Goal: Task Accomplishment & Management: Manage account settings

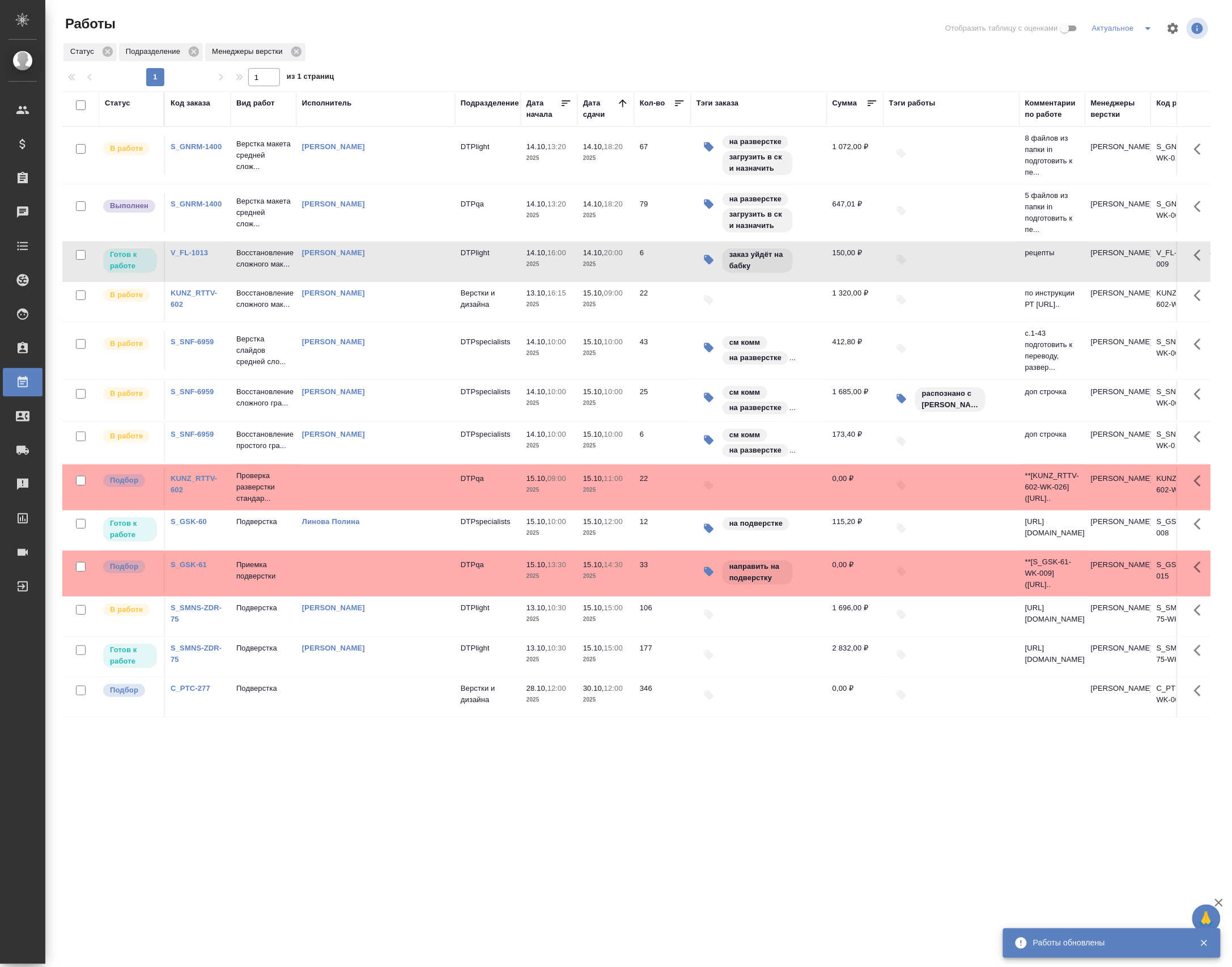
click at [255, 205] on p "Верстка макета средней слож..." at bounding box center [263, 213] width 54 height 34
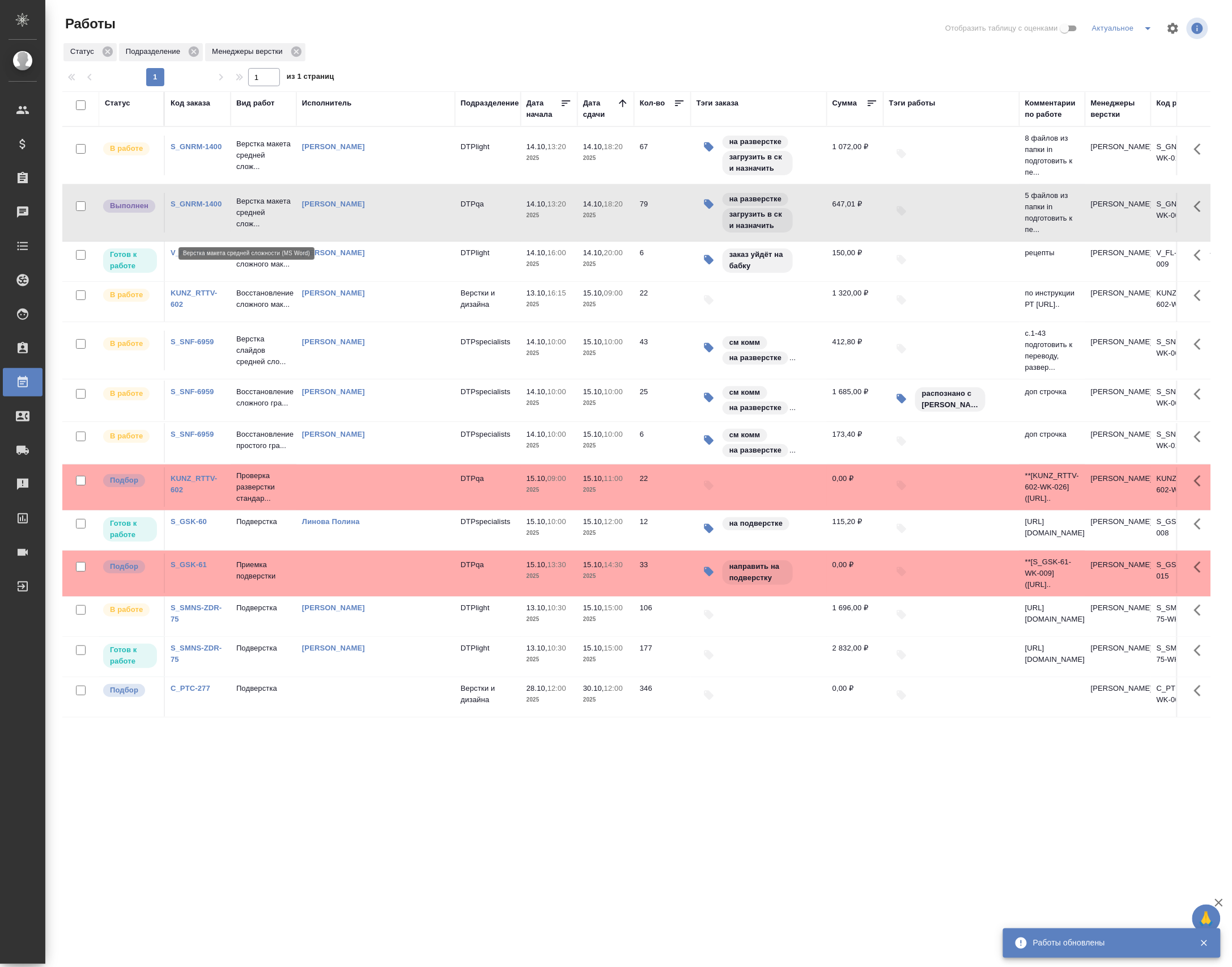
click at [255, 205] on p "Верстка макета средней слож..." at bounding box center [263, 213] width 54 height 34
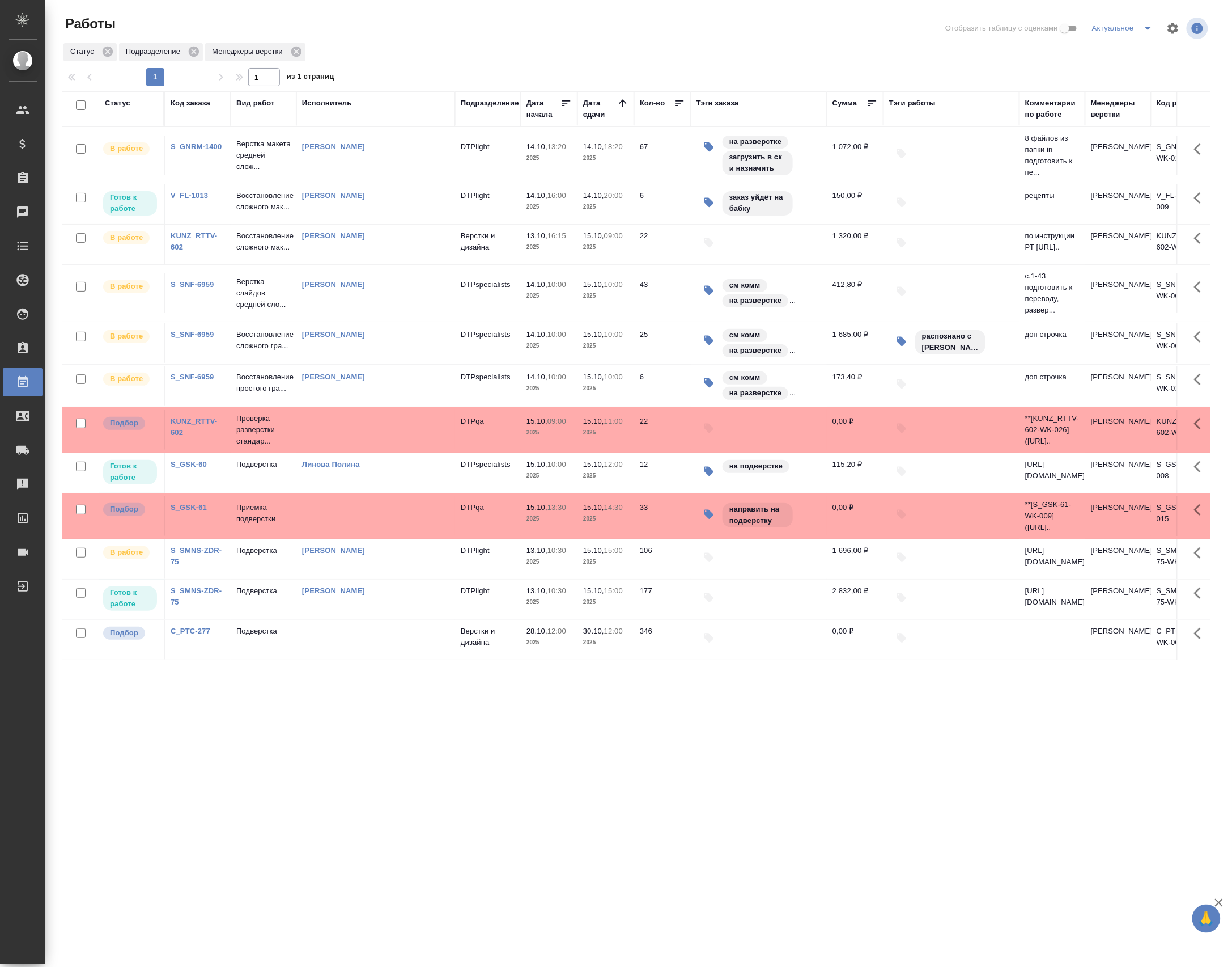
click at [185, 148] on link "S_GNRM-1400" at bounding box center [196, 147] width 51 height 8
click at [195, 635] on link "C_PTC-277" at bounding box center [190, 631] width 40 height 8
click at [257, 253] on p "Восстановление сложного мак..." at bounding box center [263, 241] width 54 height 23
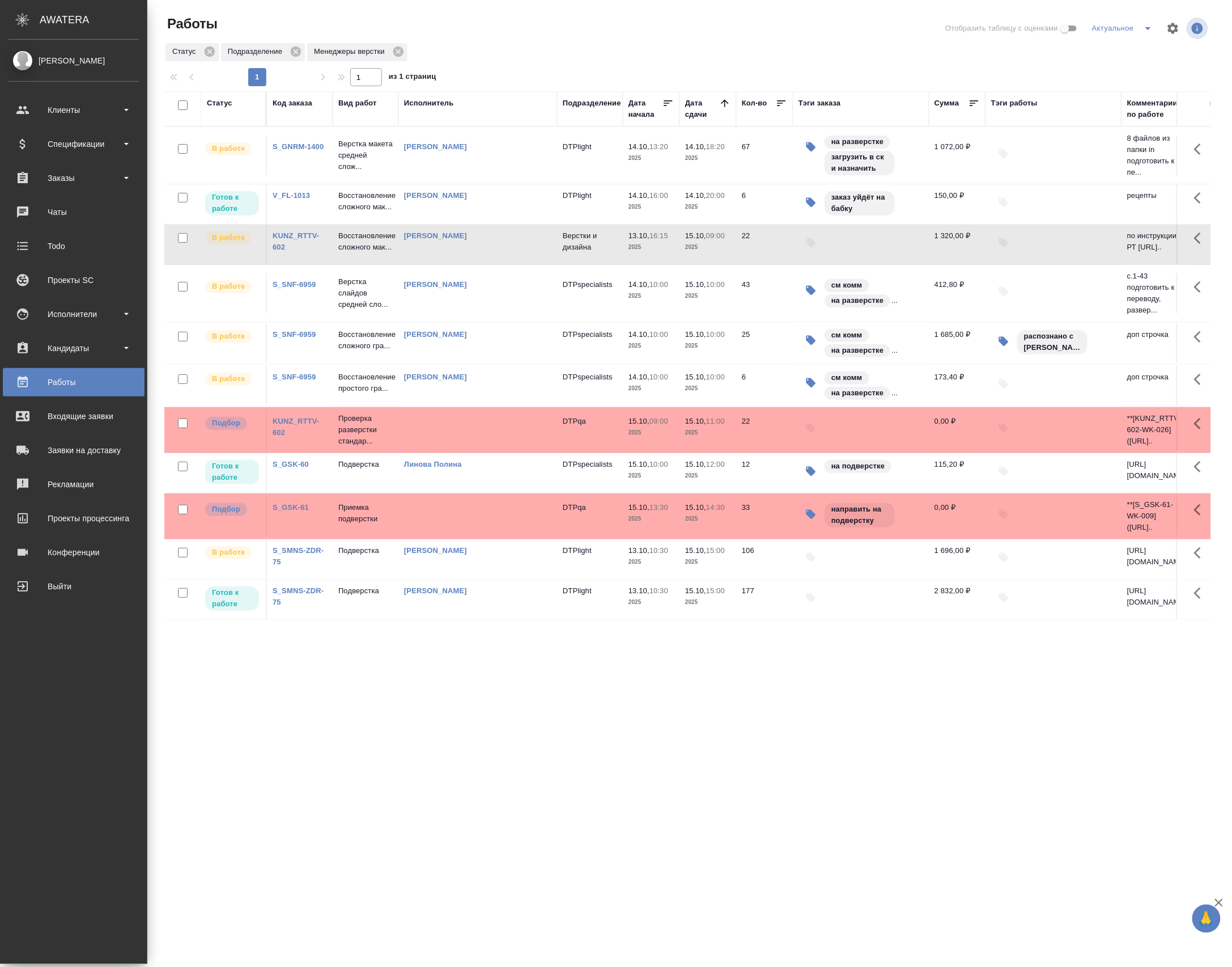
click at [406, 721] on div "Статус Код заказа Вид работ Исполнитель Подразделение Дата начала Дата сдачи Ко…" at bounding box center [688, 488] width 1047 height 794
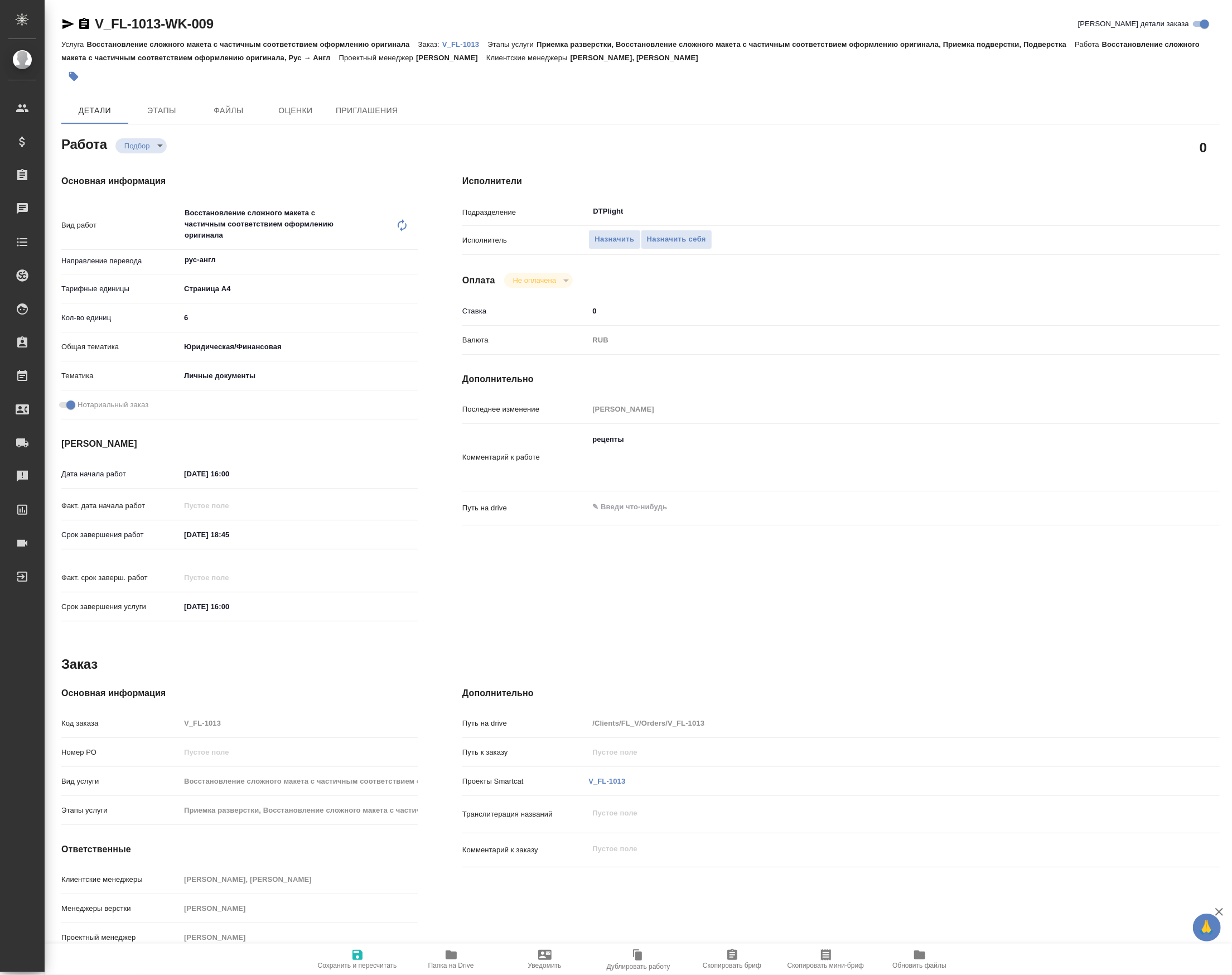
click at [465, 40] on p "V_FL-1013" at bounding box center [465, 44] width 45 height 8
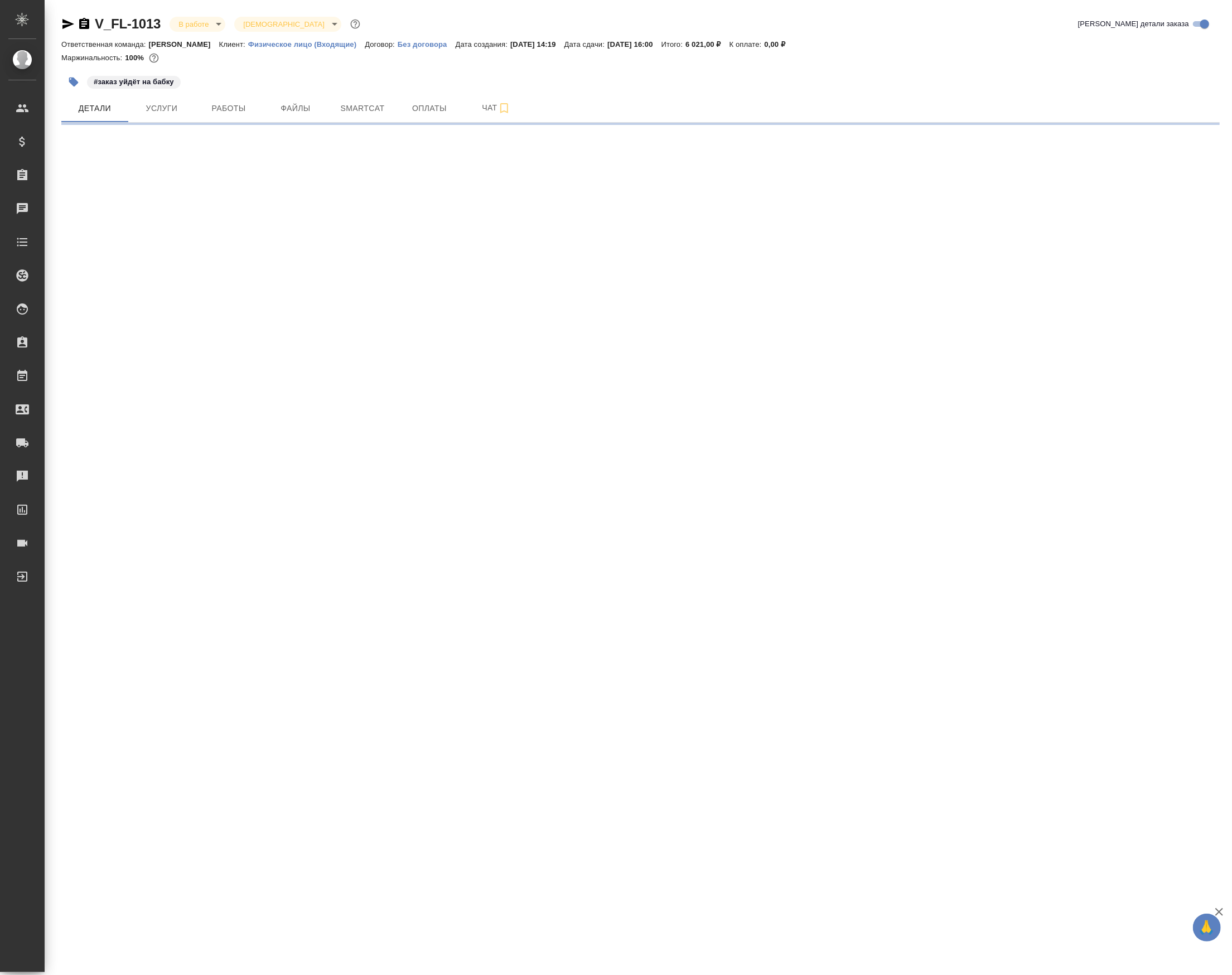
select select "RU"
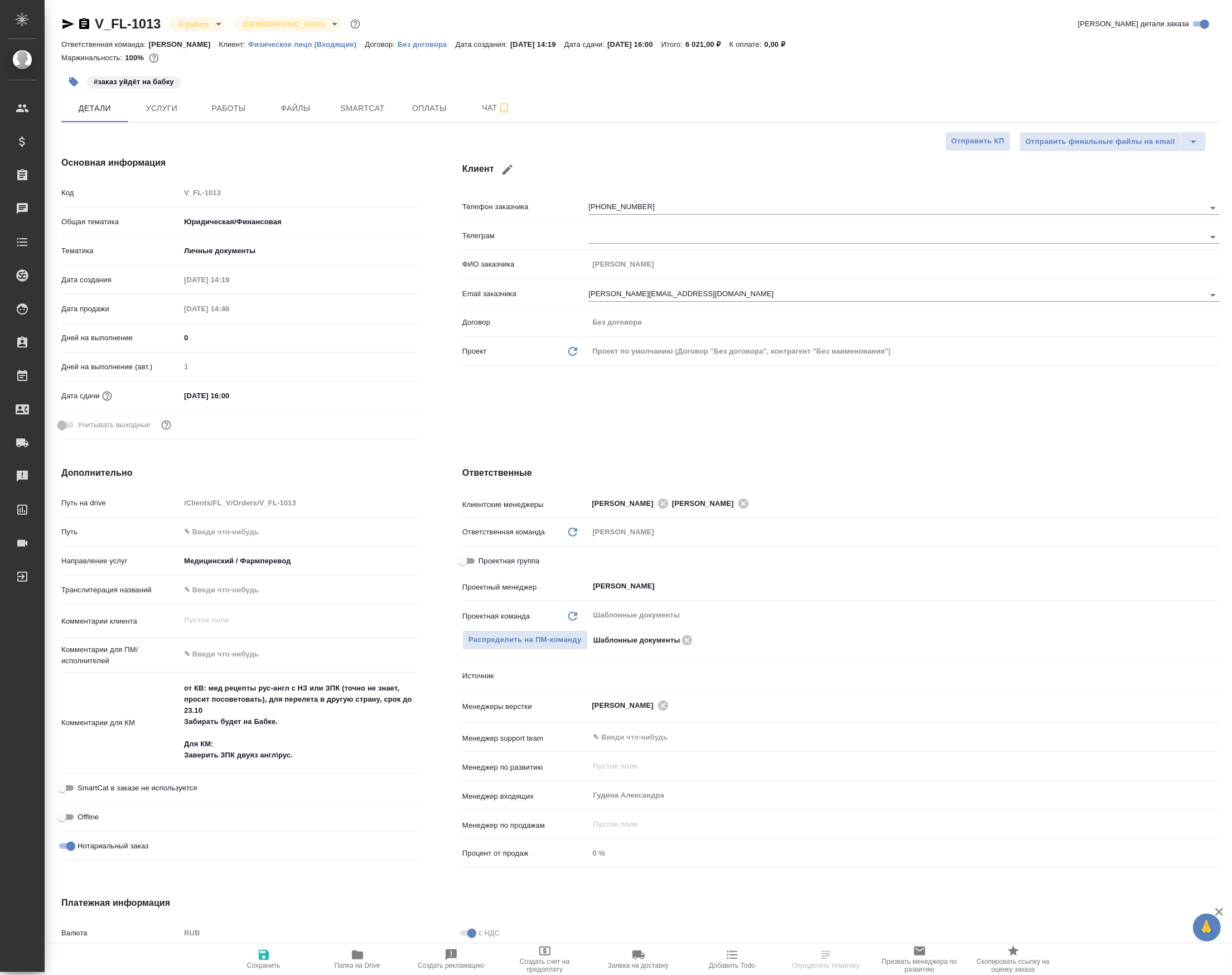
type textarea "x"
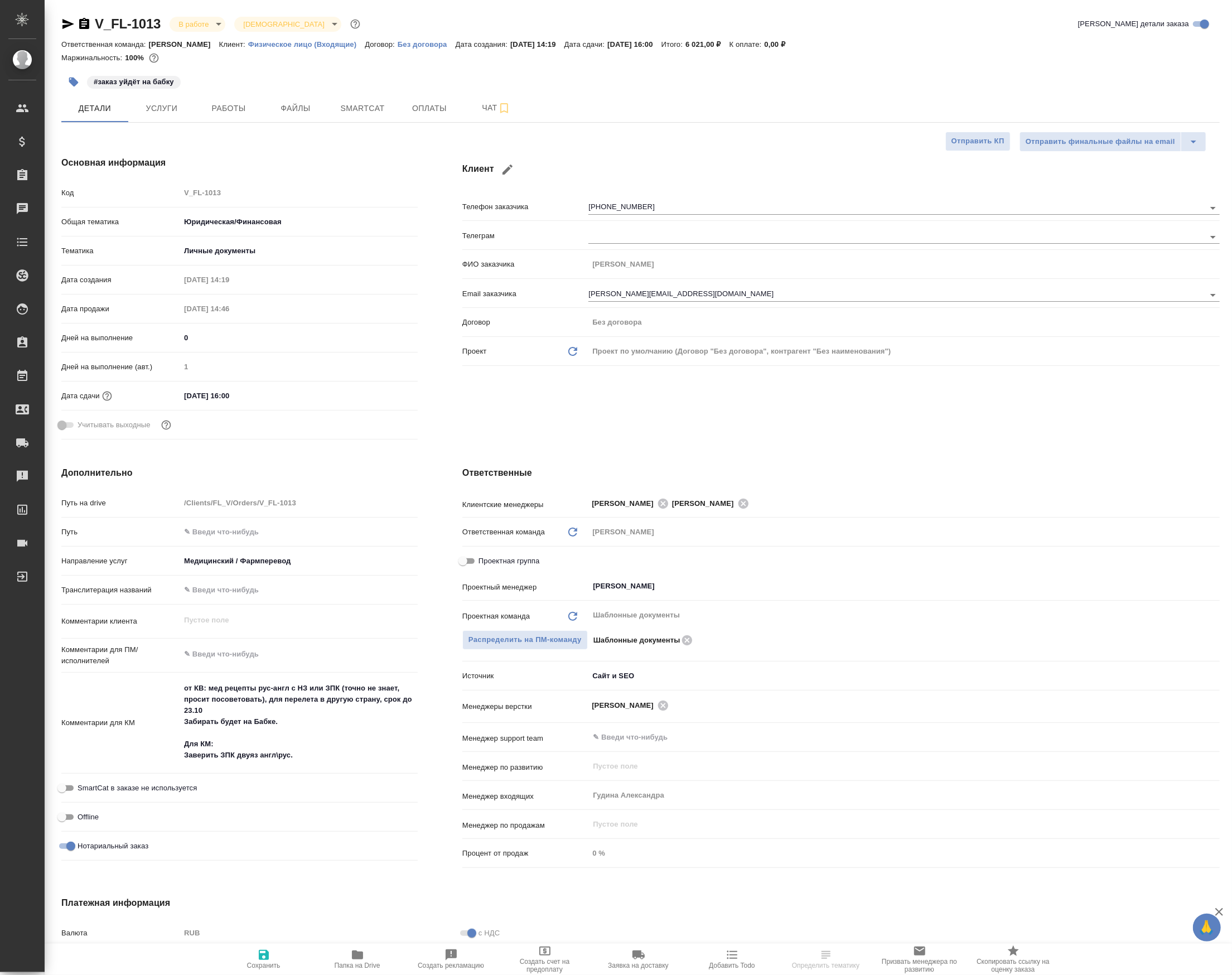
type textarea "x"
click at [236, 115] on span "Работы" at bounding box center [228, 109] width 53 height 14
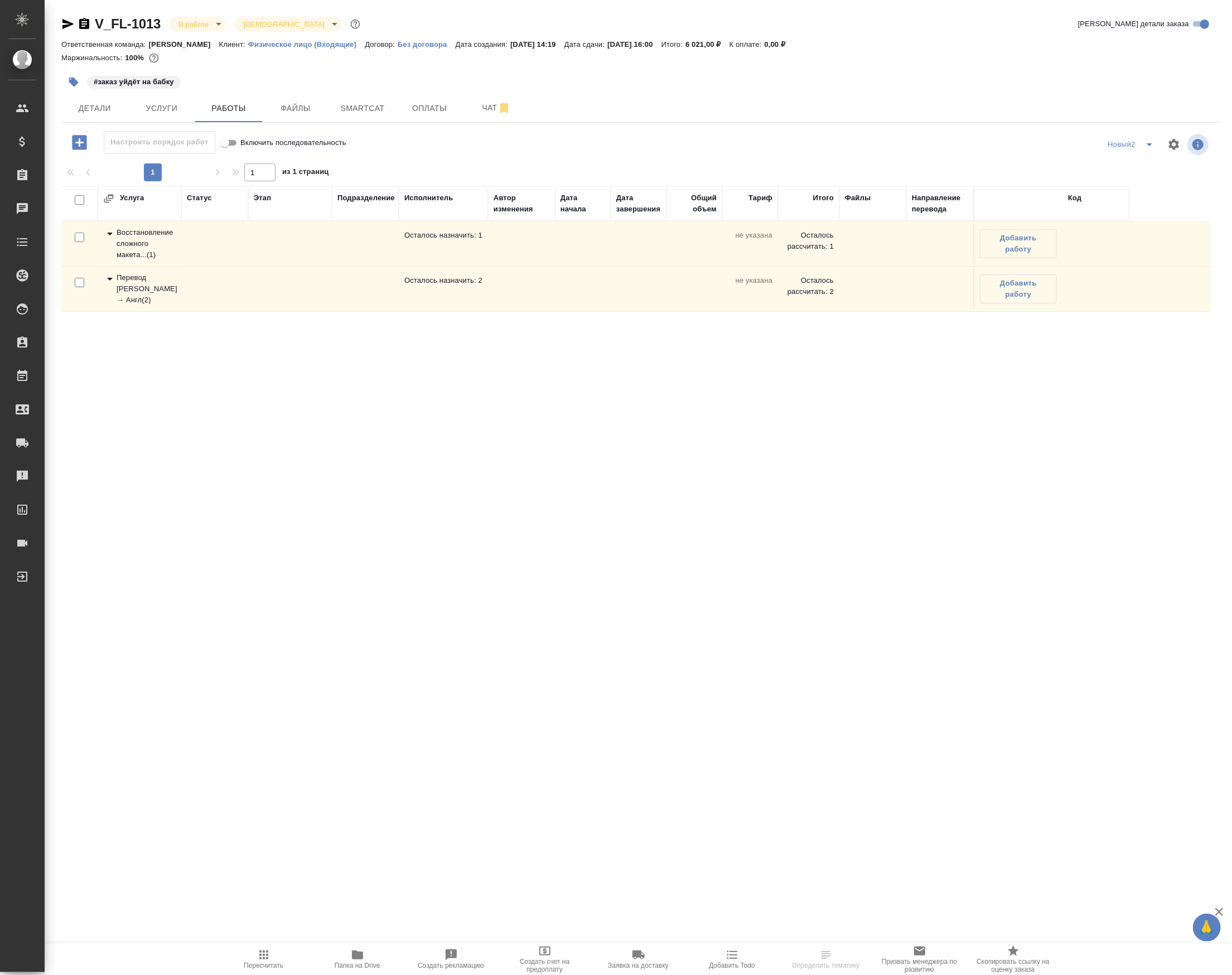
click at [125, 260] on div "Восстановление сложного макета... ( 1 )" at bounding box center [139, 243] width 72 height 33
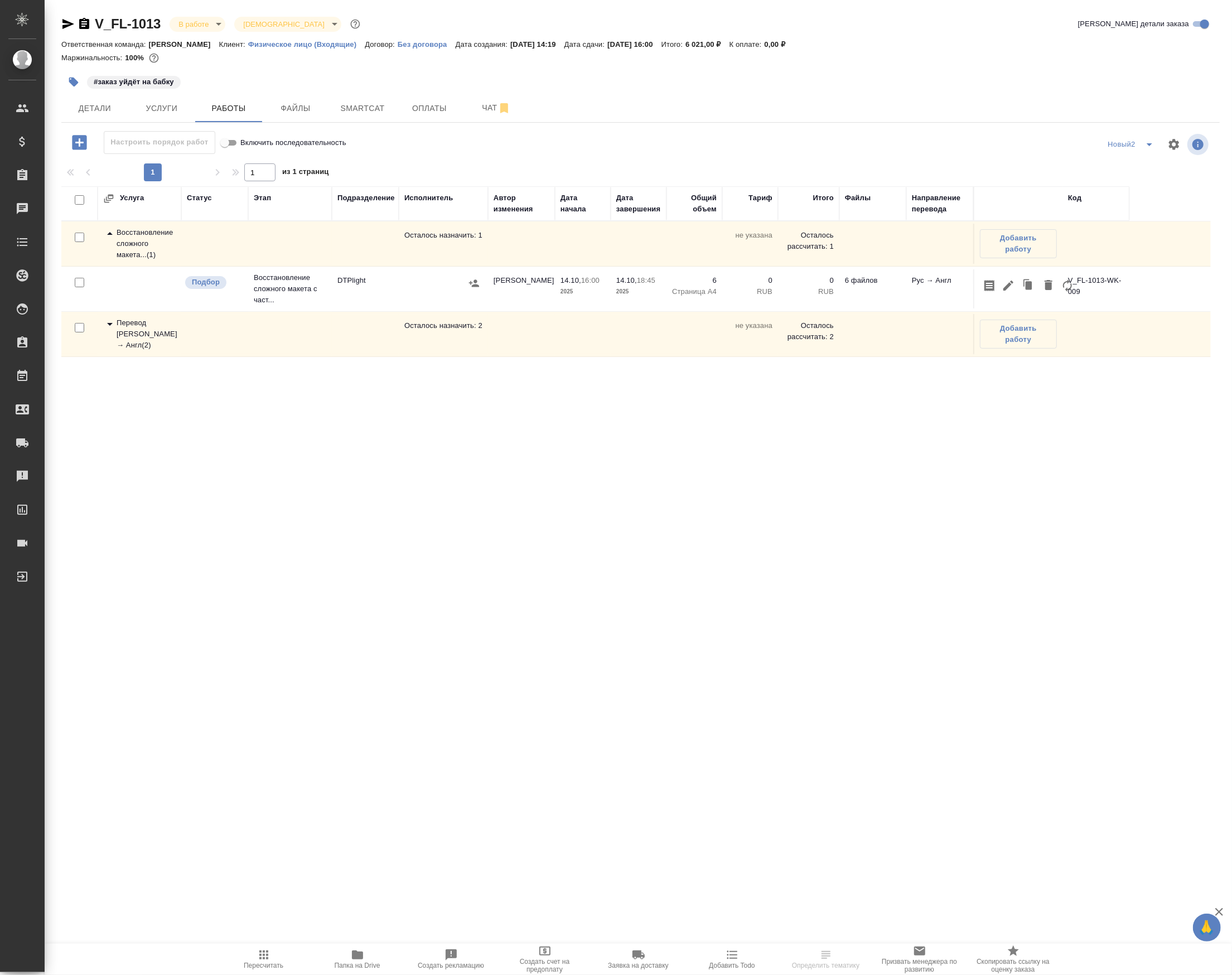
click at [110, 331] on icon at bounding box center [110, 324] width 14 height 14
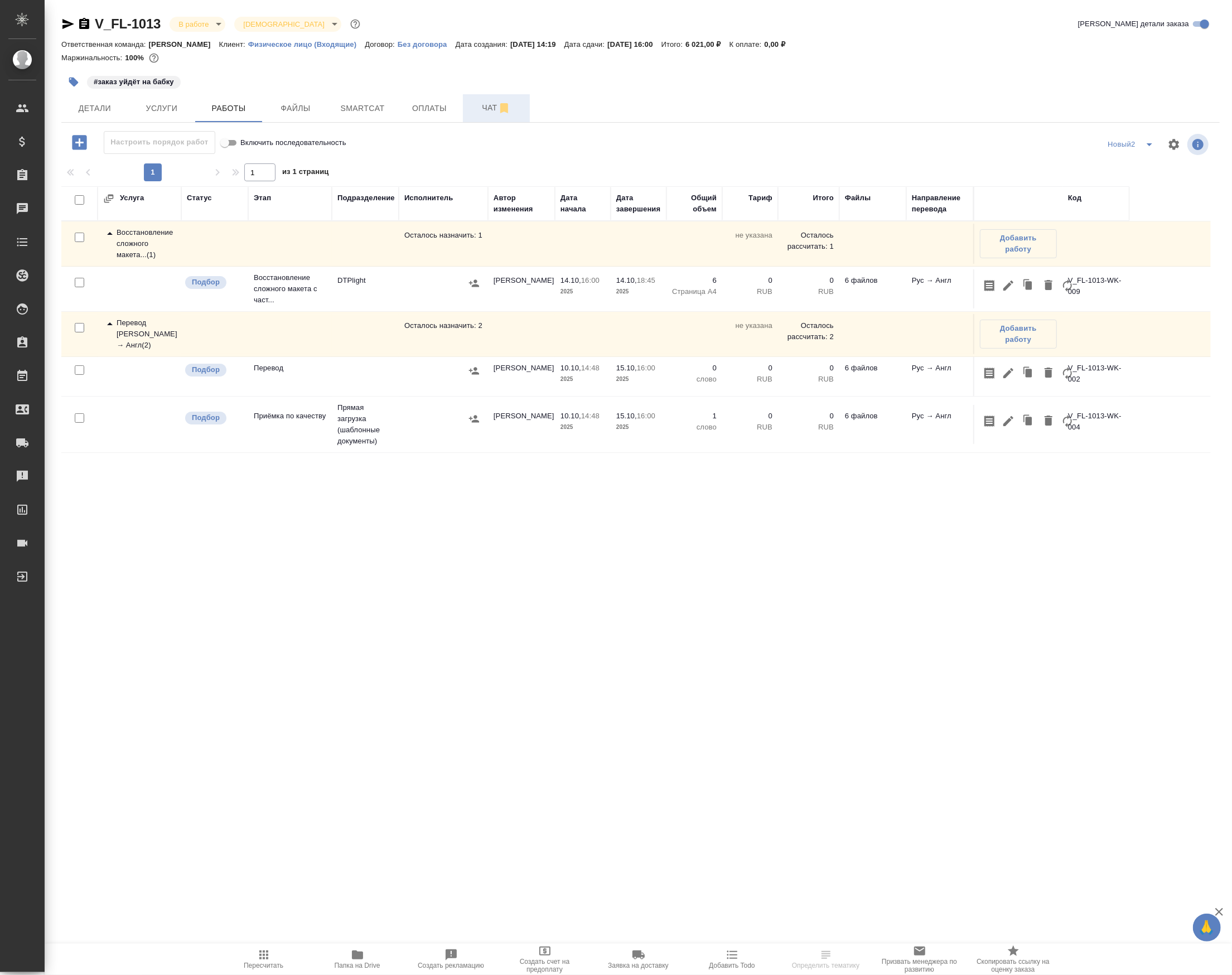
click at [471, 108] on button "Чат" at bounding box center [496, 108] width 67 height 28
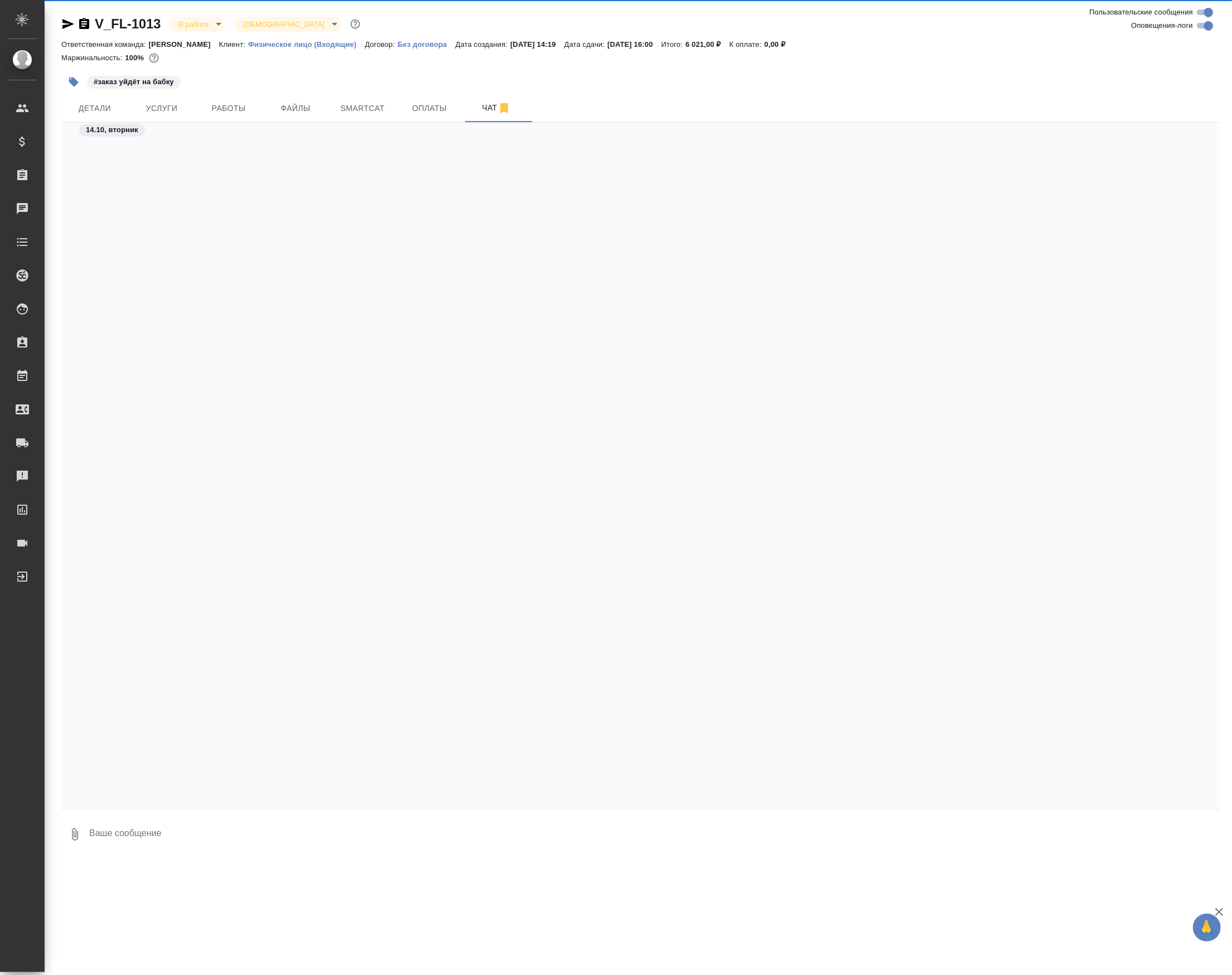
scroll to position [1375, 0]
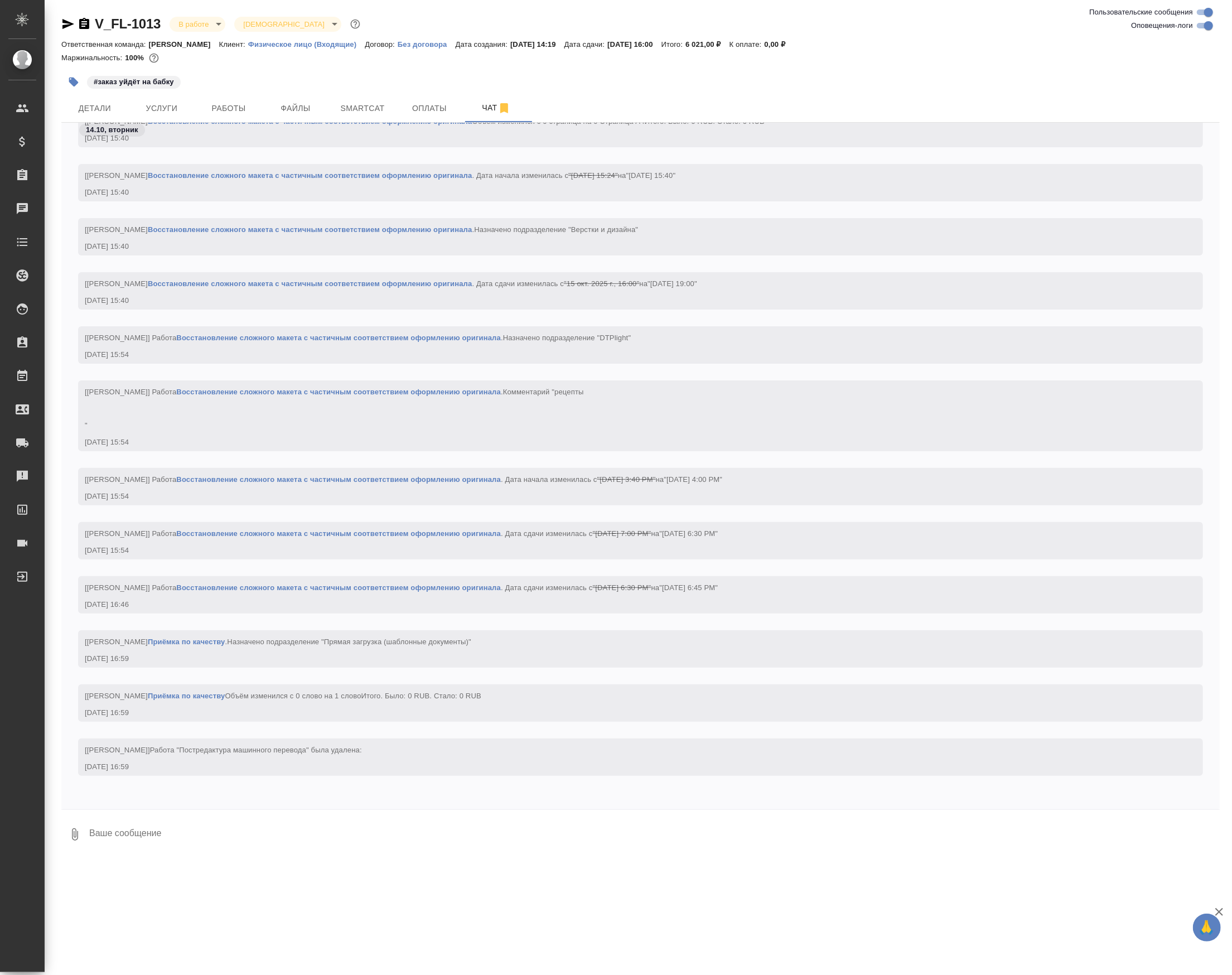
click at [147, 808] on div "14.10, вторник [Тарабановская Анастасия] Работа Восстановление сложного макета …" at bounding box center [640, 466] width 1158 height 687
click at [167, 823] on textarea at bounding box center [654, 834] width 1132 height 38
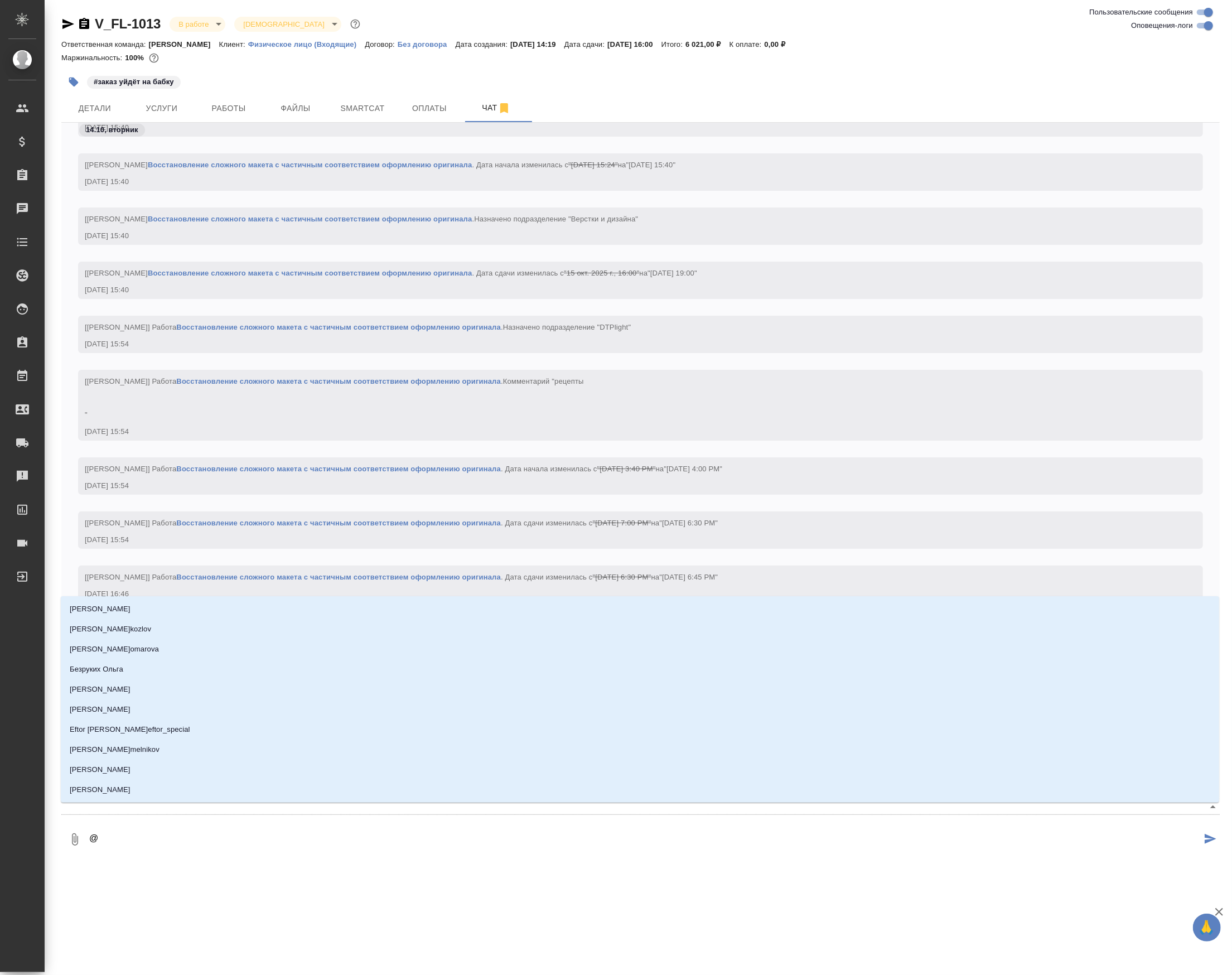
type textarea "@т"
type input "т"
type textarea "@та"
type input "та"
type textarea "@тар"
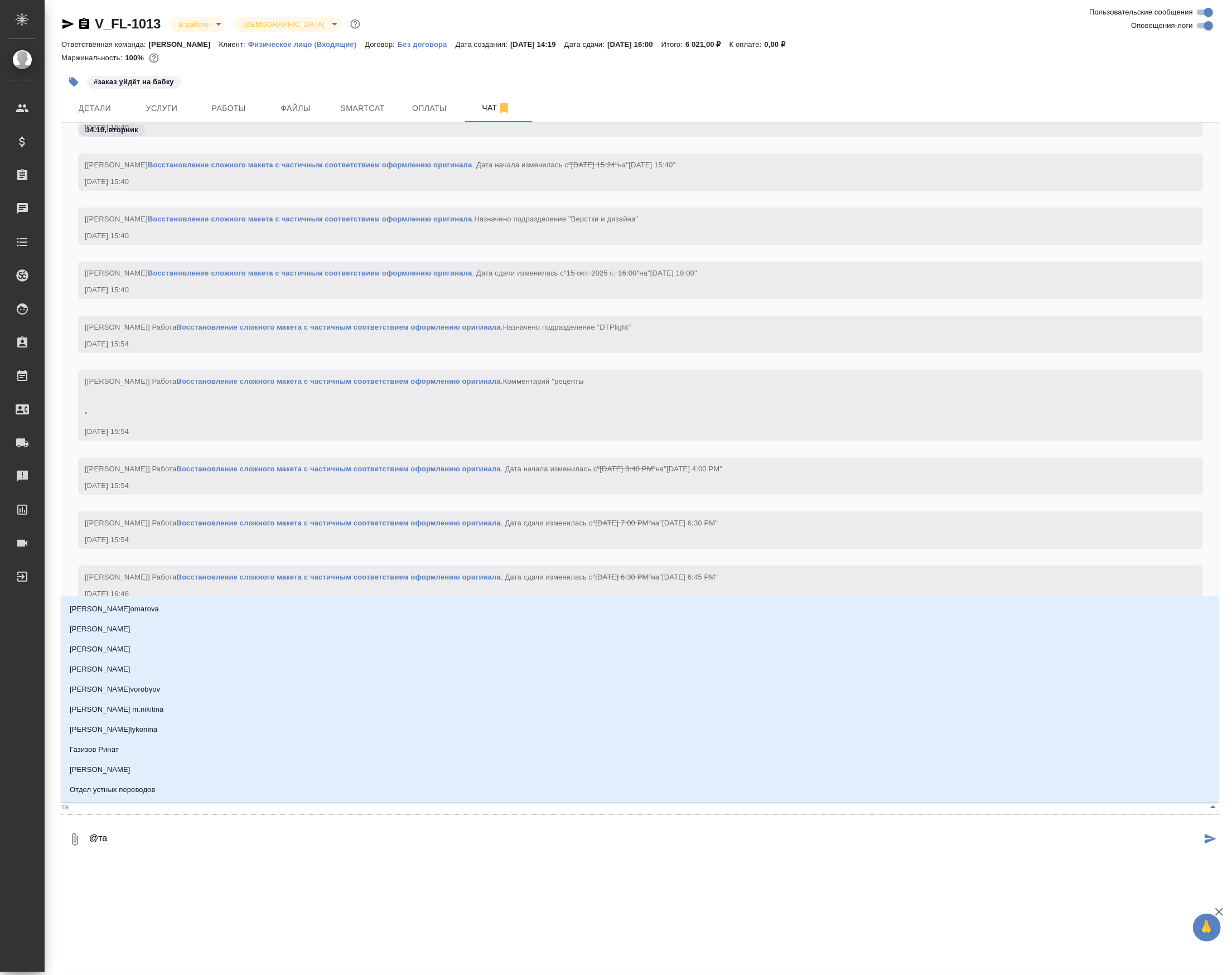
type input "тар"
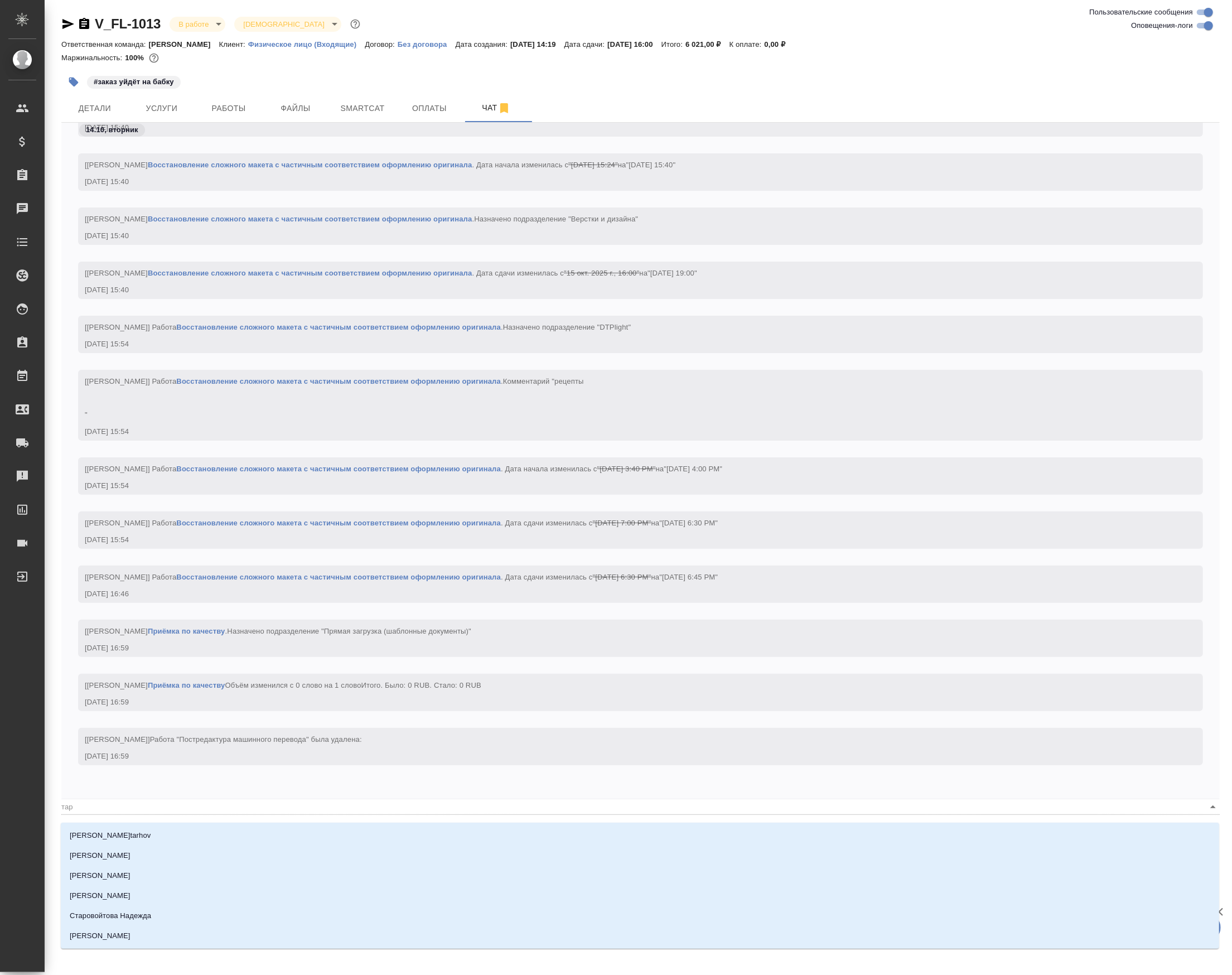
type textarea "@тара"
type input "тара"
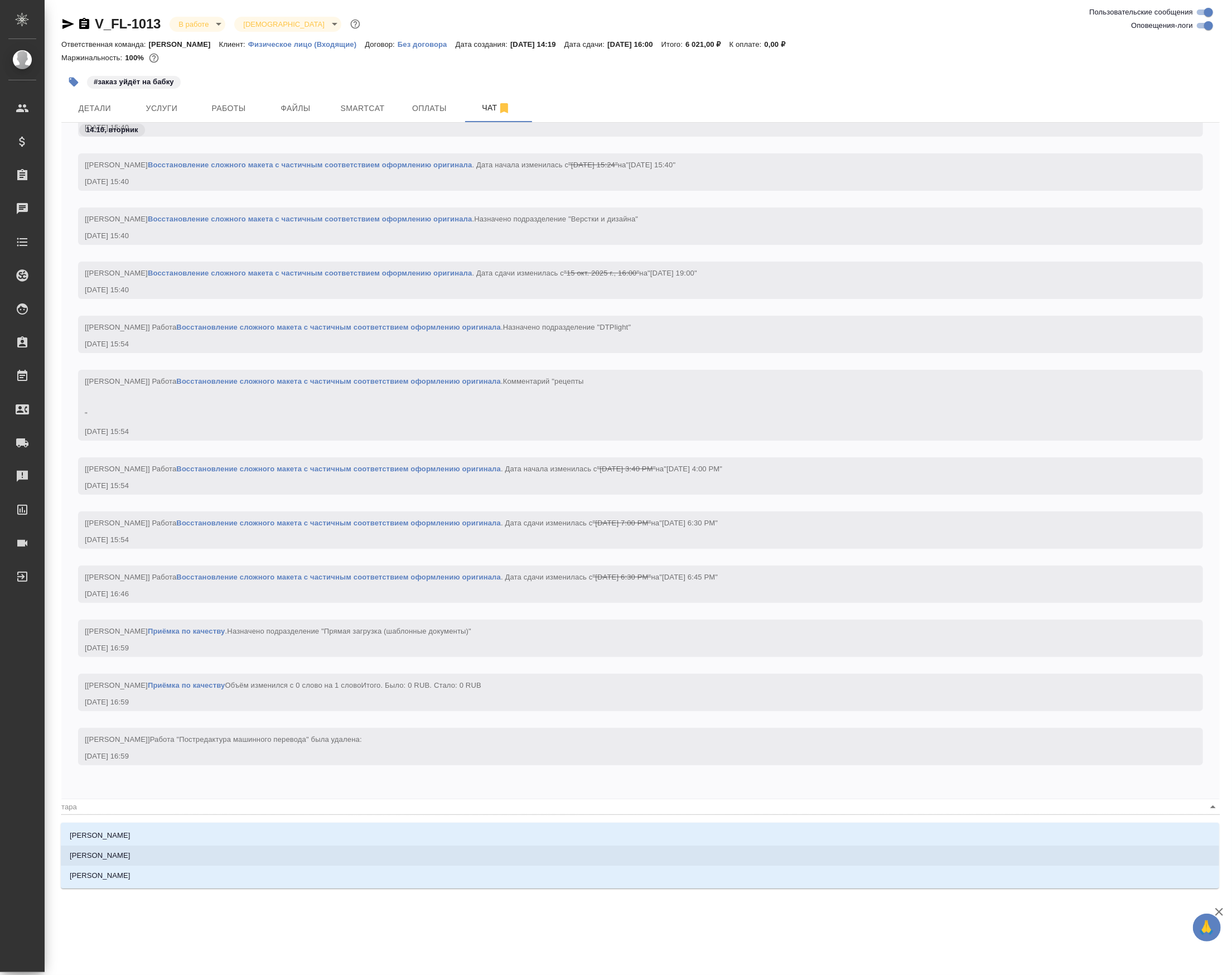
click at [167, 853] on li "[PERSON_NAME]" at bounding box center [640, 855] width 1158 height 20
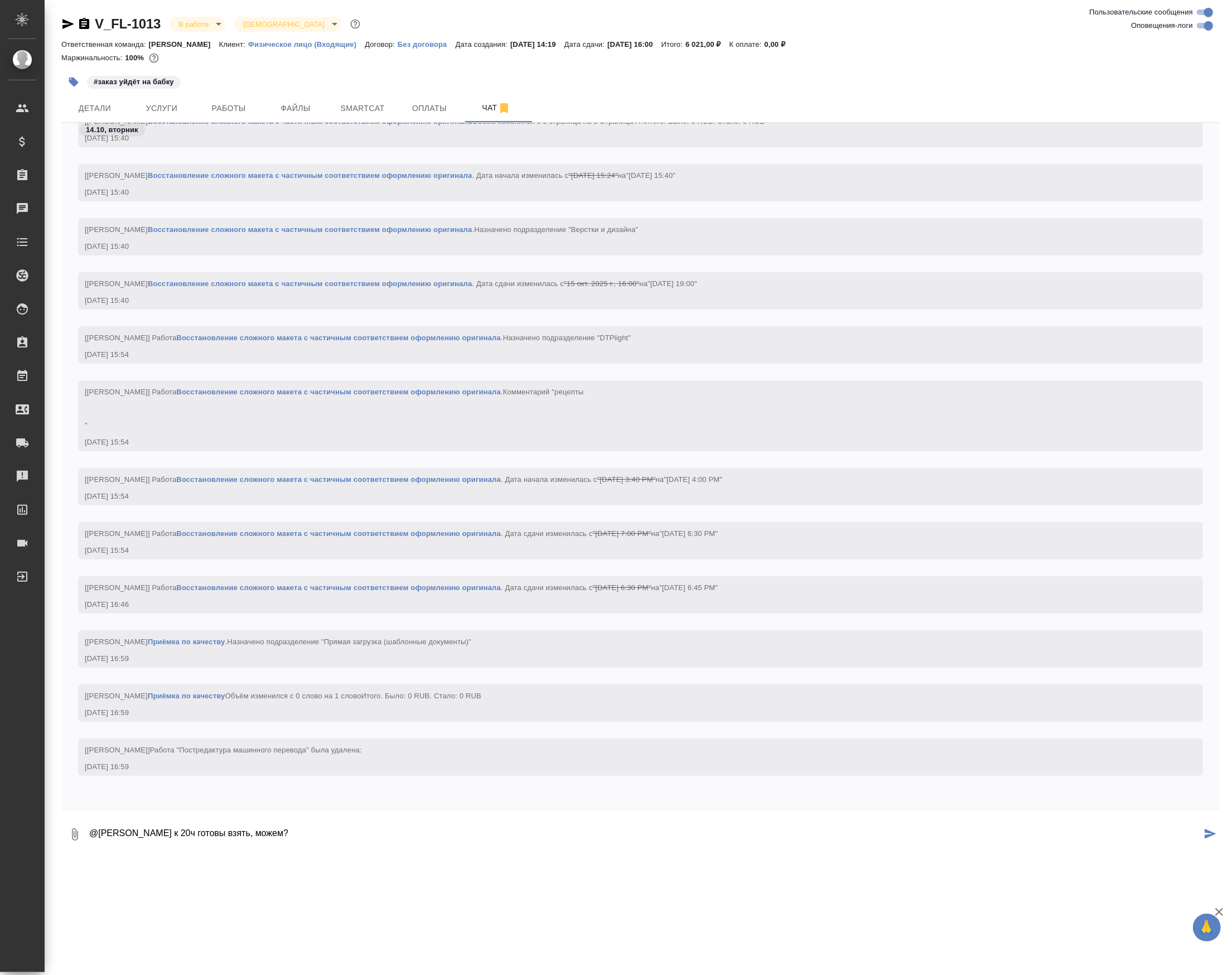
type textarea "@Тарабановская Анастасия к 20ч готовы взять, можем?"
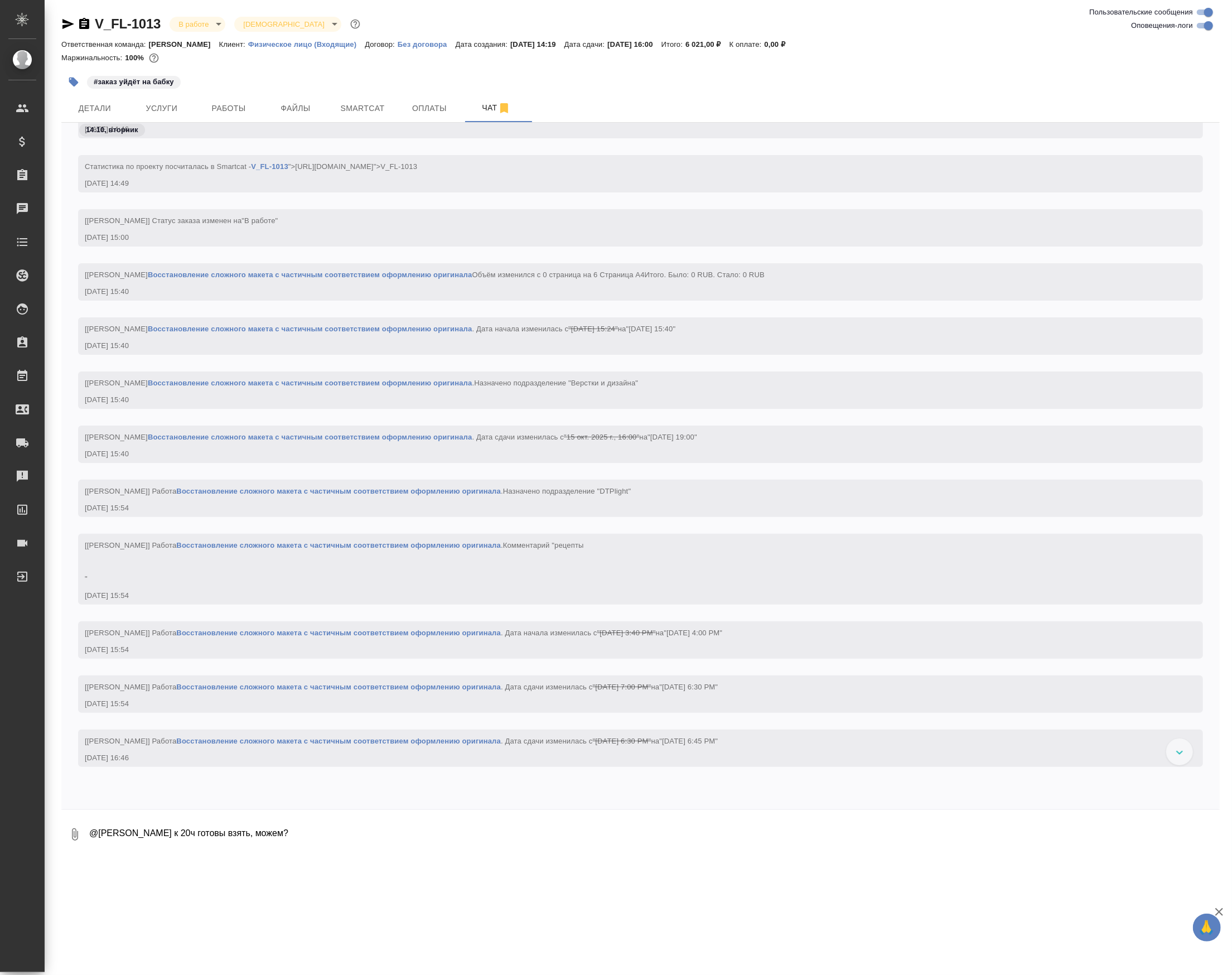
scroll to position [1125, 0]
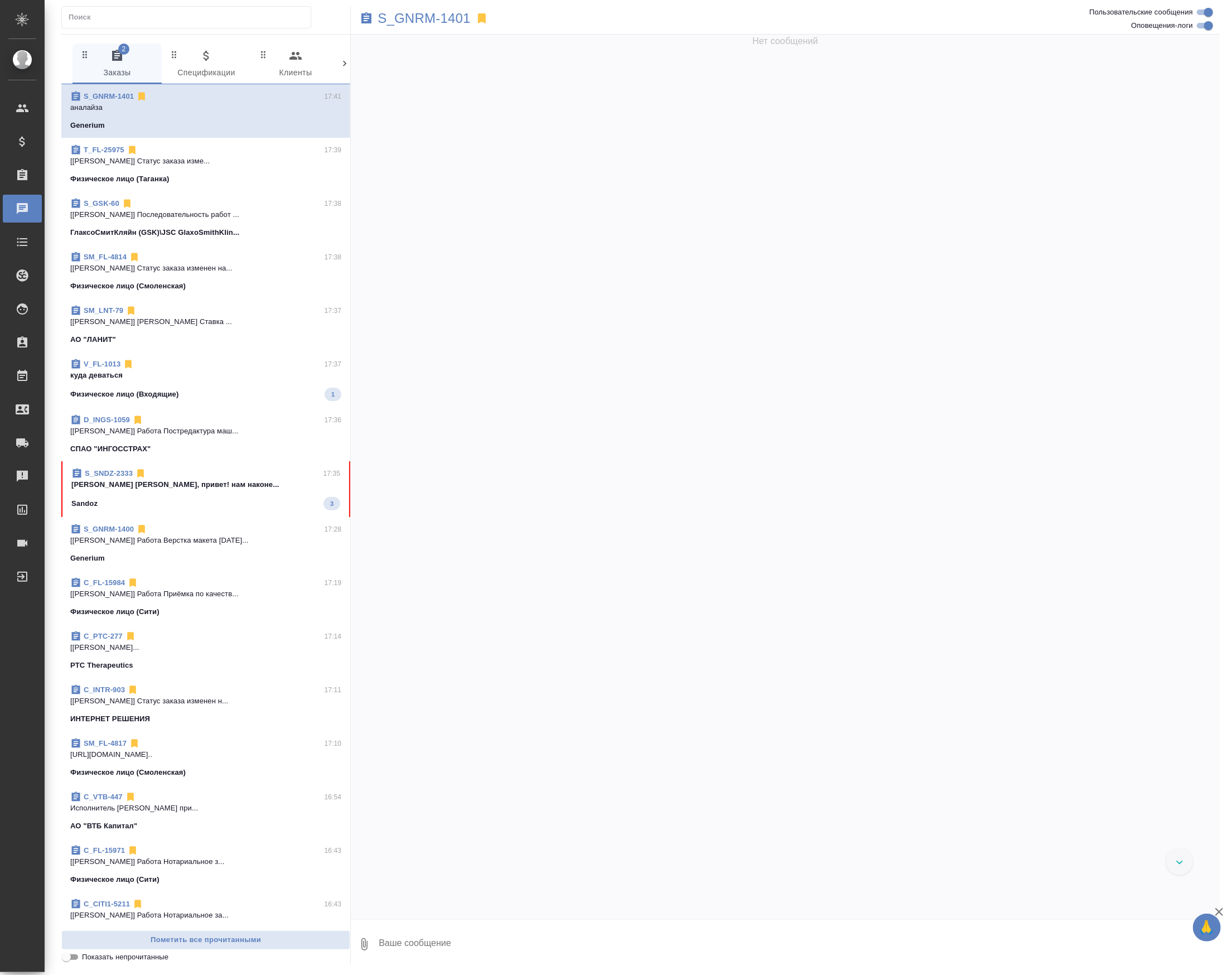
scroll to position [3824, 0]
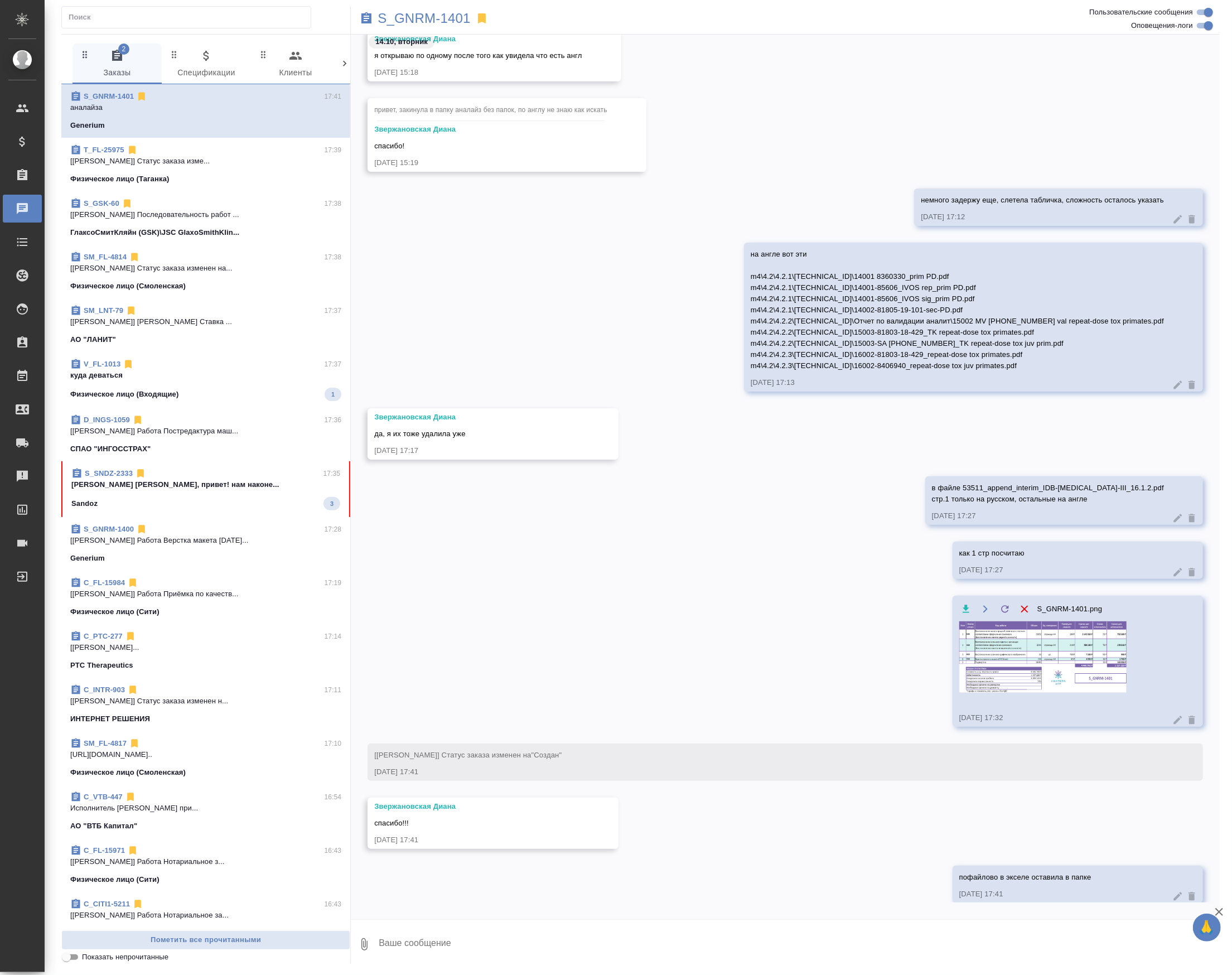
click at [292, 545] on div "S_GNRM-1400 17:28 [Чулец Елена] Работа Верстка макета сред... Generium" at bounding box center [206, 544] width 289 height 53
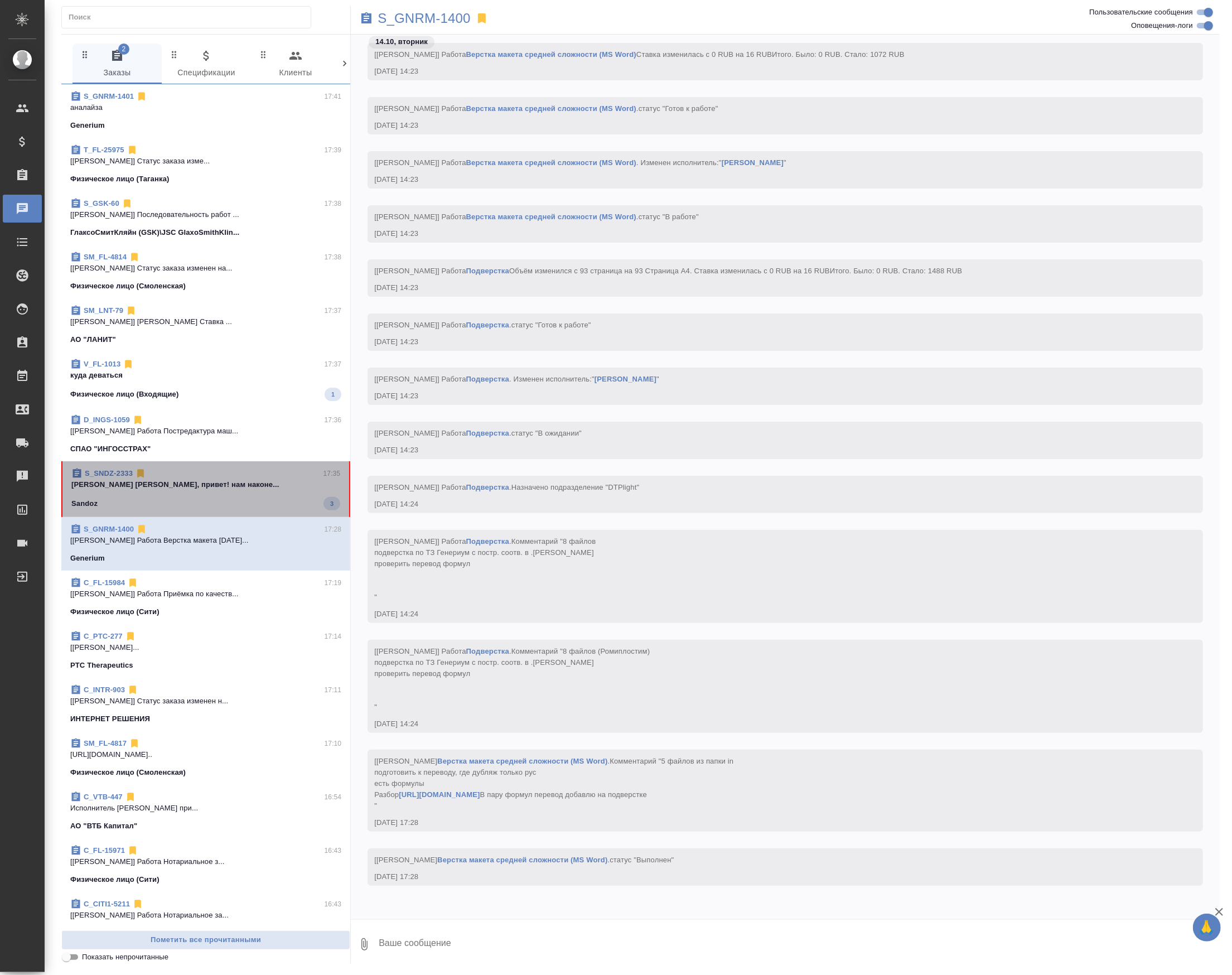
click at [281, 490] on p "Петрова Валерия Лера, привет! нам наконе..." at bounding box center [205, 484] width 269 height 11
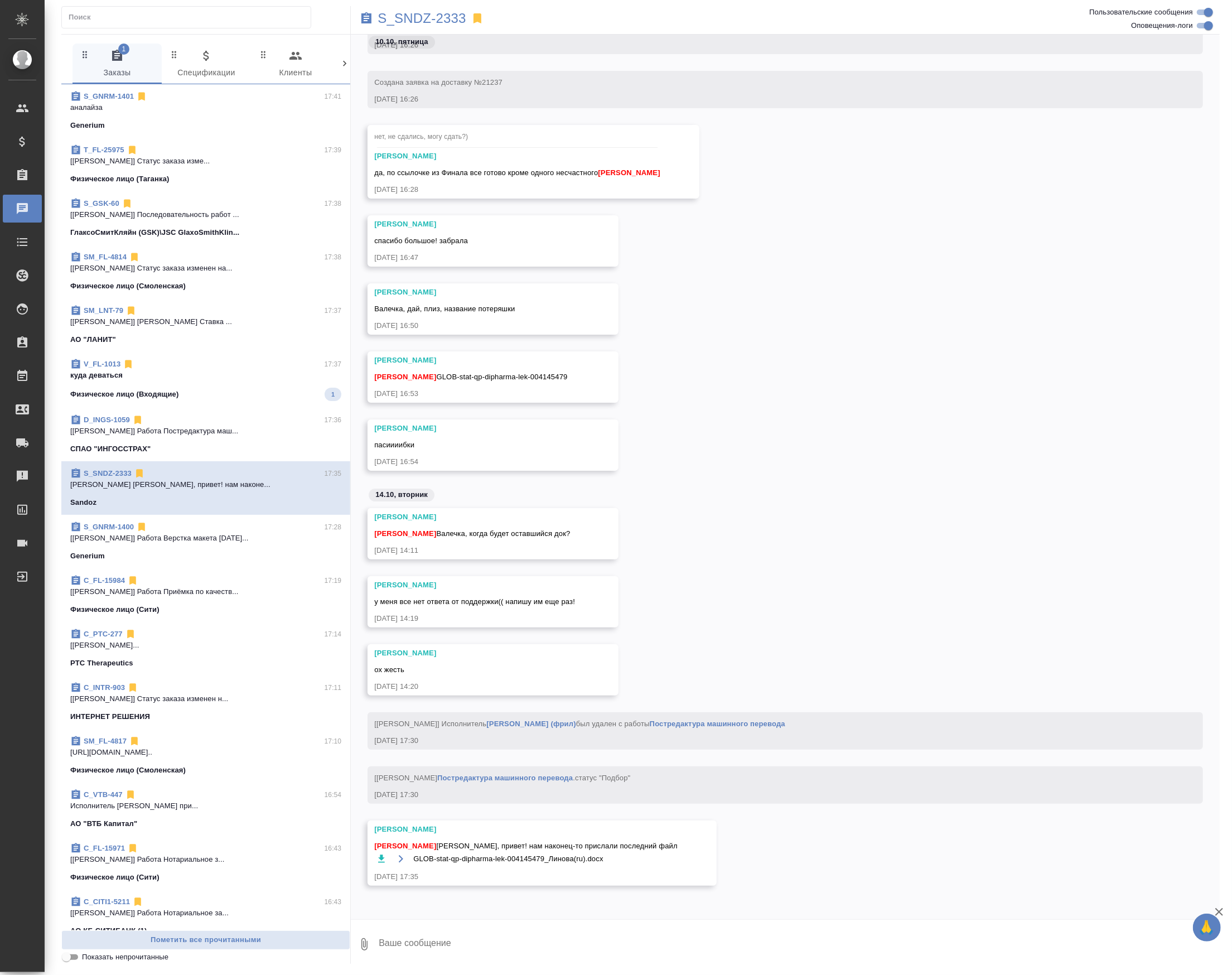
click at [257, 401] on div "Физическое лицо (Входящие) 1" at bounding box center [206, 394] width 271 height 14
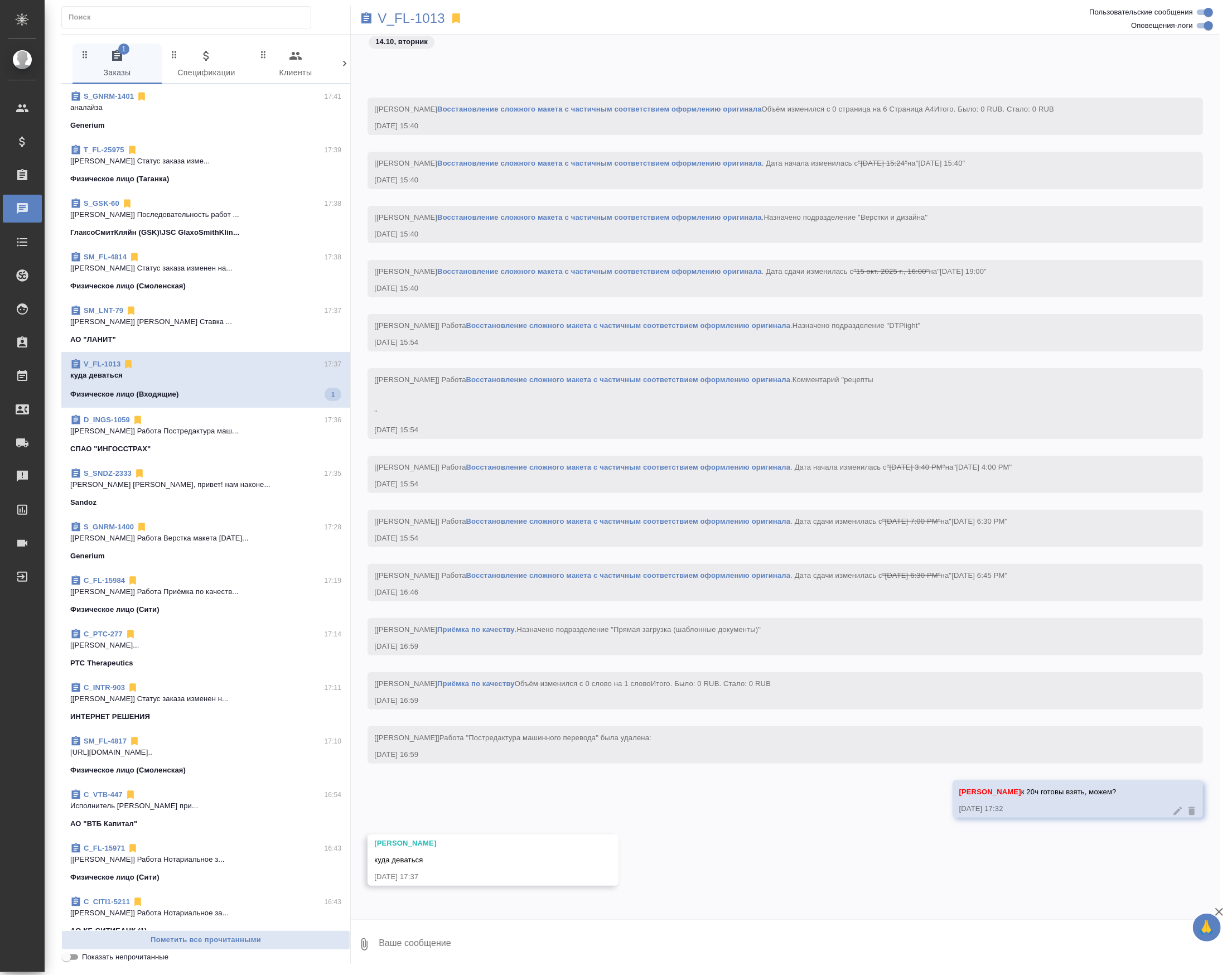
scroll to position [9028, 0]
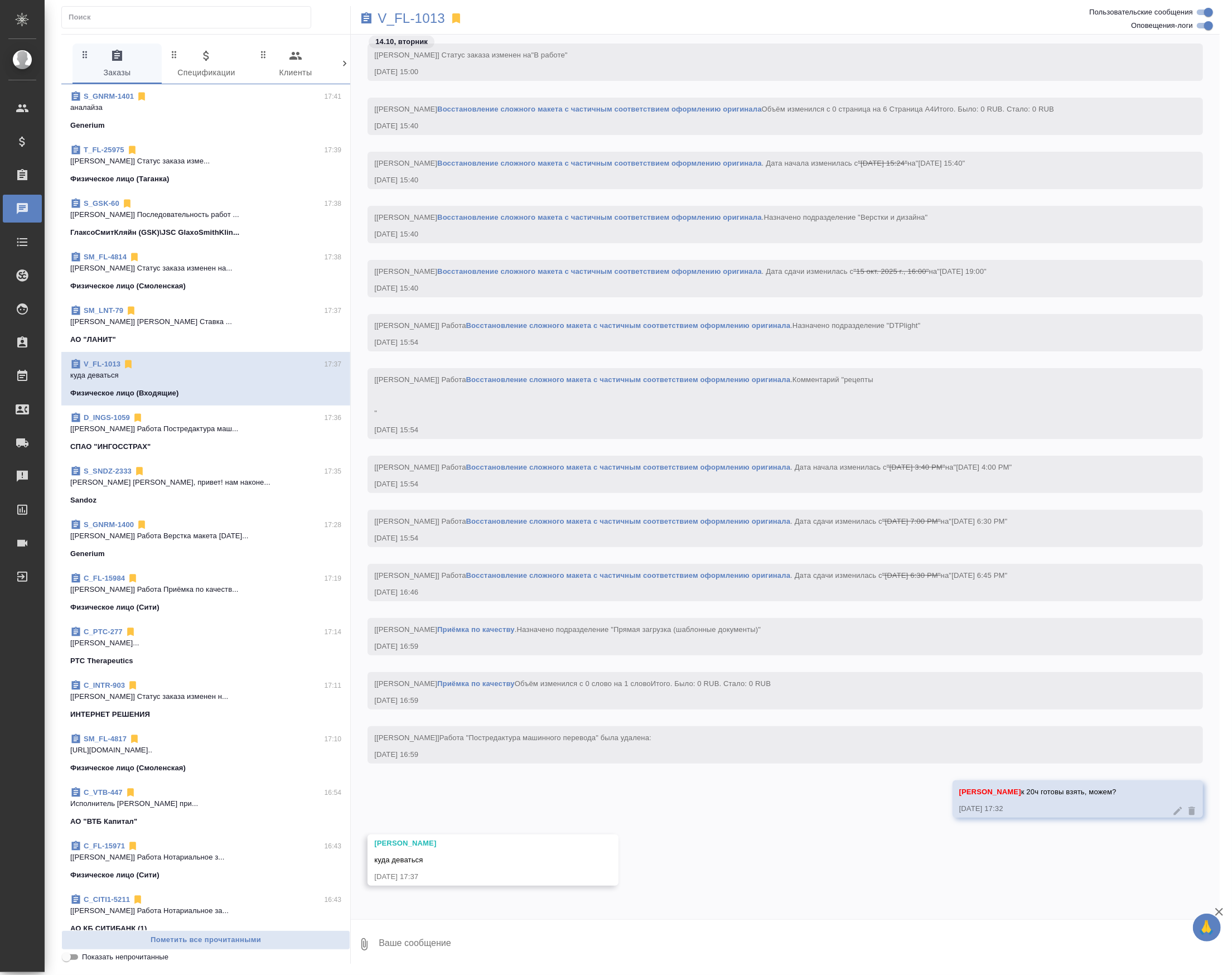
click at [566, 887] on div "Тарабановская Анастасия куда деваться 14.10.25, 17:37" at bounding box center [785, 868] width 869 height 68
click at [460, 945] on textarea at bounding box center [799, 944] width 842 height 38
click at [679, 572] on div "[Петрова Валерия] Работа Восстановление сложного макета с частичным соответстви…" at bounding box center [785, 582] width 836 height 38
click at [679, 569] on div "[Петрова Валерия] Работа Восстановление сложного макета с частичным соответстви…" at bounding box center [769, 574] width 790 height 14
click at [681, 571] on link "Восстановление сложного макета с частичным соответствием оформлению оригинала" at bounding box center [628, 575] width 325 height 8
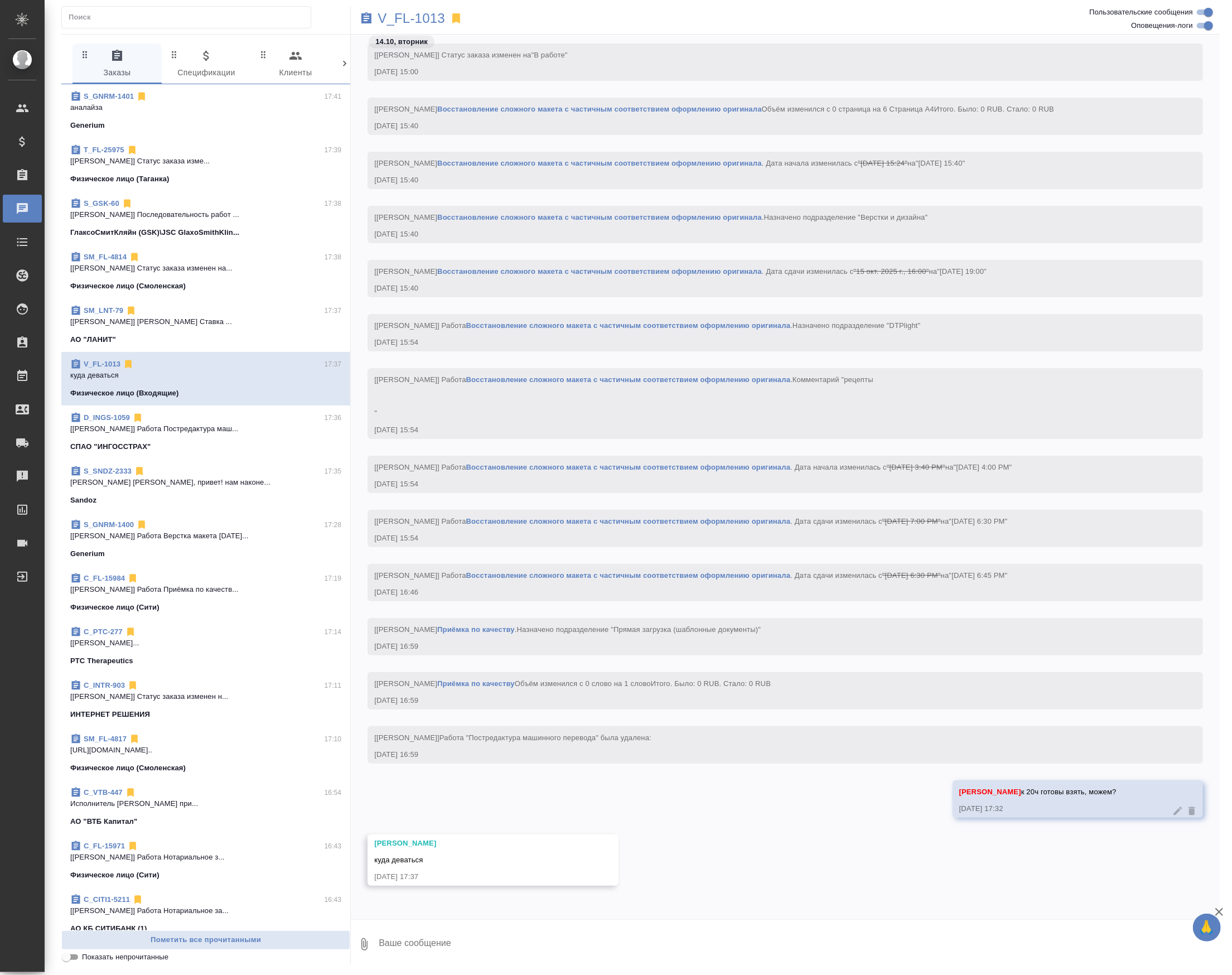
scroll to position [9014, 0]
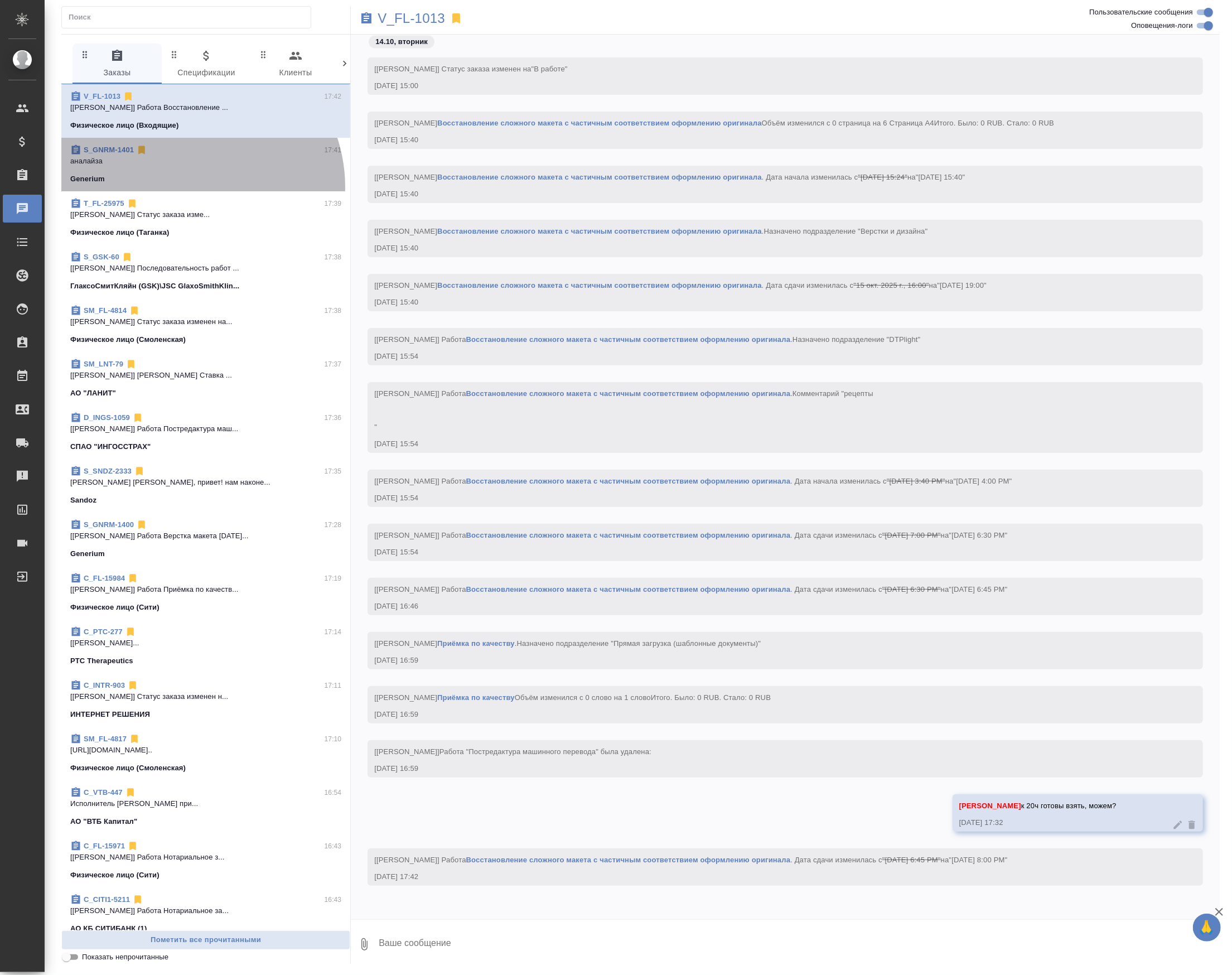
click at [190, 184] on div "Generium" at bounding box center [206, 179] width 271 height 11
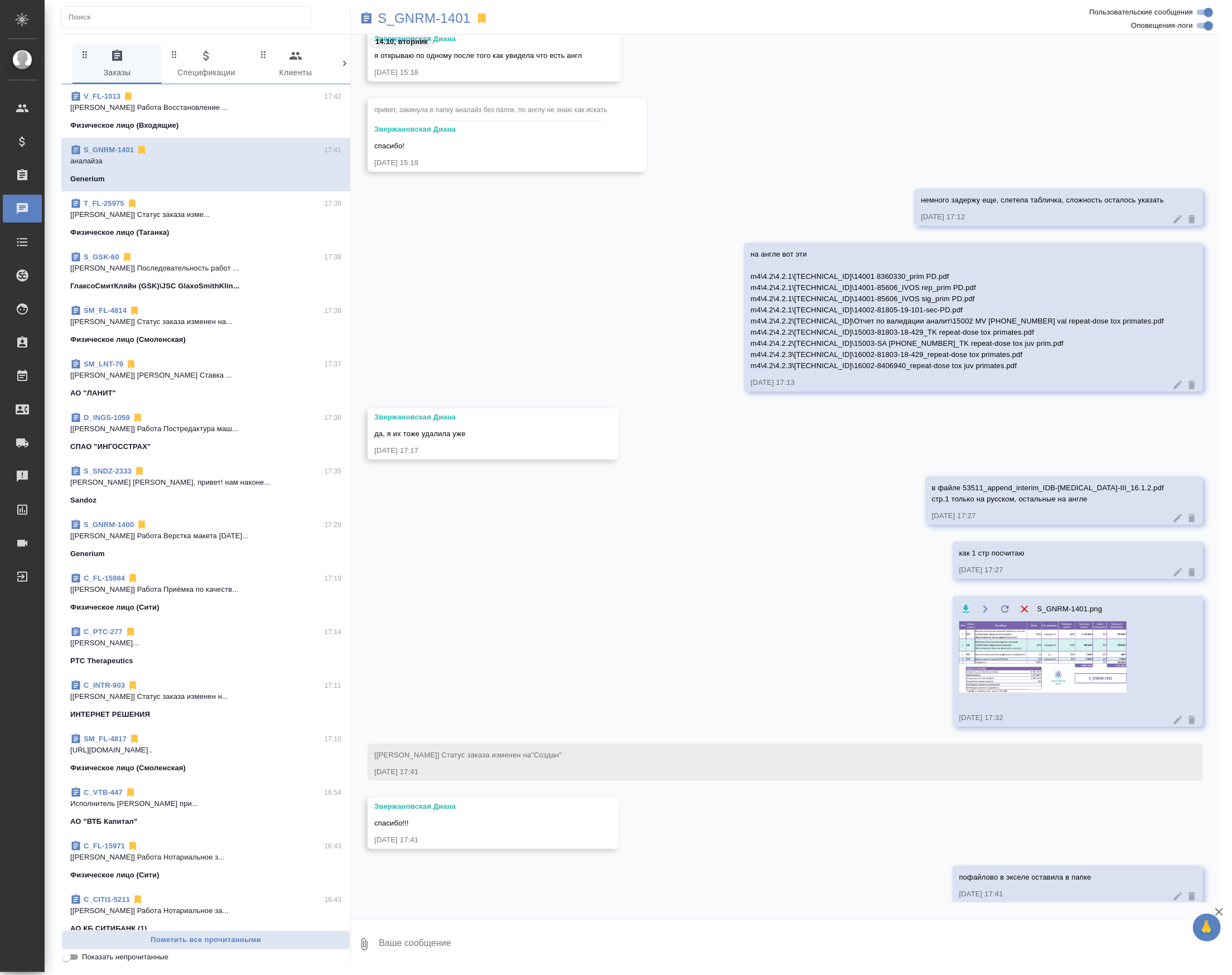
click at [262, 245] on div "T_FL-25975 17:39 [Прохорова Анастасия] Статус заказа изме... Физическое лицо (Т…" at bounding box center [206, 218] width 289 height 53
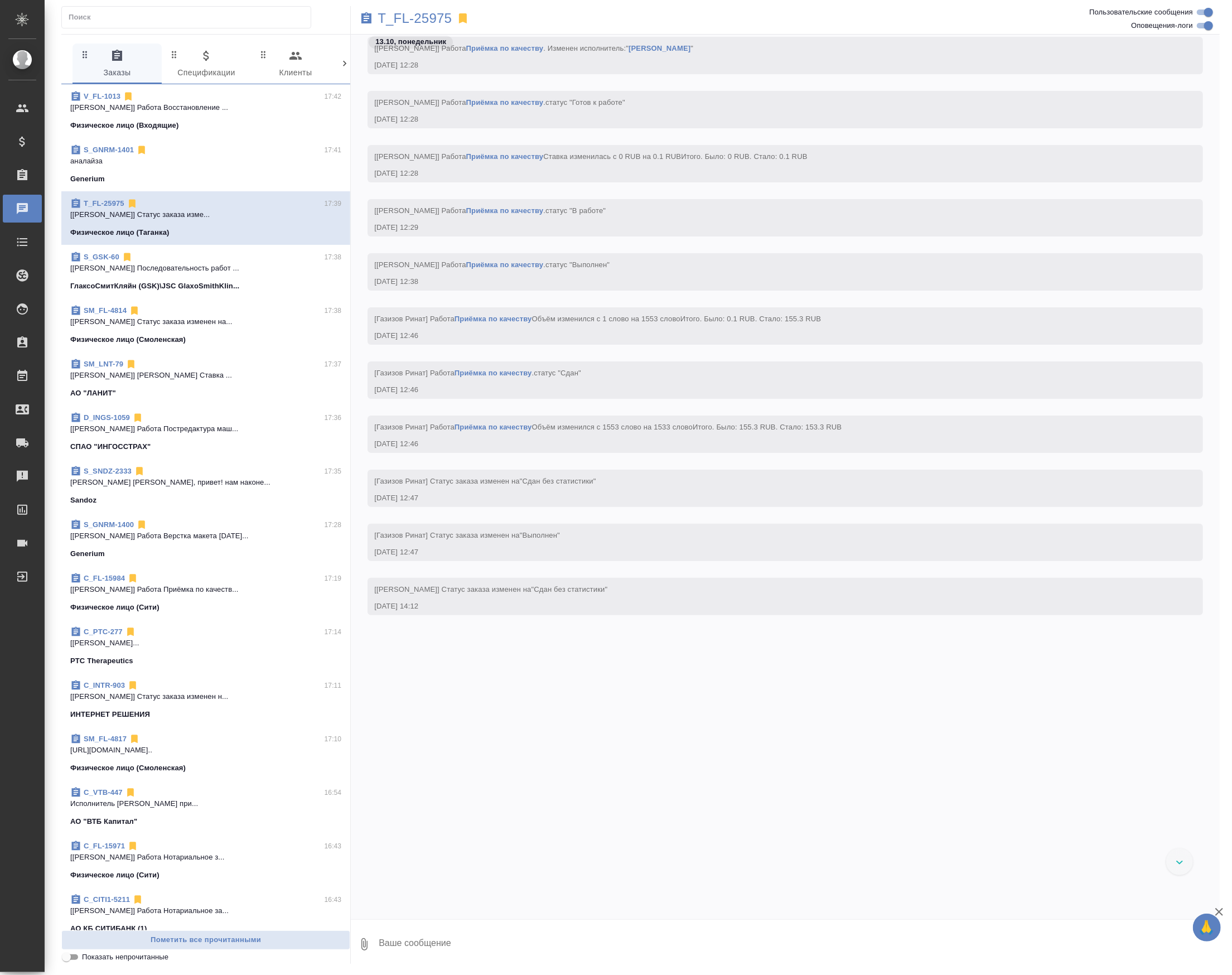
scroll to position [20849, 0]
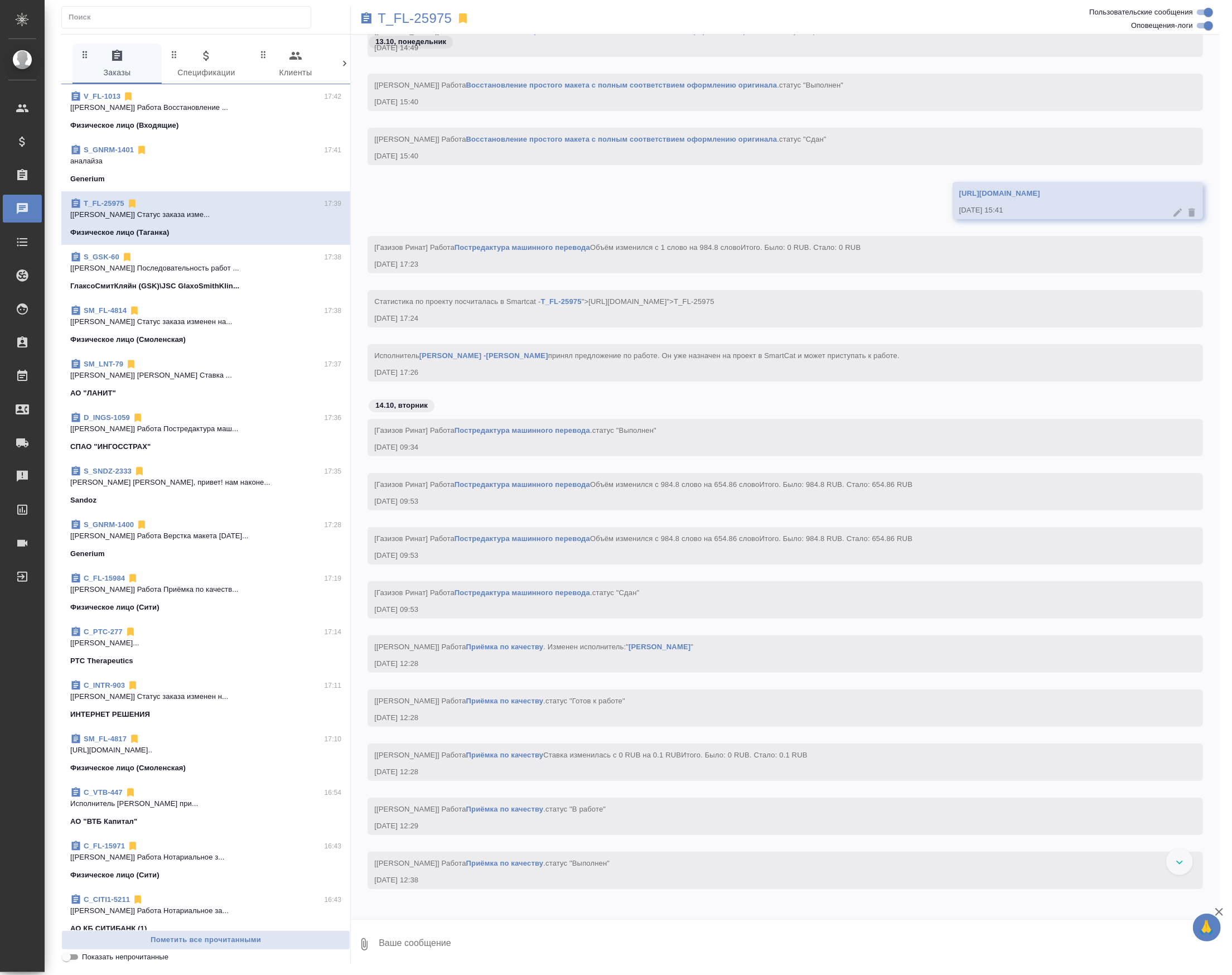
click at [229, 274] on p "[Грабко Мария] Последовательность работ ..." at bounding box center [206, 268] width 271 height 11
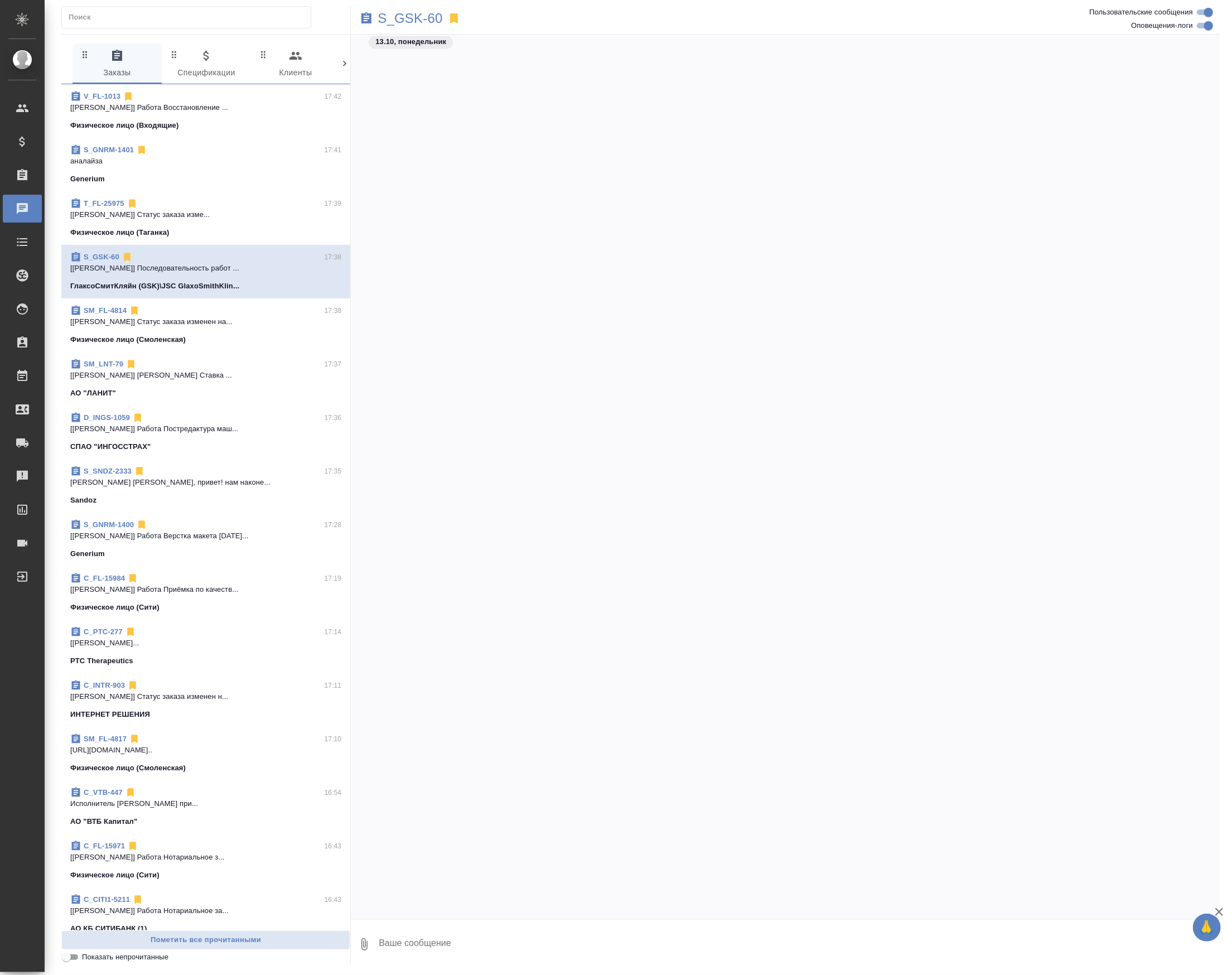
scroll to position [19844, 0]
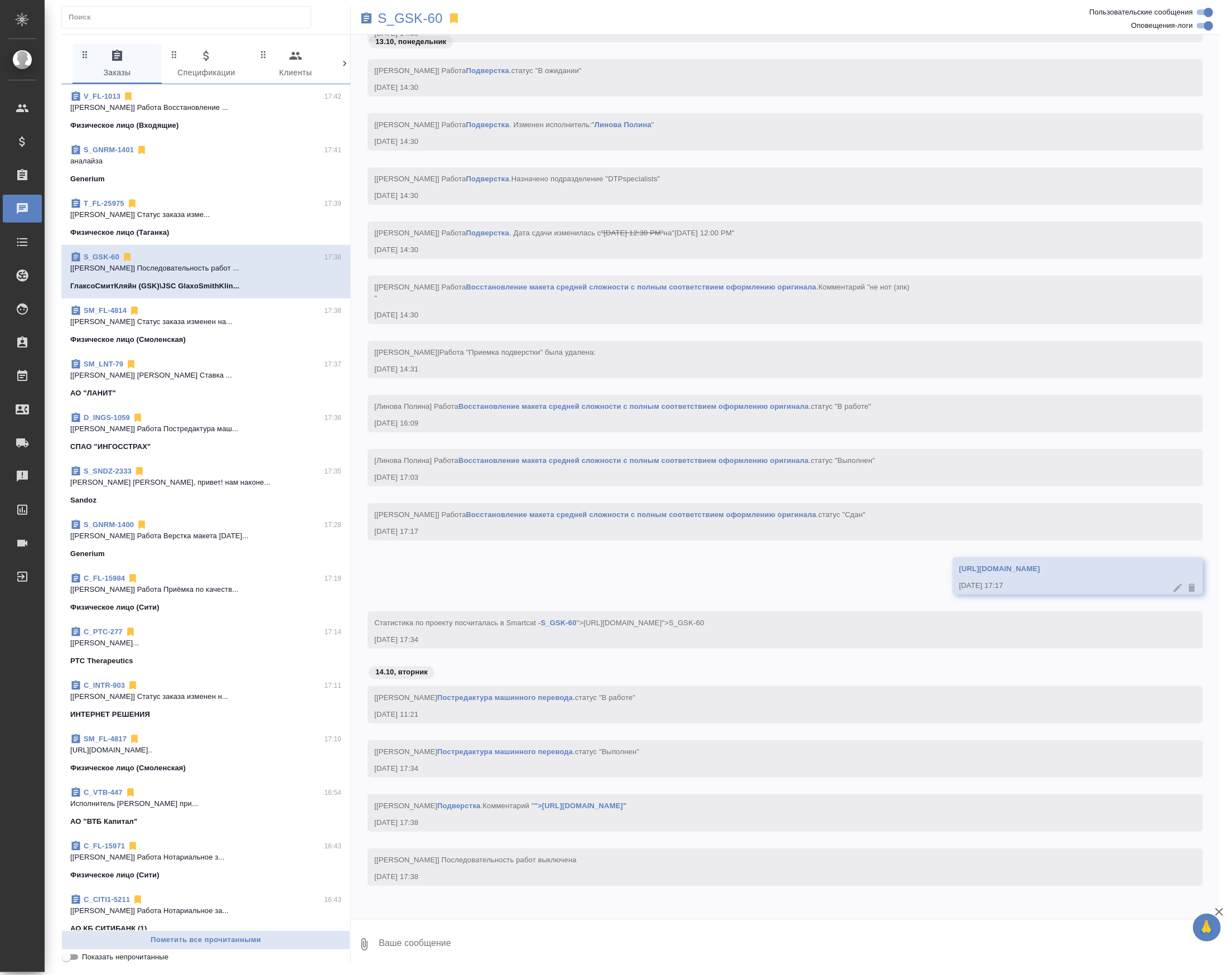
click at [225, 345] on div "Физическое лицо (Смоленская)" at bounding box center [206, 340] width 271 height 11
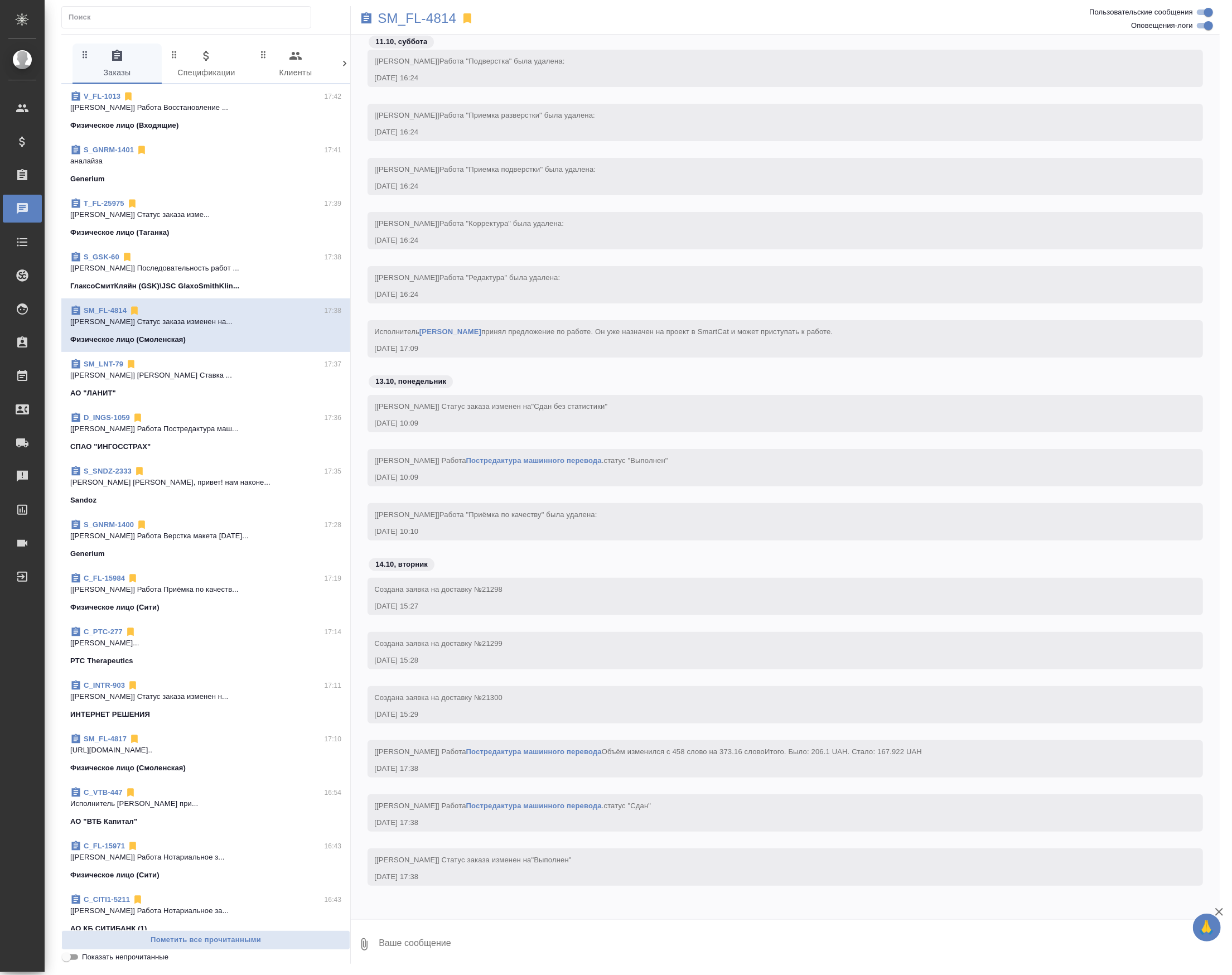
scroll to position [15819, 0]
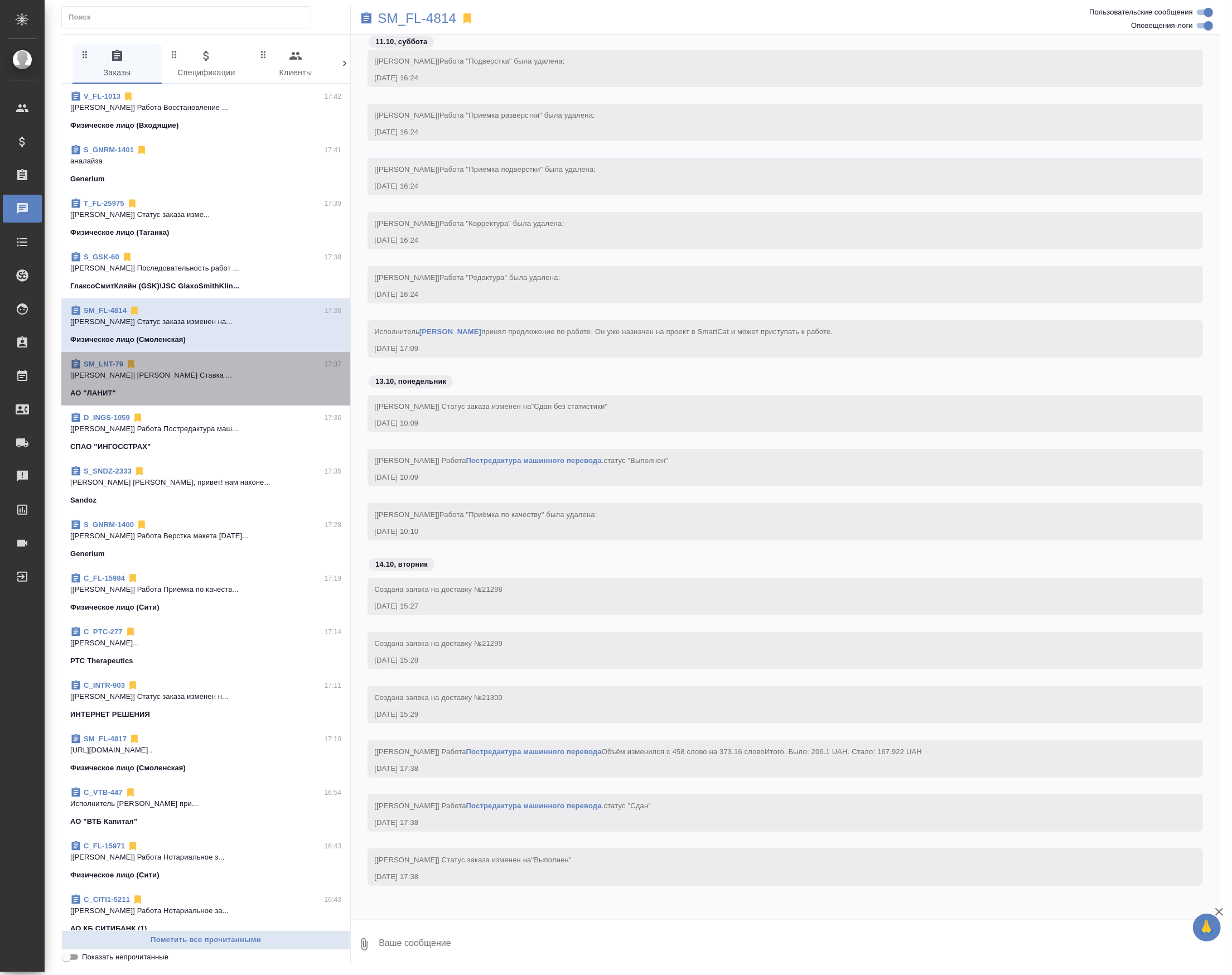
click at [236, 399] on div "АО "ЛАНИТ"" at bounding box center [206, 393] width 271 height 11
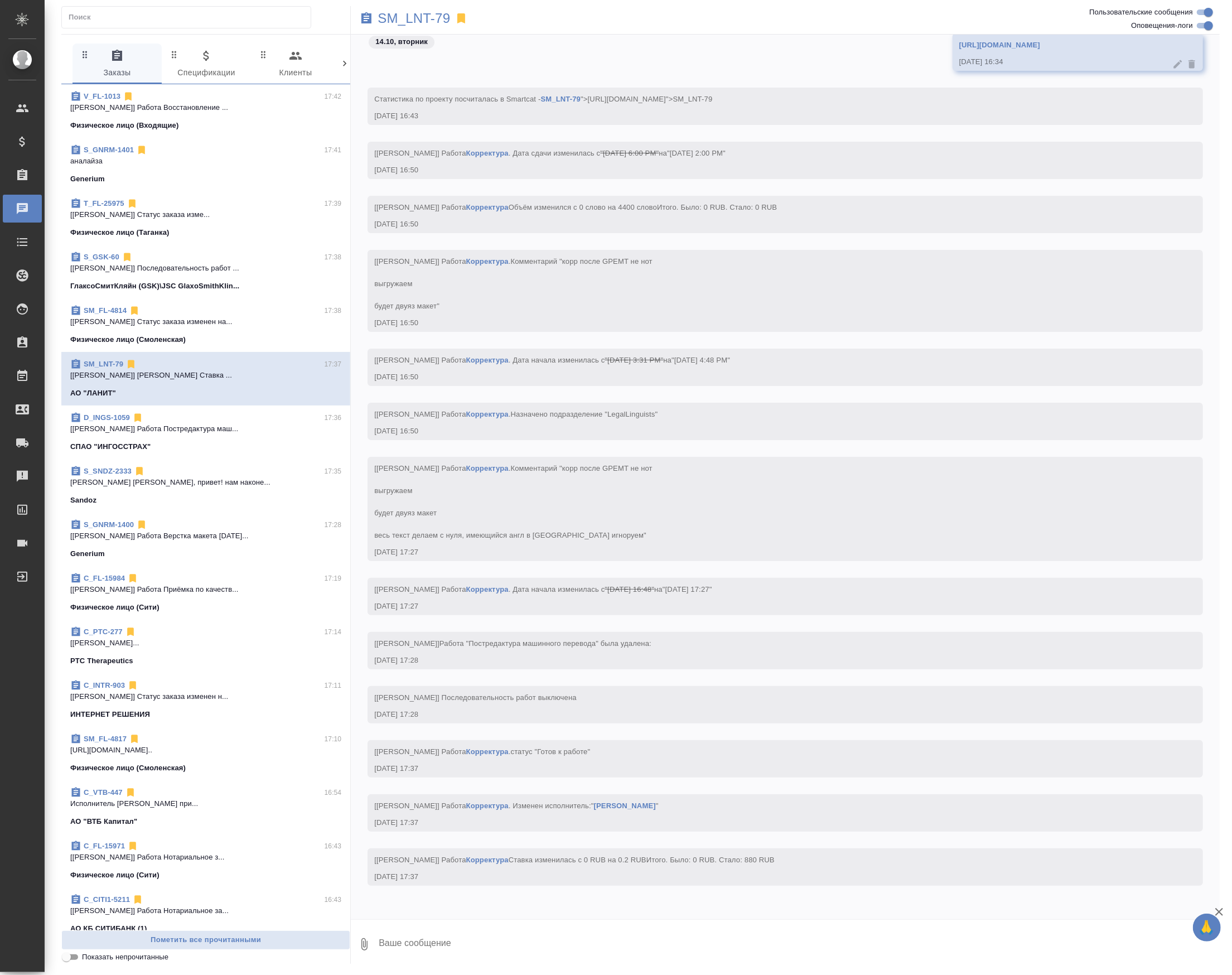
scroll to position [28890, 0]
click at [257, 502] on span "S_SNDZ-2333 17:35 Петрова Валерия Лера, привет! нам наконе... Sandoz" at bounding box center [206, 486] width 271 height 40
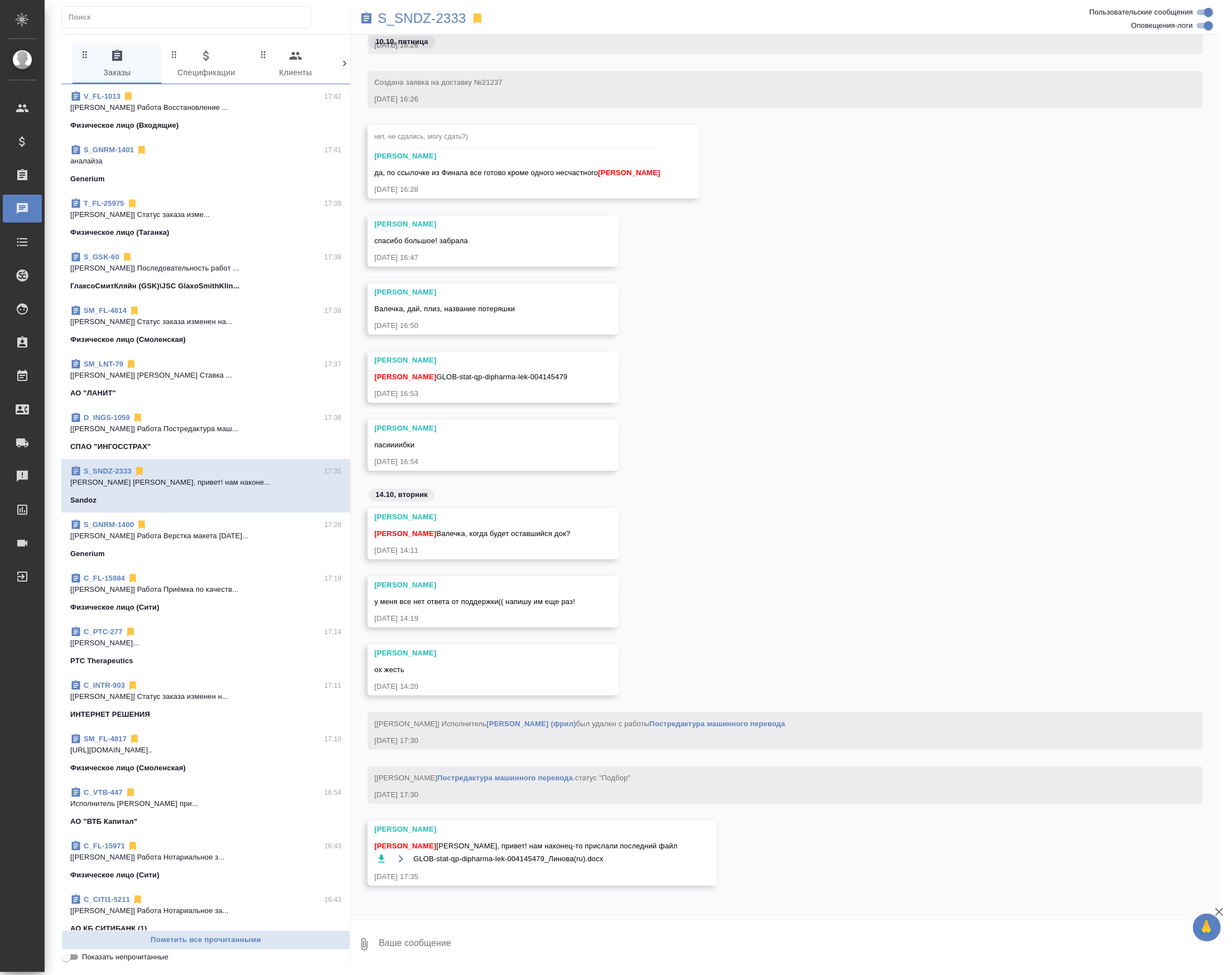
scroll to position [128667, 0]
click at [462, 930] on textarea at bounding box center [799, 944] width 842 height 38
type textarea "хорошо"
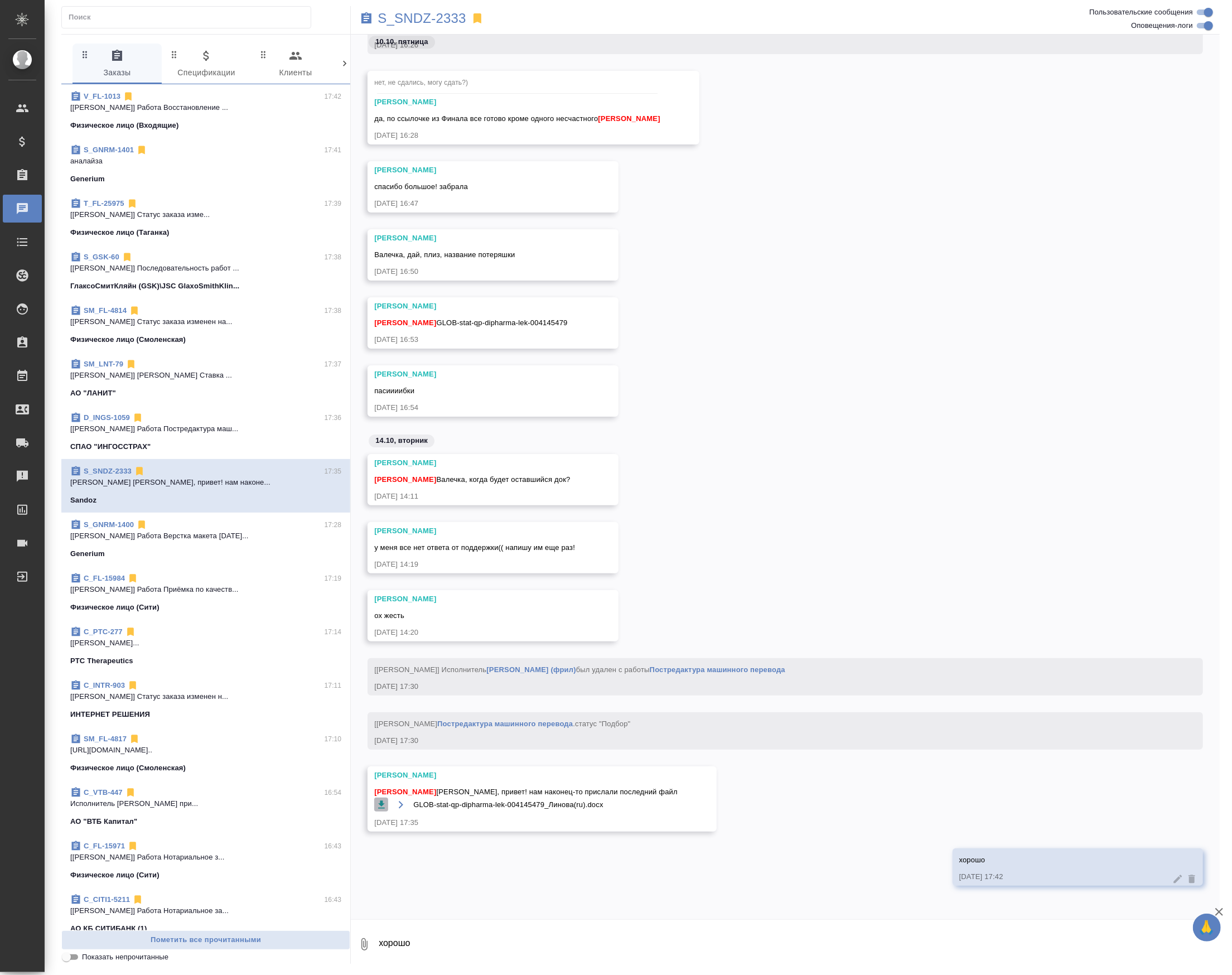
click at [376, 810] on icon "button" at bounding box center [381, 805] width 11 height 11
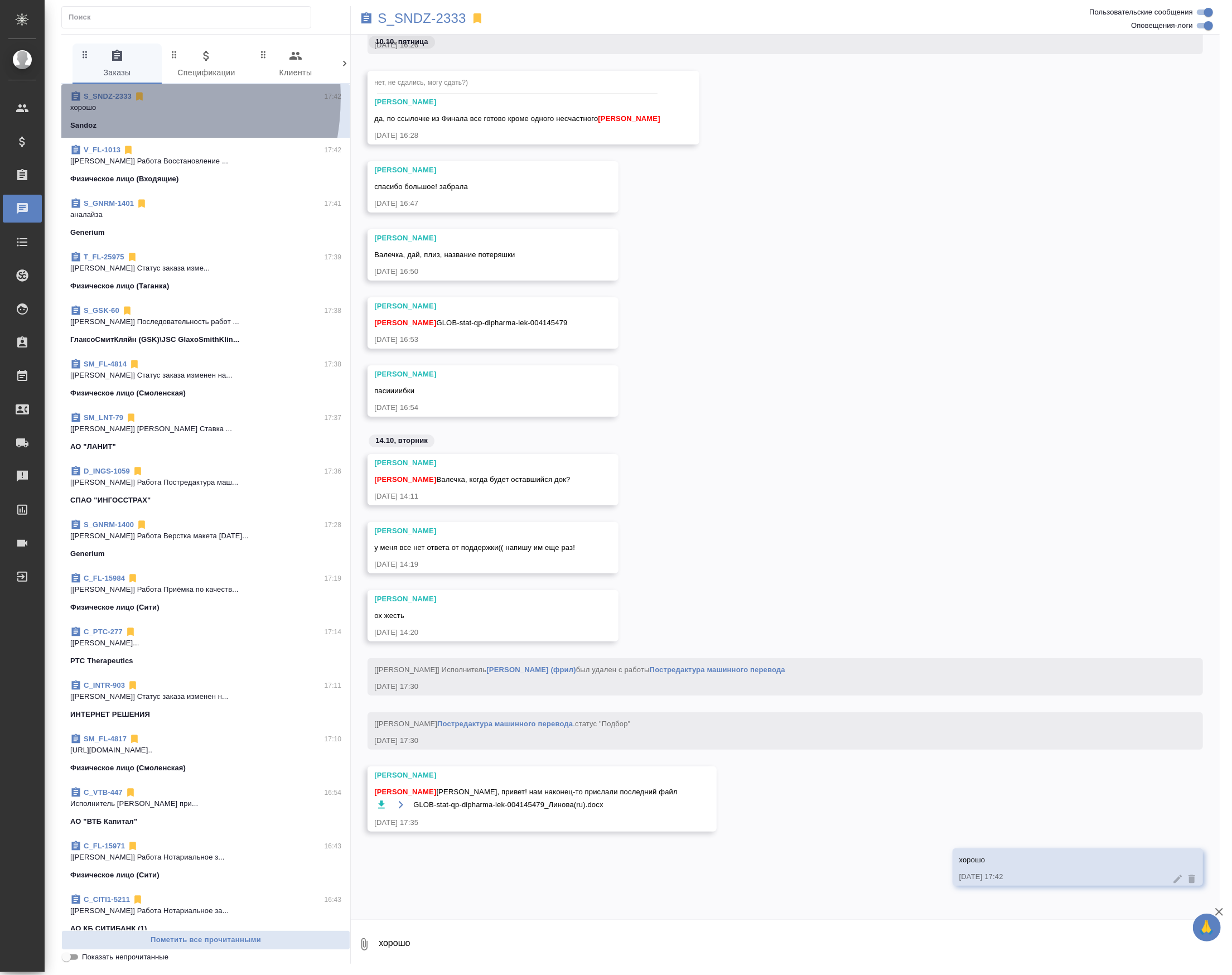
click at [100, 100] on link "S_SNDZ-2333" at bounding box center [107, 96] width 48 height 8
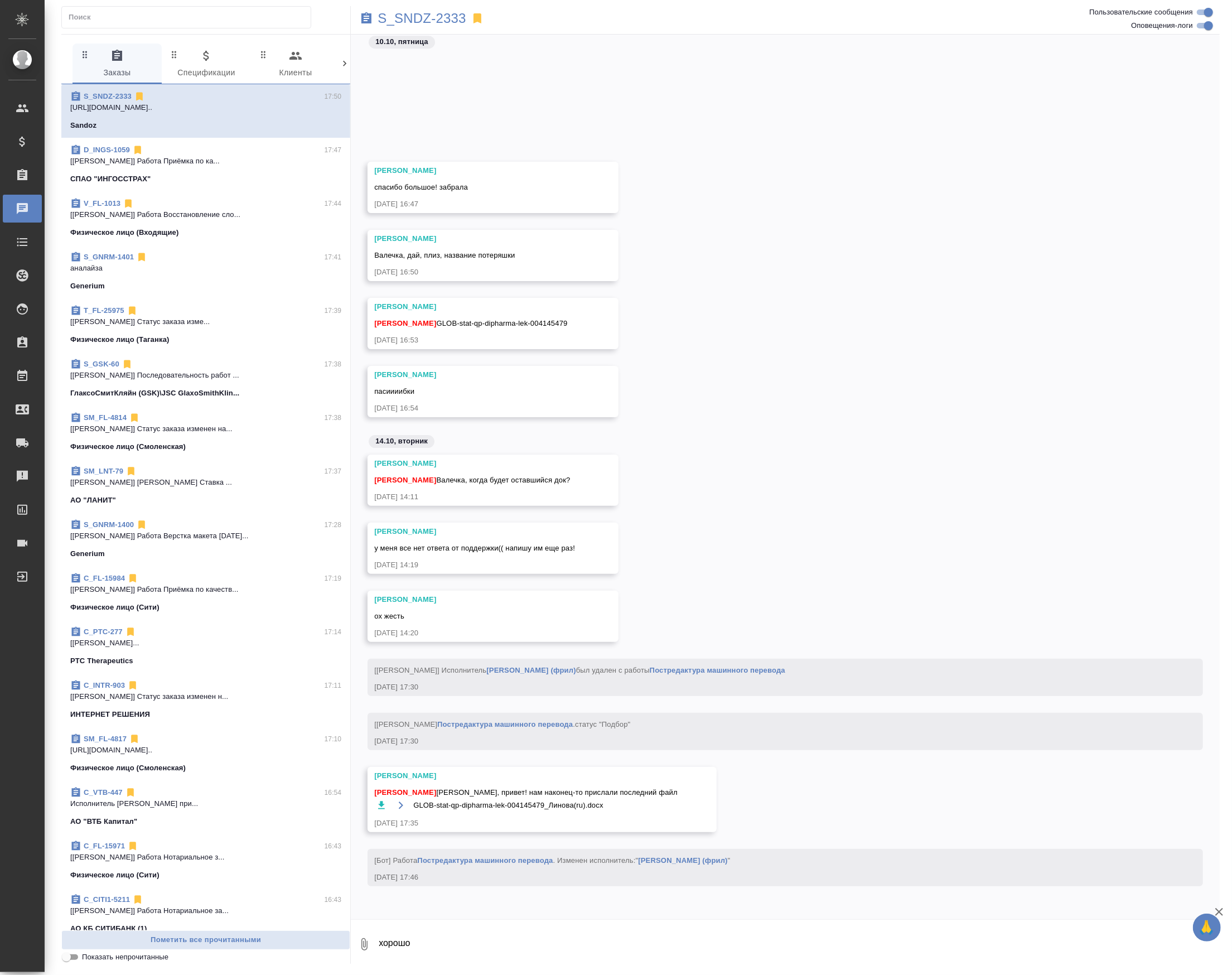
scroll to position [128894, 0]
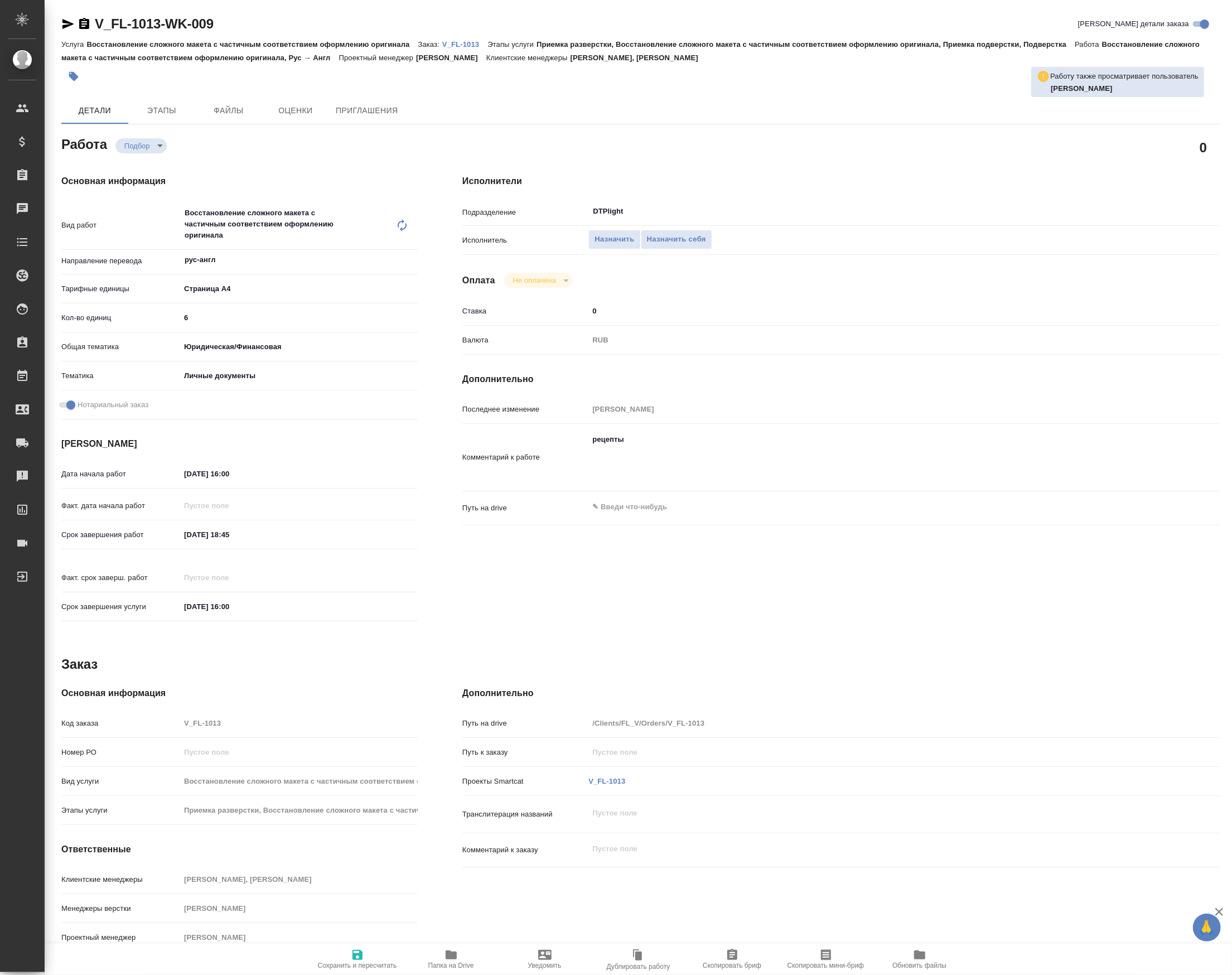
type textarea "x"
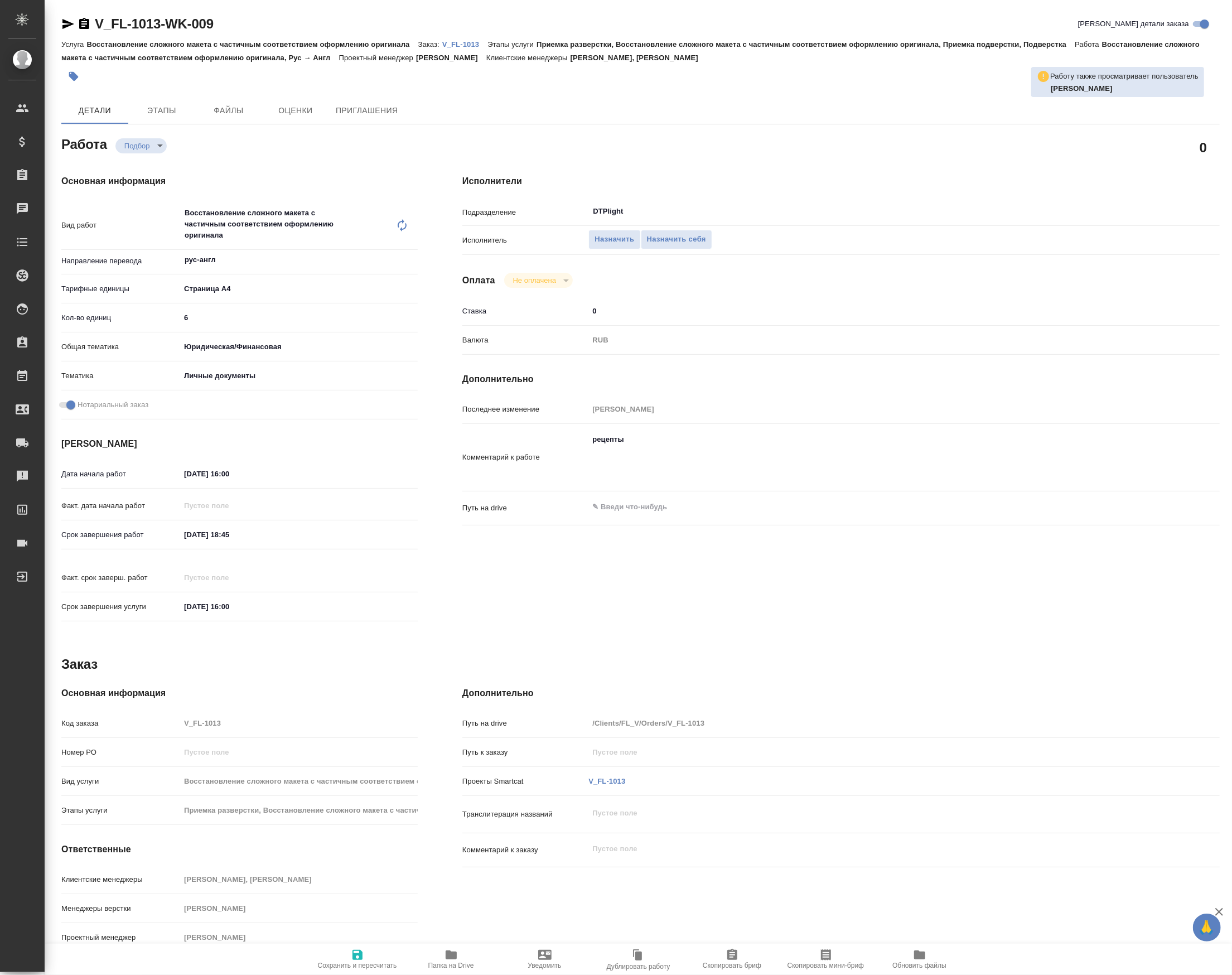
type textarea "x"
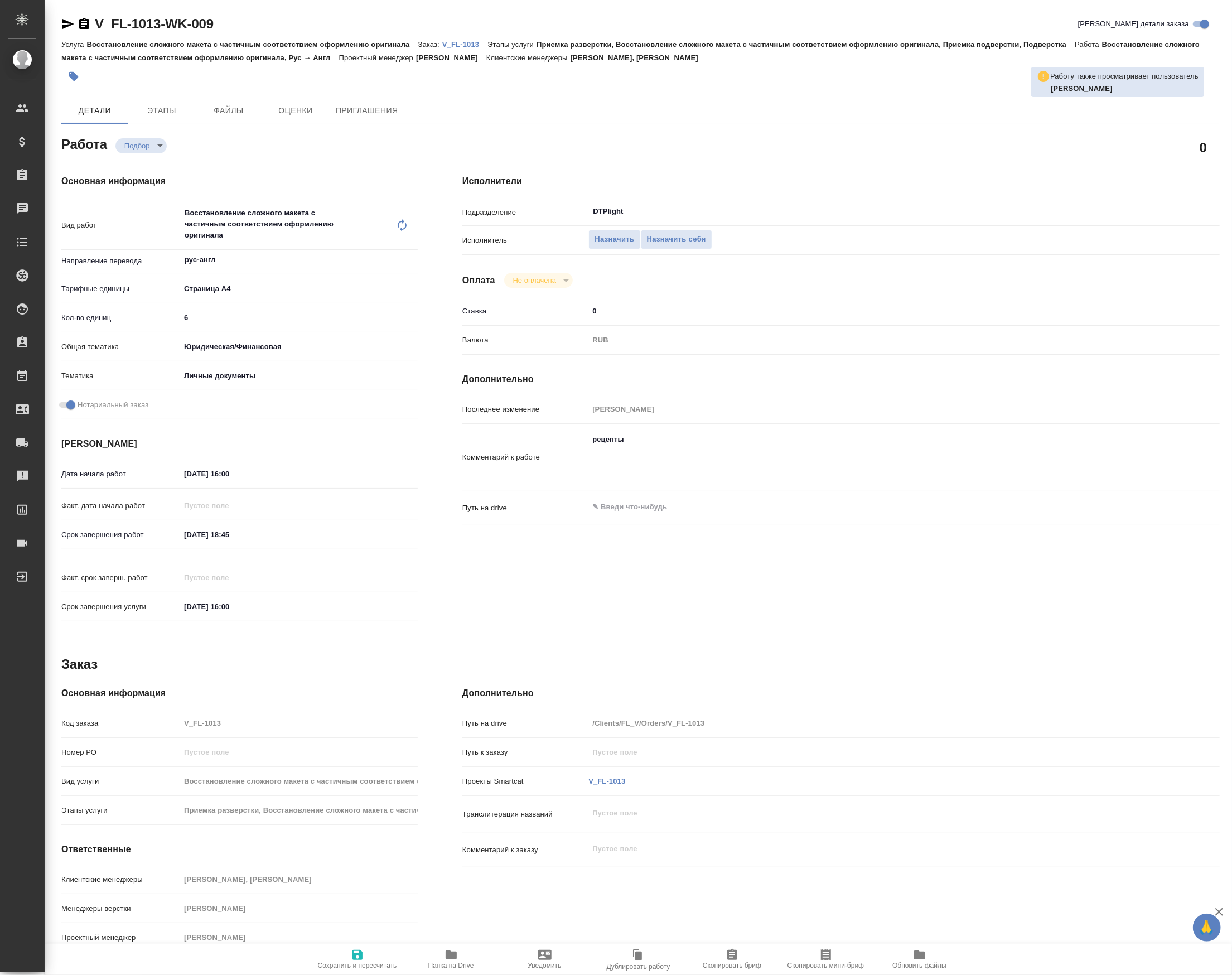
type textarea "x"
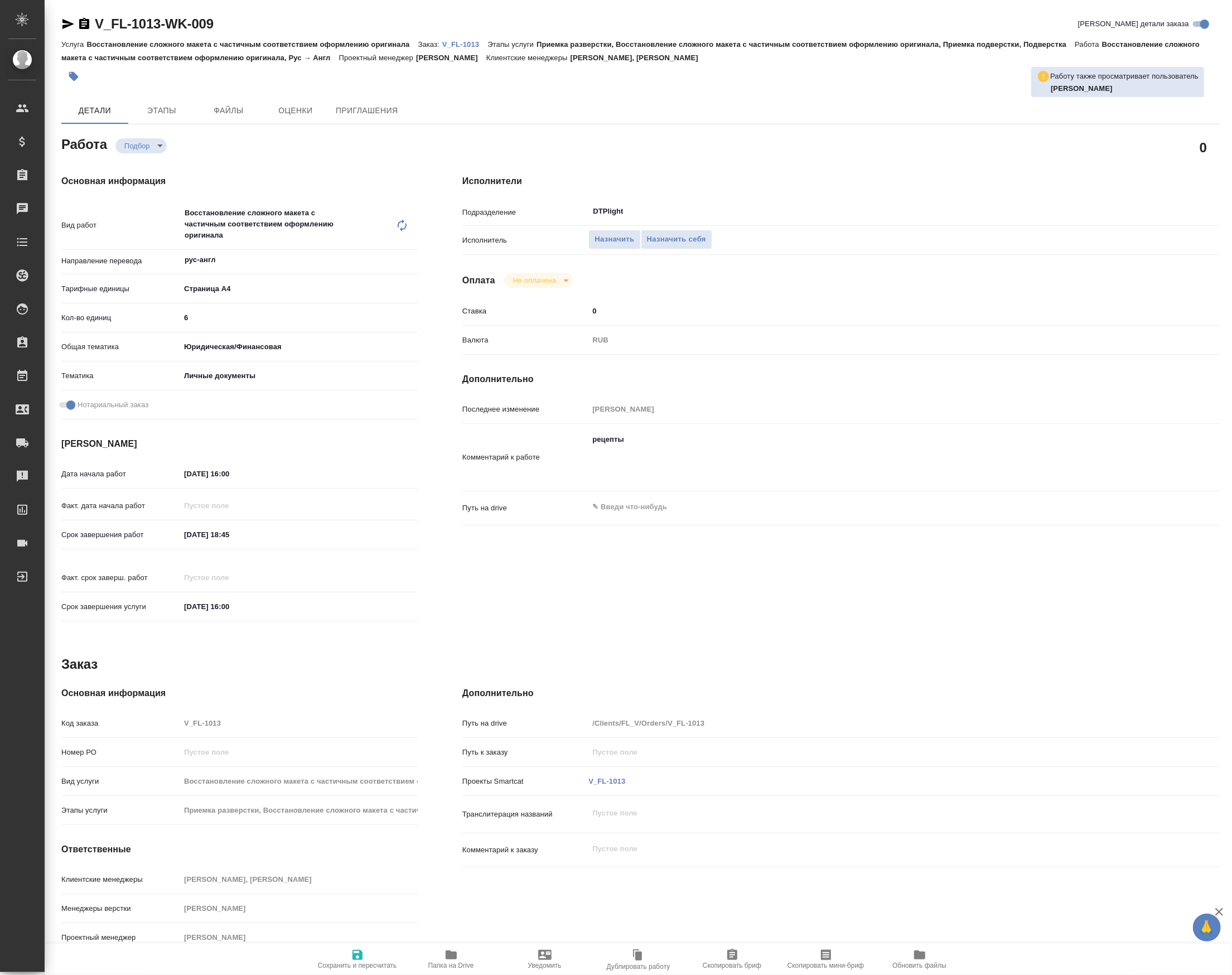
click at [226, 545] on div "Срок завершения работ 14.10.2025 18:45" at bounding box center [240, 534] width 357 height 20
click at [225, 538] on input "14.10.2025 18:45" at bounding box center [229, 534] width 98 height 16
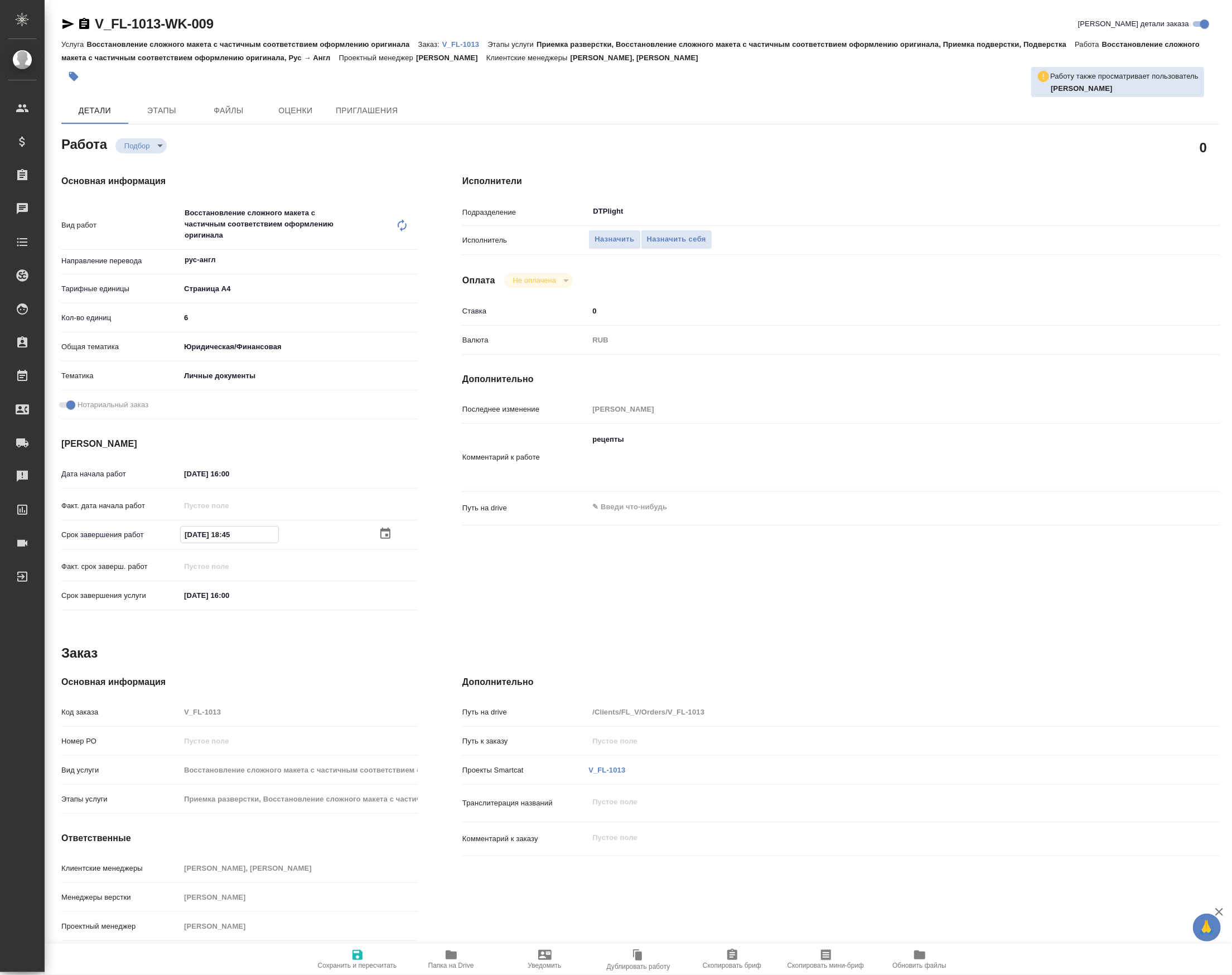
type textarea "x"
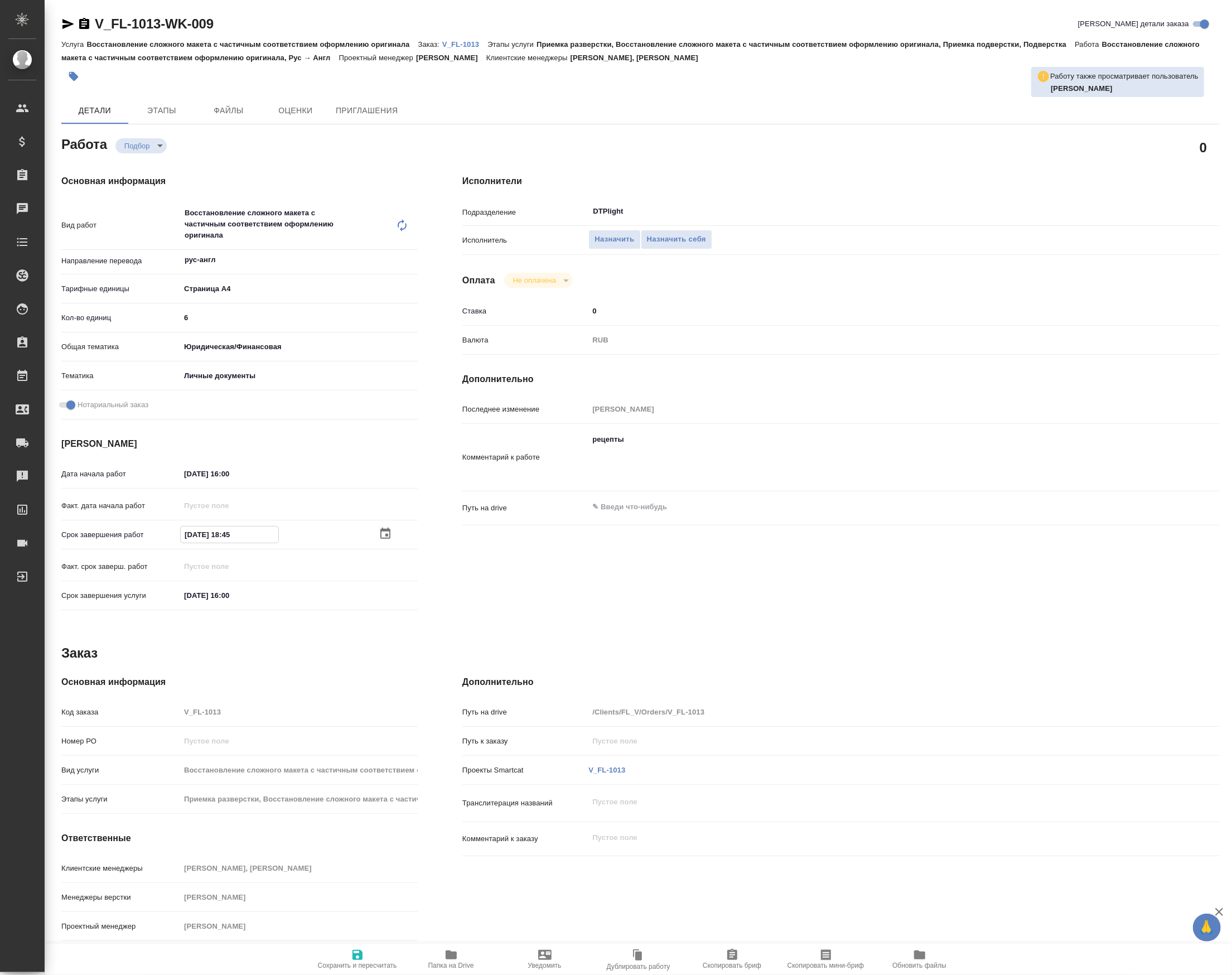
type textarea "x"
type input "14.10.2025 21:84"
type textarea "x"
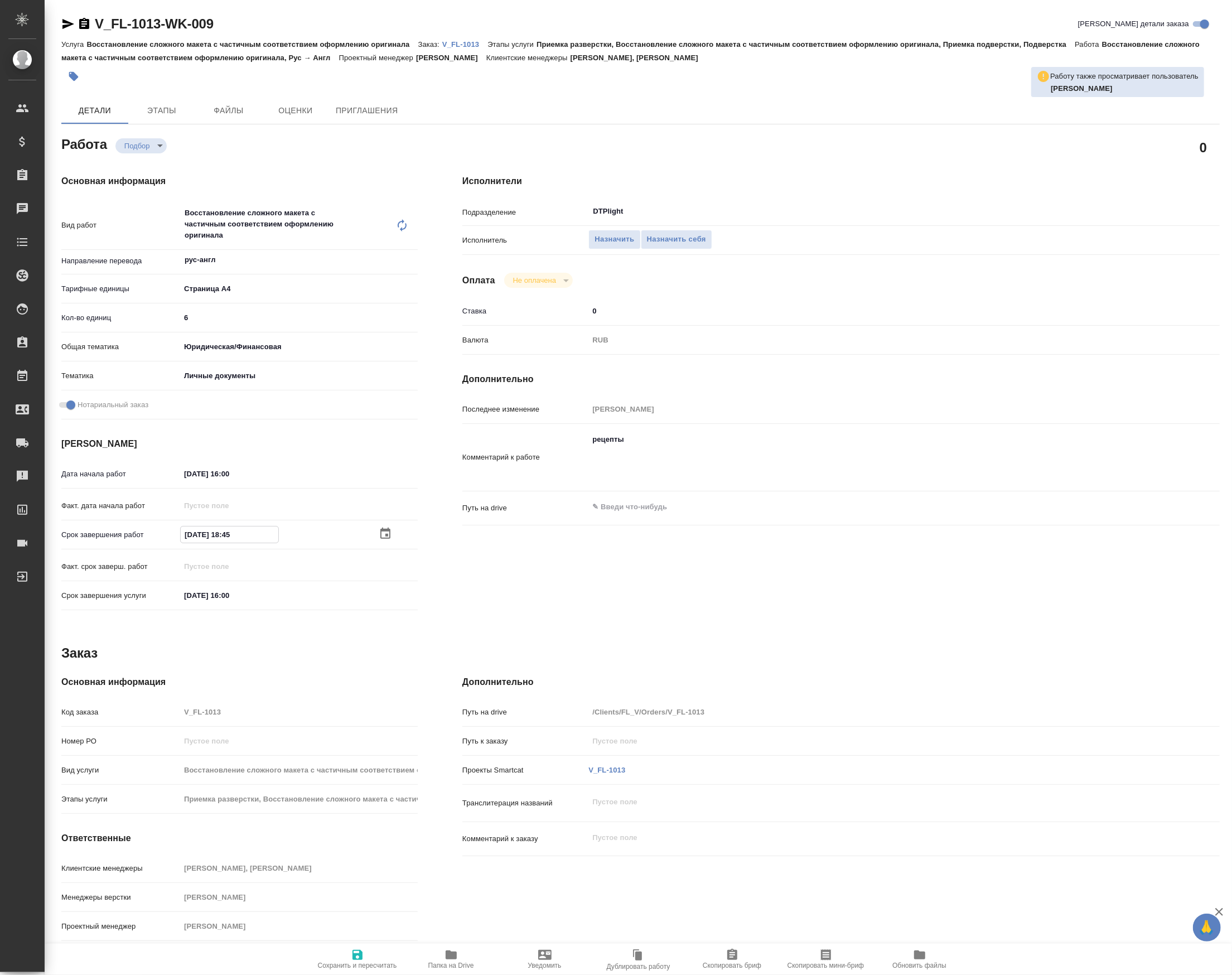
type textarea "x"
type input "14.10.2025 20:18"
type textarea "x"
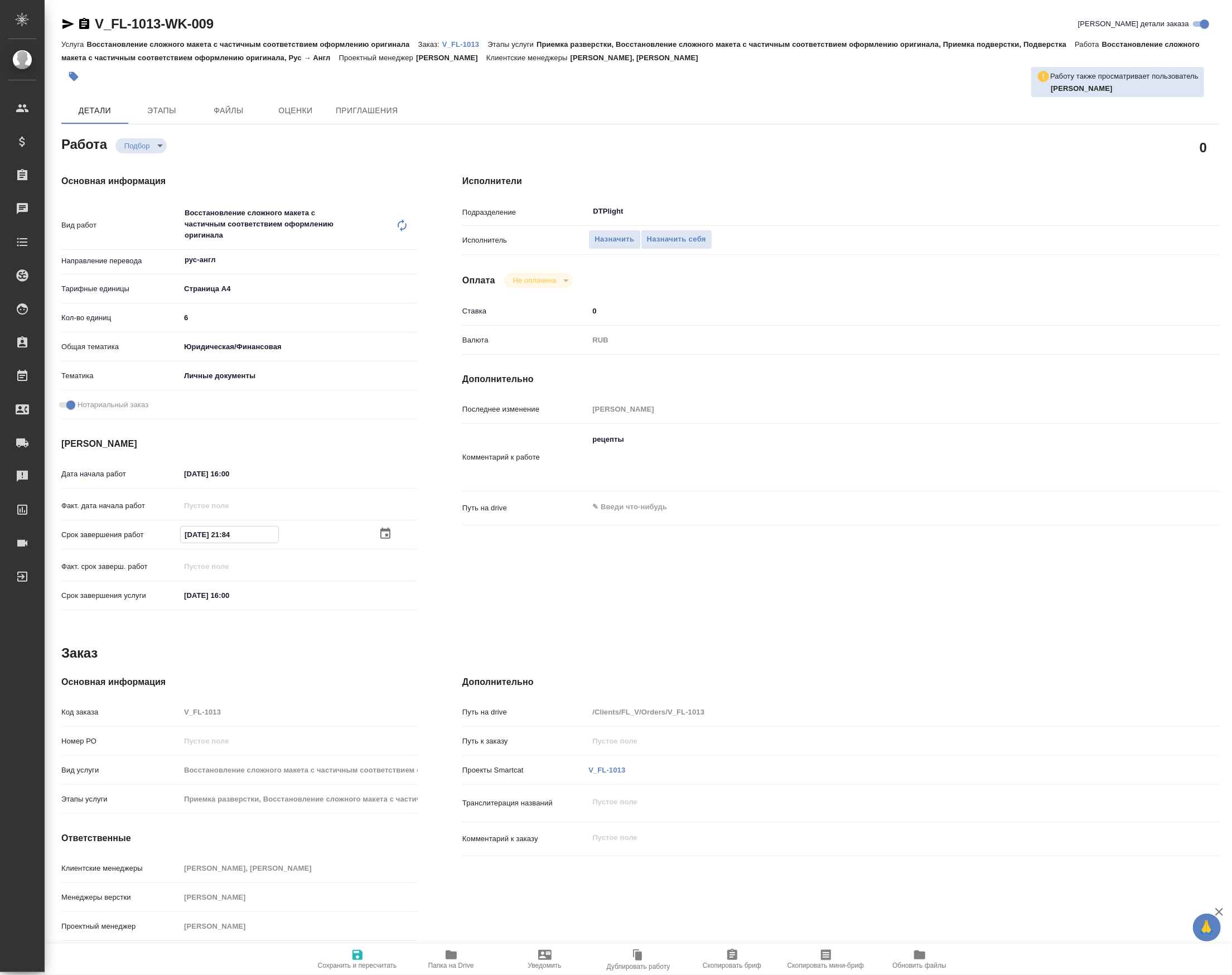
type textarea "x"
type input "14.10.2025 20:01"
type textarea "x"
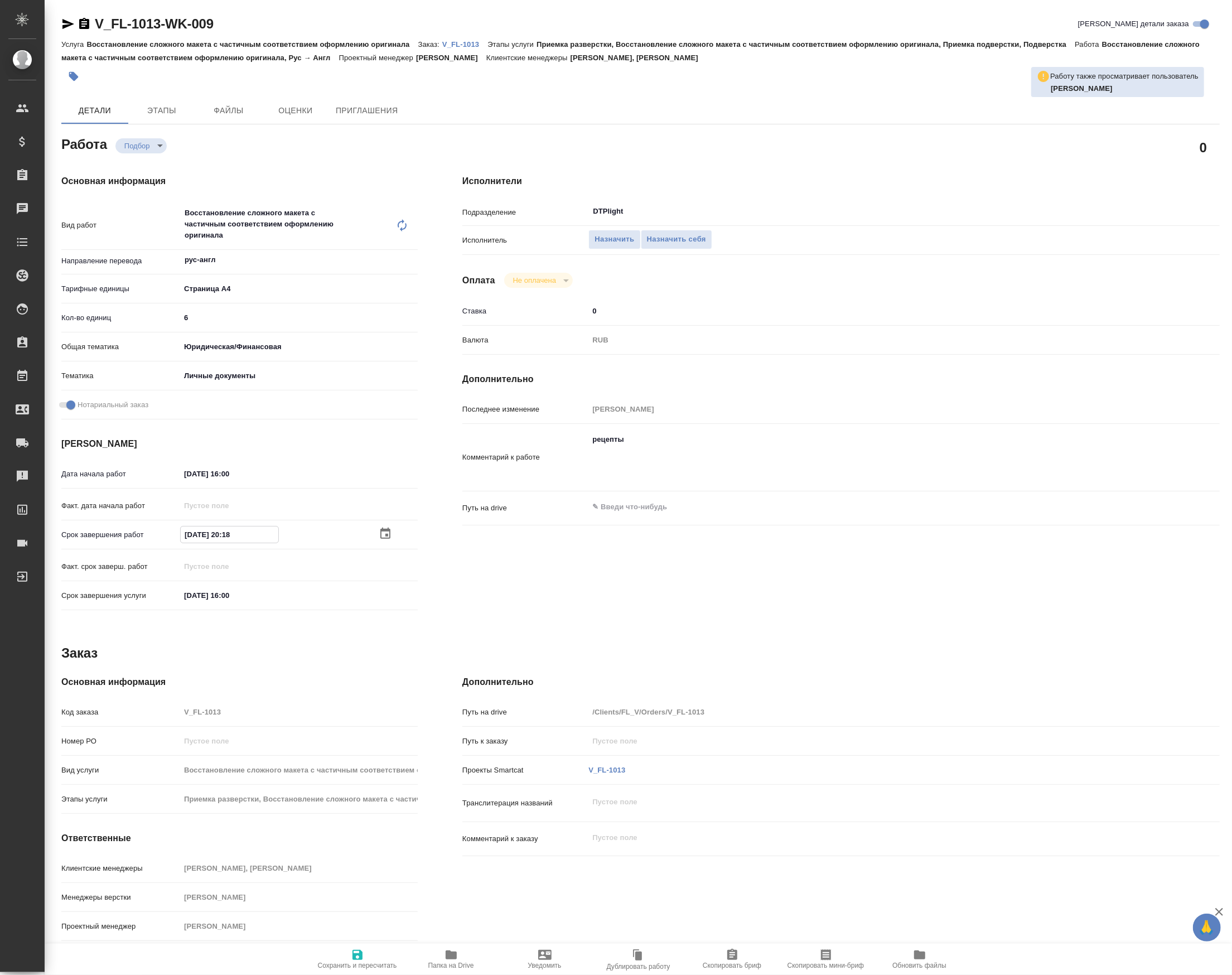
type textarea "x"
type input "14.10.2025 20:00"
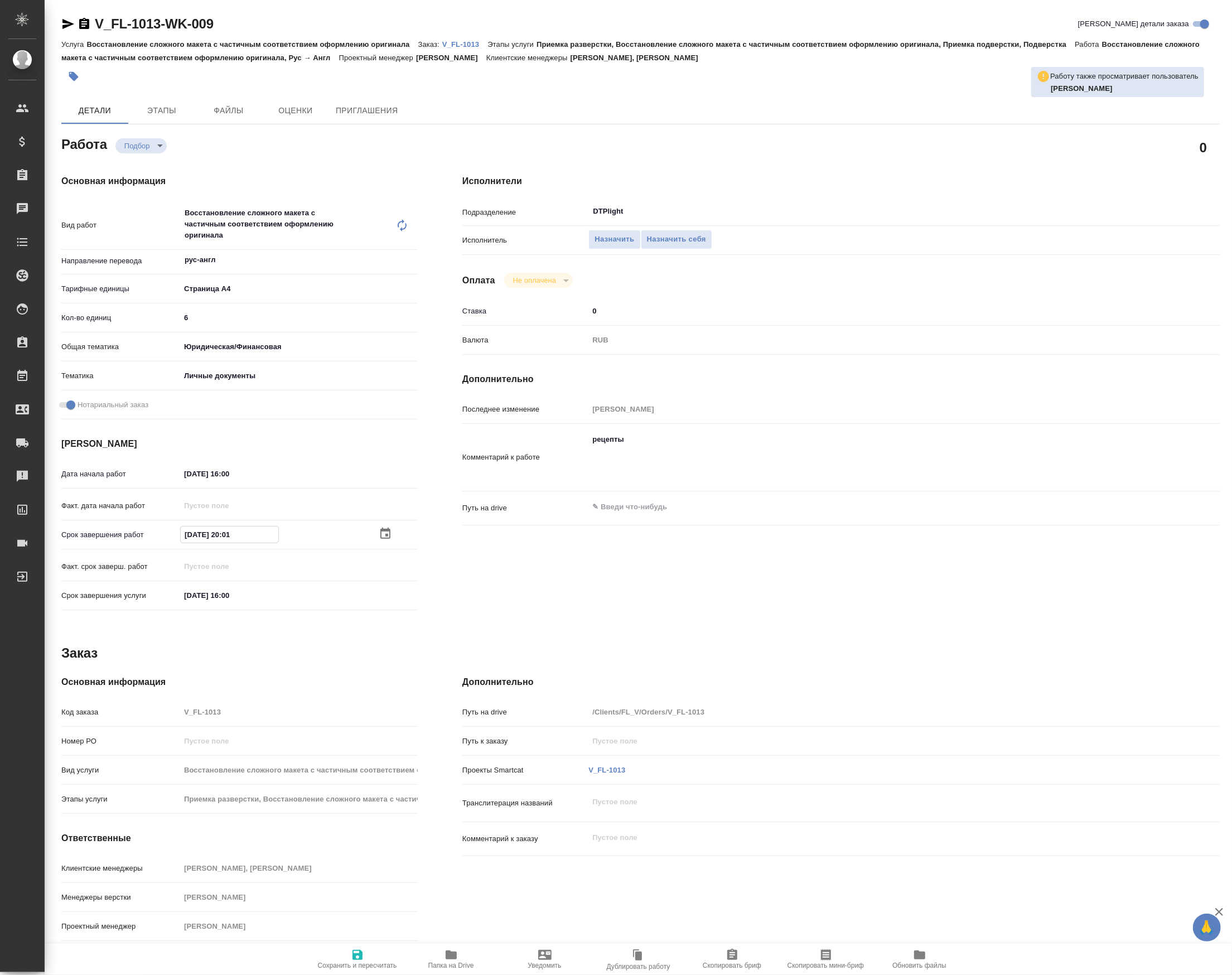
type textarea "x"
type input "14.10.2025 20:00"
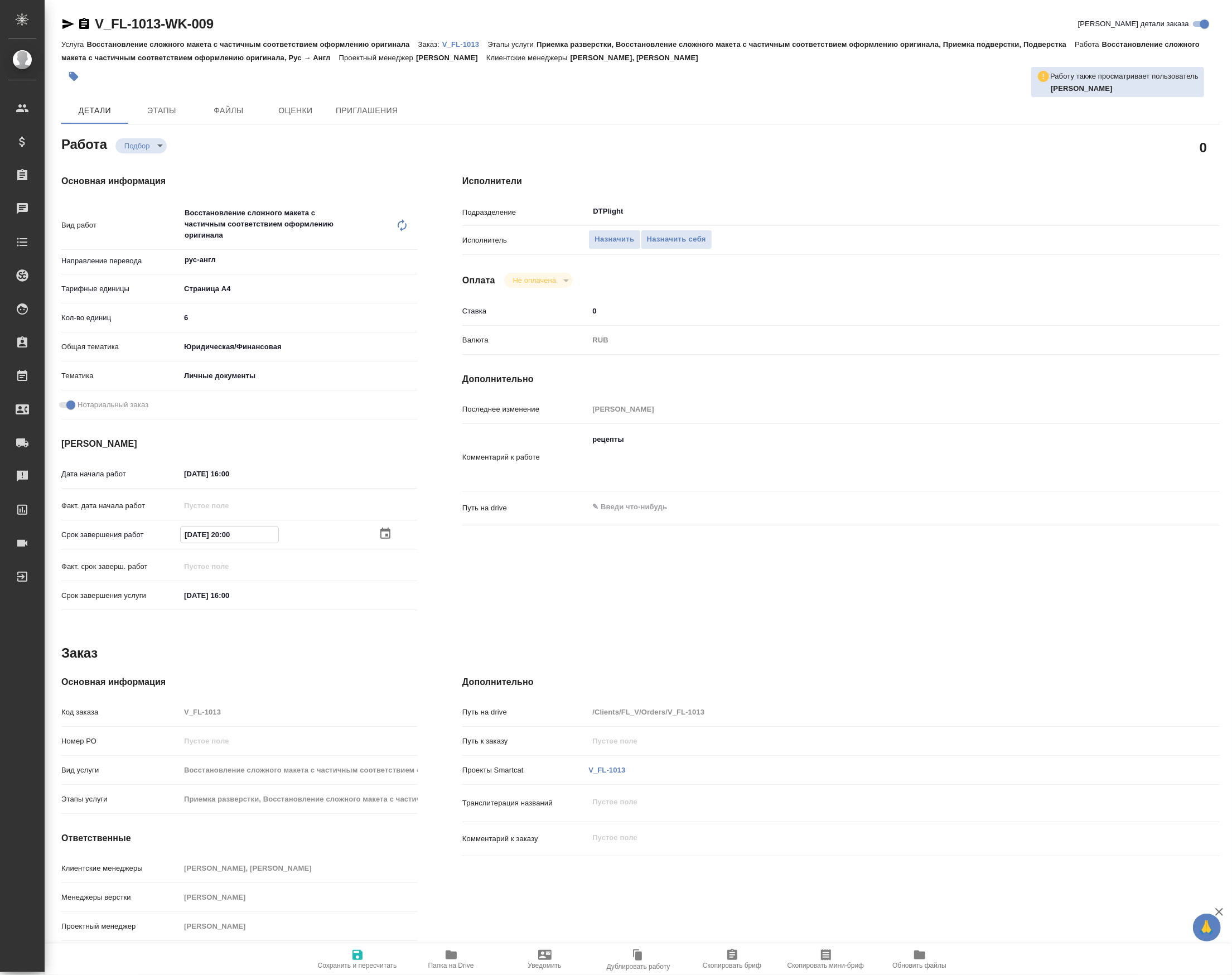
click at [372, 961] on span "Сохранить и пересчитать" at bounding box center [357, 965] width 79 height 8
type textarea "x"
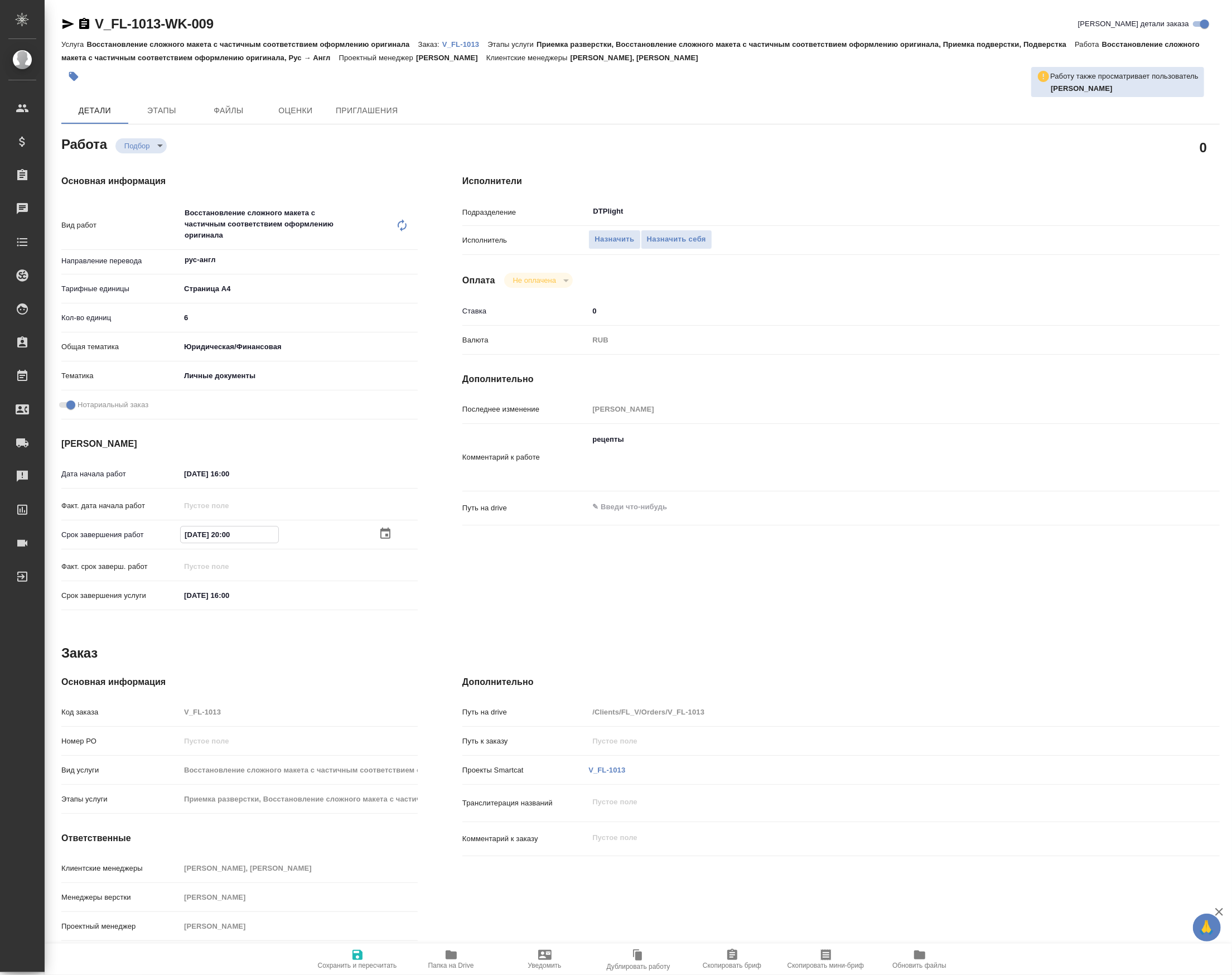
type textarea "x"
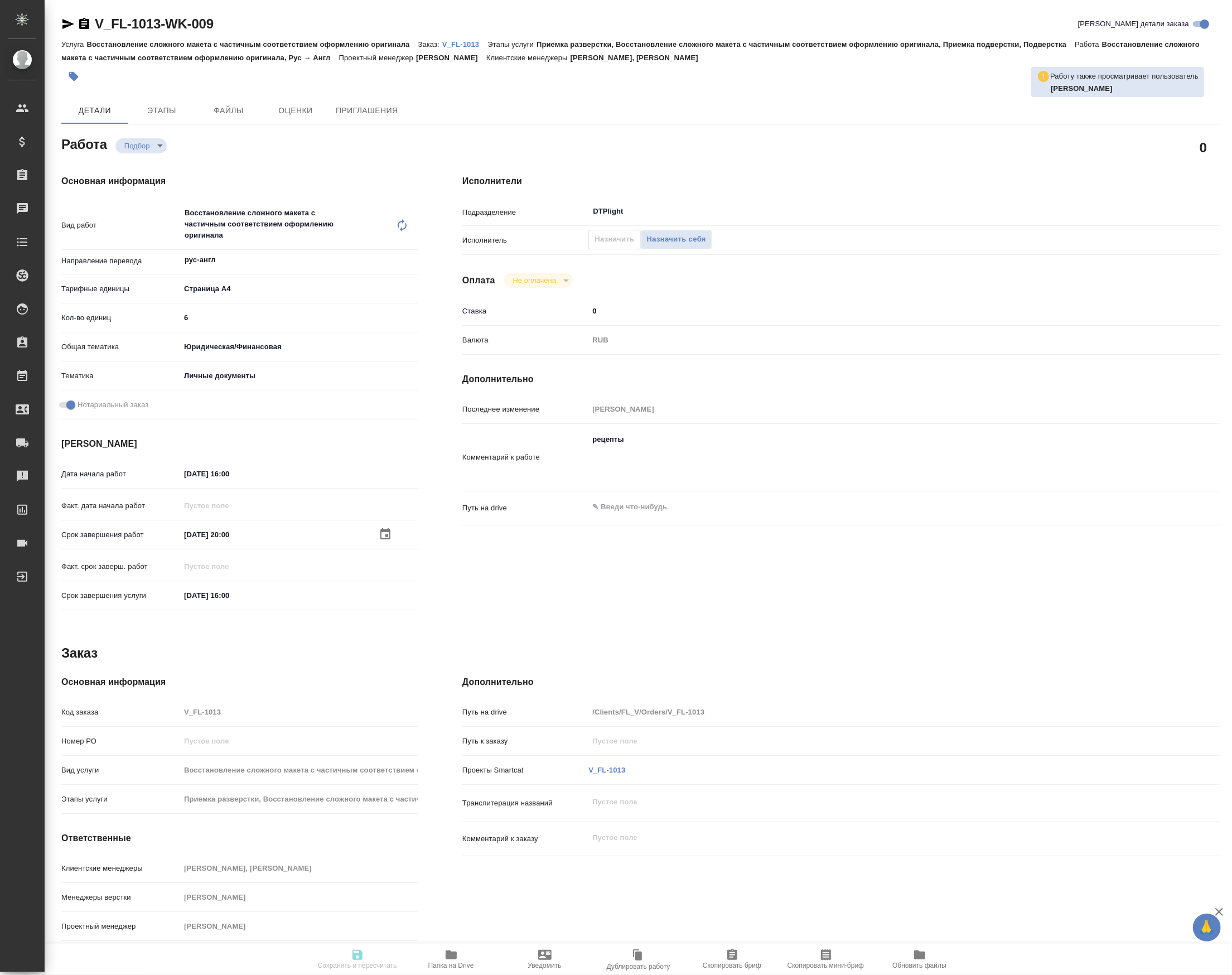
type textarea "x"
type input "recruiting"
type textarea "Восстановление сложного макета с частичным соответствием оформлению оригинала"
type textarea "x"
type input "рус-англ"
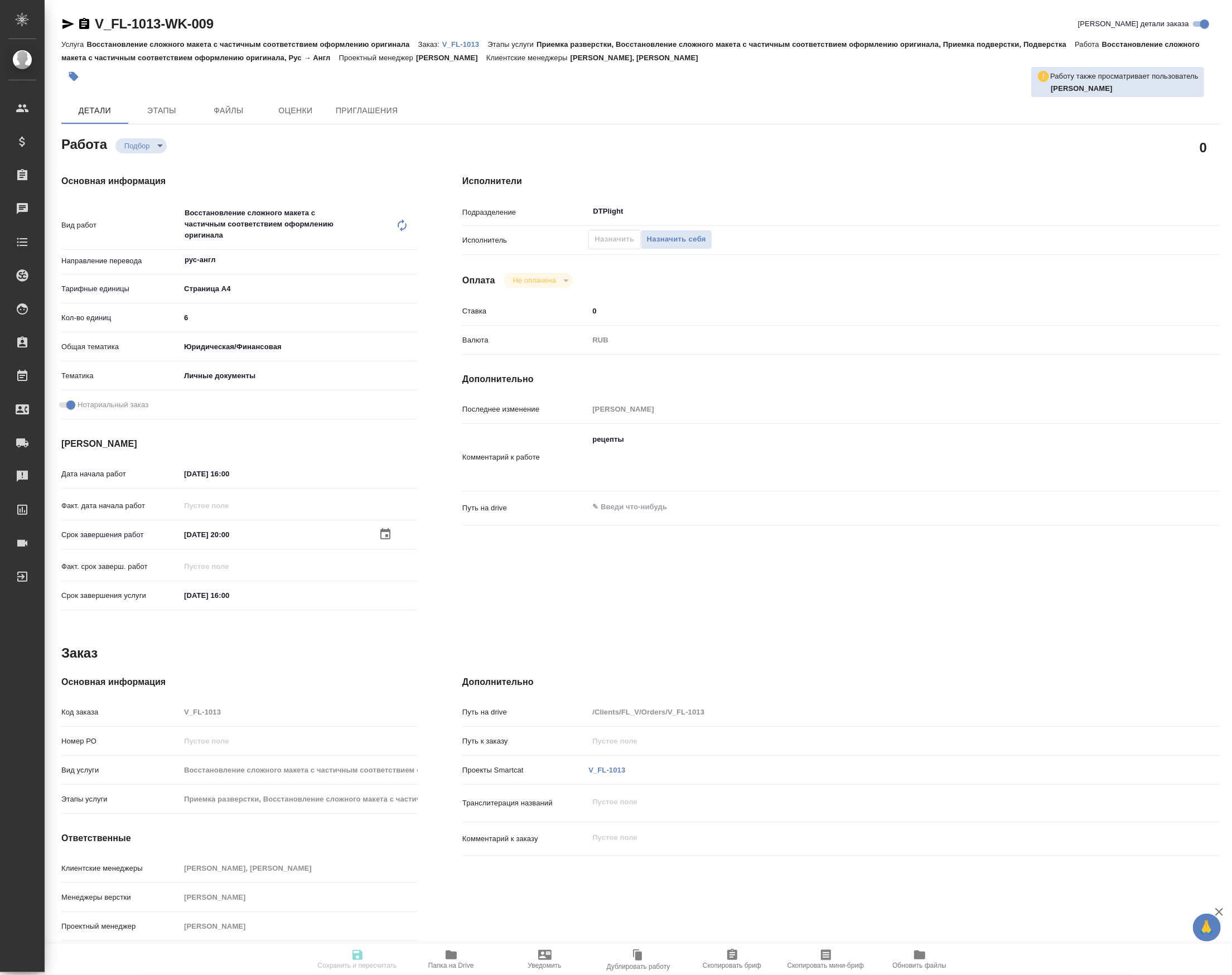
type input "5f036ec4e16dec2d6b59c8ff"
type input "6"
type input "yr-fn"
type input "5a8b8b956a9677013d343cfe"
checkbox input "true"
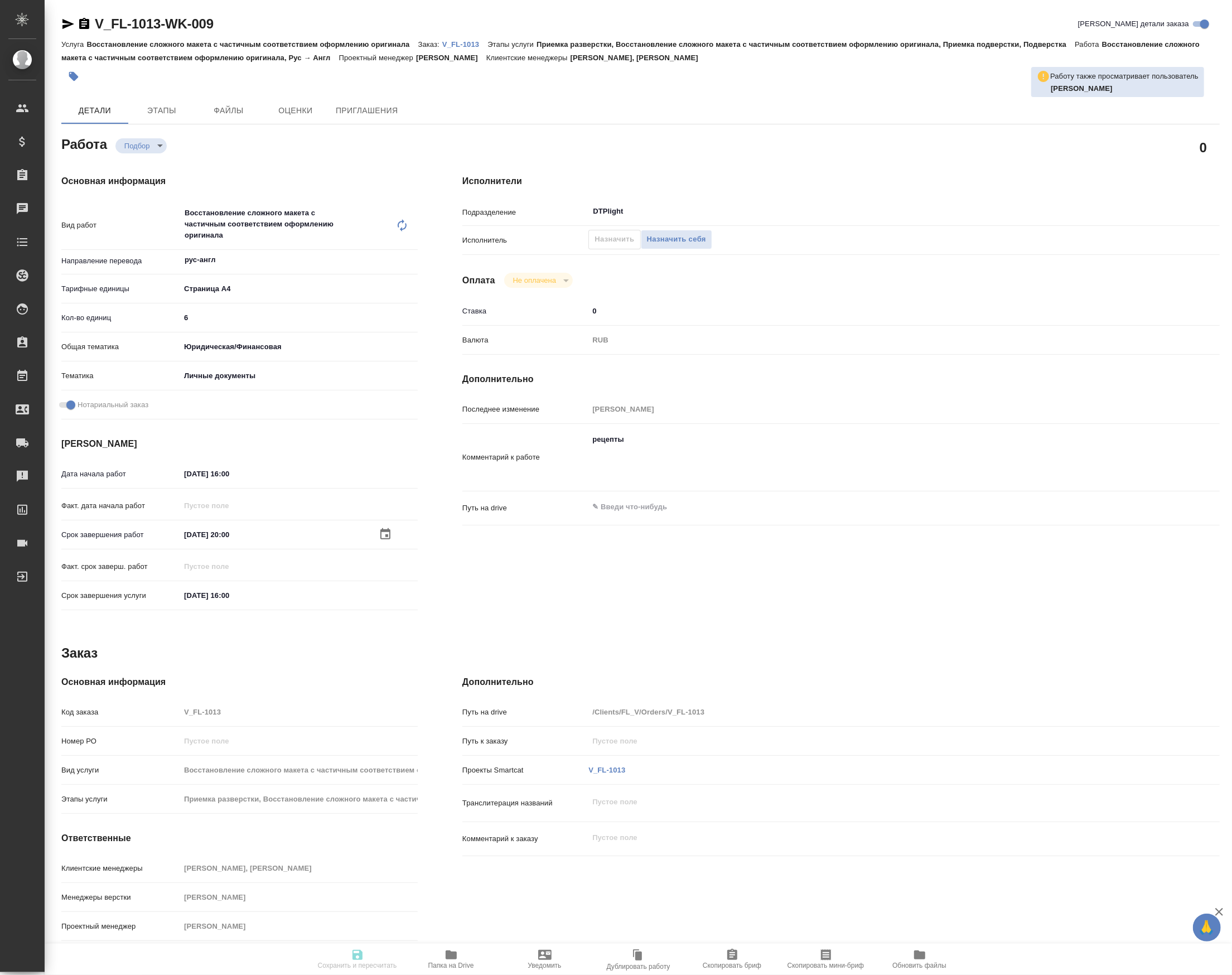
type input "14.10.2025 16:00"
type input "14.10.2025 20:00"
type input "15.10.2025 16:00"
type input "DTPlight"
type input "notPayed"
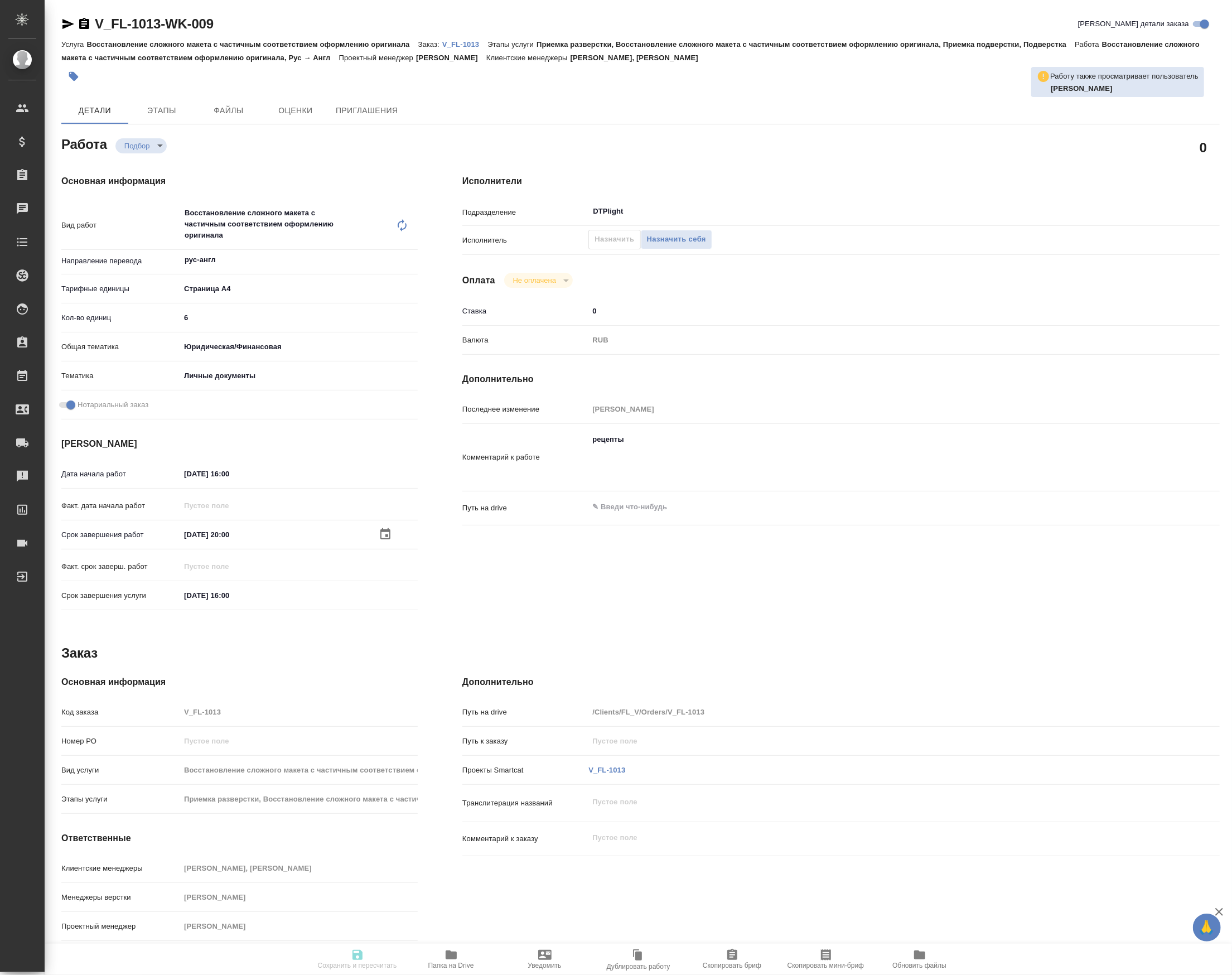
type input "0"
type input "RUB"
type input "Тарабановская Анастасия"
type textarea "рецепты"
type textarea "x"
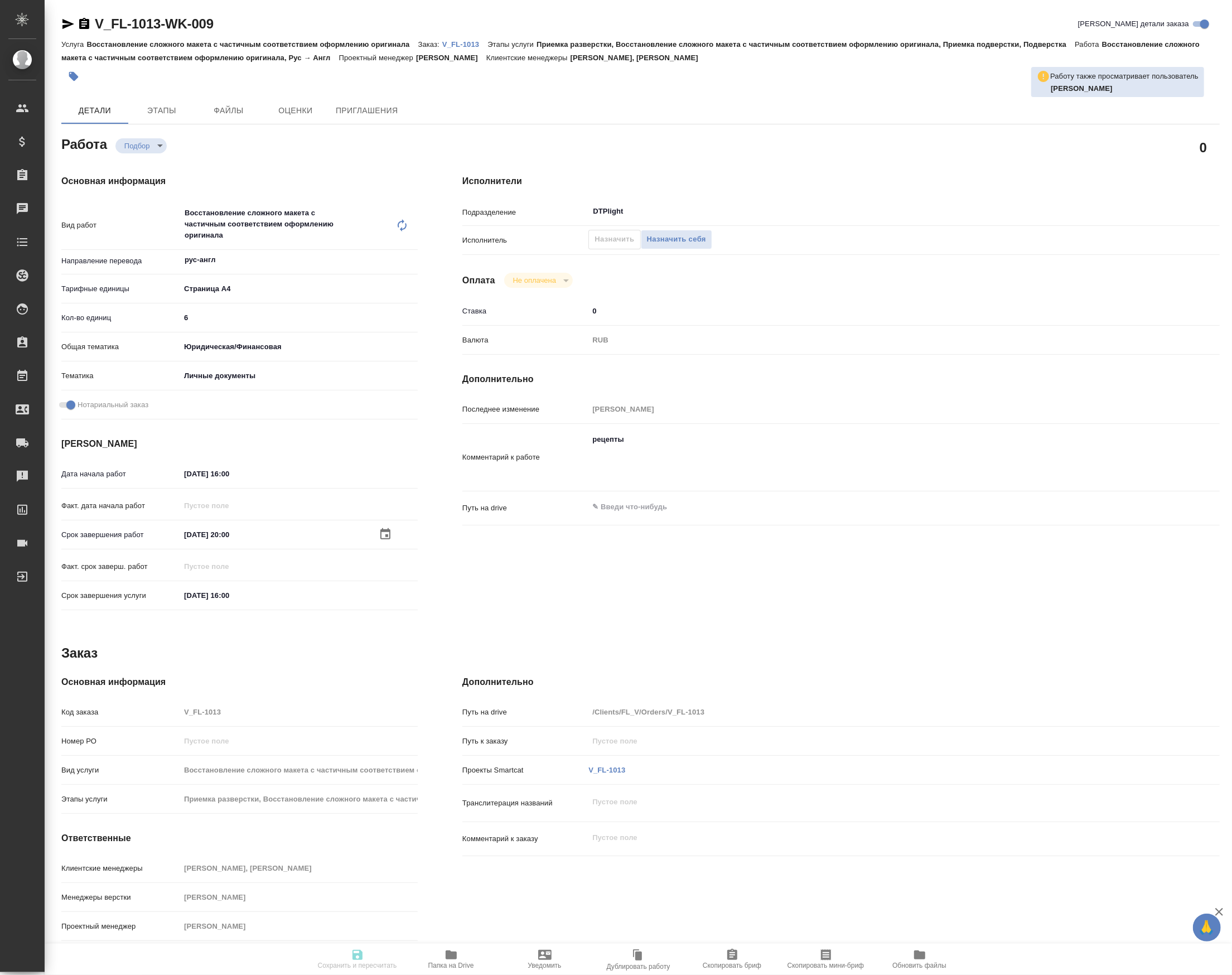
type textarea "x"
type input "V_FL-1013"
type input "Восстановление сложного макета с частичным соответствием оформлению оригинала"
type input "Приемка разверстки, Восстановление сложного макета с частичным соответствием оф…"
type input "Голубев Дмитрий, Касымов Тимур"
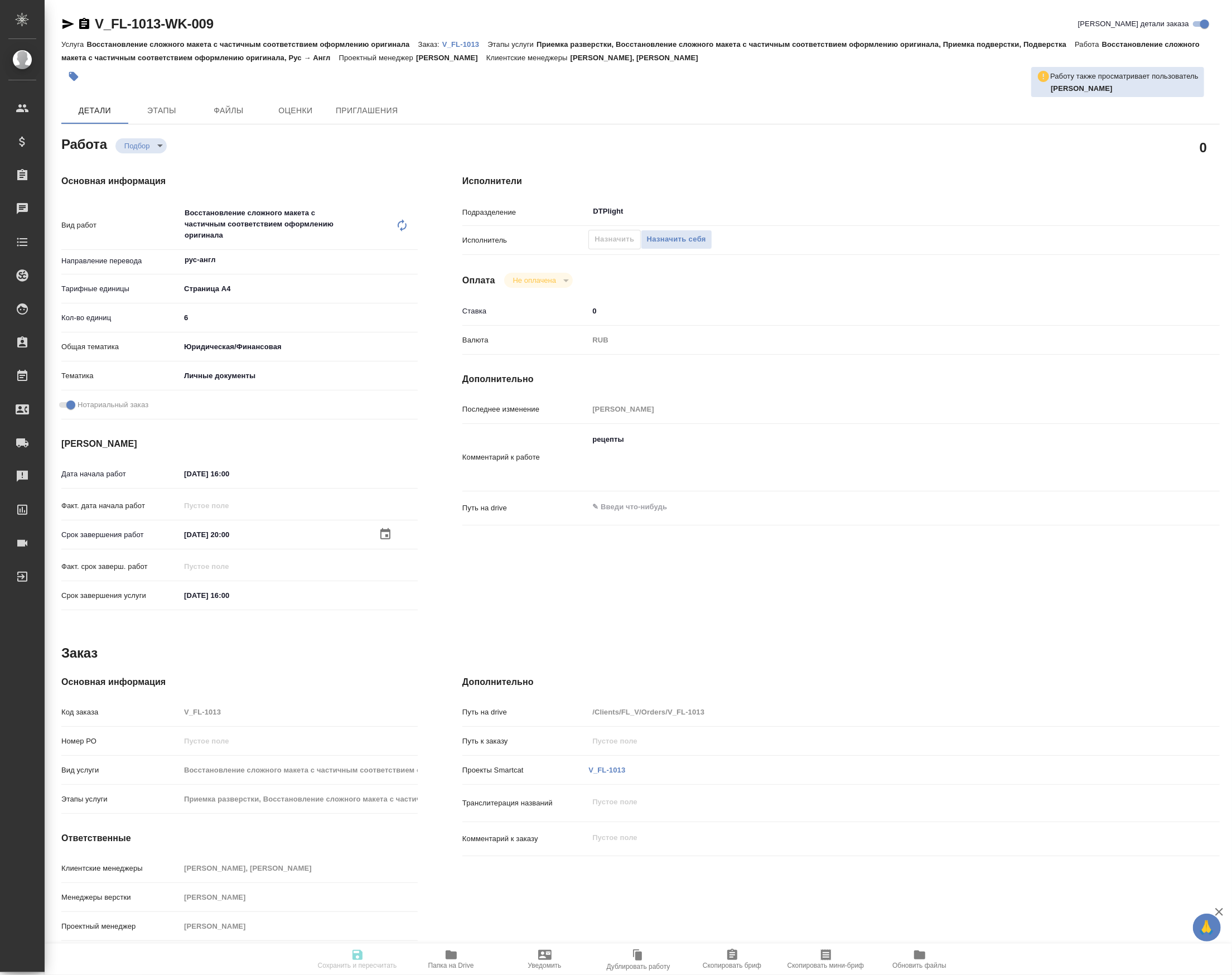
type input "[PERSON_NAME]"
type input "/Clients/FL_V/Orders/V_FL-1013"
type textarea "x"
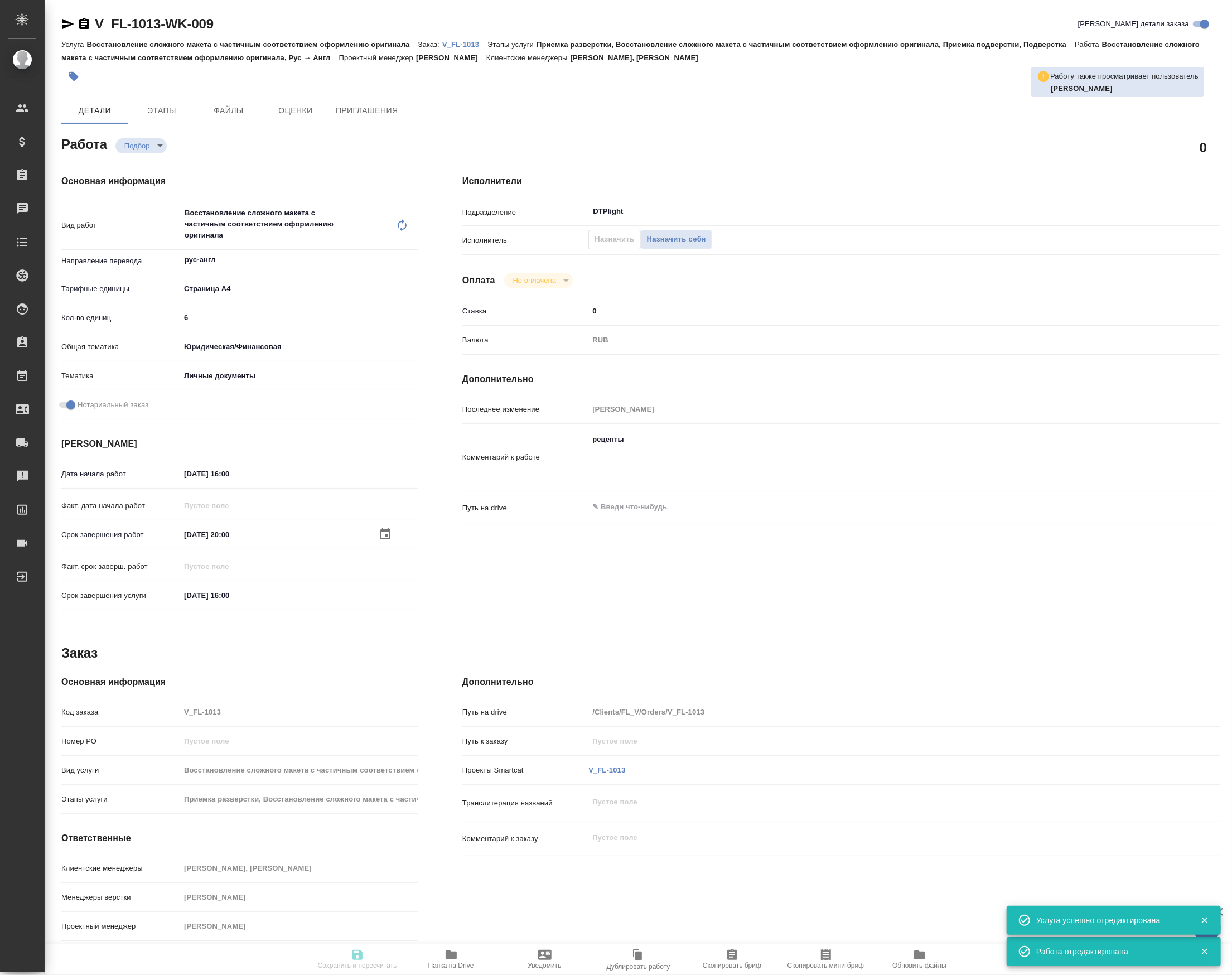
type textarea "x"
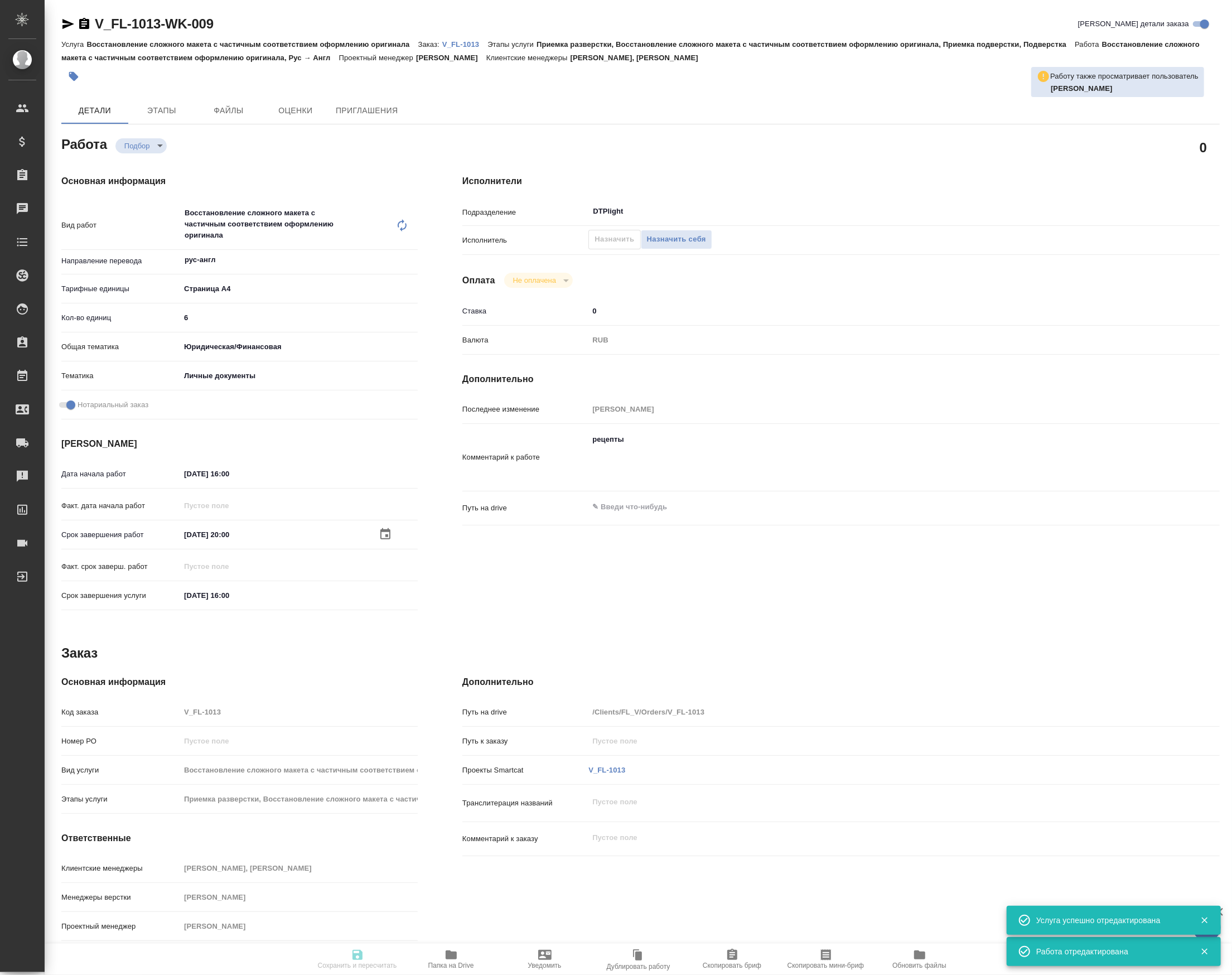
type textarea "x"
type input "recruiting"
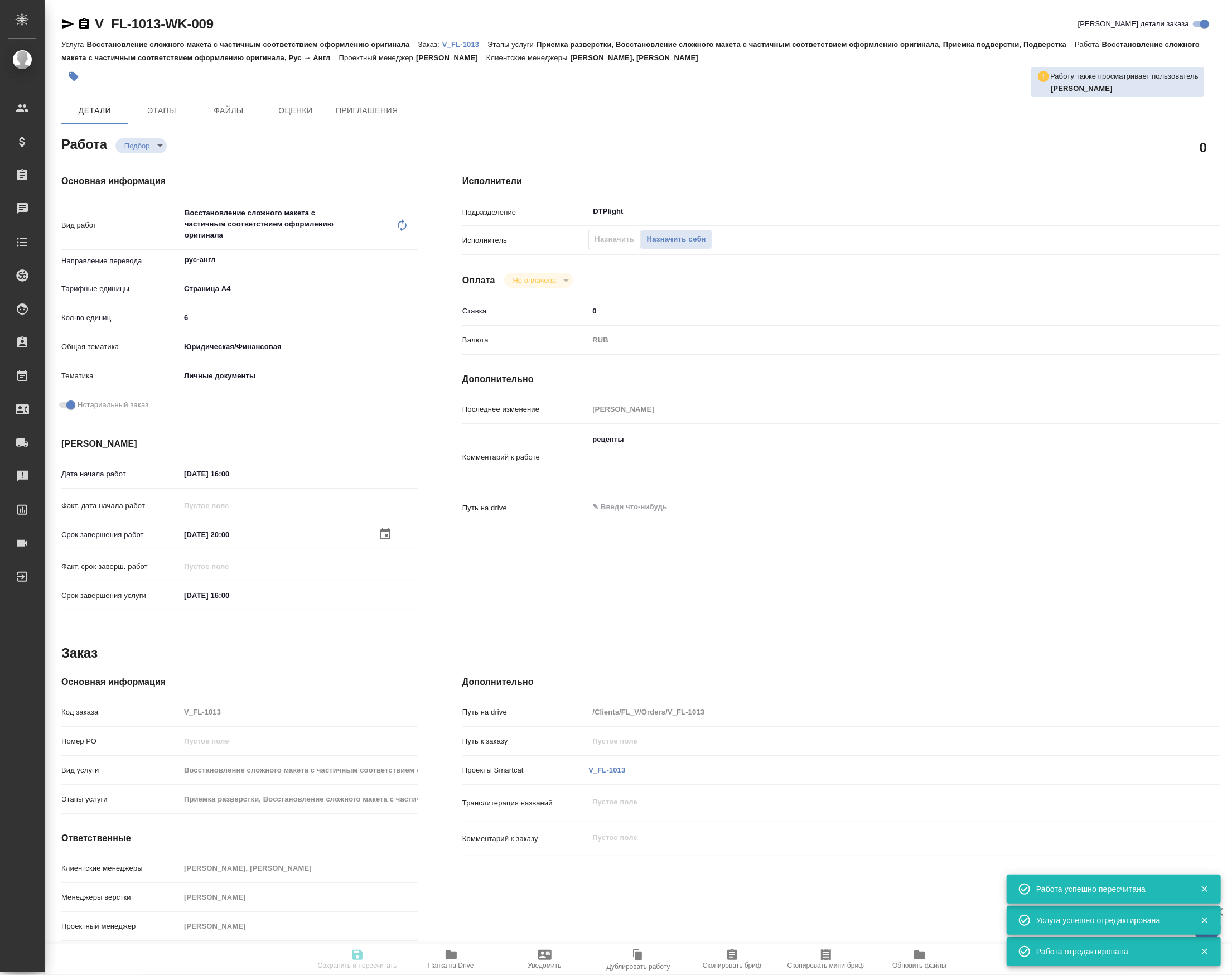
type textarea "Восстановление сложного макета с частичным соответствием оформлению оригинала"
type textarea "x"
type input "рус-англ"
type input "5f036ec4e16dec2d6b59c8ff"
type input "6"
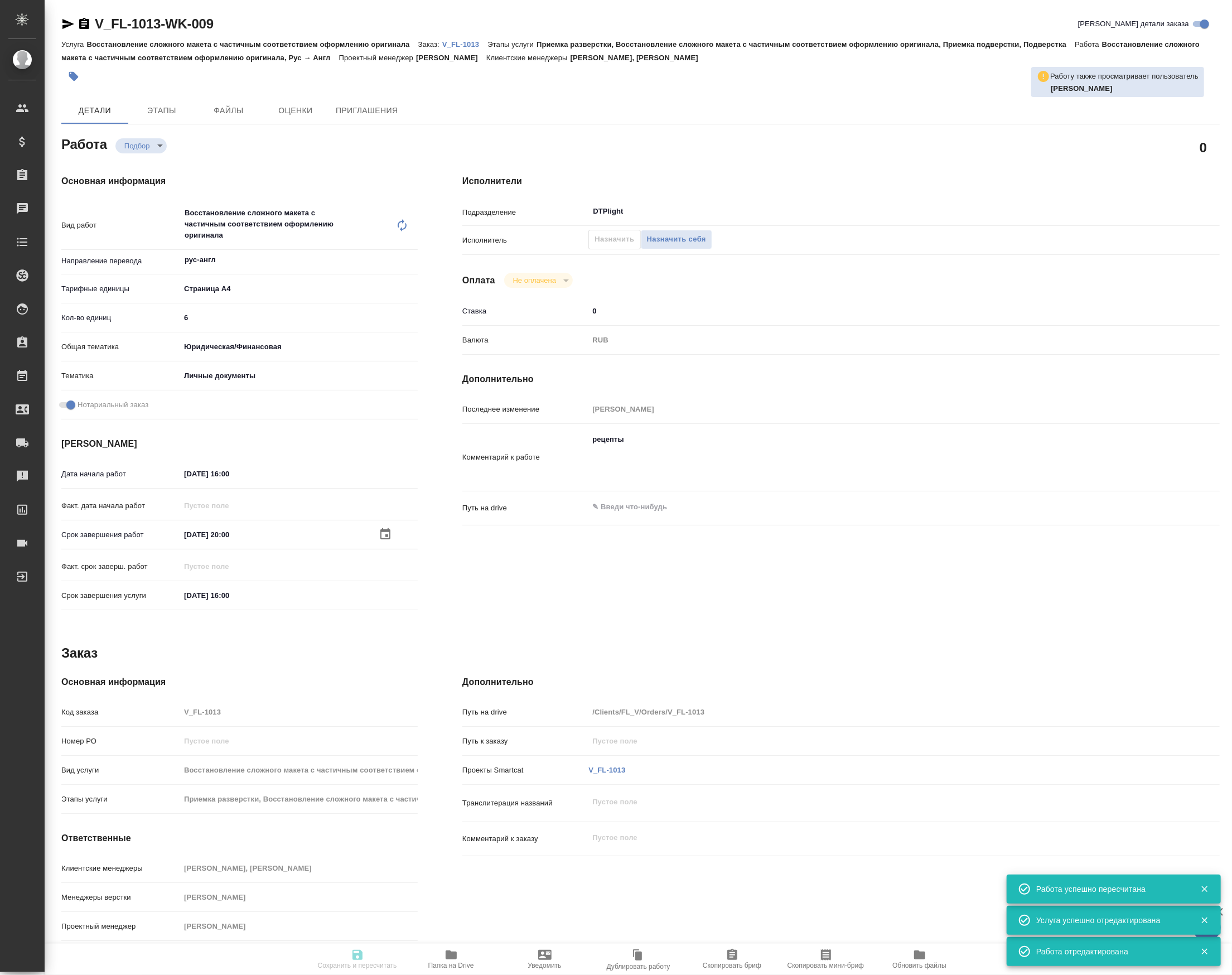
type input "yr-fn"
type input "5a8b8b956a9677013d343cfe"
checkbox input "true"
type input "14.10.2025 16:00"
type input "14.10.2025 20:00"
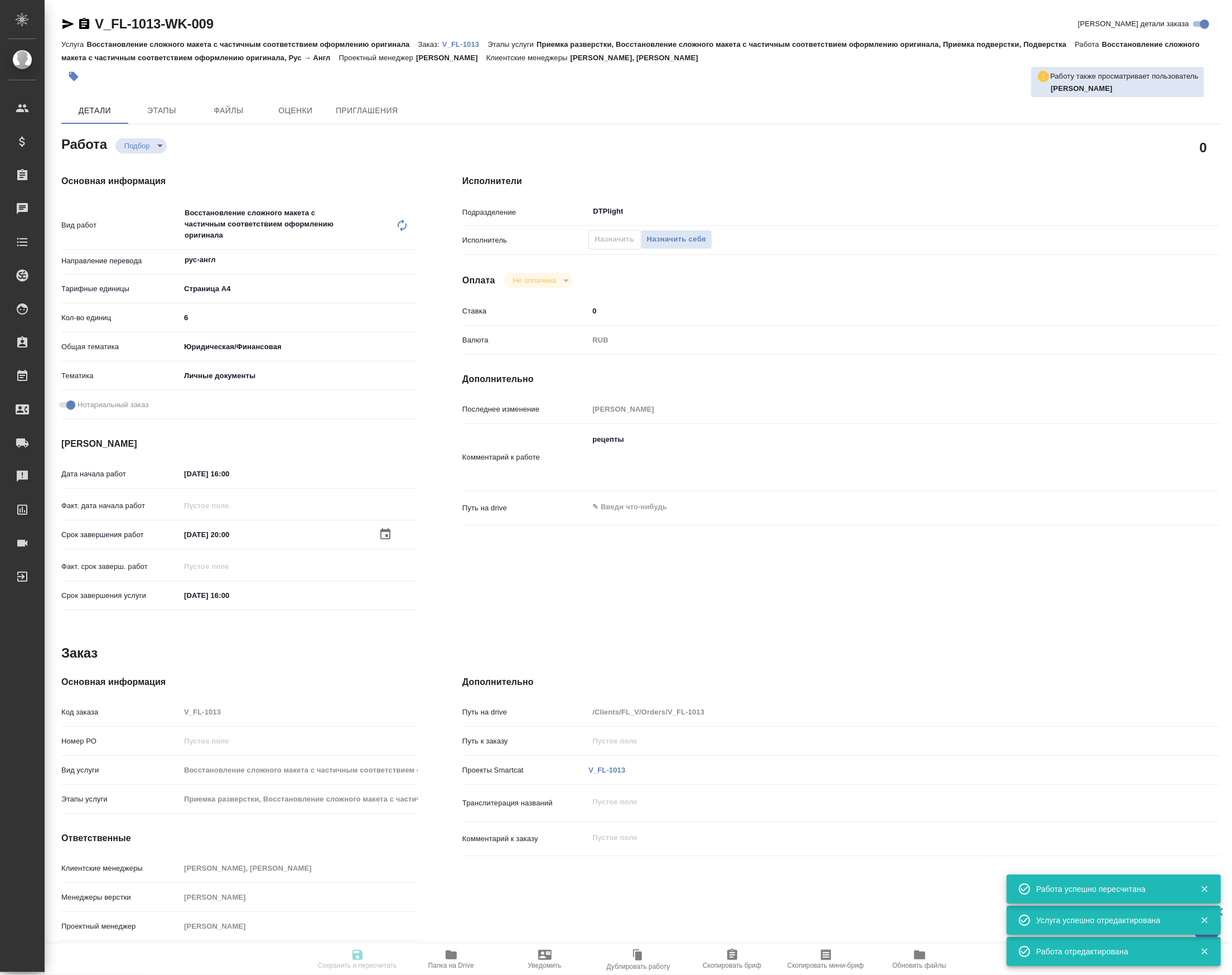
type input "15.10.2025 16:00"
type input "DTPlight"
type input "notPayed"
type input "0"
type input "RUB"
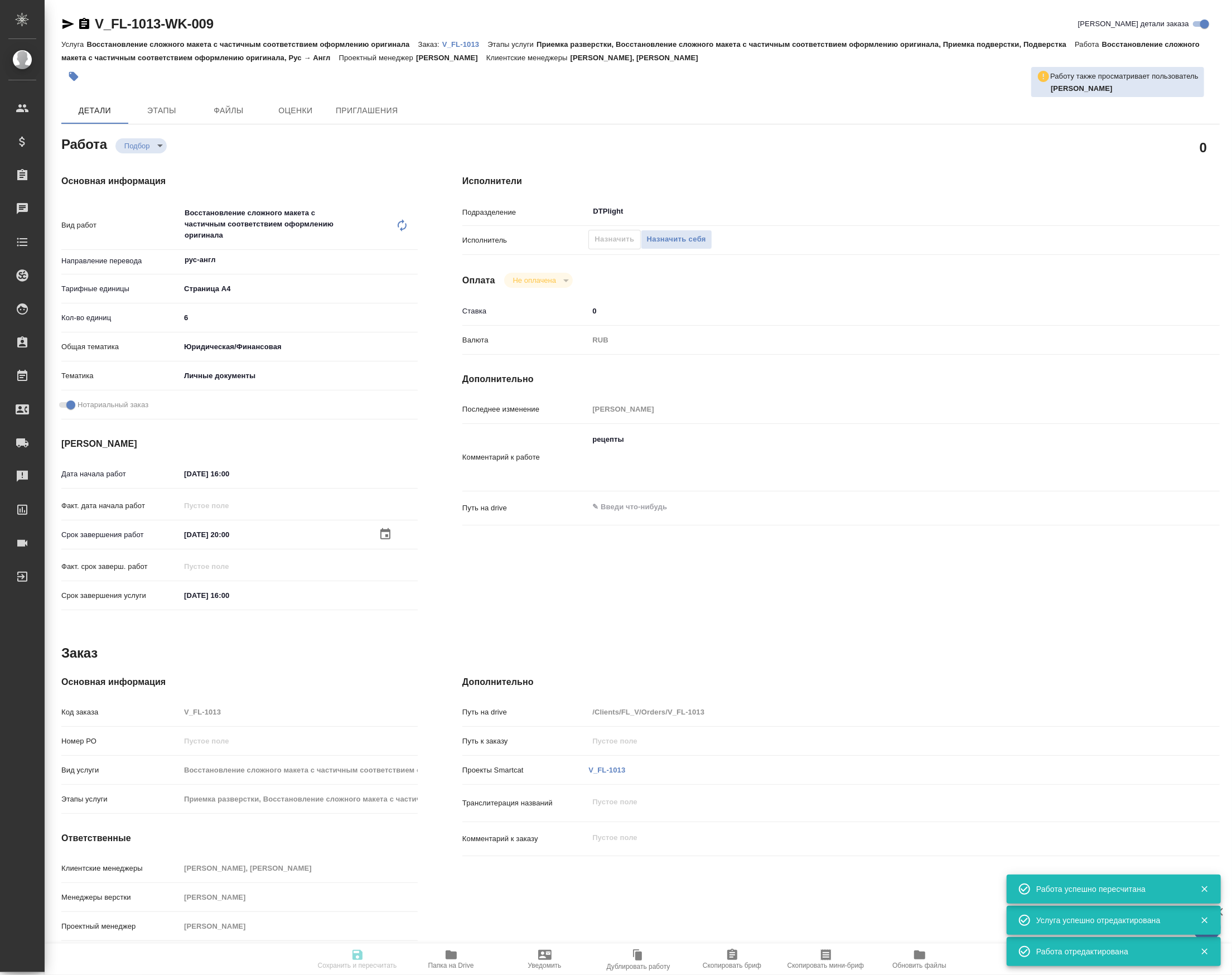
type input "Тарабановская Анастасия"
type textarea "рецепты"
type textarea "x"
type input "V_FL-1013"
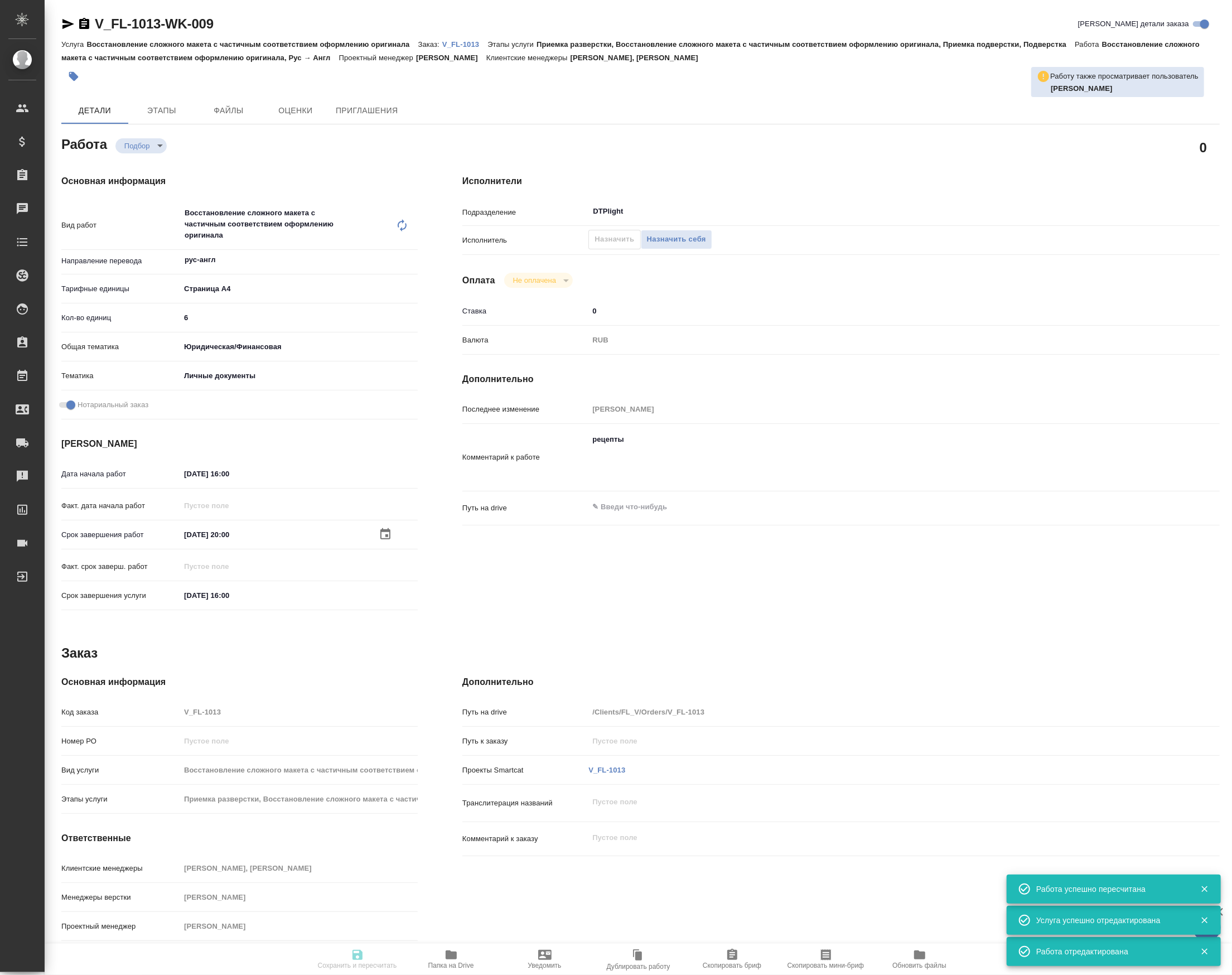
type input "Восстановление сложного макета с частичным соответствием оформлению оригинала"
type input "Приемка разверстки, Восстановление сложного макета с частичным соответствием оф…"
type input "Голубев Дмитрий, Касымов Тимур"
type input "[PERSON_NAME]"
type input "/Clients/FL_V/Orders/V_FL-1013"
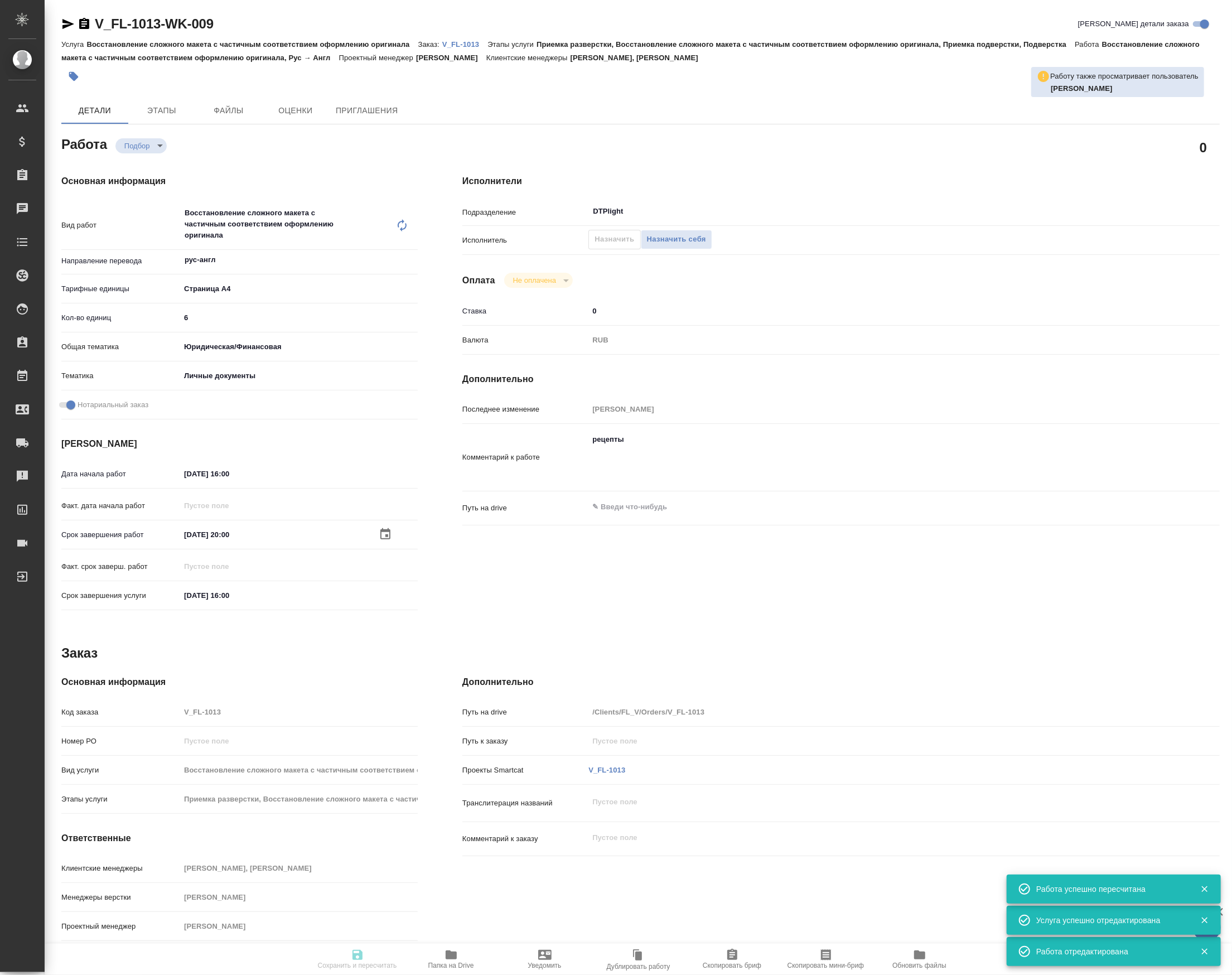
type textarea "x"
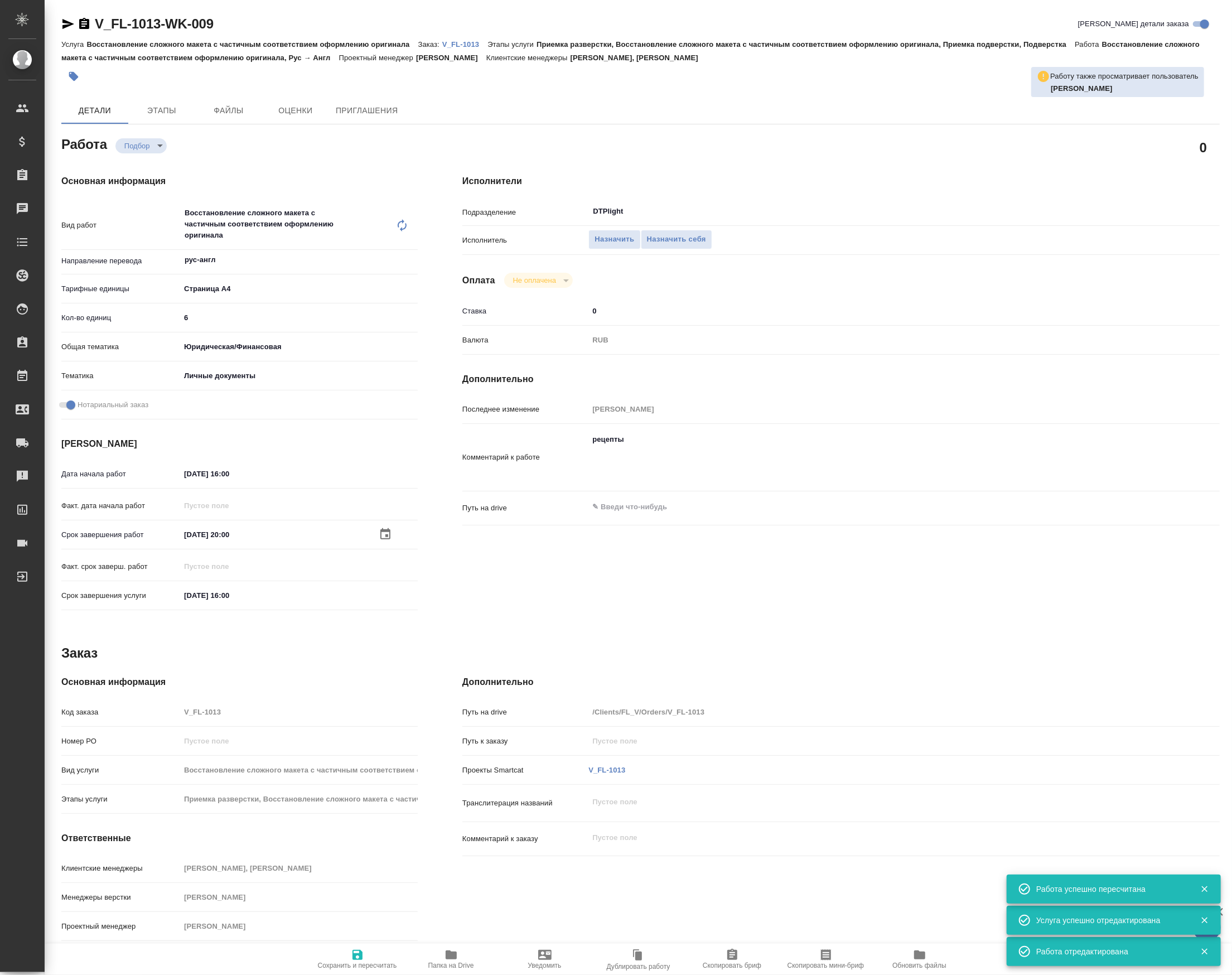
type textarea "x"
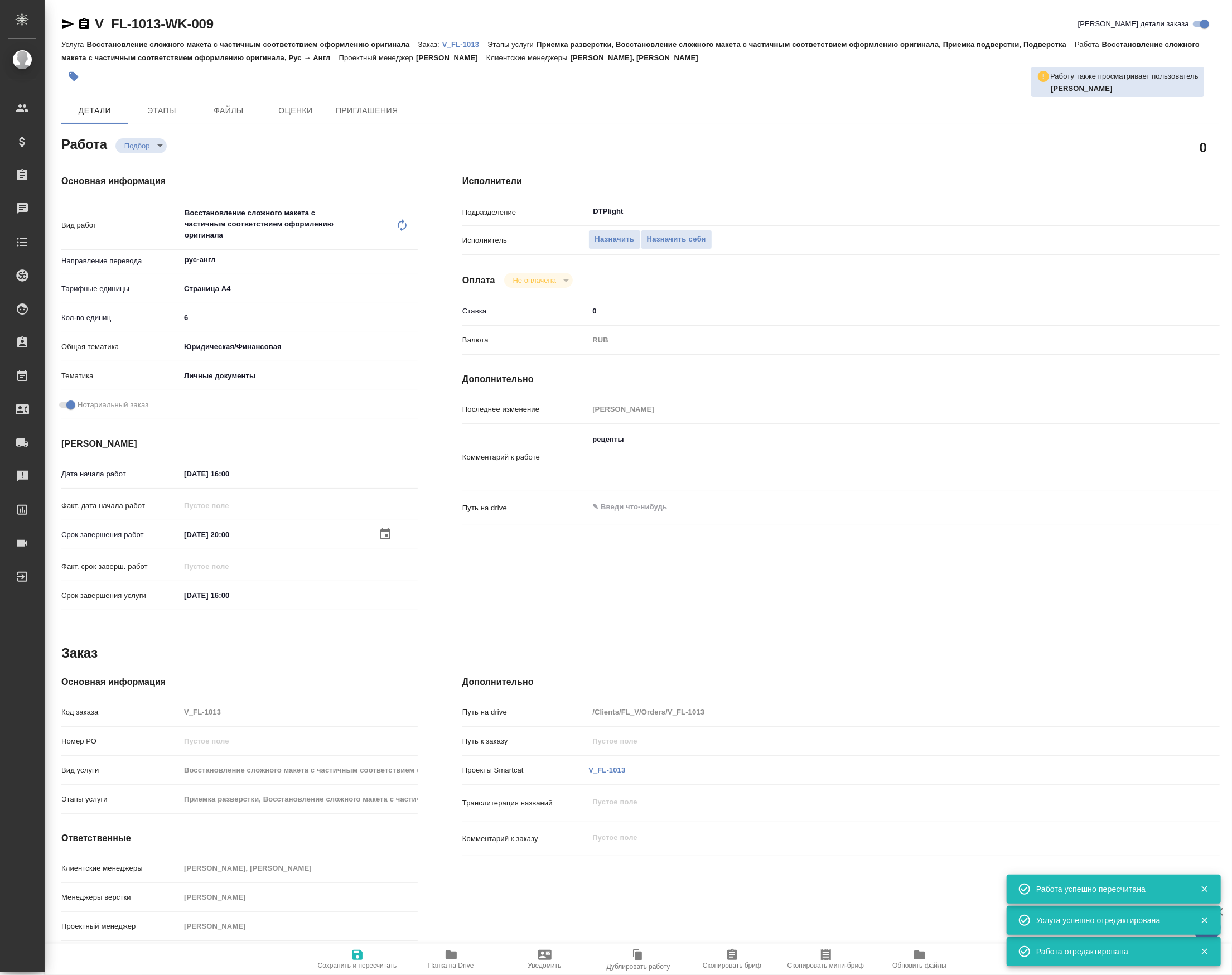
type textarea "x"
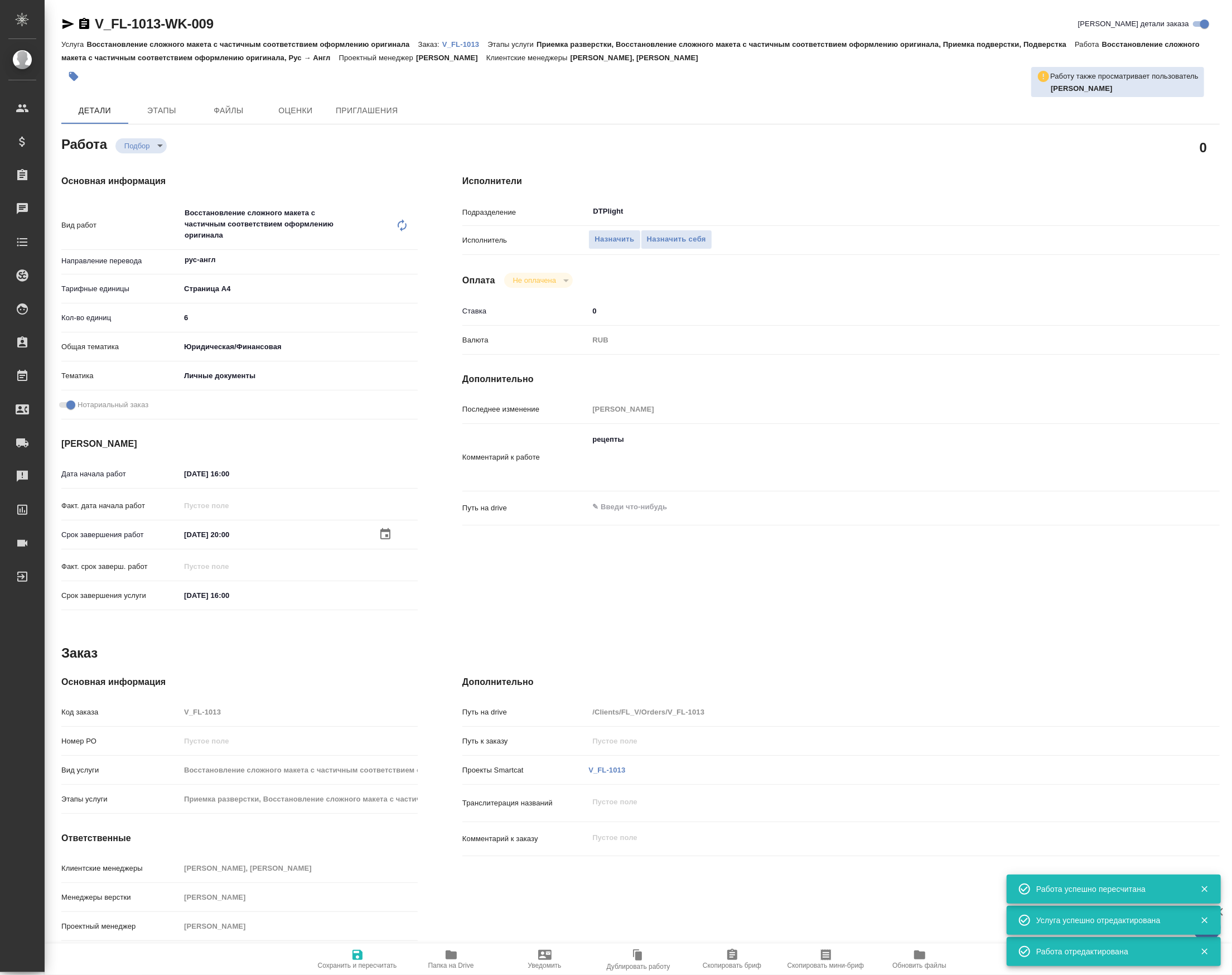
type textarea "x"
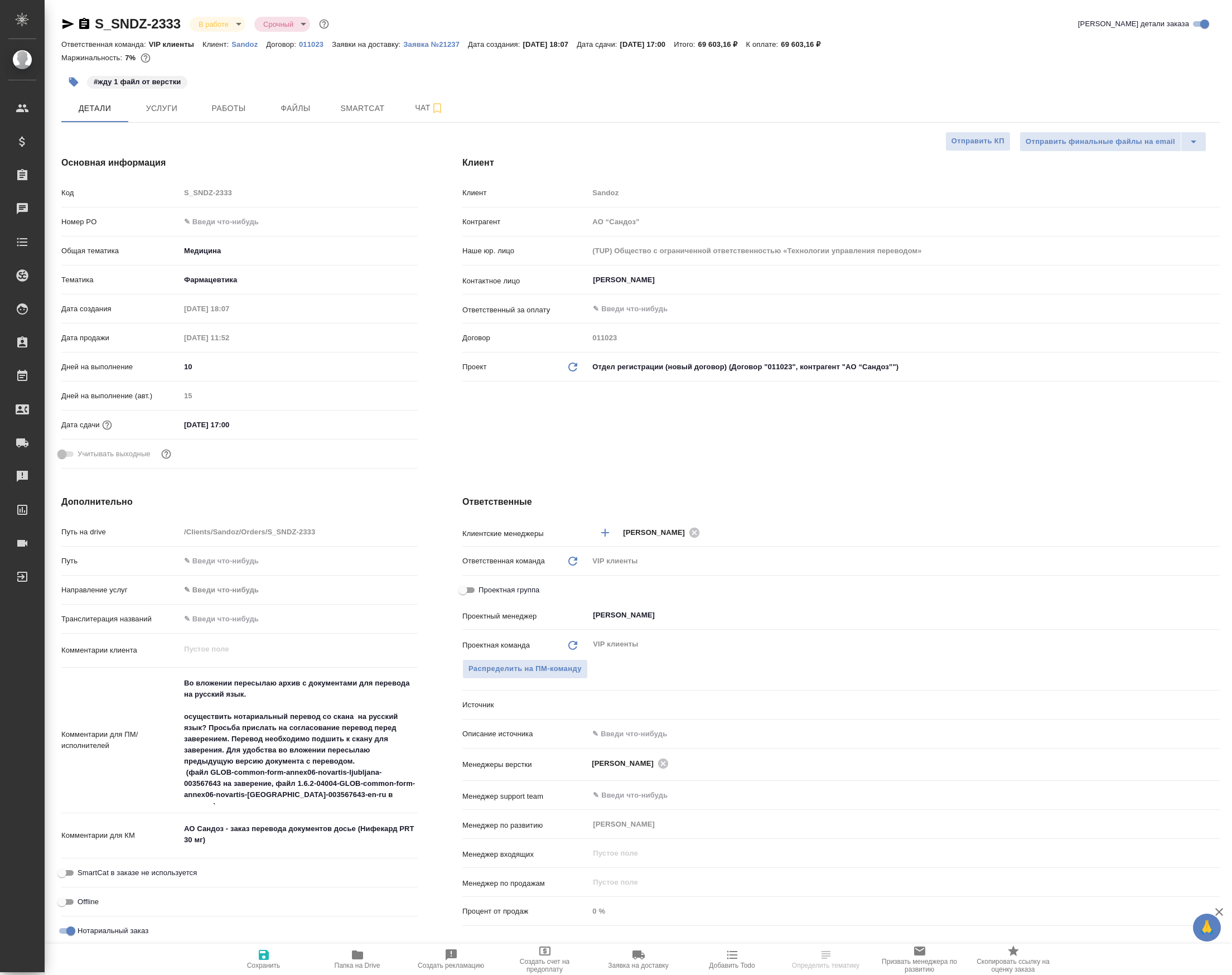
select select "RU"
click at [359, 948] on icon "button" at bounding box center [357, 955] width 14 height 14
select select "RU"
type textarea "x"
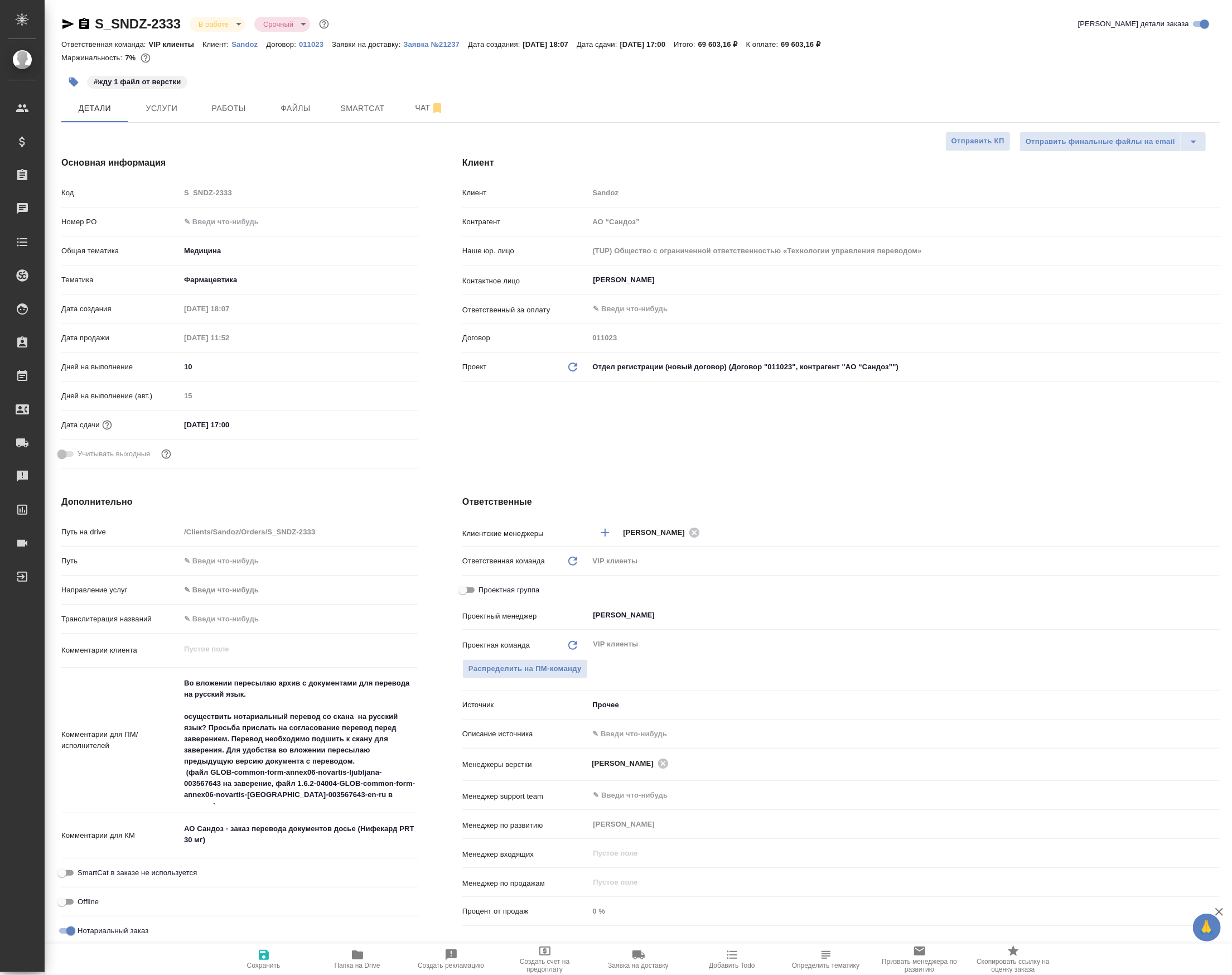
type textarea "x"
click at [247, 107] on span "Работы" at bounding box center [228, 109] width 53 height 14
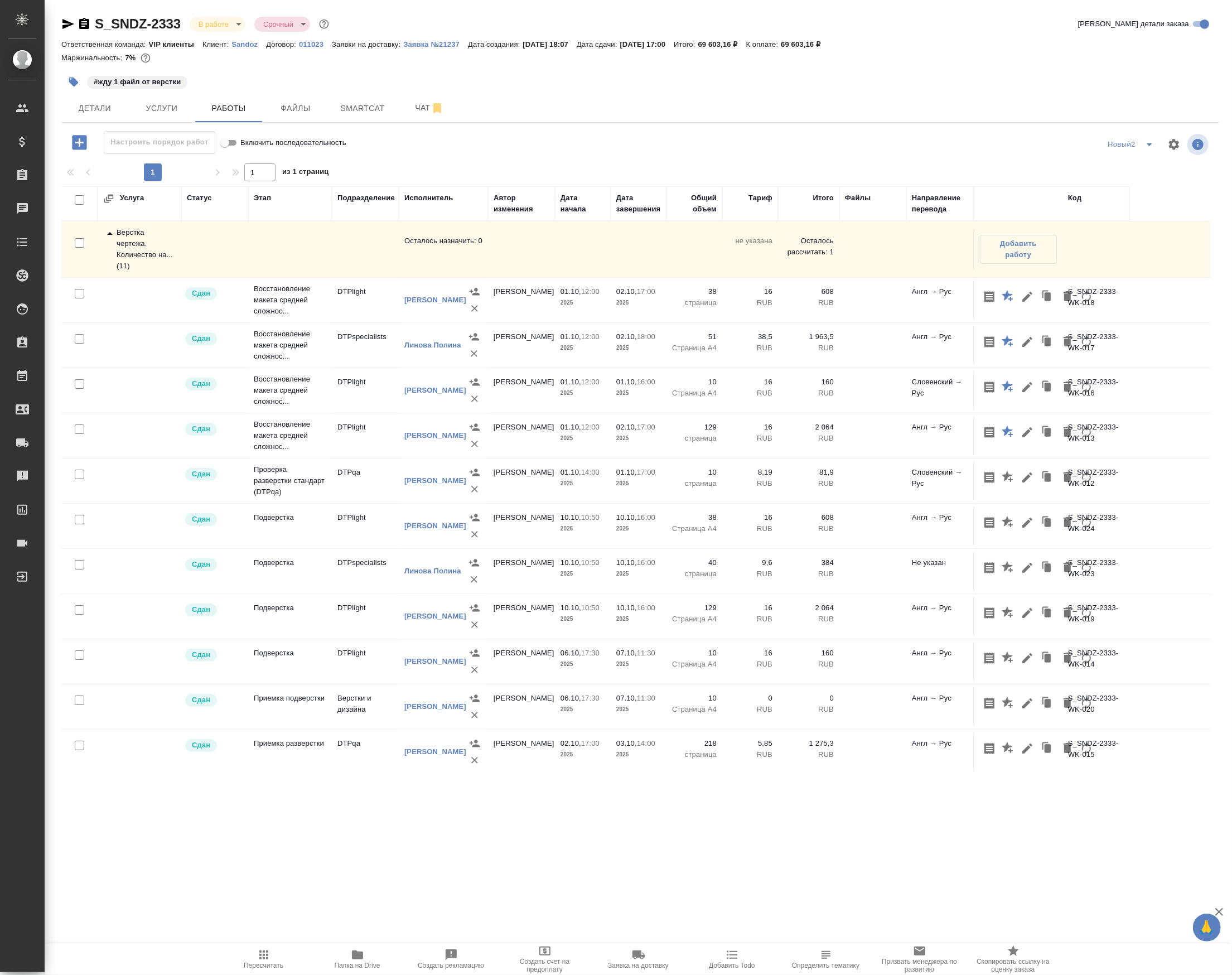
scroll to position [214, 0]
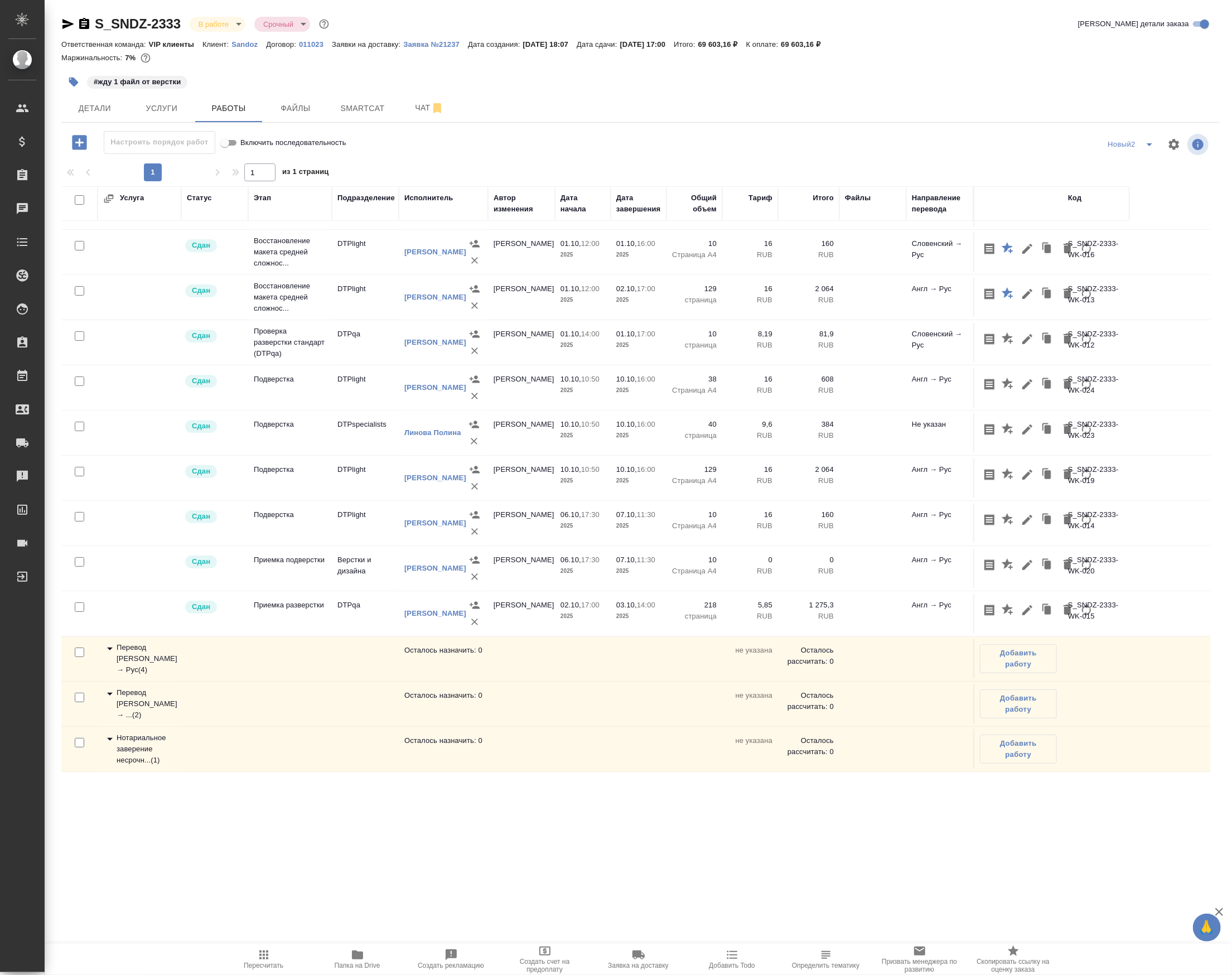
click at [618, 579] on td "07.10, 11:30 2025" at bounding box center [639, 568] width 56 height 39
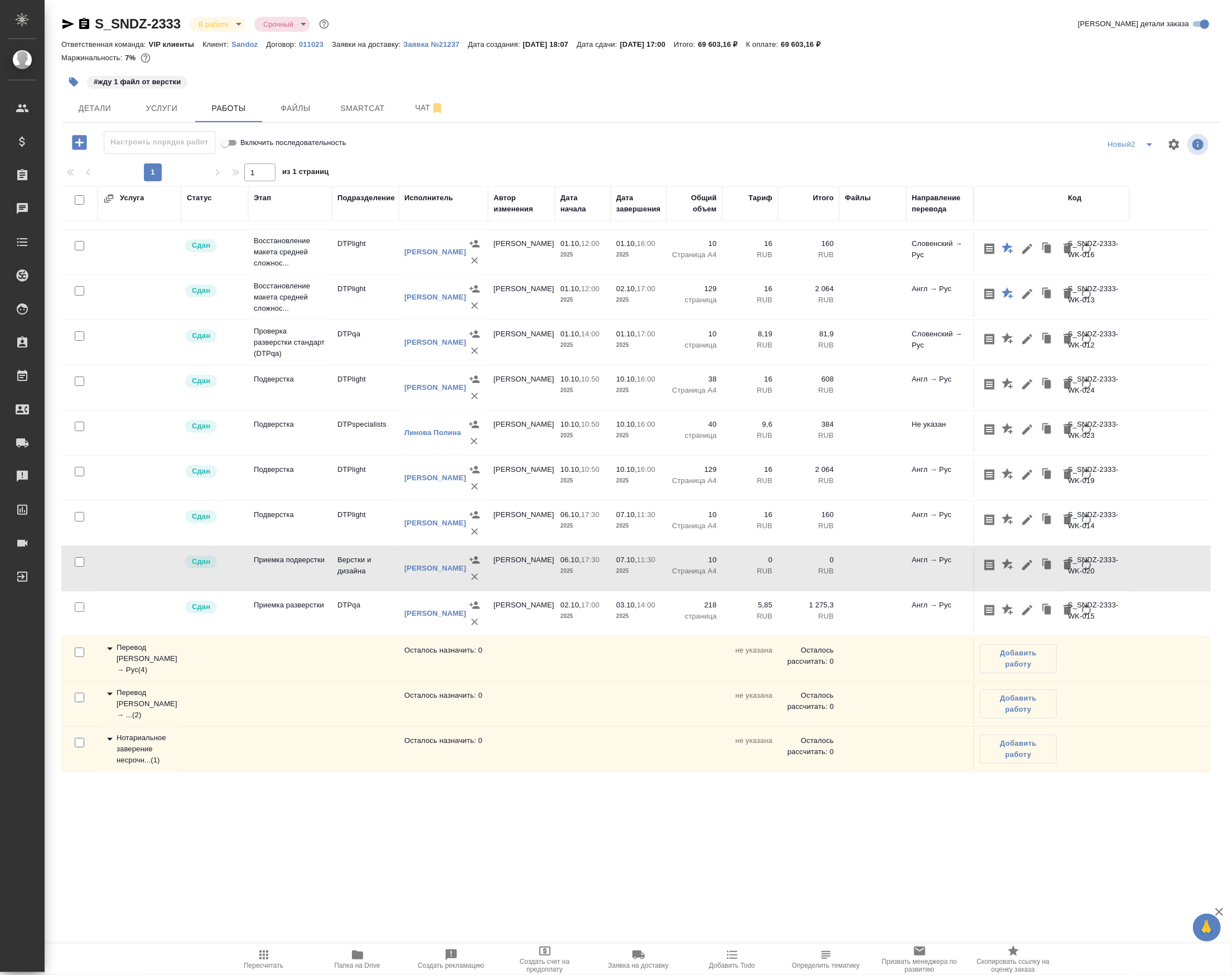
click at [618, 579] on td "07.10, 11:30 2025" at bounding box center [639, 568] width 56 height 39
click at [404, 116] on button "Чат" at bounding box center [429, 108] width 67 height 28
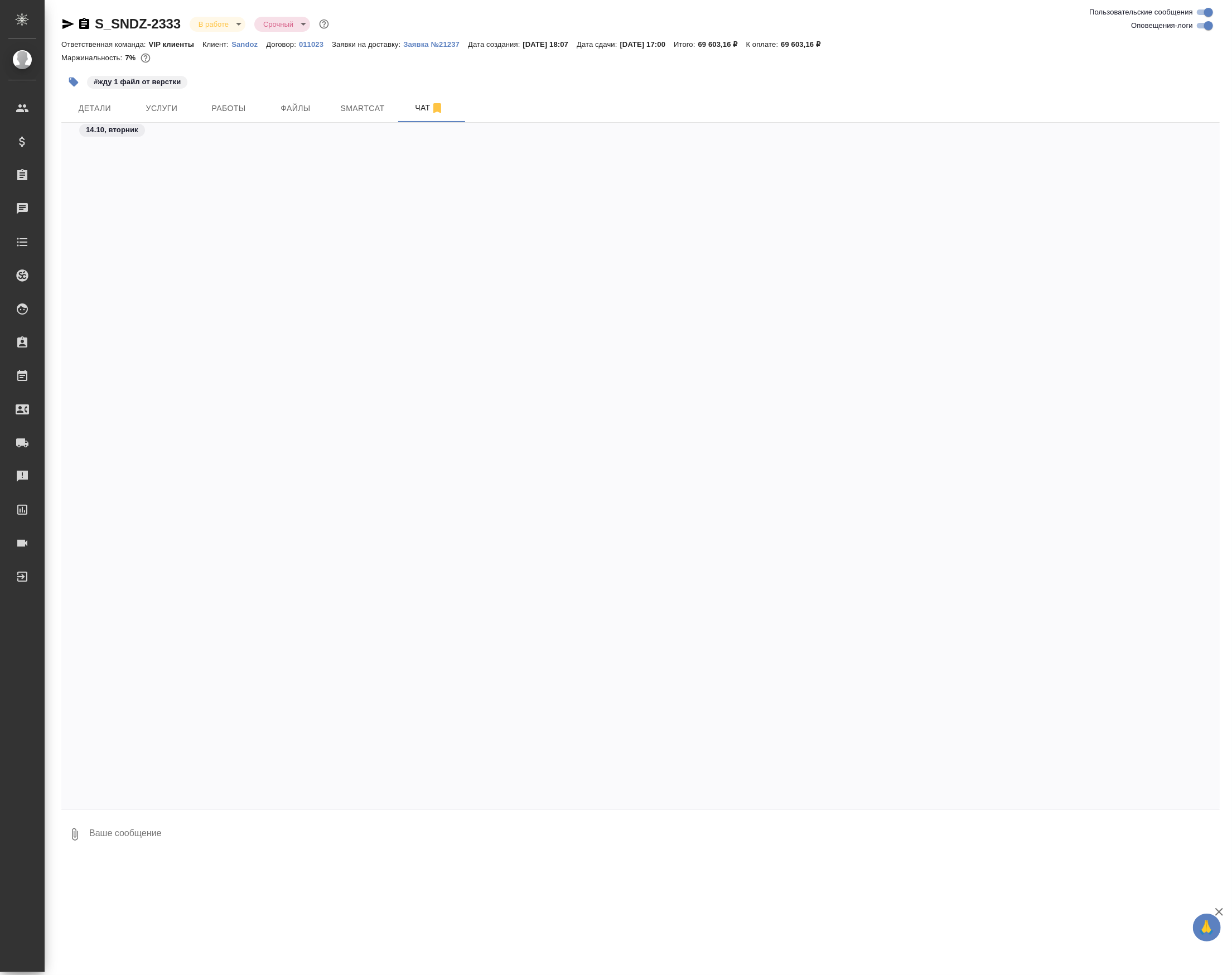
scroll to position [67348, 0]
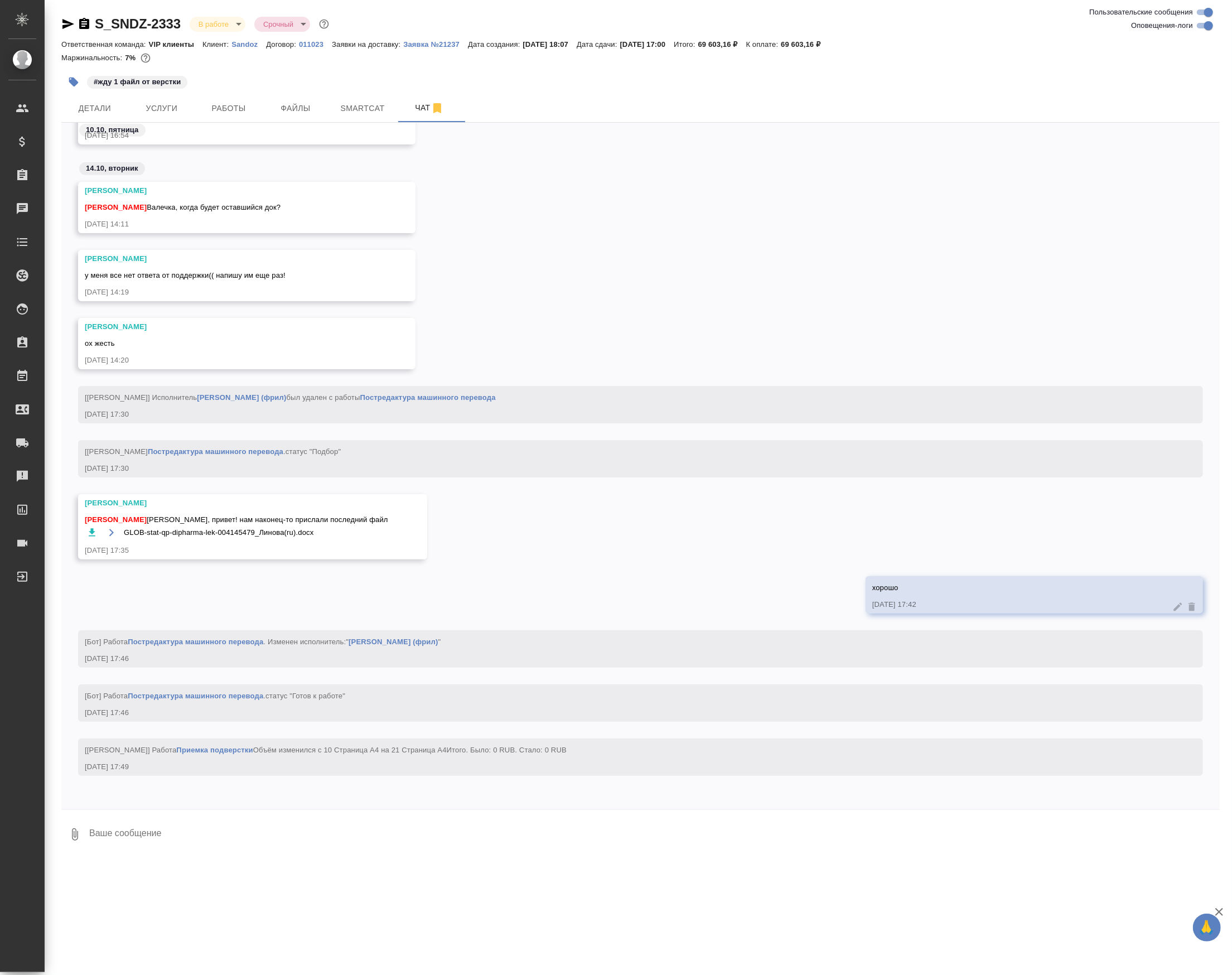
click at [126, 848] on textarea at bounding box center [654, 834] width 1132 height 38
paste textarea "https://drive.awatera.com/apps/files/files/10713065?dir=/Shares/Sandoz/Orders/S…"
type textarea "https://drive.awatera.com/apps/files/files/10713065?dir=/Shares/Sandoz/Orders/S…"
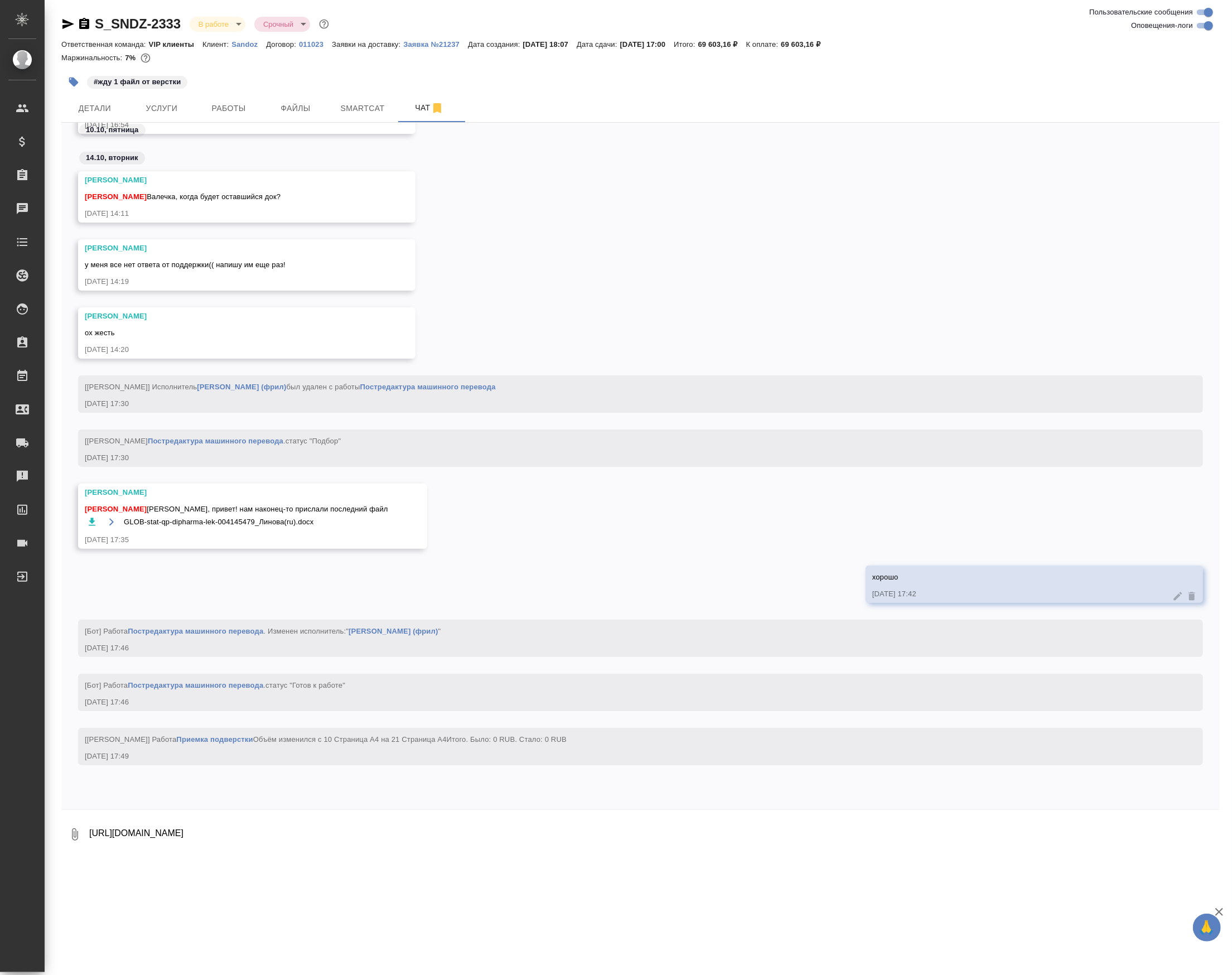
scroll to position [67402, 0]
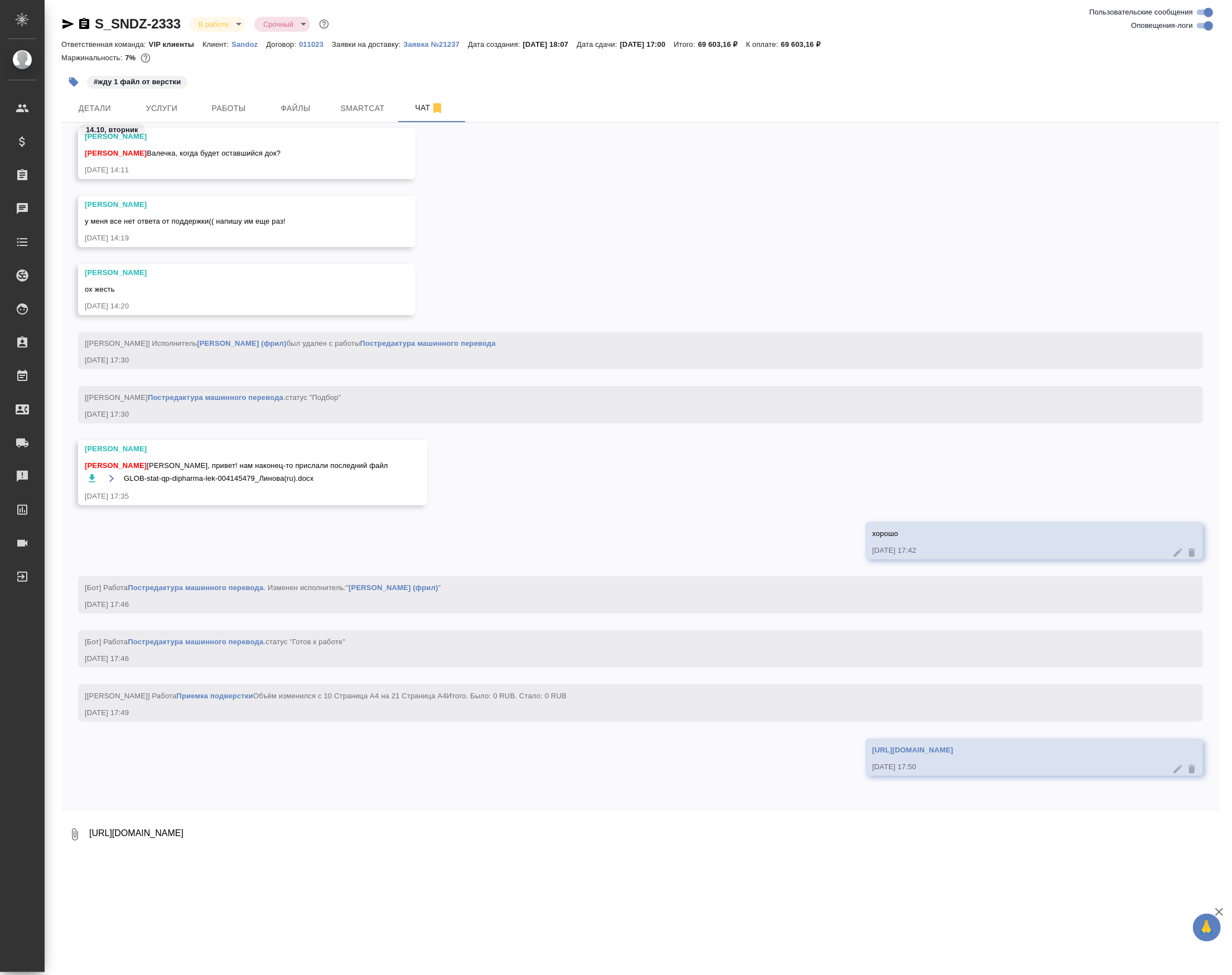
click at [268, 83] on div "#жду 1 файл от верстки" at bounding box center [448, 82] width 772 height 25
click at [162, 115] on span "Услуги" at bounding box center [162, 109] width 53 height 14
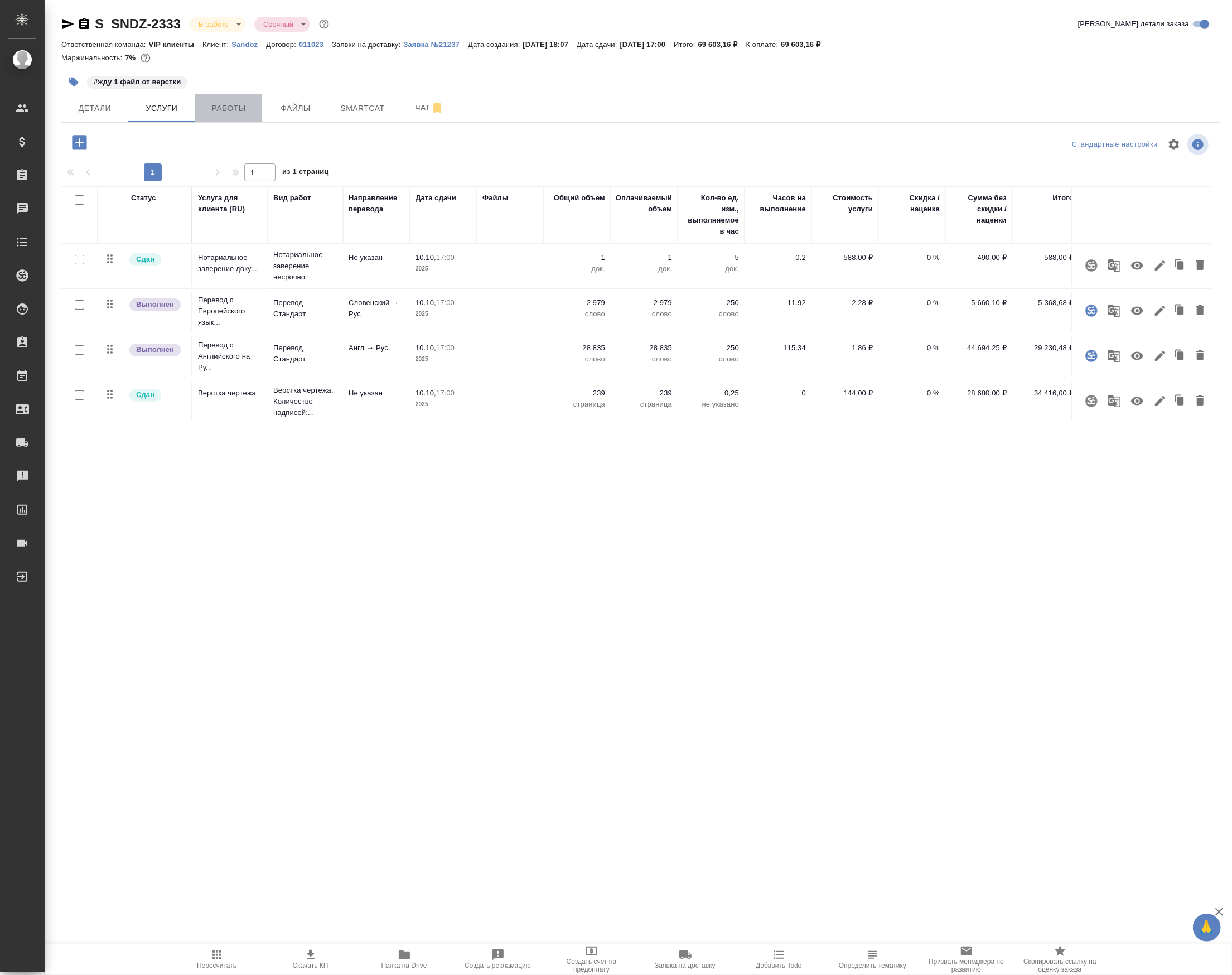
click at [221, 115] on span "Работы" at bounding box center [228, 109] width 53 height 14
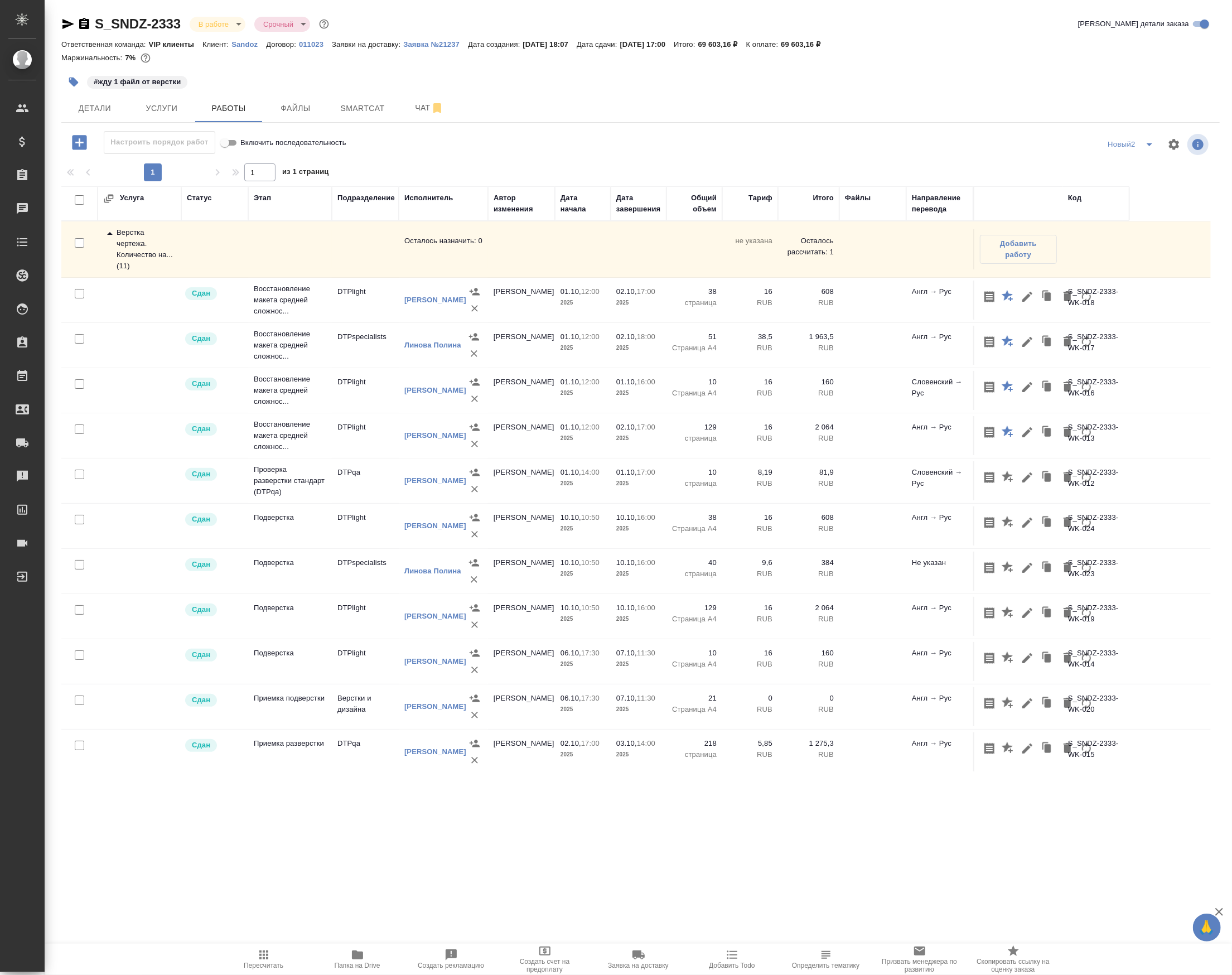
scroll to position [214, 0]
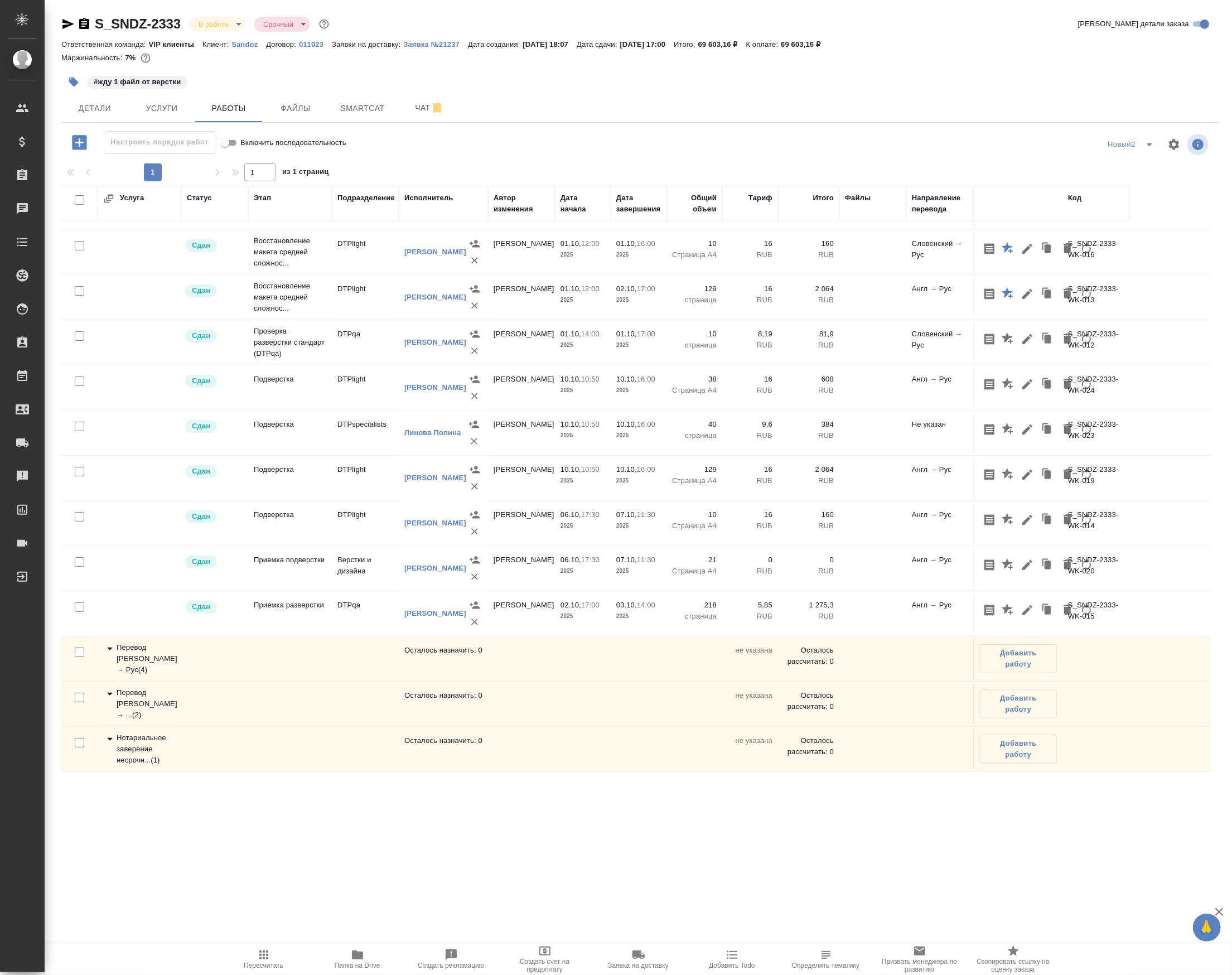
click at [136, 681] on td "Перевод Стандарт Англ → Рус ( 4 )" at bounding box center [139, 658] width 83 height 44
click at [150, 711] on div "Перевод Стандарт Словенский → ... ( 2 )" at bounding box center [139, 704] width 72 height 33
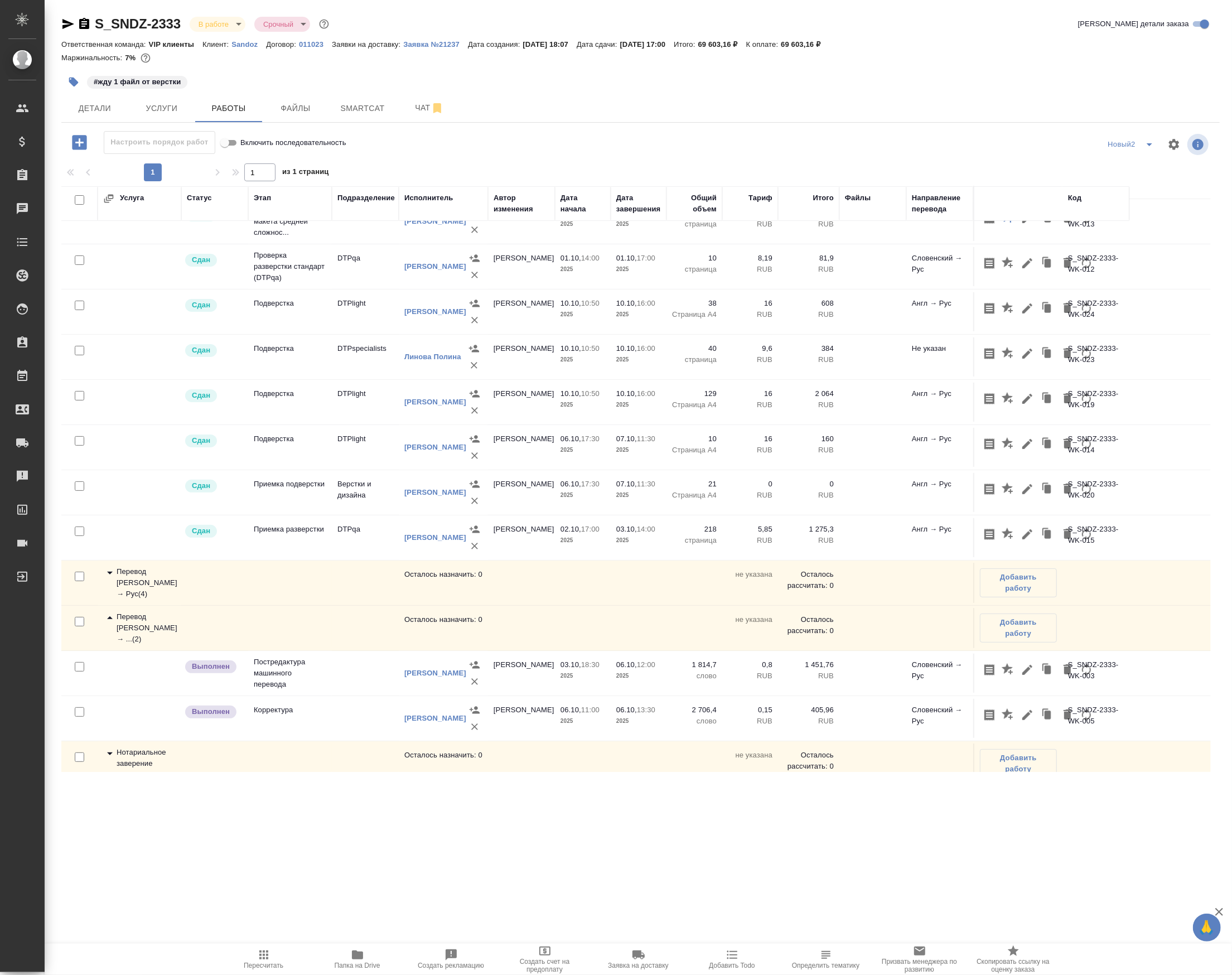
click at [156, 605] on td "Перевод Стандарт Англ → Рус ( 4 )" at bounding box center [139, 582] width 83 height 44
click at [154, 599] on div "Перевод Стандарт Англ → Рус ( 4 )" at bounding box center [139, 582] width 72 height 33
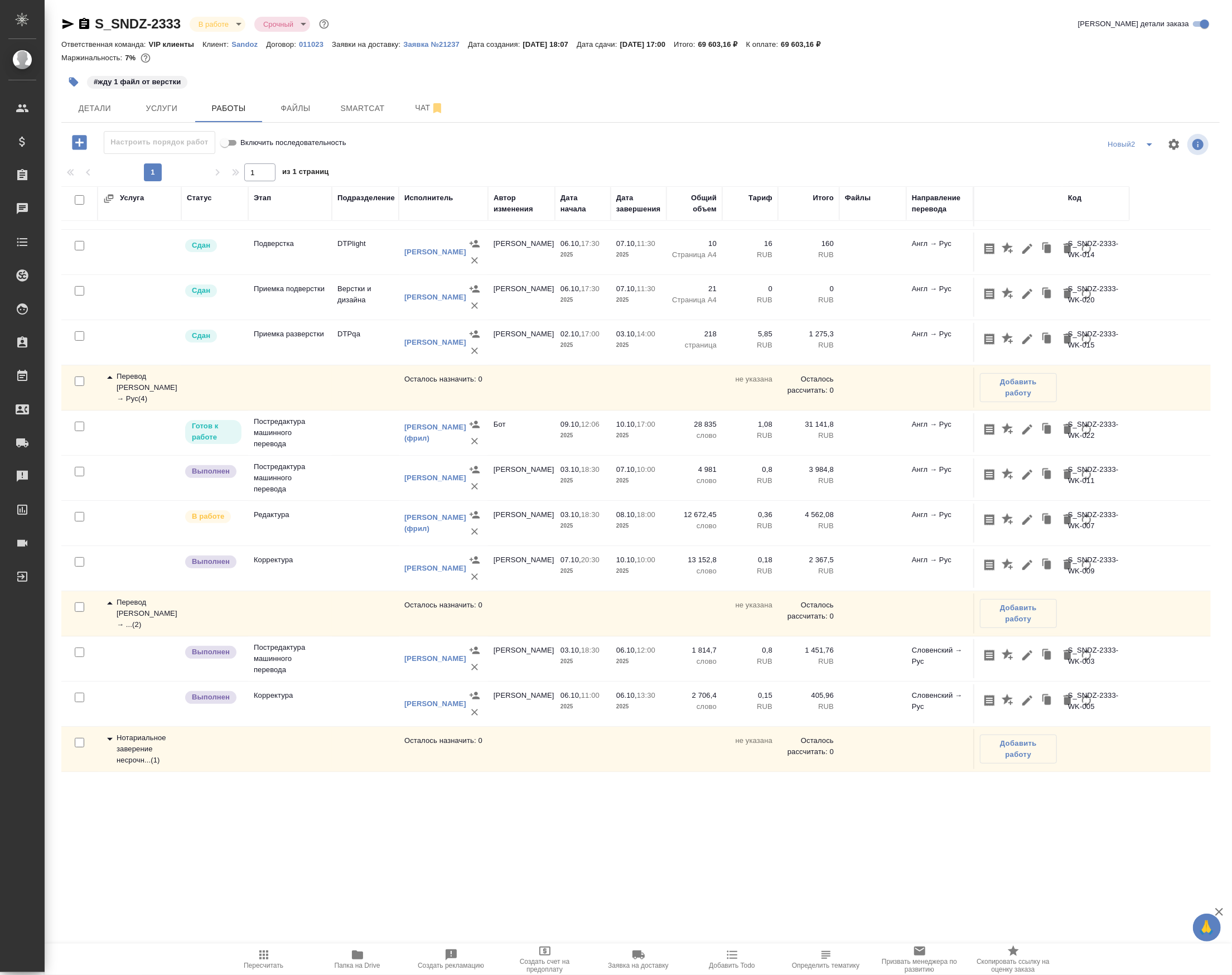
scroll to position [520, 0]
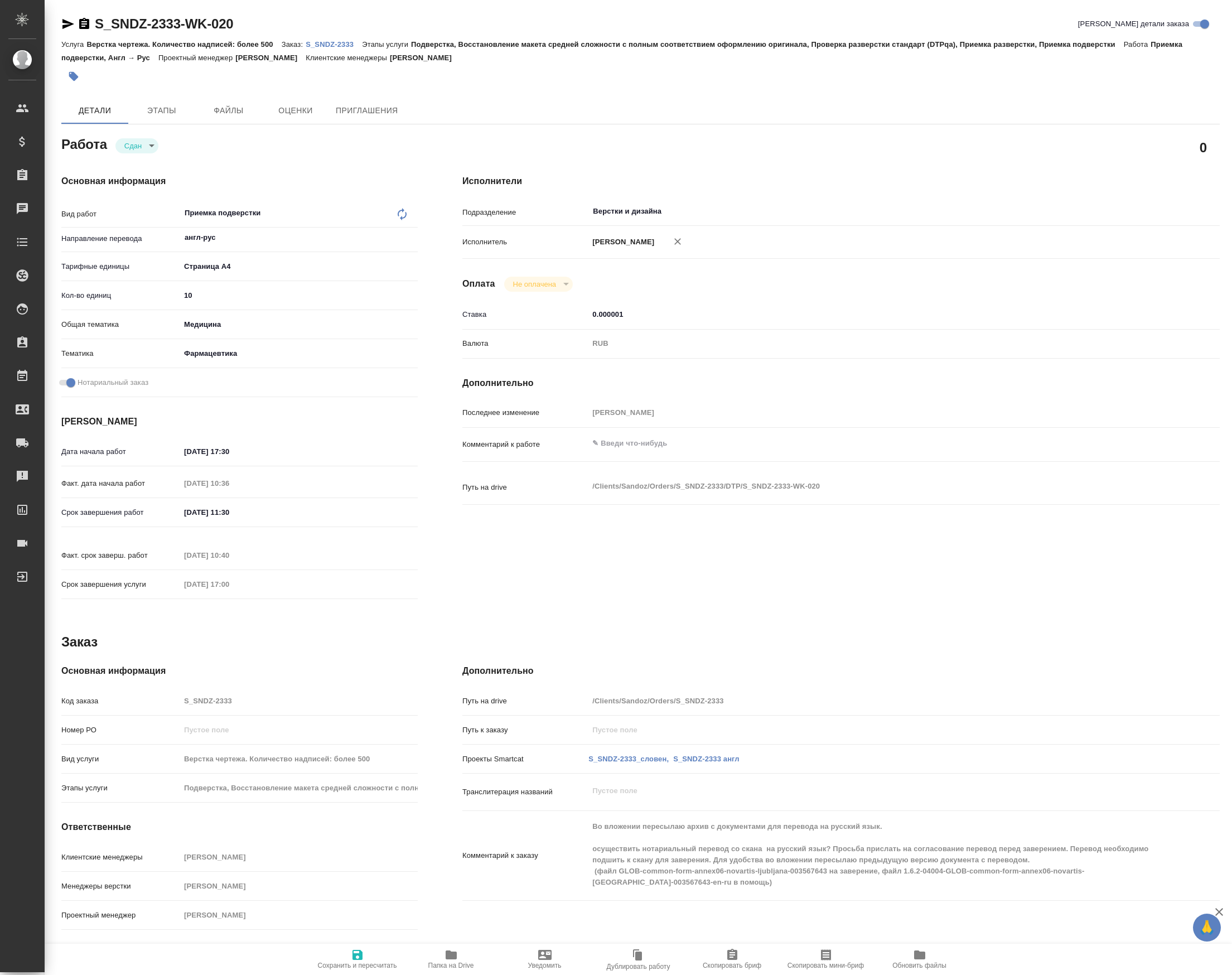
type textarea "x"
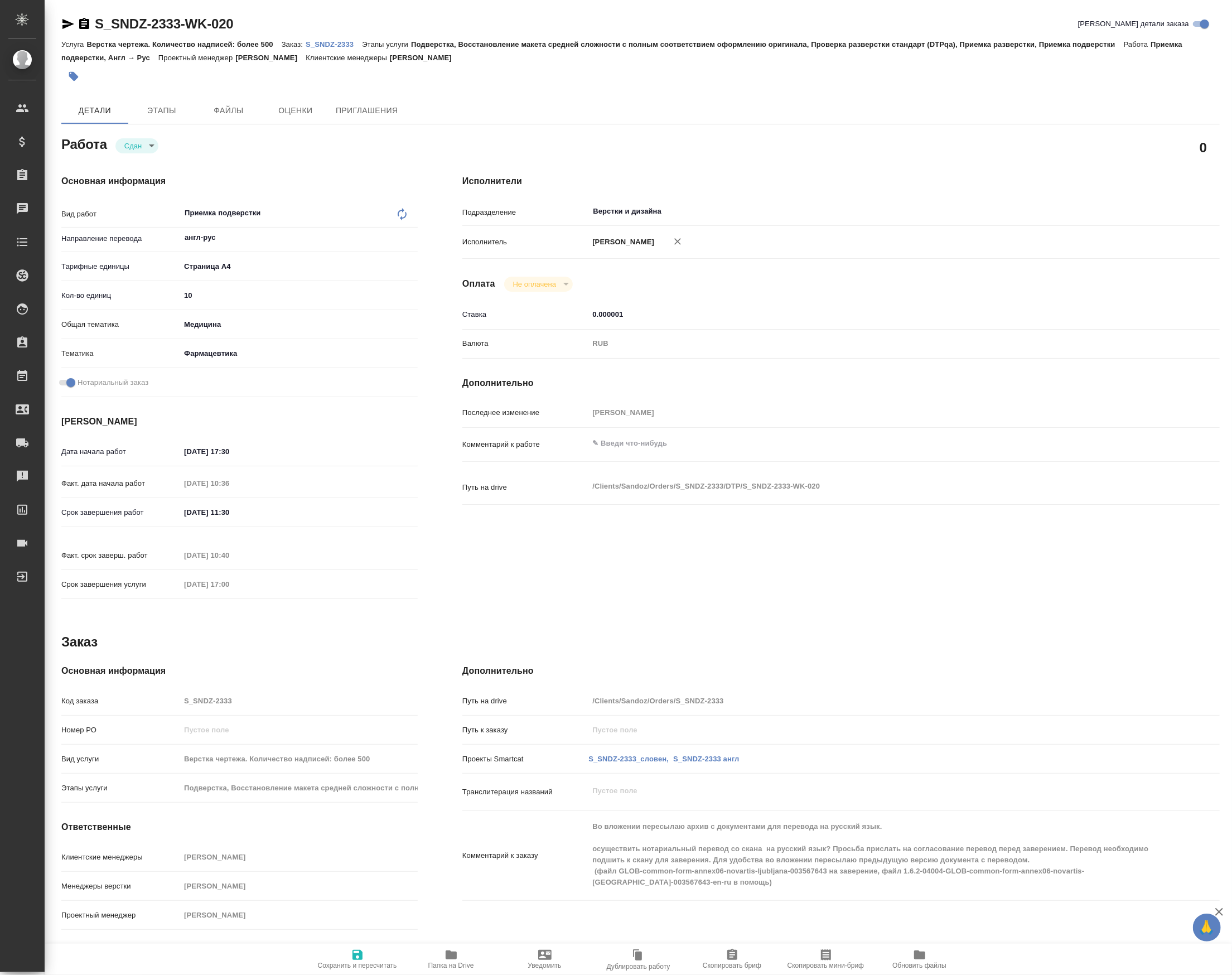
type textarea "x"
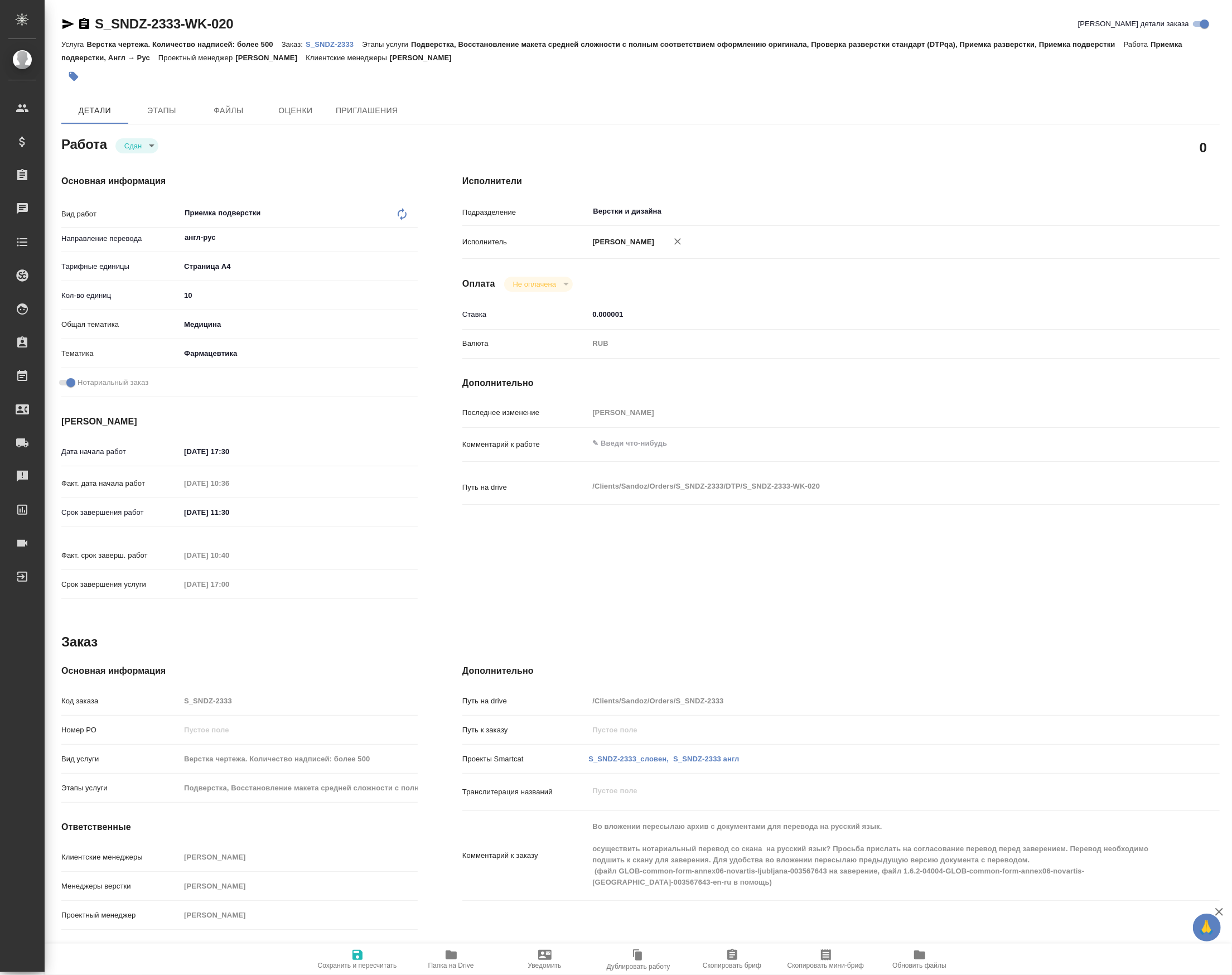
type textarea "x"
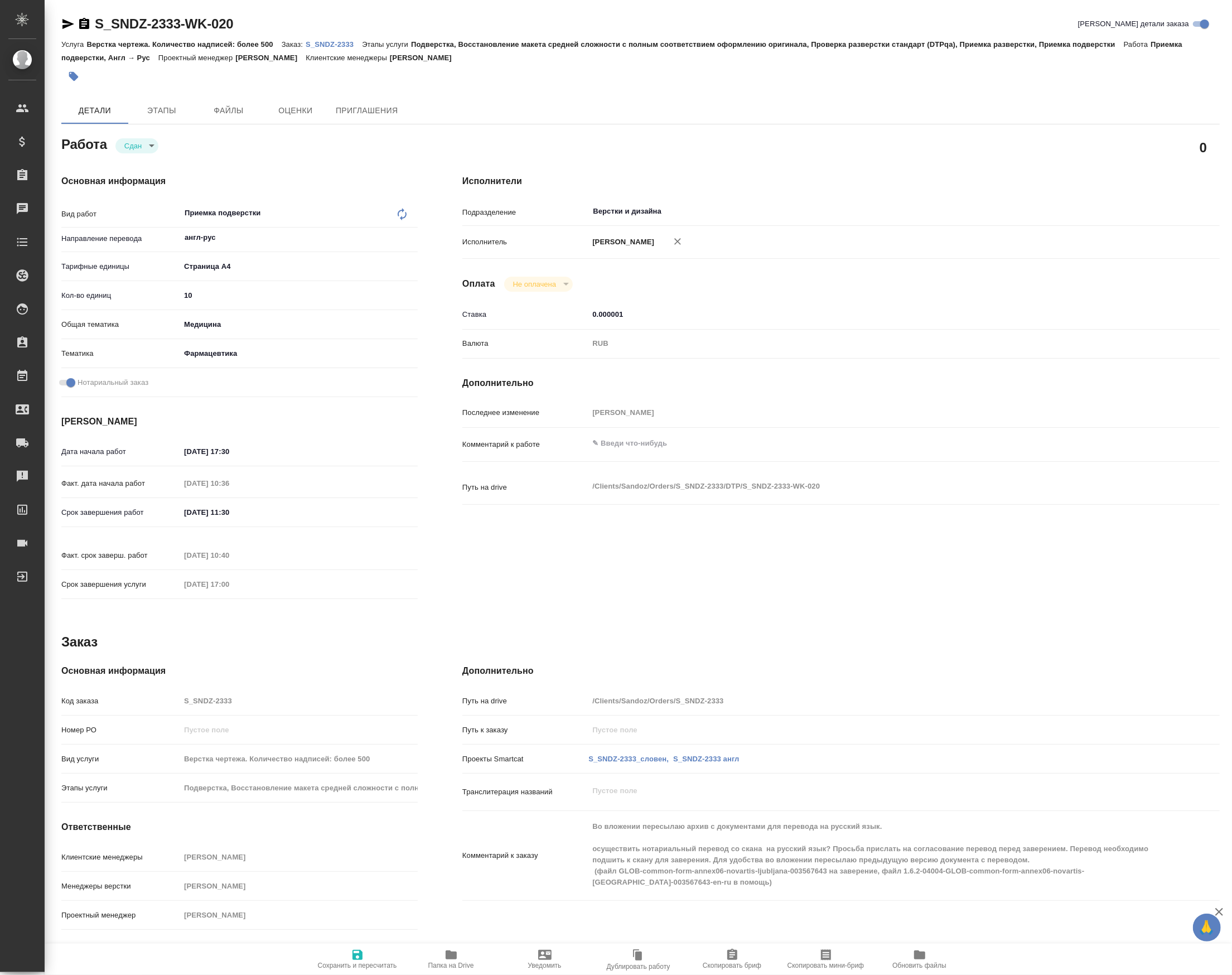
click at [203, 300] on input "10" at bounding box center [299, 295] width 238 height 16
type textarea "x"
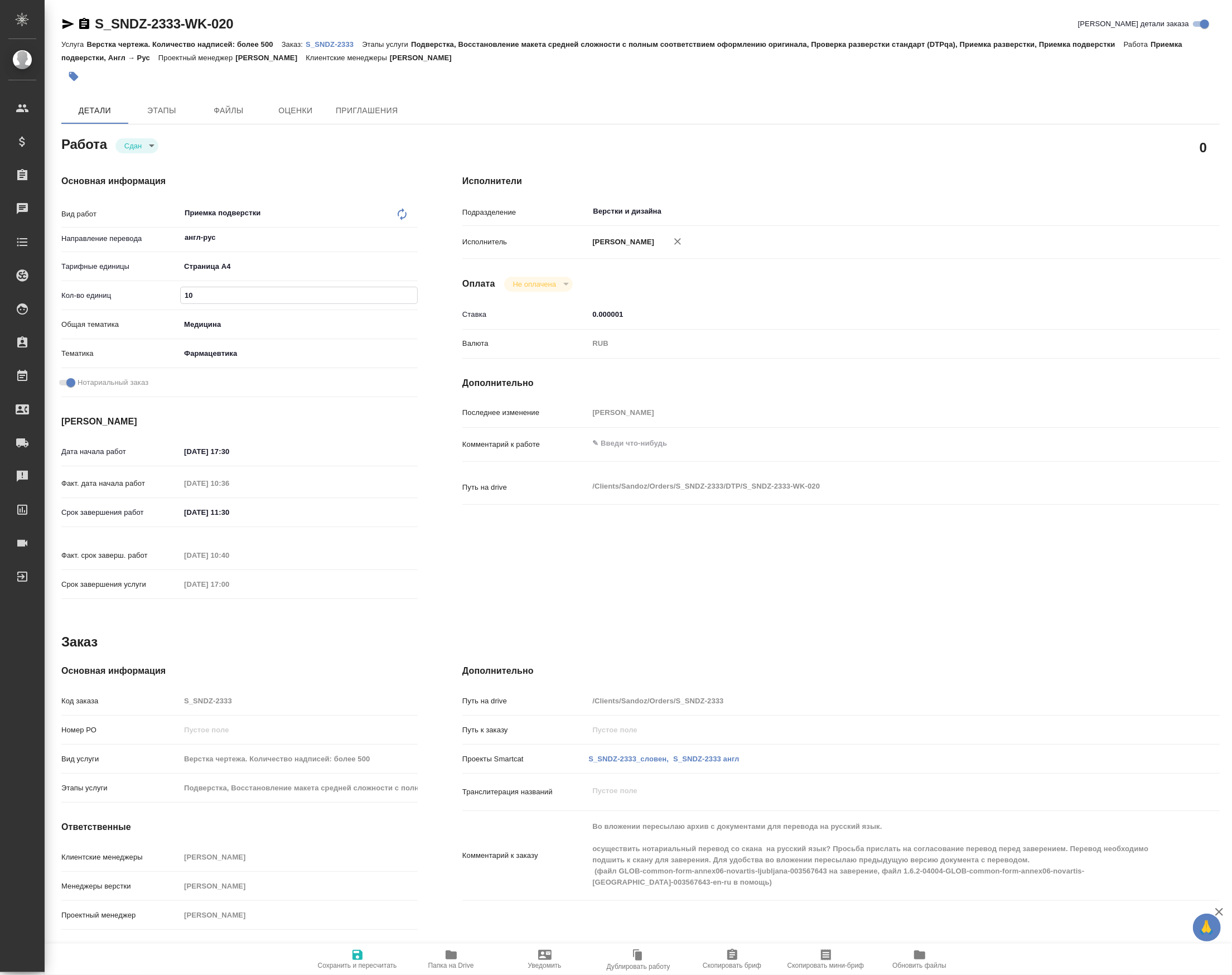
type textarea "x"
drag, startPoint x: 183, startPoint y: 299, endPoint x: 153, endPoint y: 300, distance: 30.0
click at [153, 300] on div "Кол-во единиц 10" at bounding box center [240, 295] width 357 height 20
type textarea "x"
type input "2"
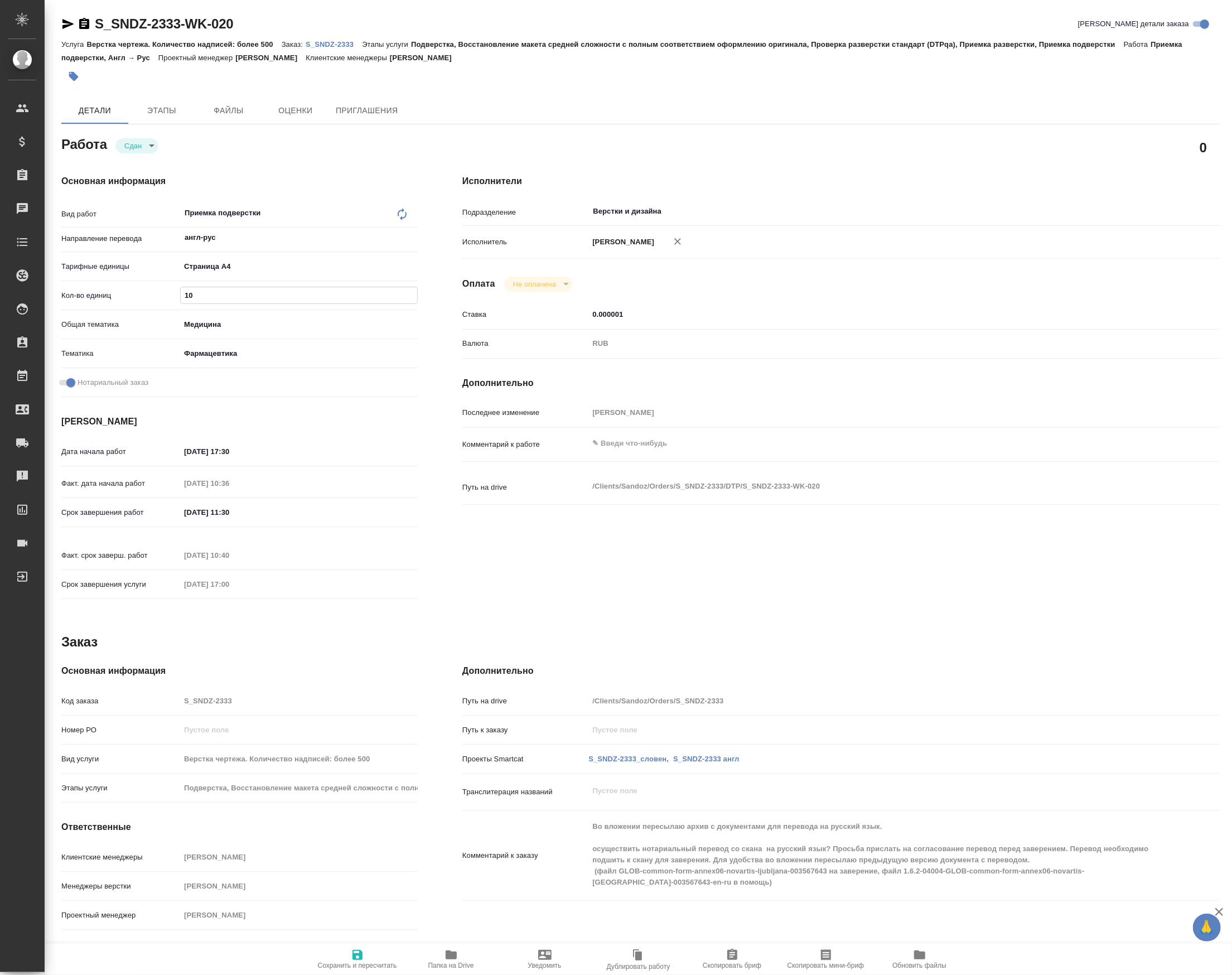
type textarea "x"
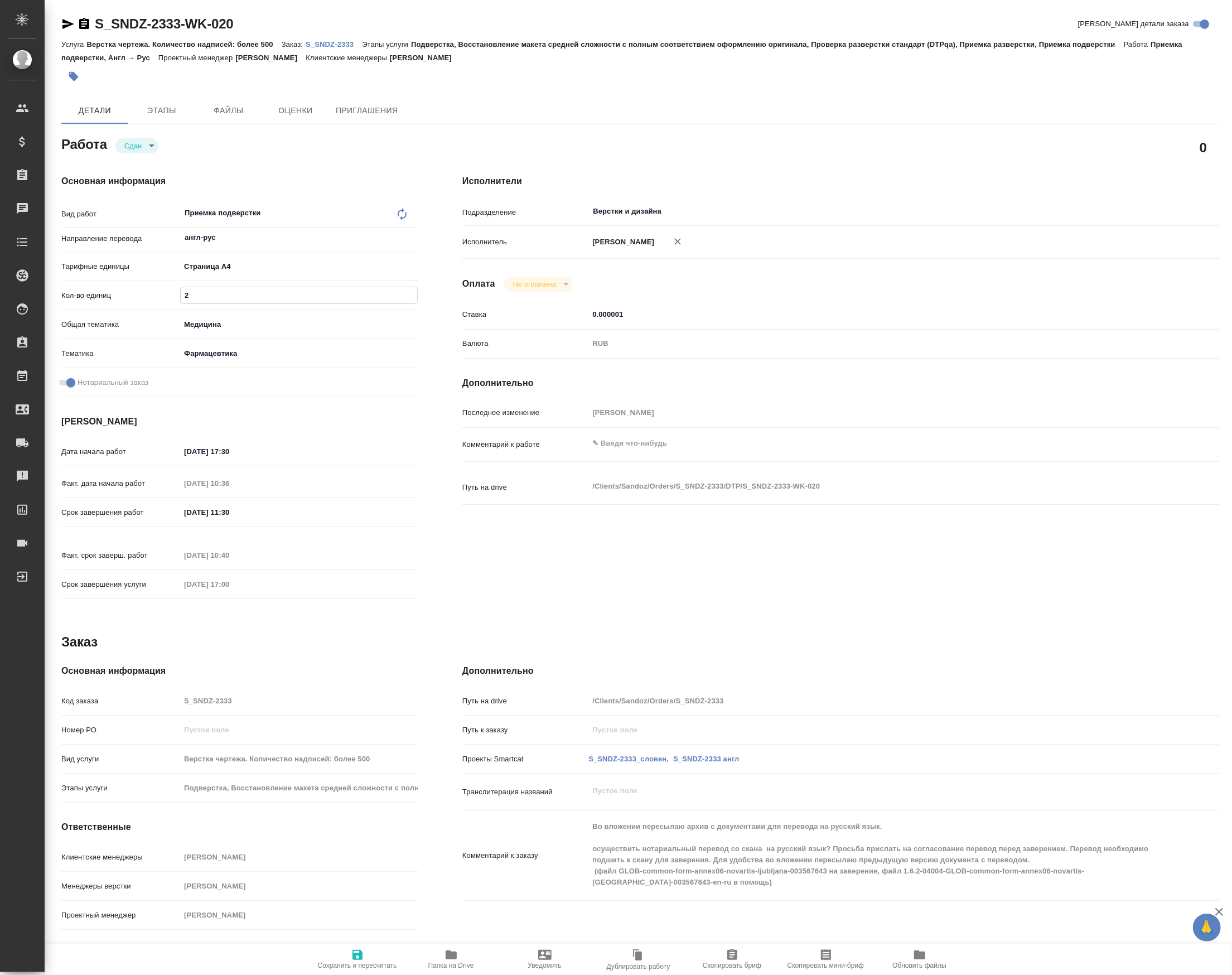
type input "21"
type textarea "x"
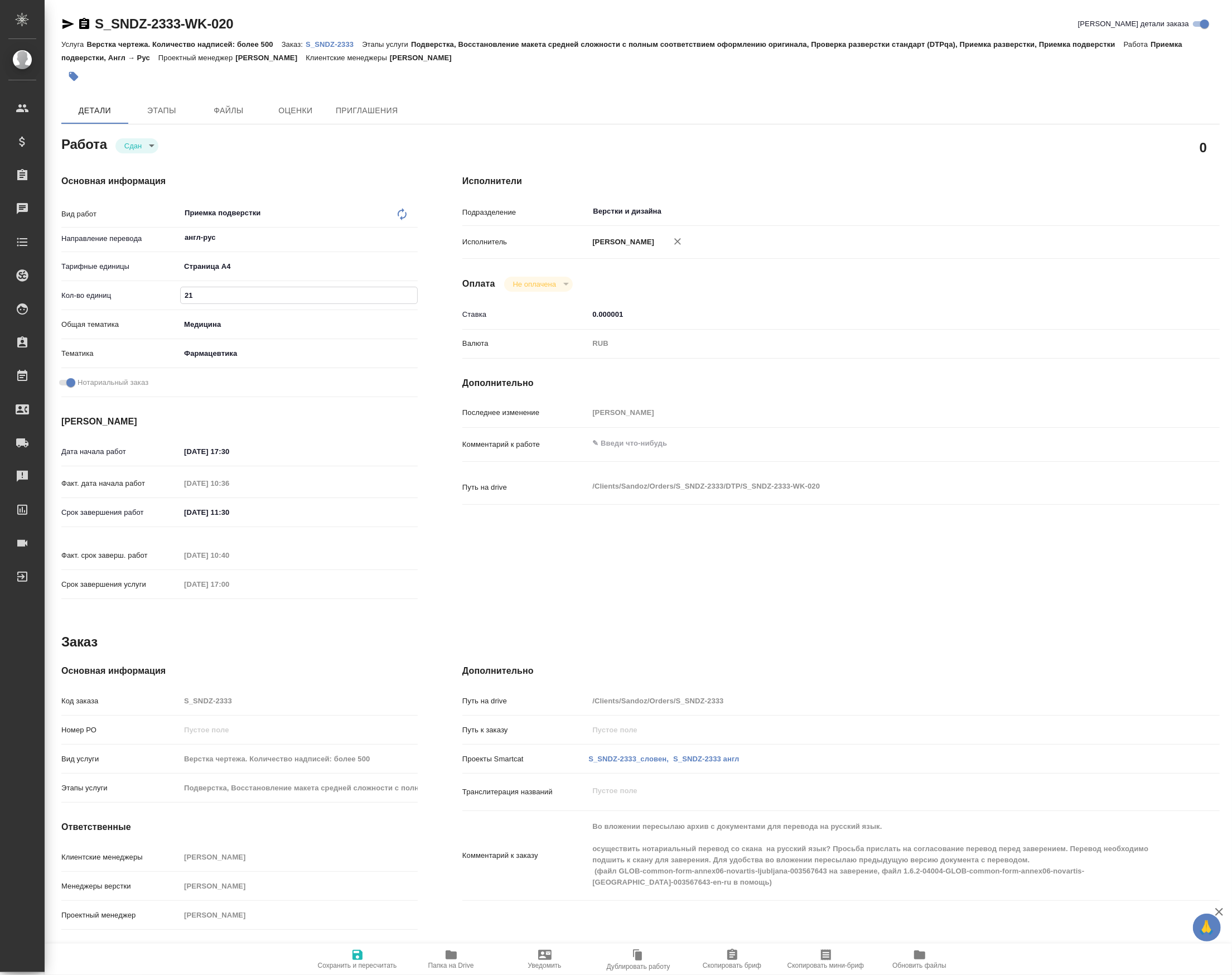
type textarea "x"
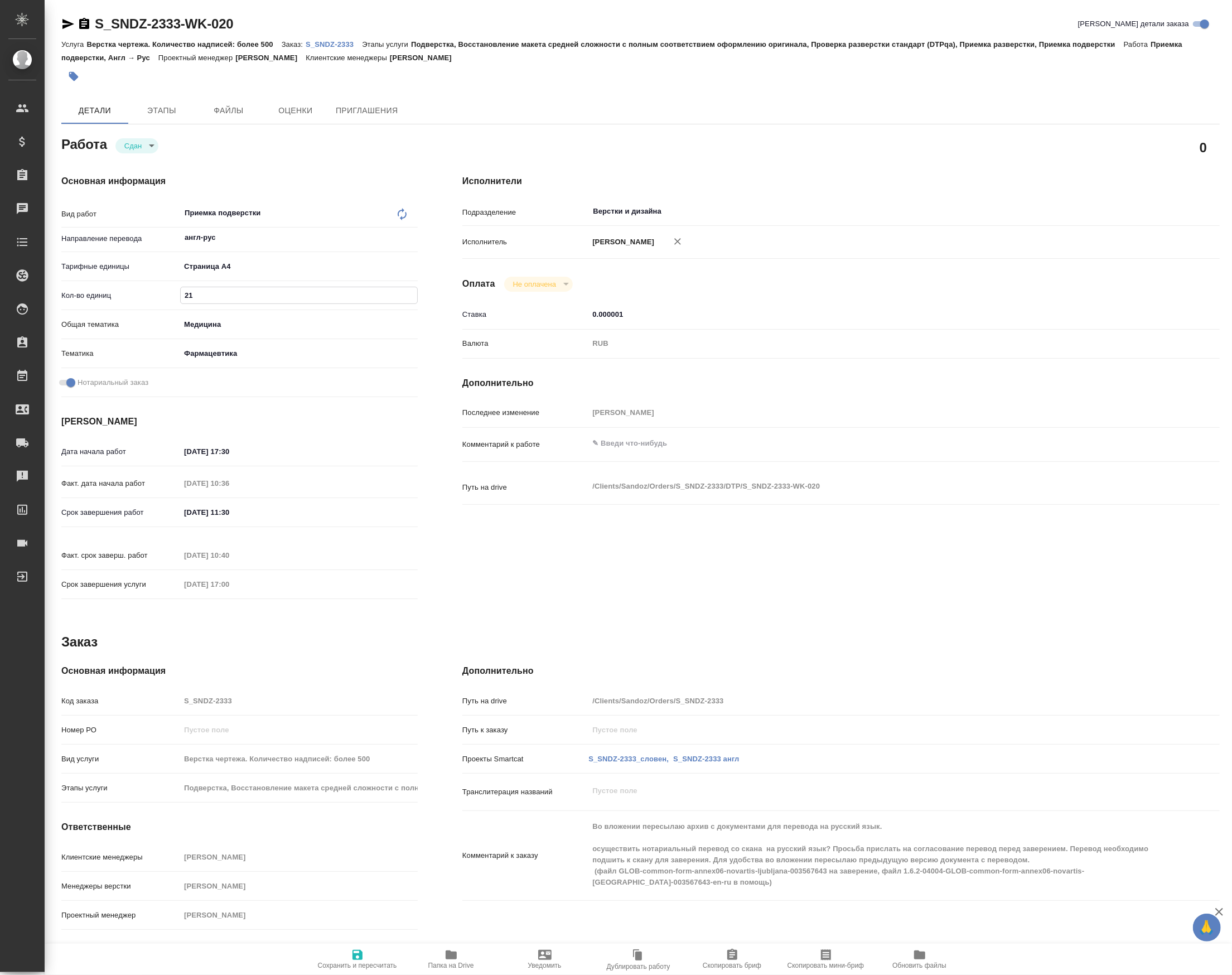
type input "21"
click at [363, 948] on span "Сохранить и пересчитать" at bounding box center [357, 958] width 81 height 21
type textarea "x"
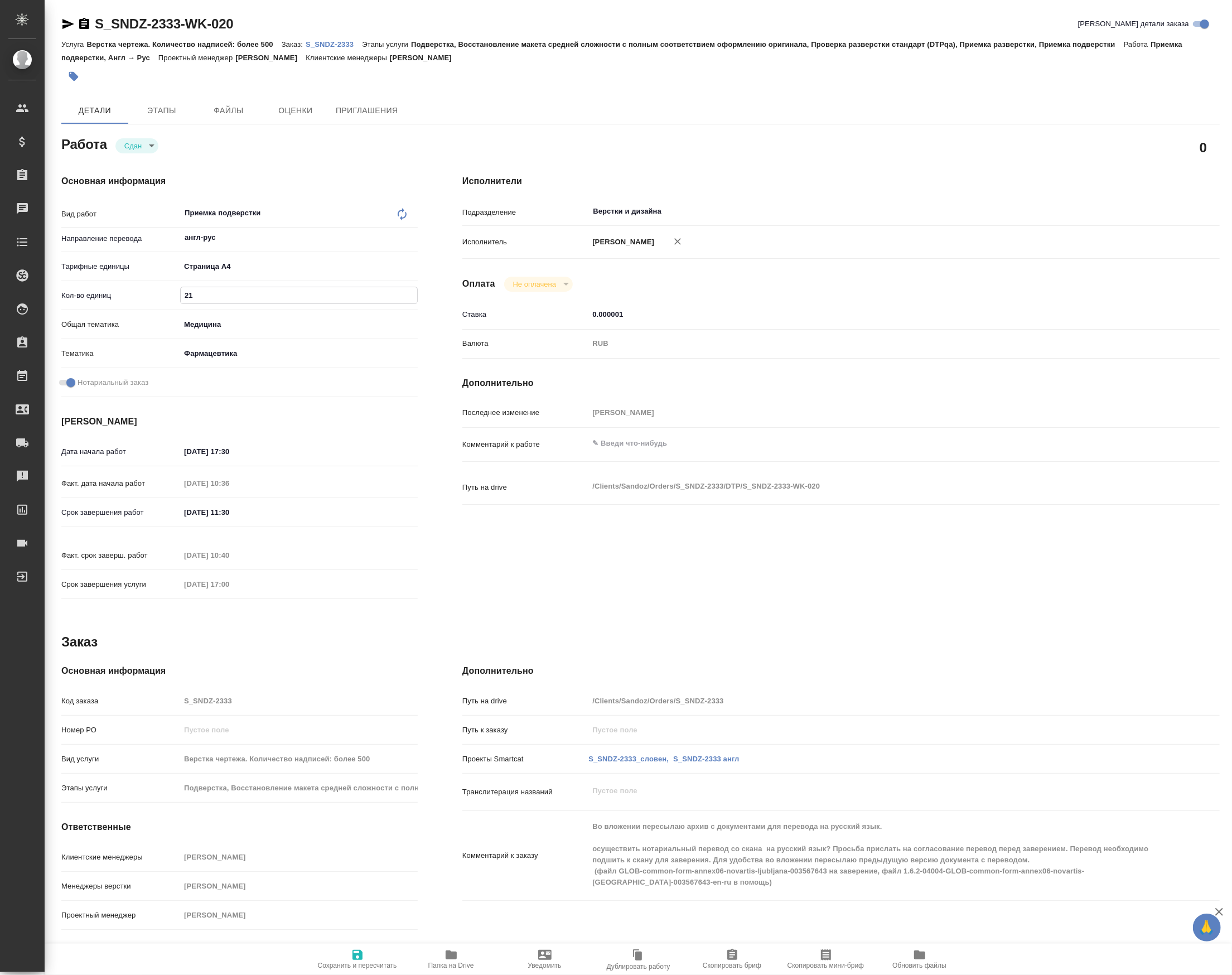
type textarea "x"
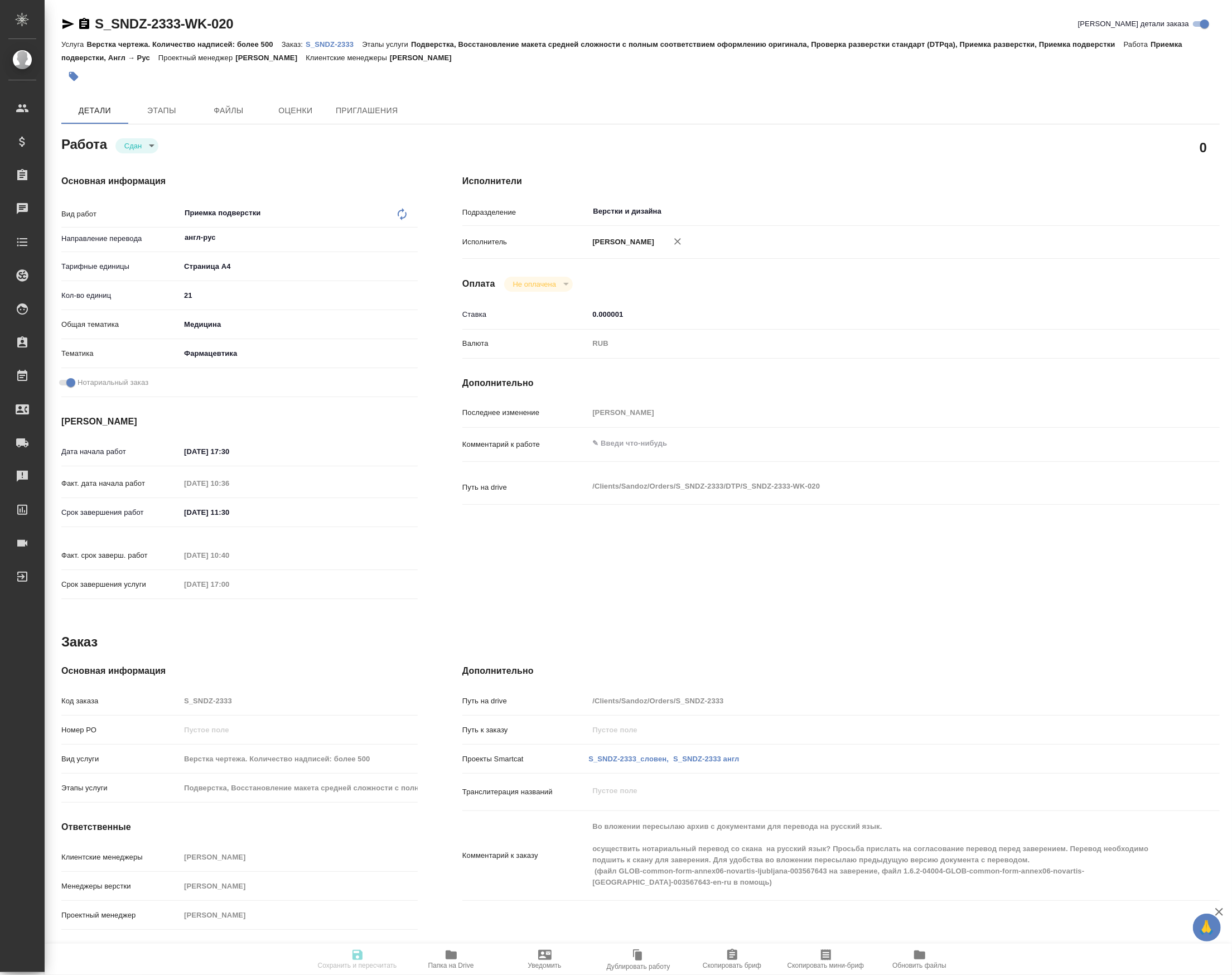
type textarea "x"
type input "closed"
type textarea "Приемка подверстки"
type textarea "x"
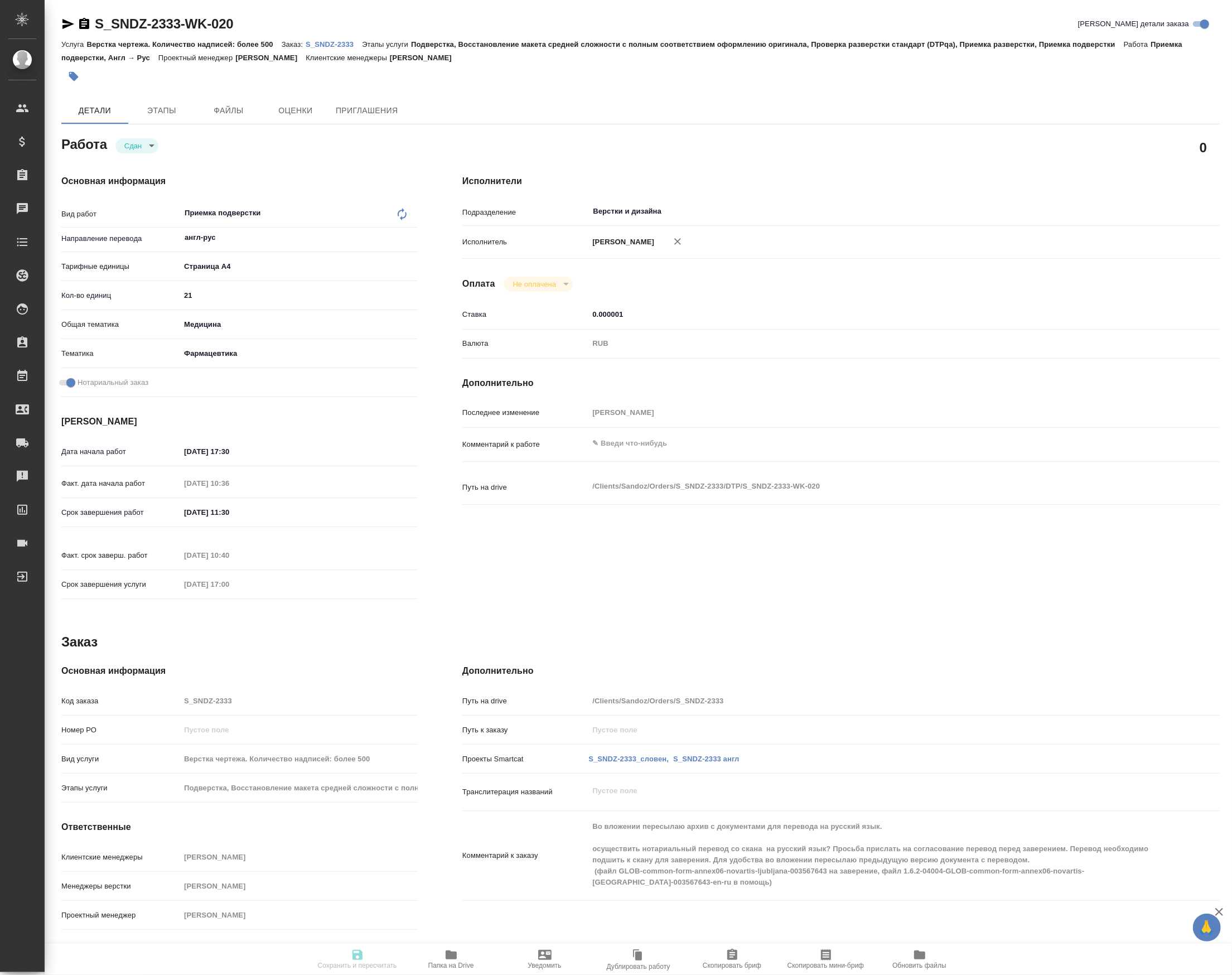
type input "англ-рус"
type input "5f036ec4e16dec2d6b59c8ff"
type input "21"
type input "med"
type input "6149832f2b7be24903fd7a82"
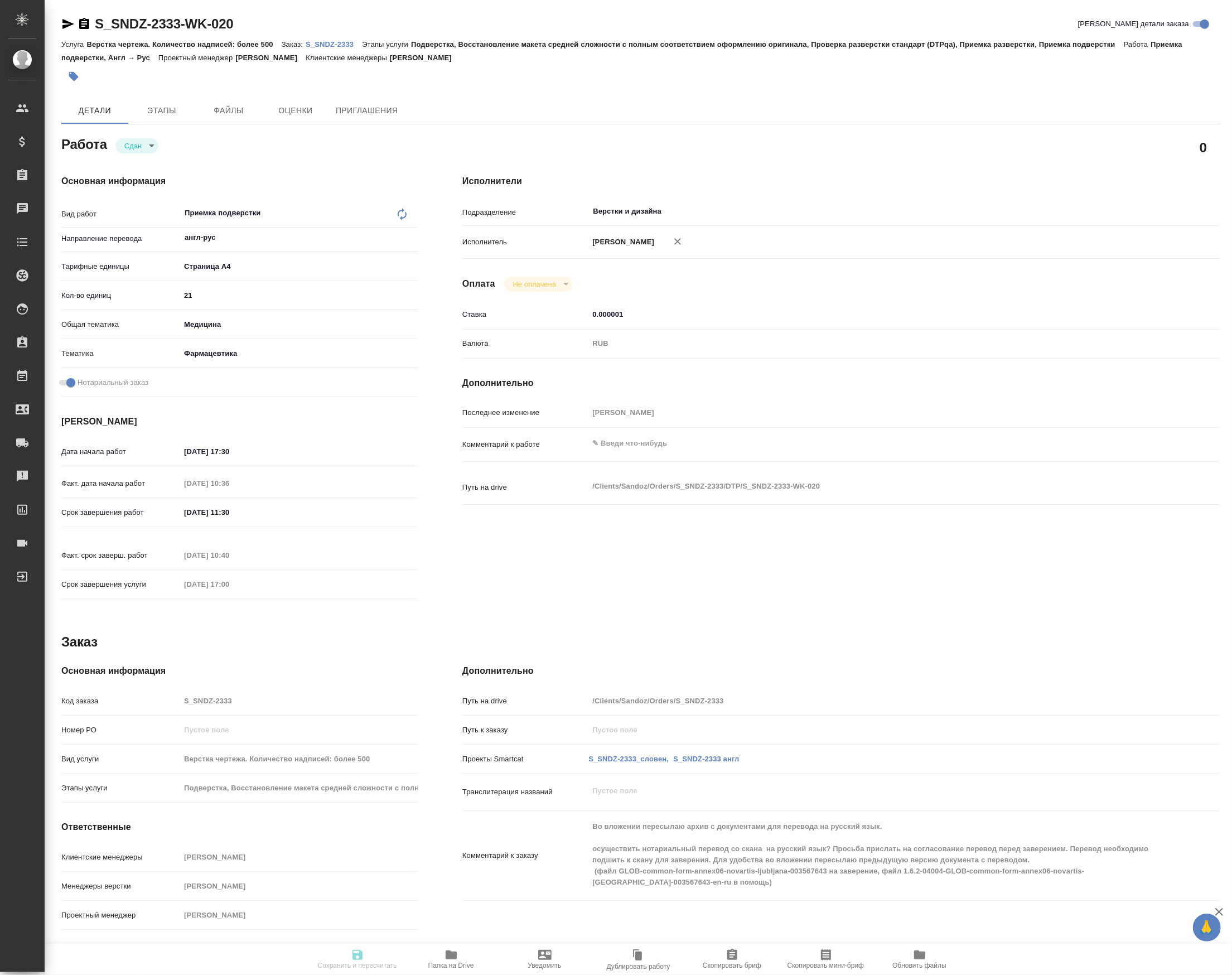
checkbox input "true"
type input "[DATE] 17:30"
type input "[DATE] 10:36"
type input "[DATE] 11:30"
type input "[DATE] 10:40"
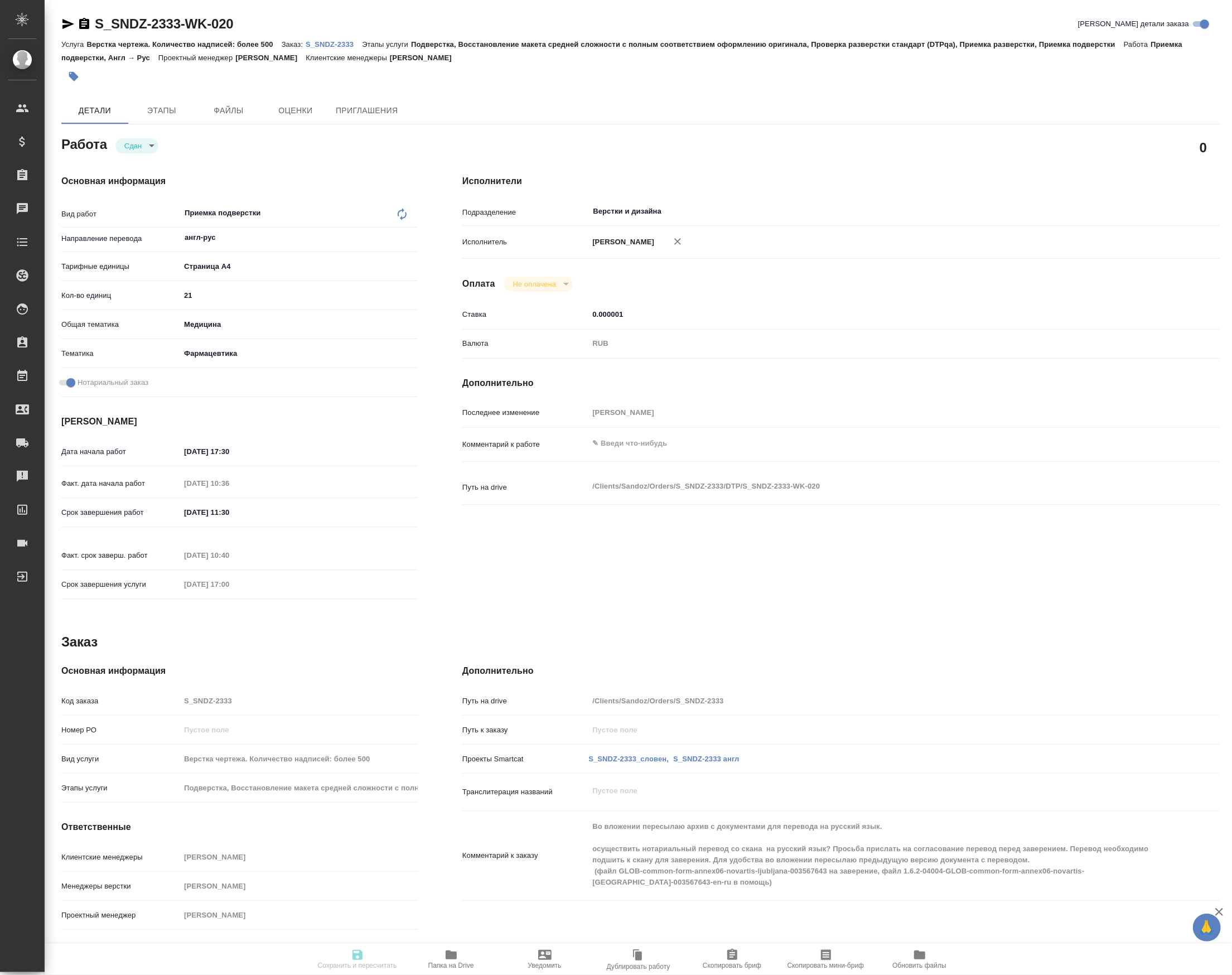
type input "[DATE] 17:00"
type input "Верстки и дизайна"
type input "notPayed"
type input "0.000001"
type input "RUB"
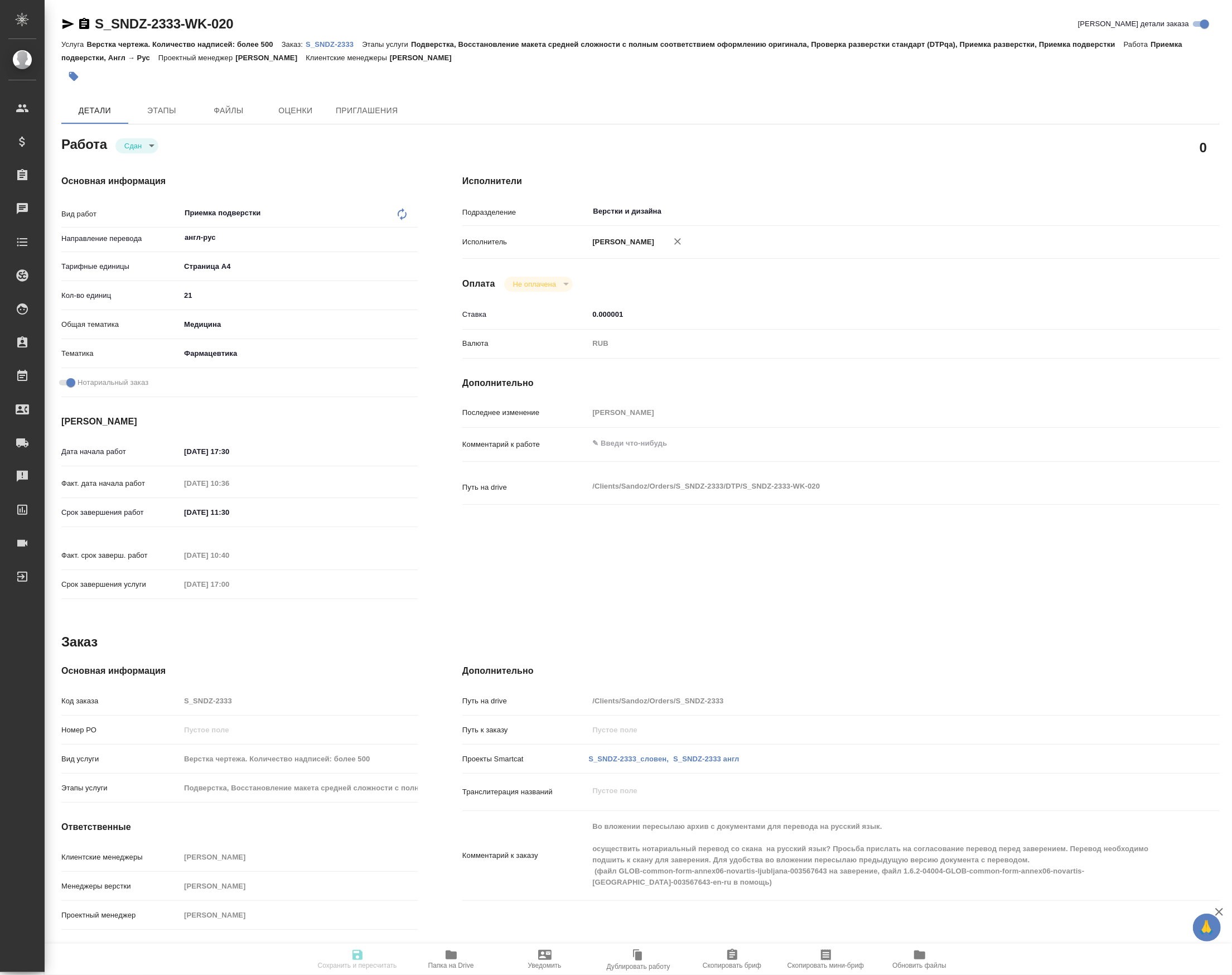
type input "[PERSON_NAME]"
type textarea "x"
type textarea "/Clients/Sandoz/Orders/S_SNDZ-2333/DTP/S_SNDZ-2333-WK-020"
type textarea "x"
type input "S_SNDZ-2333"
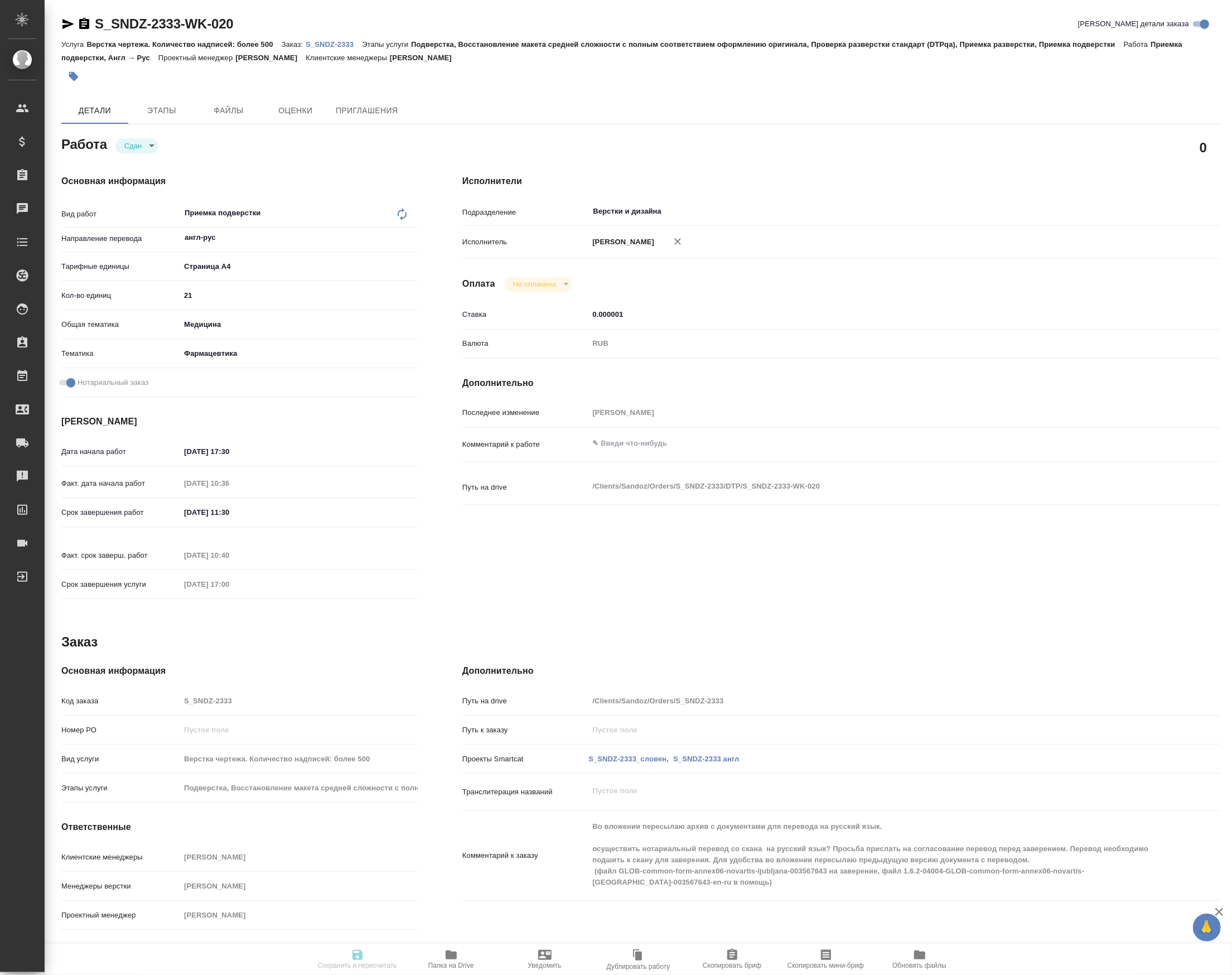
type input "Верстка чертежа. Количество надписей: более 500"
type input "Подверстка, Восстановление макета средней сложности с полным соответствием офор…"
type input "[PERSON_NAME]"
type input "Петрова Валерия"
type input "/Clients/Sandoz/Orders/S_SNDZ-2333"
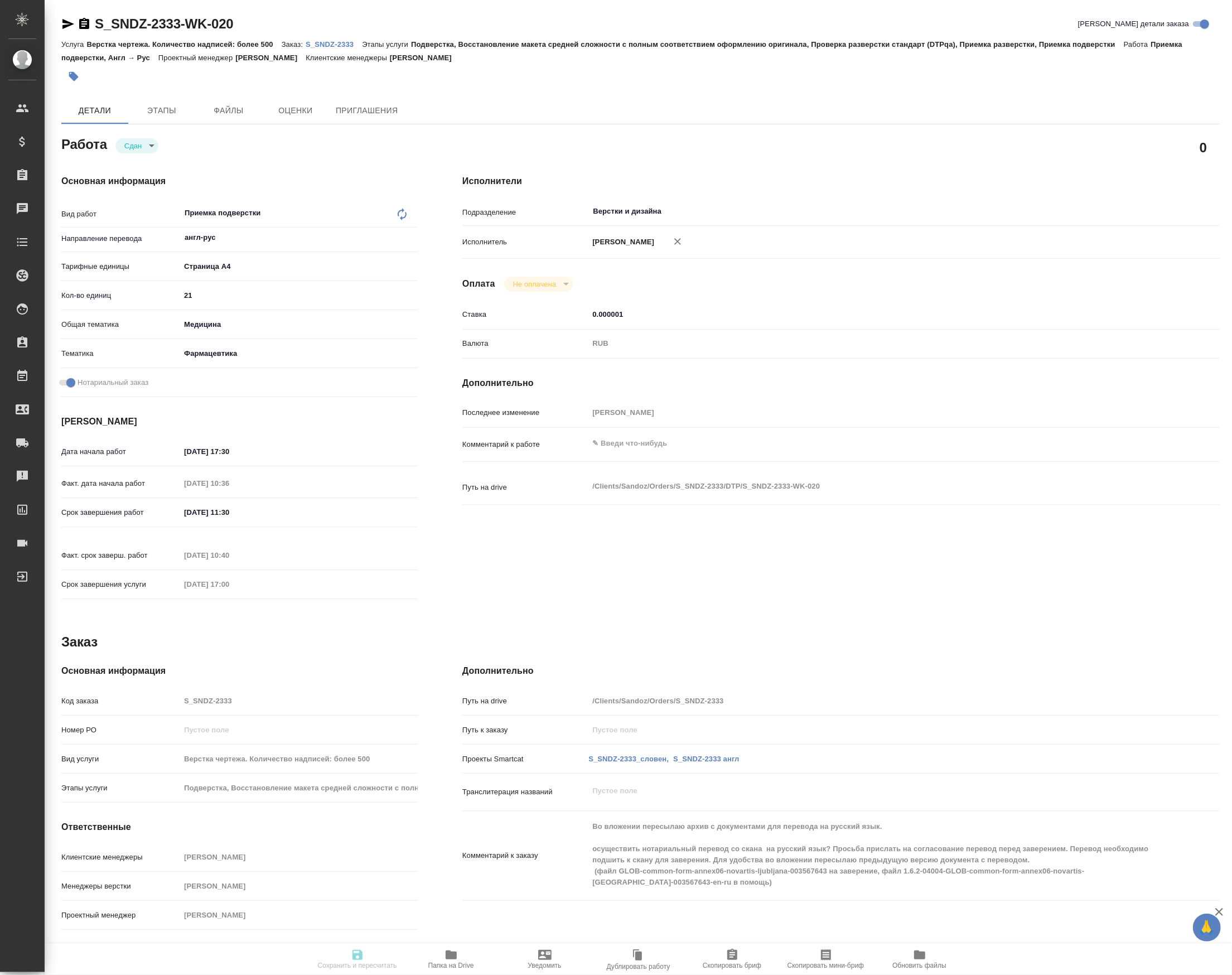
type textarea "x"
type textarea "Во вложении пересылаю архив с документами для перевода на русский язык. осущест…"
type textarea "x"
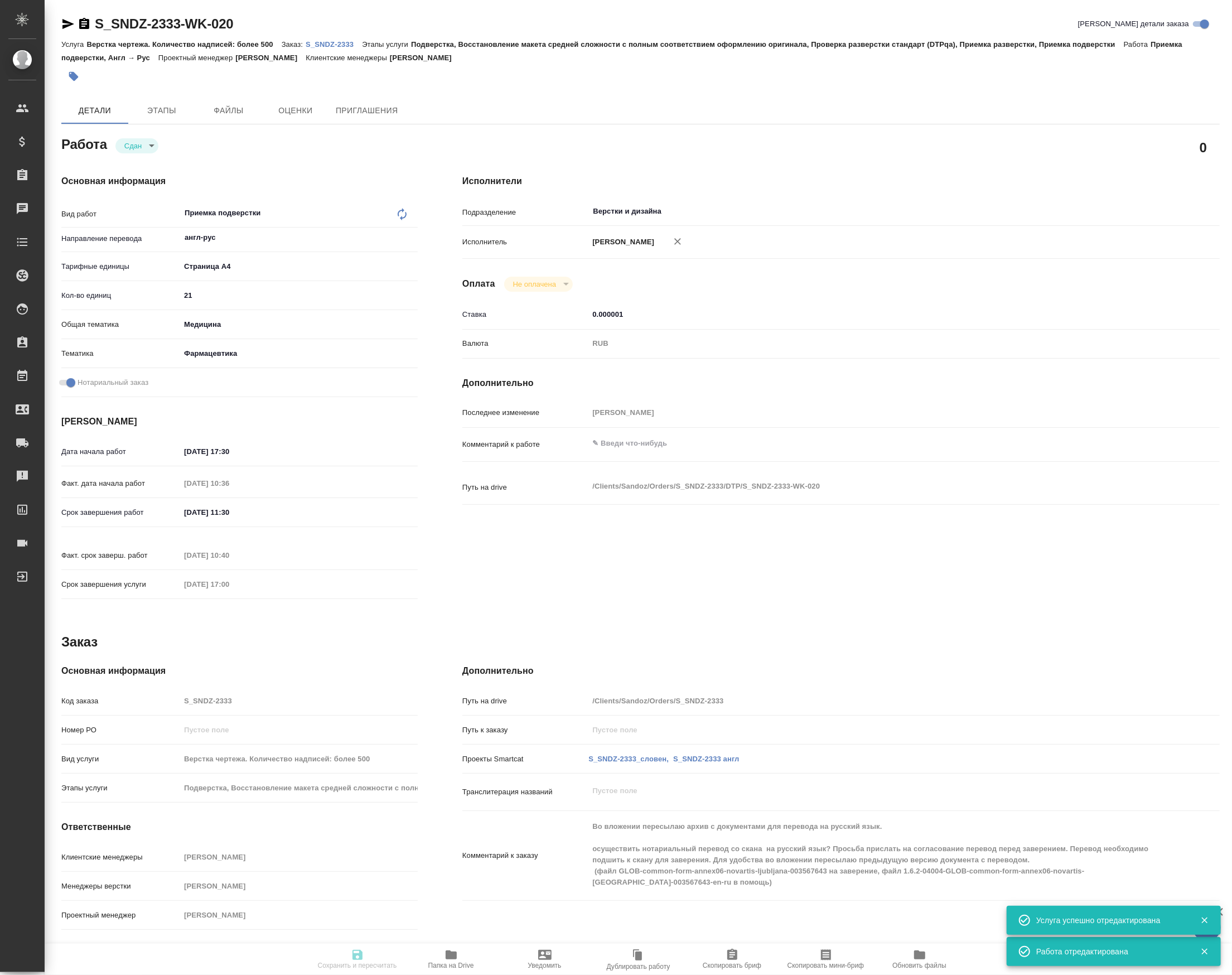
type textarea "x"
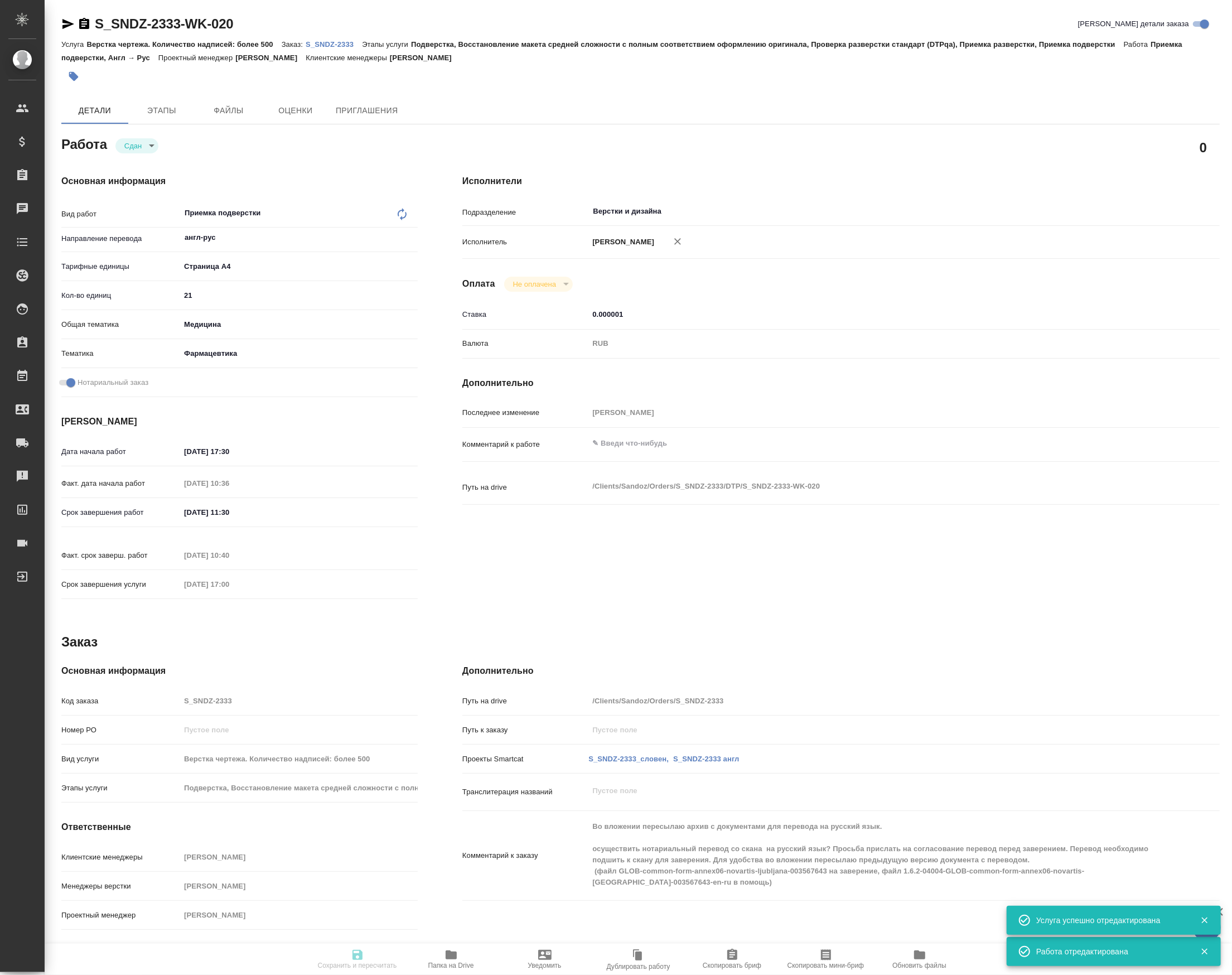
type textarea "x"
type input "closed"
type textarea "Приемка подверстки"
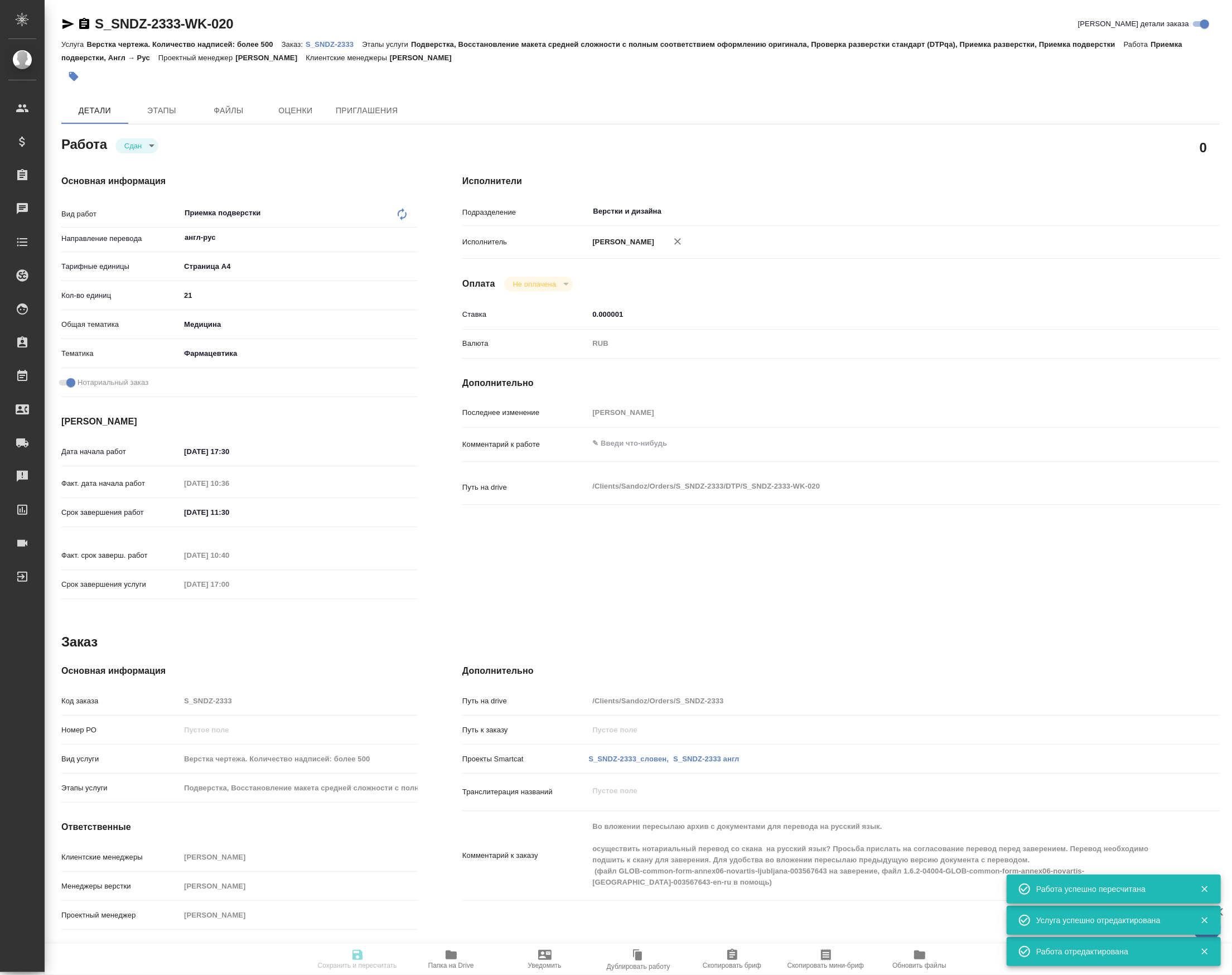
type textarea "x"
type input "англ-рус"
type input "5f036ec4e16dec2d6b59c8ff"
type input "21"
type input "med"
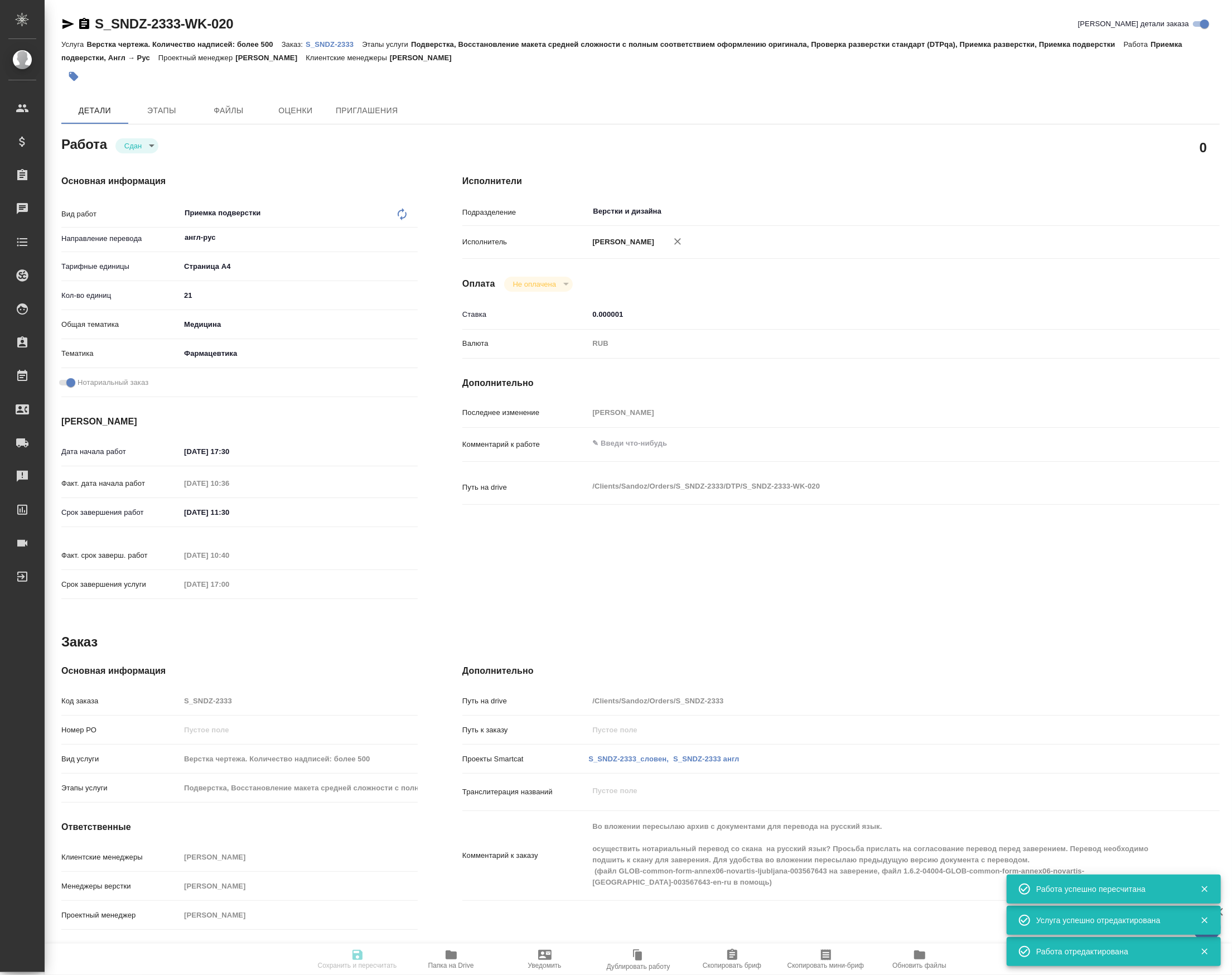
type input "6149832f2b7be24903fd7a82"
checkbox input "true"
type input "06.10.2025 17:30"
type input "07.10.2025 10:36"
type input "07.10.2025 11:30"
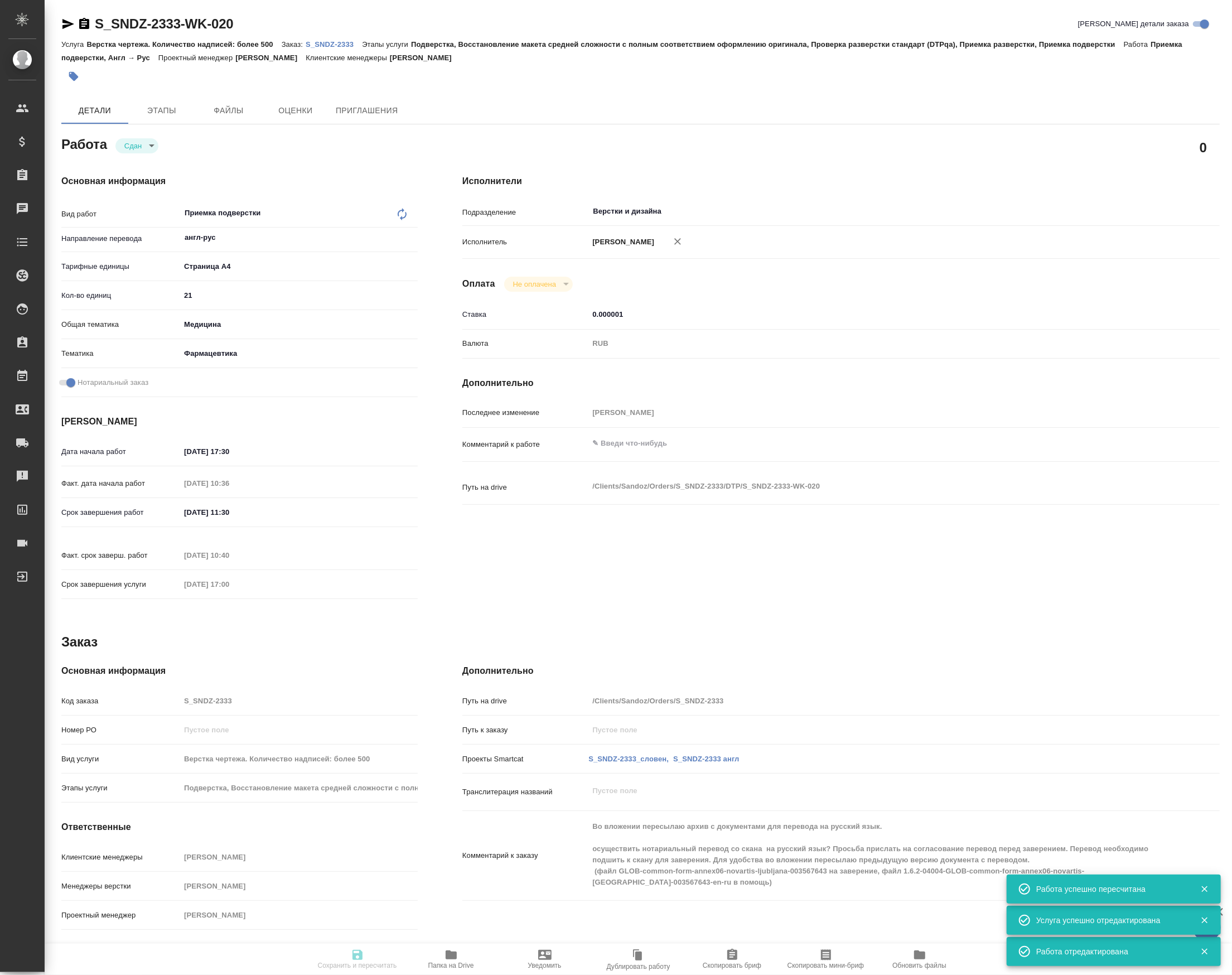
type input "07.10.2025 10:40"
type input "10.10.2025 17:00"
type input "Верстки и дизайна"
type input "notPayed"
type input "0.000001"
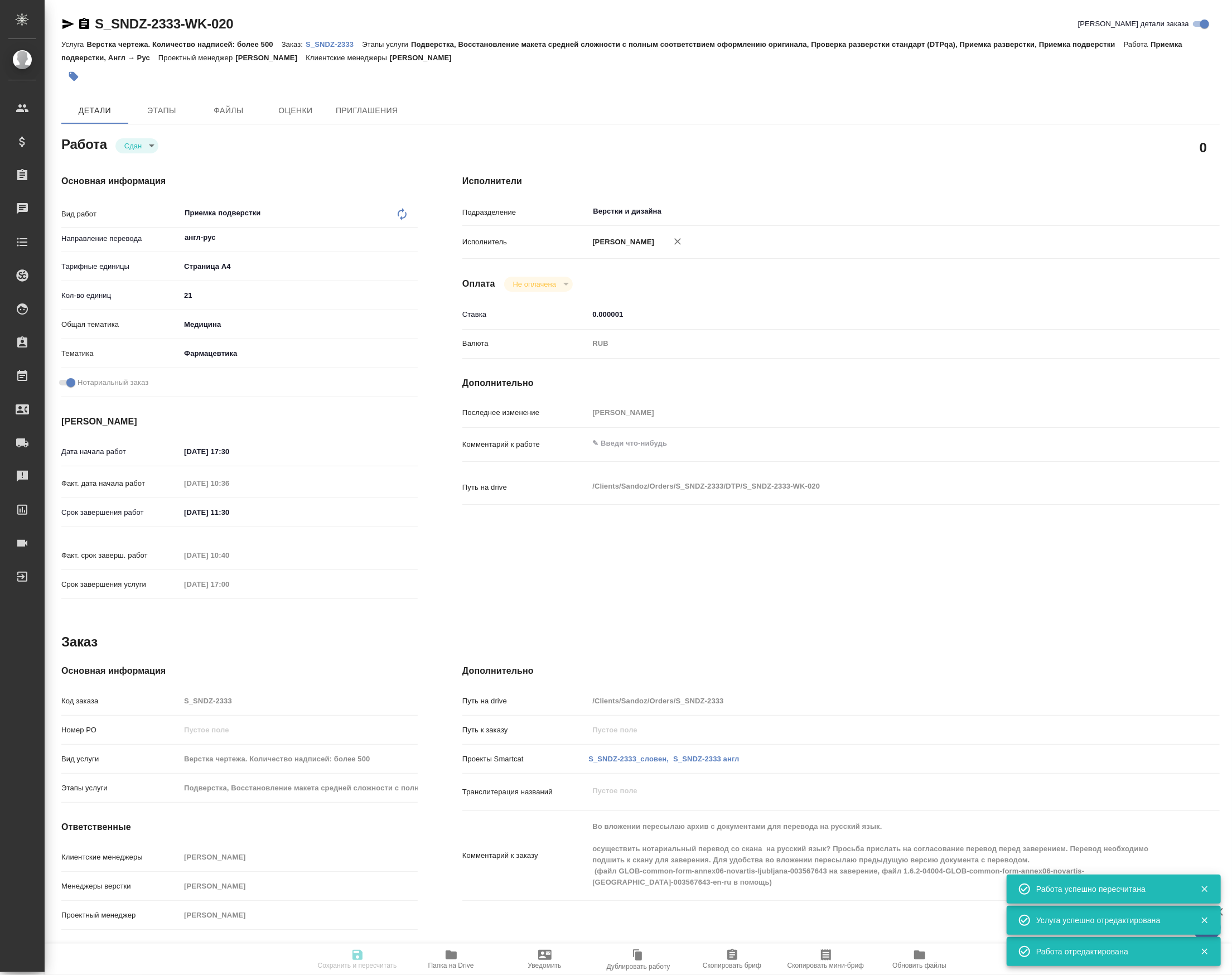
type input "RUB"
type input "[PERSON_NAME]"
type textarea "x"
type textarea "/Clients/Sandoz/Orders/S_SNDZ-2333/DTP/S_SNDZ-2333-WK-020"
type textarea "x"
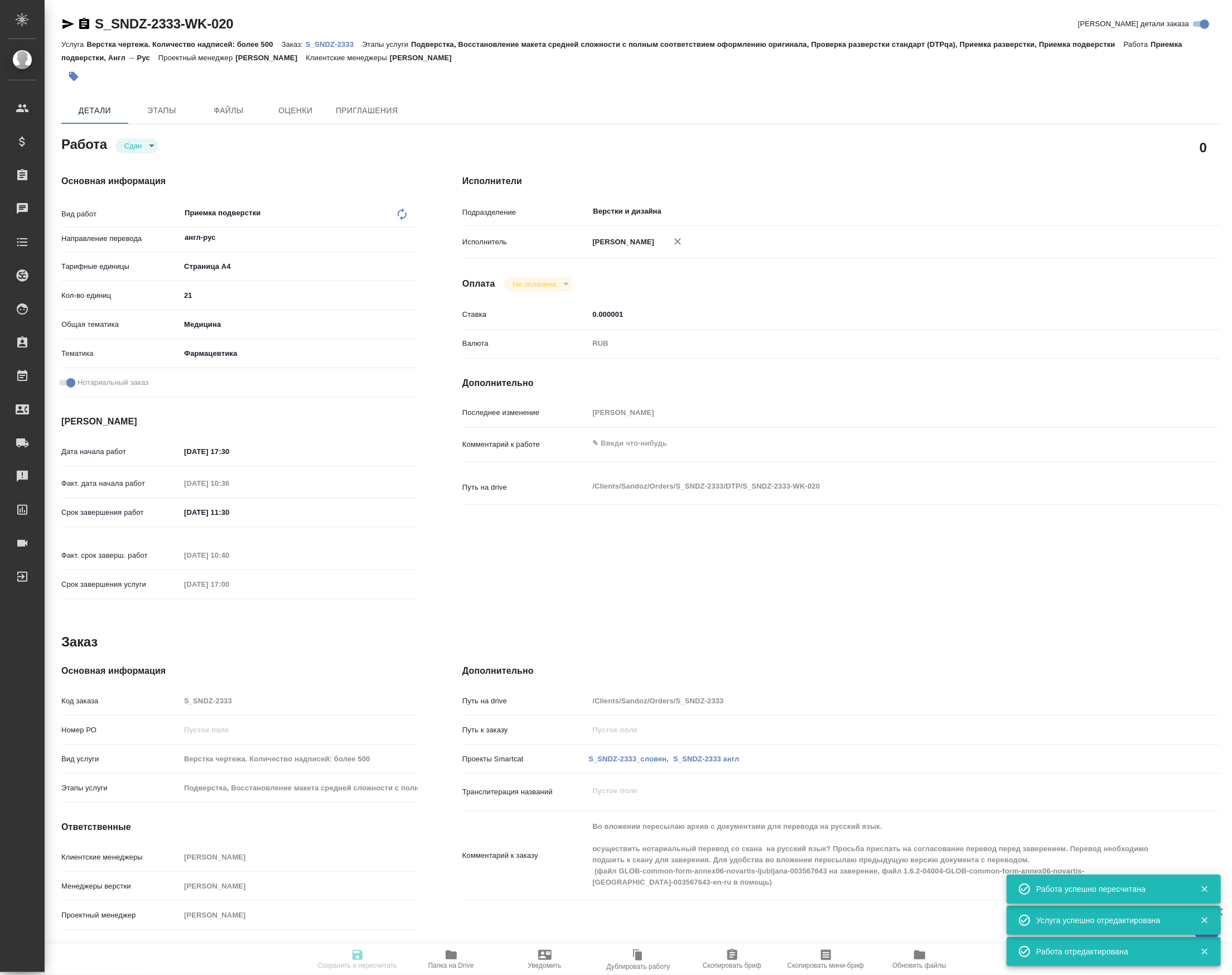
type input "S_SNDZ-2333"
type input "Верстка чертежа. Количество надписей: более 500"
type input "Подверстка, Восстановление макета средней сложности с полным соответствием офор…"
type input "Кабаргина Анна"
type input "[PERSON_NAME]"
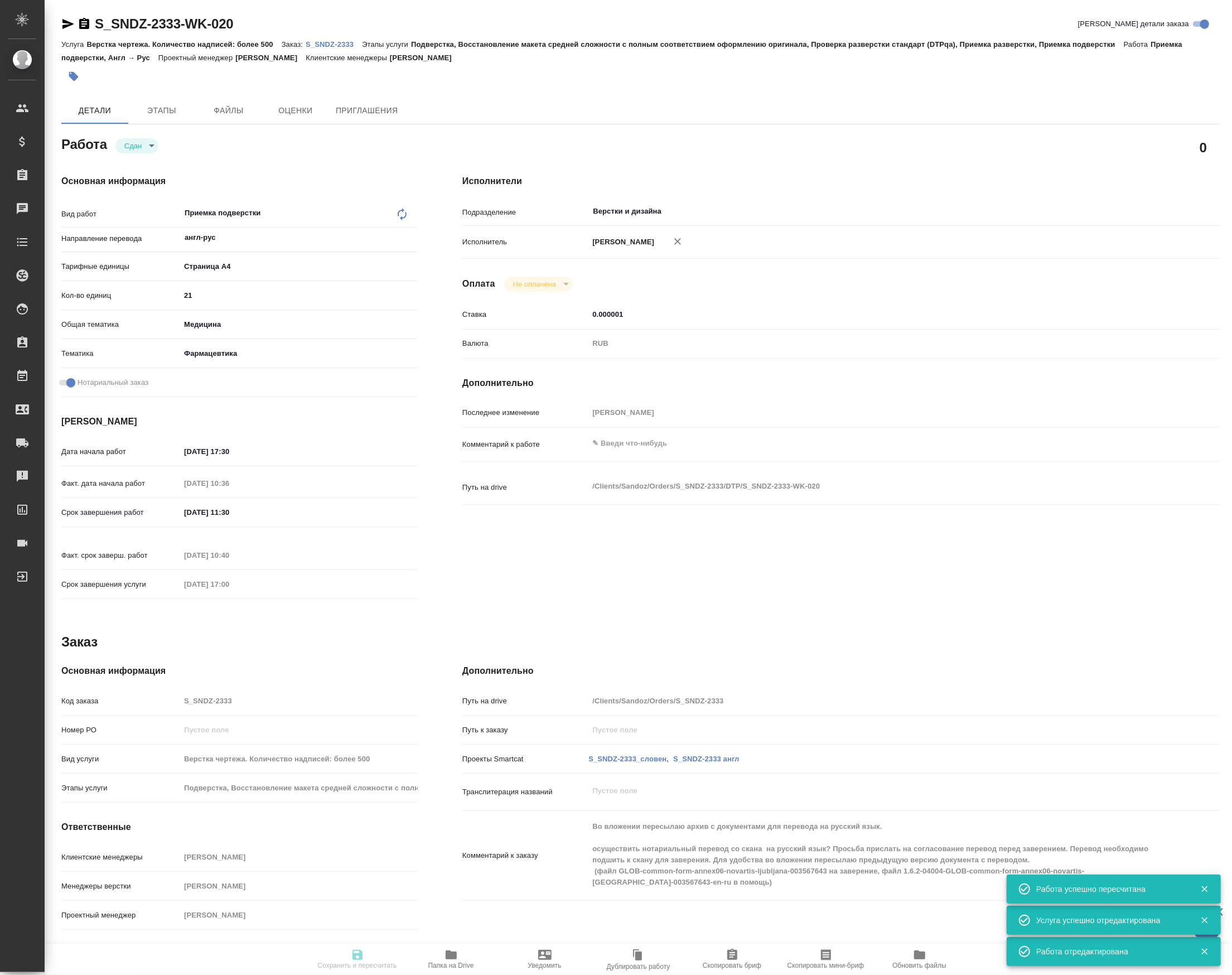
type input "/Clients/Sandoz/Orders/S_SNDZ-2333"
type textarea "x"
type textarea "Во вложении пересылаю архив с документами для перевода на русский язык. осущест…"
type textarea "x"
click at [471, 960] on span "Папка на Drive" at bounding box center [452, 958] width 81 height 21
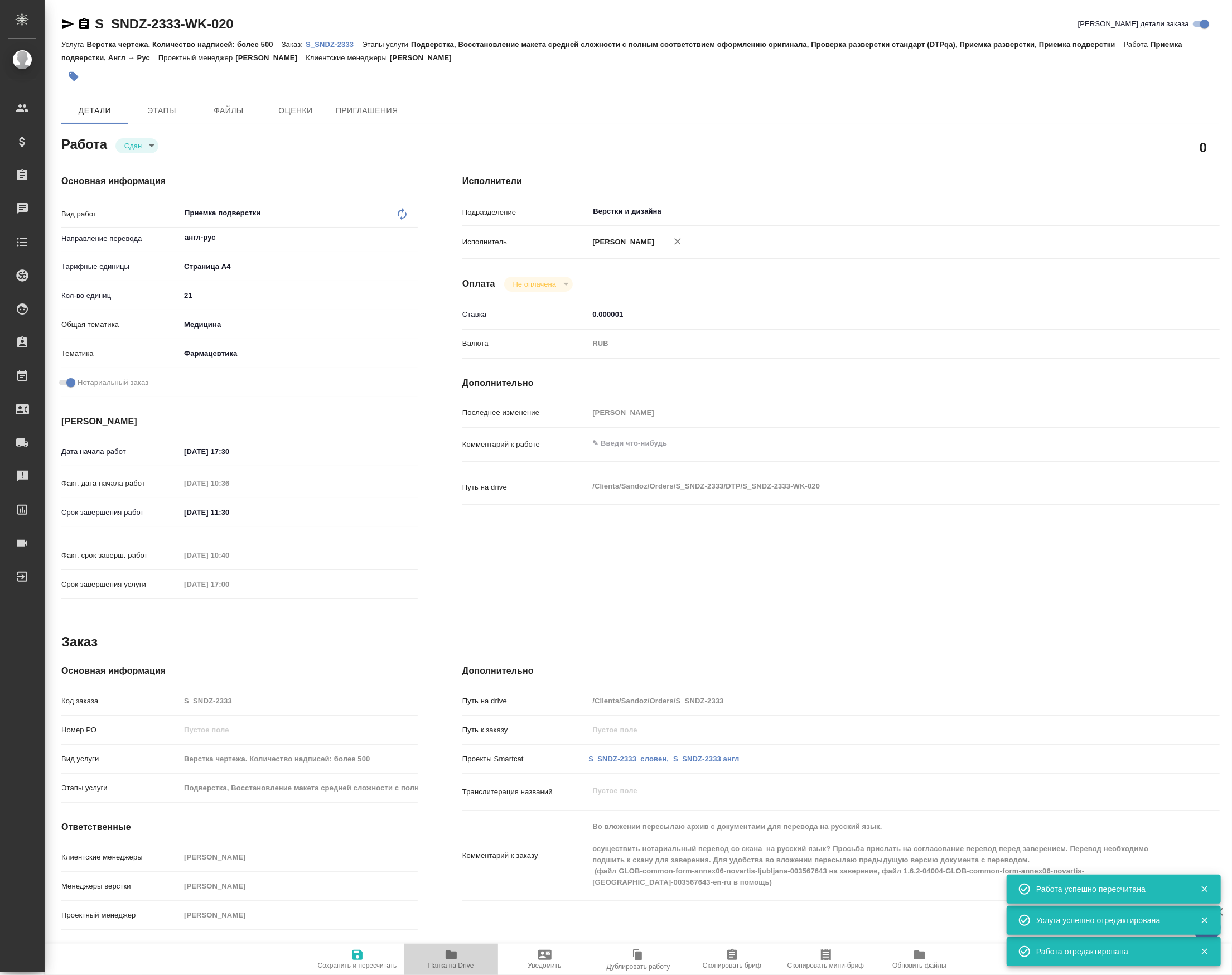
type textarea "x"
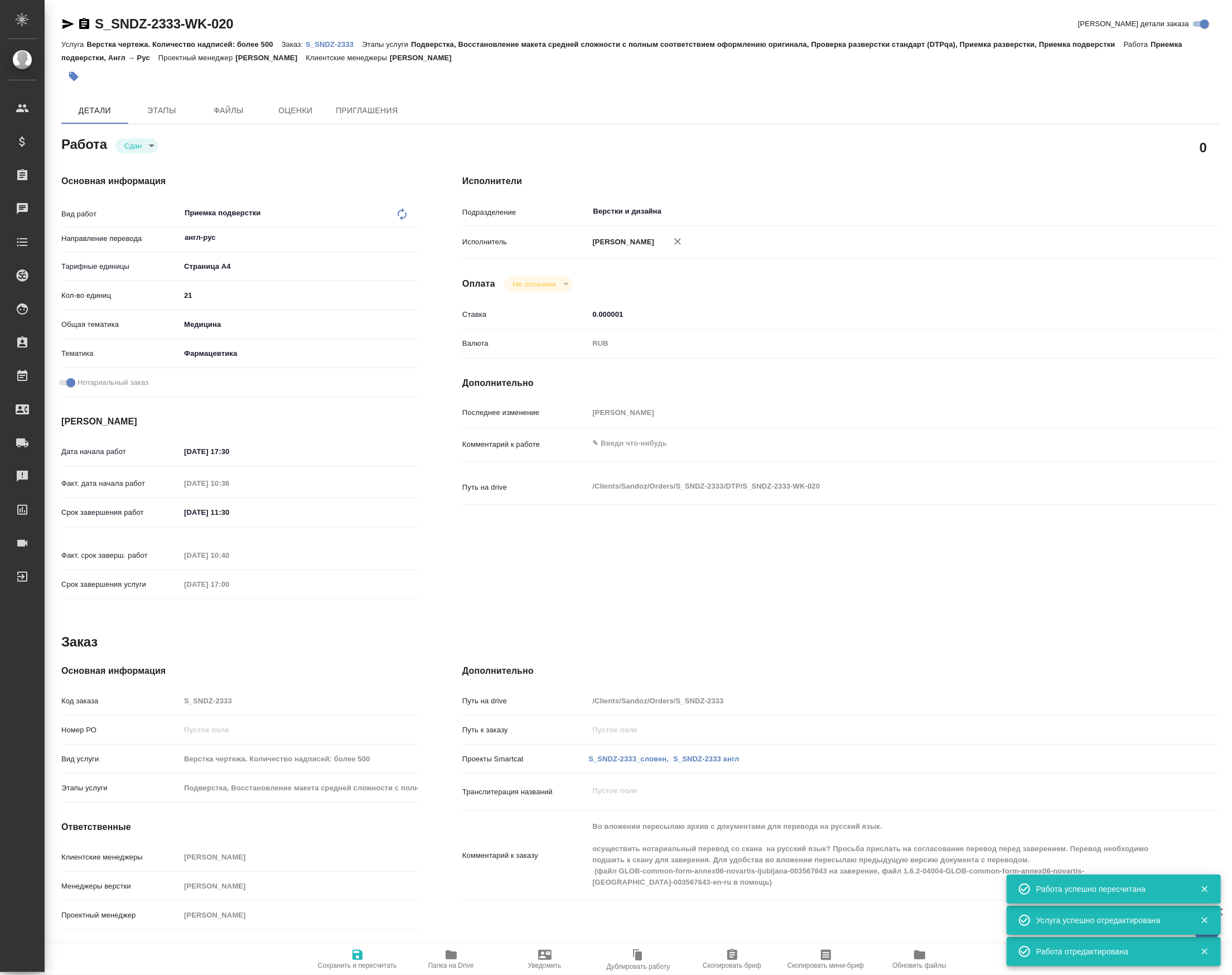
type textarea "x"
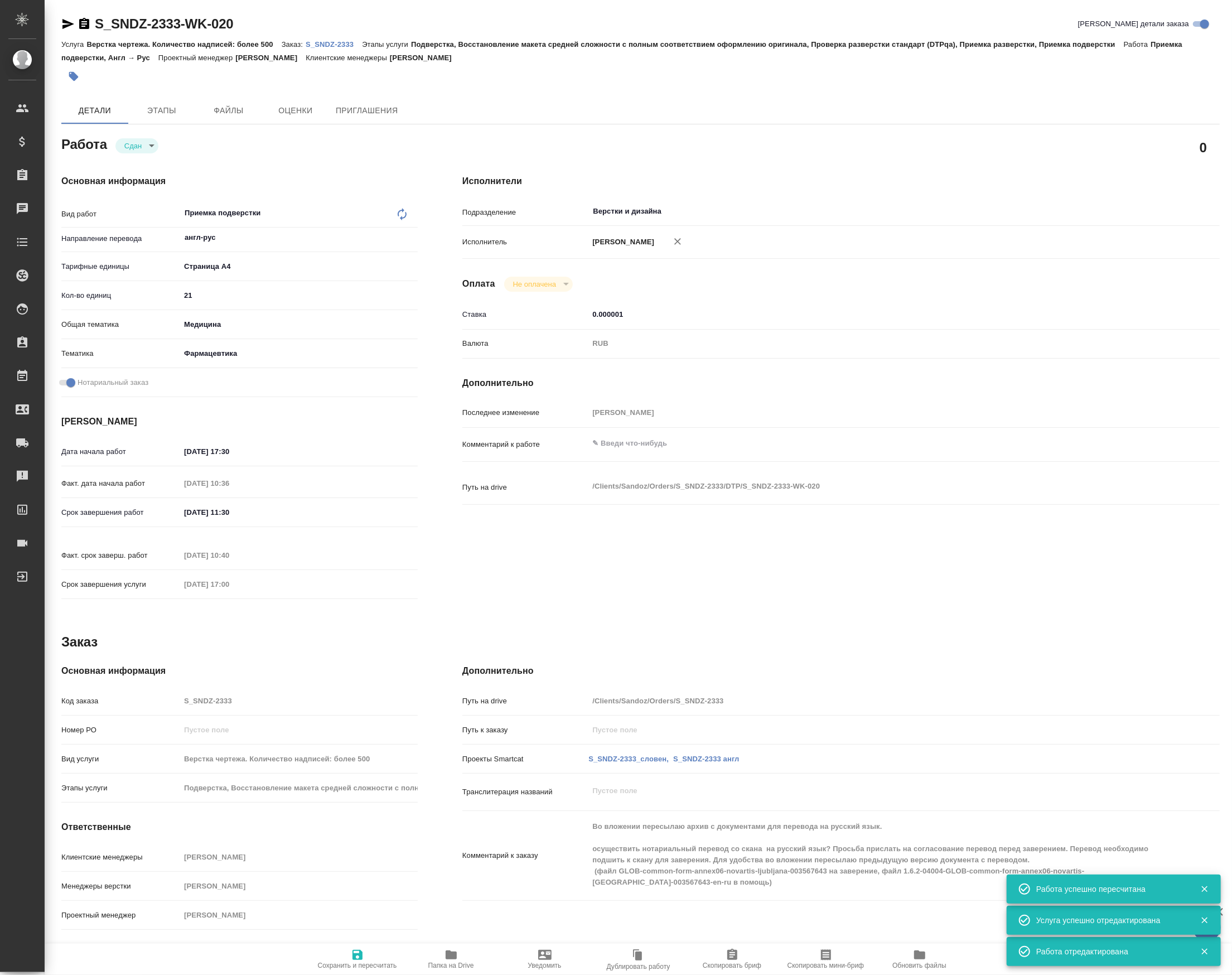
type textarea "x"
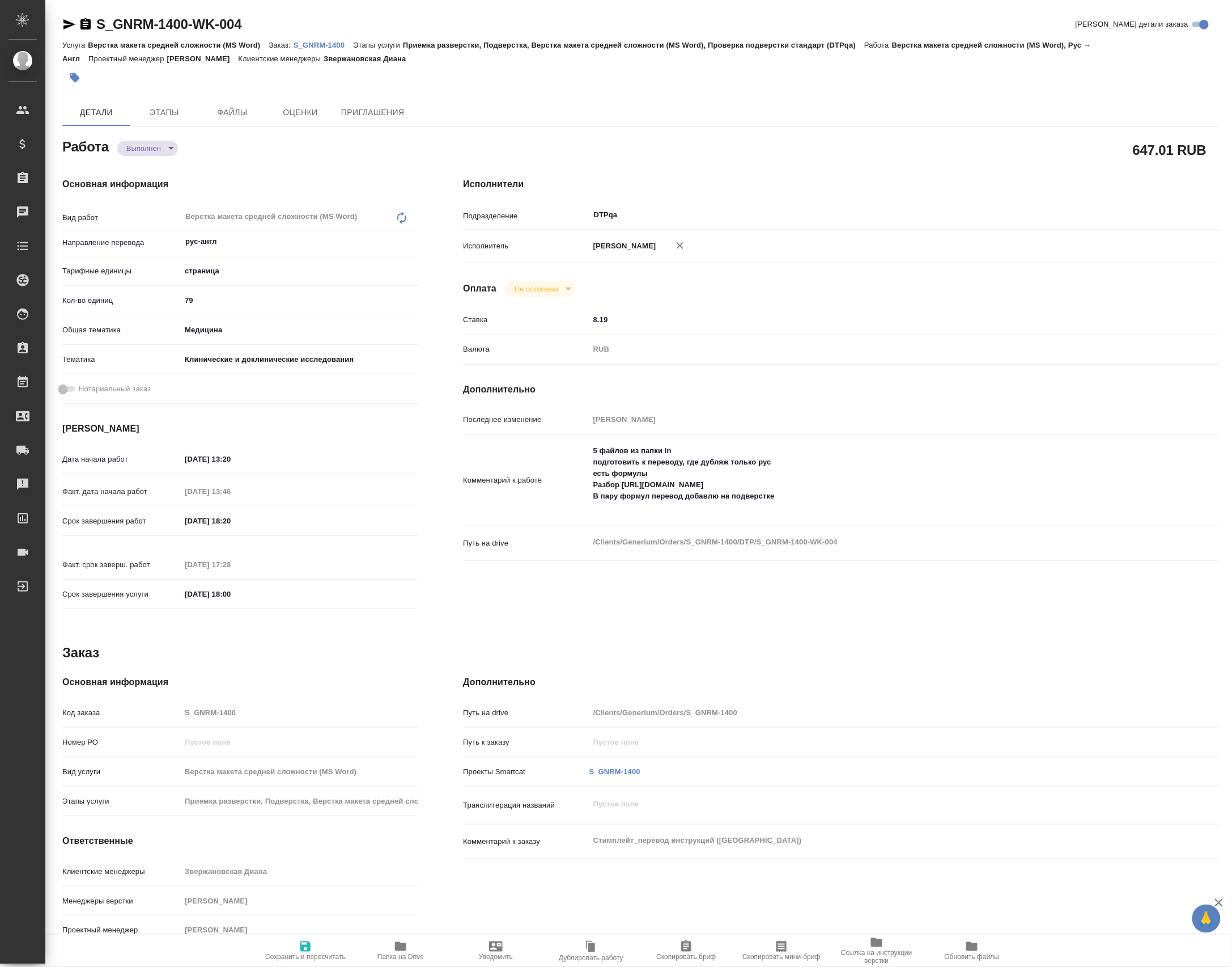
click at [144, 158] on body "🙏 .cls-1 fill:#fff; AWATERA [PERSON_NAME] Спецификации Заказы Чаты Todo Проекты…" at bounding box center [616, 484] width 1232 height 967
click at [143, 163] on ul "Создан Подбор В ожидании Готов к работе В работе Выполнен Сдан Отменен" at bounding box center [156, 122] width 75 height 163
click at [143, 164] on button "Сдан" at bounding box center [139, 170] width 24 height 13
type textarea "x"
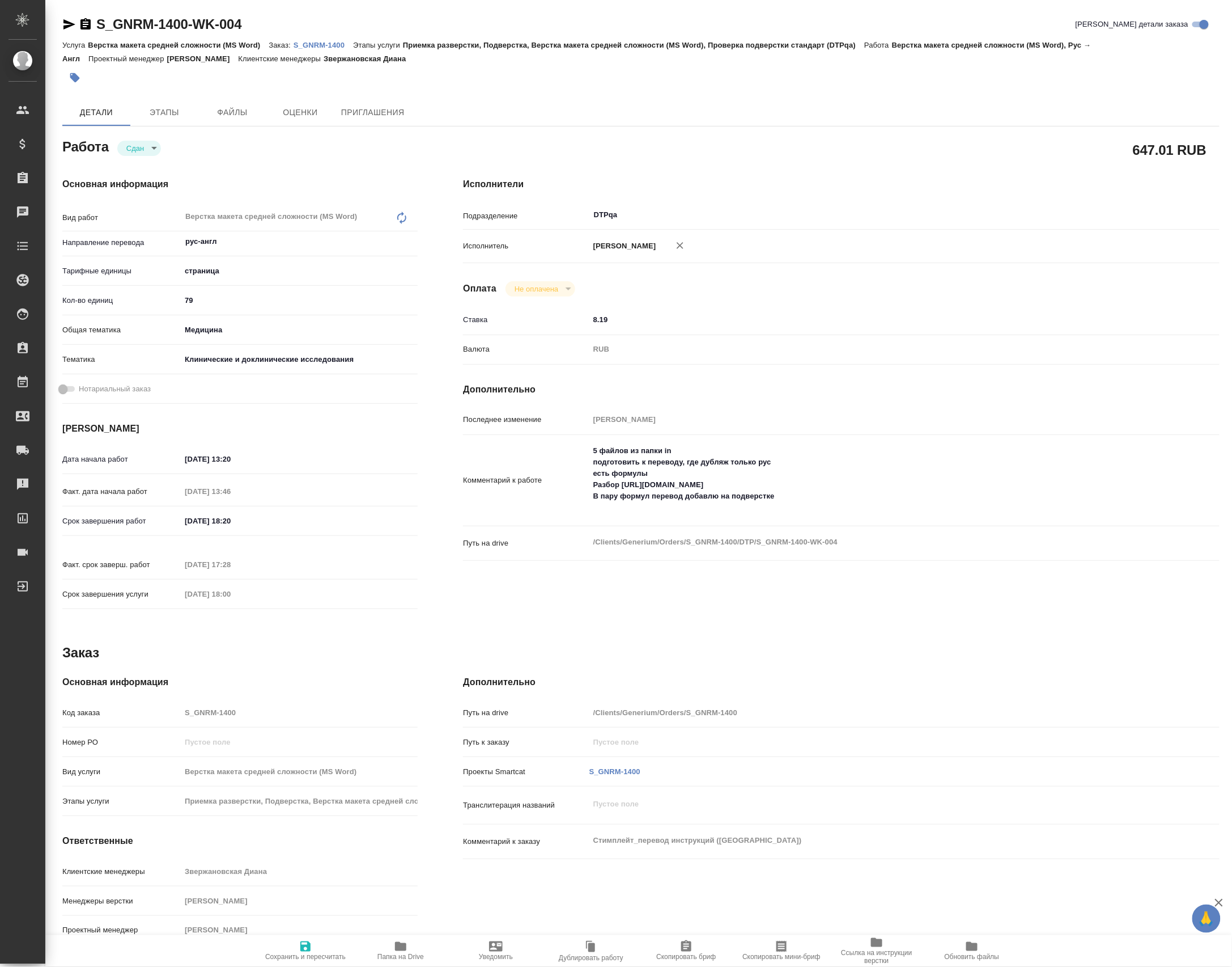
type textarea "x"
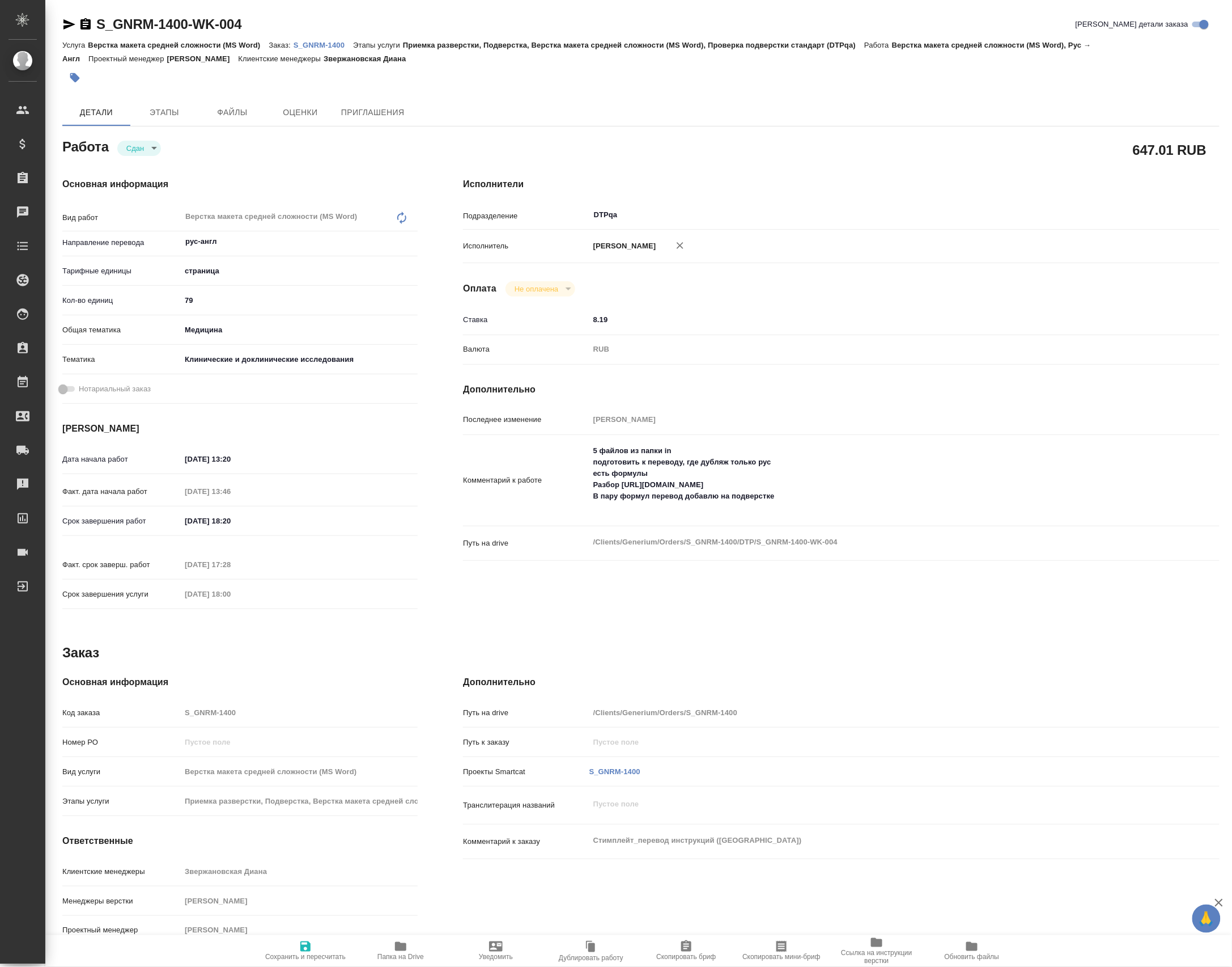
type textarea "x"
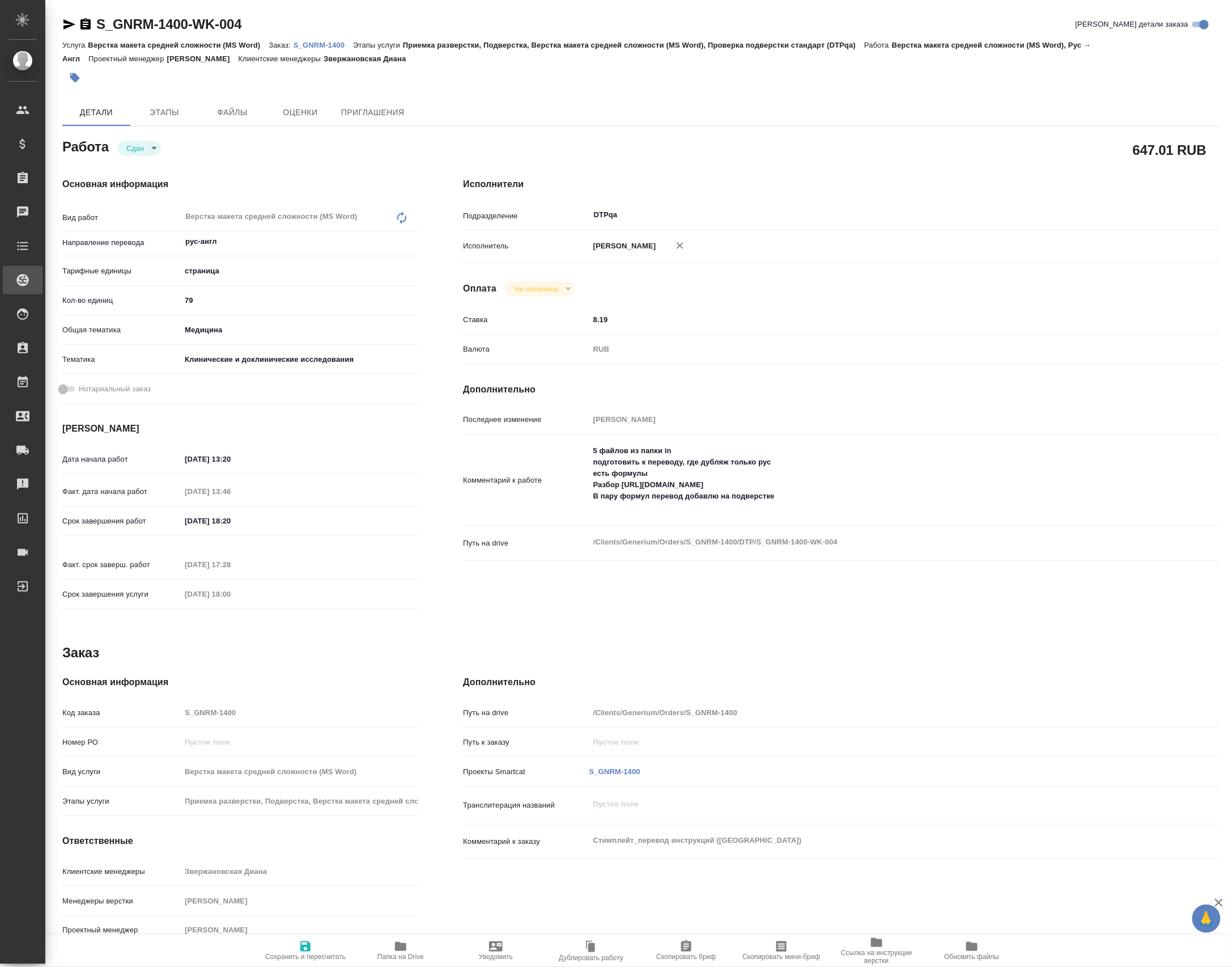
type textarea "x"
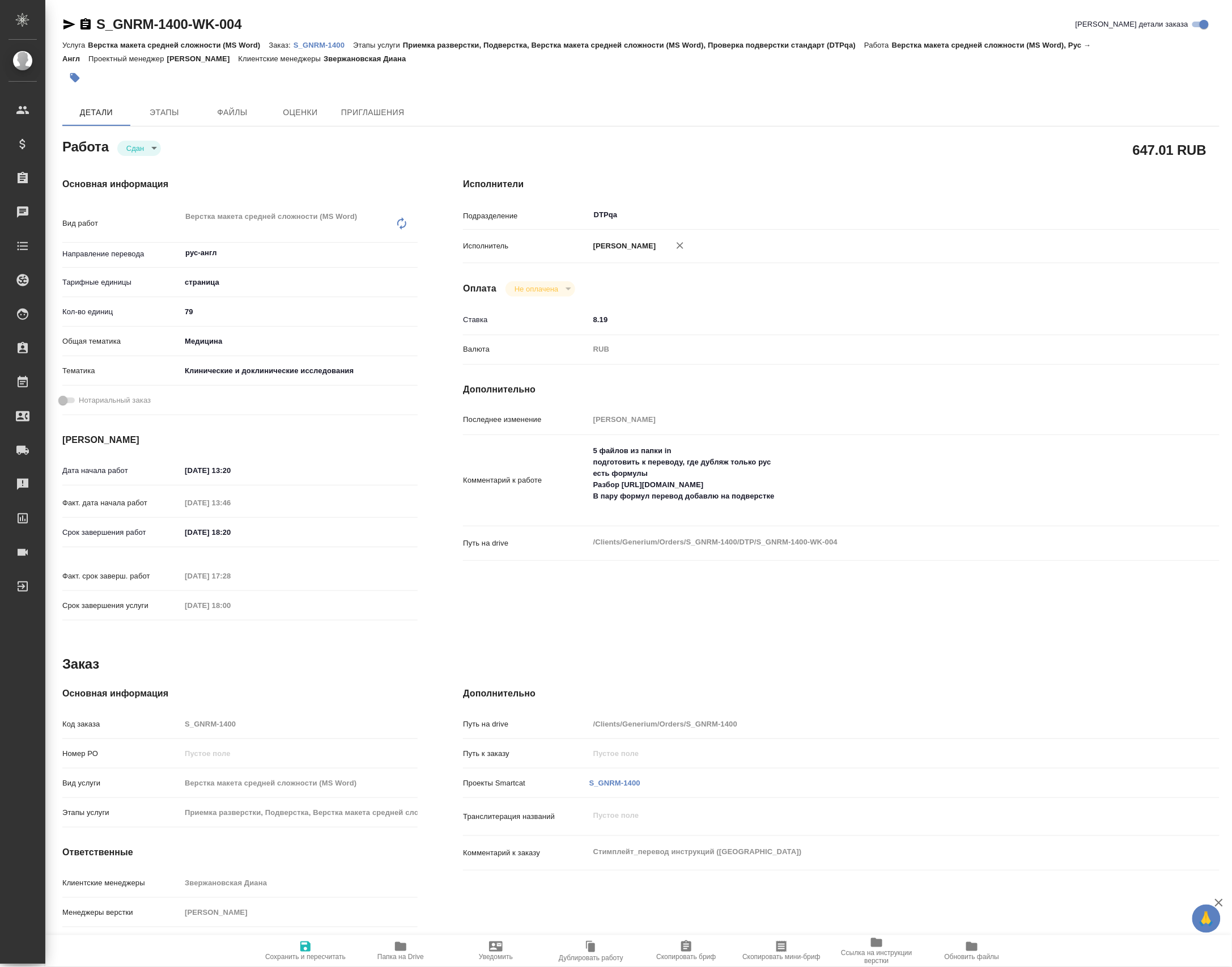
type textarea "x"
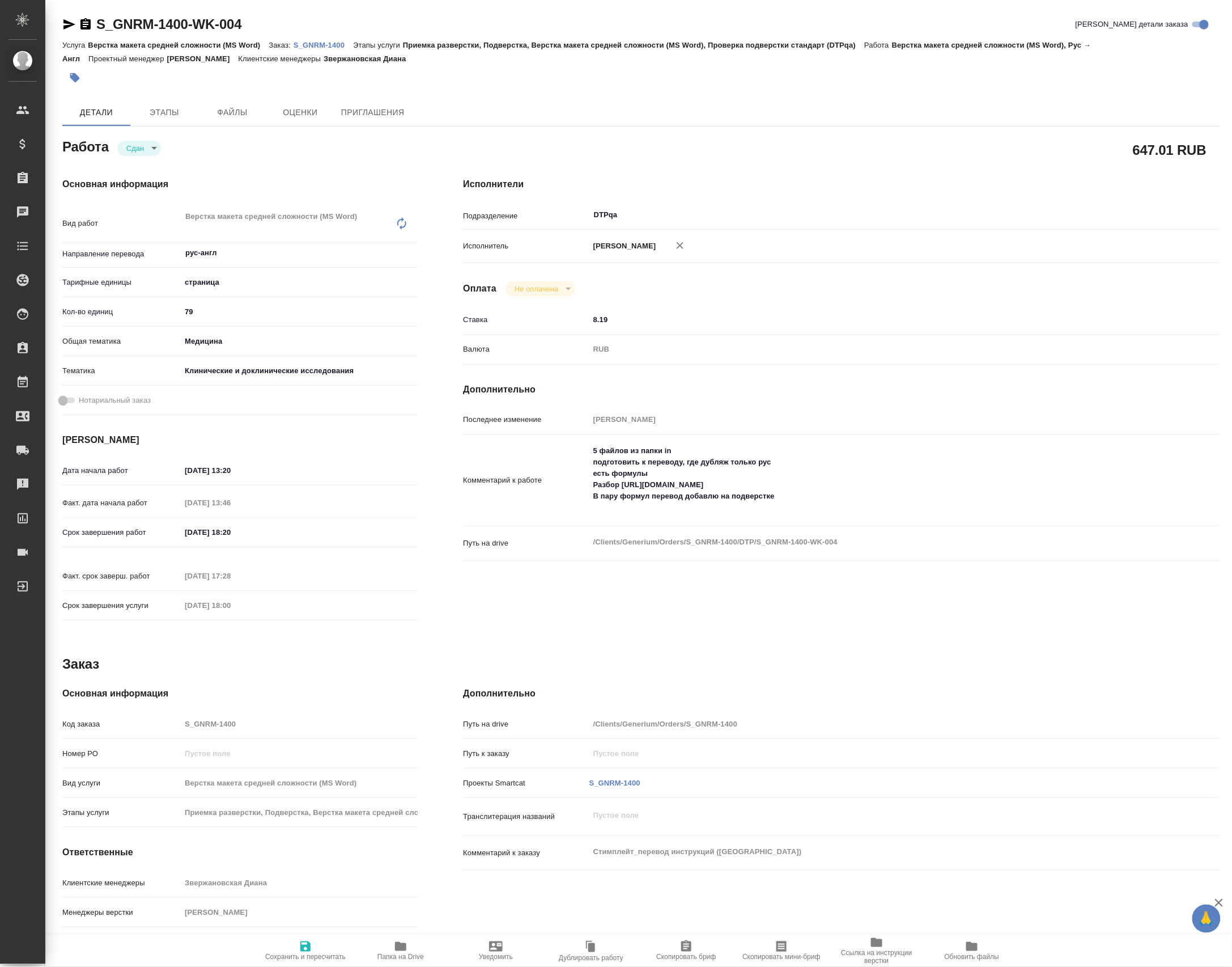
type textarea "x"
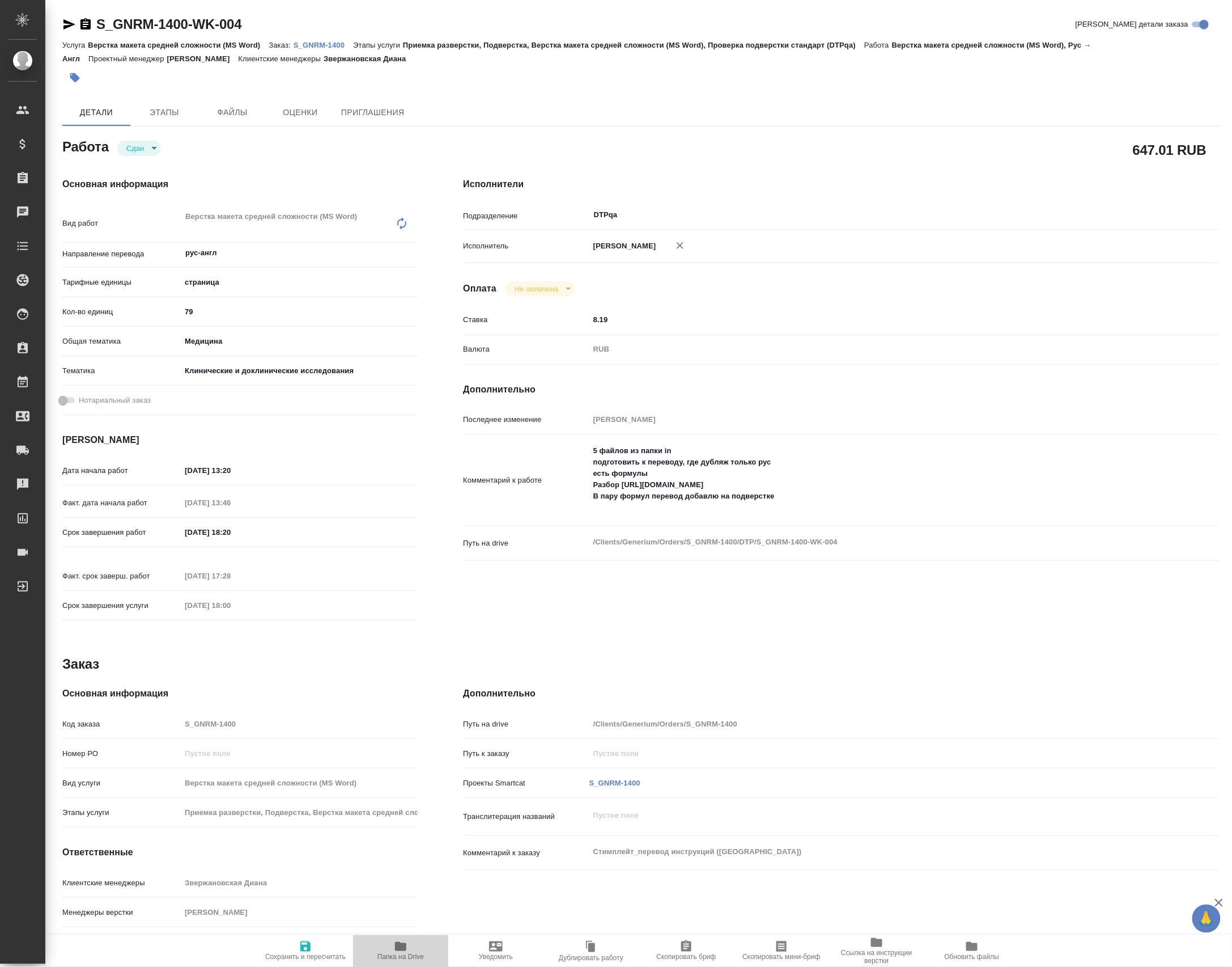
click at [409, 947] on span "Папка на Drive" at bounding box center [401, 950] width 82 height 22
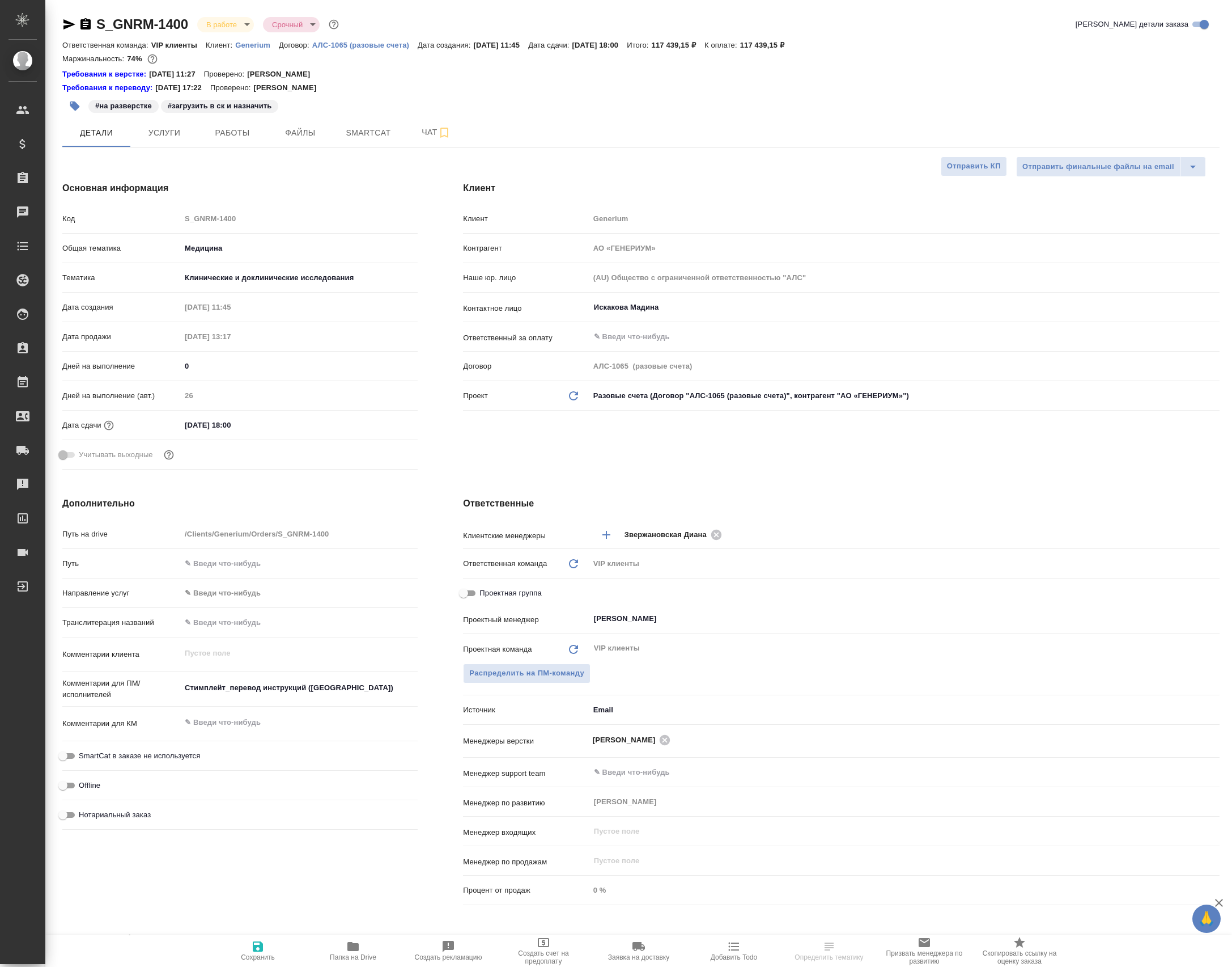
select select "RU"
click at [211, 137] on span "Работы" at bounding box center [232, 133] width 54 height 14
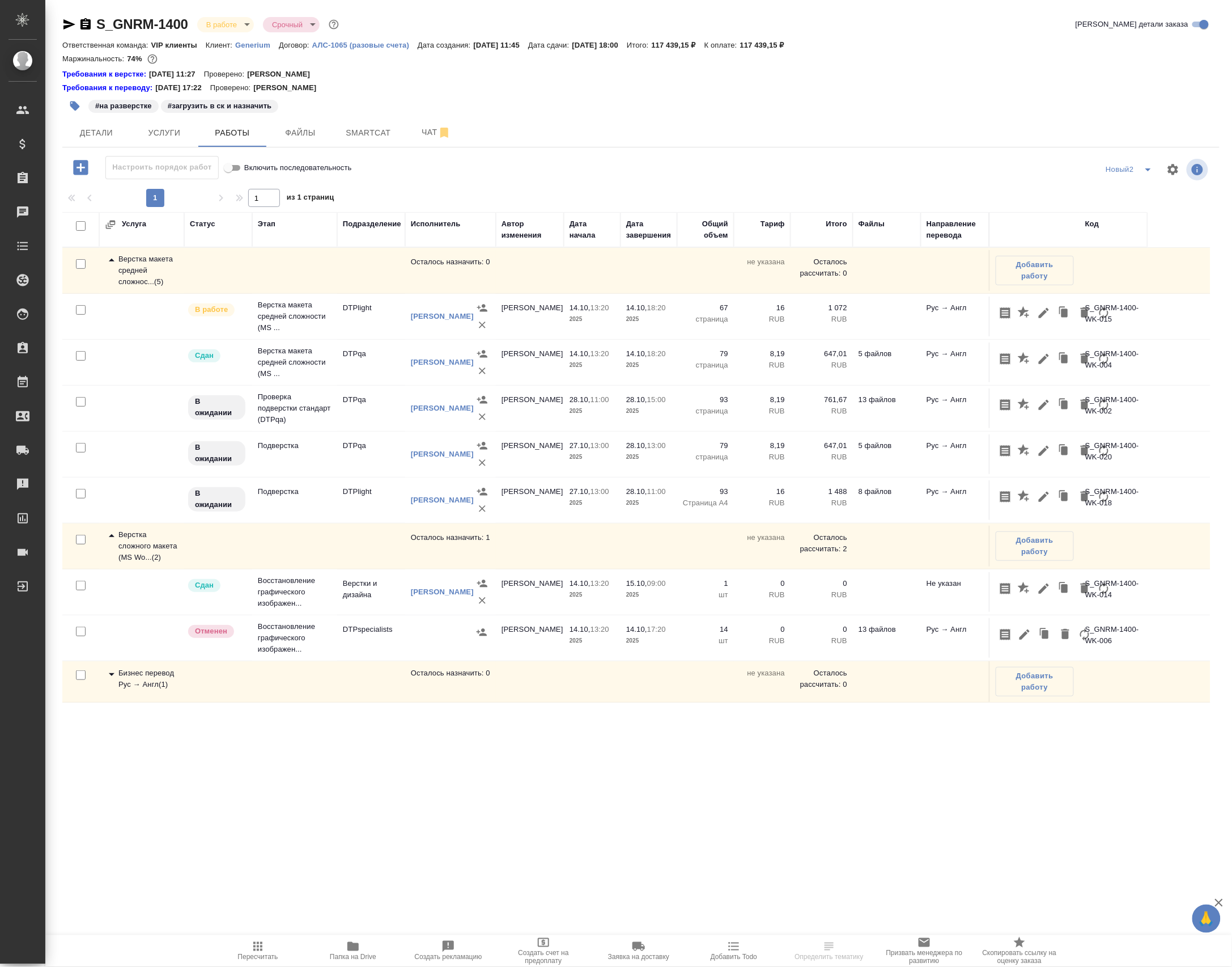
click at [249, 174] on span "Включить последовательность" at bounding box center [298, 167] width 108 height 11
click at [249, 174] on input "Включить последовательность" at bounding box center [228, 168] width 41 height 14
checkbox input "false"
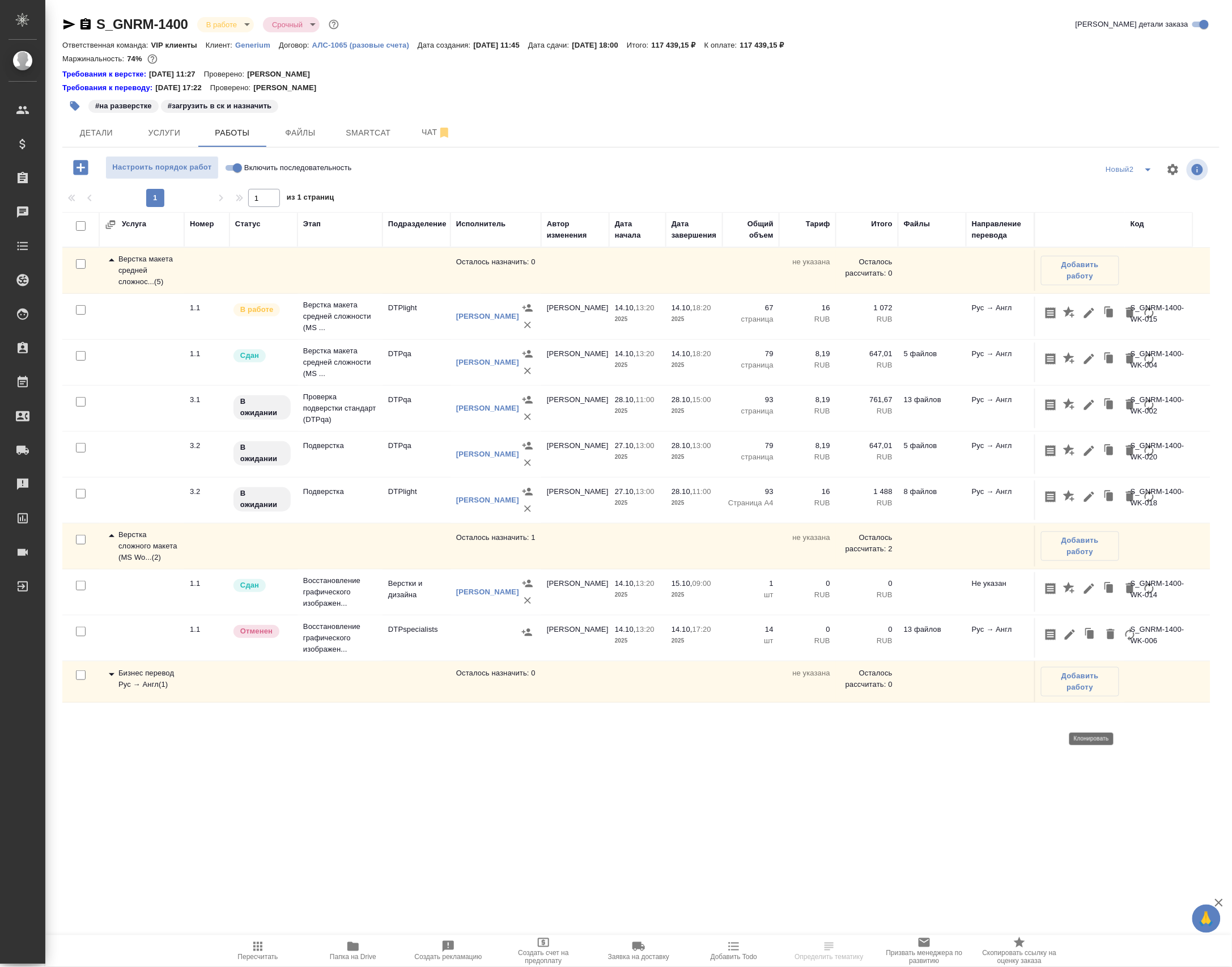
click at [1094, 643] on icon "button" at bounding box center [1090, 634] width 16 height 16
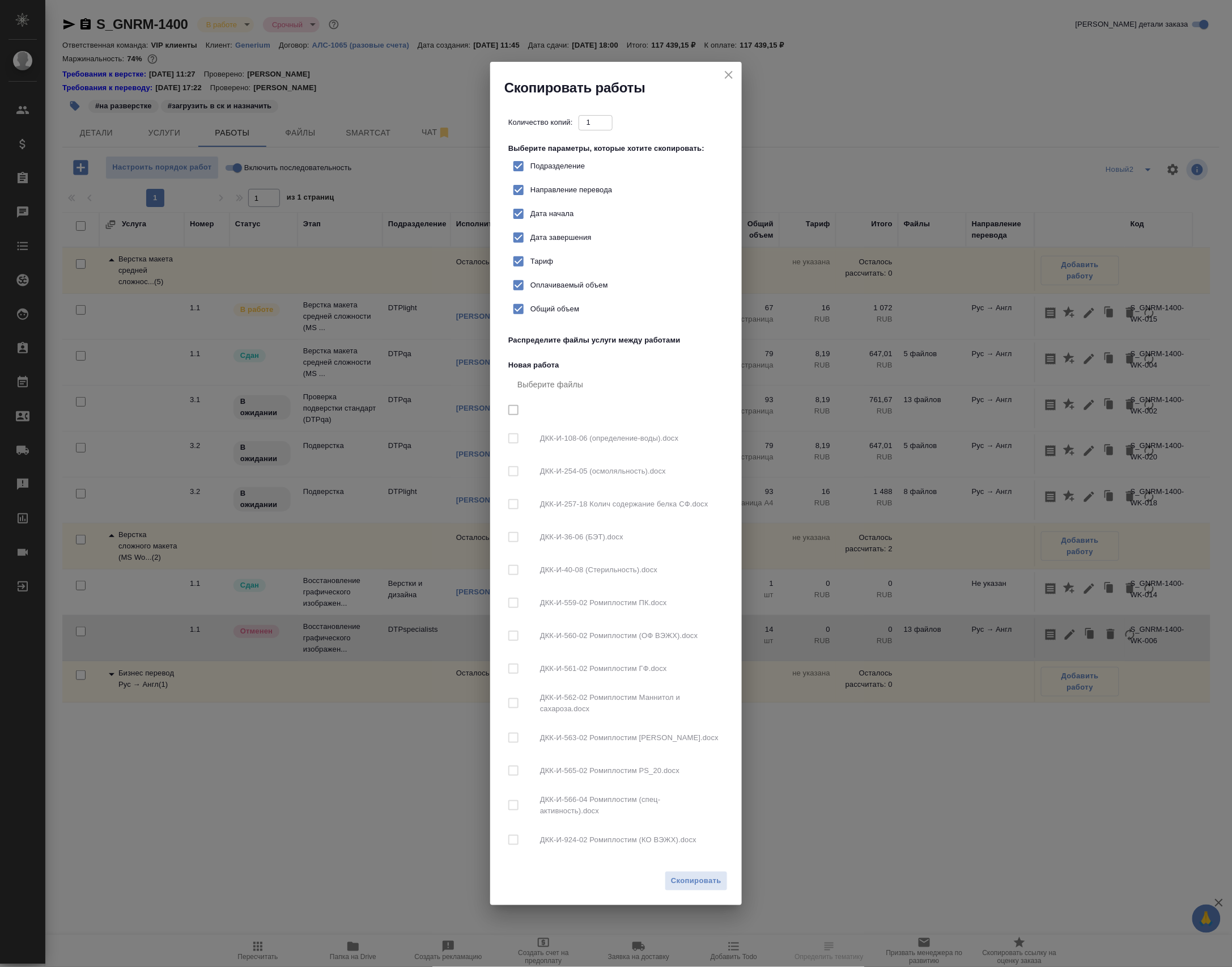
checkbox input "true"
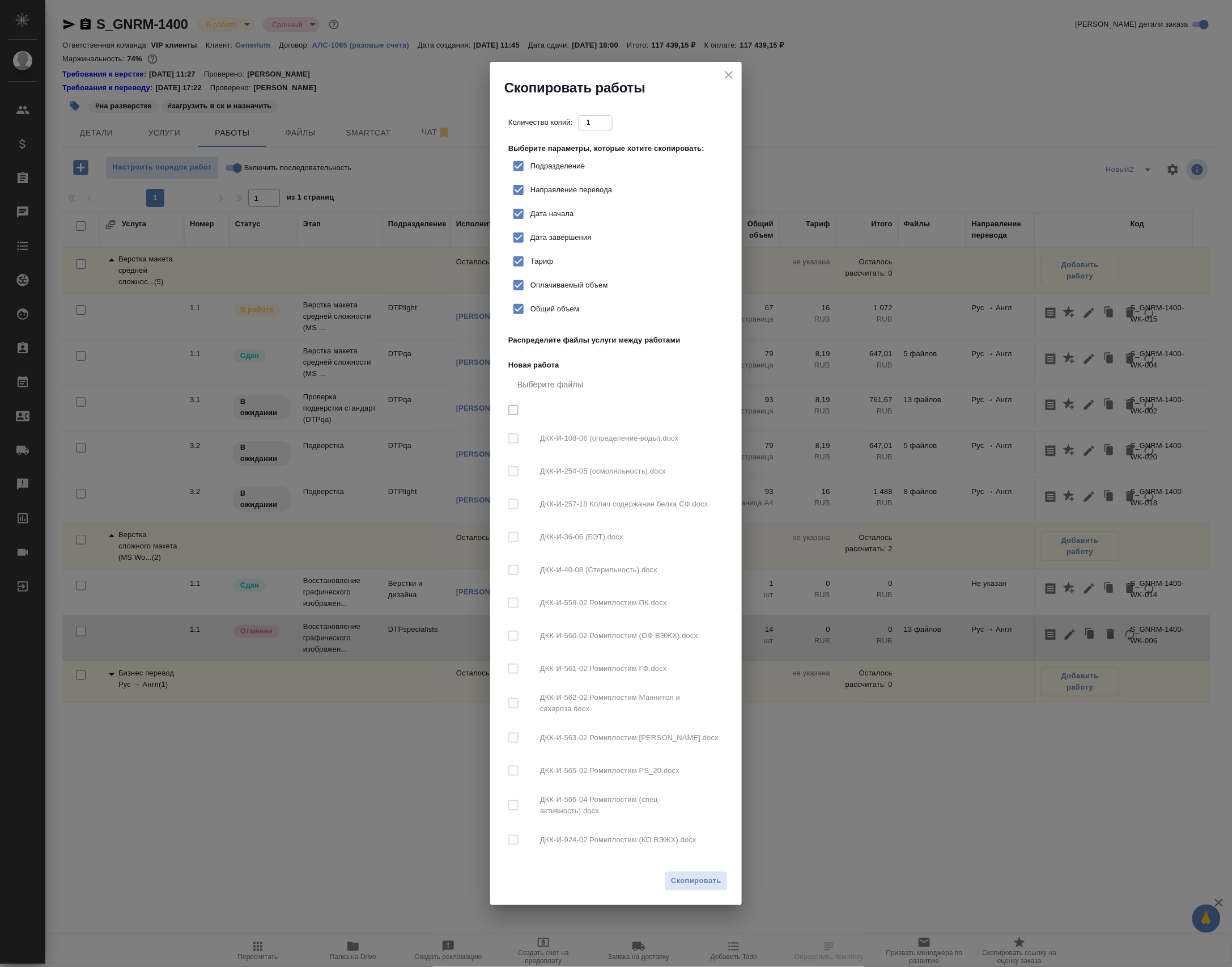
checkbox input "true"
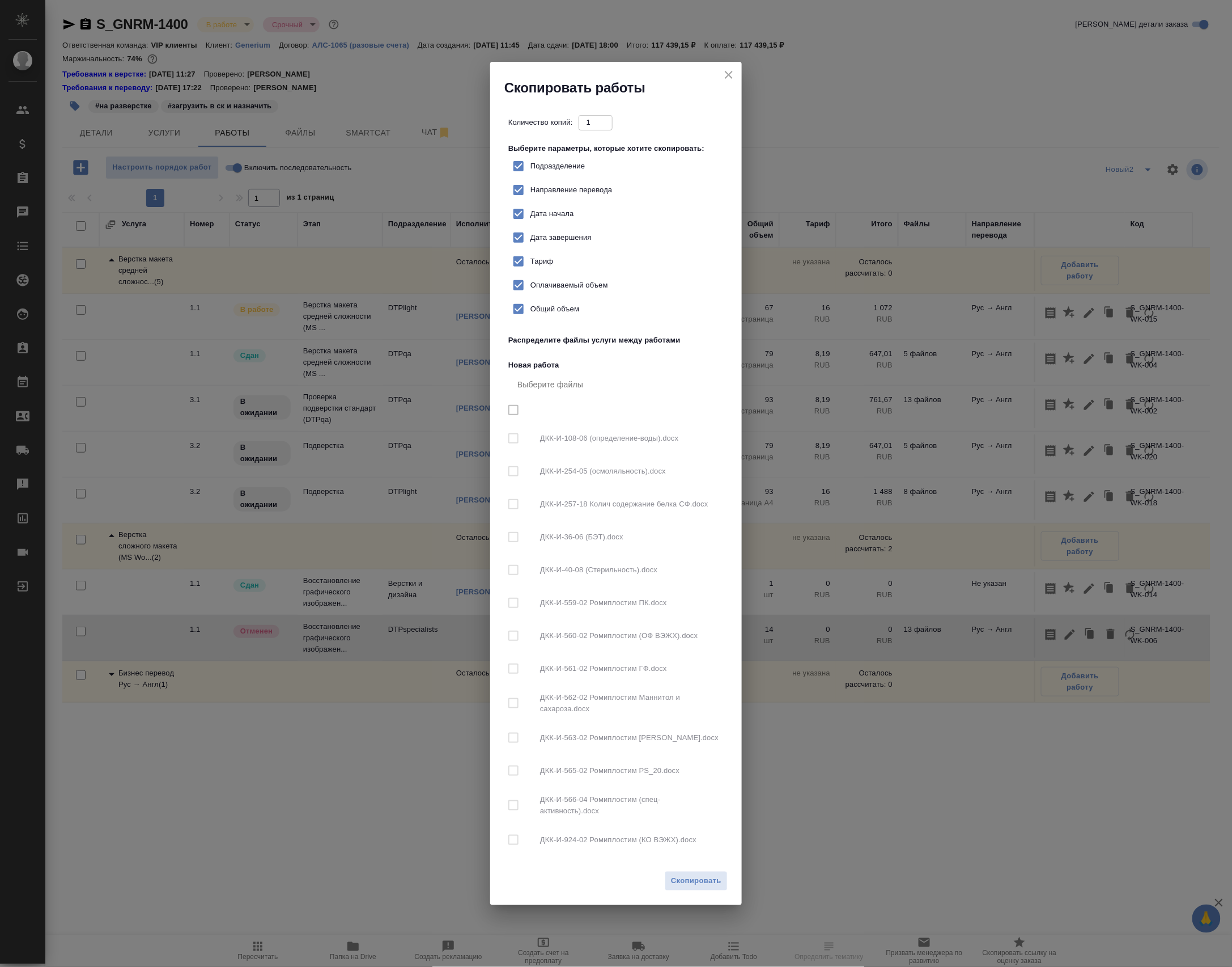
checkbox input "true"
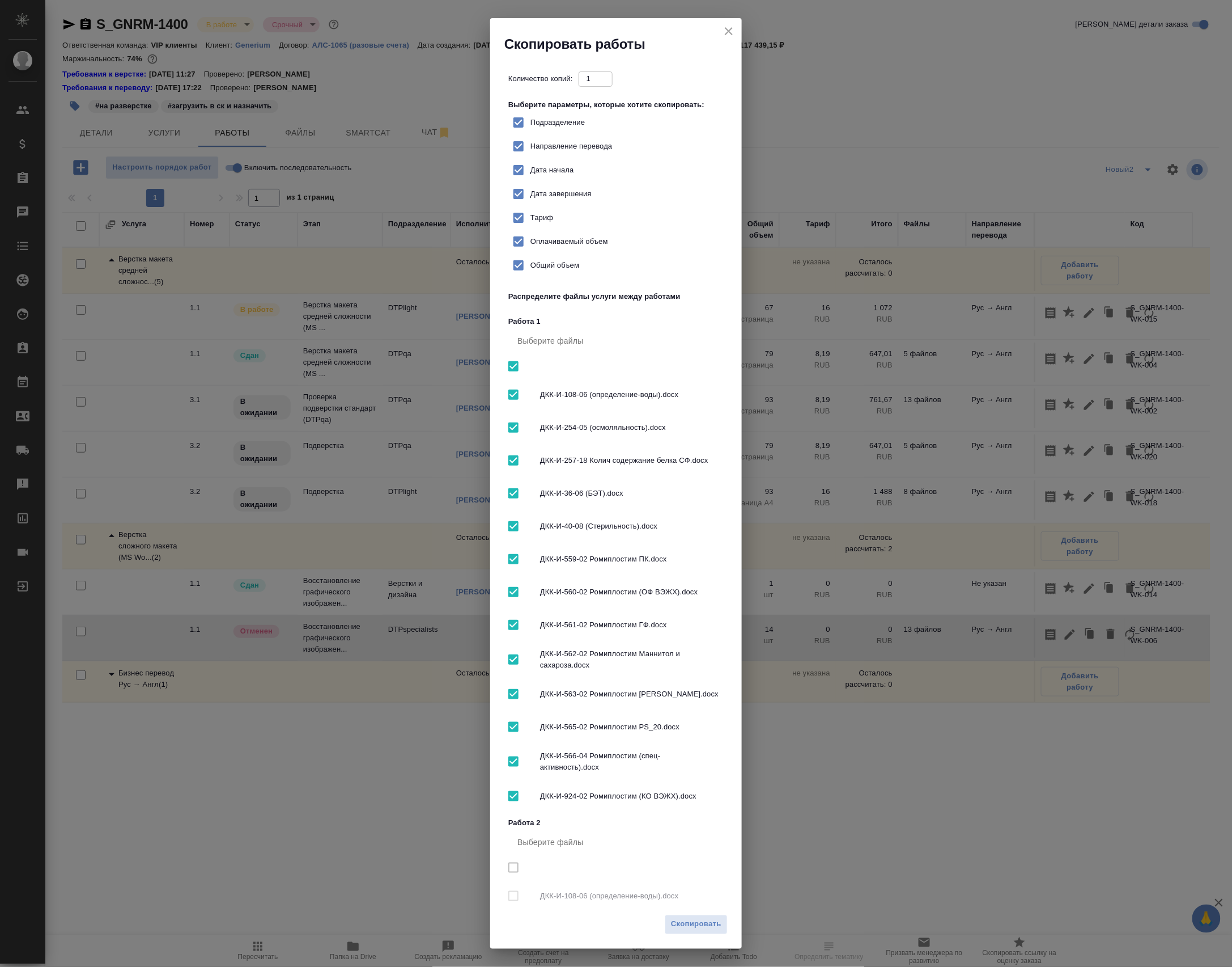
click at [720, 33] on button "close" at bounding box center [729, 31] width 17 height 17
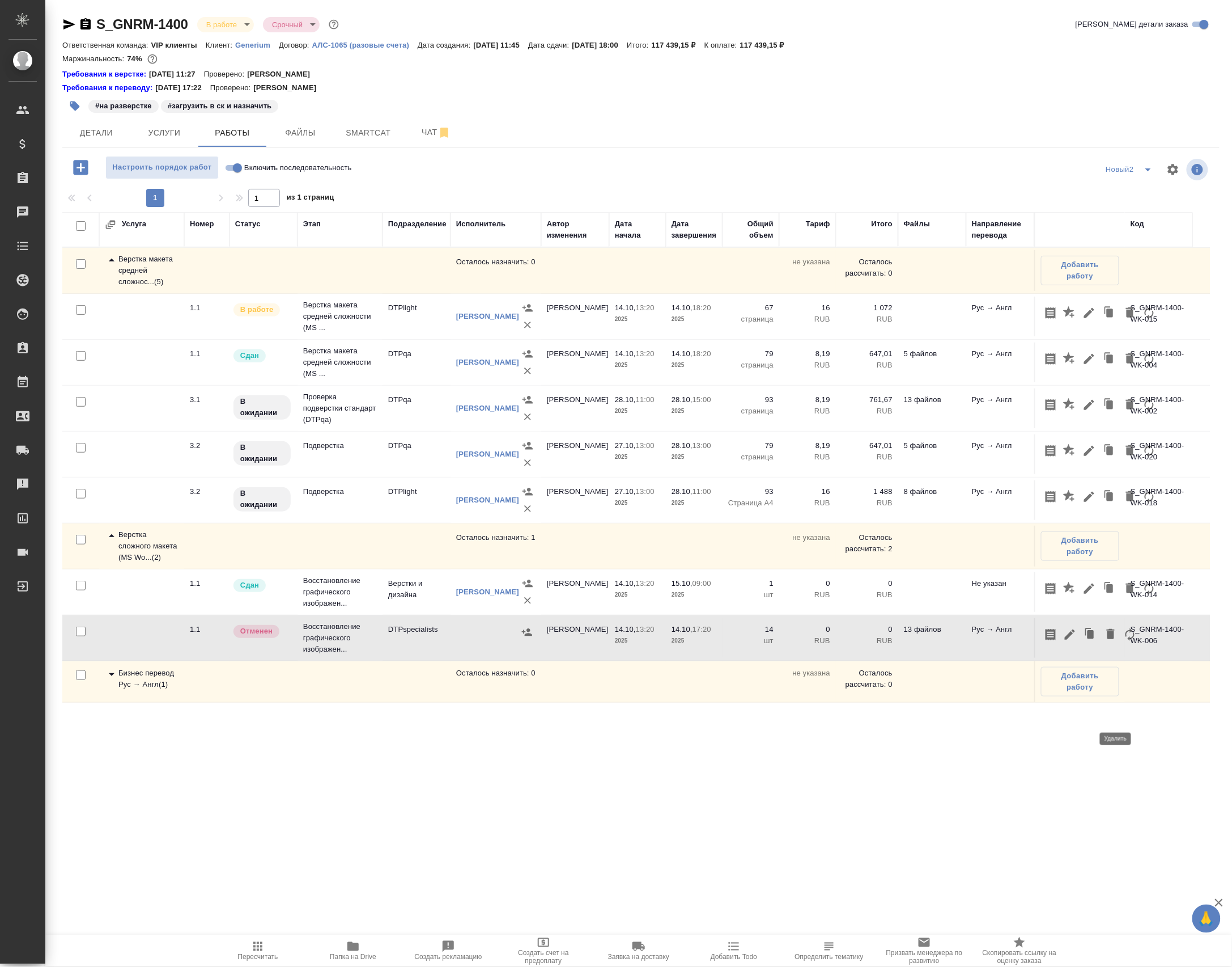
click at [1117, 643] on span "button" at bounding box center [1111, 635] width 14 height 15
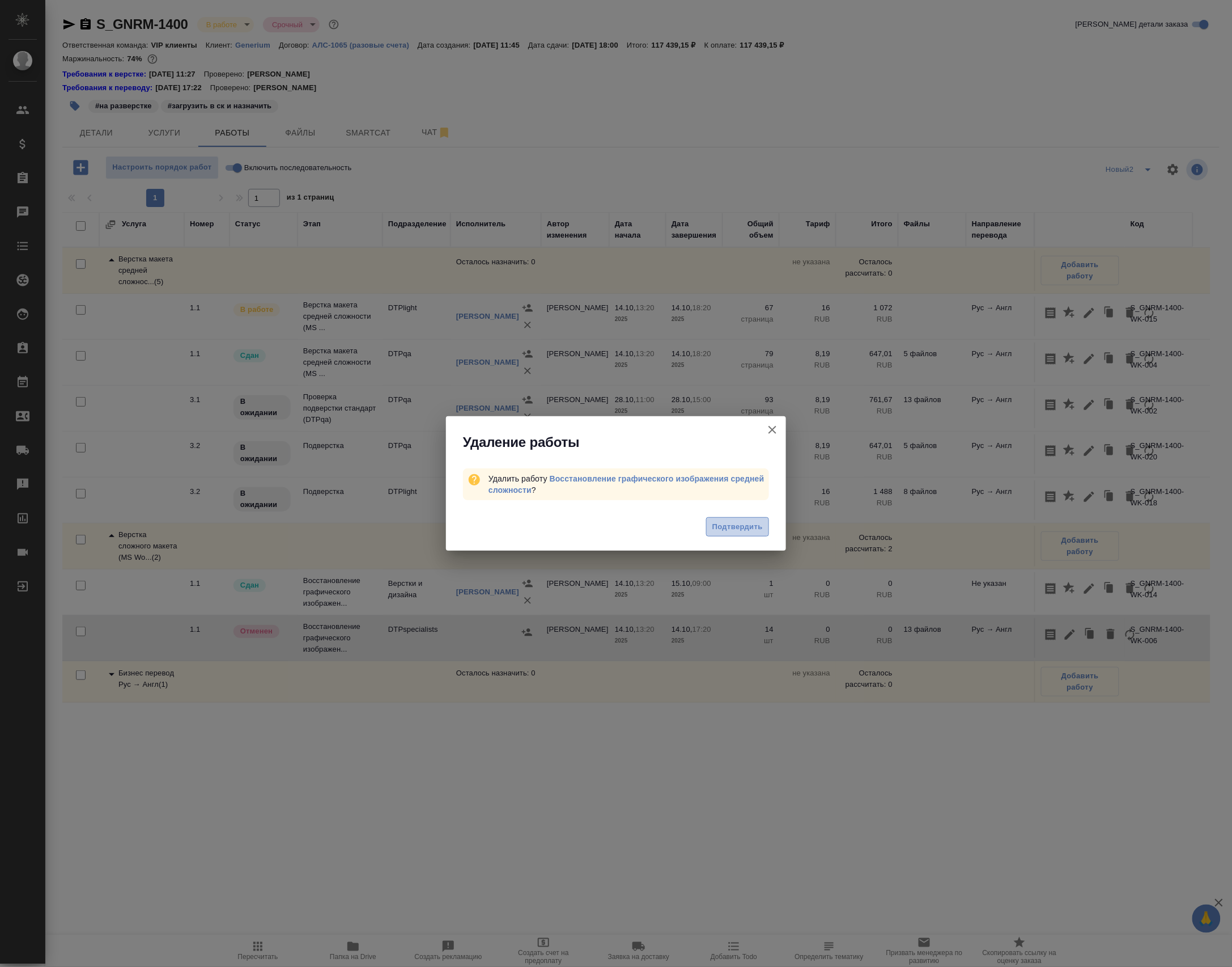
click at [713, 520] on span "Подтвердить" at bounding box center [738, 527] width 51 height 13
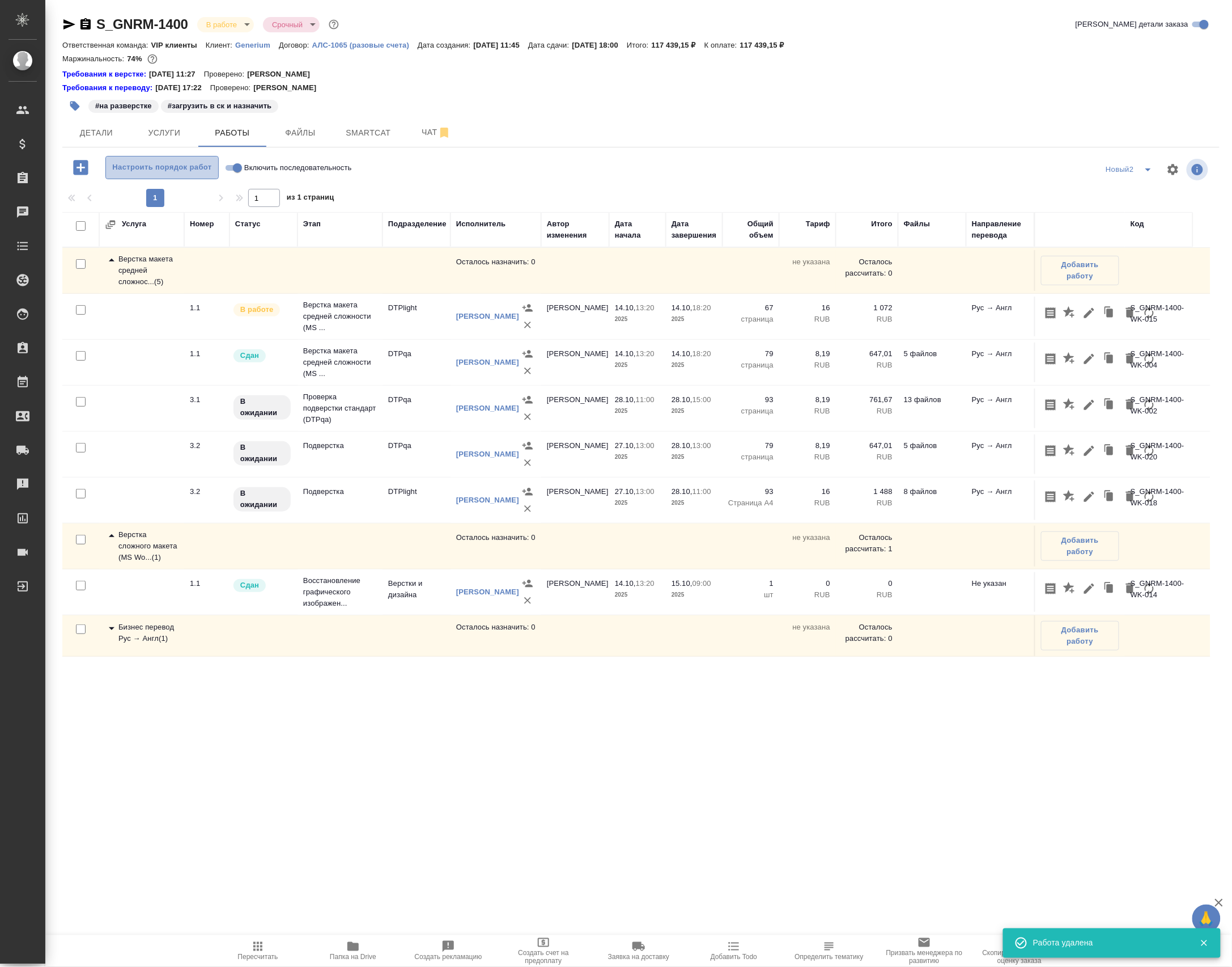
click at [183, 174] on span "Настроить порядок работ" at bounding box center [162, 167] width 101 height 13
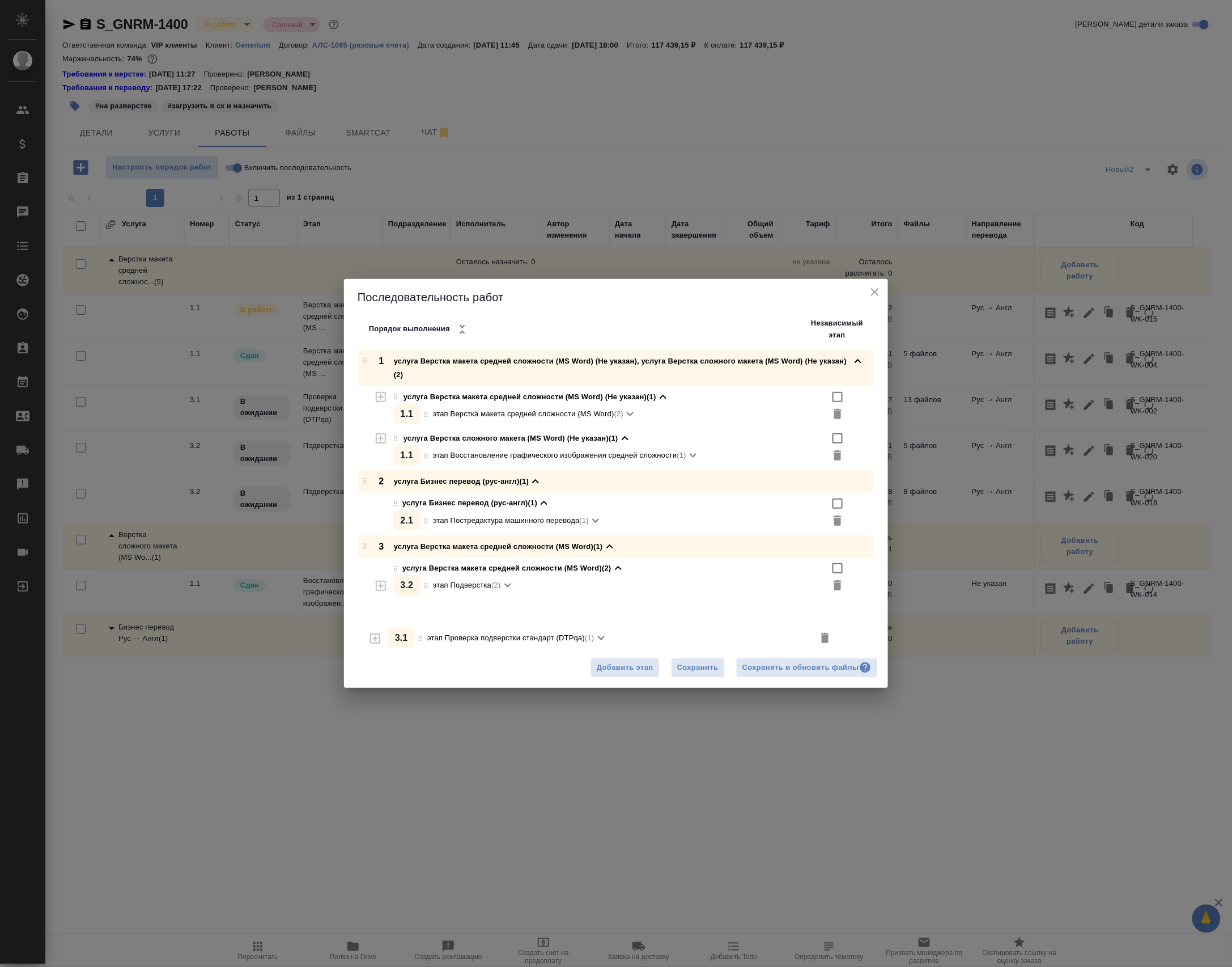
drag, startPoint x: 432, startPoint y: 595, endPoint x: 438, endPoint y: 636, distance: 41.4
click at [422, 643] on div "1 услуга Верстка макета средней сложности (MS Word) (Не указан), услуга Верстка…" at bounding box center [616, 499] width 544 height 297
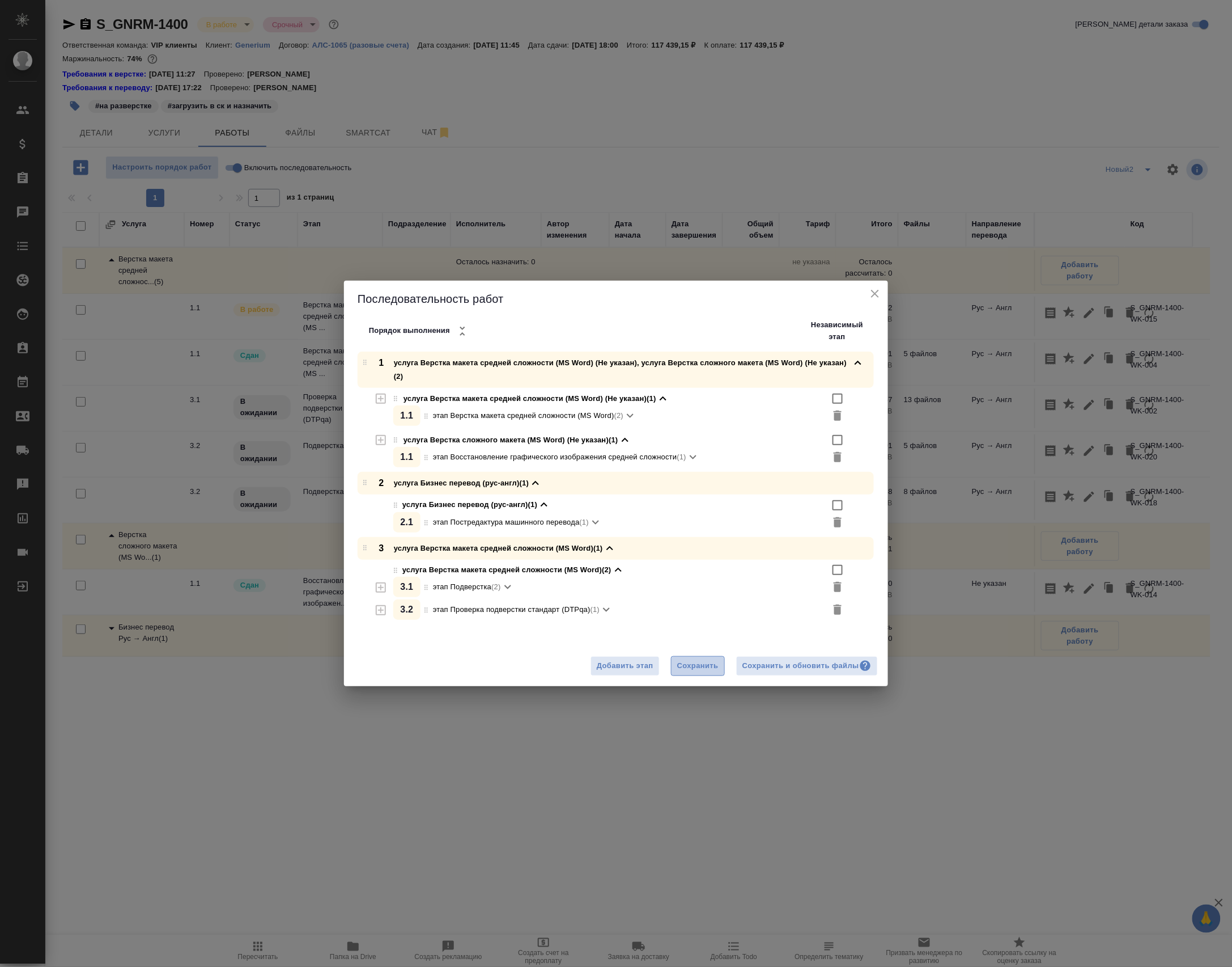
click at [677, 672] on span "Сохранить" at bounding box center [698, 666] width 42 height 13
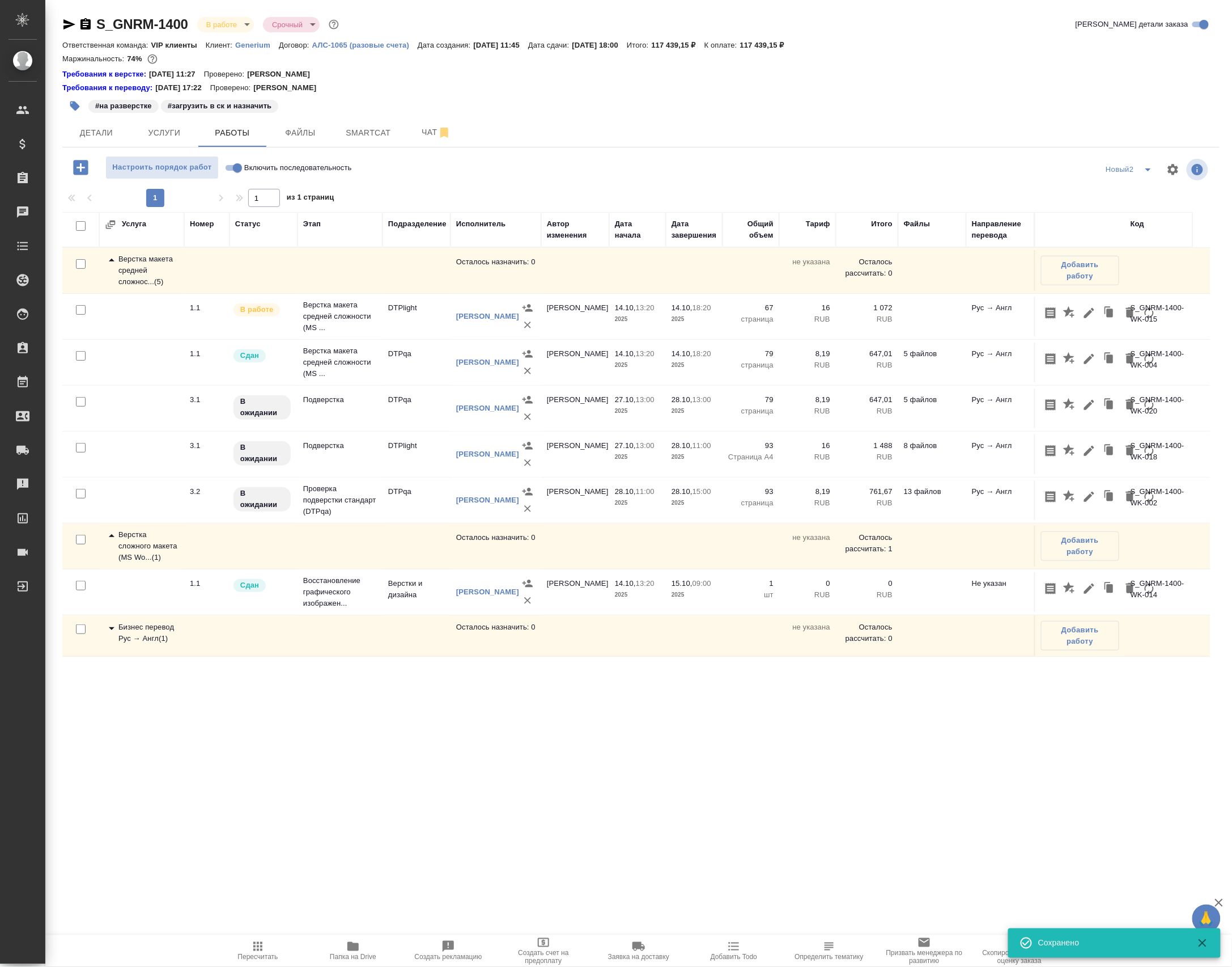
click at [378, 428] on td "Подверстка" at bounding box center [340, 408] width 85 height 40
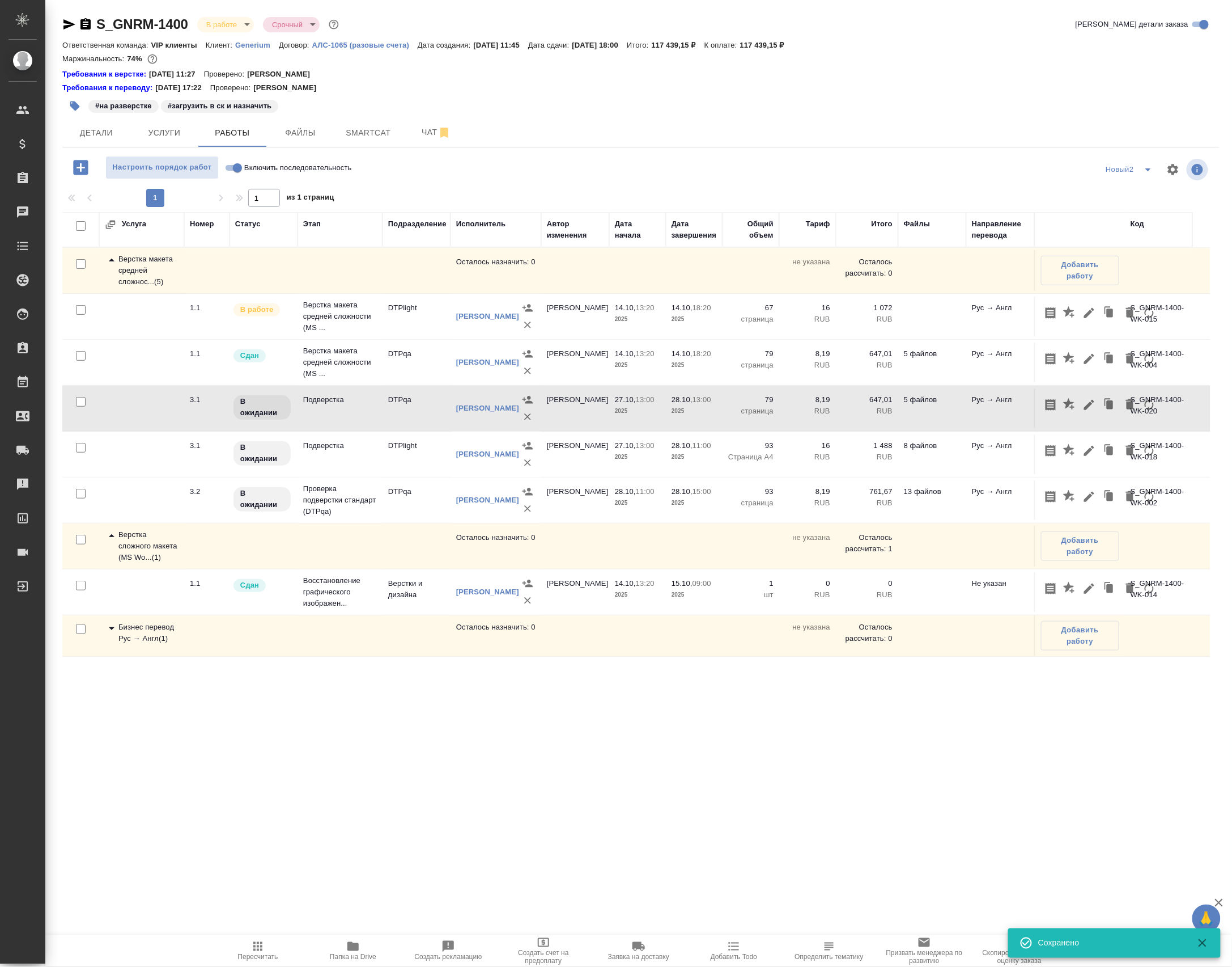
click at [378, 428] on td "Подверстка" at bounding box center [340, 408] width 85 height 40
click at [331, 333] on p "Верстка макета средней сложности (MS ..." at bounding box center [340, 316] width 74 height 34
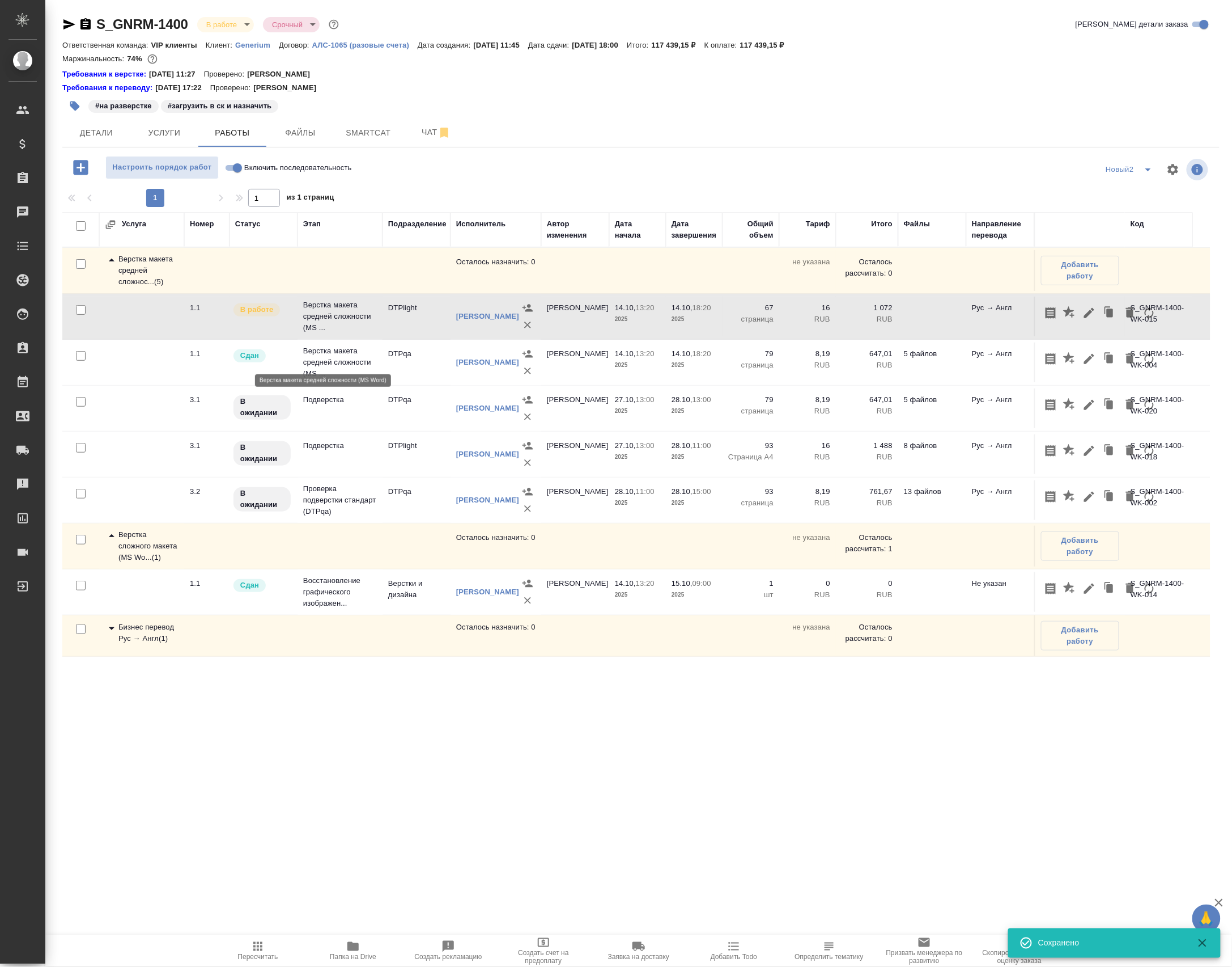
click at [331, 333] on p "Верстка макета средней сложности (MS ..." at bounding box center [340, 316] width 74 height 34
click at [388, 382] on td "DTPqa" at bounding box center [417, 362] width 68 height 40
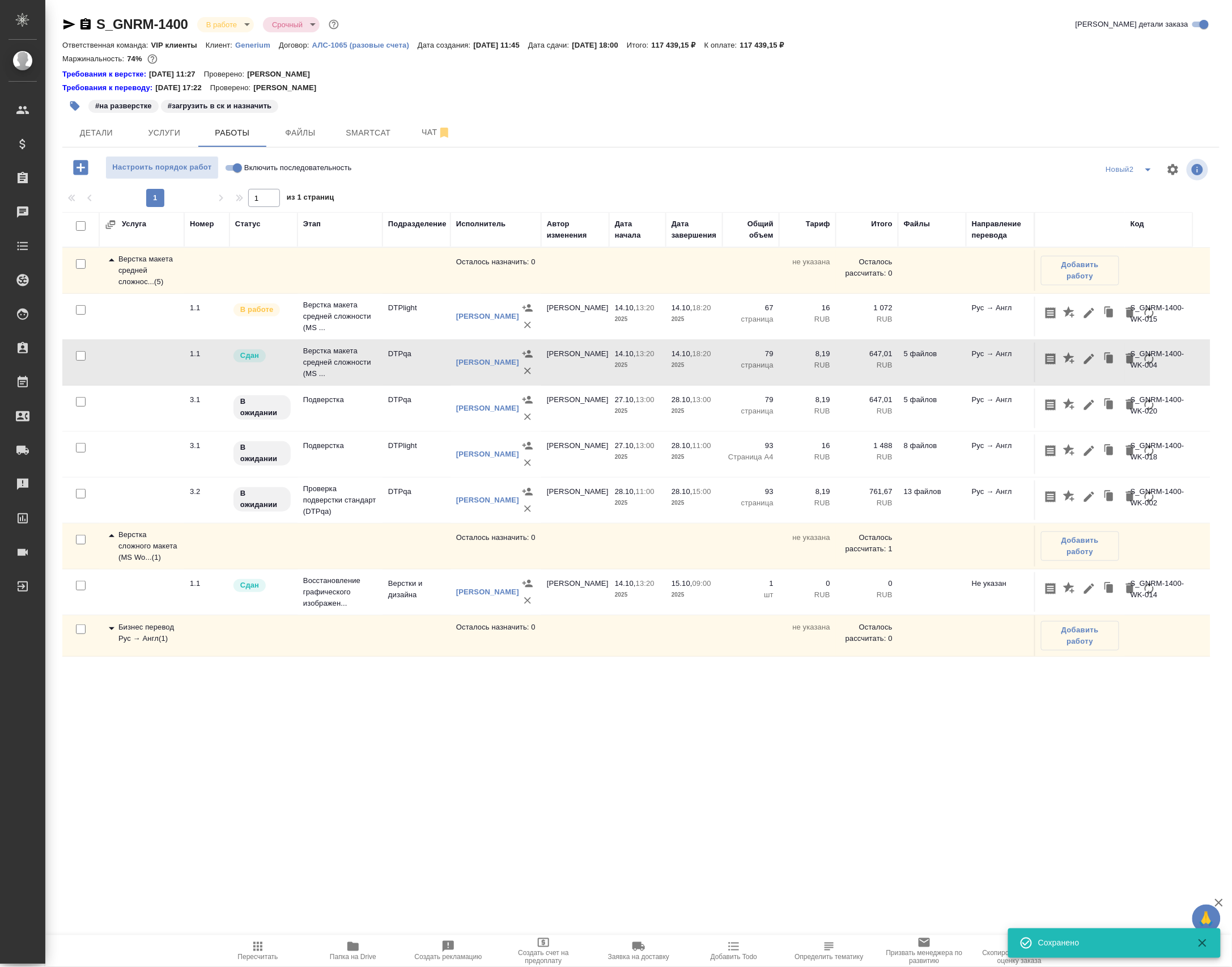
click at [388, 382] on td "DTPqa" at bounding box center [417, 362] width 68 height 40
click at [159, 644] on div "Бизнес перевод Рус → Англ ( 1 )" at bounding box center [142, 633] width 74 height 23
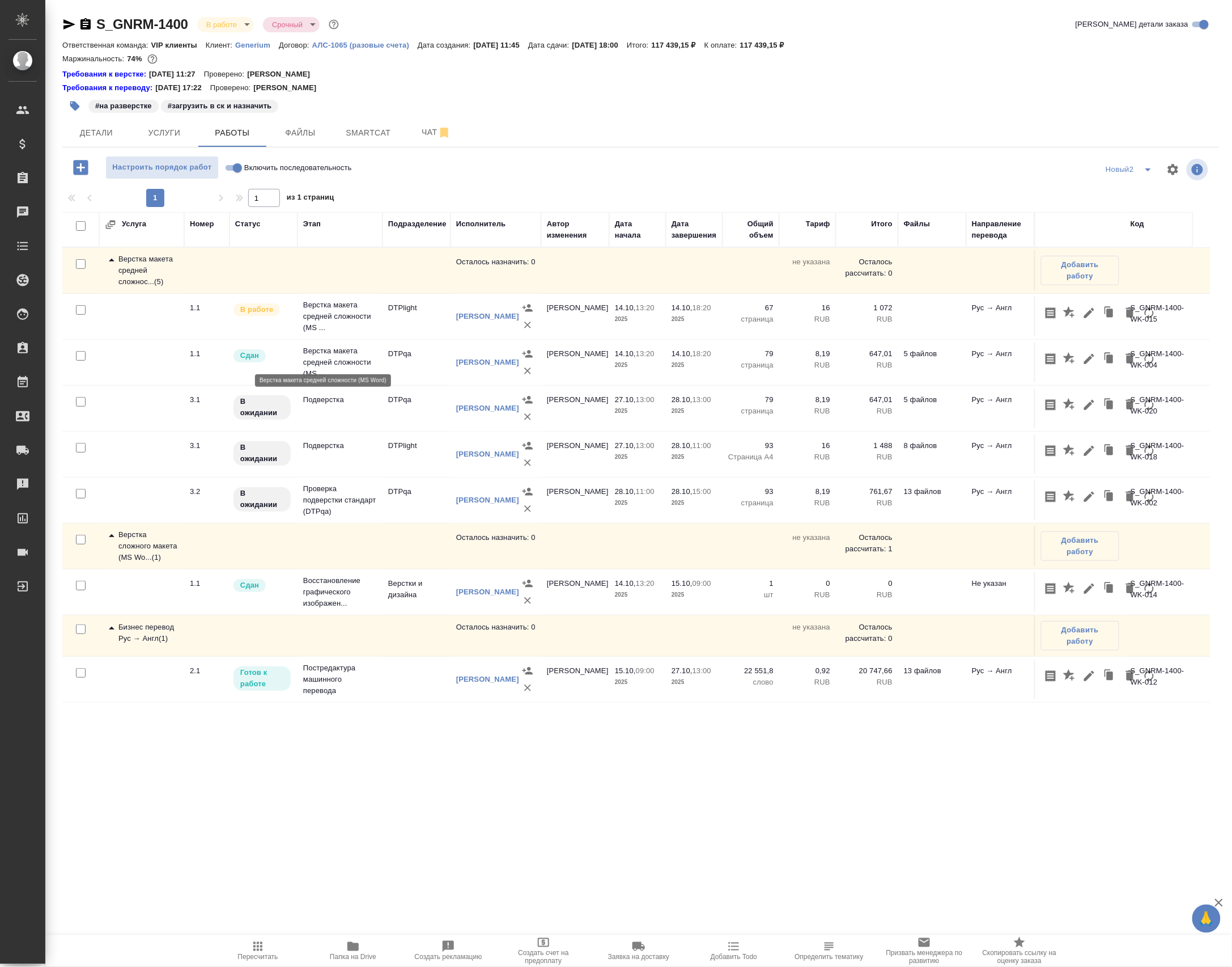
click at [327, 333] on p "Верстка макета средней сложности (MS ..." at bounding box center [340, 316] width 74 height 34
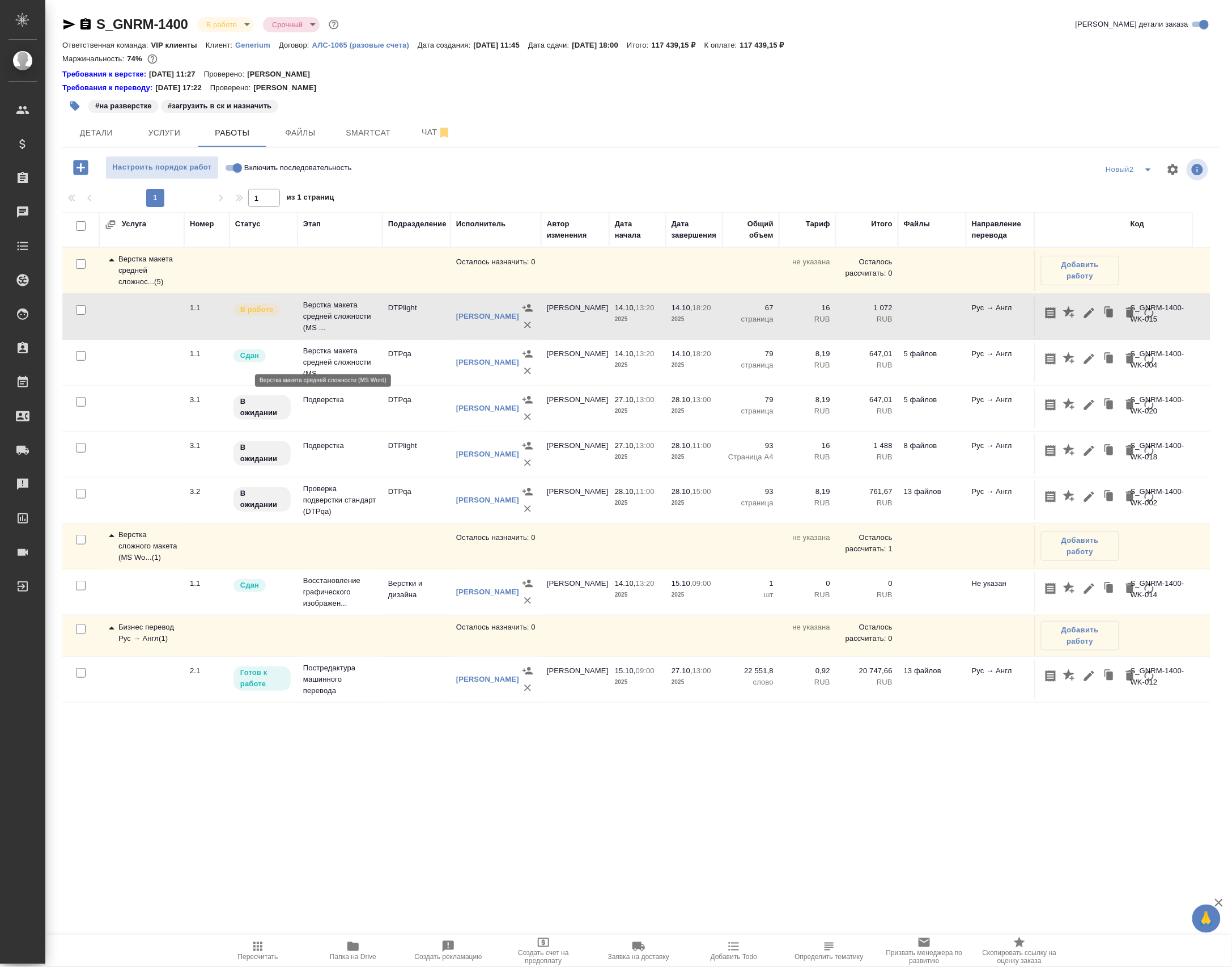
click at [327, 333] on p "Верстка макета средней сложности (MS ..." at bounding box center [340, 316] width 74 height 34
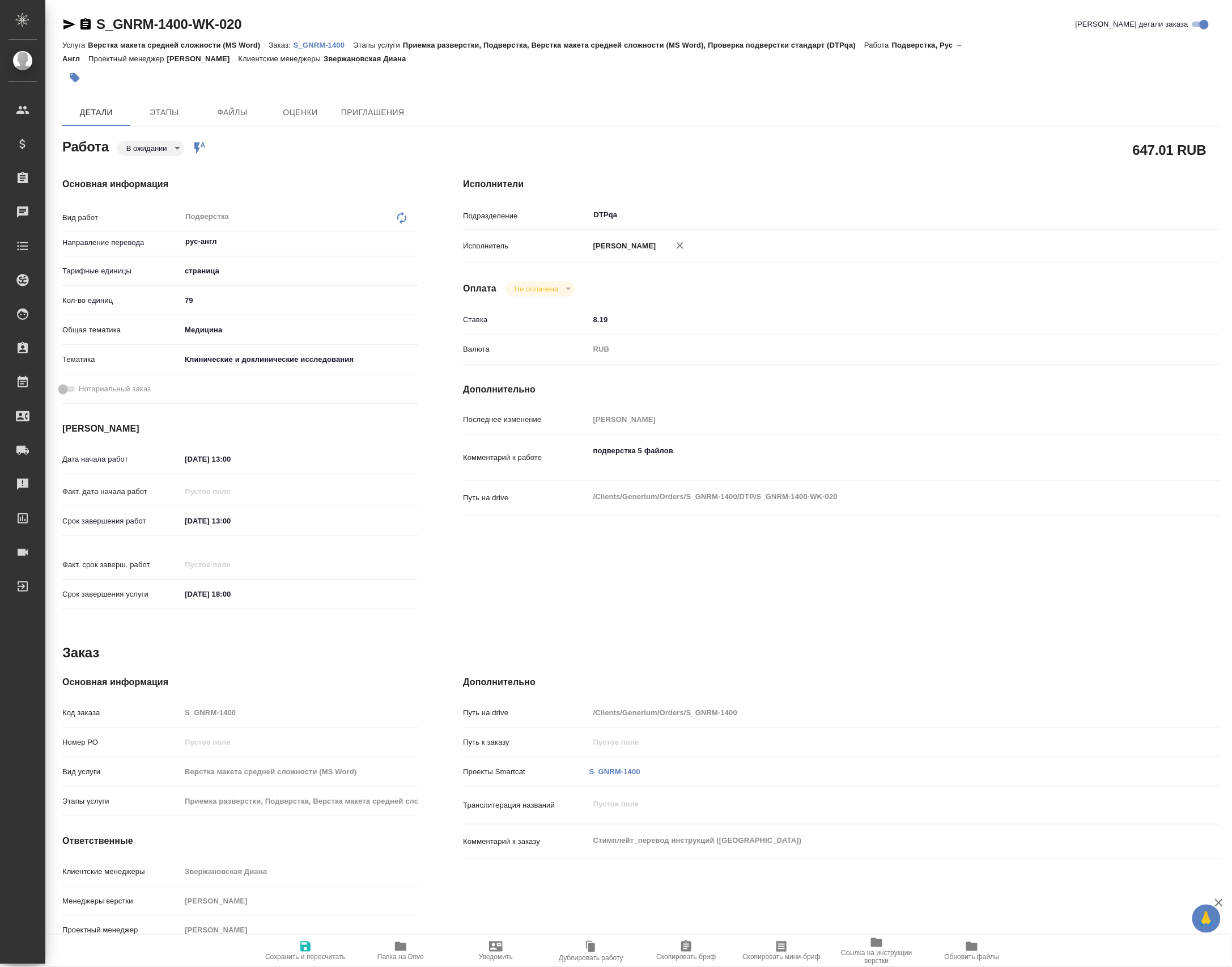
click at [202, 99] on div "S_GNRM-1400-WK-020 Кратко детали заказа Услуга Верстка макета средней сложности…" at bounding box center [641, 489] width 1170 height 979
click at [226, 119] on span "Файлы" at bounding box center [232, 113] width 54 height 14
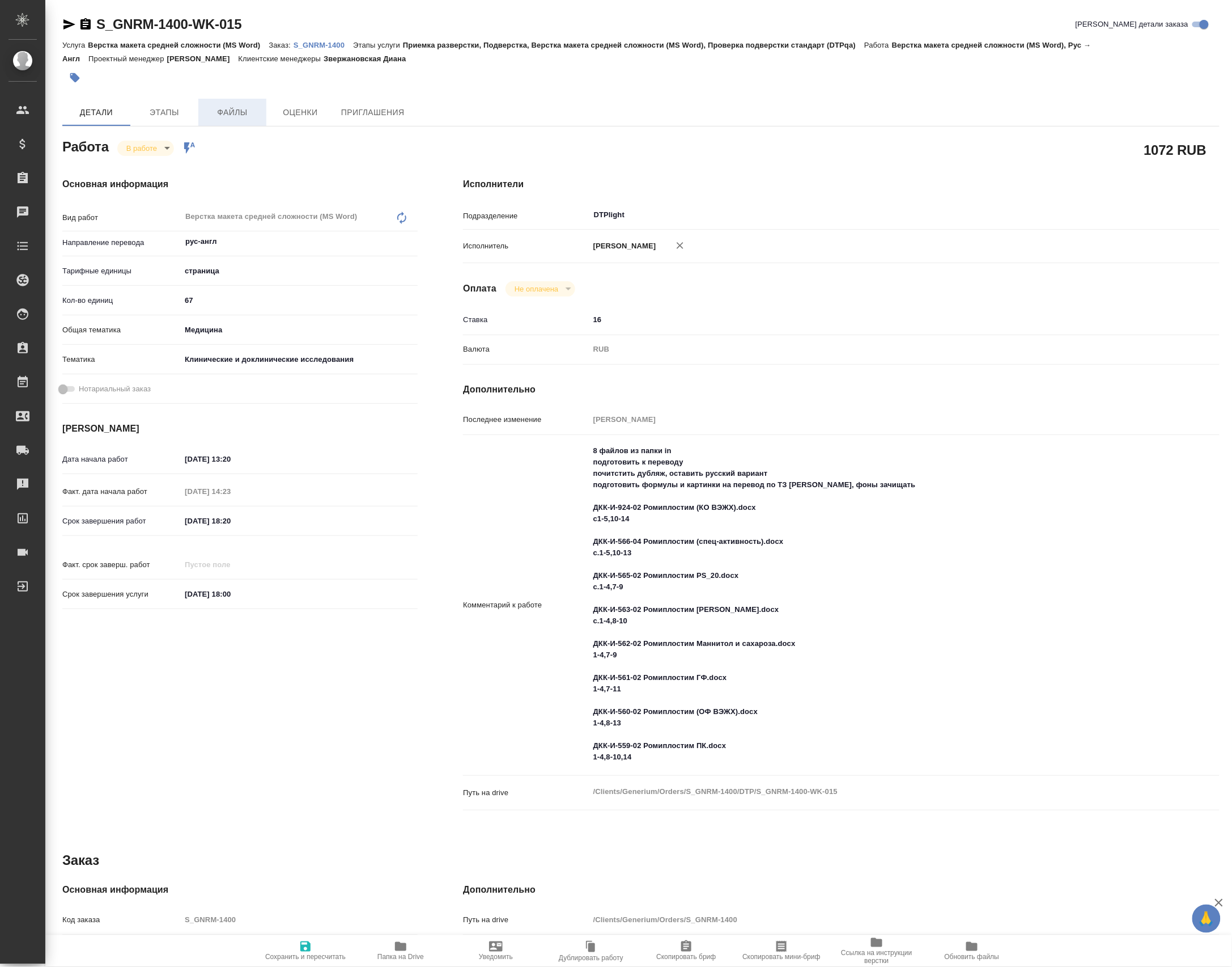
click at [233, 119] on span "Файлы" at bounding box center [232, 113] width 54 height 14
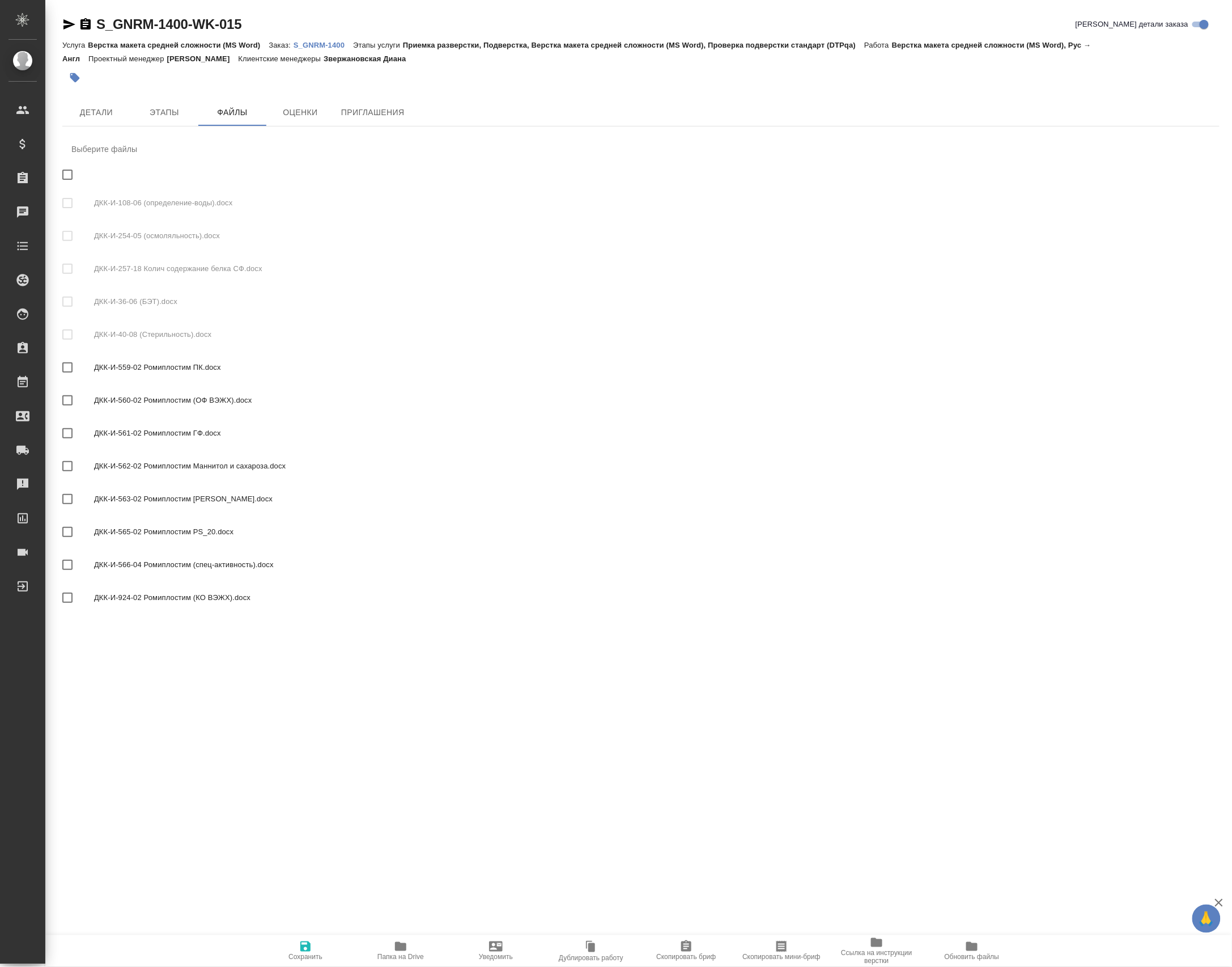
click at [107, 384] on div "ДКК-И-559-02 Ромиплостим ПК.docx" at bounding box center [641, 367] width 1158 height 33
checkbox input "true"
click at [143, 448] on div "ДКК-И-561-02 Ромиплостим ГФ.docx" at bounding box center [641, 433] width 1158 height 33
click at [123, 449] on div "ДКК-И-561-02 Ромиплостим ГФ.docx" at bounding box center [641, 433] width 1158 height 33
checkbox input "false"
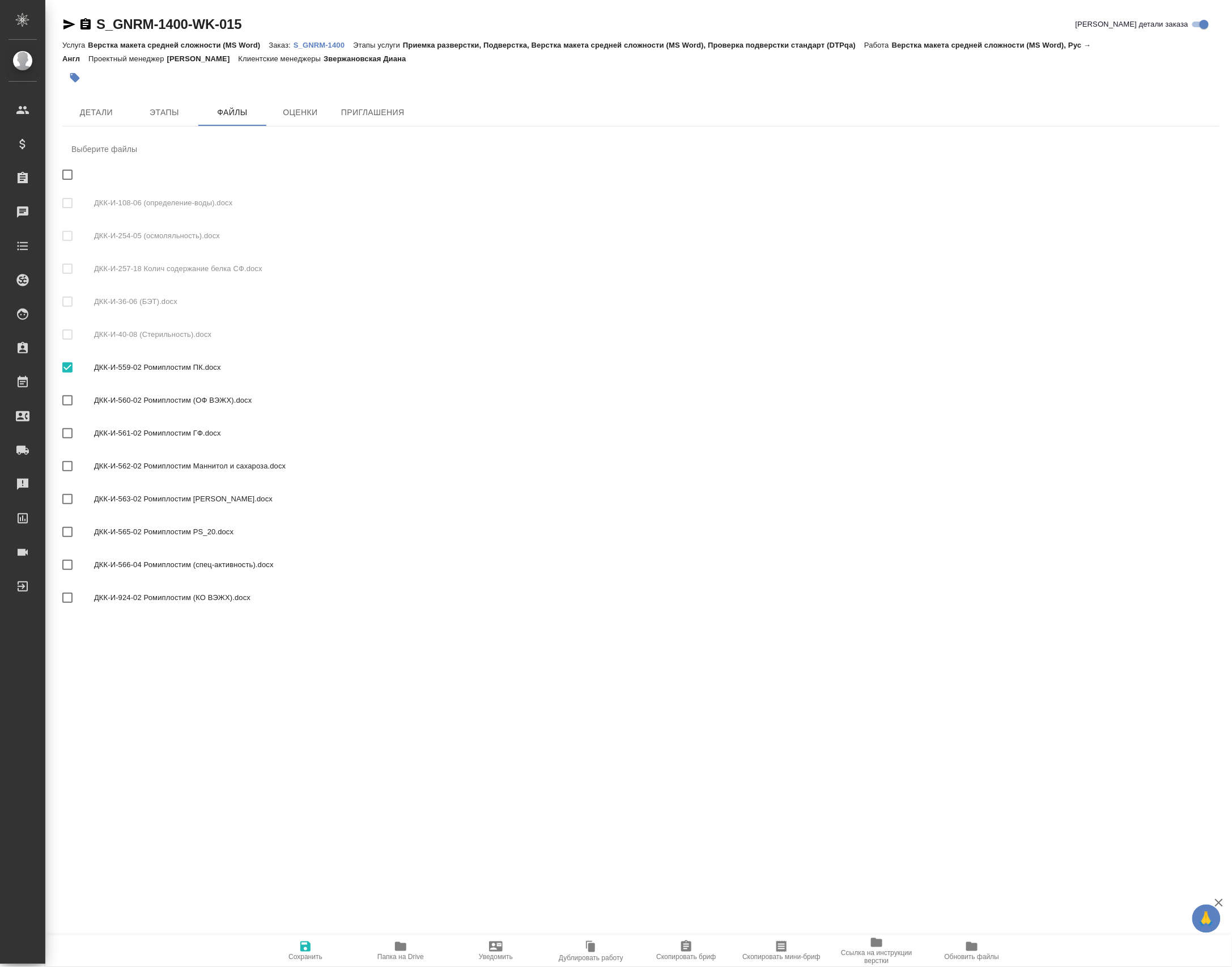
click at [125, 406] on span "ДКК-И-560-02 Ромиплостим (ОФ ВЭЖХ).docx" at bounding box center [652, 400] width 1117 height 11
checkbox input "true"
drag, startPoint x: 130, startPoint y: 463, endPoint x: 130, endPoint y: 482, distance: 19.0
click at [130, 439] on span "ДКК-И-561-02 Ромиплостим ГФ.docx" at bounding box center [652, 433] width 1117 height 11
checkbox input "true"
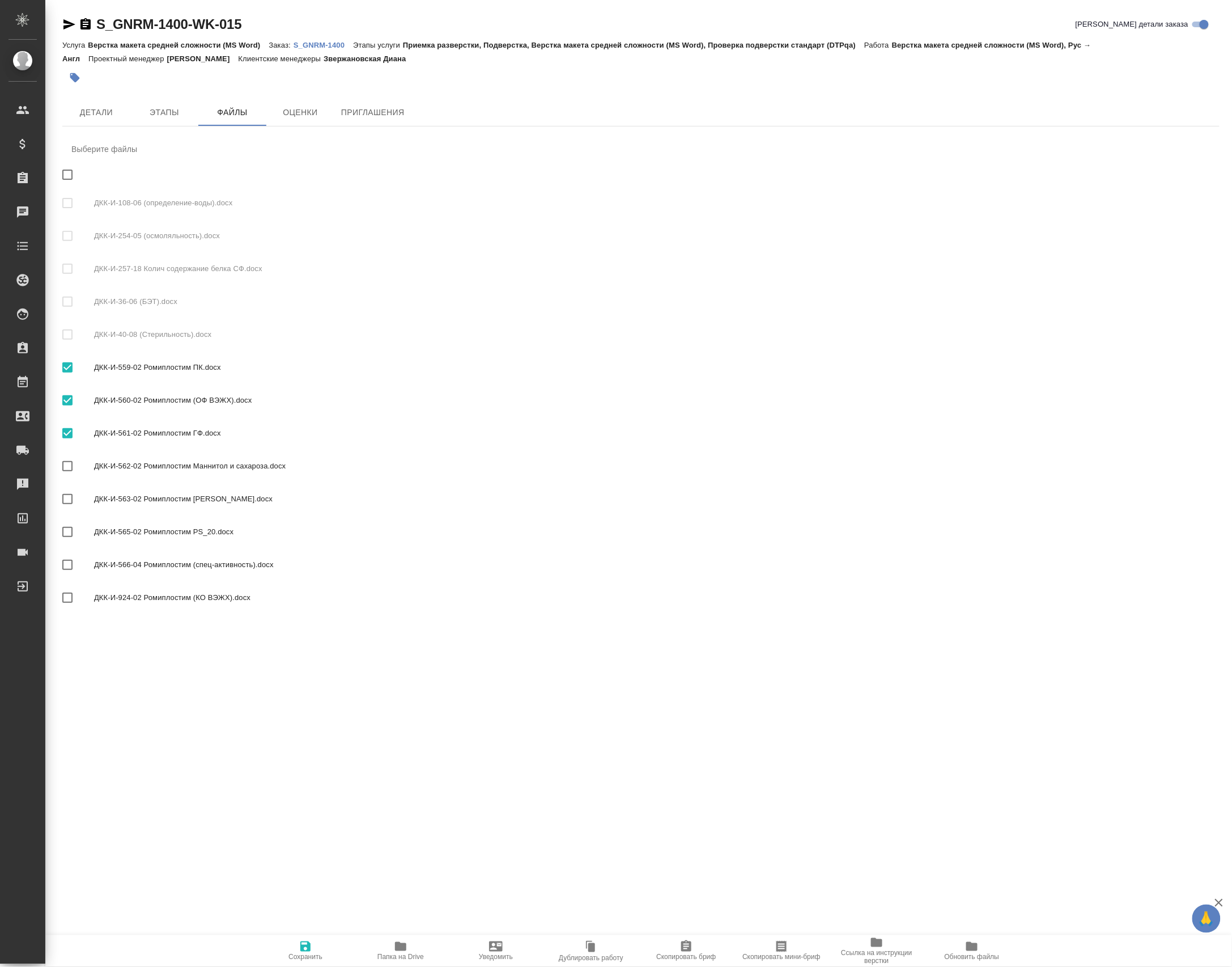
click at [125, 483] on div "ДКК-И-562-02 Ромиплостим Маннитол и сахароза.docx" at bounding box center [641, 465] width 1158 height 33
checkbox input "true"
click at [128, 548] on div "ДКК-И-565-02 Ромиплостим PS_20.docx" at bounding box center [641, 531] width 1158 height 33
checkbox input "true"
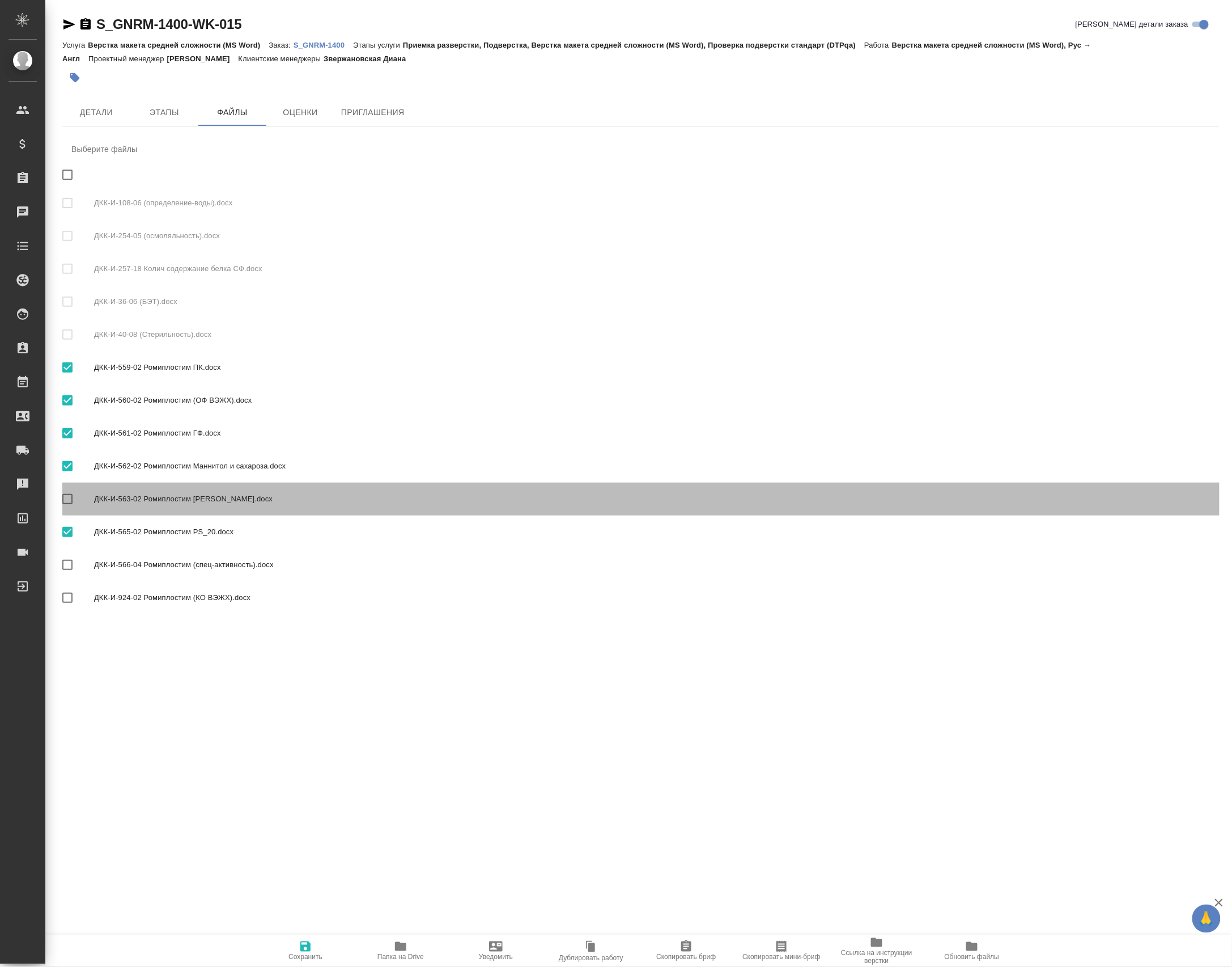
click at [127, 504] on span "ДКК-И-563-02 Ромиплостим [PERSON_NAME].docx" at bounding box center [652, 499] width 1117 height 11
checkbox input "true"
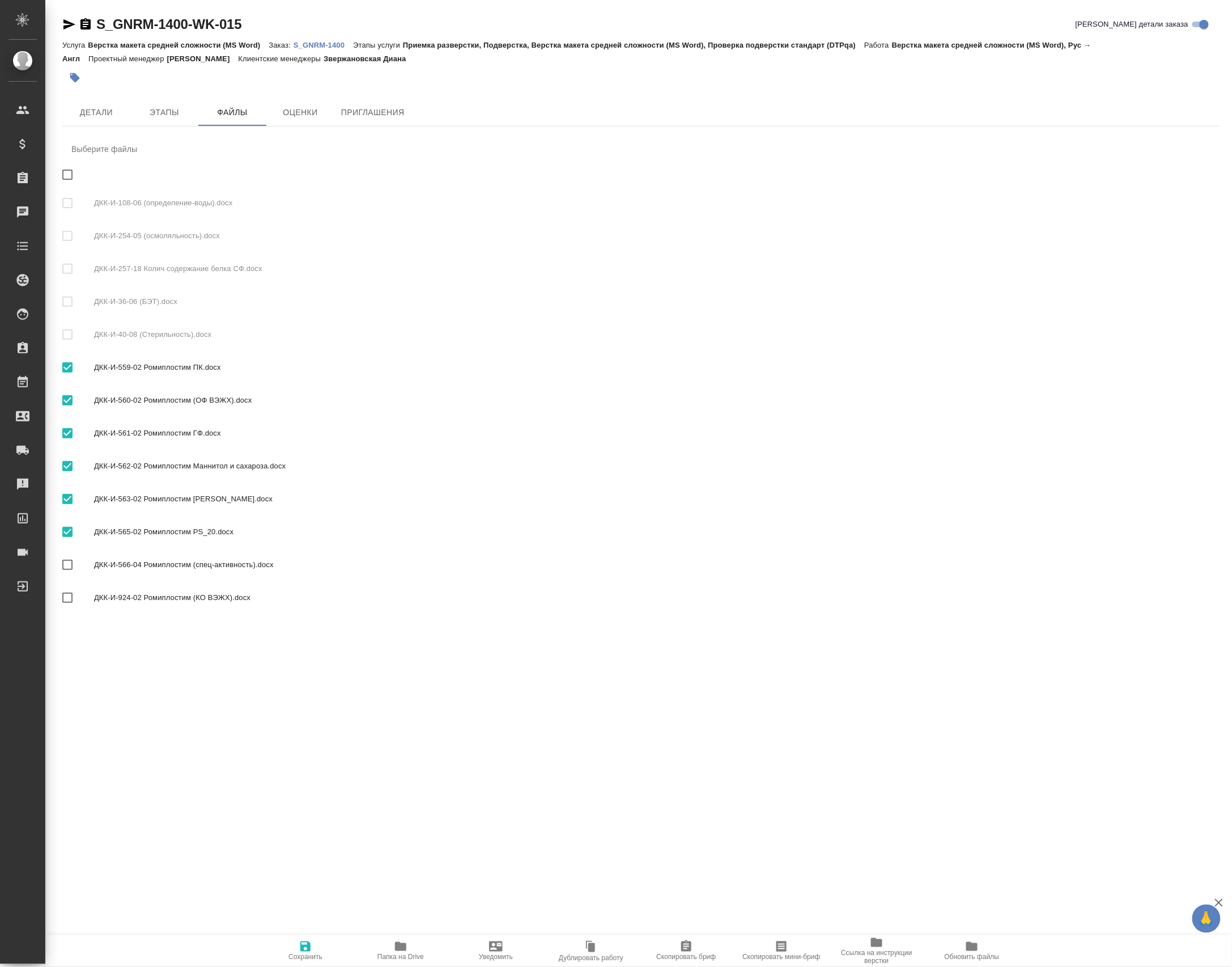
click at [128, 570] on span "ДКК-И-566-04 Ромиплостим (спец-активность).docx" at bounding box center [652, 565] width 1117 height 11
checkbox input "true"
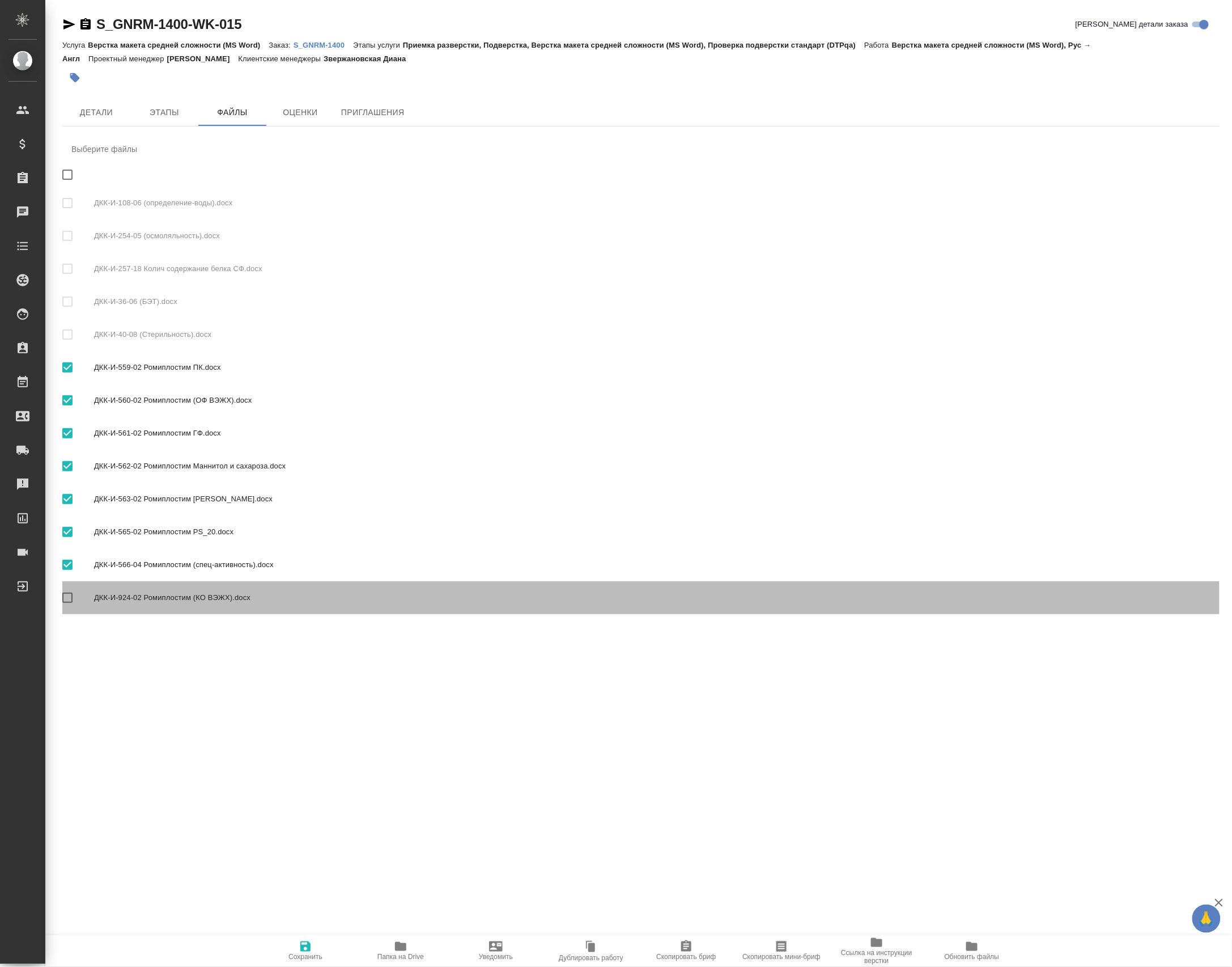
click at [134, 603] on span "ДКК-И-924-02 Ромиплостим (КО ВЭЖХ).docx" at bounding box center [652, 597] width 1117 height 11
checkbox input "true"
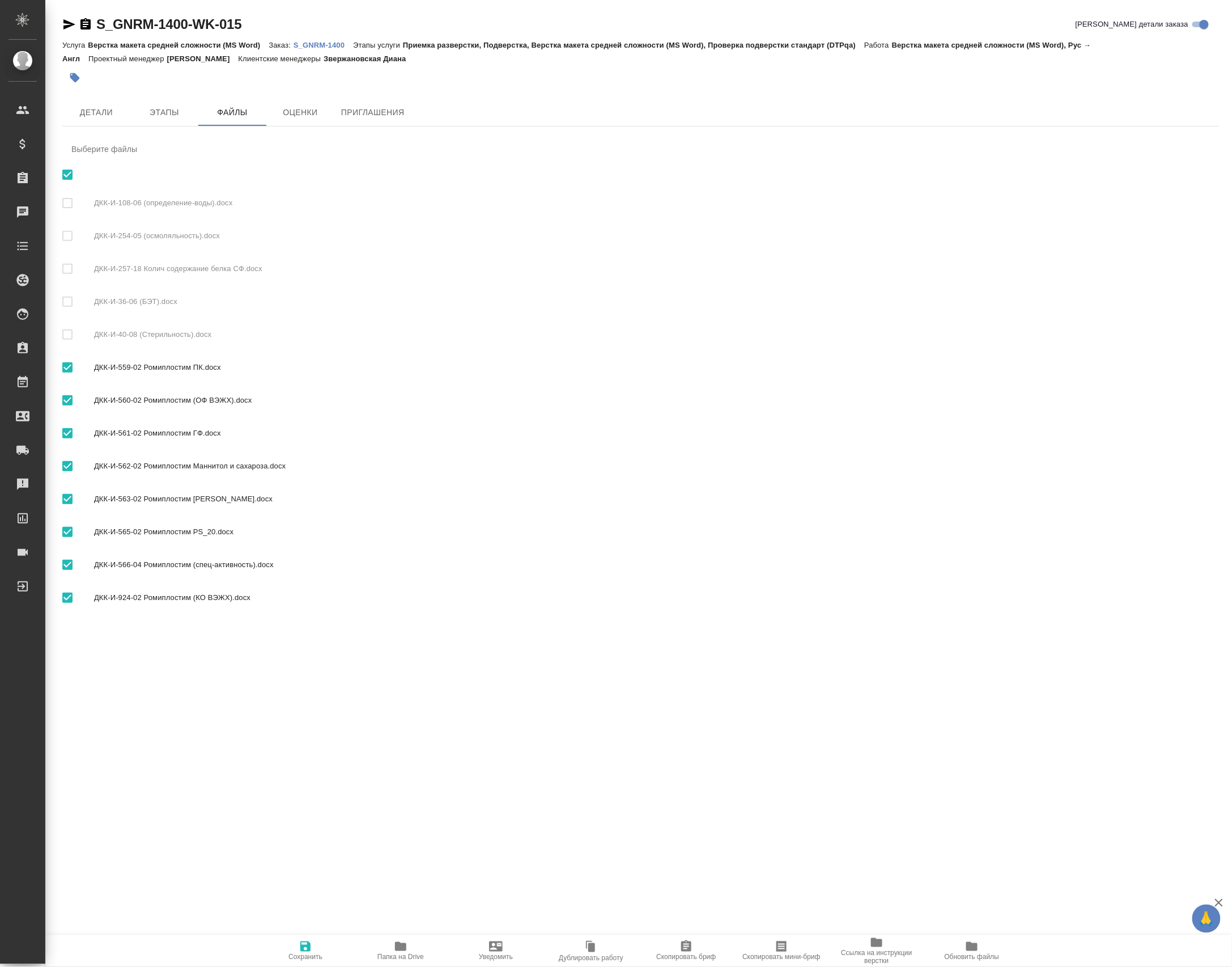
click at [313, 948] on icon "button" at bounding box center [306, 946] width 14 height 14
click at [102, 103] on button "Детали" at bounding box center [97, 112] width 68 height 27
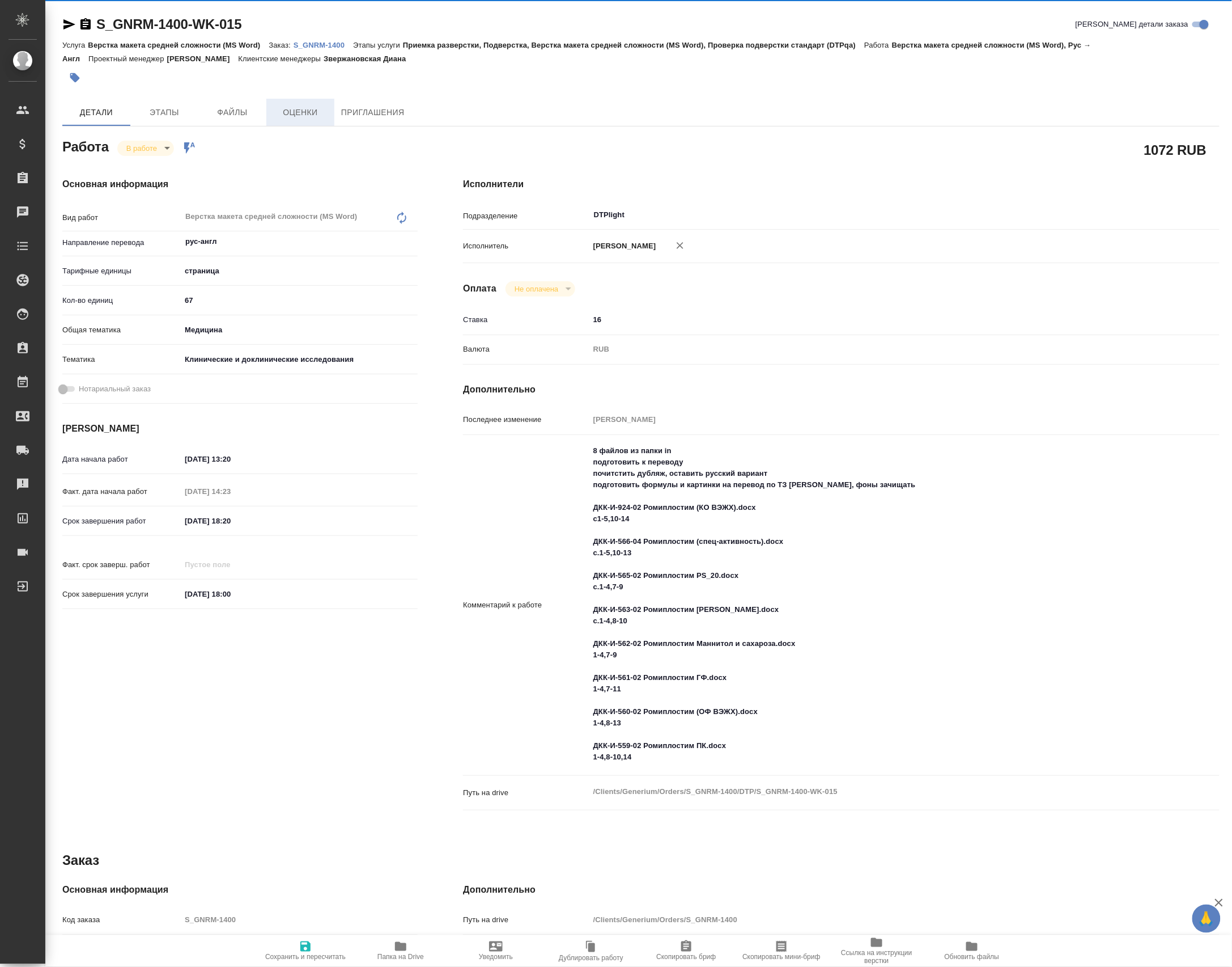
type textarea "x"
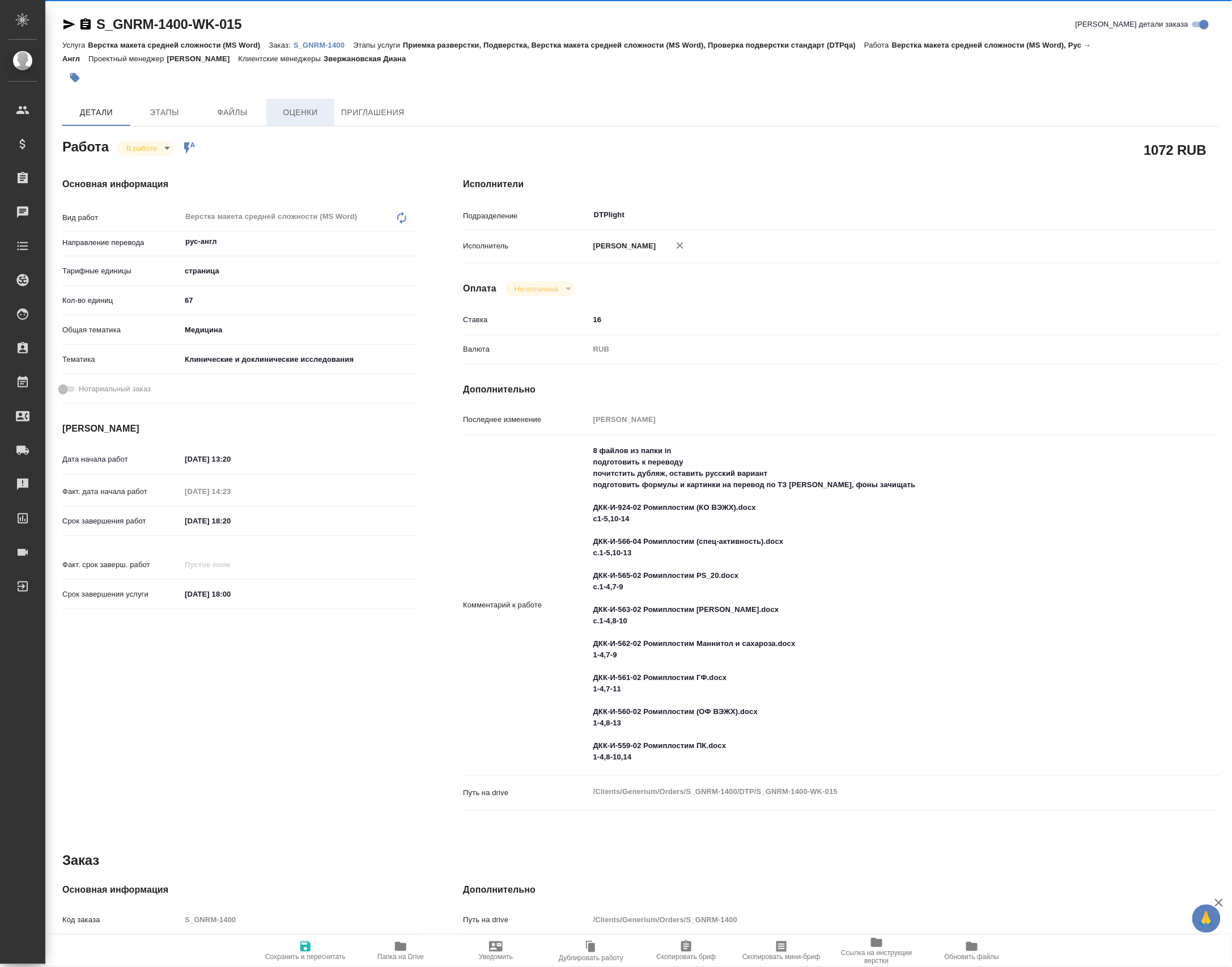
type textarea "x"
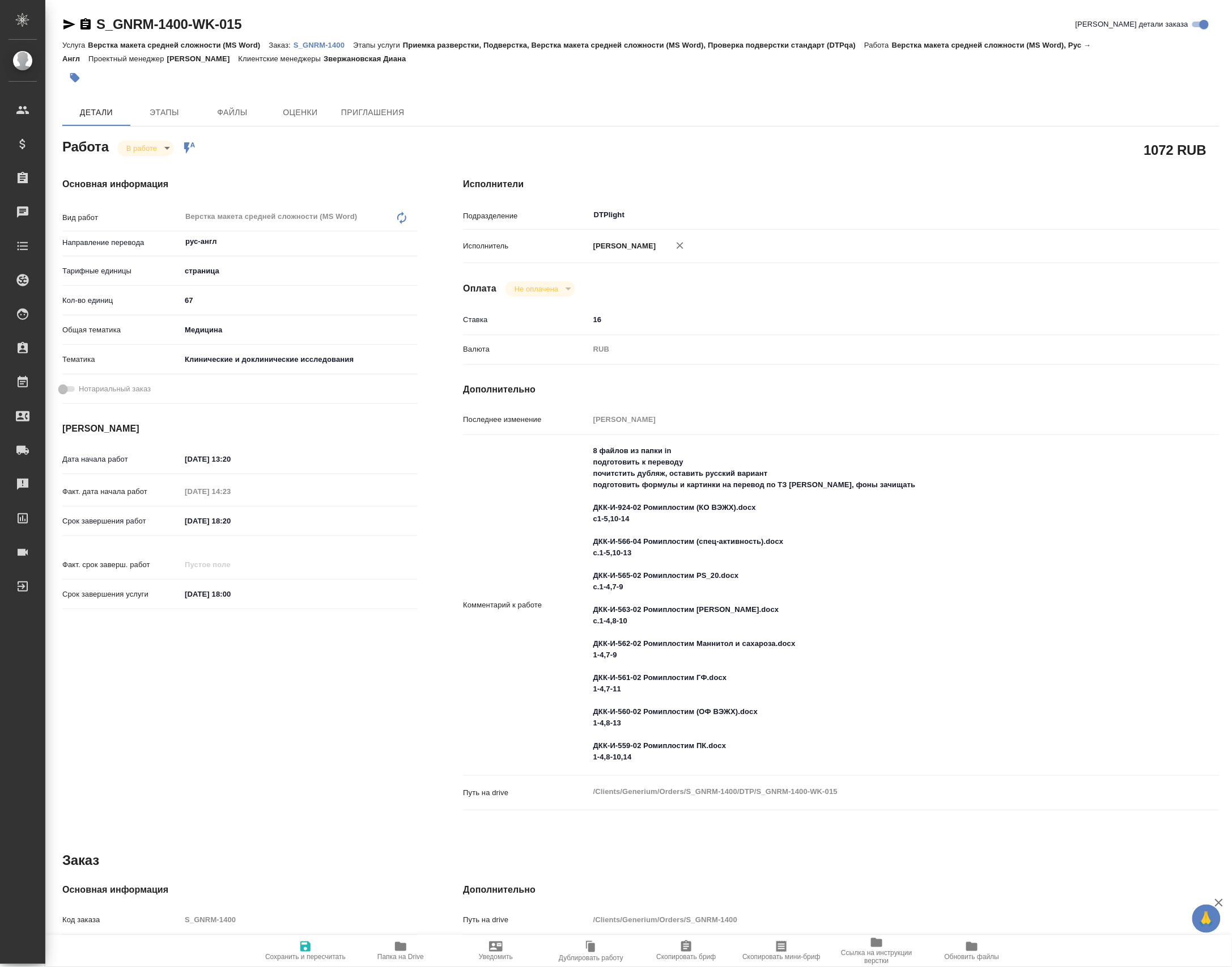
type textarea "x"
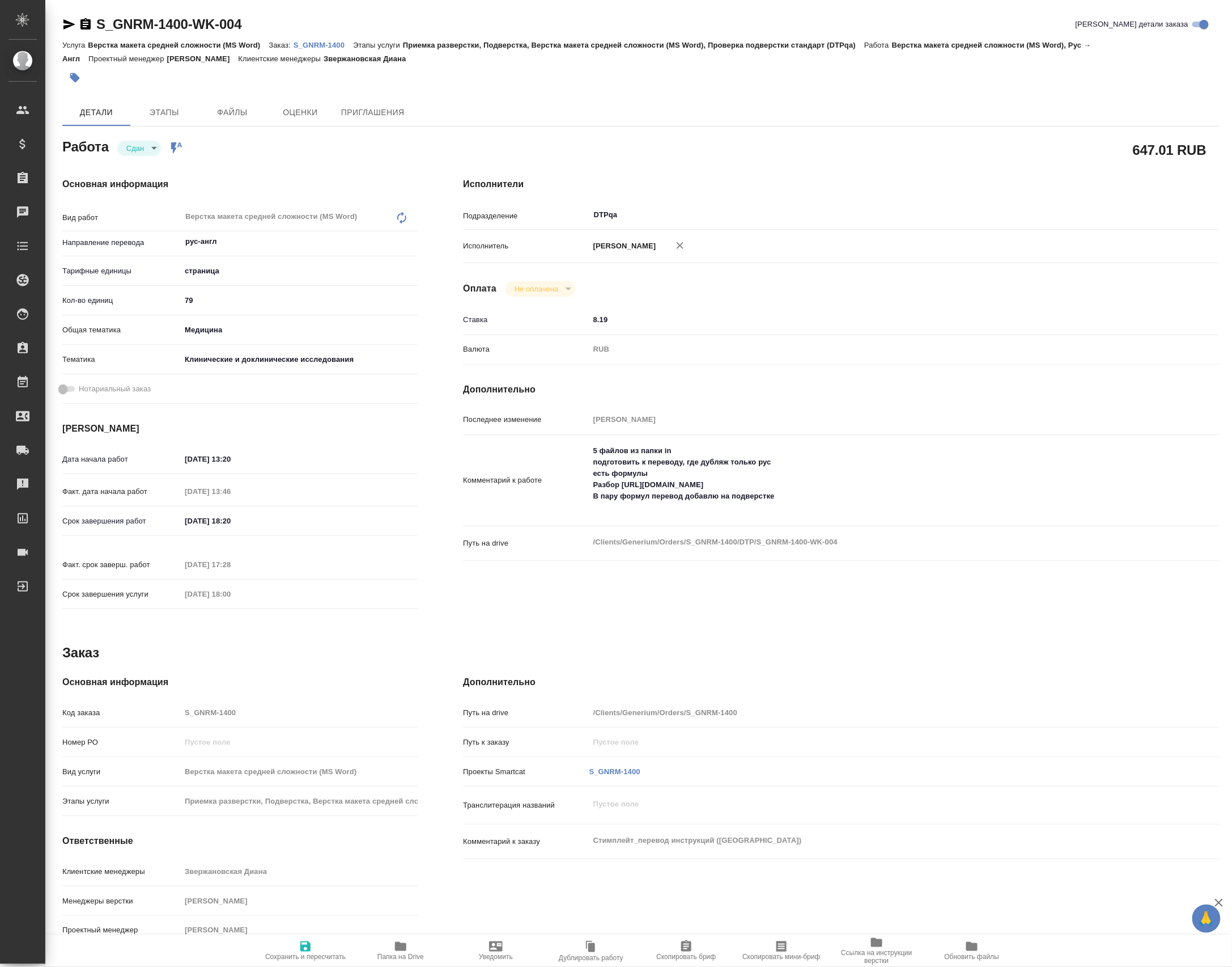
click at [967, 945] on icon "button" at bounding box center [972, 946] width 11 height 9
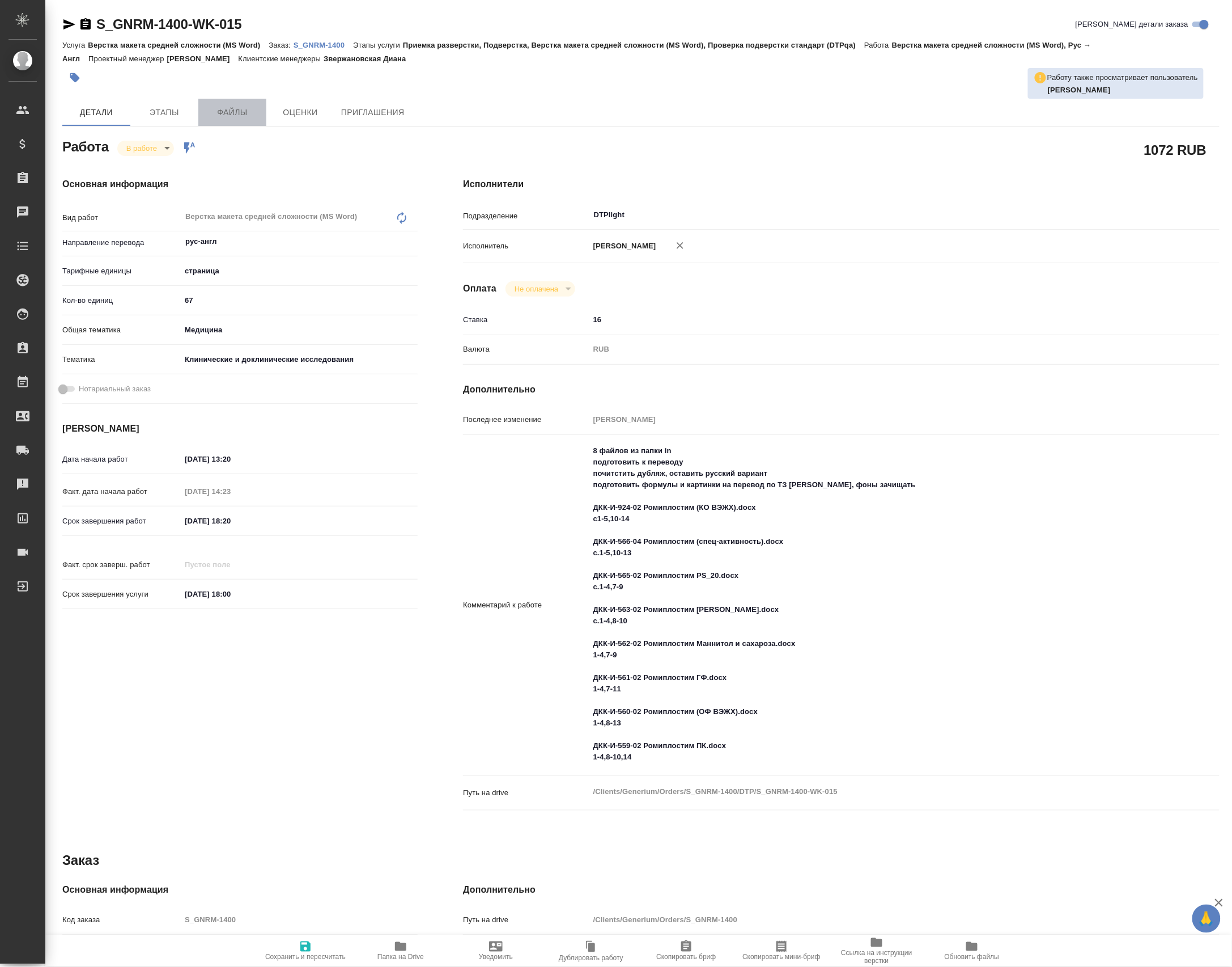
click at [244, 119] on span "Файлы" at bounding box center [232, 113] width 54 height 14
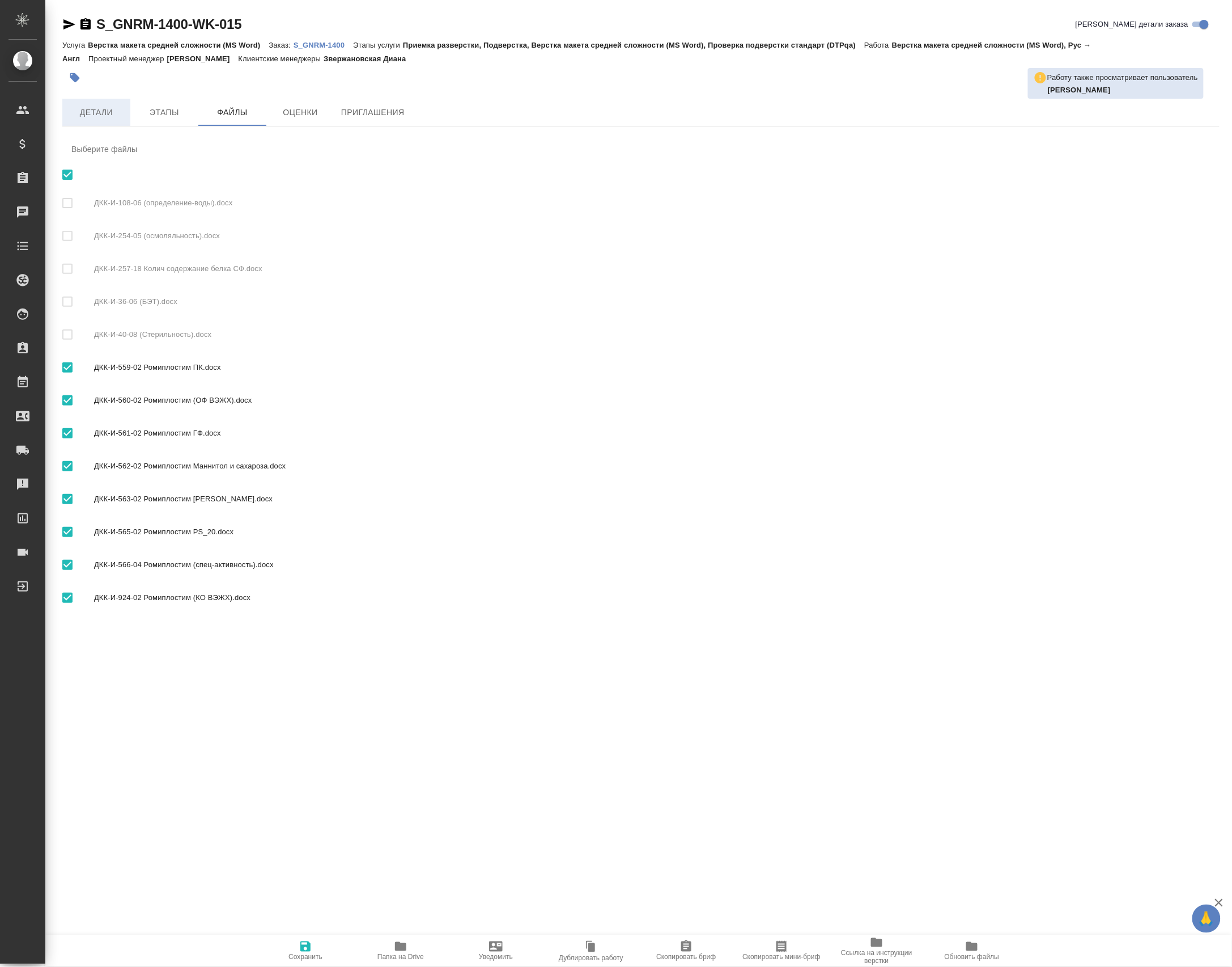
click at [89, 116] on span "Детали" at bounding box center [97, 113] width 54 height 14
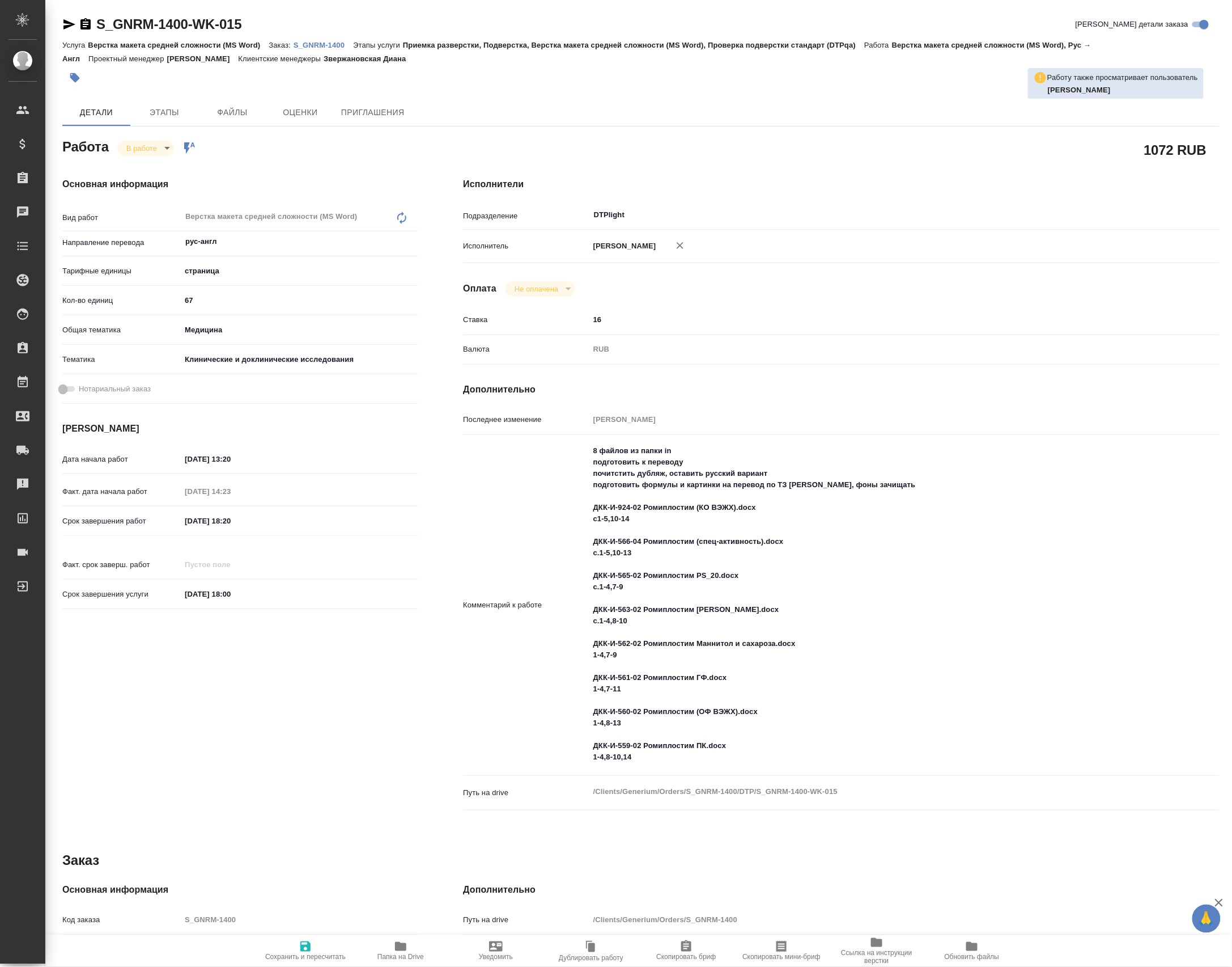
type textarea "x"
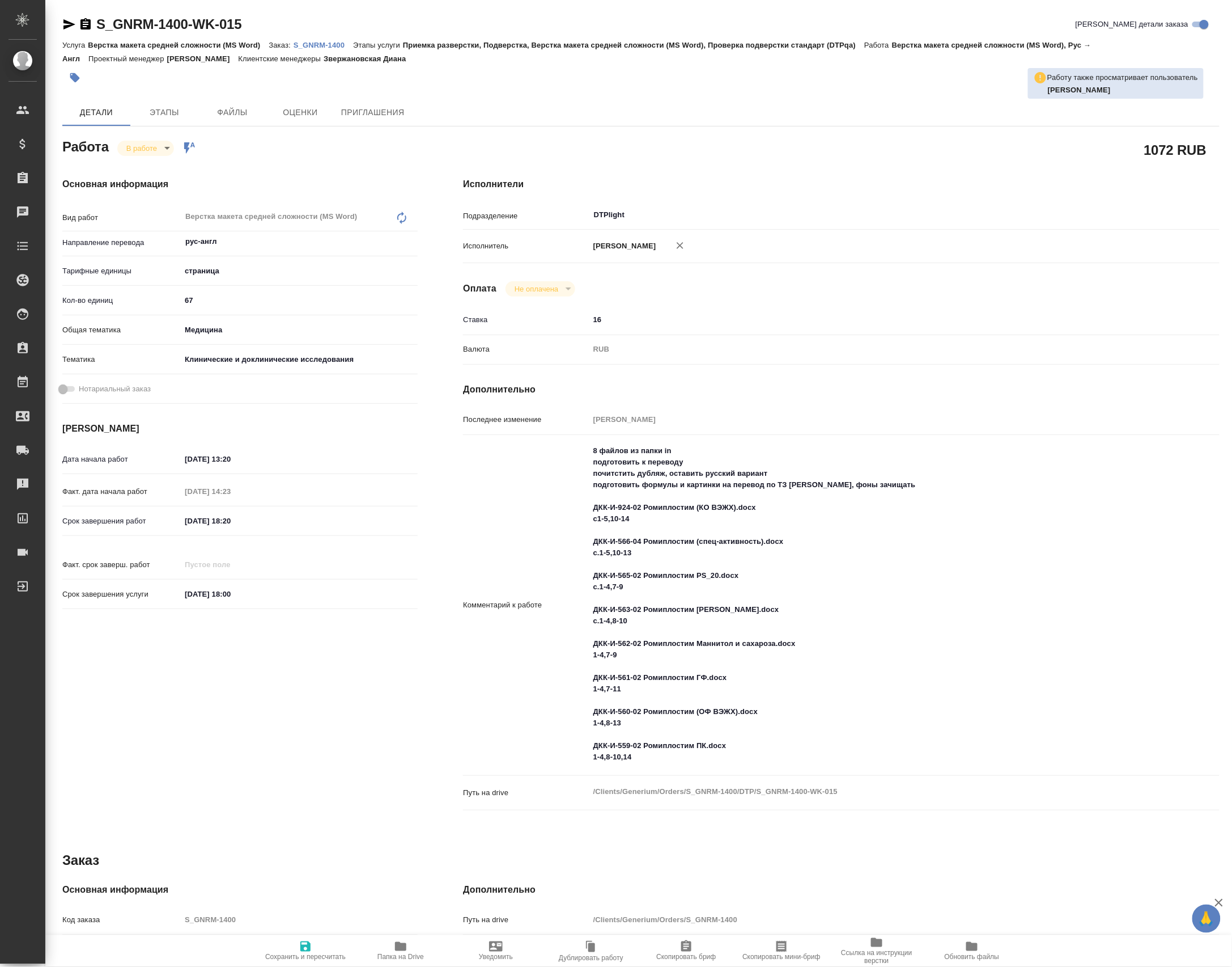
type textarea "x"
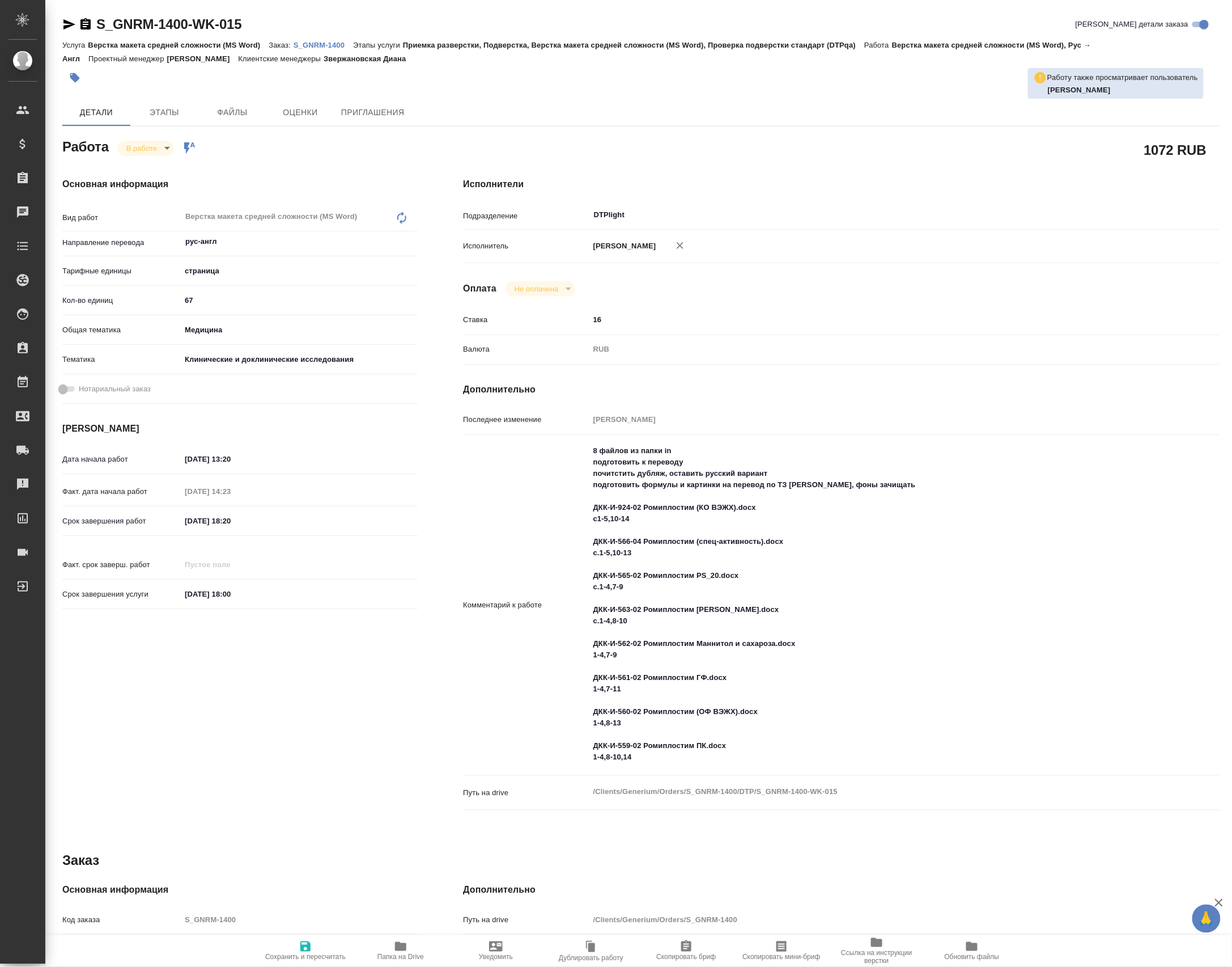
type textarea "x"
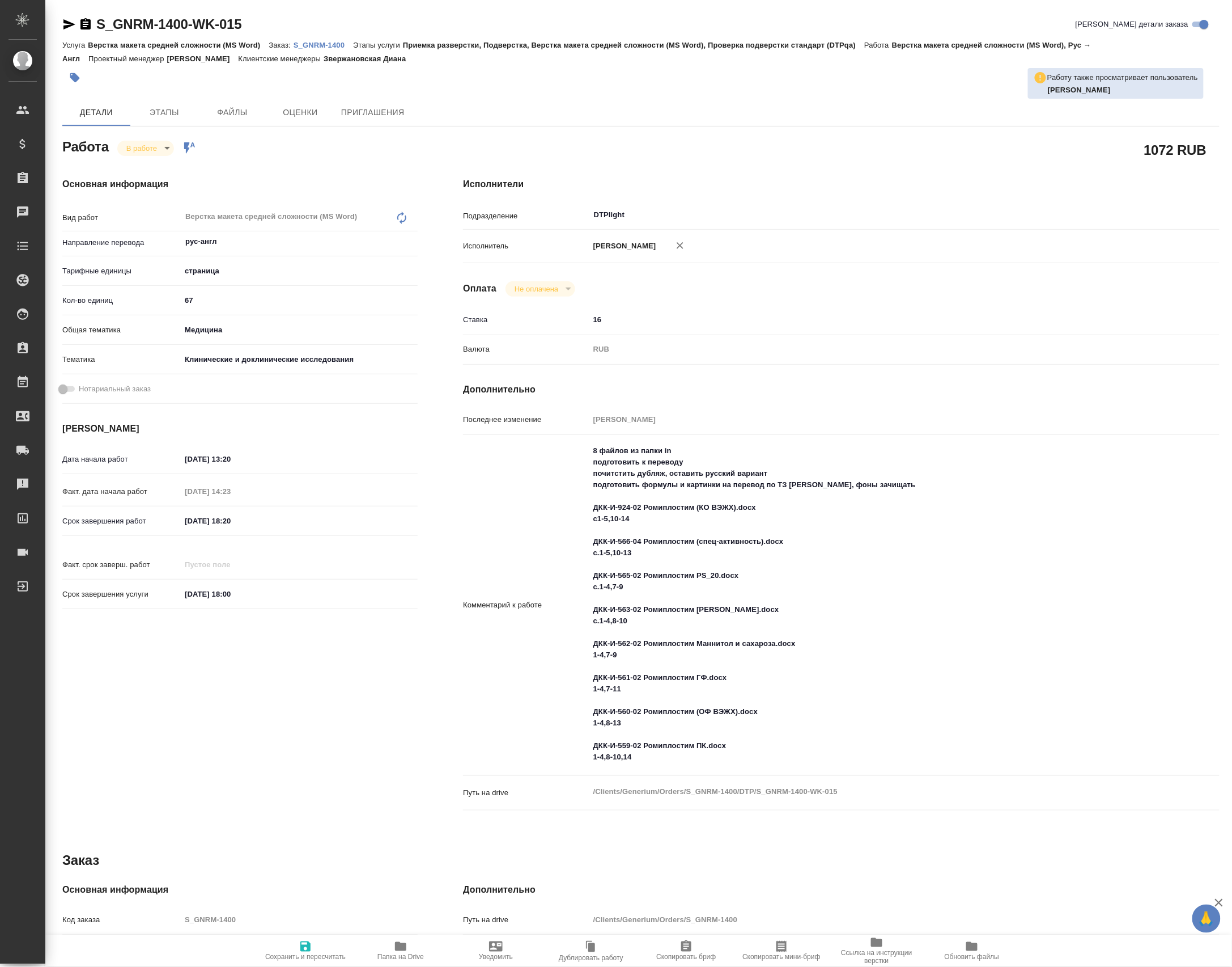
type textarea "x"
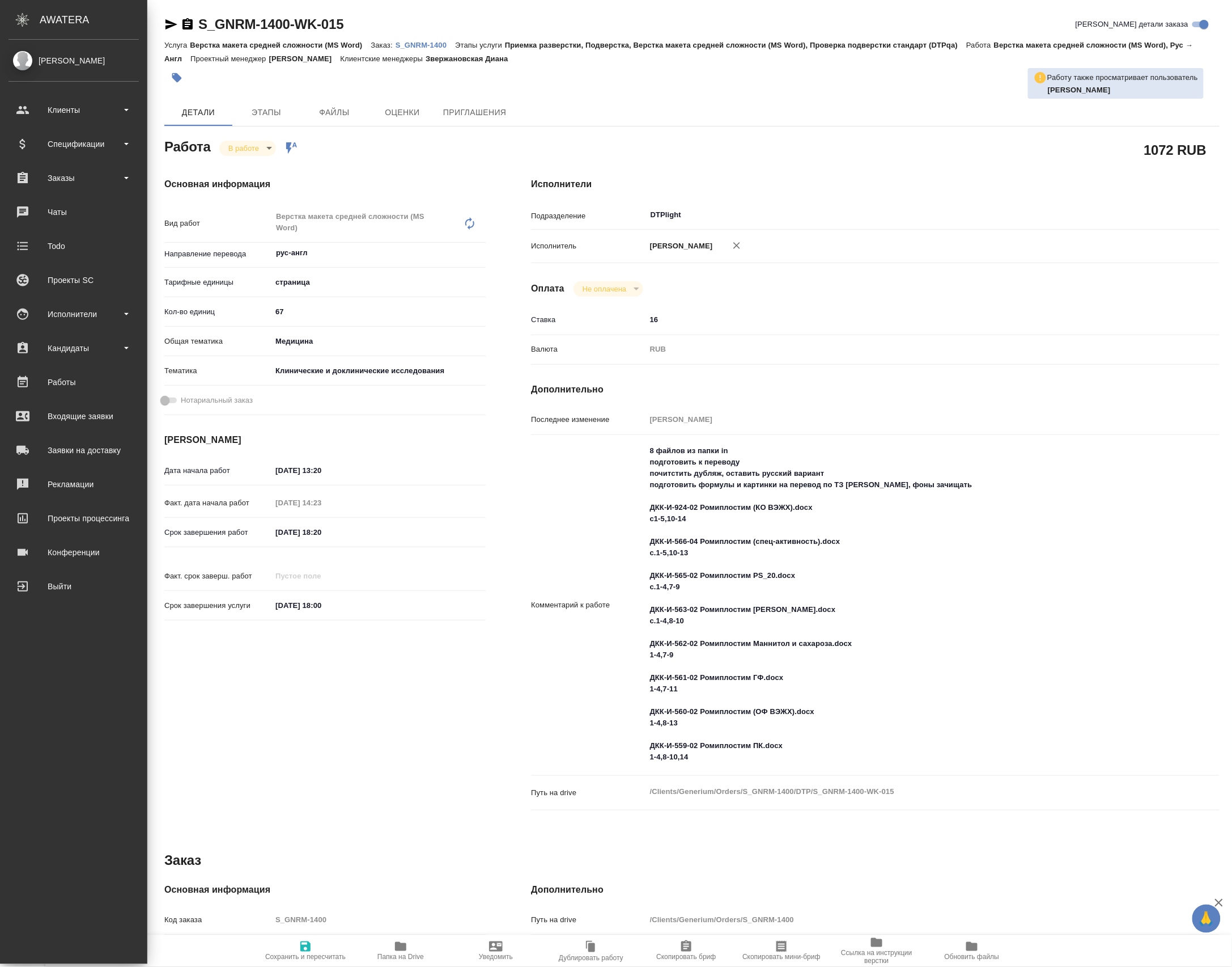
type textarea "x"
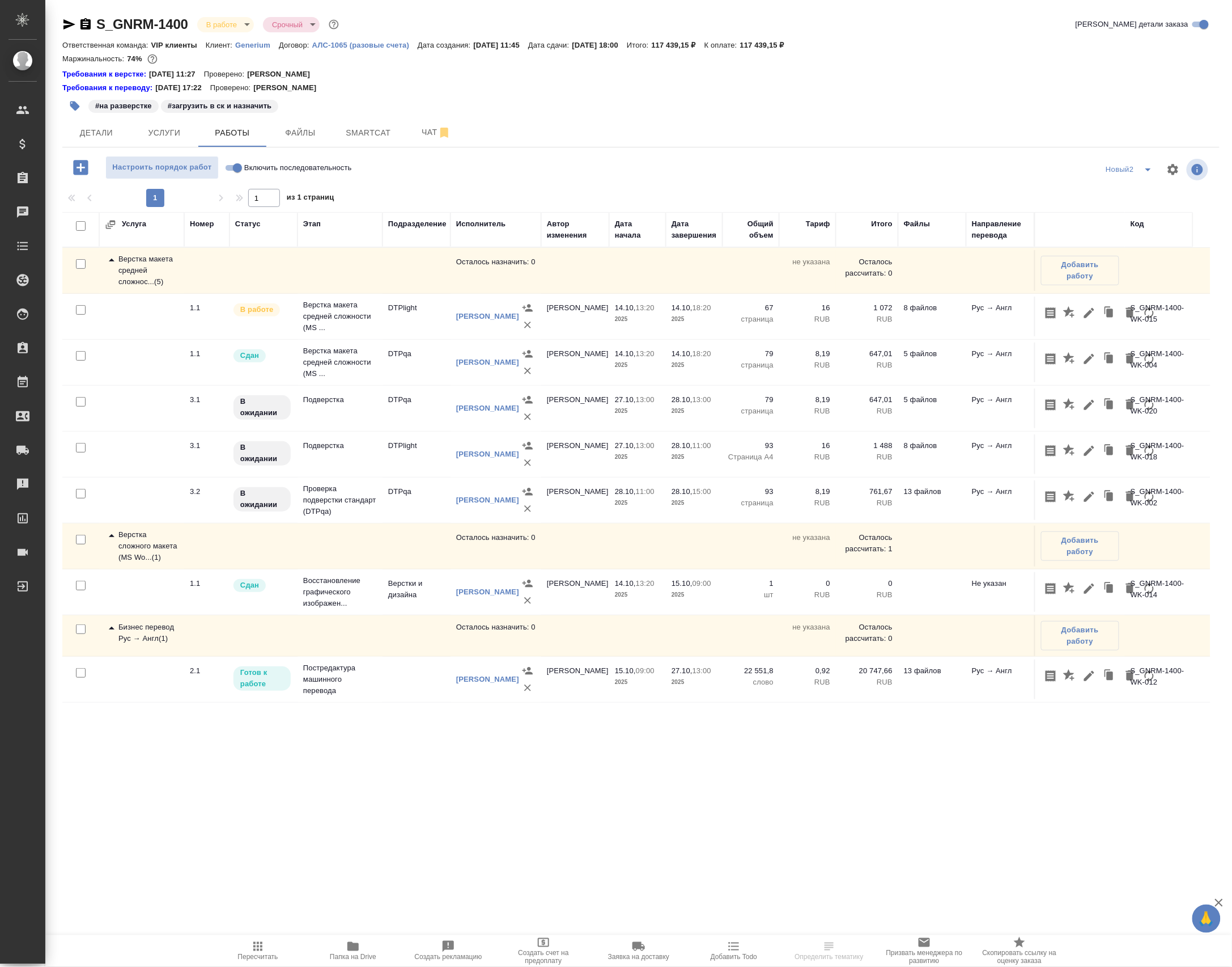
click at [372, 517] on p "Проверка подверстки стандарт (DTPqa)" at bounding box center [340, 499] width 74 height 34
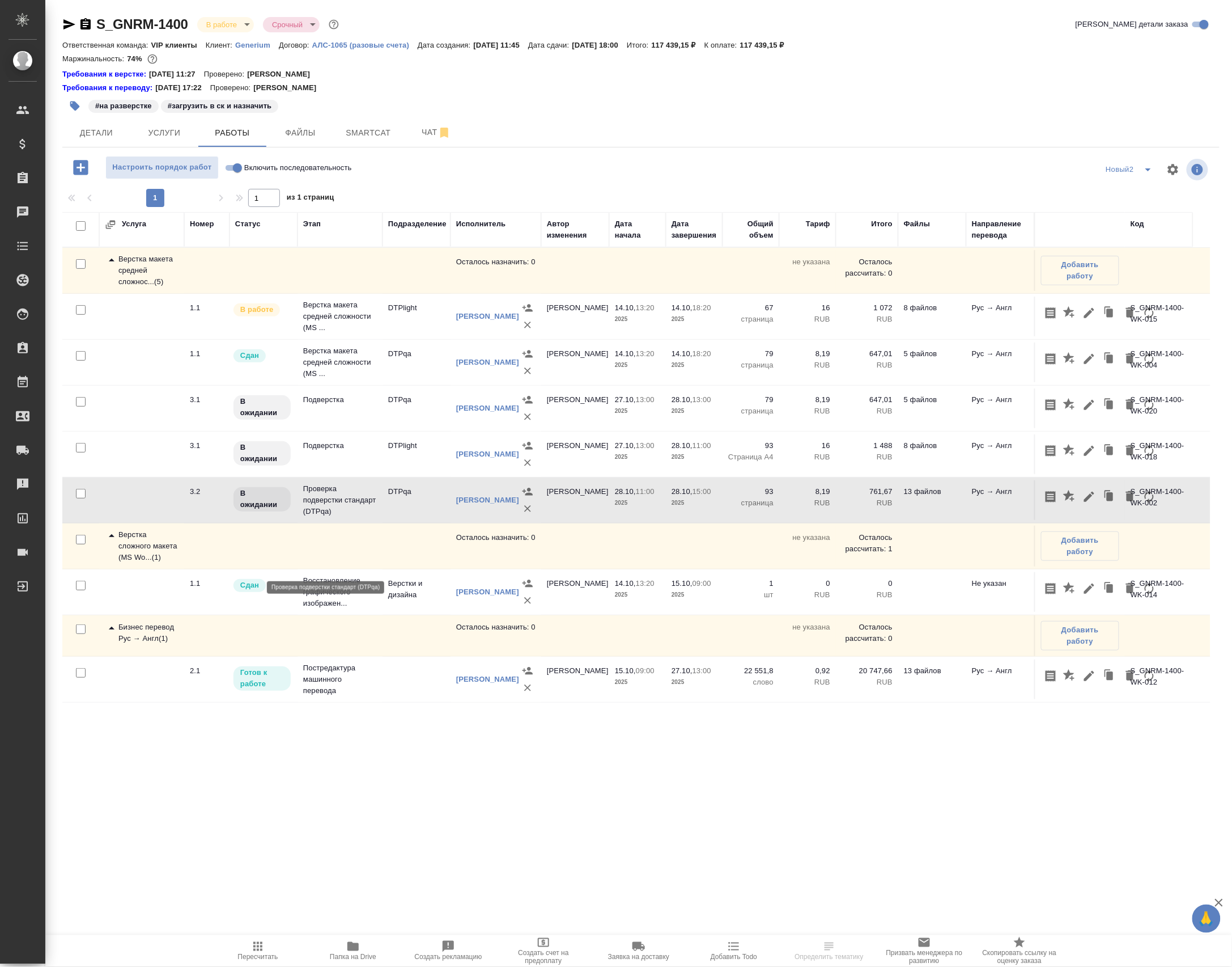
click at [372, 517] on p "Проверка подверстки стандарт (DTPqa)" at bounding box center [340, 499] width 74 height 34
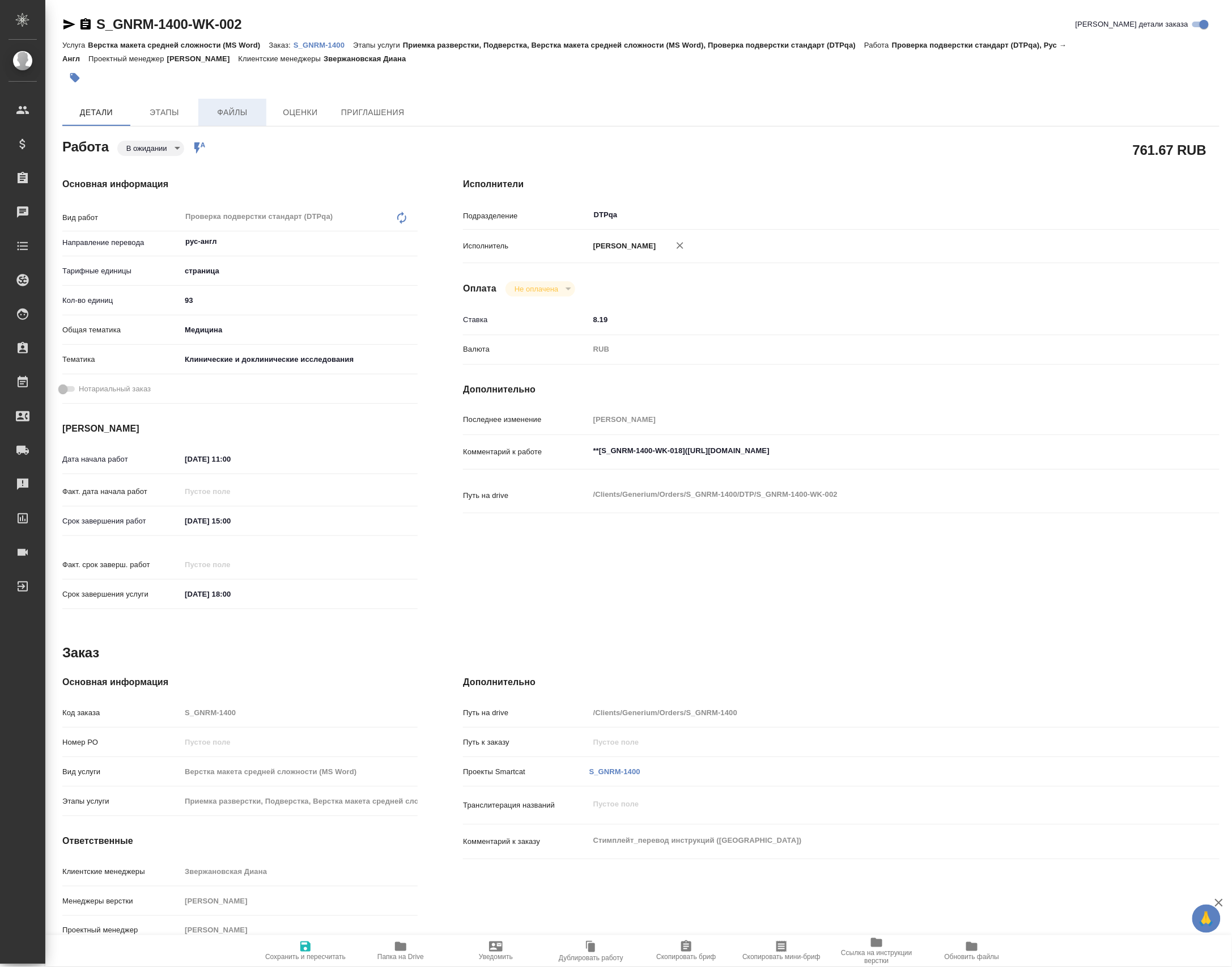
click at [223, 124] on button "Файлы" at bounding box center [233, 112] width 68 height 27
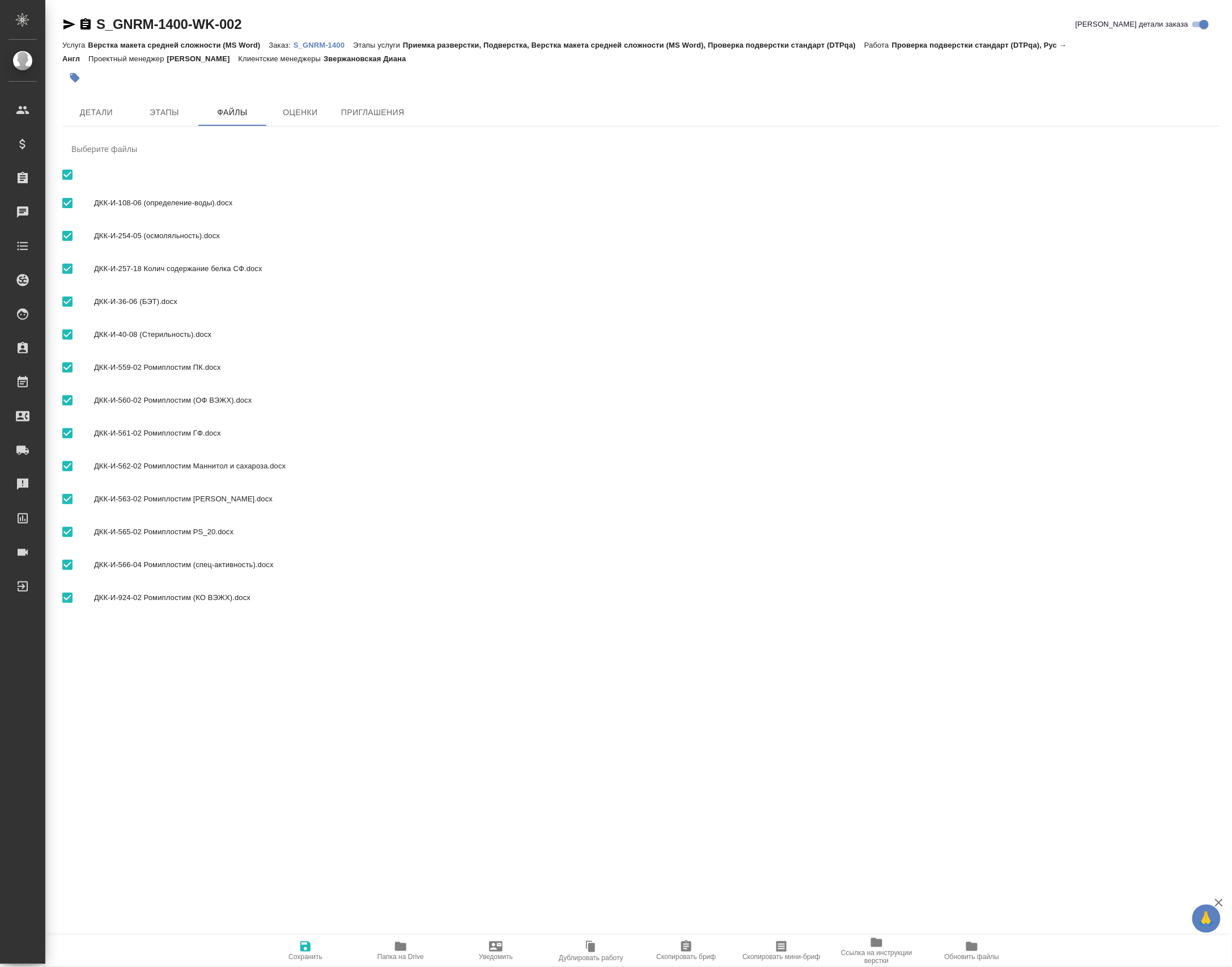
click at [113, 208] on span "ДКК-И-108-06 (определение-воды).docx" at bounding box center [652, 203] width 1117 height 11
checkbox input "false"
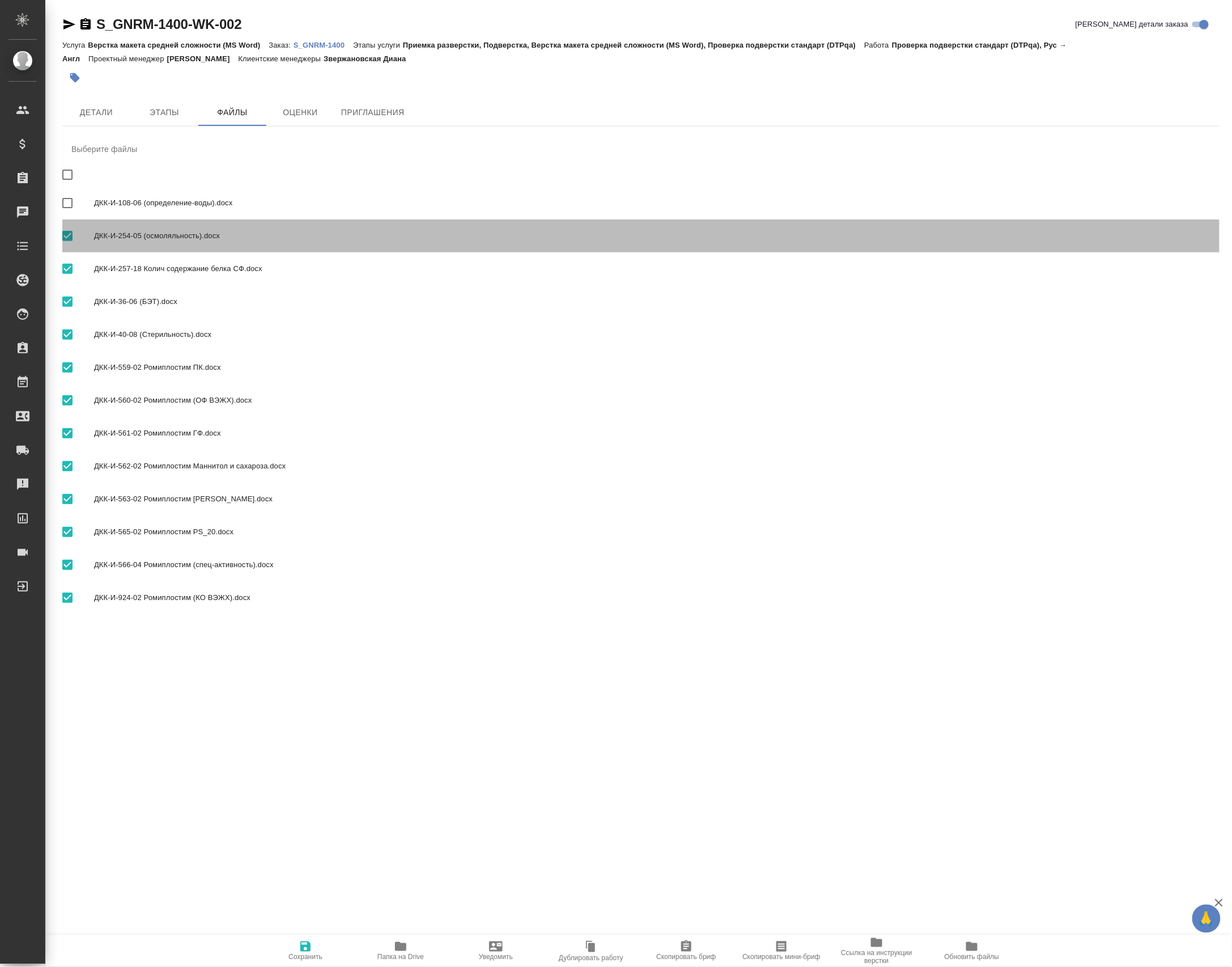
click at [138, 240] on div "ДКК-И-254-05 (осмоляльность).docx" at bounding box center [641, 235] width 1158 height 33
checkbox input "false"
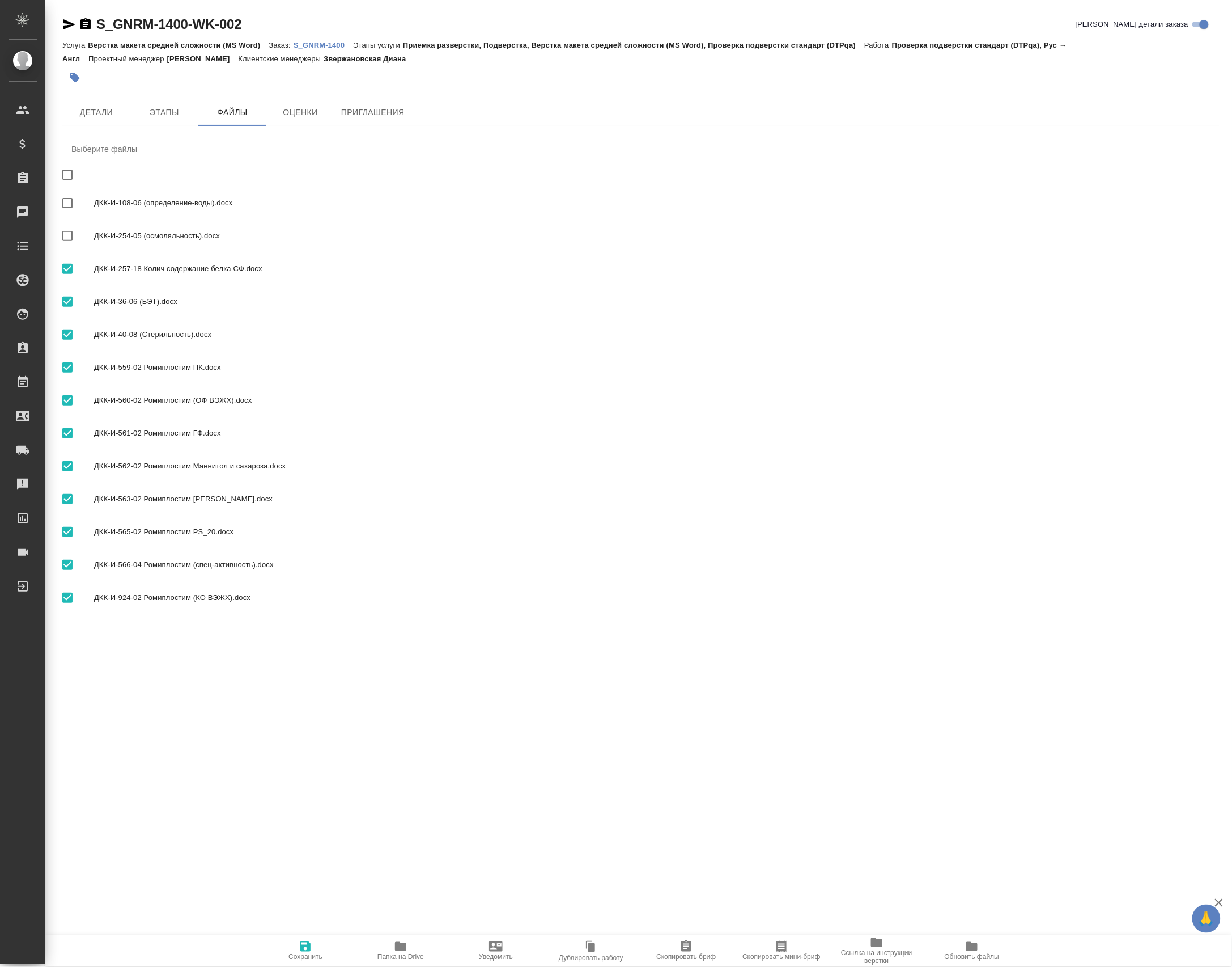
click at [134, 274] on span "ДКК-И-257-18 Колич содержание белка СФ.docx" at bounding box center [652, 269] width 1117 height 11
checkbox input "false"
click at [132, 318] on div "ДКК-И-36-06 (БЭТ).docx" at bounding box center [641, 301] width 1158 height 33
checkbox input "false"
click at [141, 374] on div "ДКК-И-559-02 Ромиплостим ПК.docx" at bounding box center [641, 367] width 1158 height 33
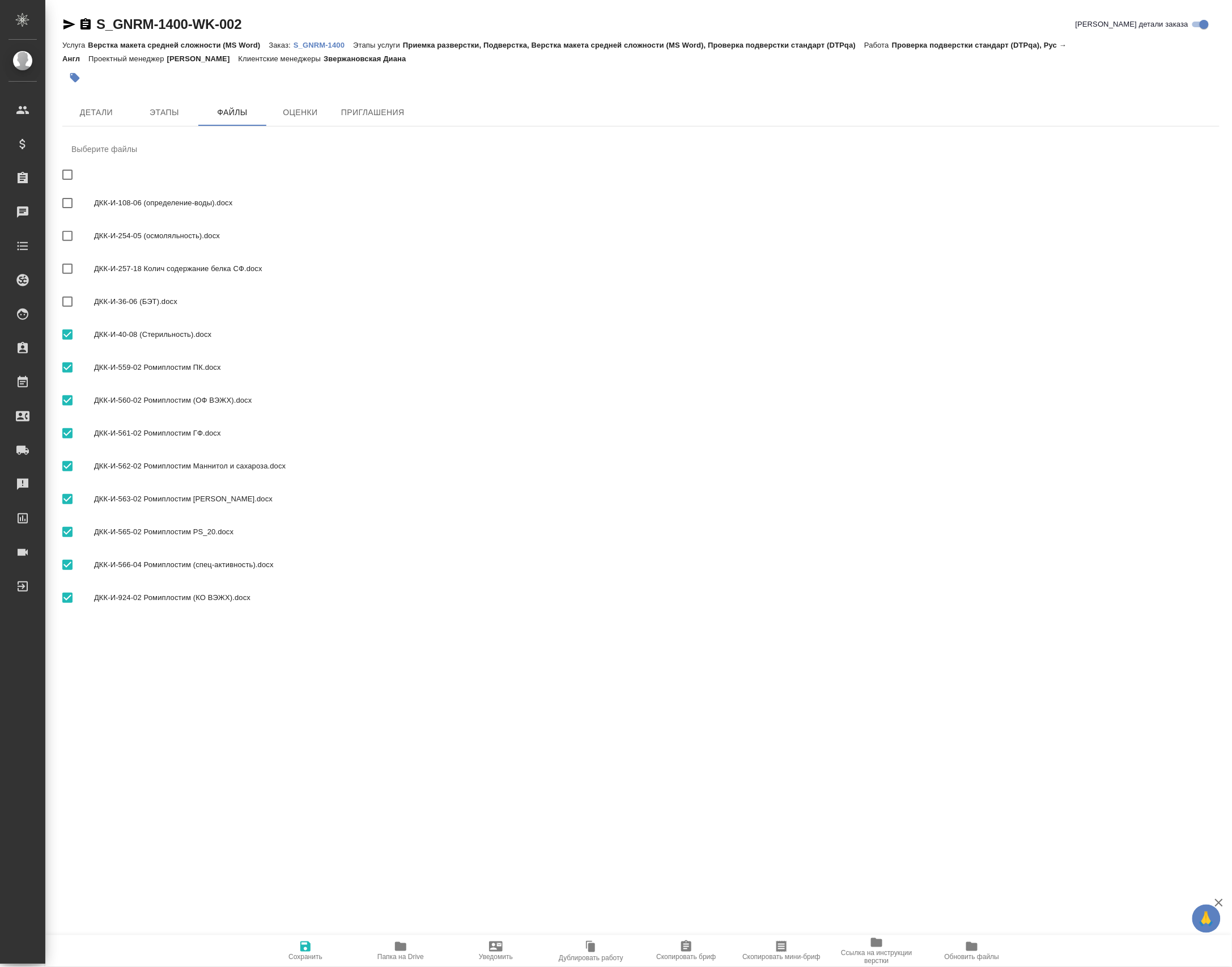
checkbox input "false"
click at [159, 318] on div "ДКК-И-36-06 (БЭТ).docx" at bounding box center [641, 301] width 1158 height 33
checkbox input "true"
click at [168, 351] on div "ДКК-И-40-08 (Стерильность).docx" at bounding box center [641, 334] width 1158 height 33
checkbox input "false"
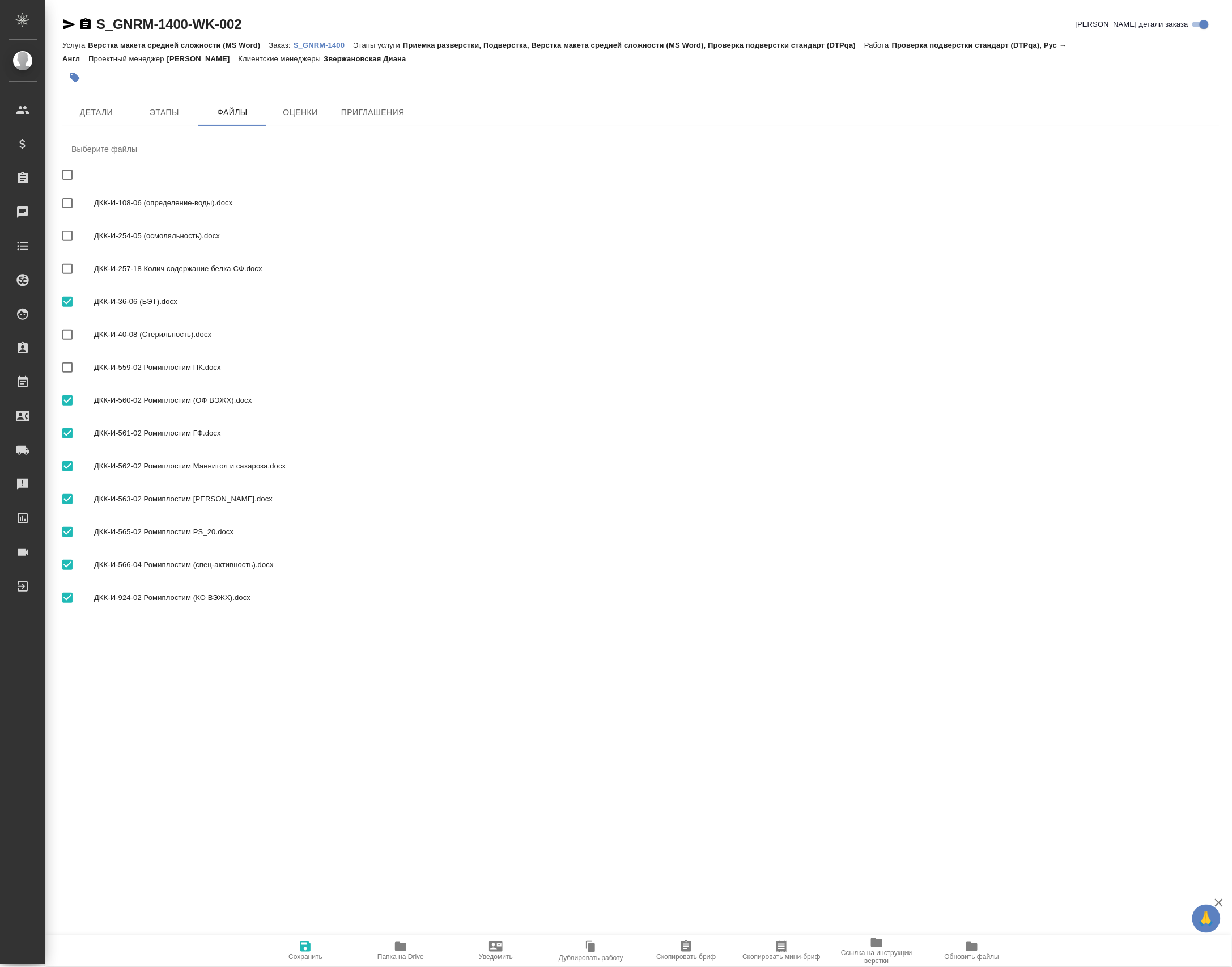
click at [134, 318] on div "ДКК-И-36-06 (БЭТ).docx" at bounding box center [641, 301] width 1158 height 33
checkbox input "false"
click at [181, 382] on div "ДКК-И-559-02 Ромиплостим ПК.docx" at bounding box center [641, 367] width 1158 height 33
checkbox input "true"
click at [316, 951] on span "Сохранить" at bounding box center [306, 950] width 82 height 22
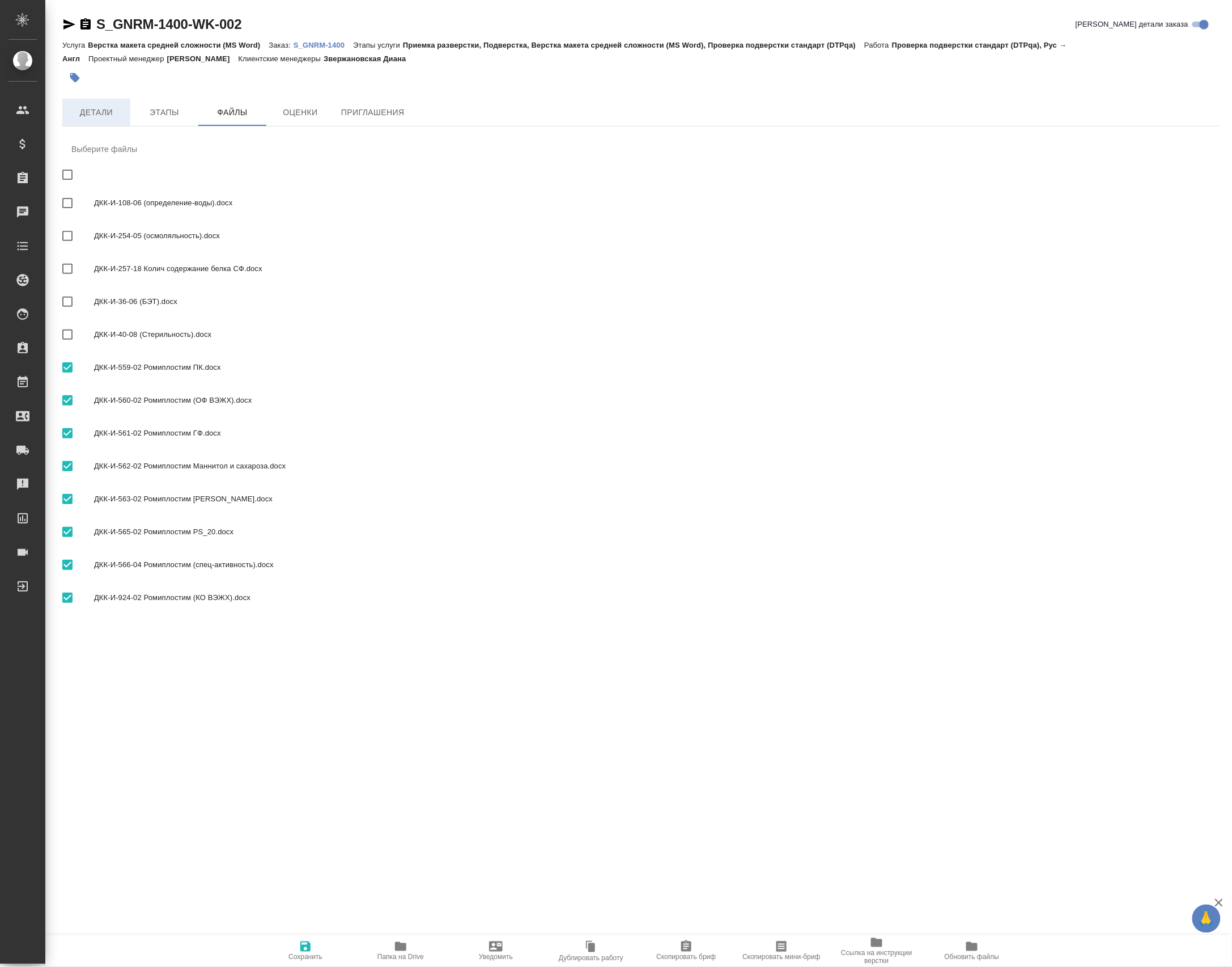
click at [102, 119] on span "Детали" at bounding box center [97, 113] width 54 height 14
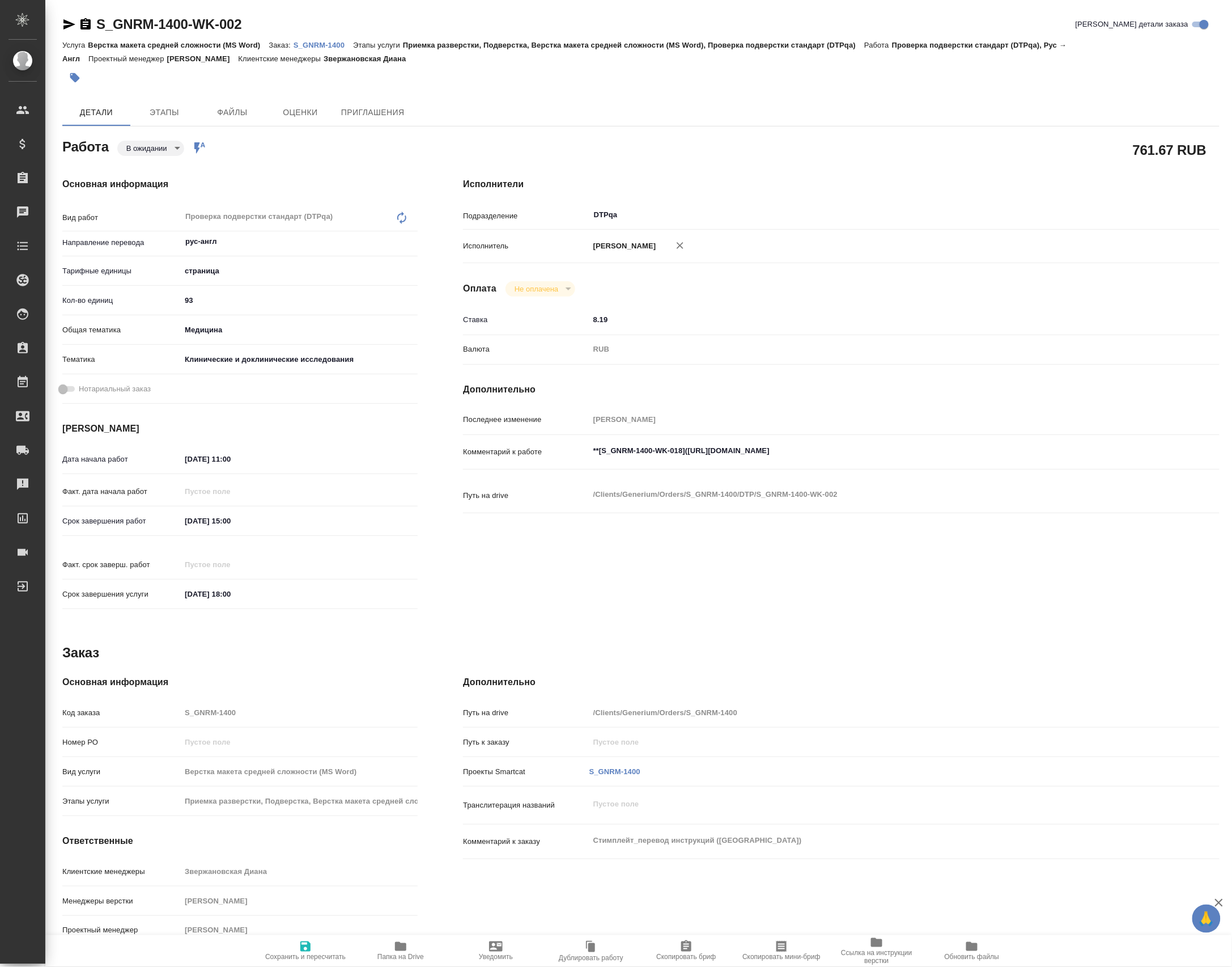
type textarea "x"
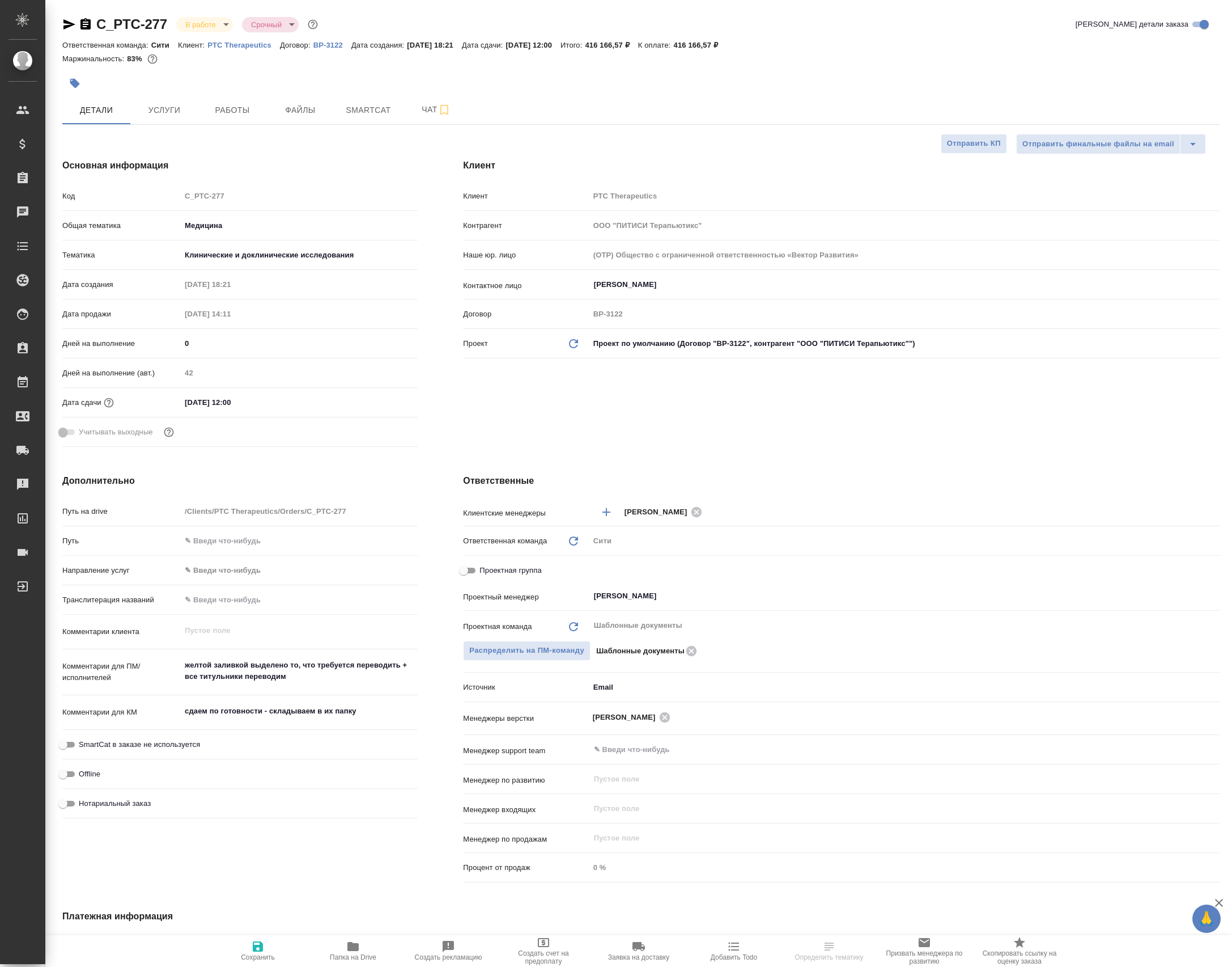
select select "RU"
click at [236, 117] on span "Работы" at bounding box center [232, 110] width 54 height 14
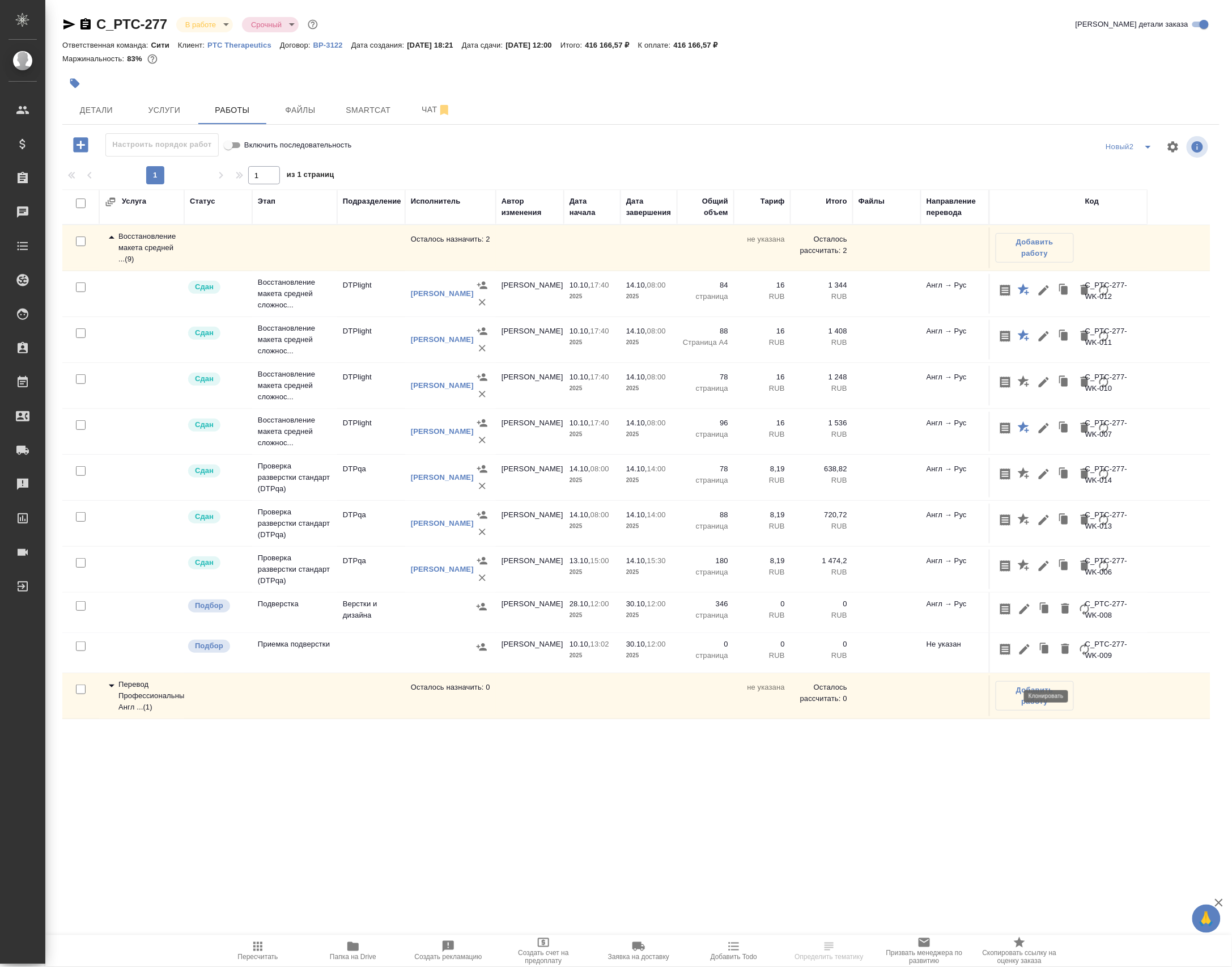
click at [1049, 613] on icon "button" at bounding box center [1046, 609] width 7 height 8
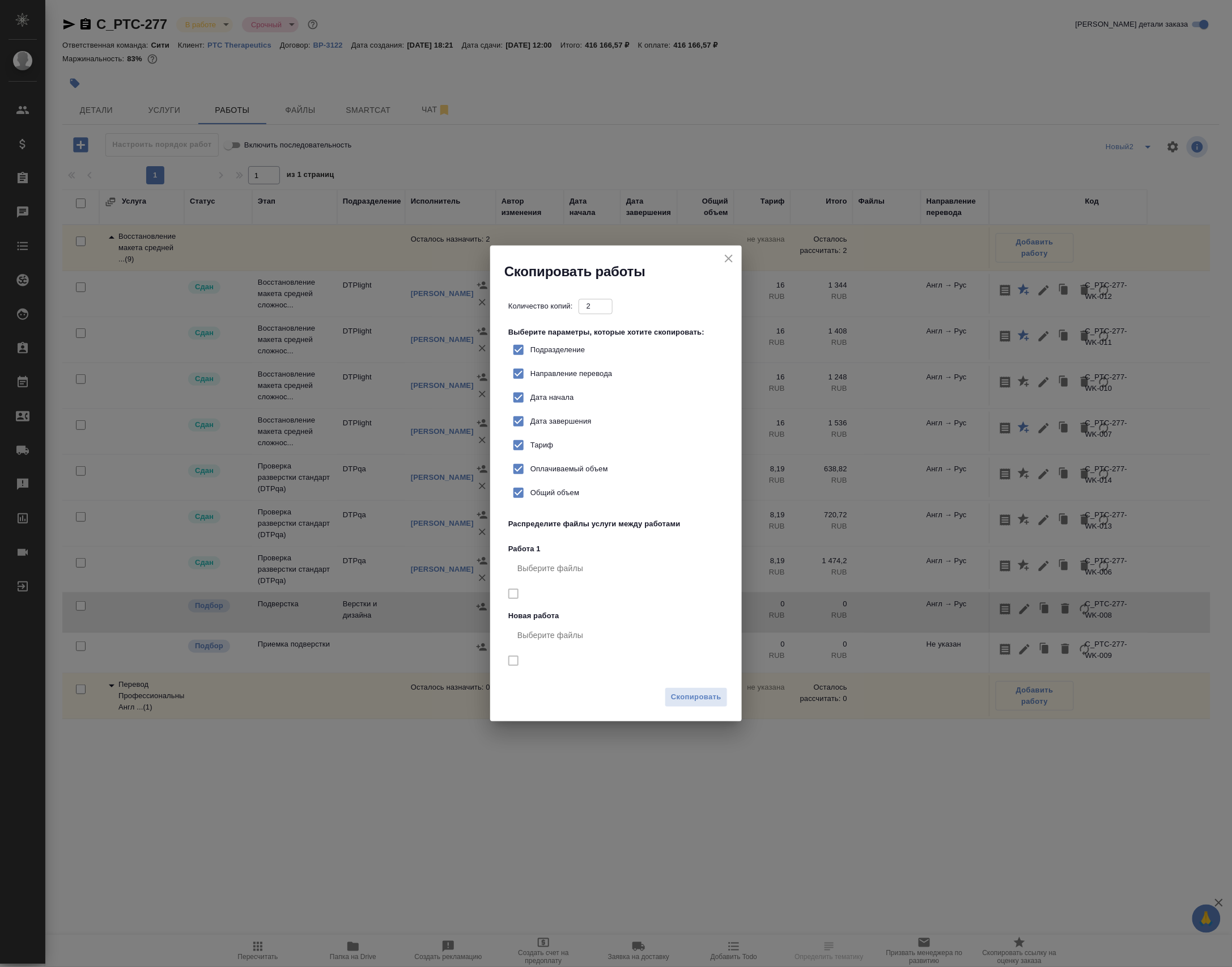
type input "2"
click at [606, 299] on input "2" at bounding box center [595, 306] width 34 height 14
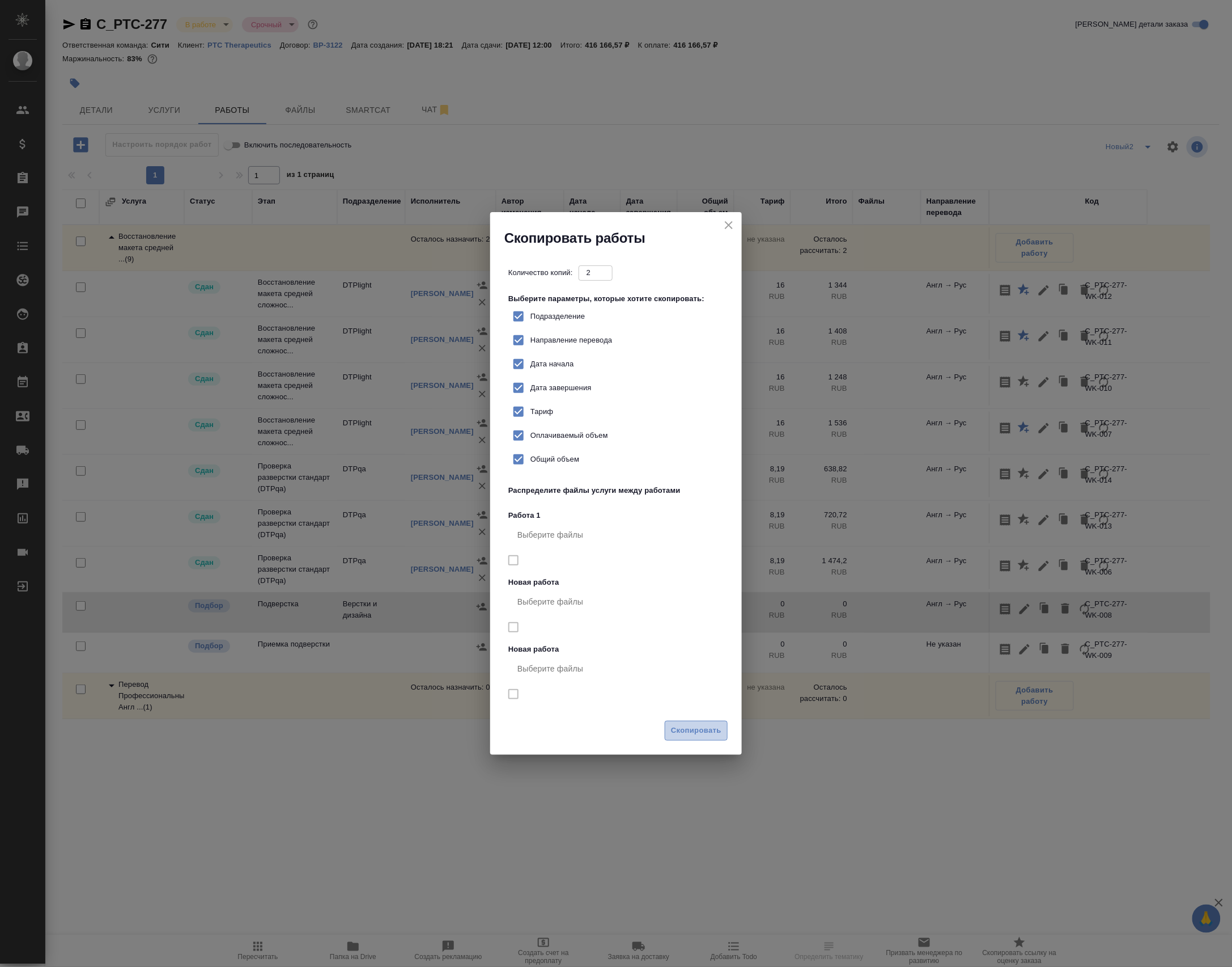
click at [708, 737] on span "Скопировать" at bounding box center [696, 730] width 51 height 13
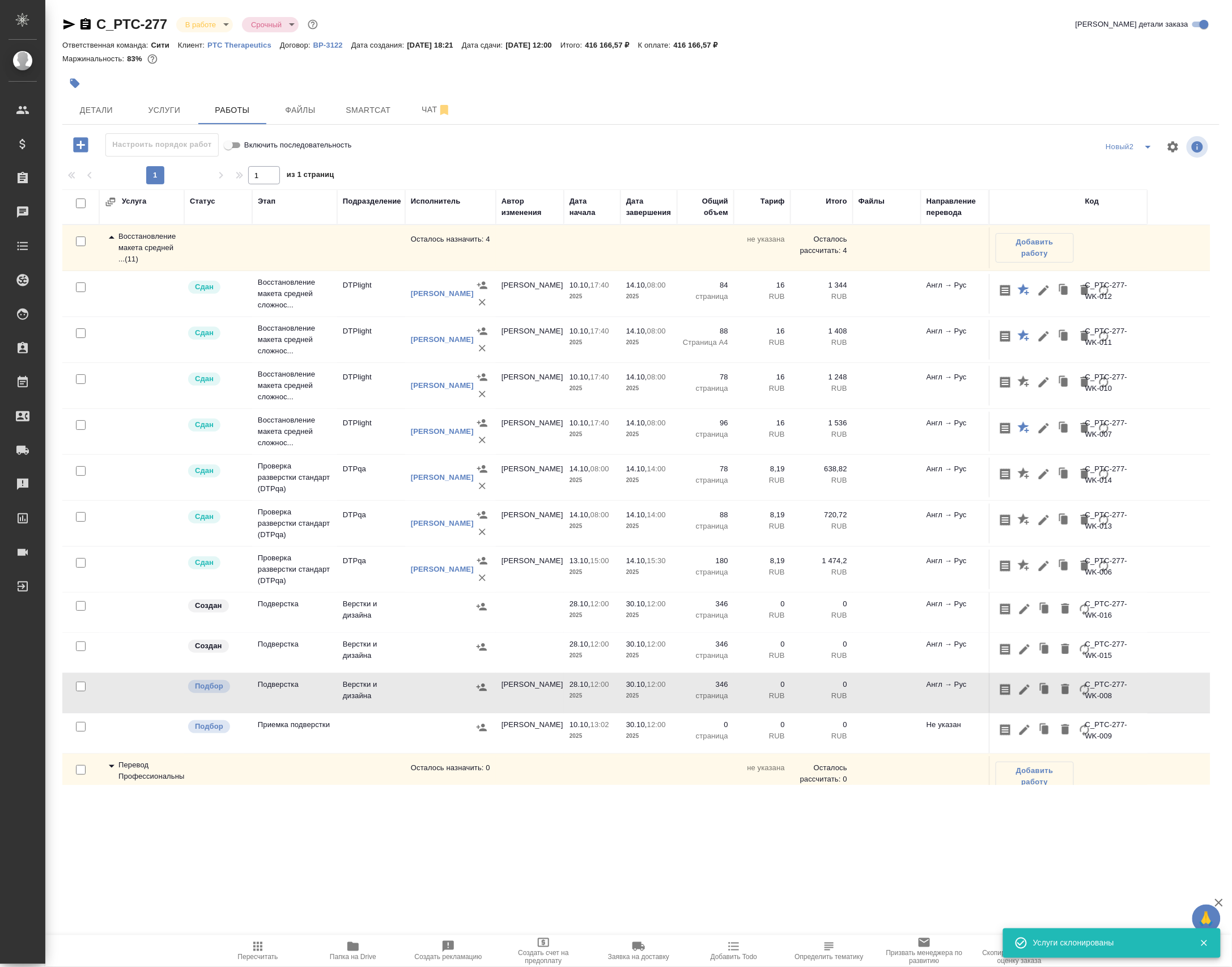
click at [401, 632] on td "Верстки и дизайна" at bounding box center [372, 612] width 68 height 40
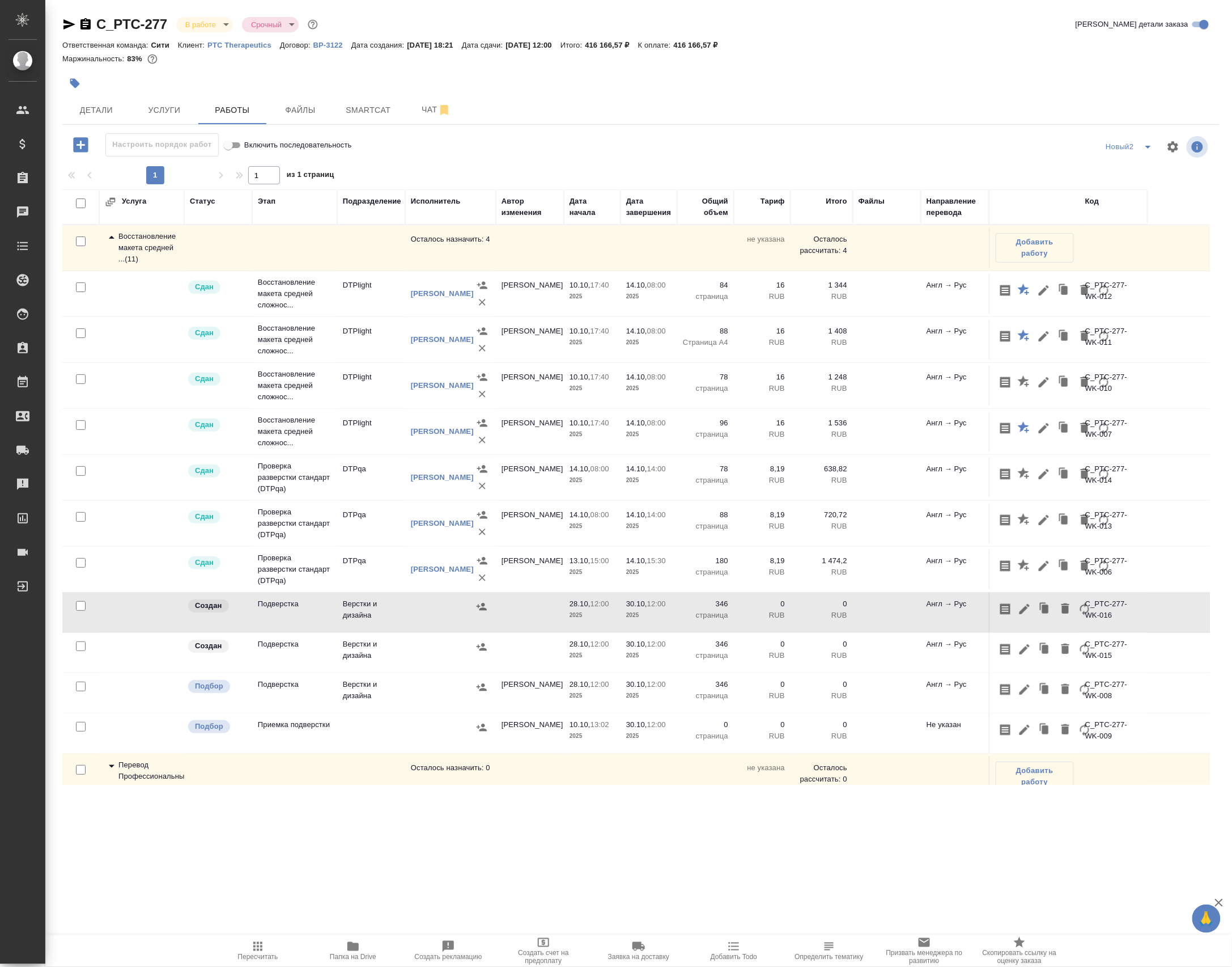
click at [401, 632] on td "Верстки и дизайна" at bounding box center [372, 612] width 68 height 40
click at [382, 672] on td "Верстки и дизайна" at bounding box center [372, 652] width 68 height 40
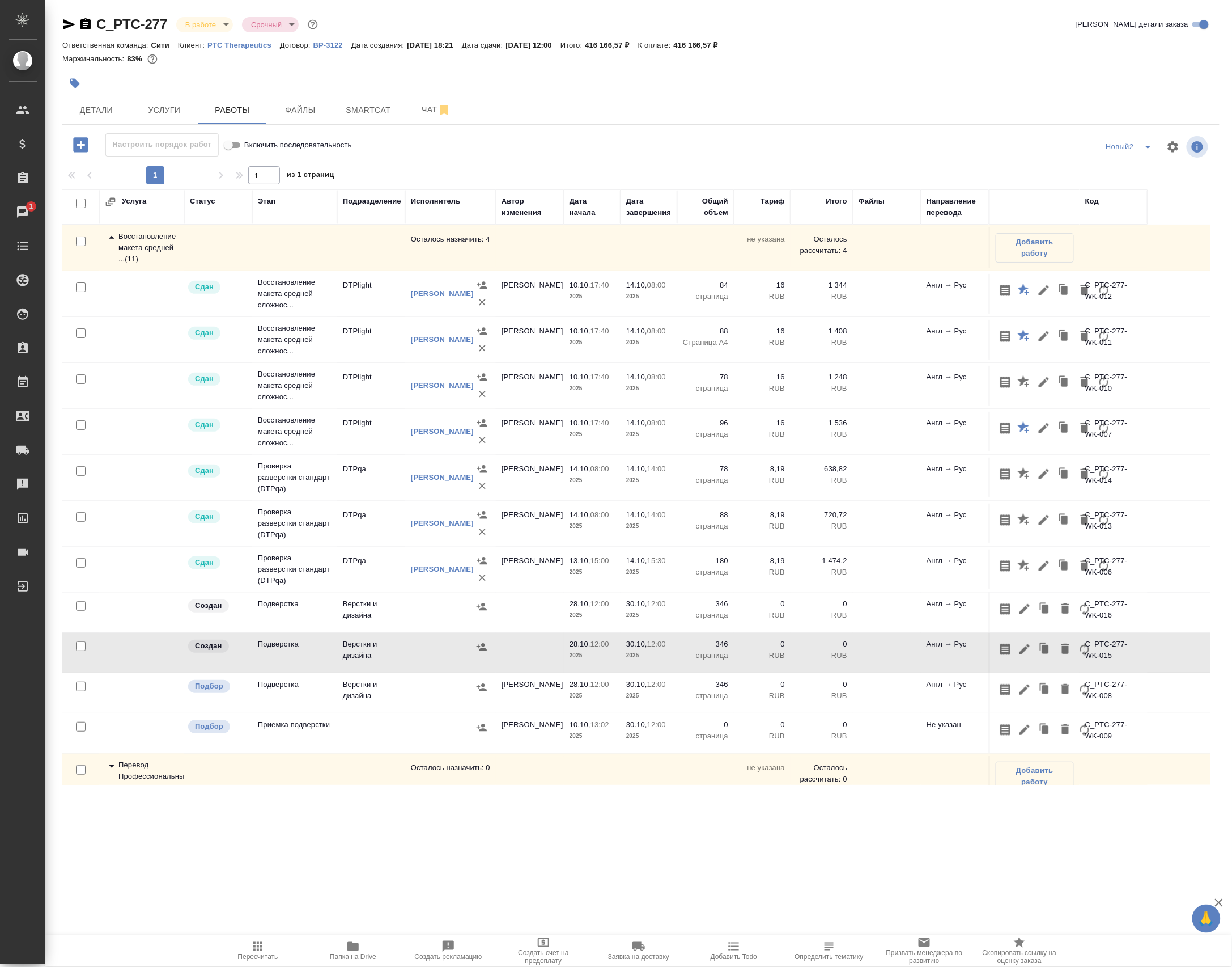
click at [382, 672] on td "Верстки и дизайна" at bounding box center [372, 652] width 68 height 40
click at [374, 713] on td "Верстки и дизайна" at bounding box center [372, 693] width 68 height 40
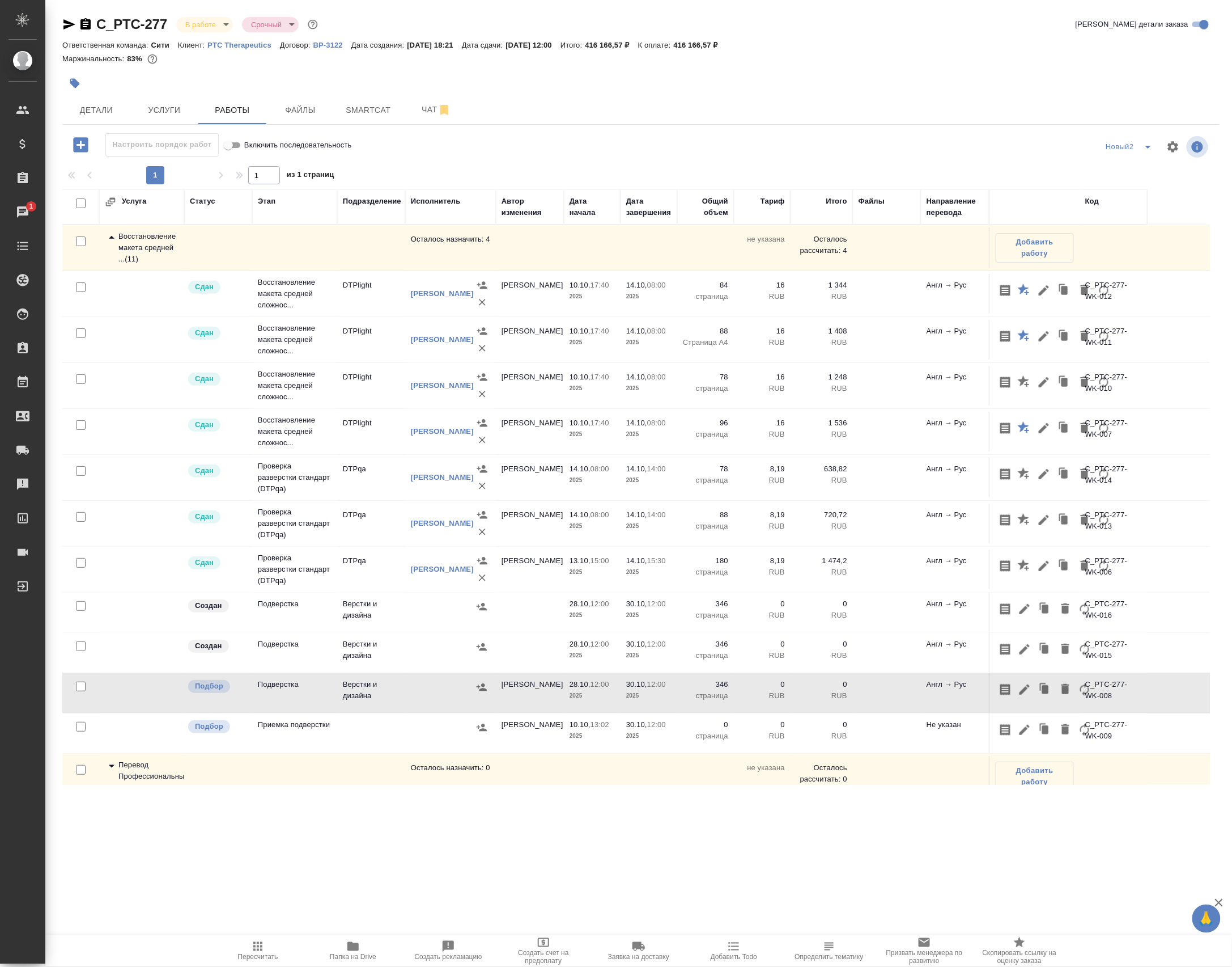
click at [378, 713] on td "Верстки и дизайна" at bounding box center [372, 693] width 68 height 40
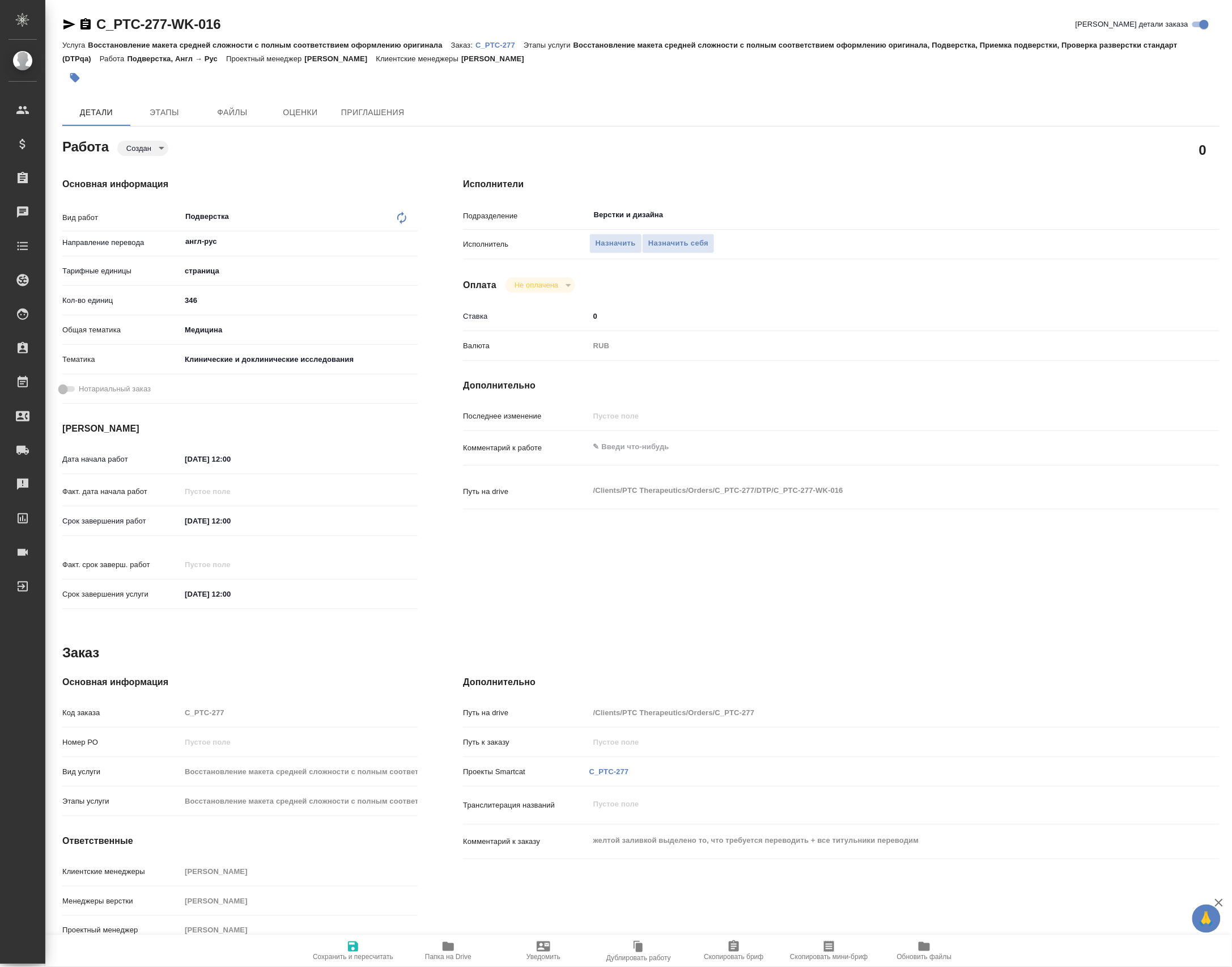
click at [180, 297] on p "Кол-во единиц" at bounding box center [122, 300] width 119 height 11
drag, startPoint x: 180, startPoint y: 297, endPoint x: 187, endPoint y: 302, distance: 8.6
click at [185, 298] on div "Кол-во единиц 346" at bounding box center [240, 300] width 356 height 20
click at [187, 302] on input "346" at bounding box center [299, 300] width 236 height 17
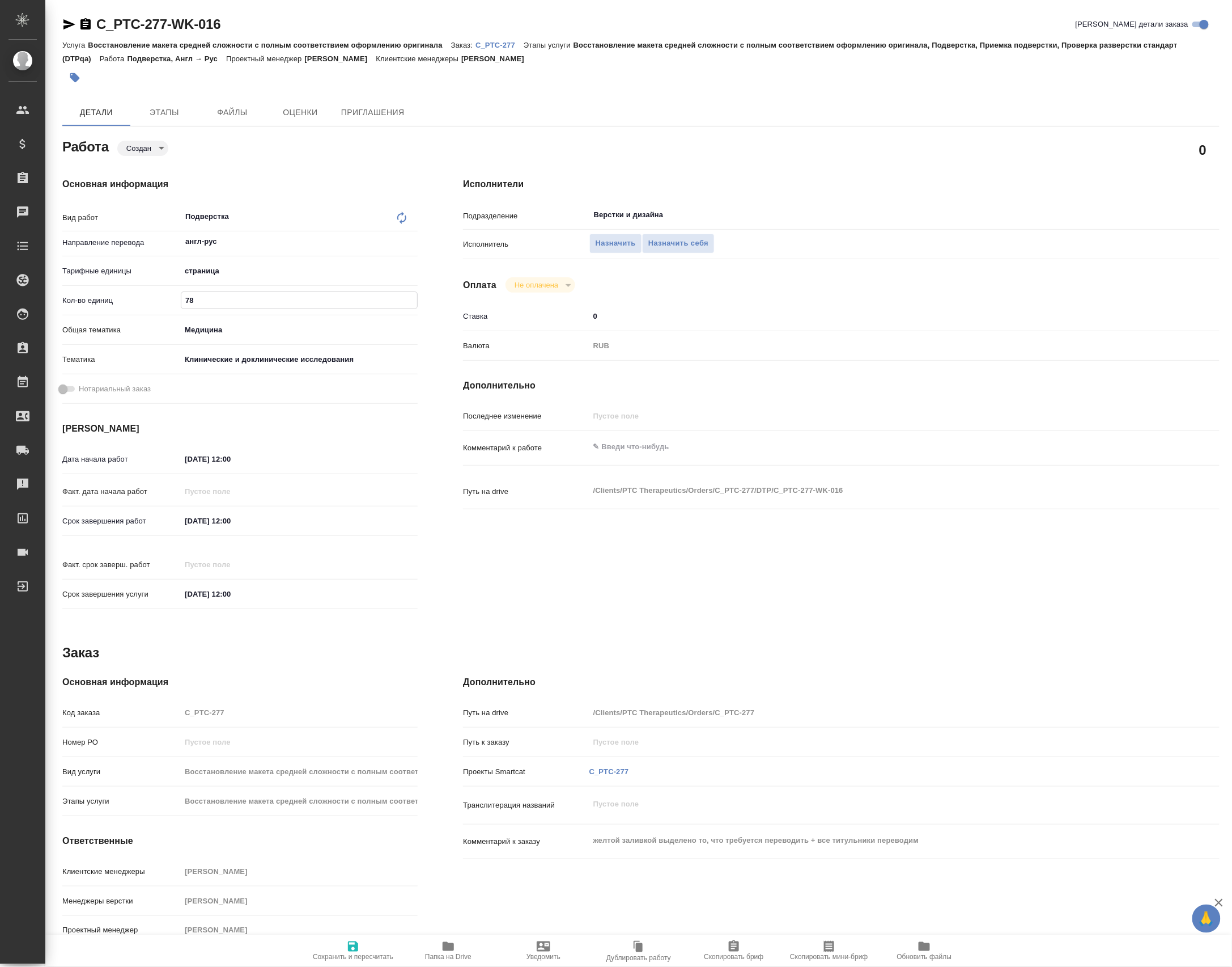
type input "78"
click at [342, 939] on span "Сохранить и пересчитать" at bounding box center [353, 950] width 82 height 22
type input "created"
type input "англ-рус"
type input "5a8b1489cc6b4906c91bfdb2"
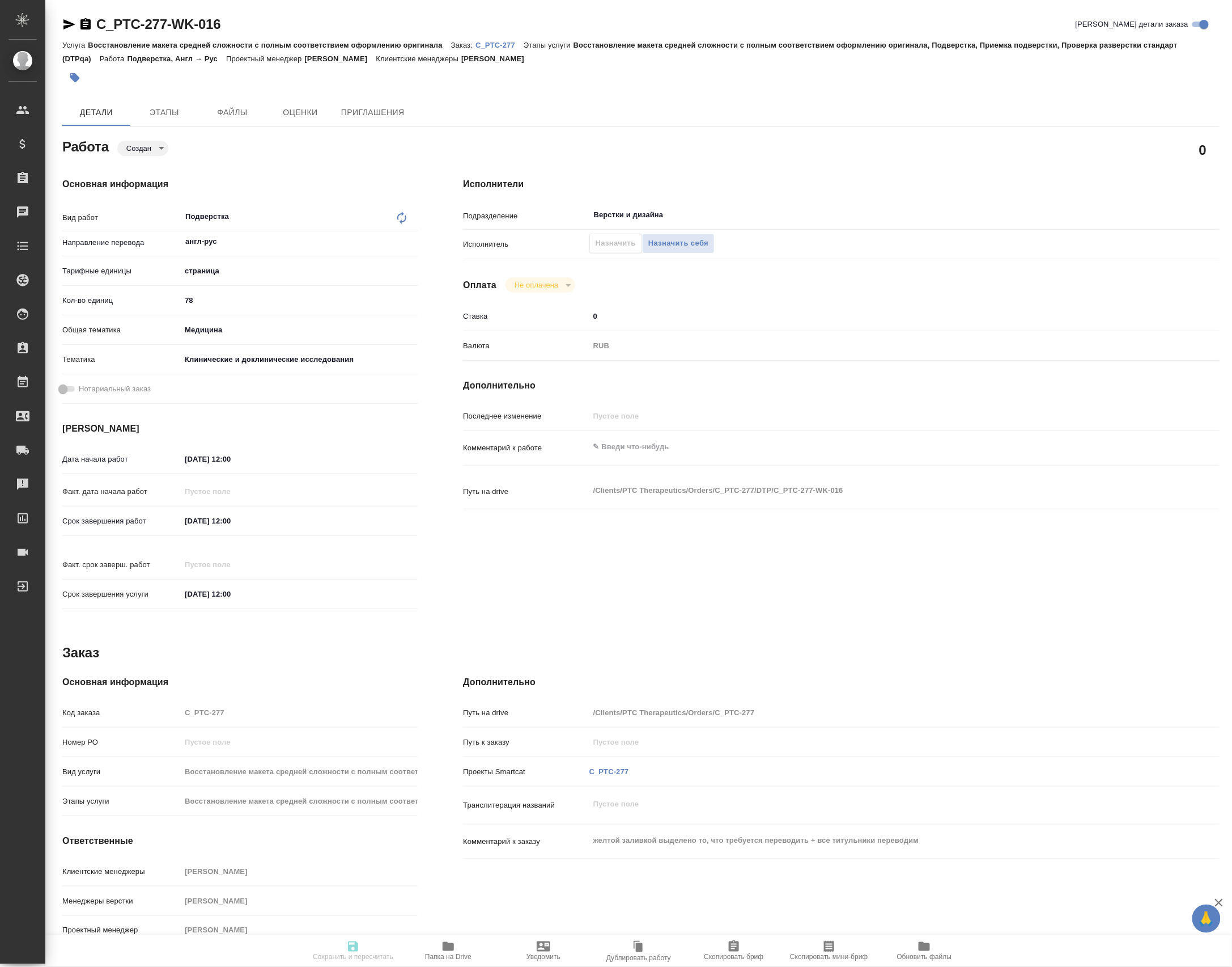
type input "78"
type input "med"
type input "5a8b8b956a9677013d343d9e"
type input "[DATE] 12:00"
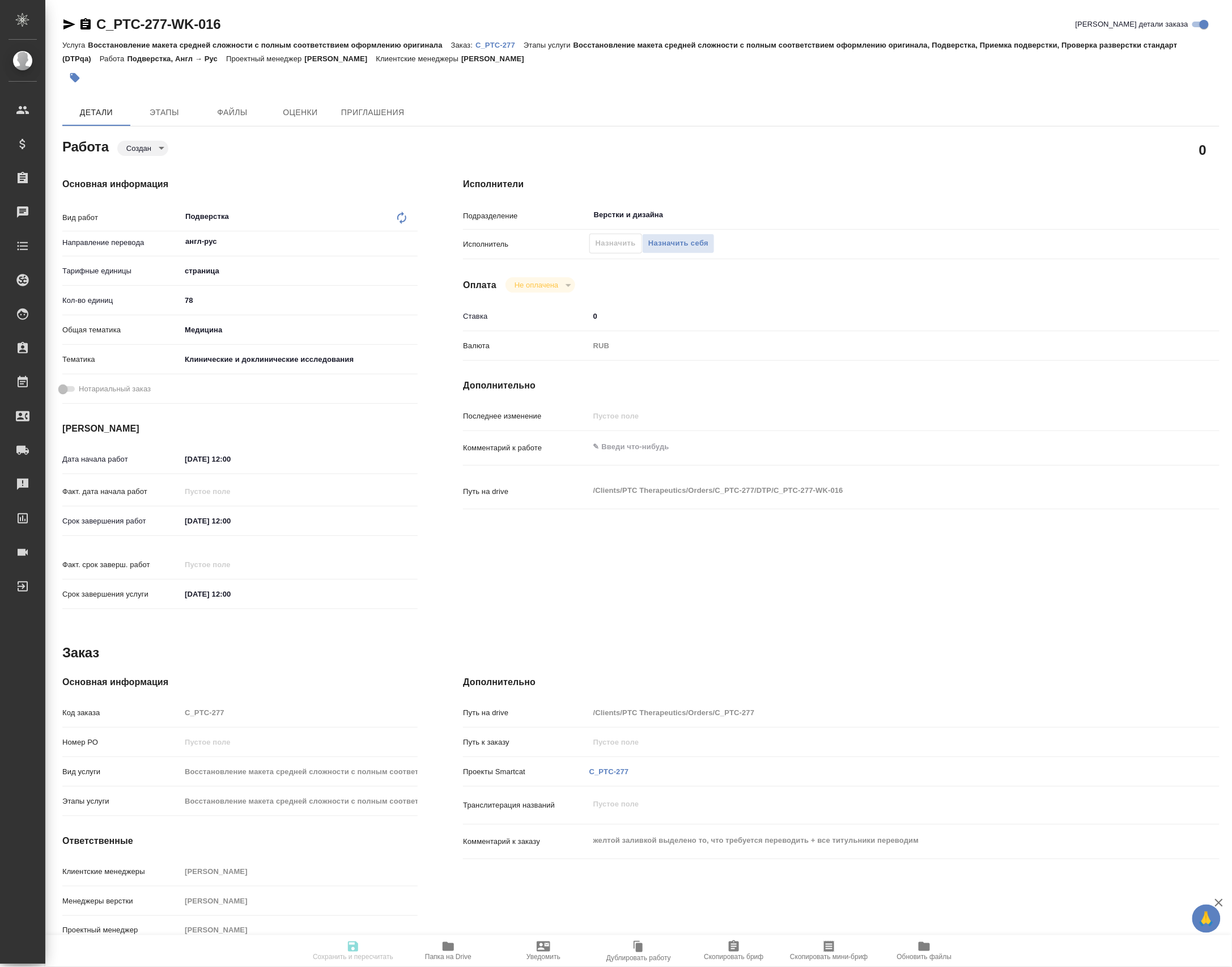
type input "[DATE] 12:00"
type input "Верстки и дизайна"
type input "notPayed"
type input "0"
type input "RUB"
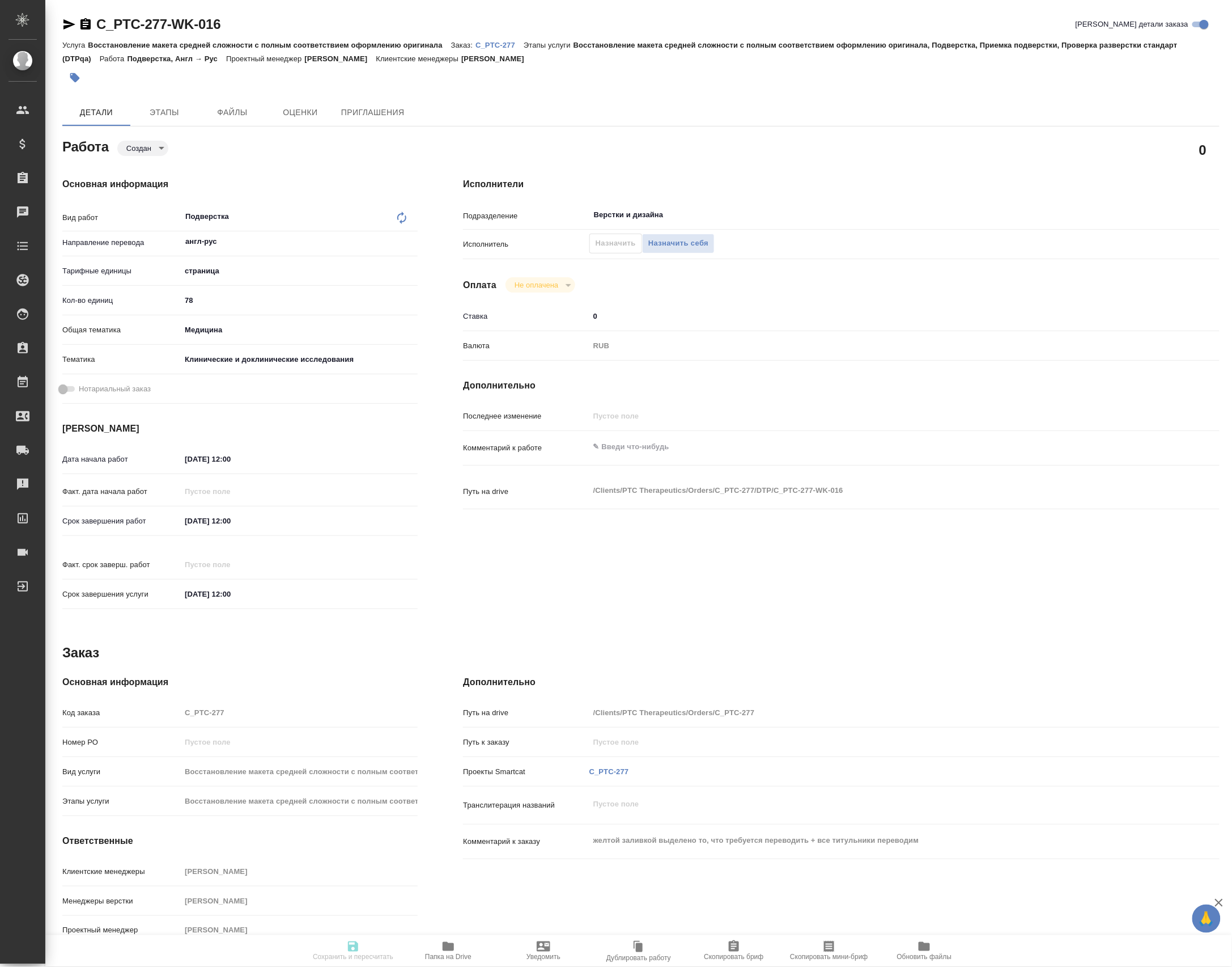
type input "Петрова Валерия"
type input "C_PTC-277"
type input "Восстановление макета средней сложности с полным соответствием оформлению ориги…"
type input "Лямина Надежда"
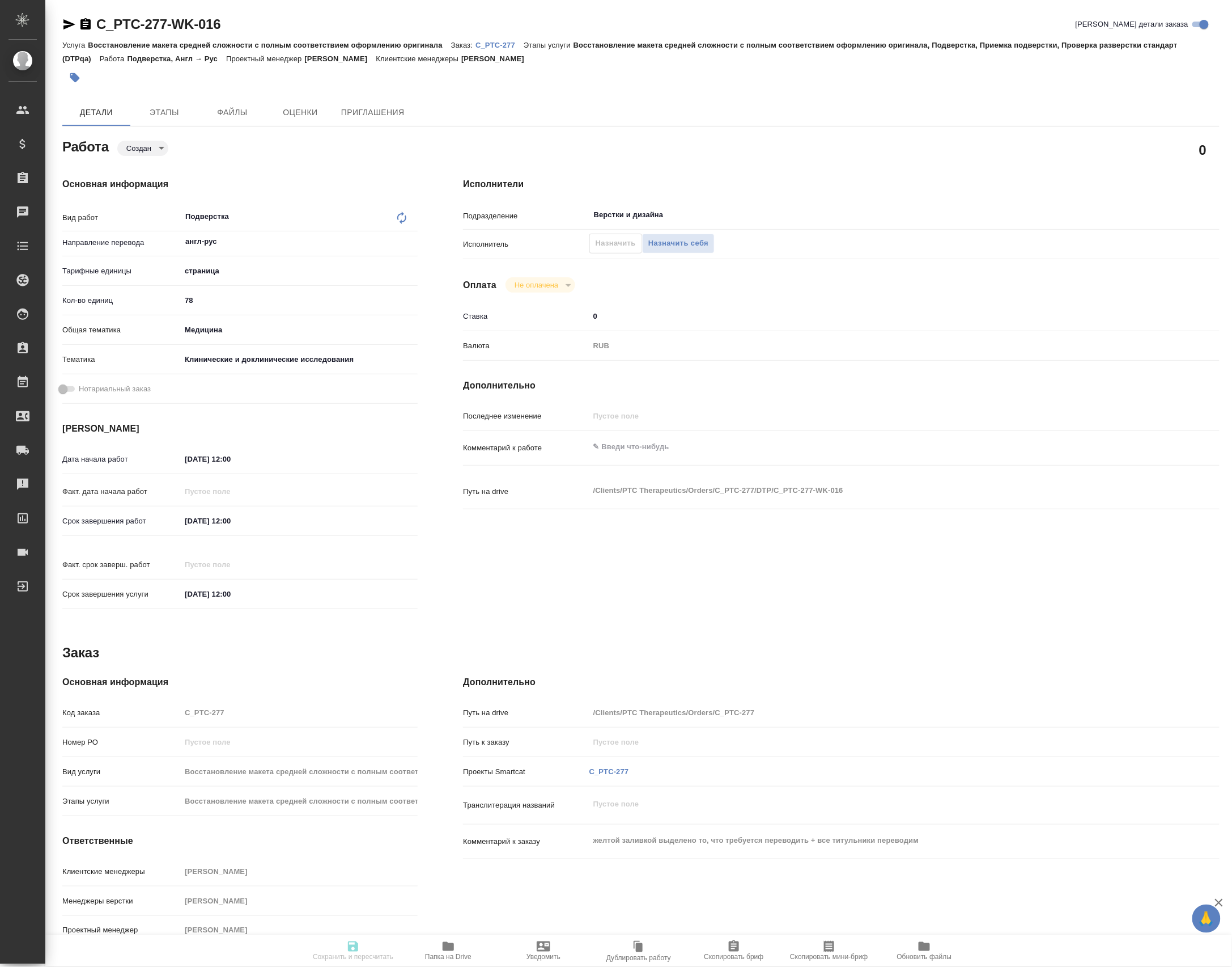
type input "Петрова Валерия"
type input "/Clients/PTC Therapeutics/Orders/C_PTC-277"
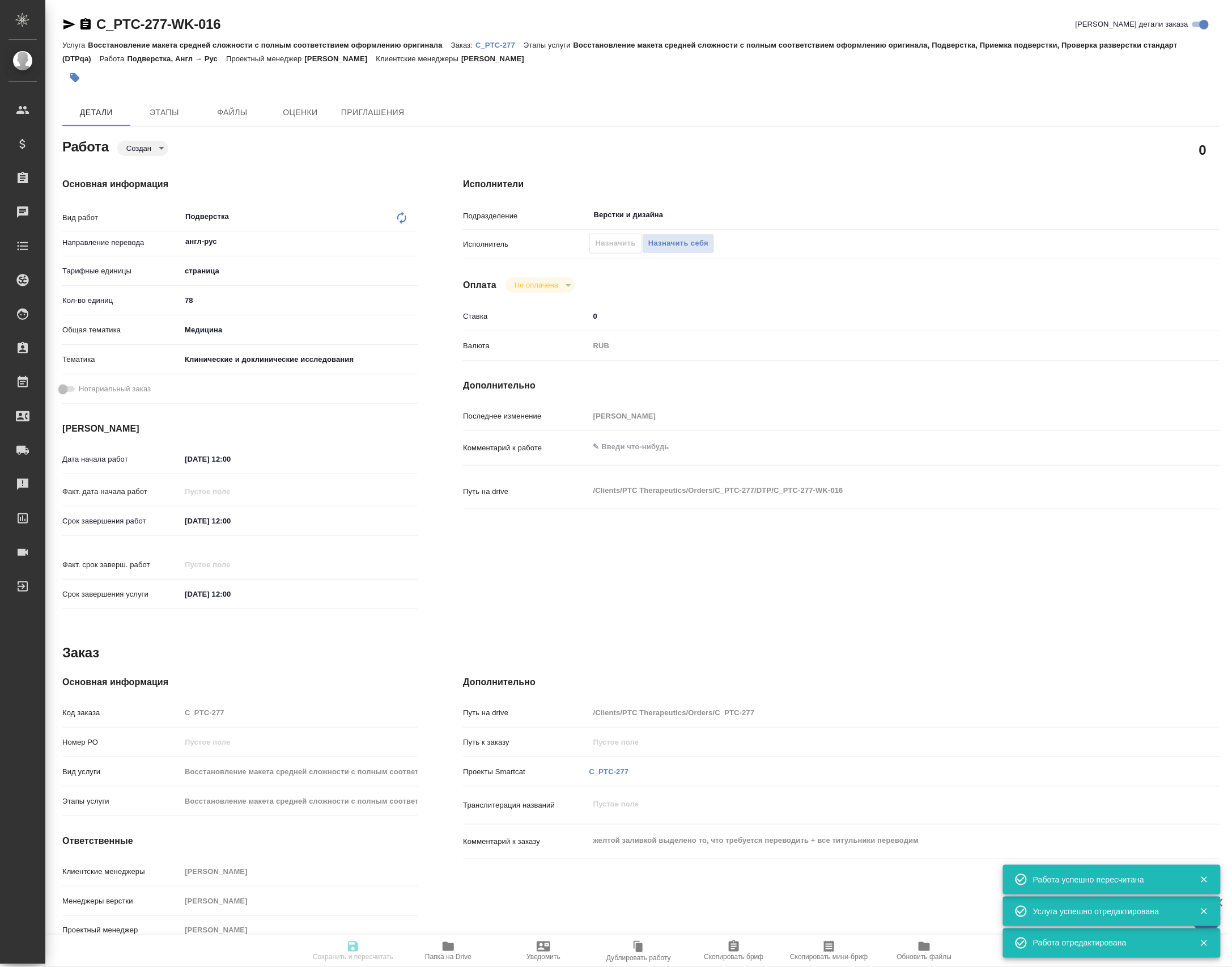
type input "created"
type input "англ-рус"
type input "5a8b1489cc6b4906c91bfdb2"
type input "78"
type input "med"
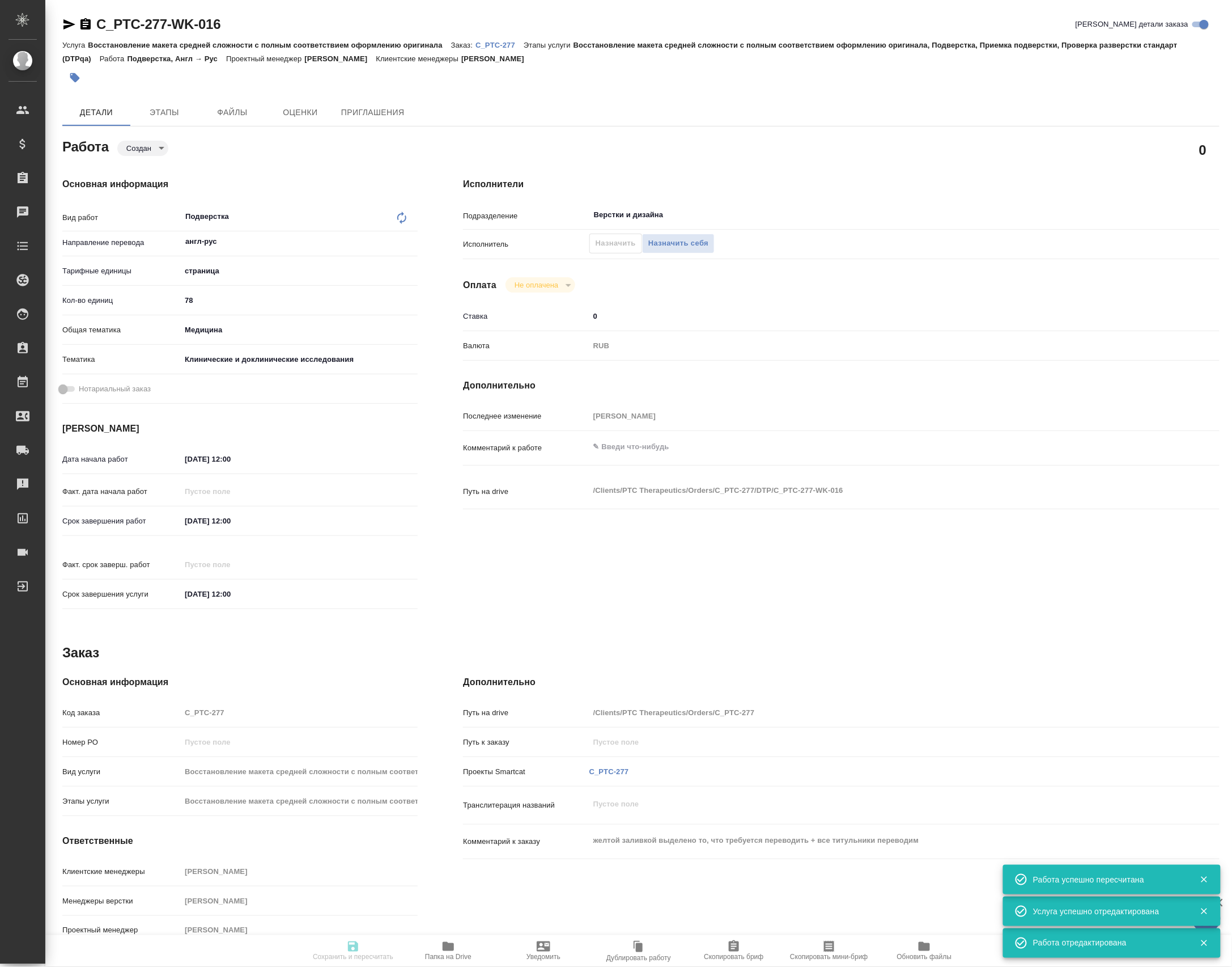
type input "5a8b8b956a9677013d343d9e"
type input "[DATE] 12:00"
type input "Верстки и дизайна"
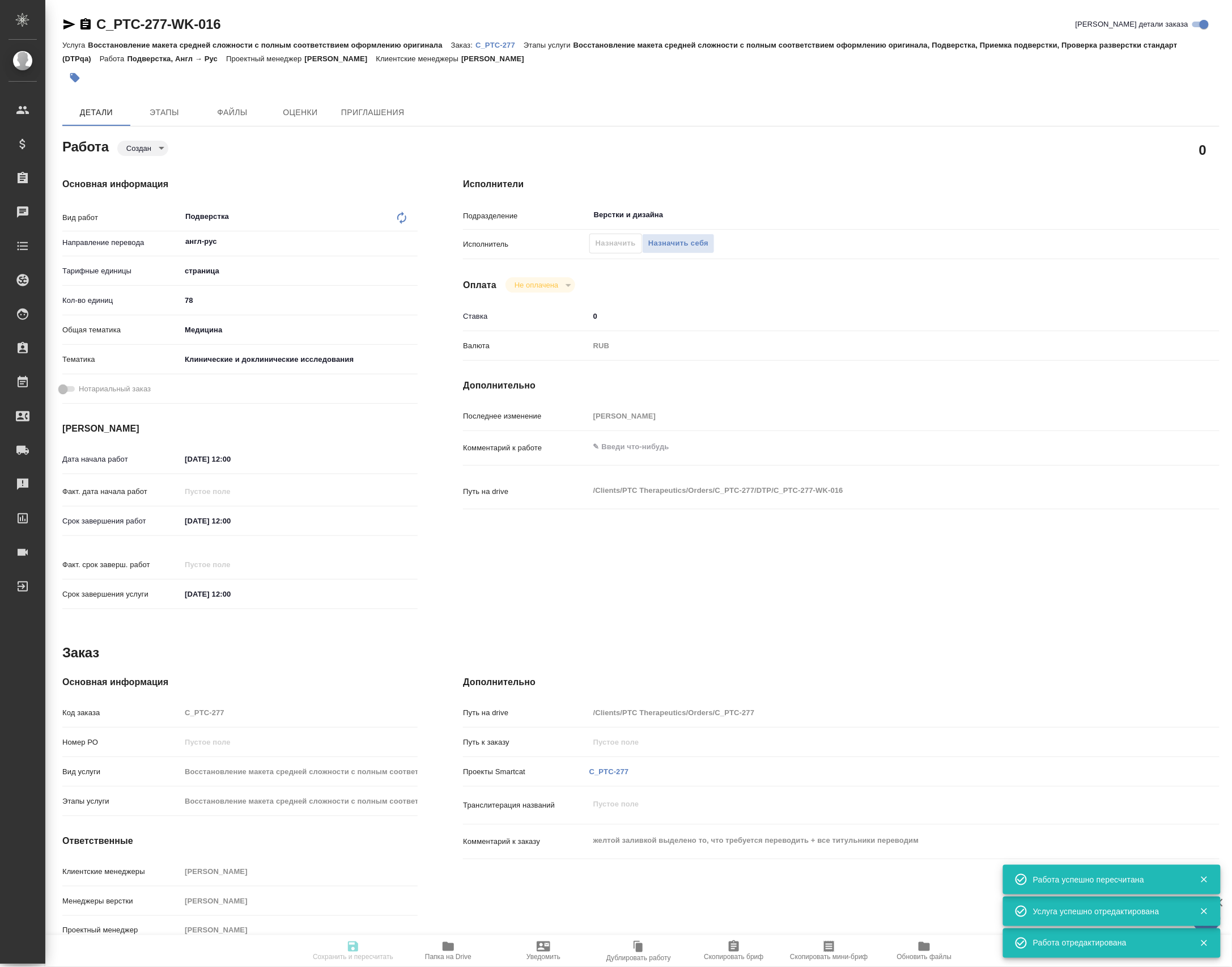
type input "notPayed"
type input "0"
type input "RUB"
type input "[PERSON_NAME]"
type input "C_PTC-277"
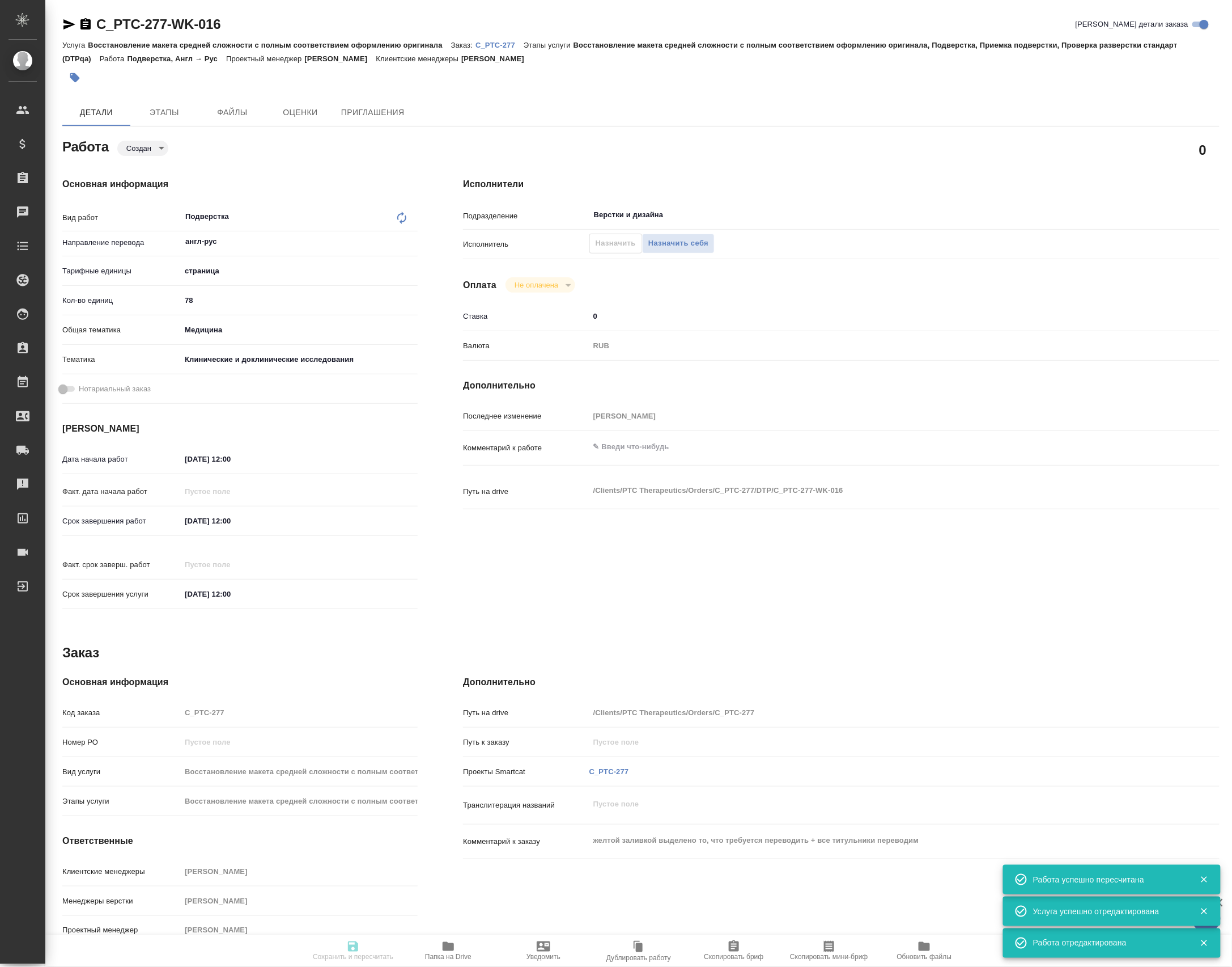
type input "Восстановление макета средней сложности с полным соответствием оформлению ориги…"
type input "[PERSON_NAME]"
type input "/Clients/PTC Therapeutics/Orders/C_PTC-277"
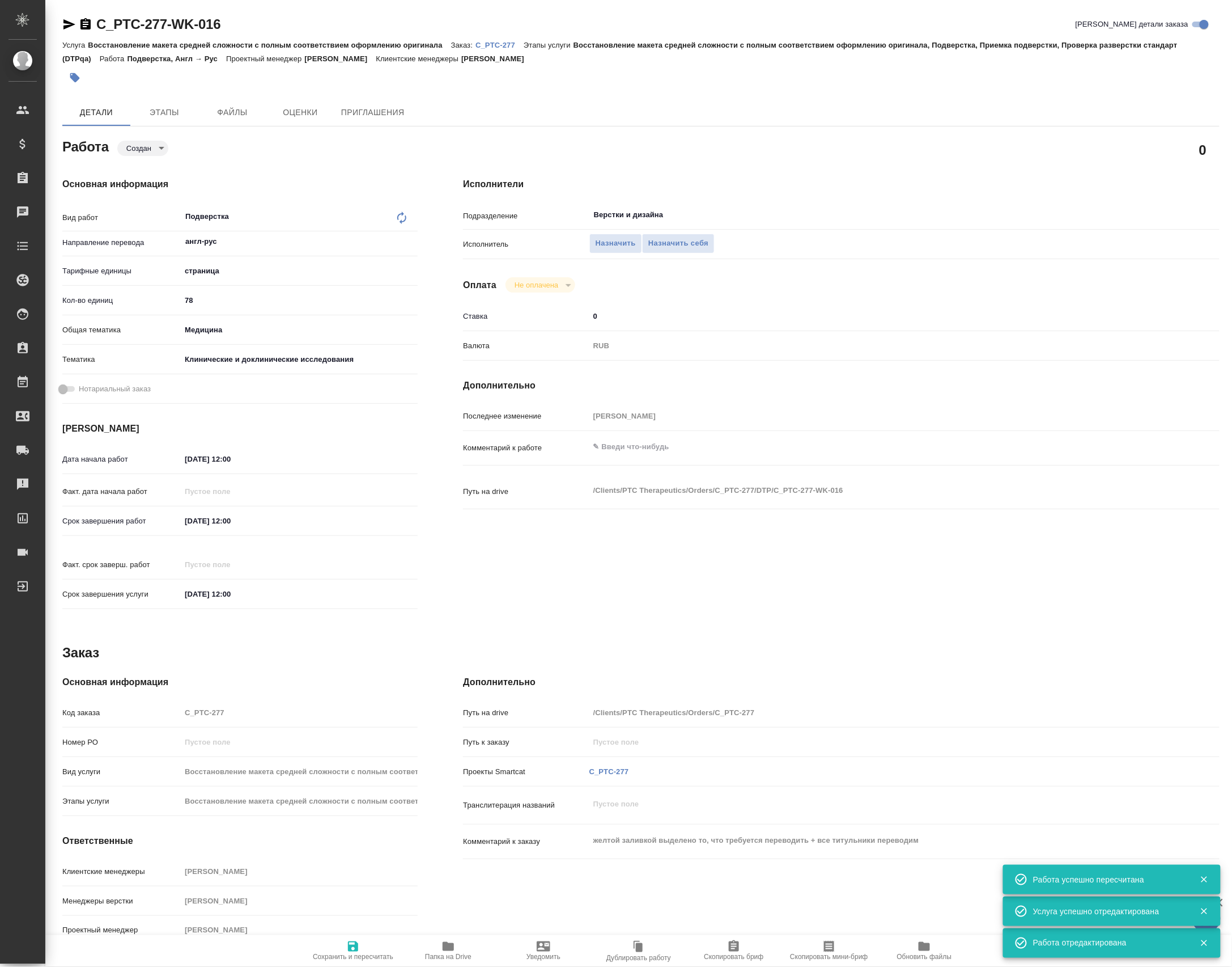
click at [251, 529] on input "[DATE] 12:00" at bounding box center [230, 521] width 99 height 17
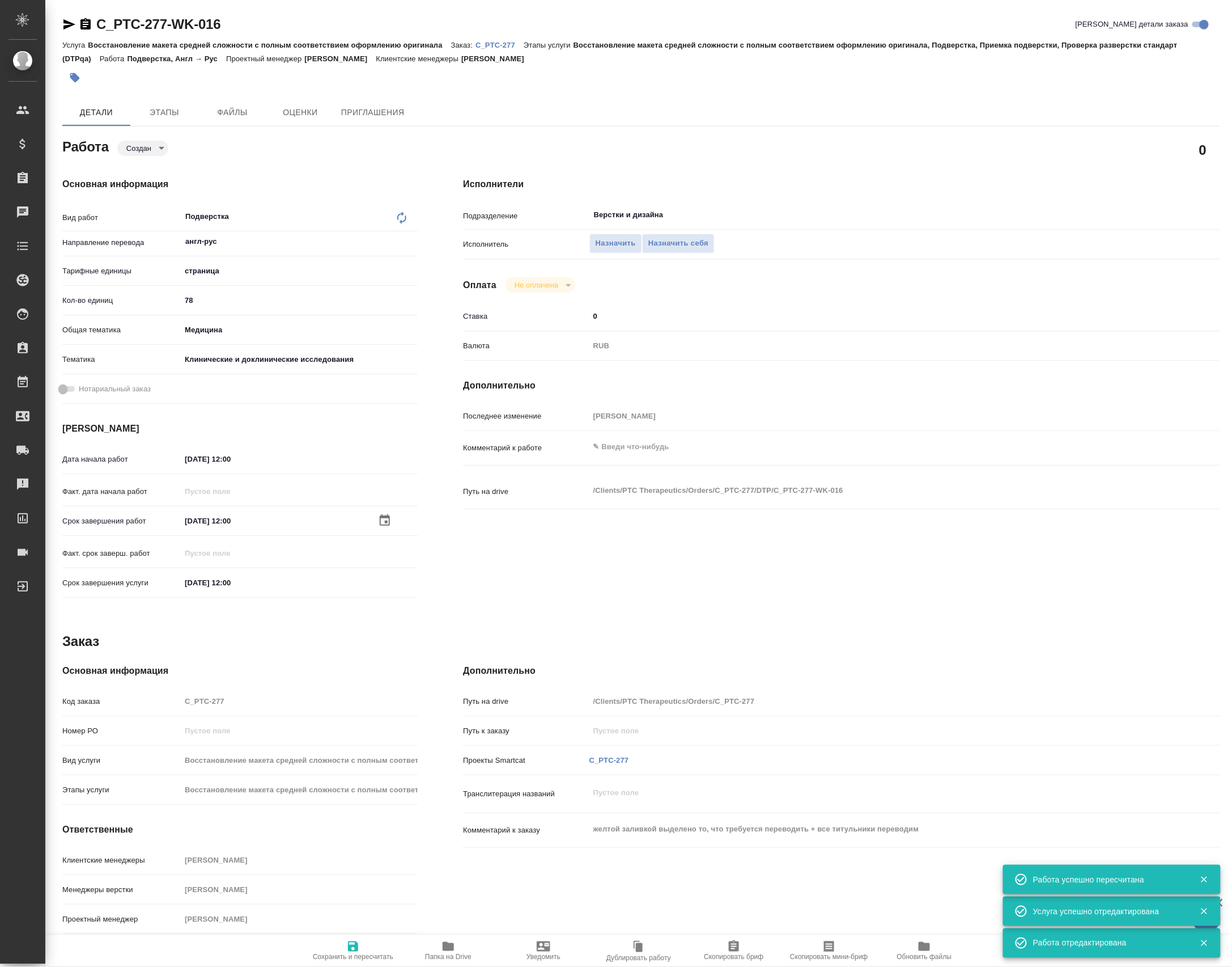
click at [363, 527] on div "[DATE] 12:00" at bounding box center [299, 521] width 237 height 17
click at [380, 527] on icon "button" at bounding box center [385, 520] width 14 height 14
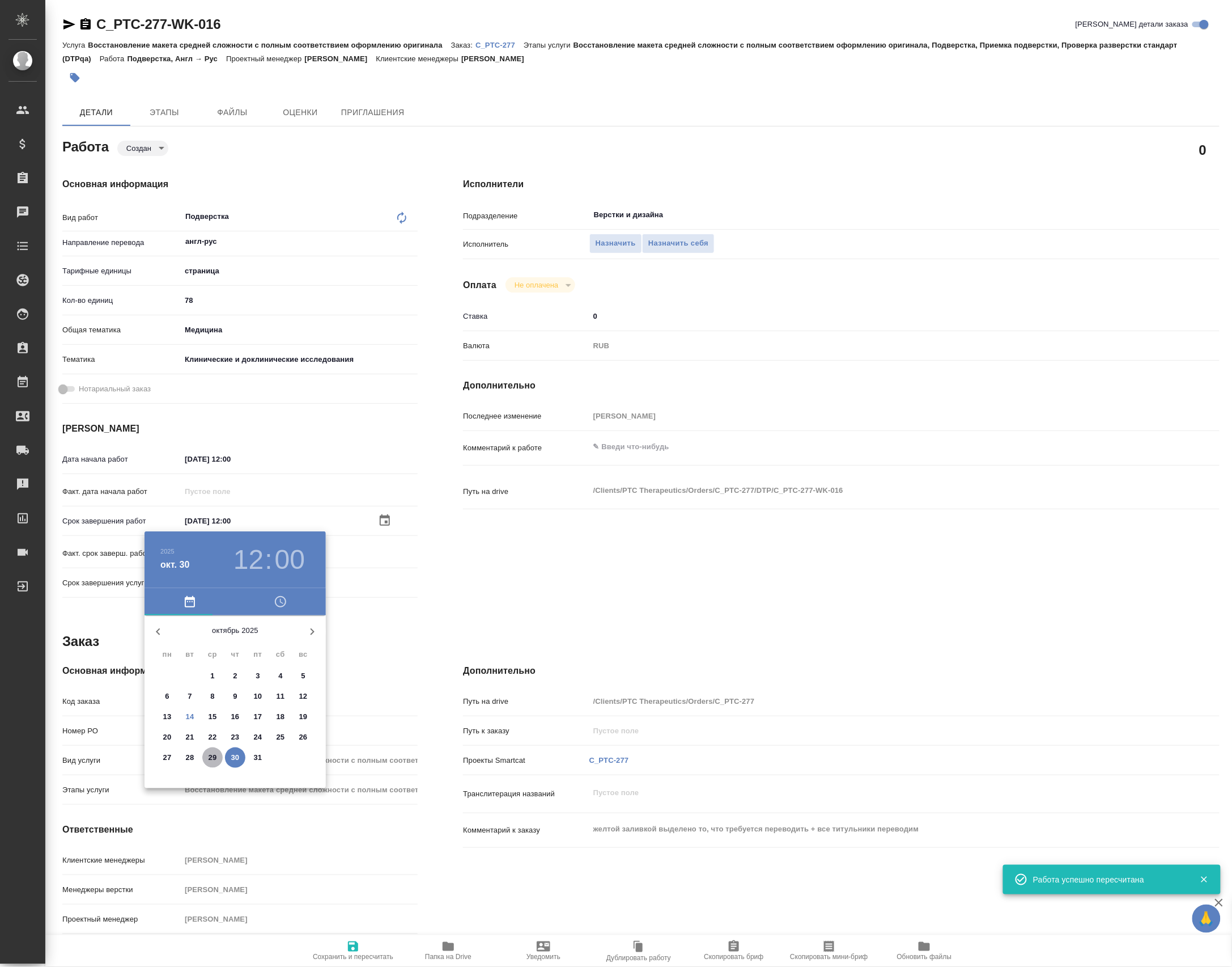
click at [216, 763] on p "29" at bounding box center [213, 757] width 8 height 11
type input "[DATE] 12:00"
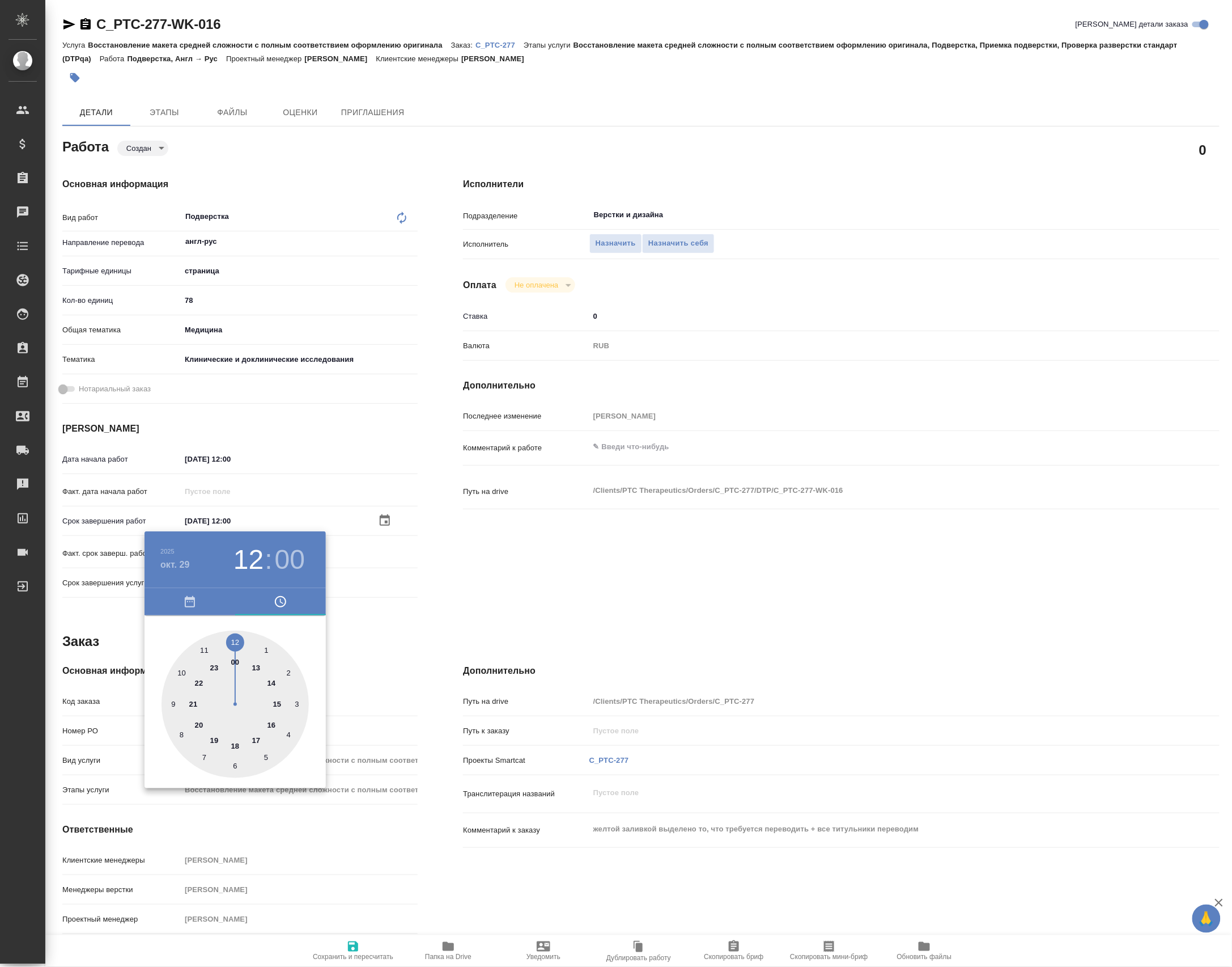
click at [254, 465] on div at bounding box center [616, 484] width 1232 height 967
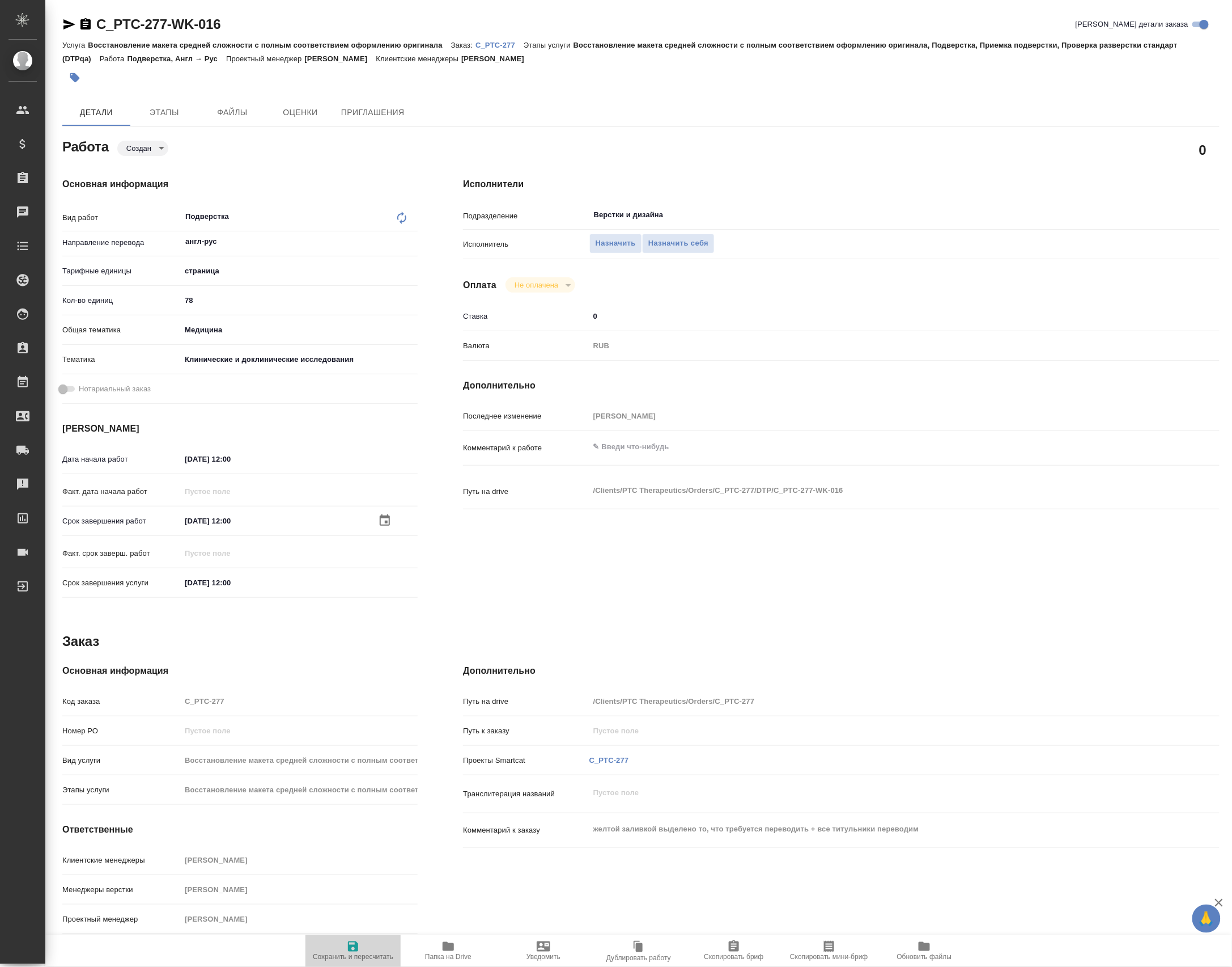
click at [366, 939] on span "Сохранить и пересчитать" at bounding box center [353, 950] width 82 height 22
type input "created"
type input "англ-рус"
type input "5a8b1489cc6b4906c91bfdb2"
type input "78"
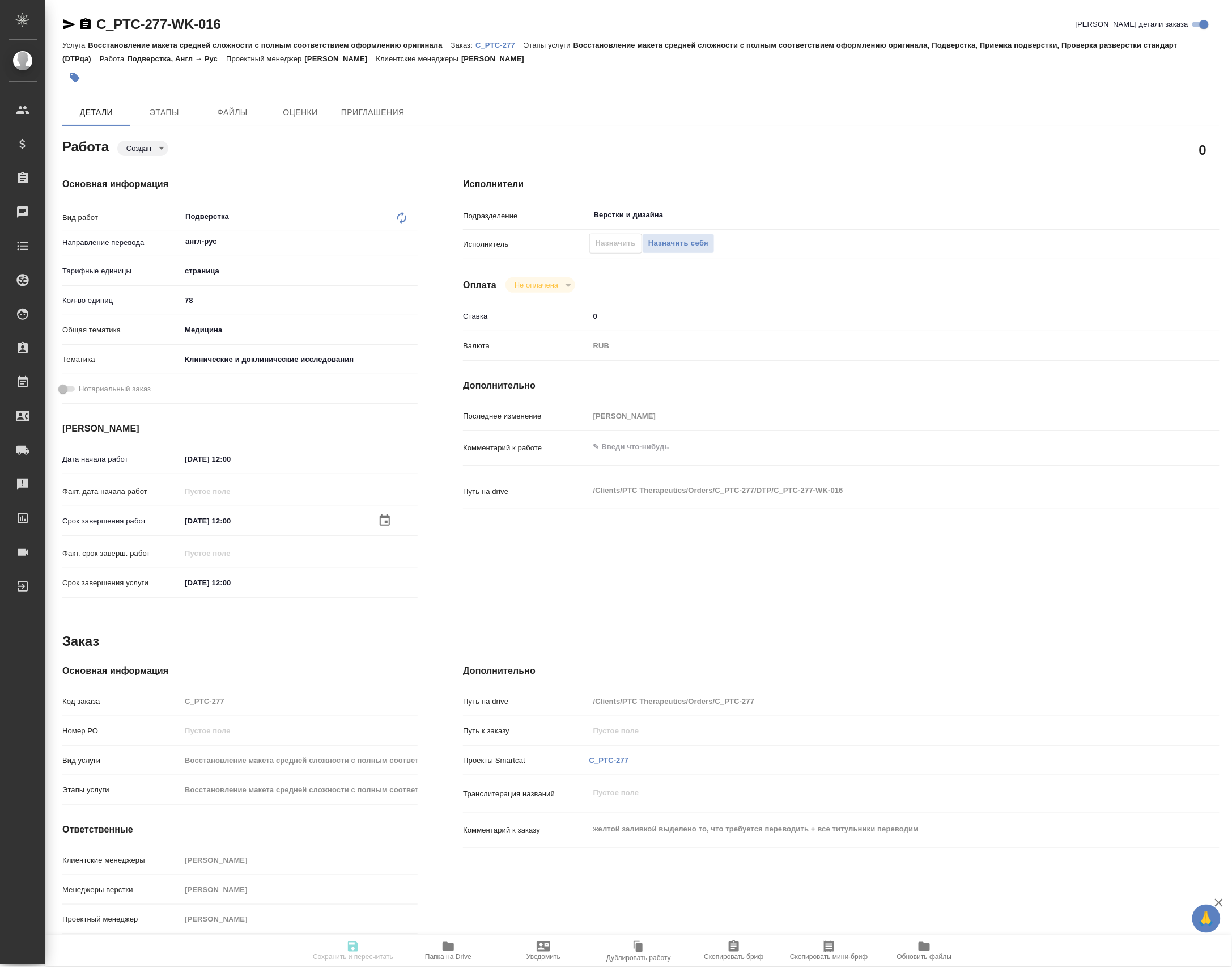
type input "med"
type input "5a8b8b956a9677013d343d9e"
type input "[DATE] 12:00"
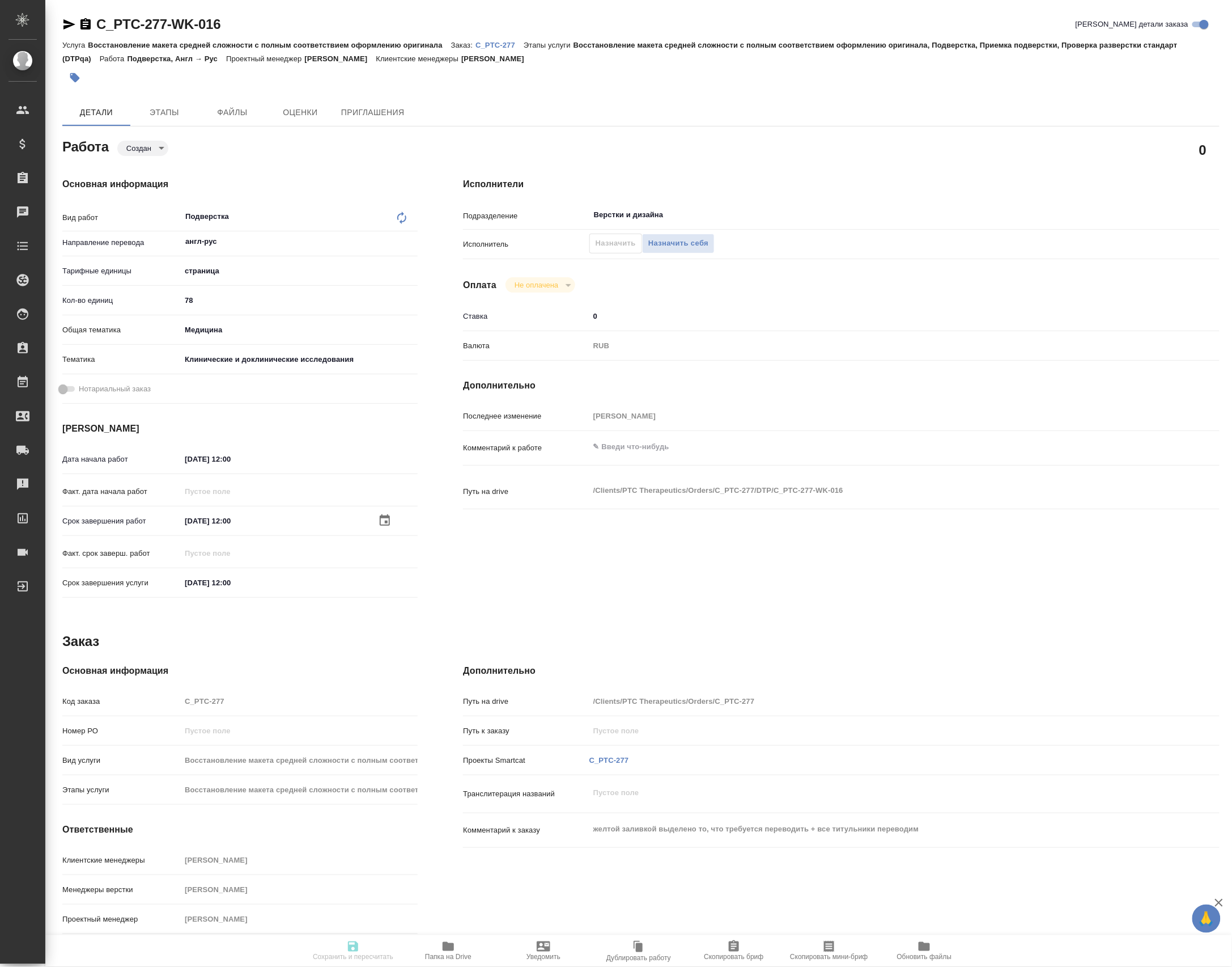
type input "Верстки и дизайна"
type input "notPayed"
type input "0"
type input "RUB"
type input "[PERSON_NAME]"
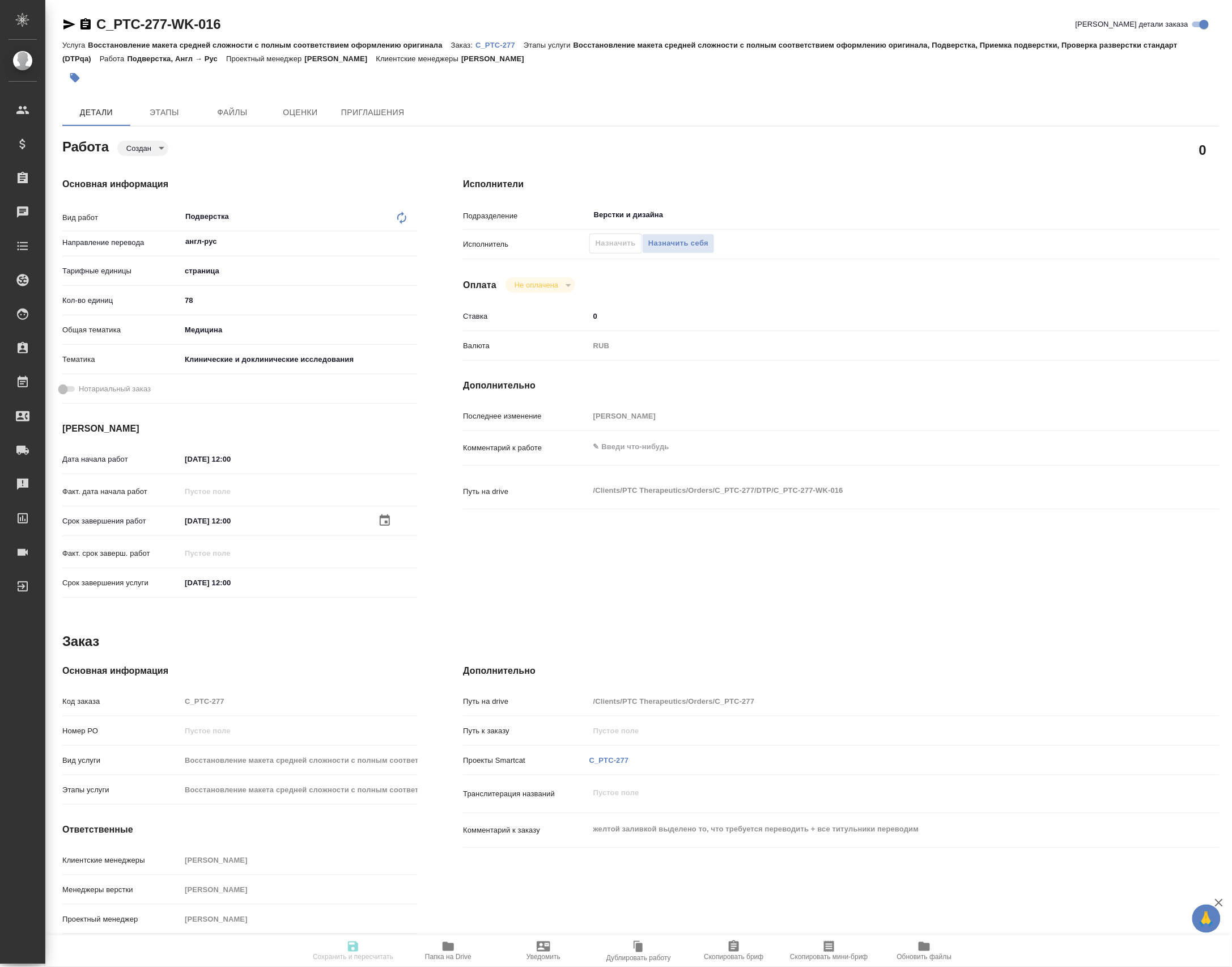
type input "C_PTC-277"
type input "Восстановление макета средней сложности с полным соответствием оформлению ориги…"
type input "[PERSON_NAME]"
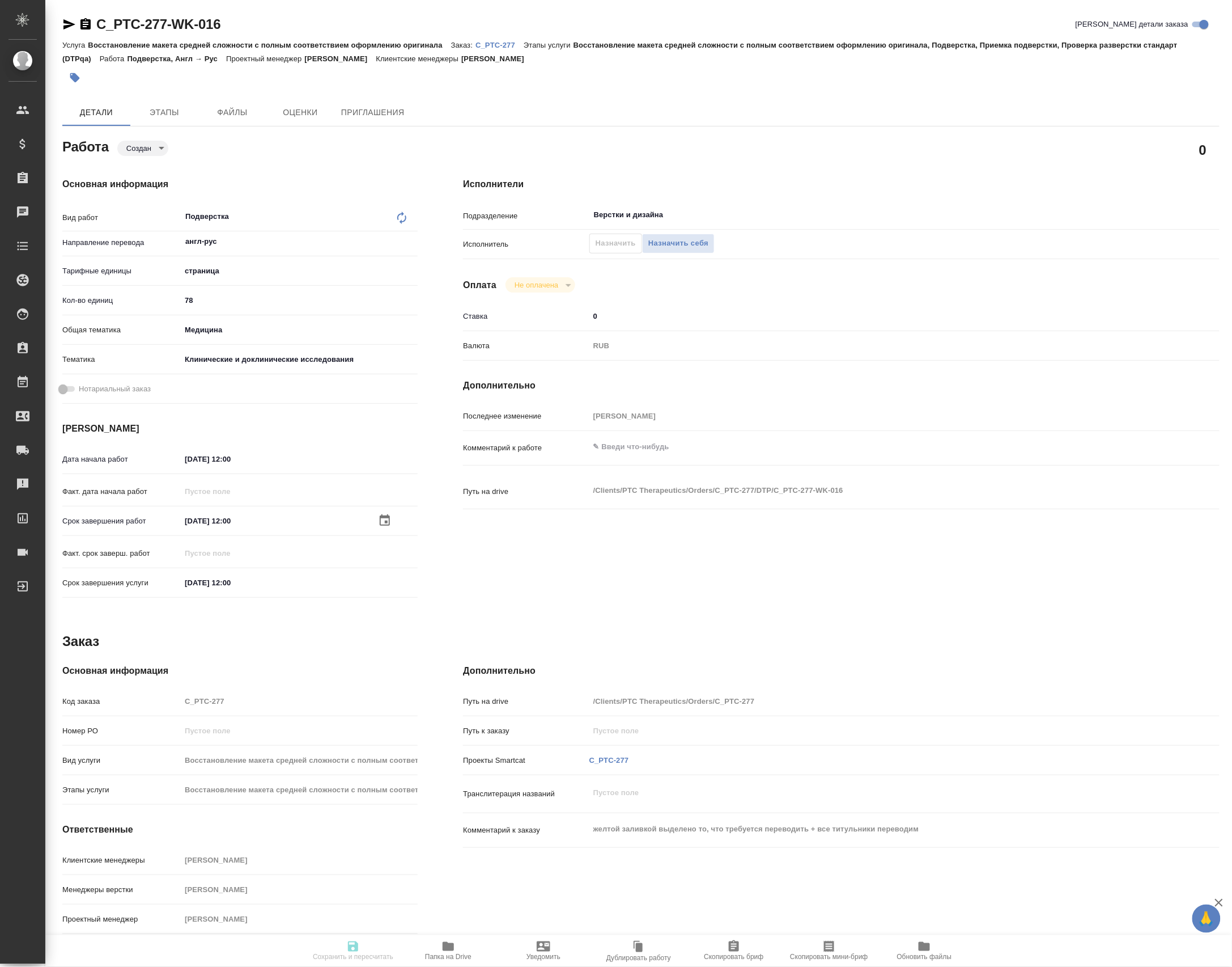
type input "/Clients/PTC Therapeutics/Orders/C_PTC-277"
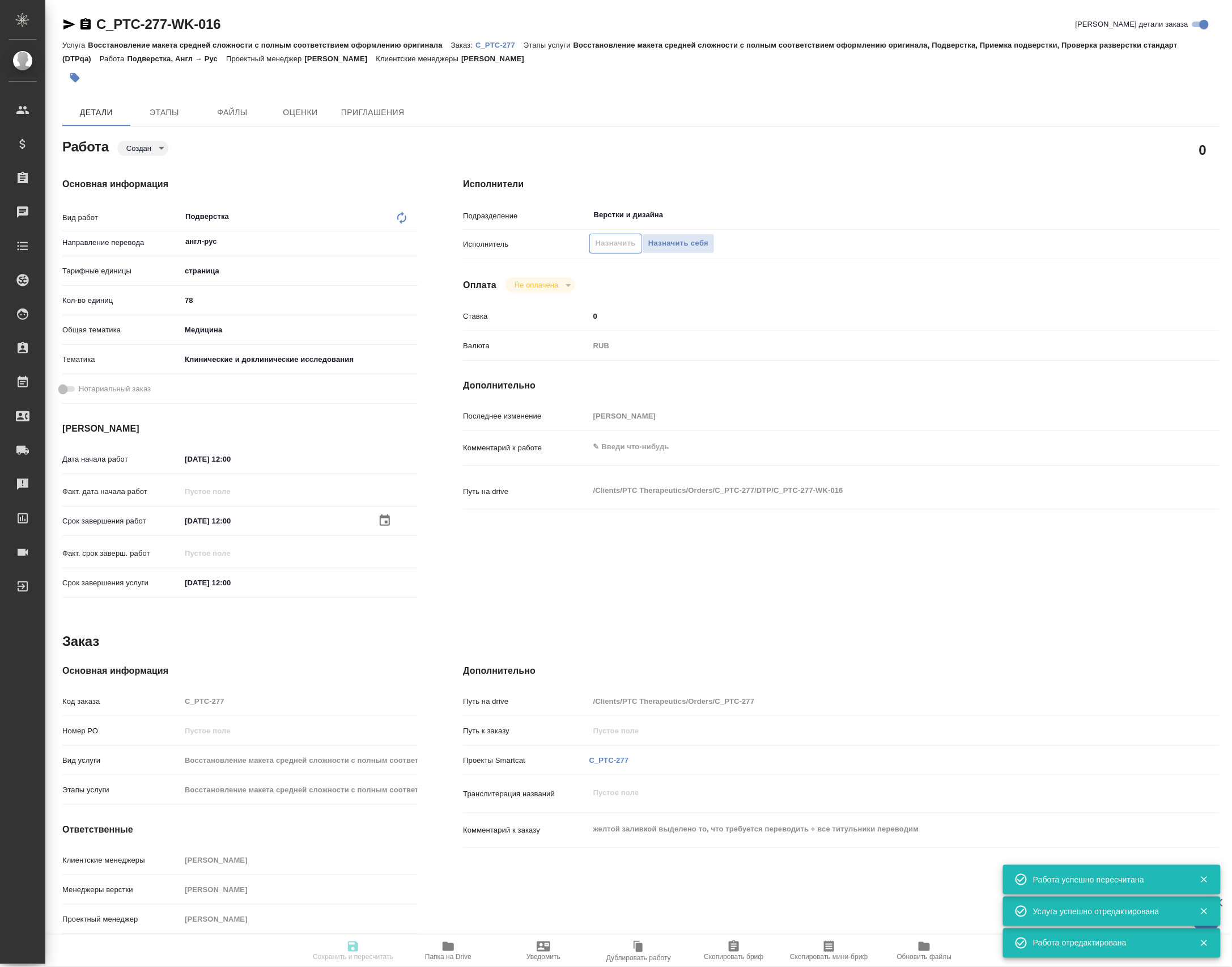
type input "created"
type input "англ-рус"
type input "5a8b1489cc6b4906c91bfdb2"
type input "78"
type input "med"
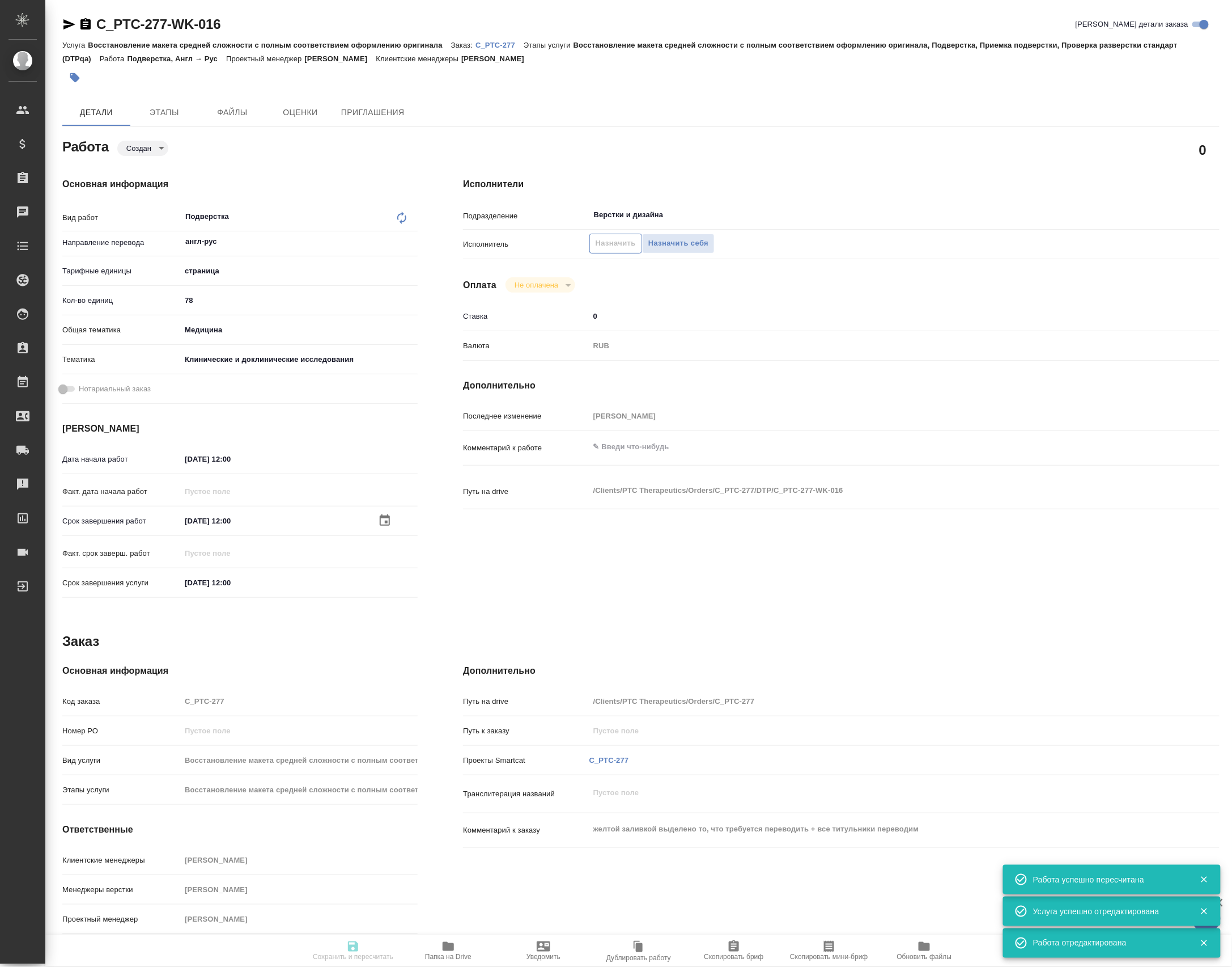
type input "5a8b8b956a9677013d343d9e"
type input "[DATE] 12:00"
type input "Верстки и дизайна"
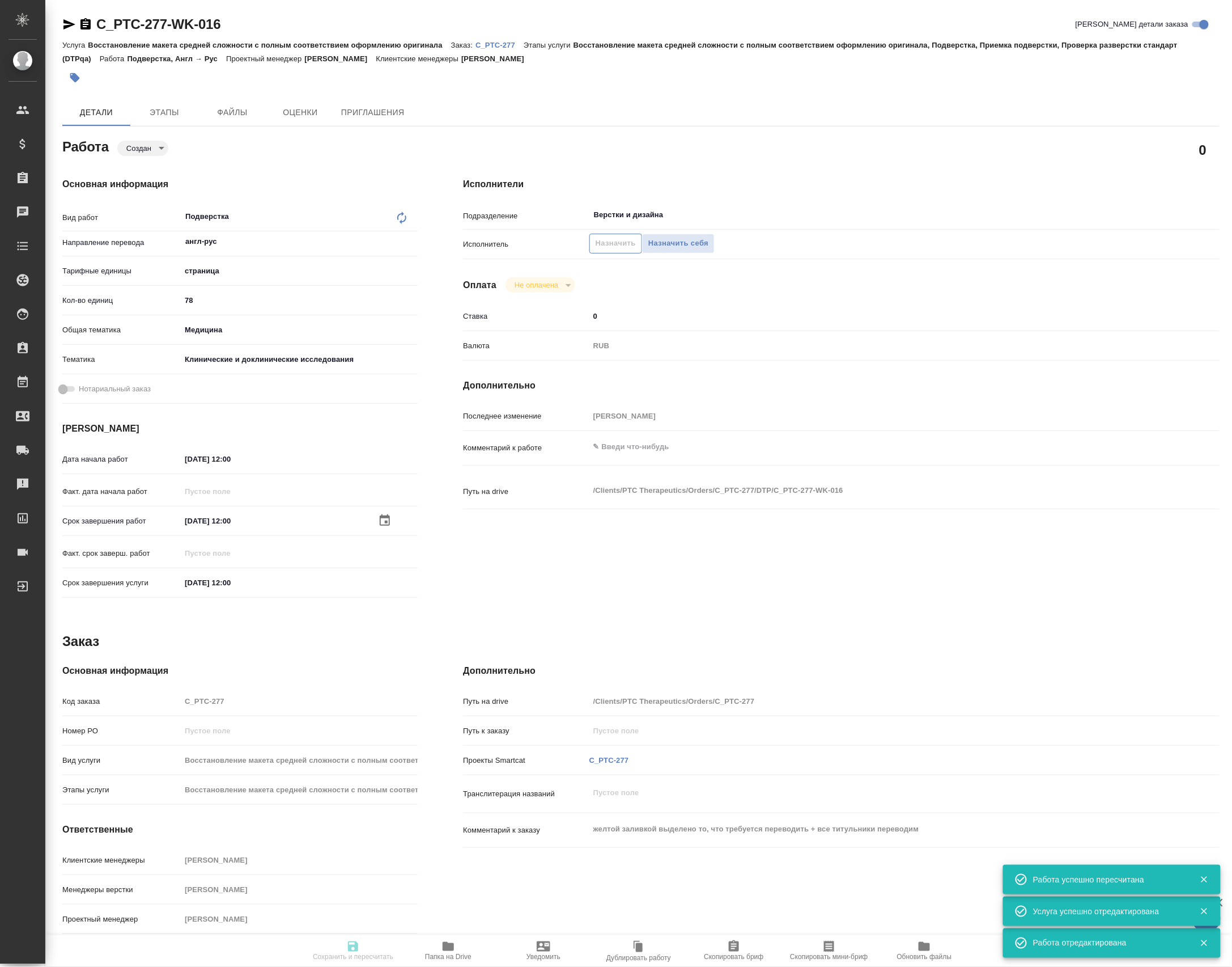
type input "notPayed"
type input "0"
type input "RUB"
type input "[PERSON_NAME]"
type input "C_PTC-277"
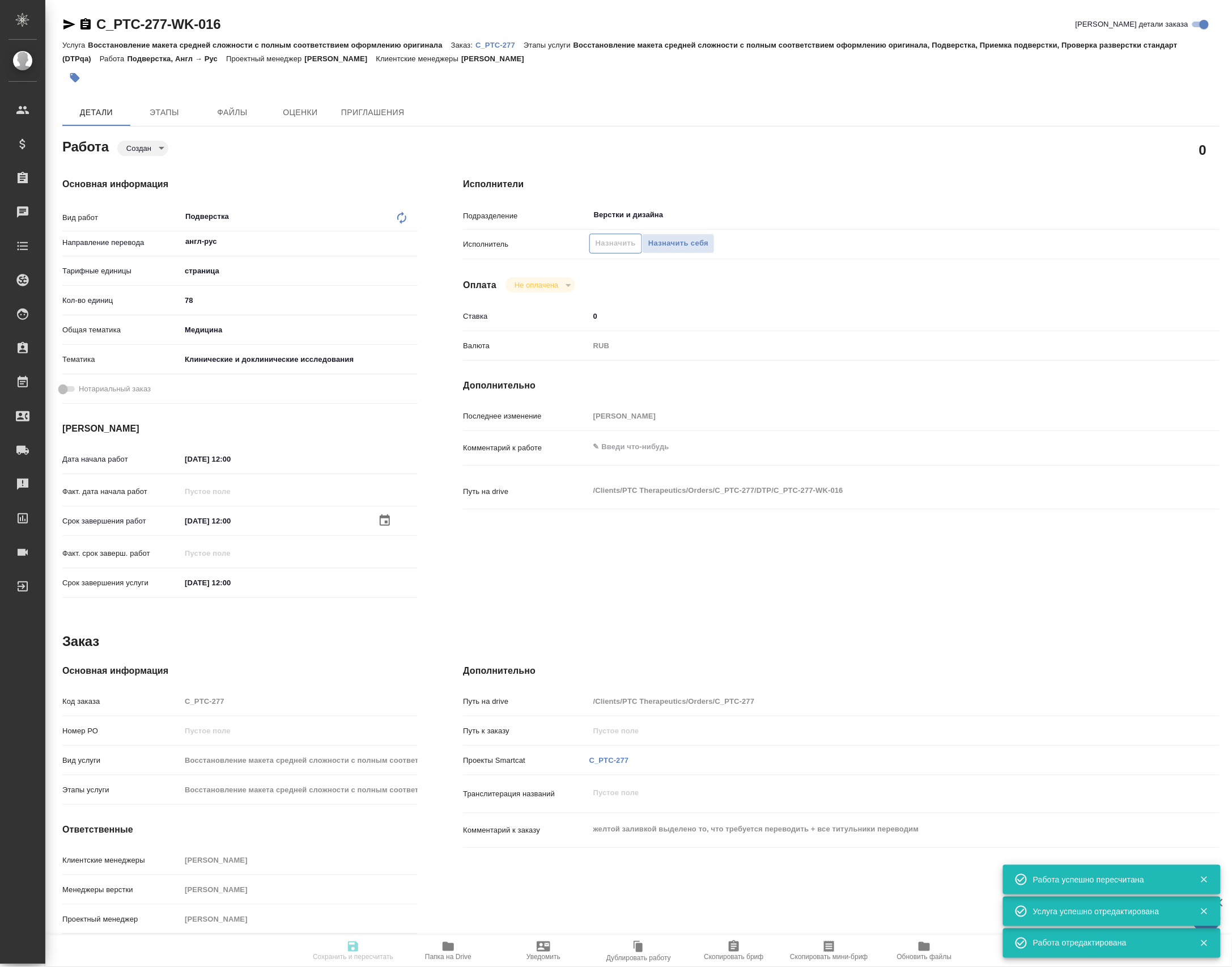
type input "Восстановление макета средней сложности с полным соответствием оформлению ориги…"
type input "[PERSON_NAME]"
type input "/Clients/PTC Therapeutics/Orders/C_PTC-277"
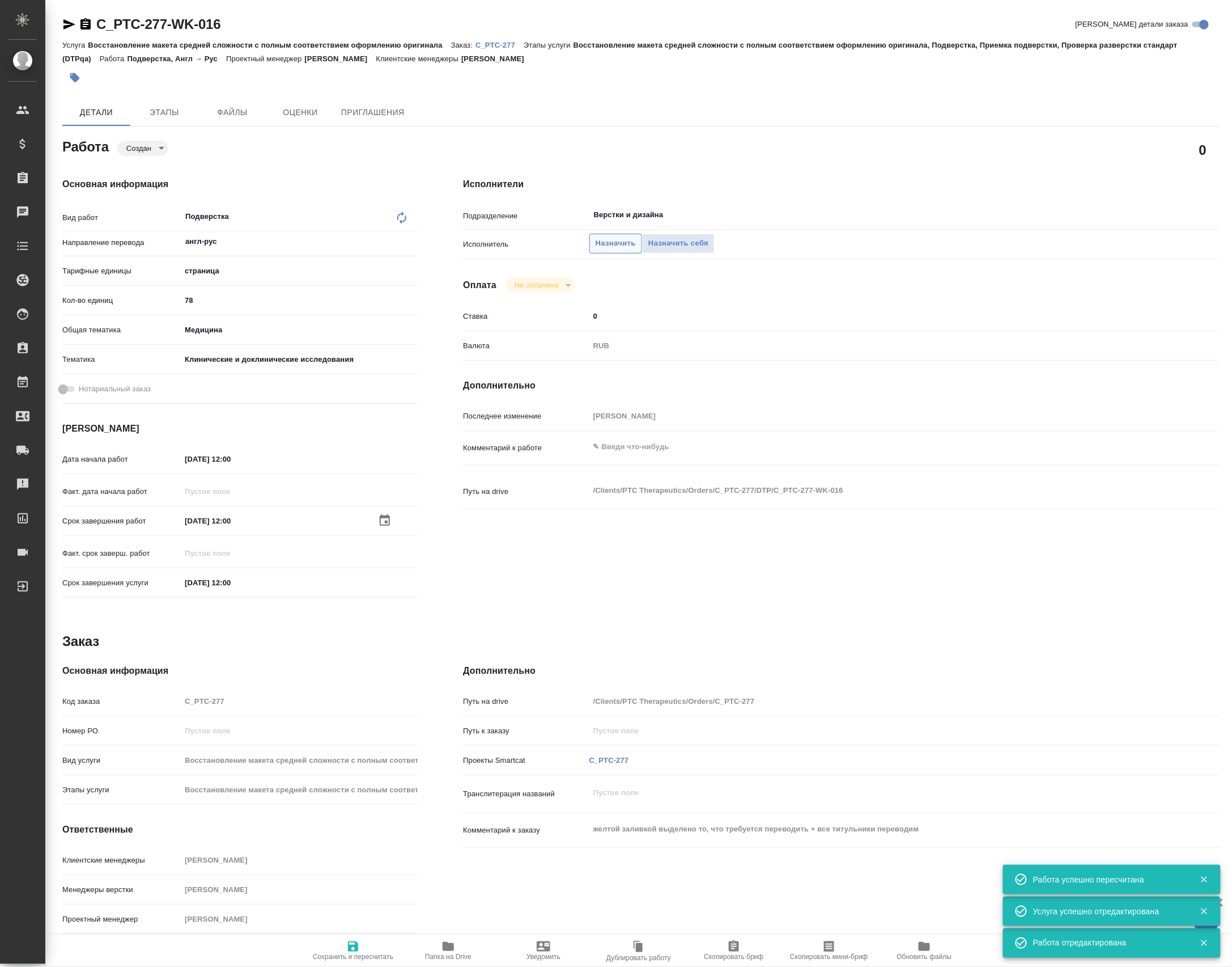
click at [619, 238] on button "Назначить" at bounding box center [616, 243] width 53 height 20
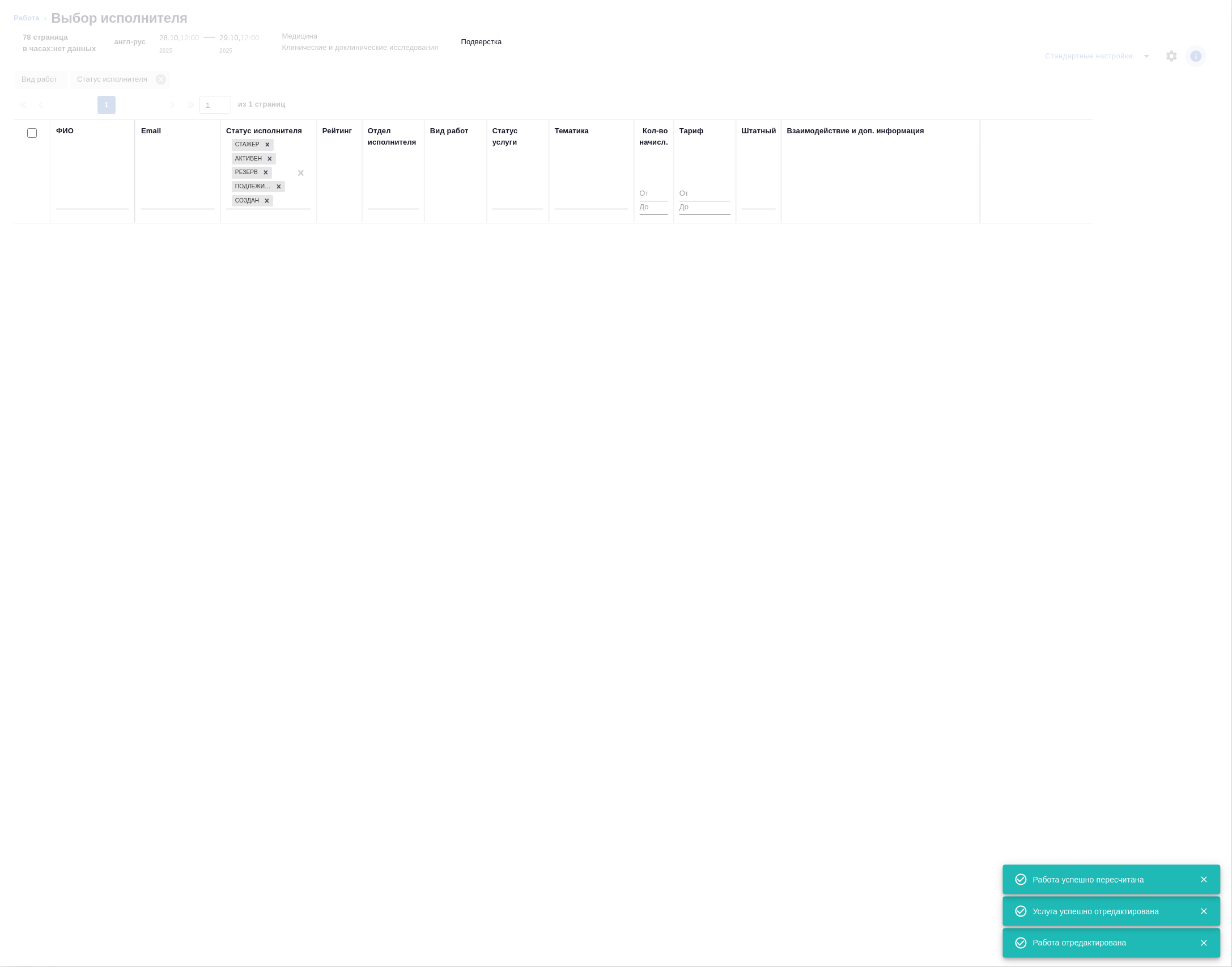
click at [76, 209] on input "text" at bounding box center [92, 202] width 72 height 14
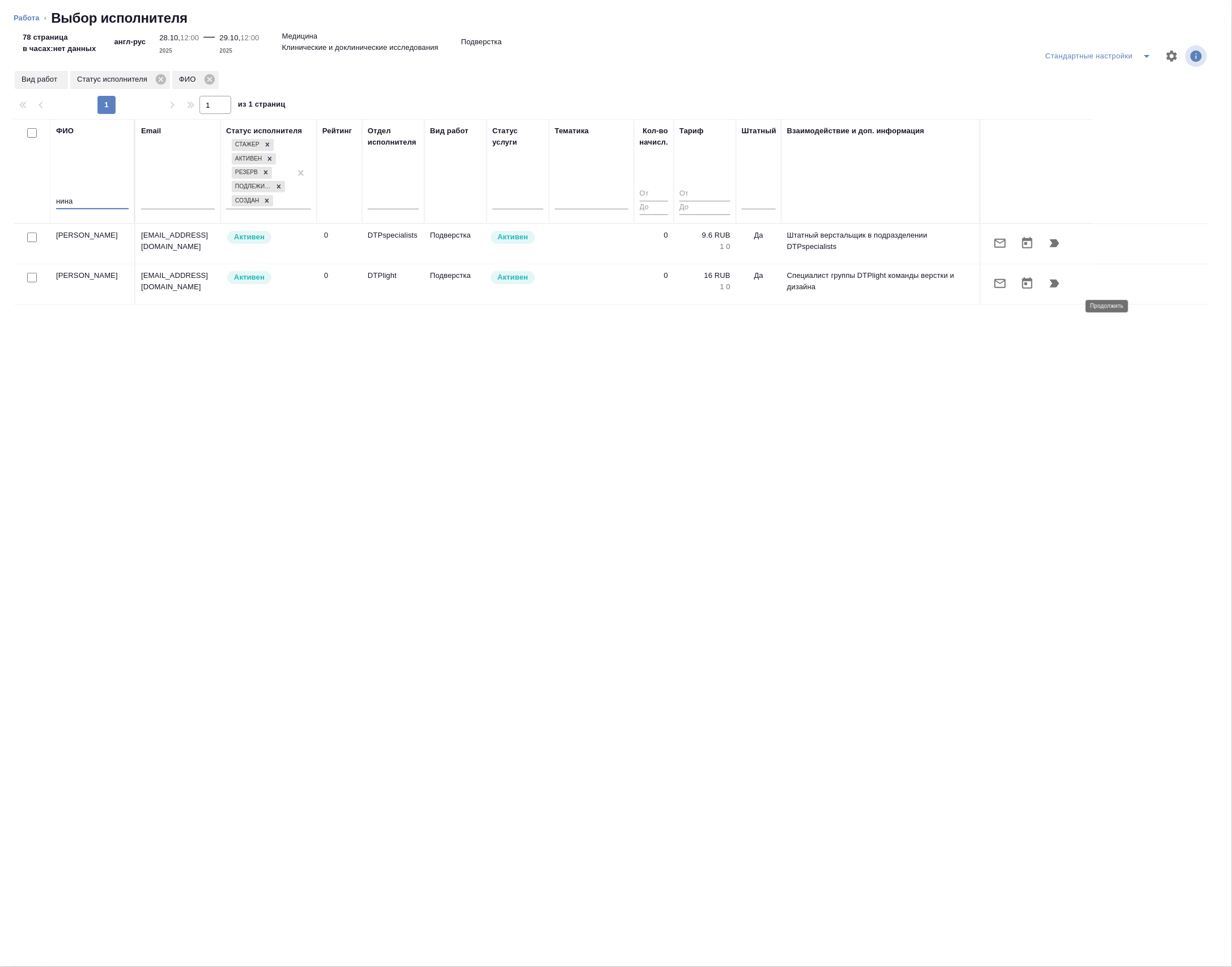
type input "нина"
click at [1060, 288] on icon "button" at bounding box center [1055, 283] width 10 height 8
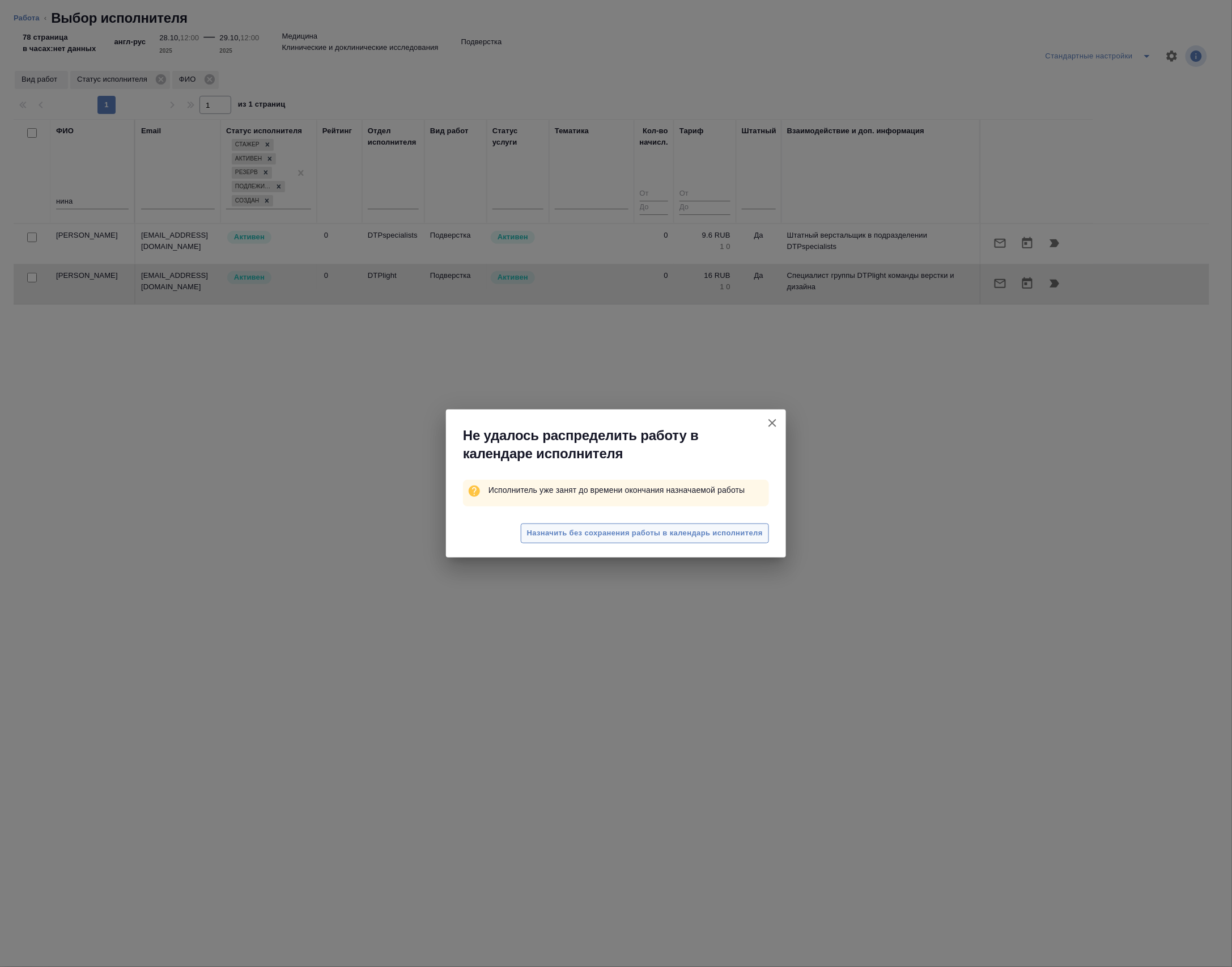
click at [629, 535] on span "Назначить без сохранения работы в календарь исполнителя" at bounding box center [645, 533] width 236 height 13
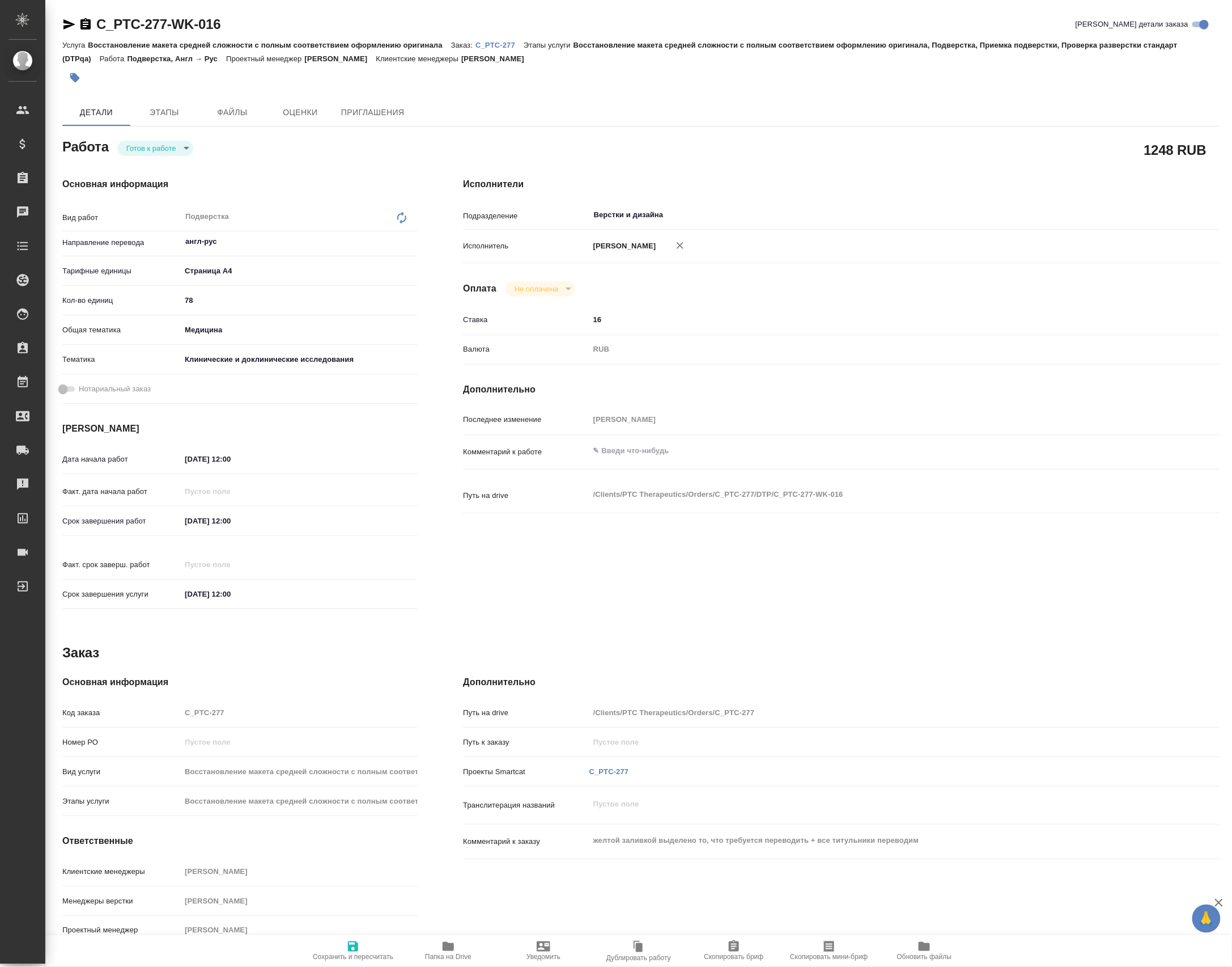
click at [159, 149] on body "🙏 .cls-1 fill:#fff; AWATERA [PERSON_NAME] Спецификации Заказы Чаты Todo Проекты…" at bounding box center [616, 484] width 1232 height 967
click at [171, 127] on button "В ожидании" at bounding box center [151, 131] width 48 height 13
click at [622, 225] on div "Верстки и дизайна ​" at bounding box center [873, 215] width 567 height 20
type input "d"
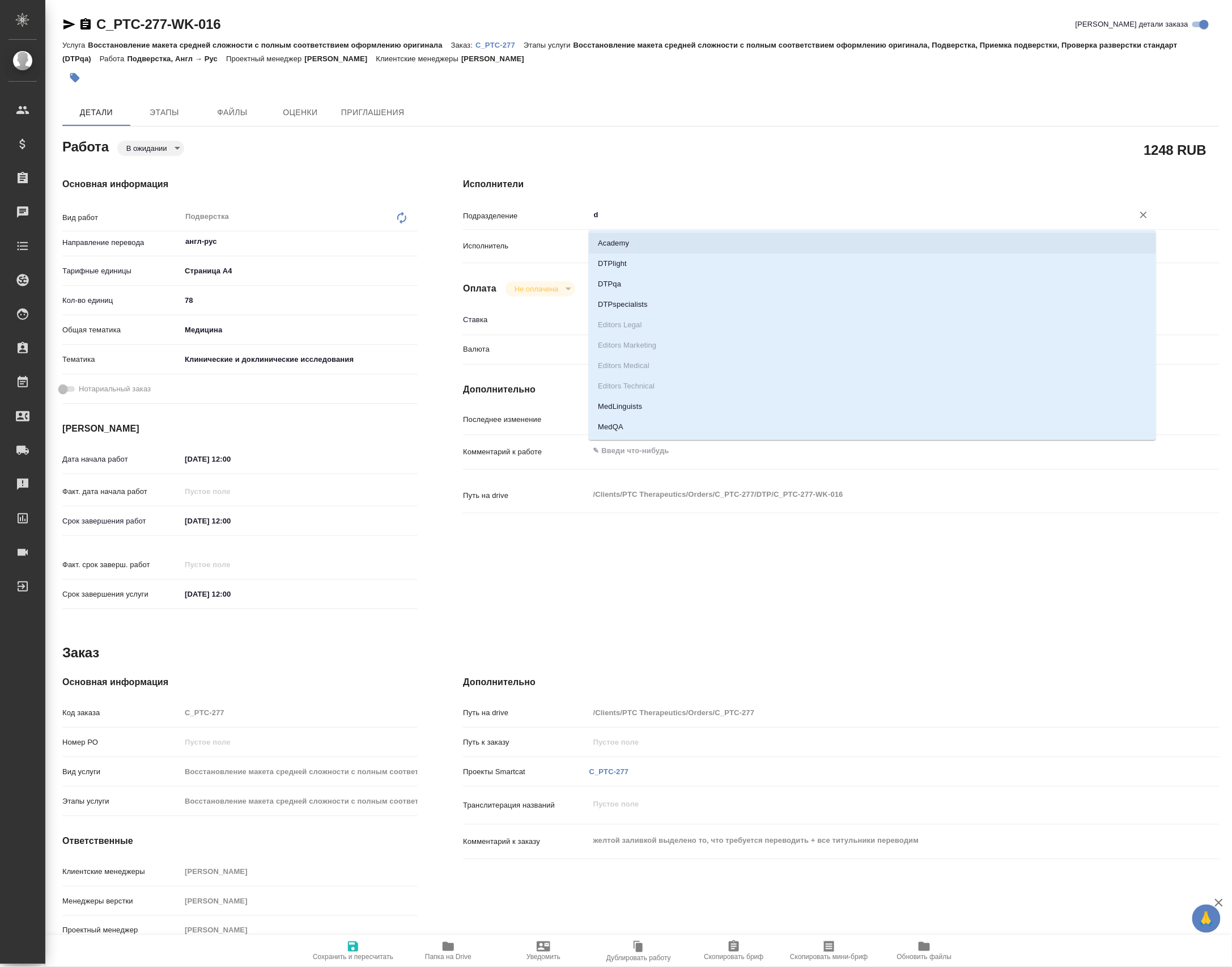
type textarea "x"
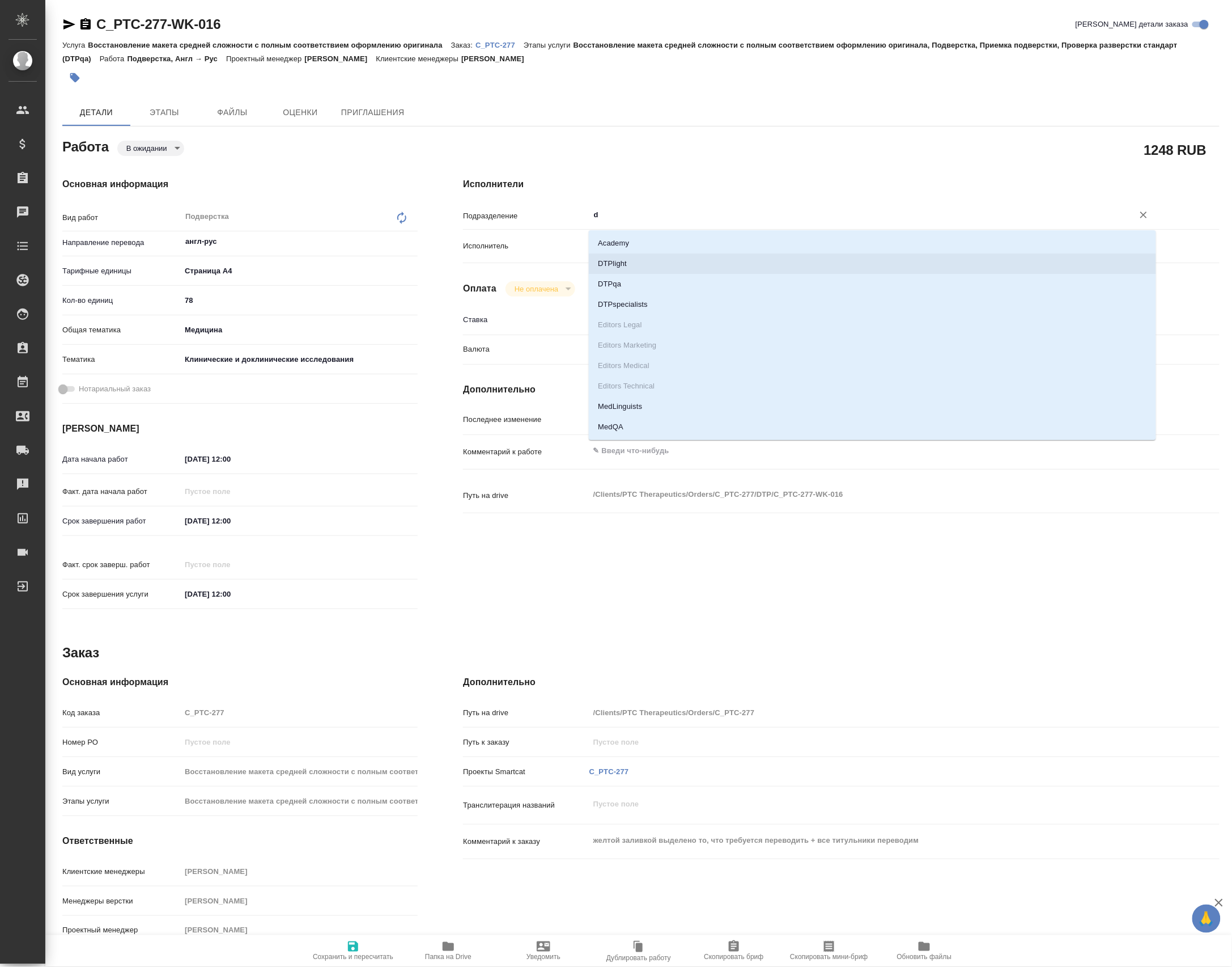
click at [637, 261] on li "DTPlight" at bounding box center [872, 263] width 567 height 20
type textarea "x"
type input "DTPlight"
type textarea "x"
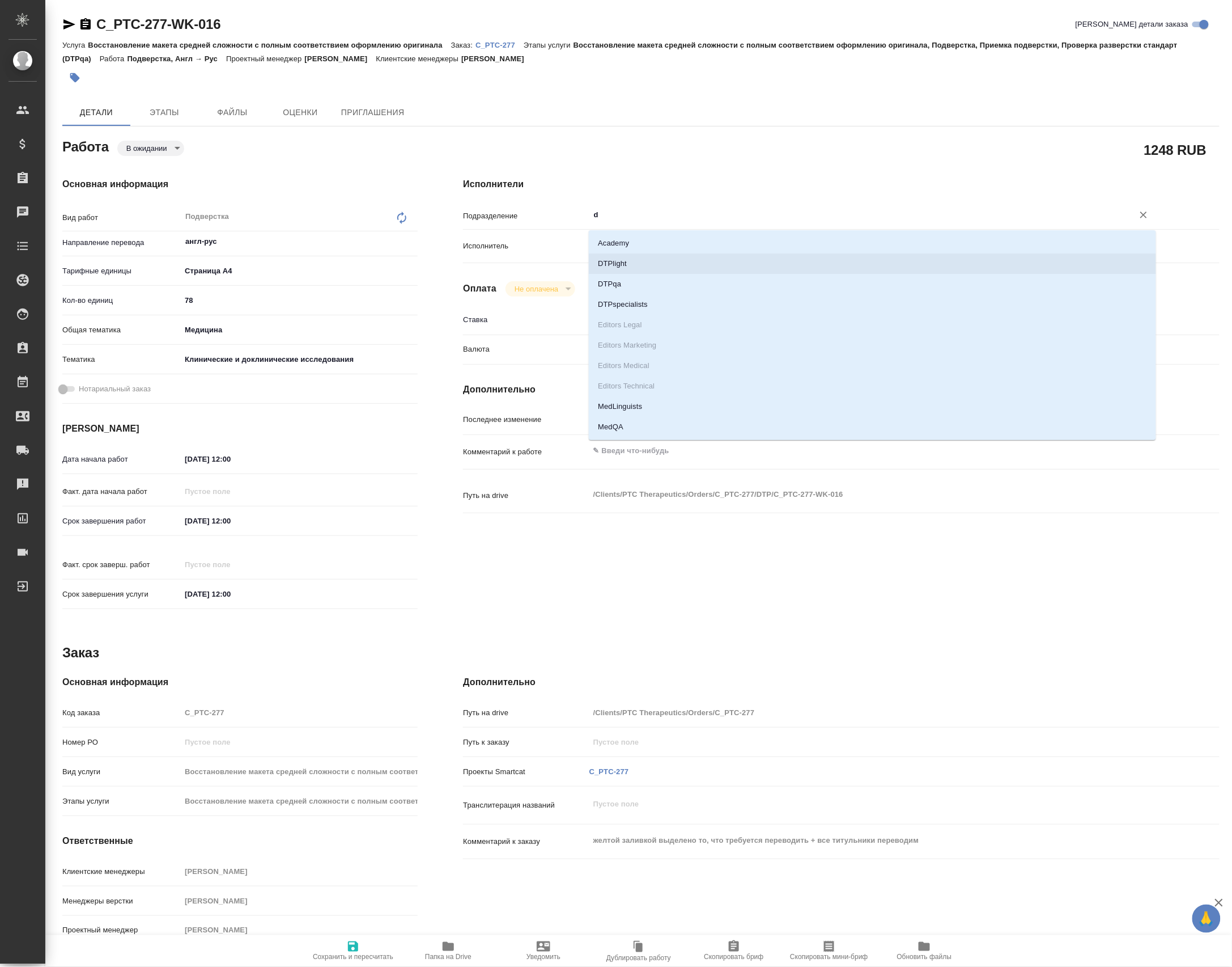
type textarea "x"
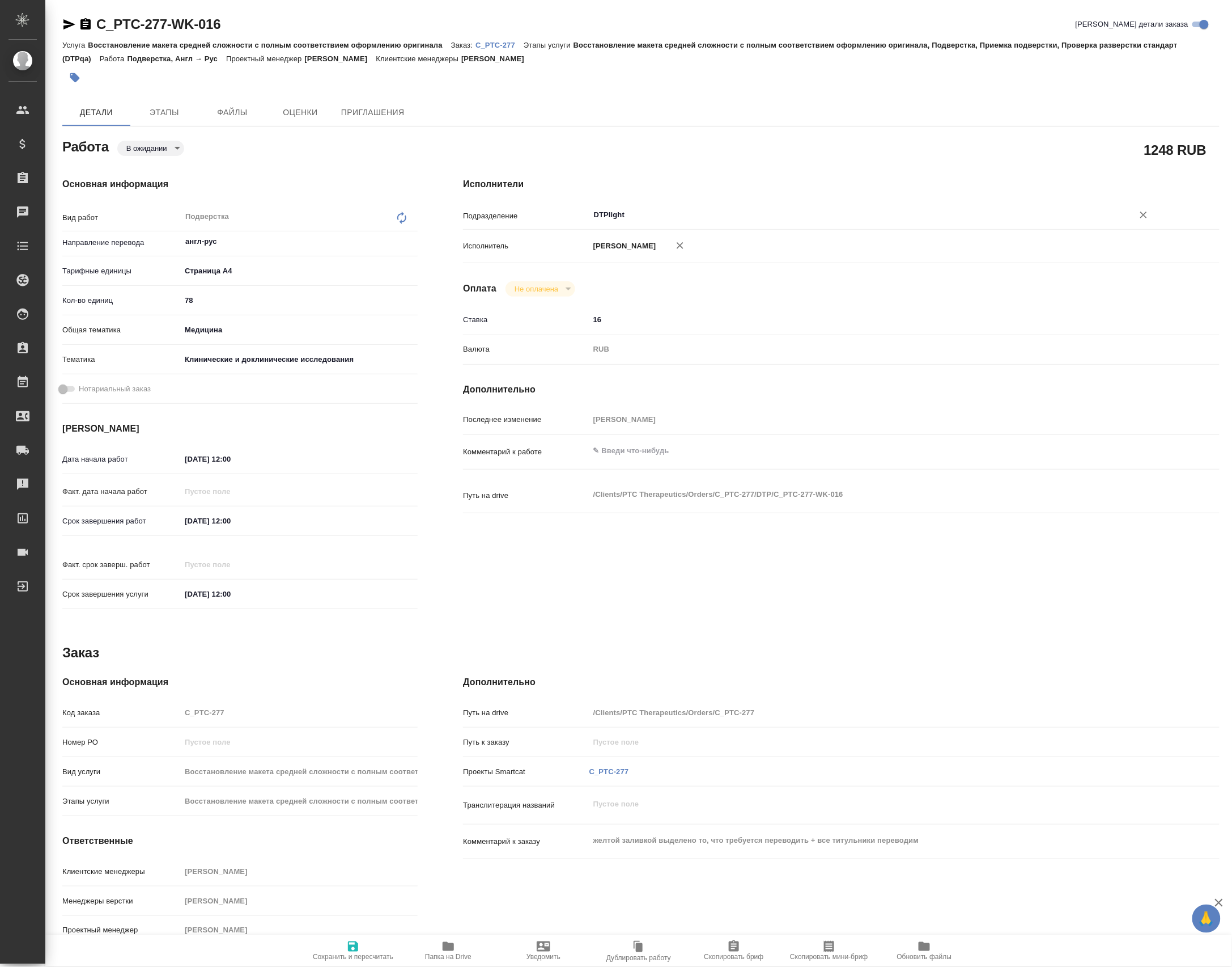
type input "DTPlight"
click at [344, 953] on span "Сохранить и пересчитать" at bounding box center [353, 957] width 81 height 8
type textarea "x"
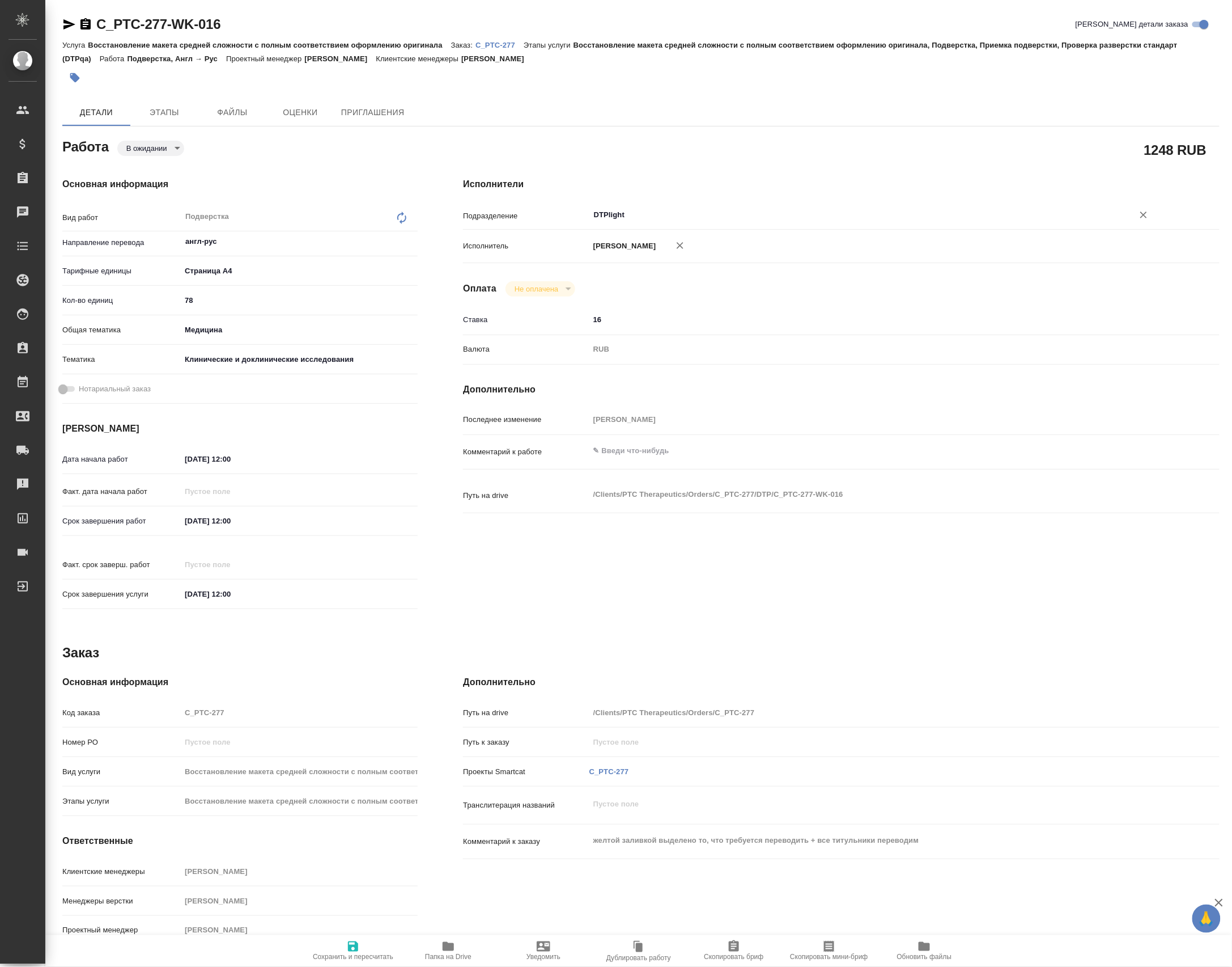
type textarea "x"
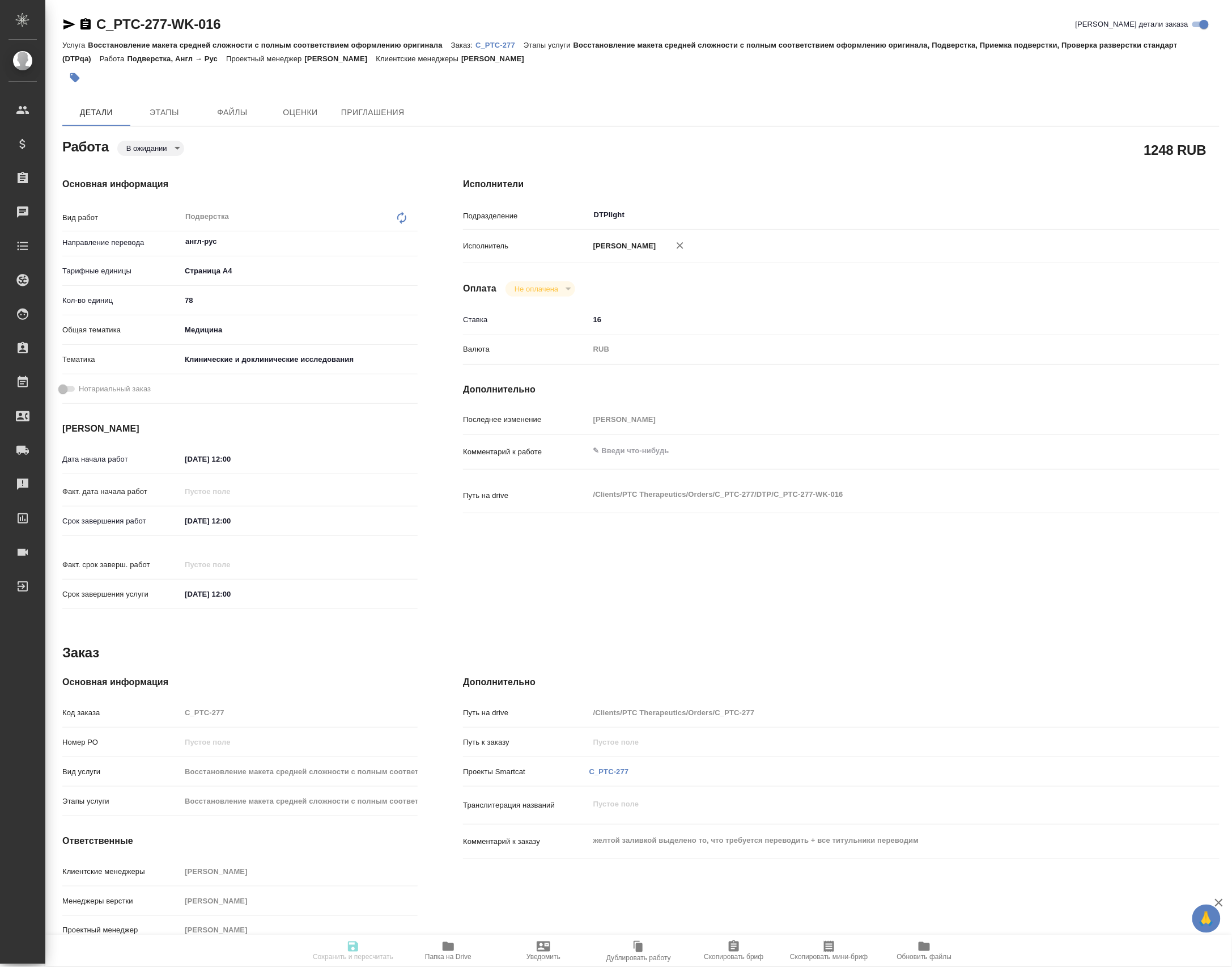
type textarea "x"
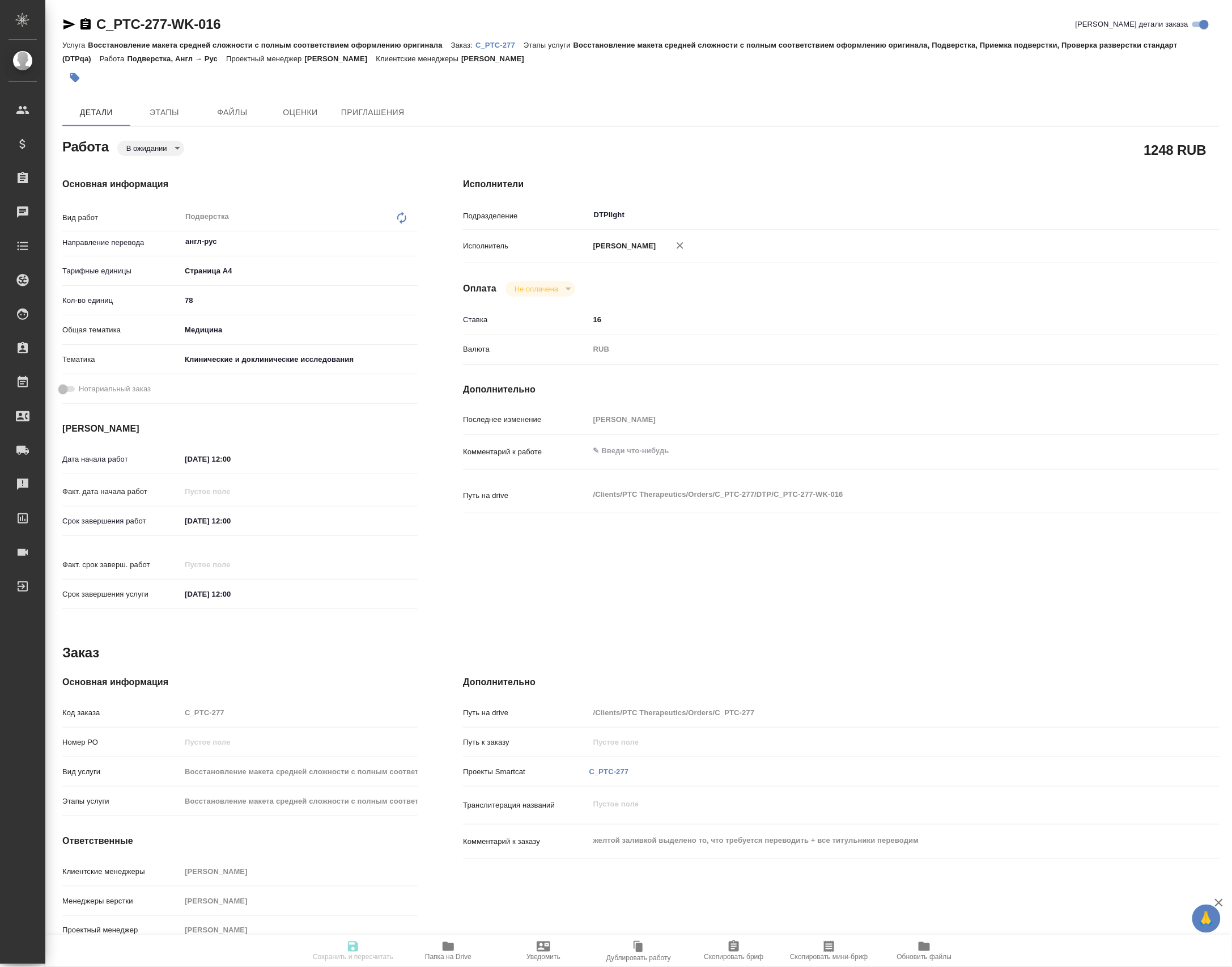
type textarea "x"
type input "pending"
type textarea "Подверстка"
type textarea "x"
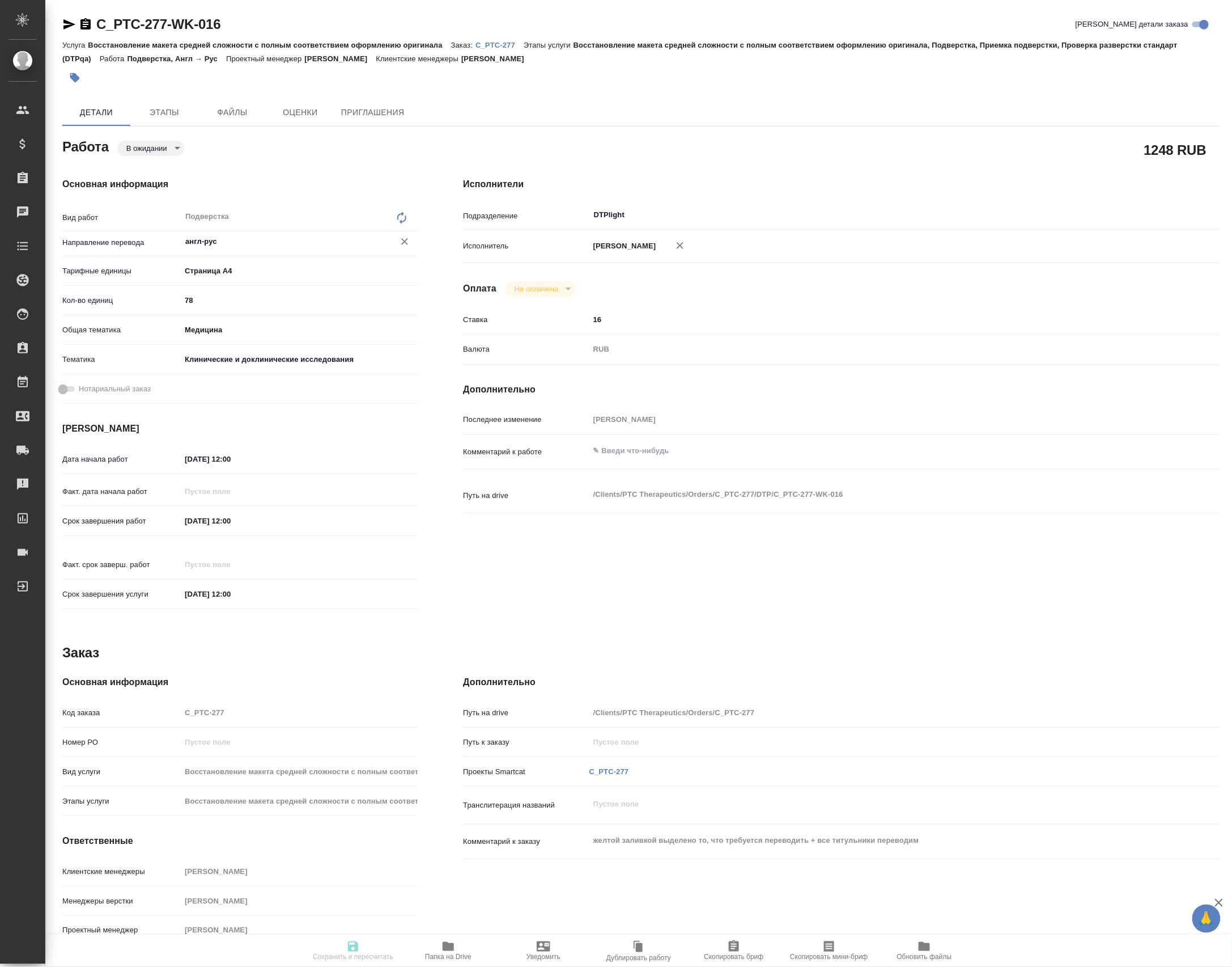
type input "англ-рус"
type input "5f036ec4e16dec2d6b59c8ff"
type input "78"
type input "med"
type input "5a8b8b956a9677013d343d9e"
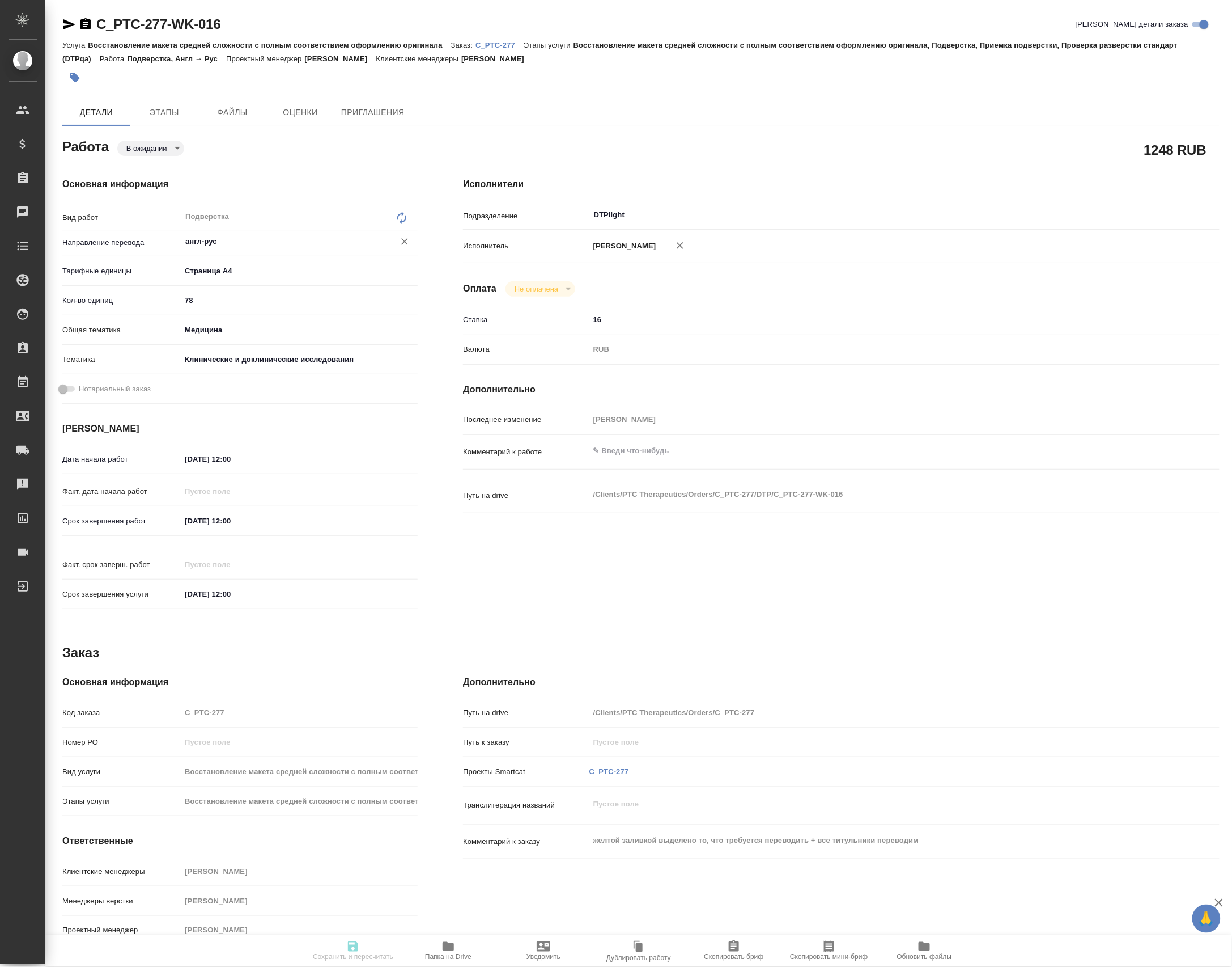
type input "[DATE] 12:00"
type input "DTPlight"
type input "notPayed"
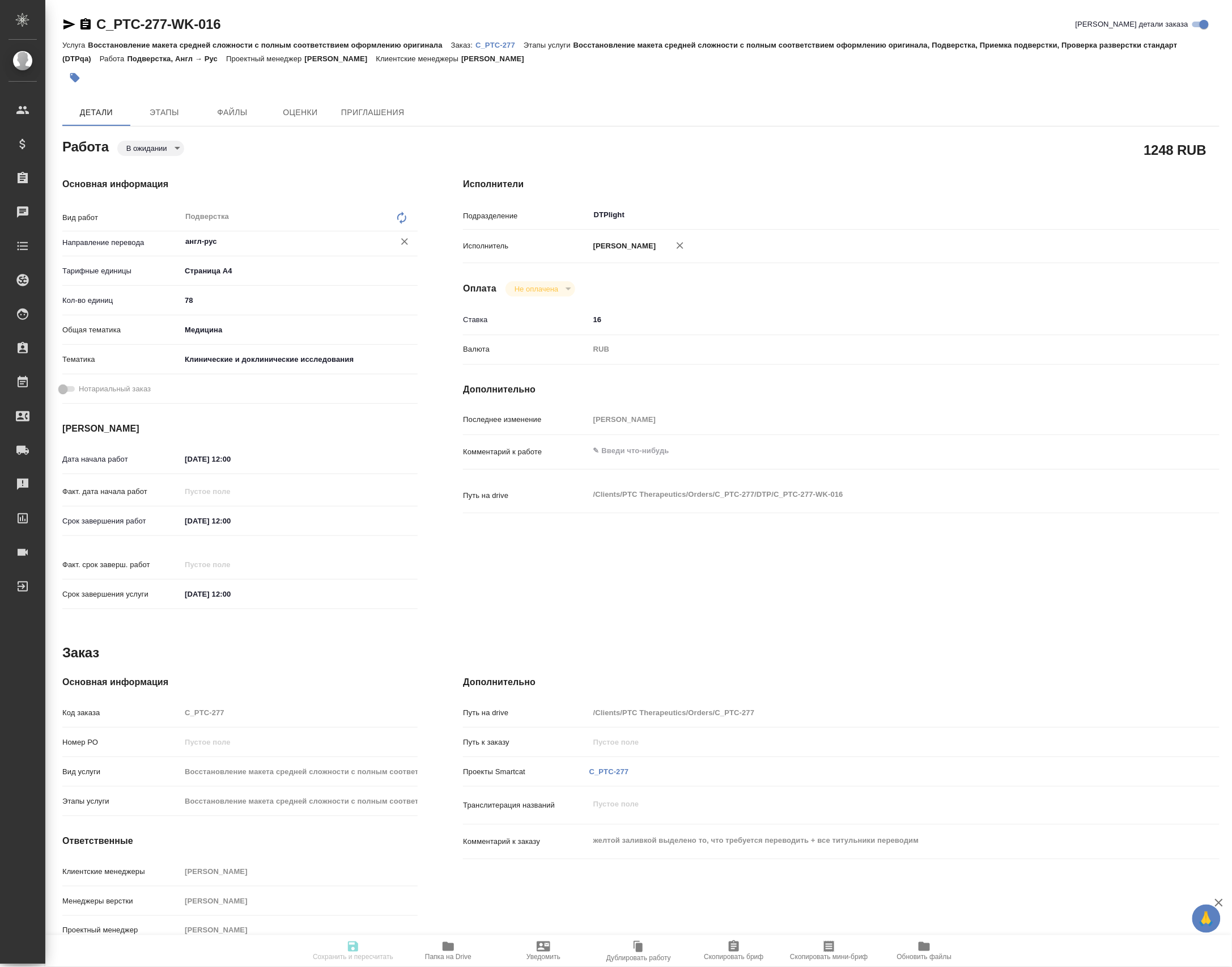
type input "16"
type input "RUB"
type input "[PERSON_NAME]"
type textarea "x"
type textarea "/Clients/PTC Therapeutics/Orders/C_PTC-277/DTP/C_PTC-277-WK-016"
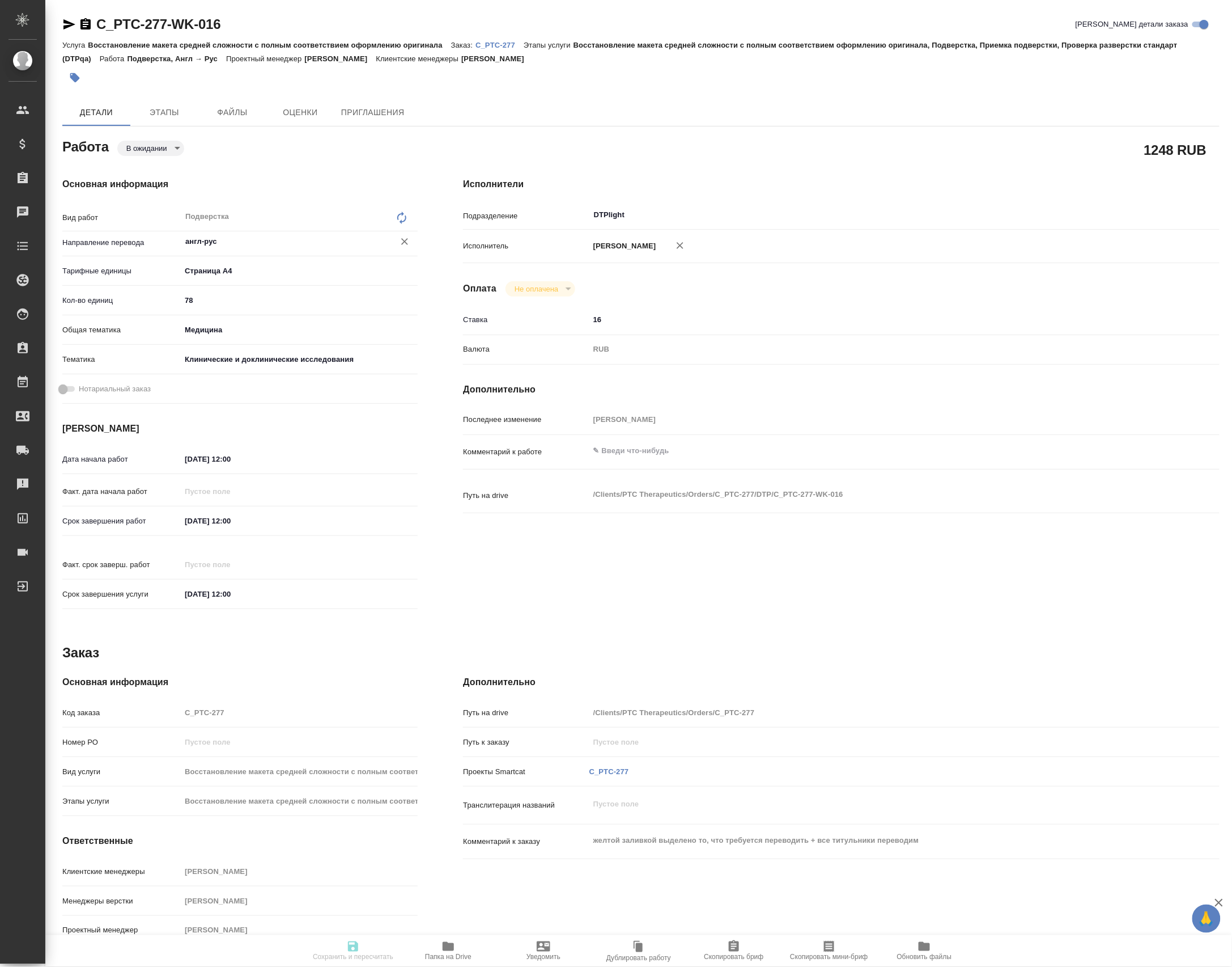
type textarea "x"
type input "C_PTC-277"
type input "Восстановление макета средней сложности с полным соответствием оформлению ориги…"
type input "[PERSON_NAME]"
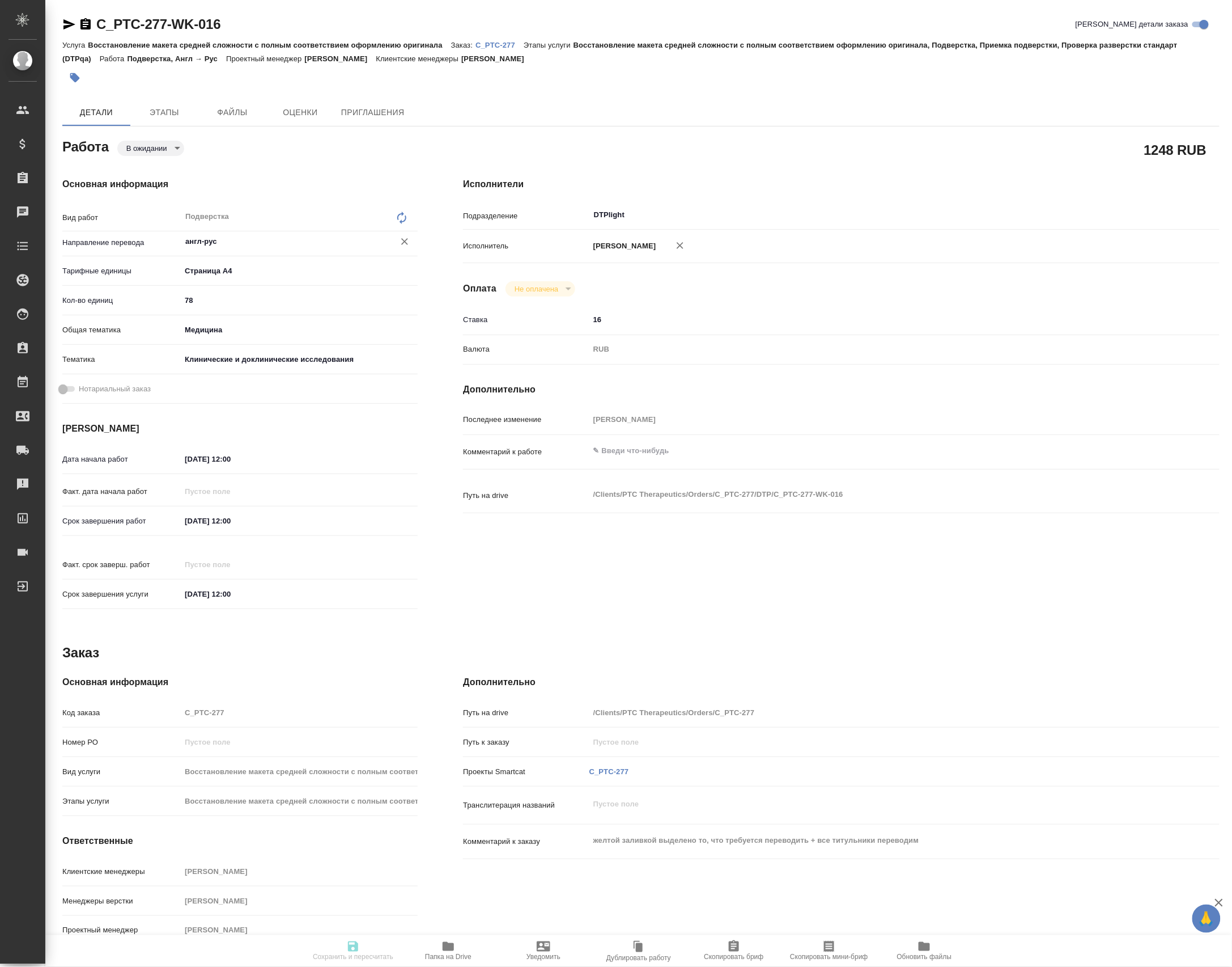
type input "[PERSON_NAME]"
type input "/Clients/PTC Therapeutics/Orders/C_PTC-277"
type textarea "x"
type textarea "желтой заливкой выделено то, что требуется переводить + все титульники переводим"
type textarea "x"
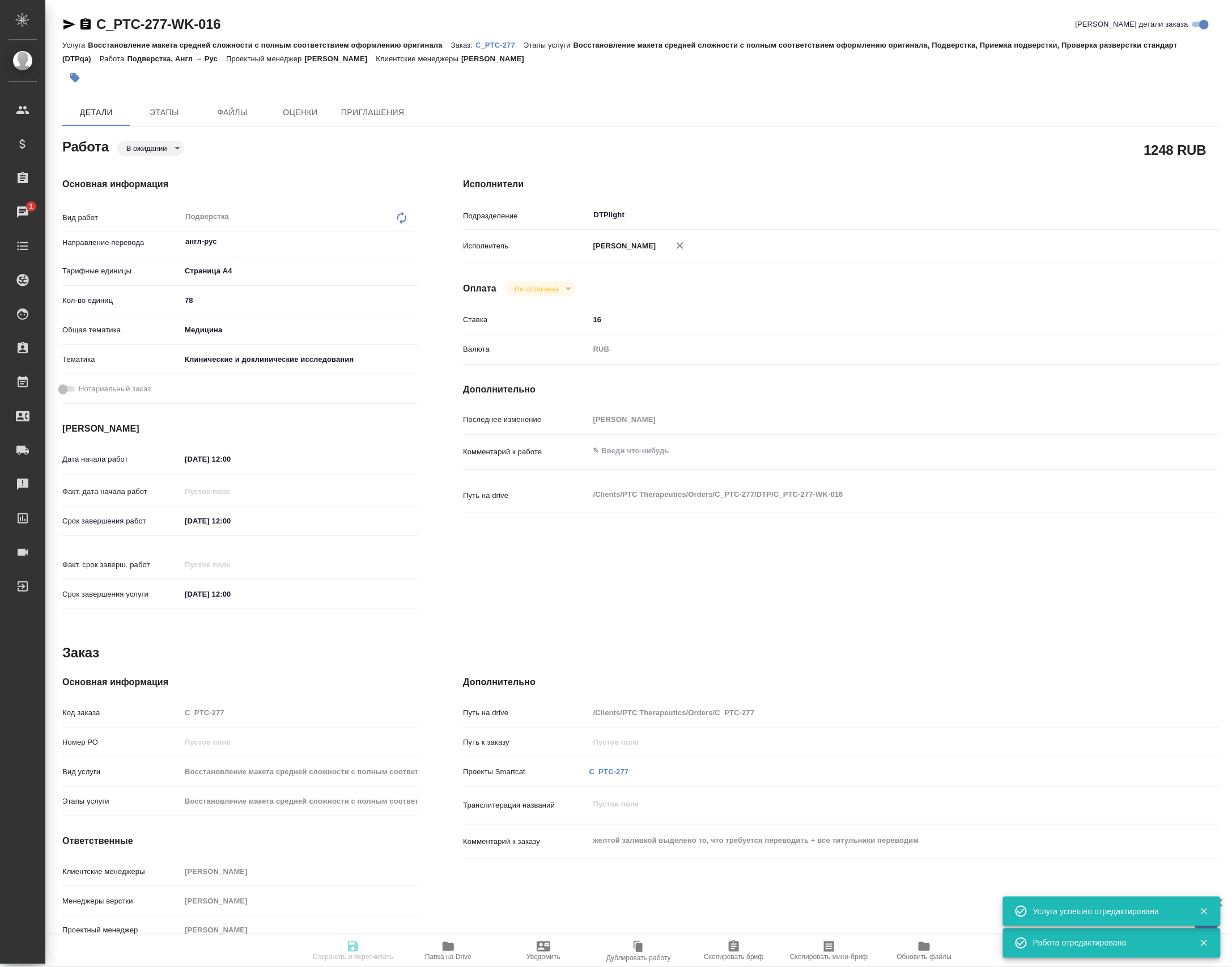
type textarea "x"
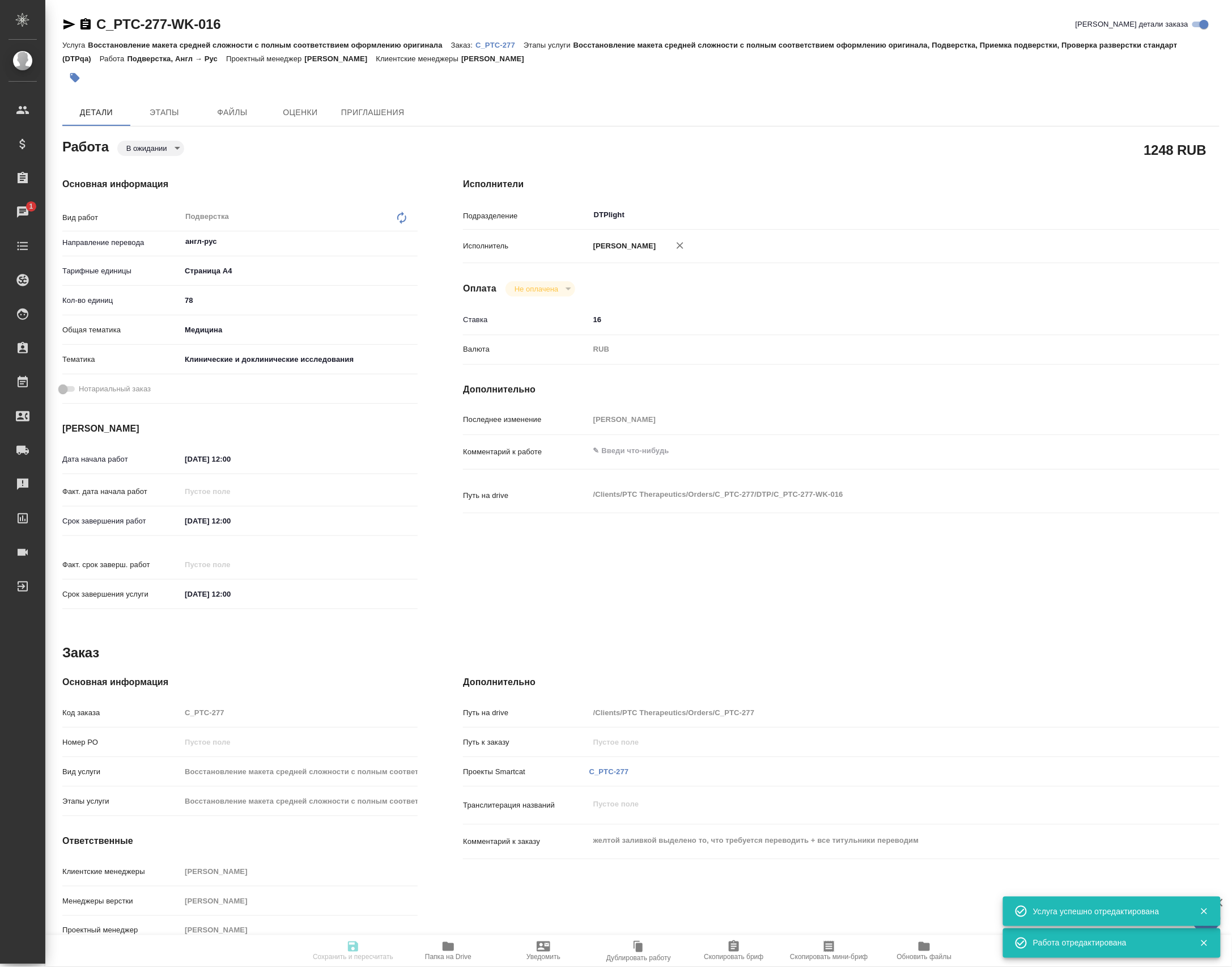
type textarea "x"
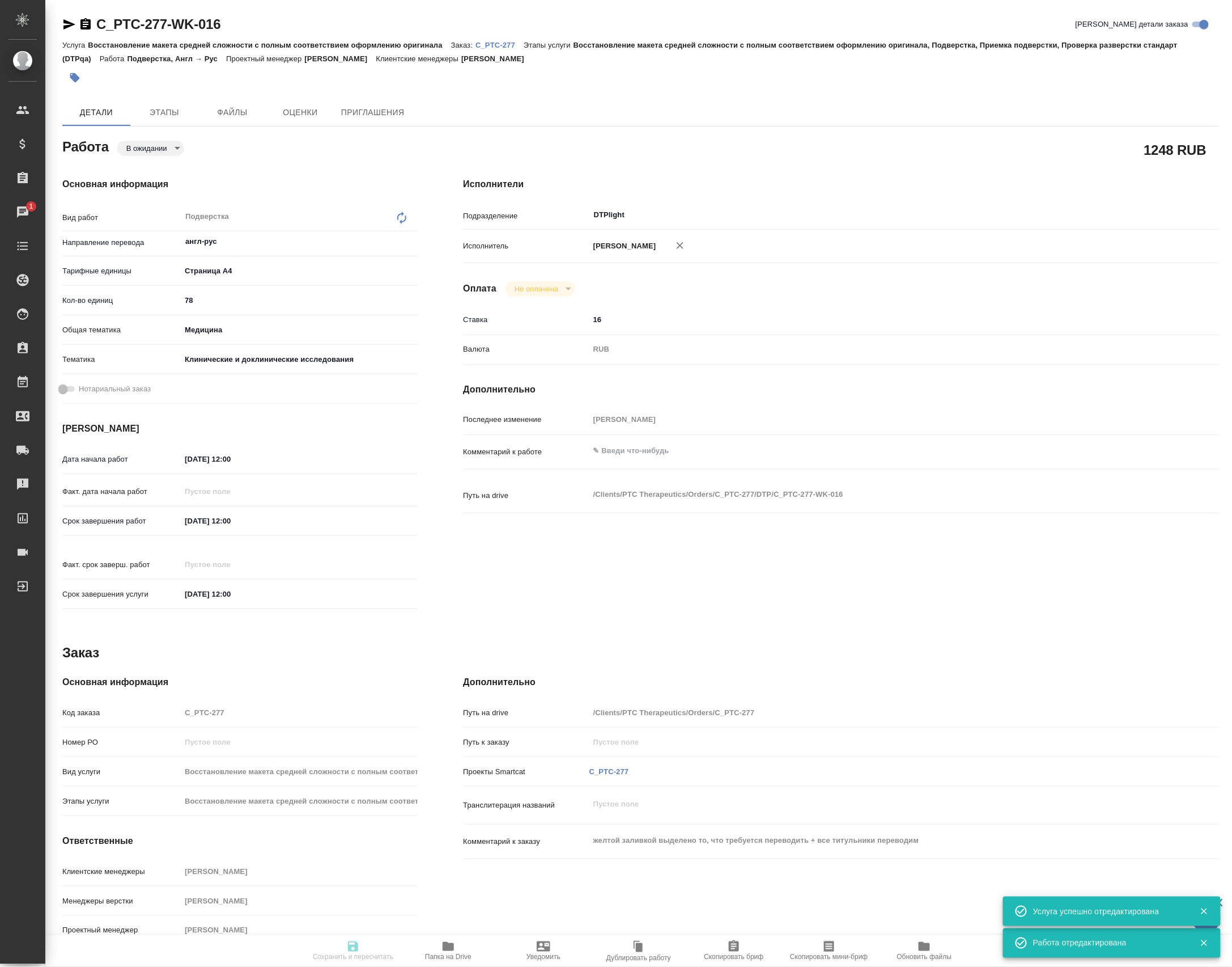
type textarea "x"
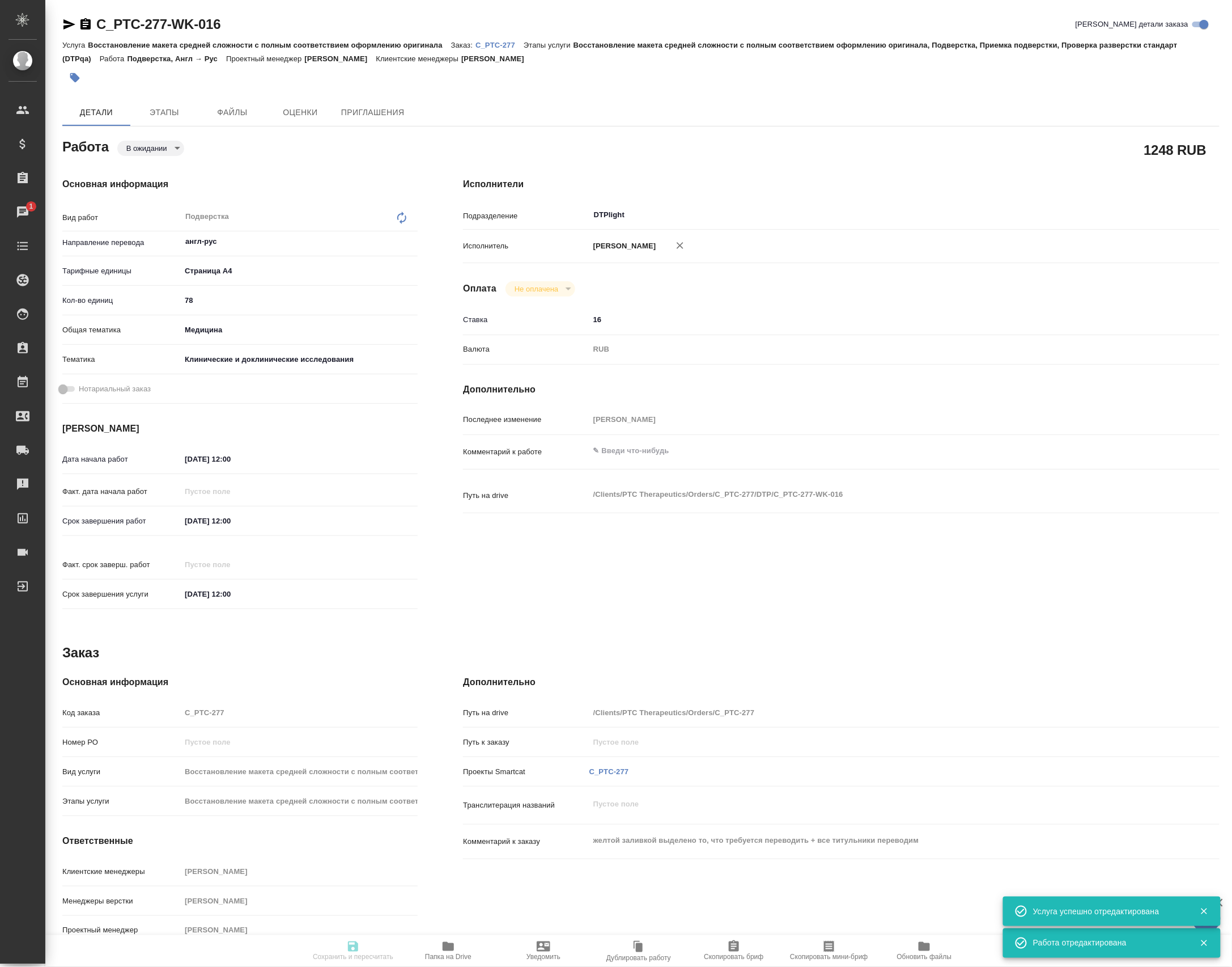
type input "pending"
type textarea "Подверстка"
type textarea "x"
type input "англ-рус"
type input "5f036ec4e16dec2d6b59c8ff"
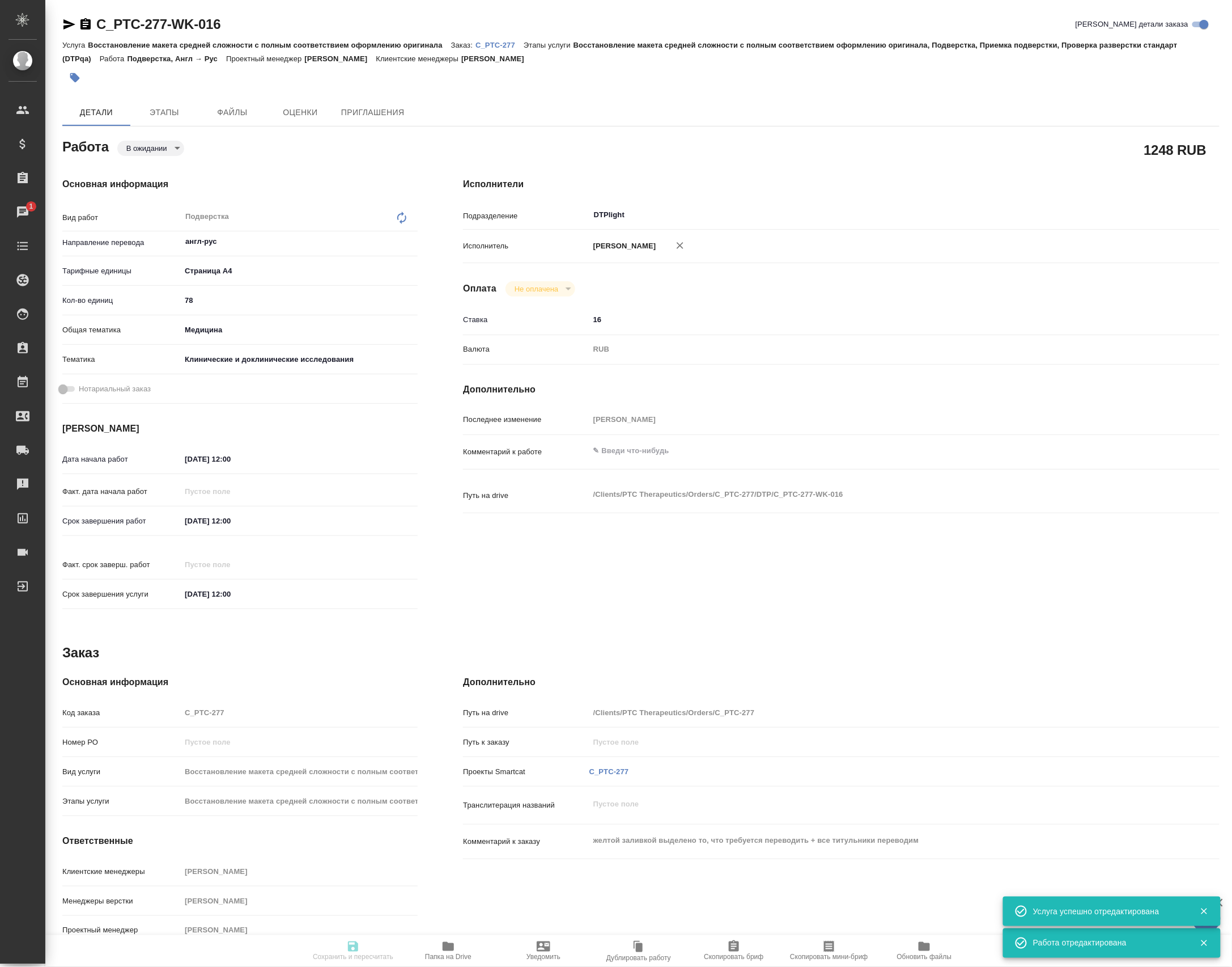
type input "78"
type input "med"
type input "5a8b8b956a9677013d343d9e"
type input "[DATE] 12:00"
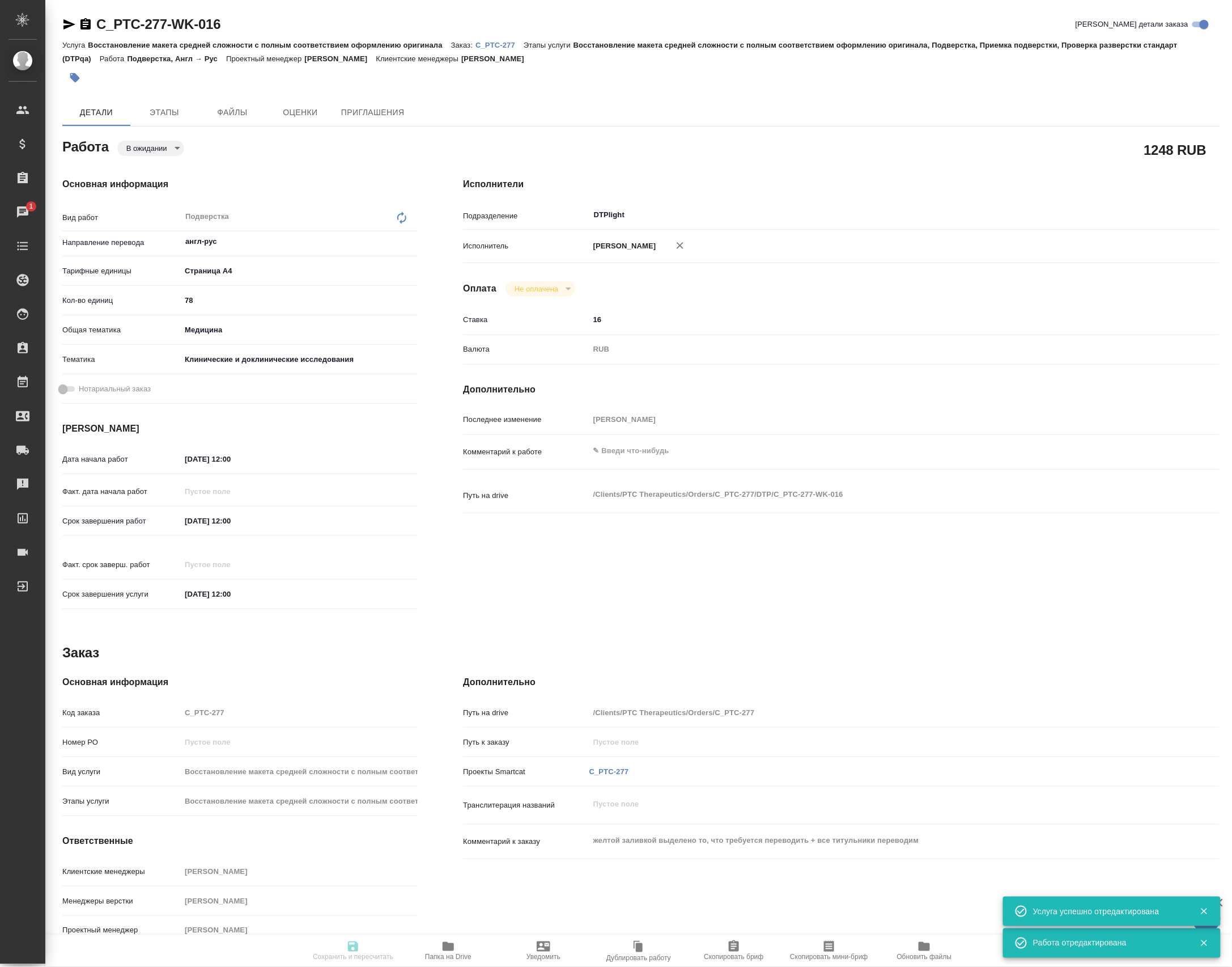
type input "[DATE] 12:00"
type input "DTPlight"
type input "notPayed"
type input "16"
type input "RUB"
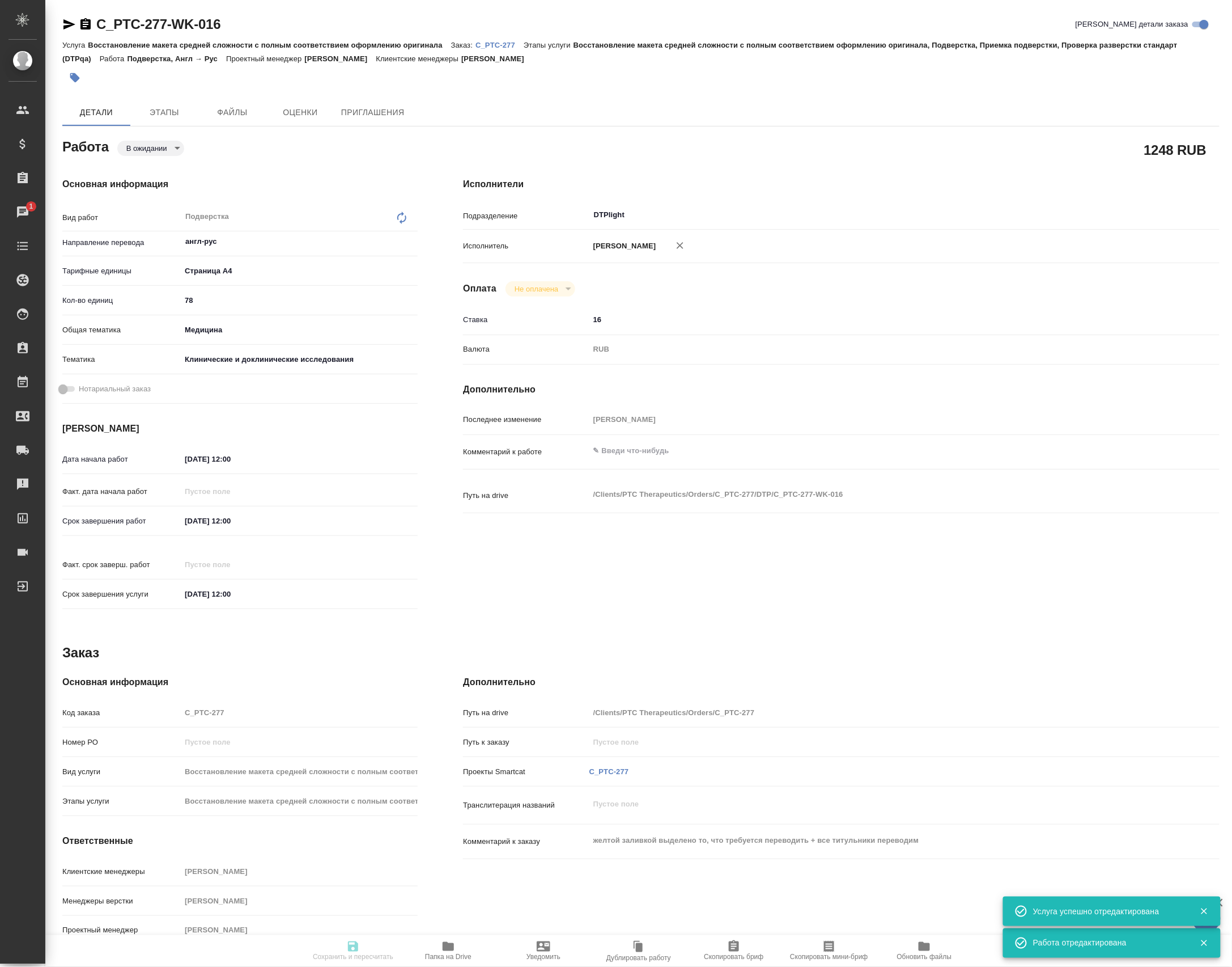
type input "Петрова Валерия"
type textarea "x"
type textarea "/Clients/PTC Therapeutics/Orders/C_PTC-277/DTP/C_PTC-277-WK-016"
type textarea "x"
type input "C_PTC-277"
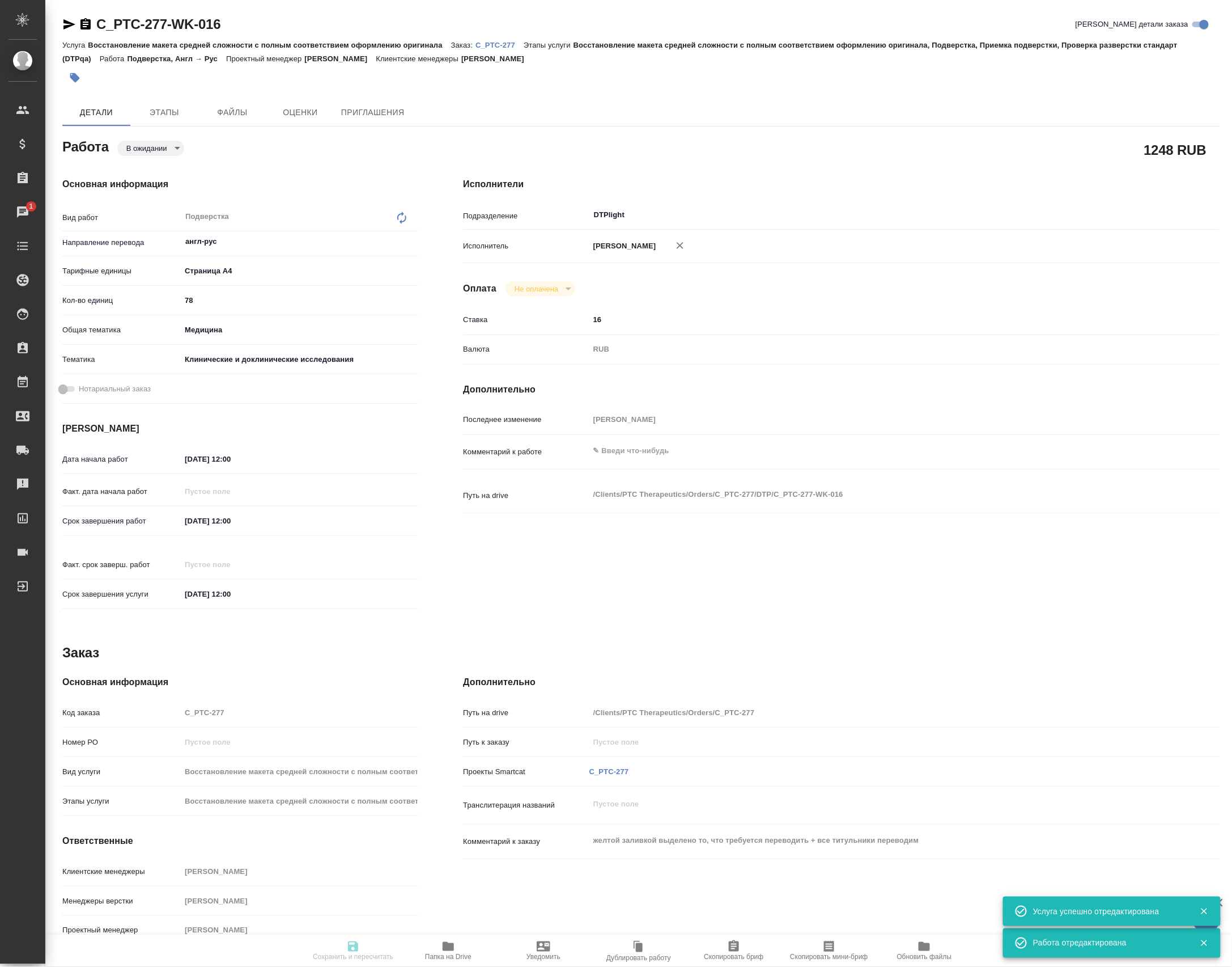
type input "Восстановление макета средней сложности с полным соответствием оформлению ориги…"
type input "[PERSON_NAME]"
type input "/Clients/PTC Therapeutics/Orders/C_PTC-277"
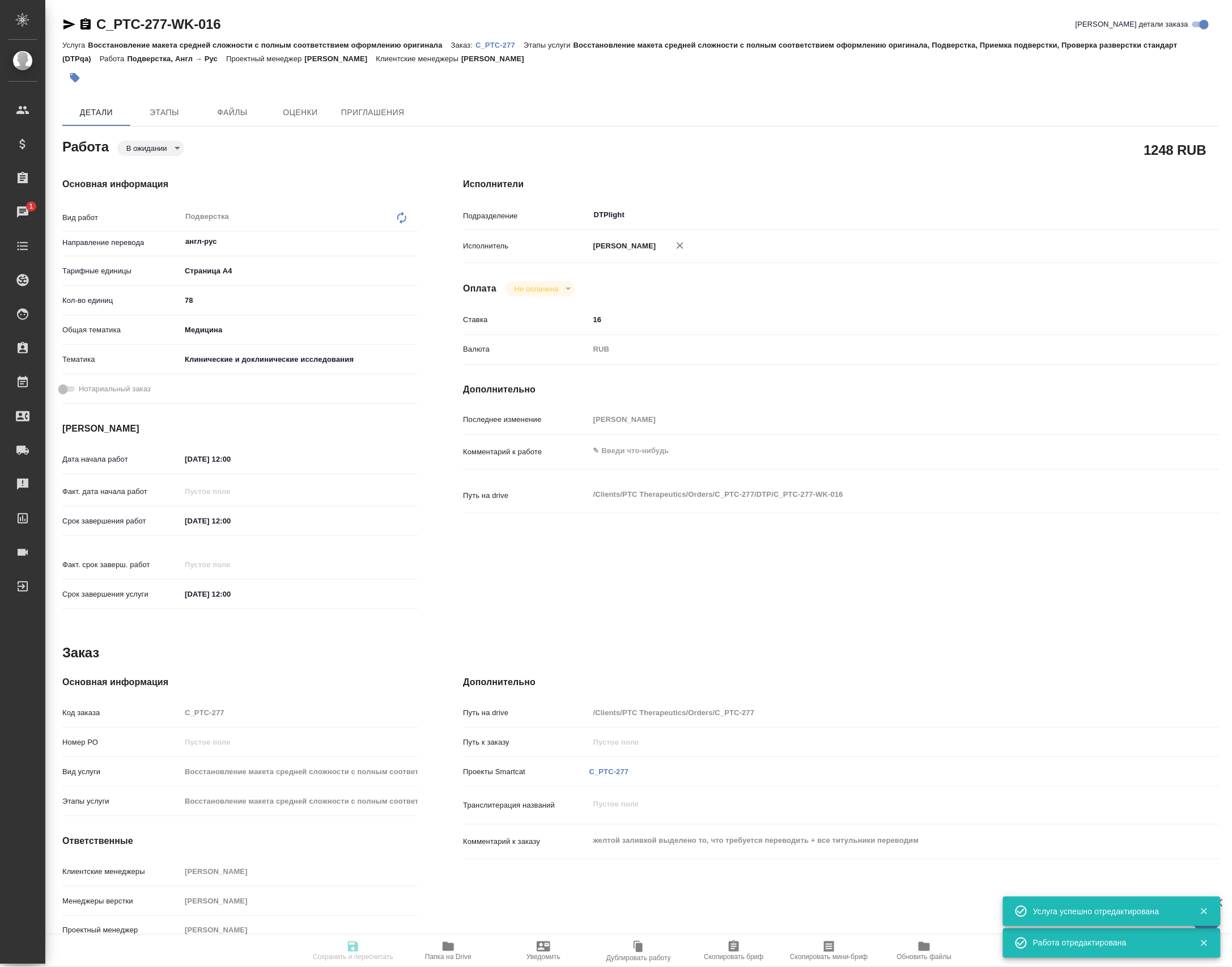
type textarea "x"
type textarea "желтой заливкой выделено то, что требуется переводить + все титульники переводим"
type textarea "x"
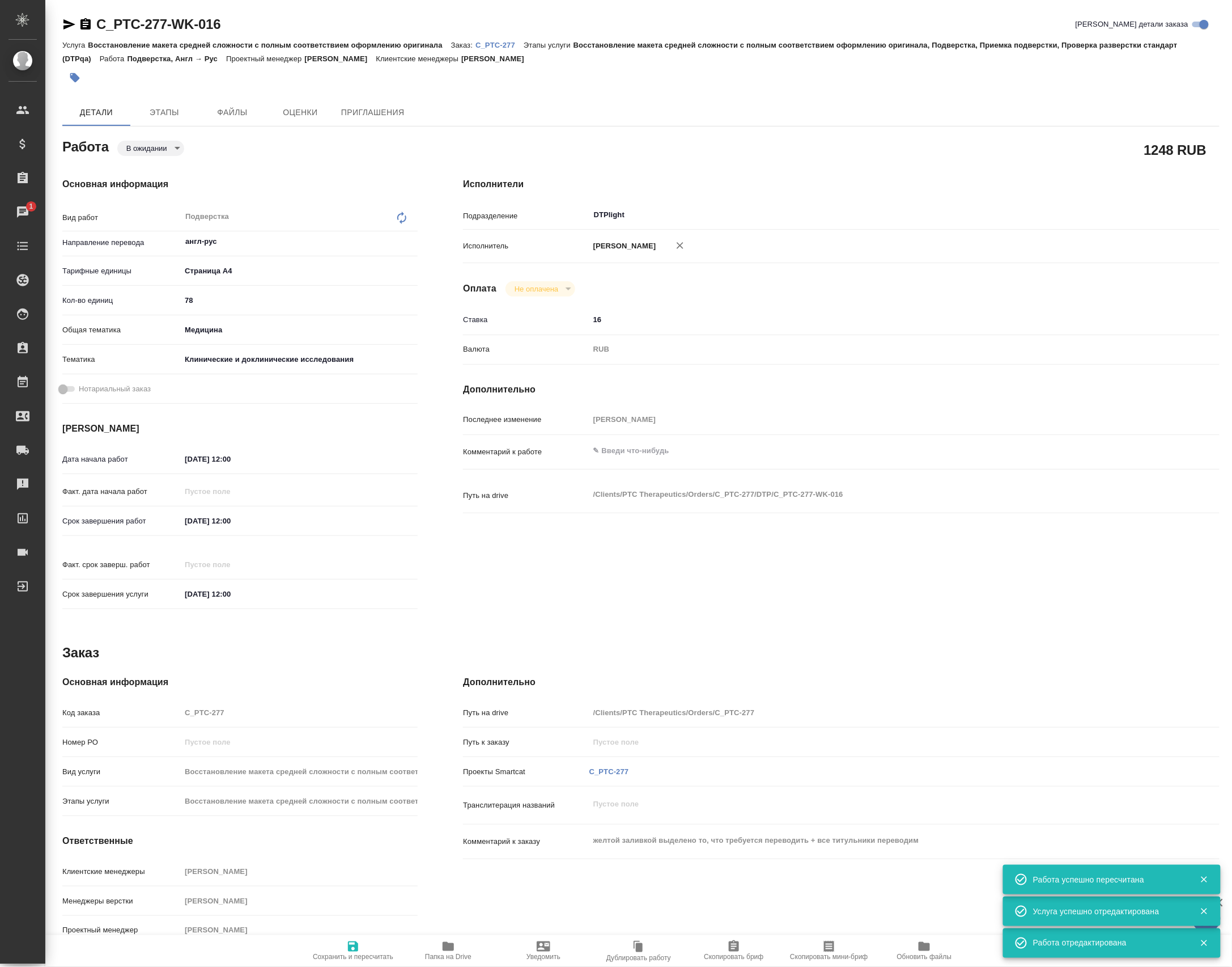
type textarea "x"
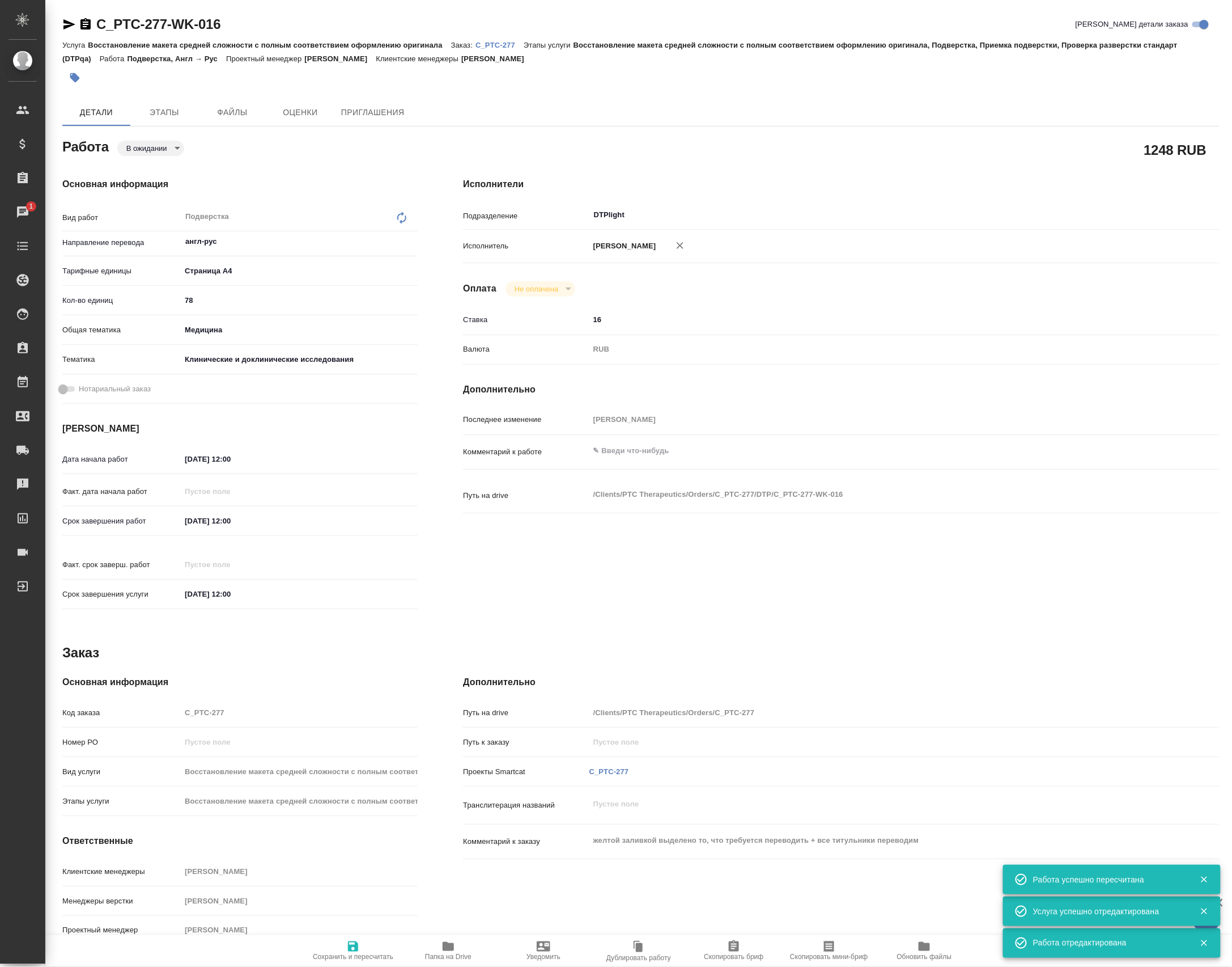
type textarea "x"
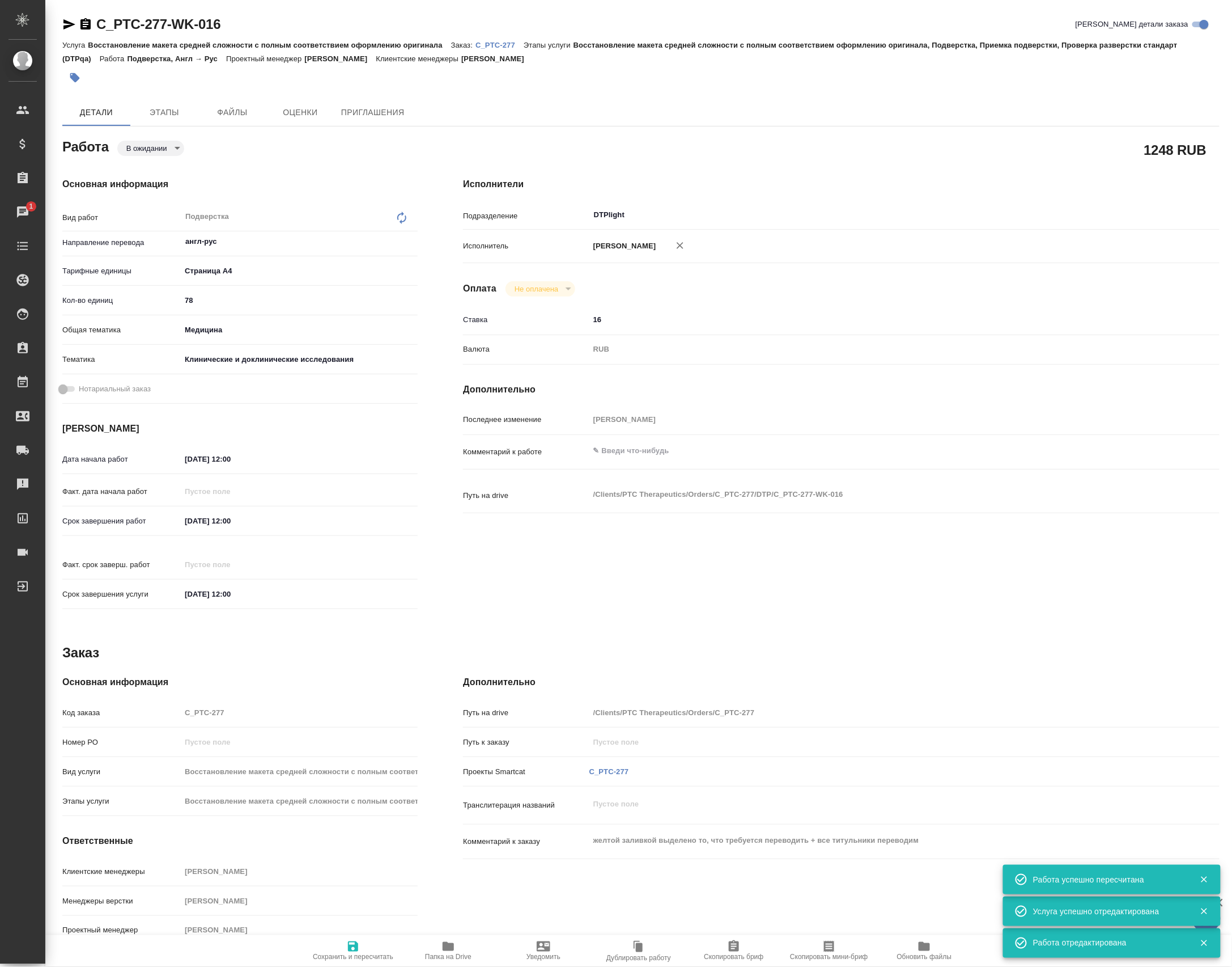
type textarea "x"
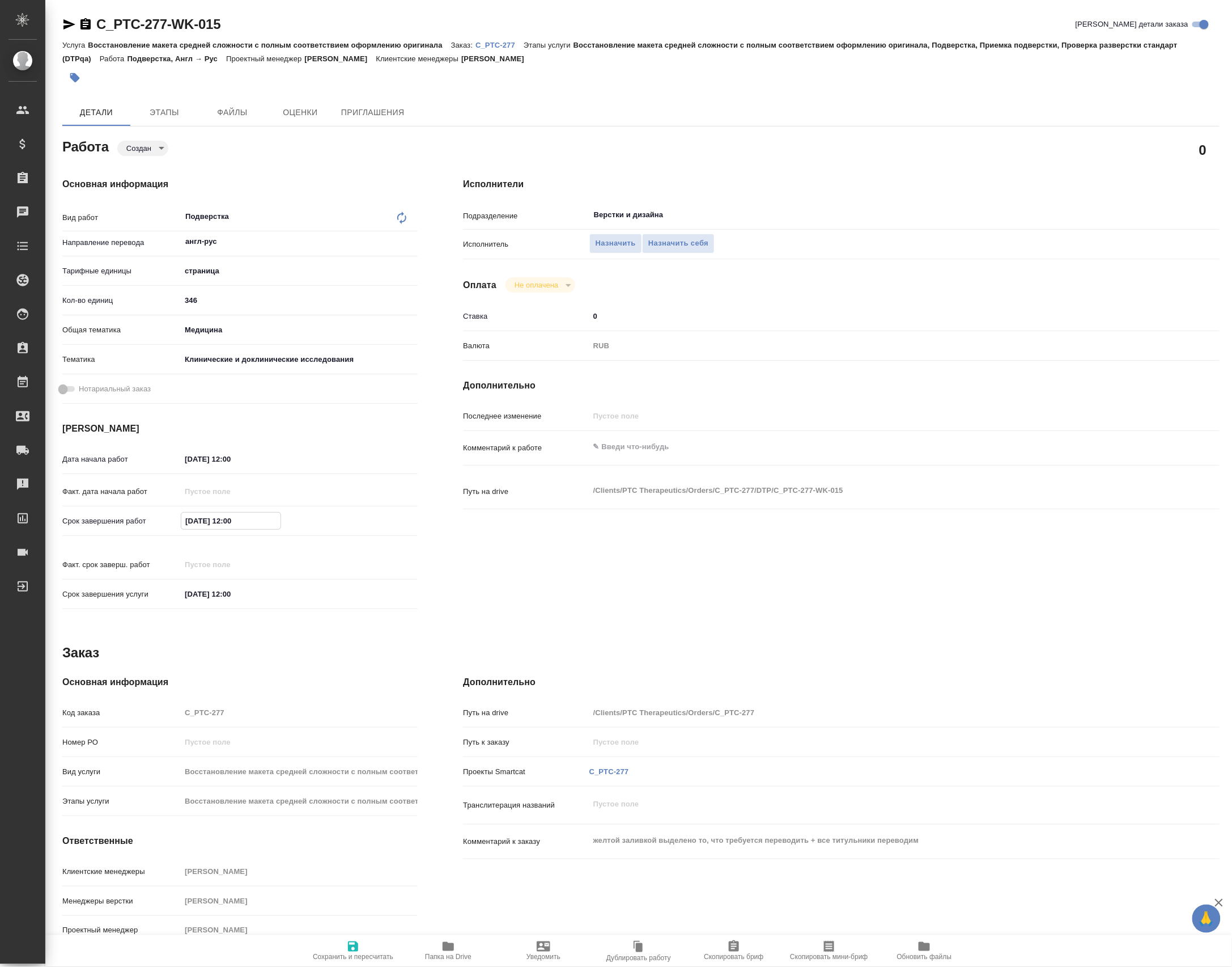
click at [187, 520] on input "[DATE] 12:00" at bounding box center [231, 521] width 99 height 17
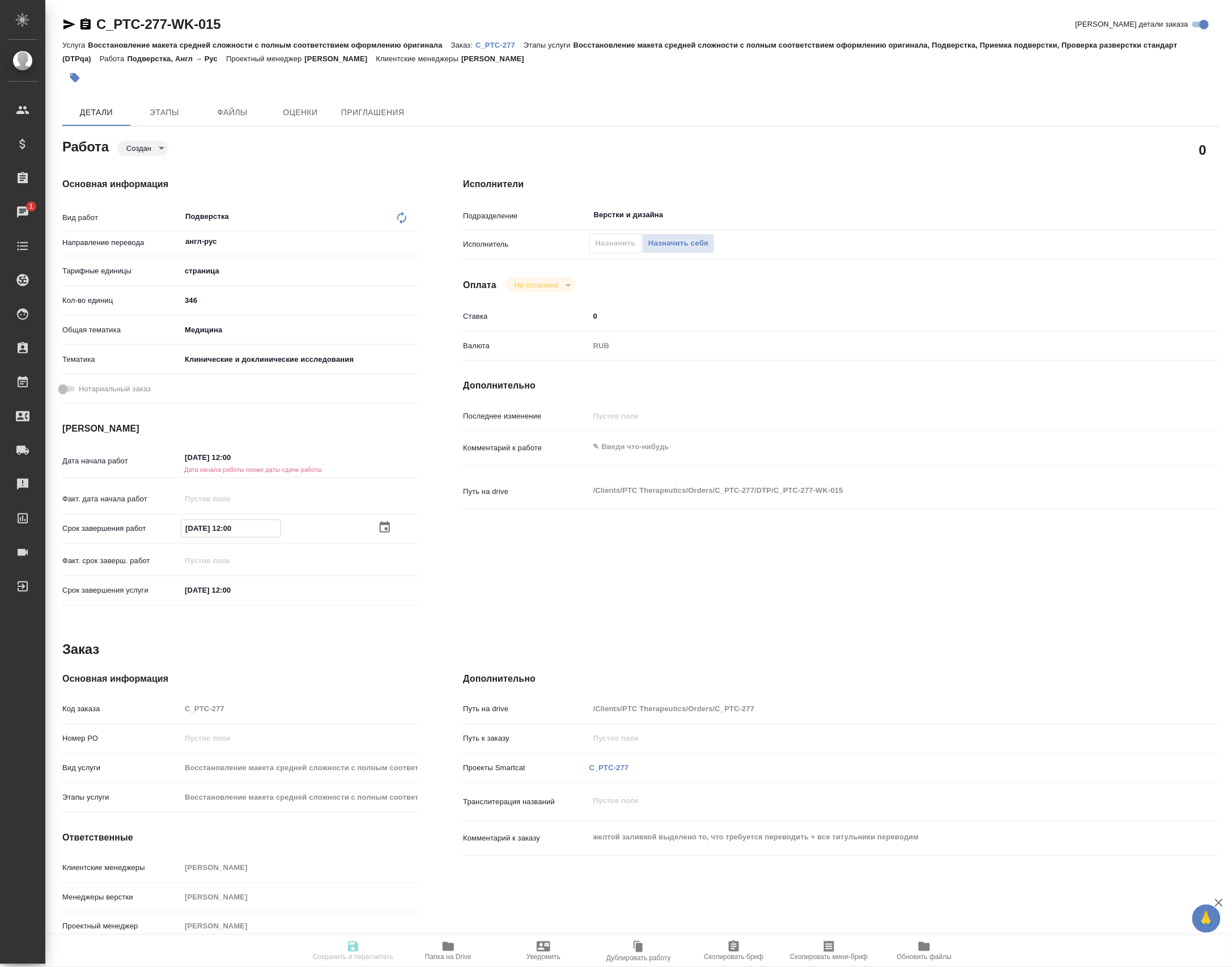
click at [195, 531] on input "[DATE] 12:00" at bounding box center [231, 528] width 99 height 17
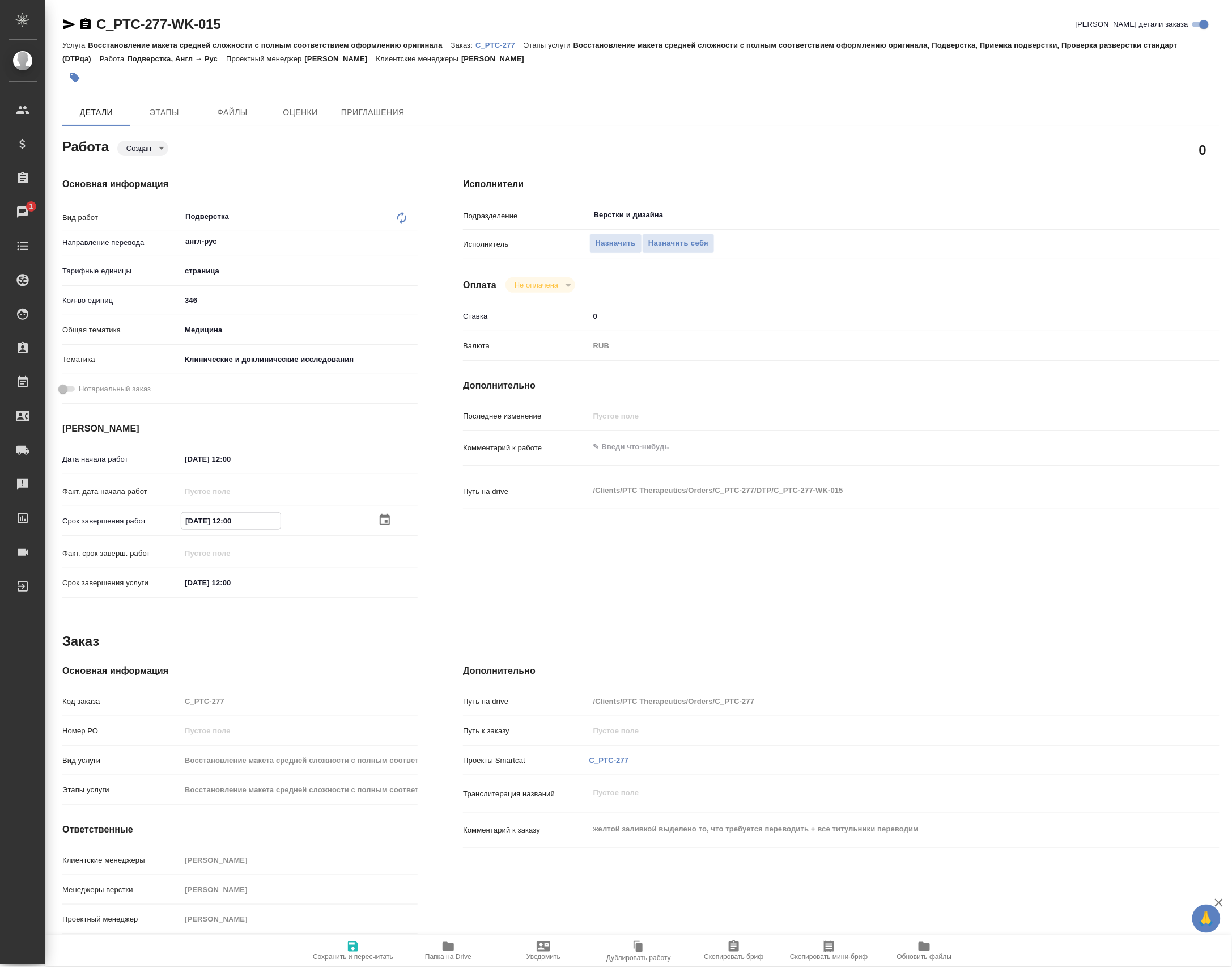
type input "[DATE] 12:00"
click at [357, 941] on icon "button" at bounding box center [353, 946] width 10 height 10
type input "created"
type input "англ-рус"
type input "5a8b1489cc6b4906c91bfdb2"
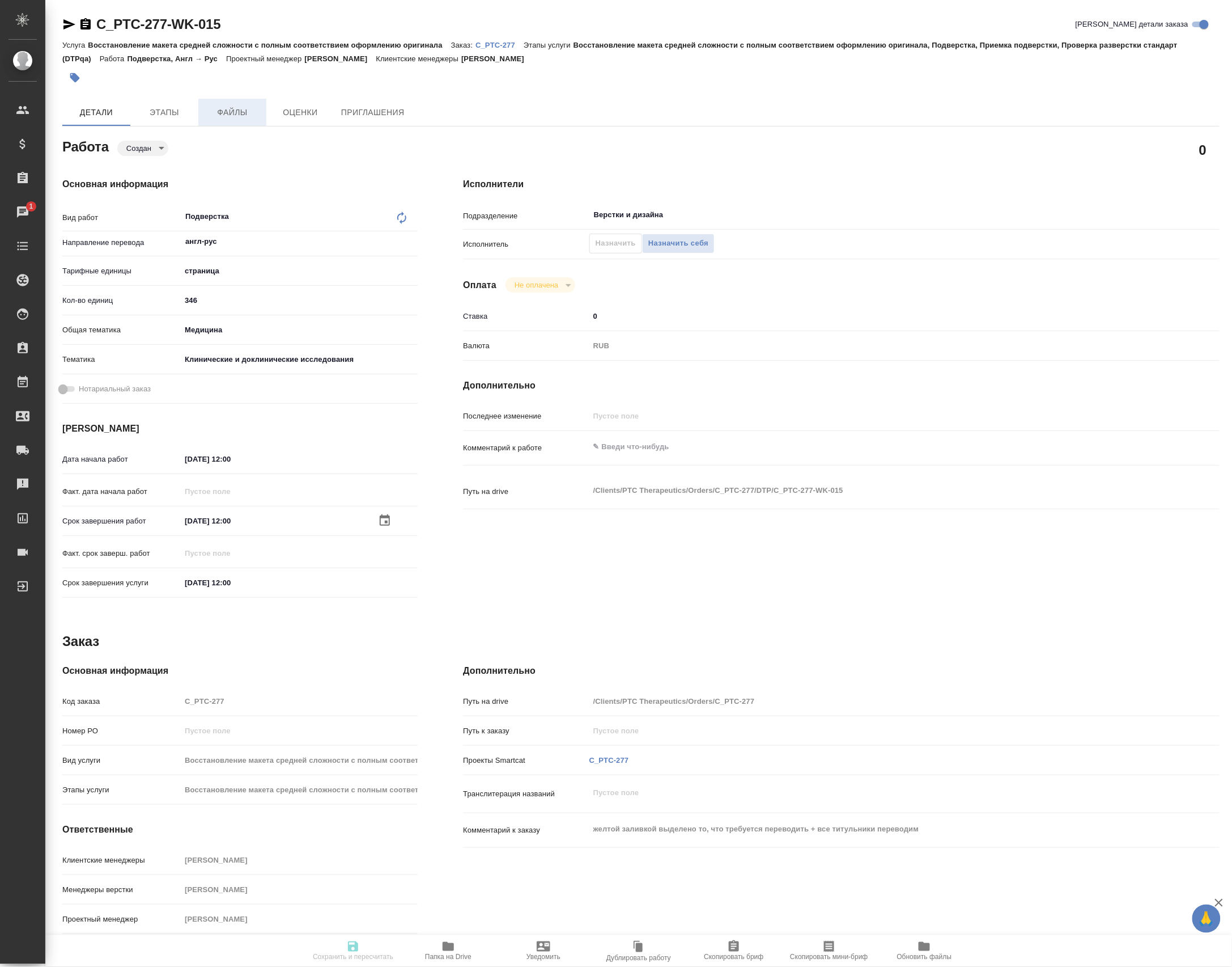
type input "346"
type input "med"
type input "5a8b8b956a9677013d343d9e"
type input "[DATE] 12:00"
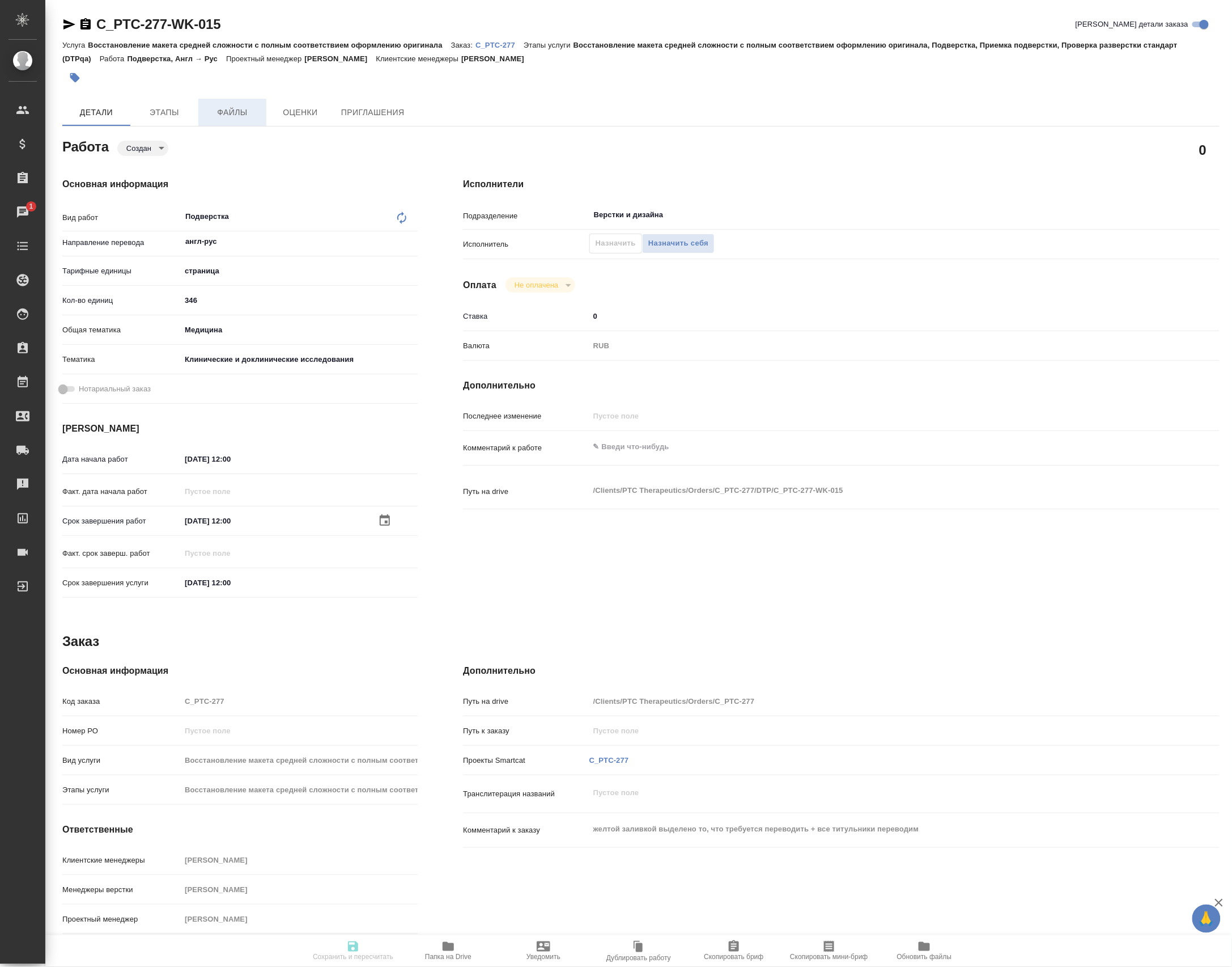
type input "[DATE] 12:00"
type input "Верстки и дизайна"
type input "notPayed"
type input "0"
type input "RUB"
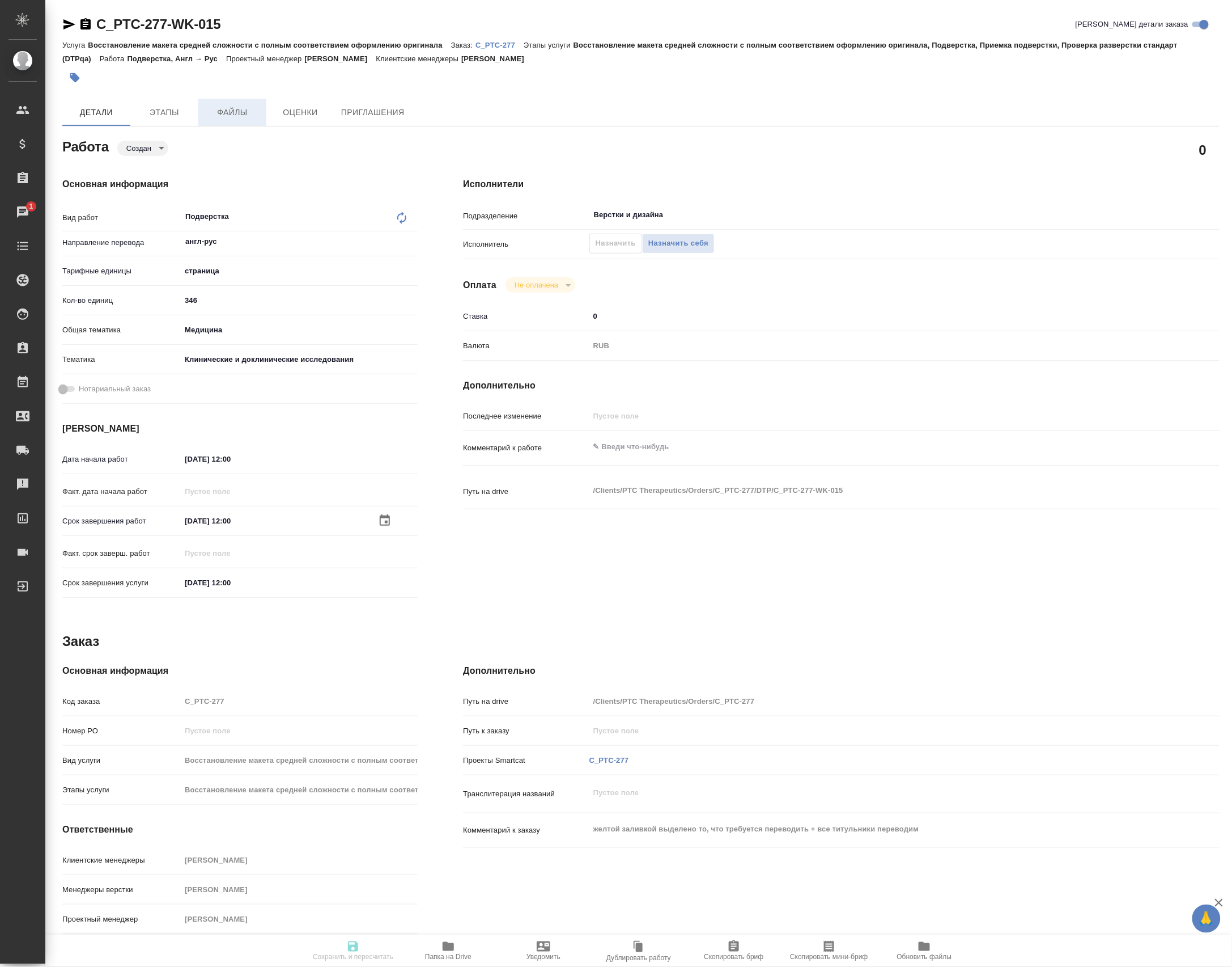
type input "C_PTC-277"
type input "Восстановление макета средней сложности с полным соответствием оформлению ориги…"
type input "[PERSON_NAME]"
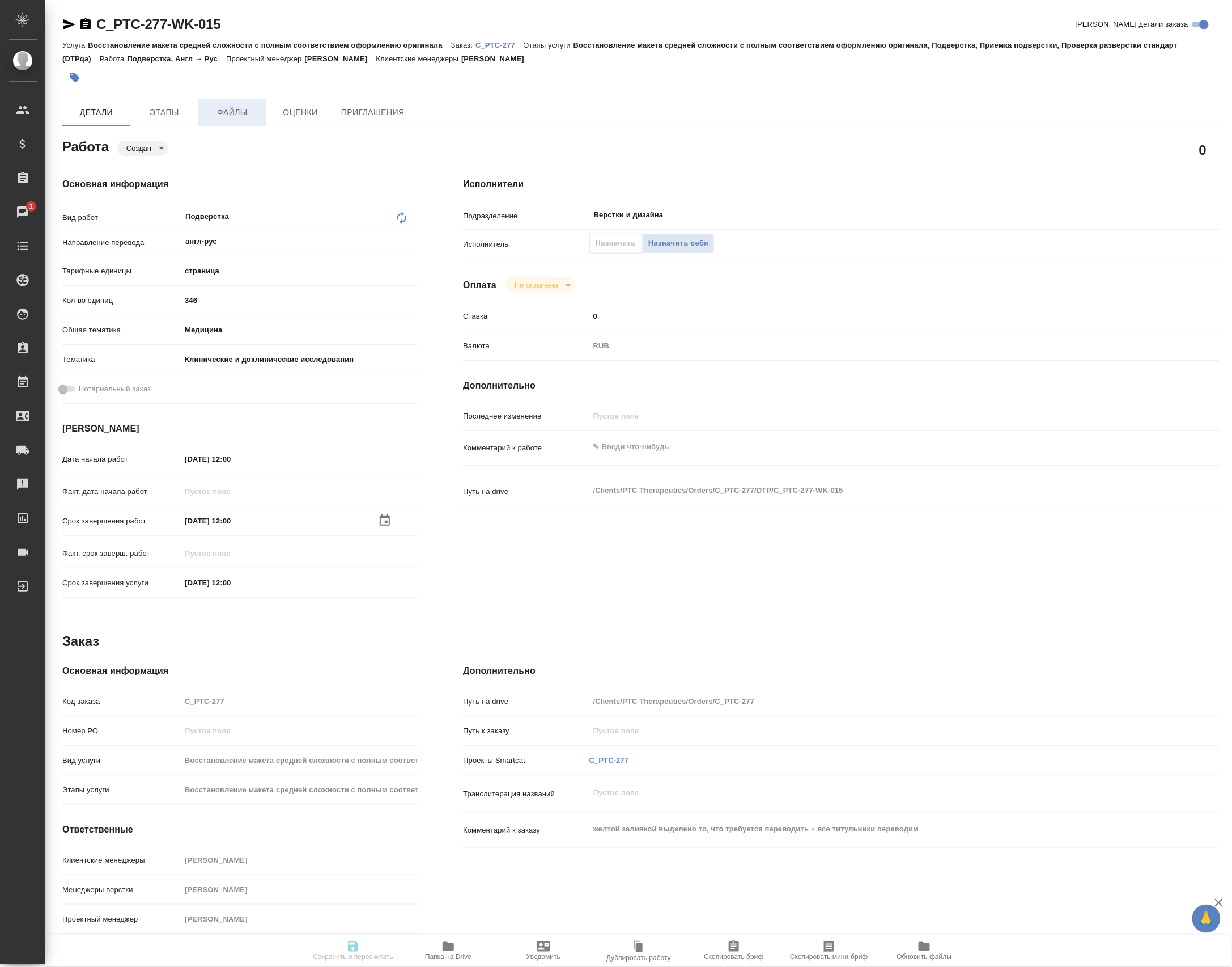
type input "/Clients/PTC Therapeutics/Orders/C_PTC-277"
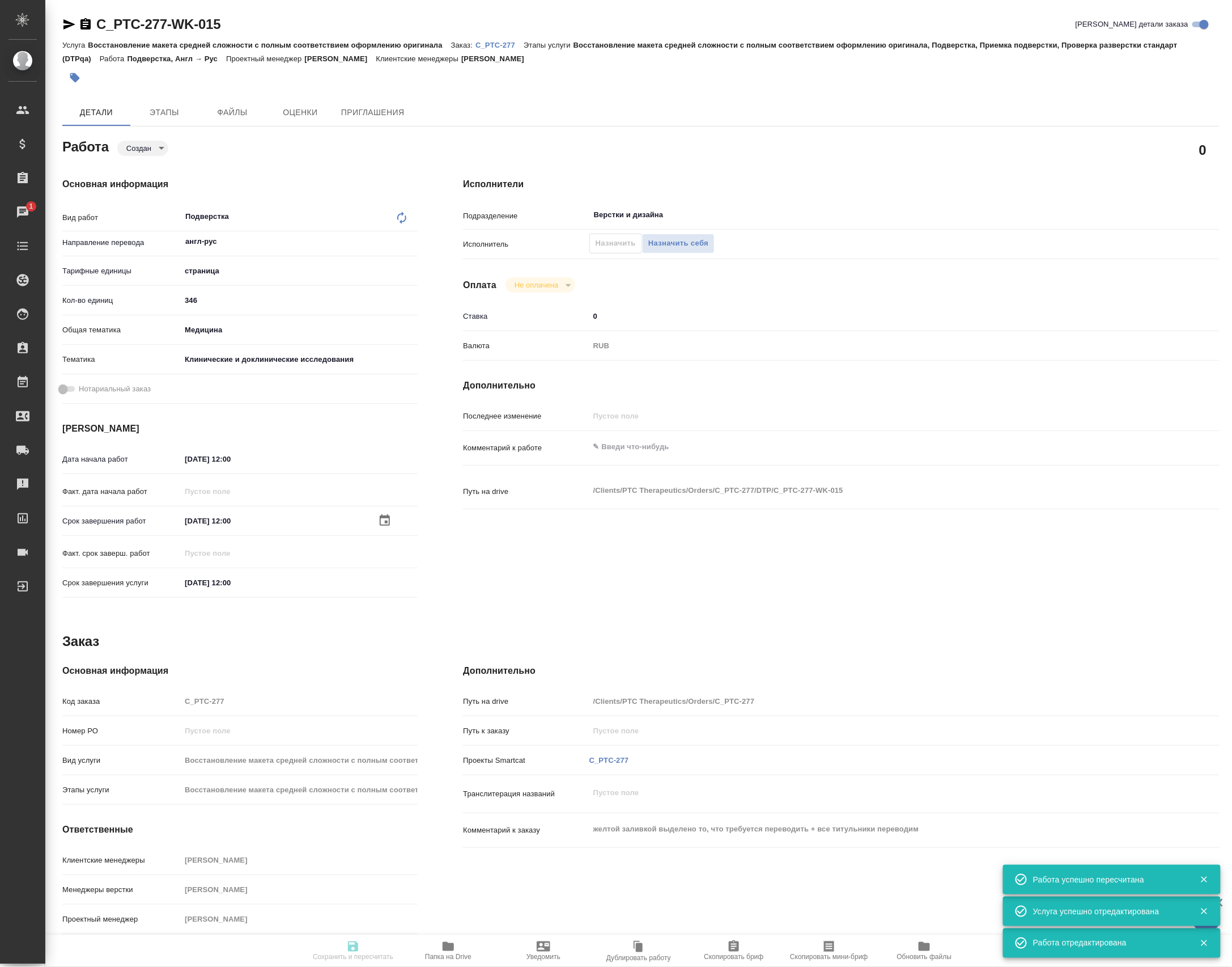
type input "created"
type input "англ-рус"
type input "5a8b1489cc6b4906c91bfdb2"
type input "346"
type input "med"
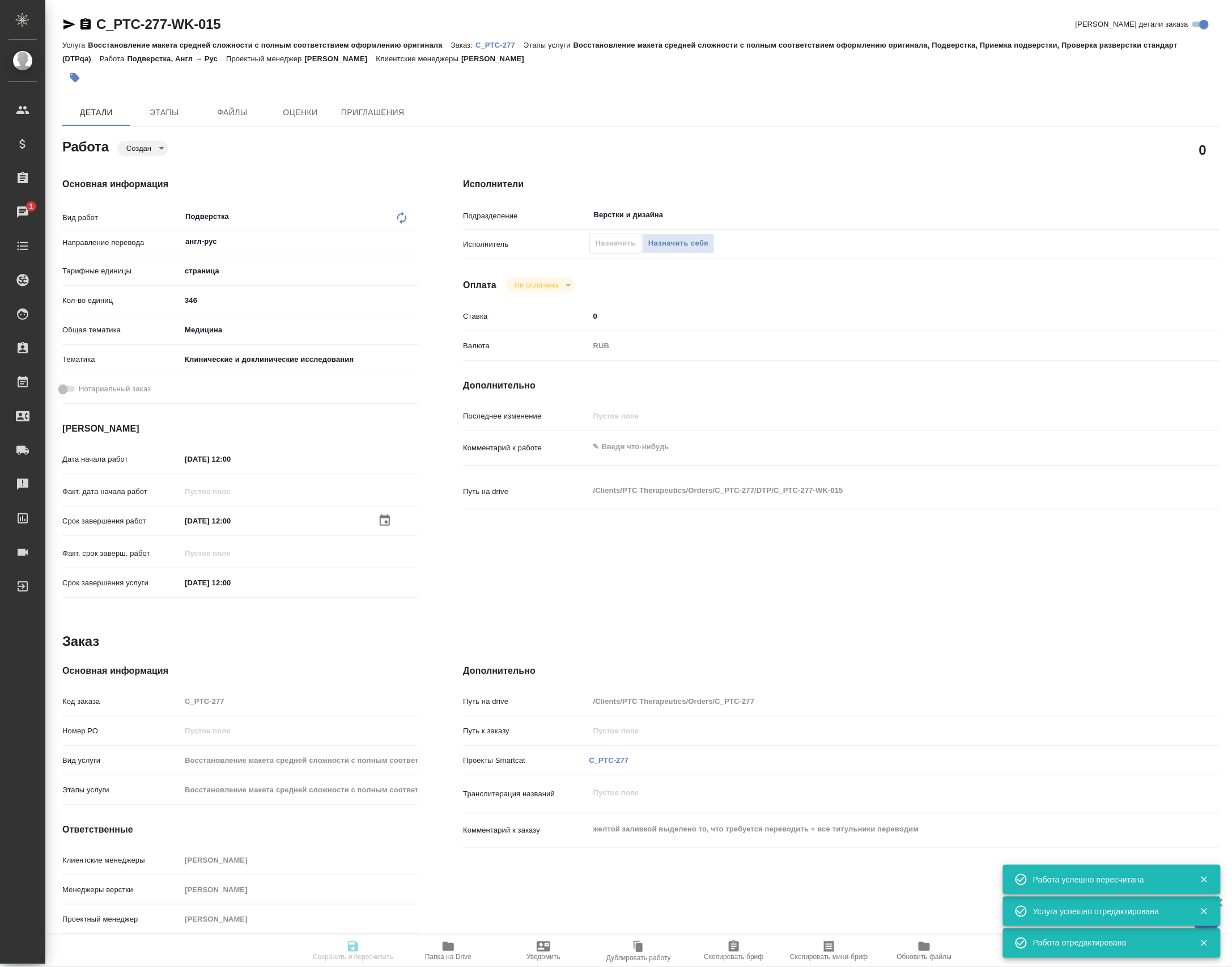
type input "5a8b8b956a9677013d343d9e"
type input "[DATE] 12:00"
type input "Верстки и дизайна"
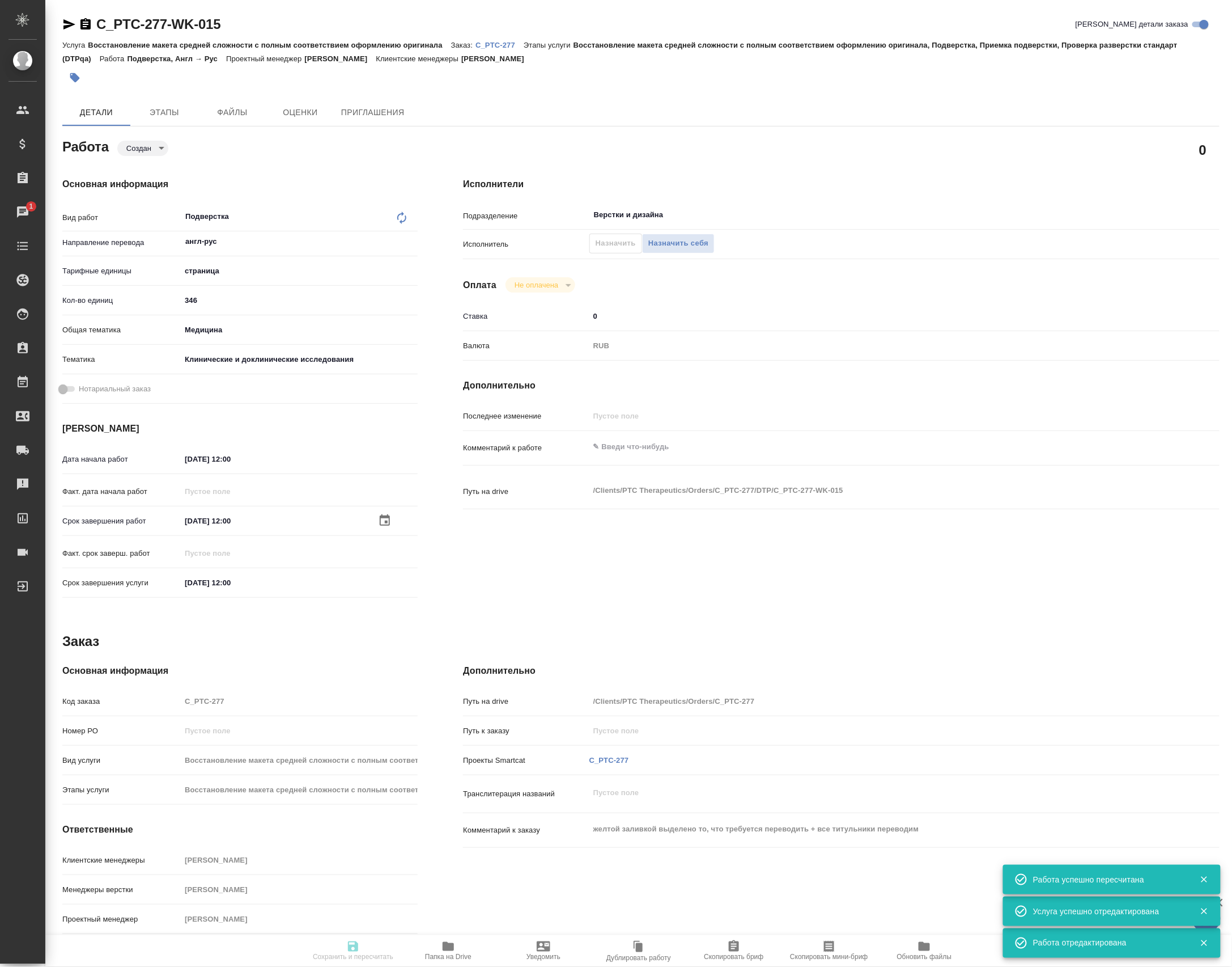
type input "notPayed"
type input "0"
type input "RUB"
type input "C_PTC-277"
type input "Восстановление макета средней сложности с полным соответствием оформлению ориги…"
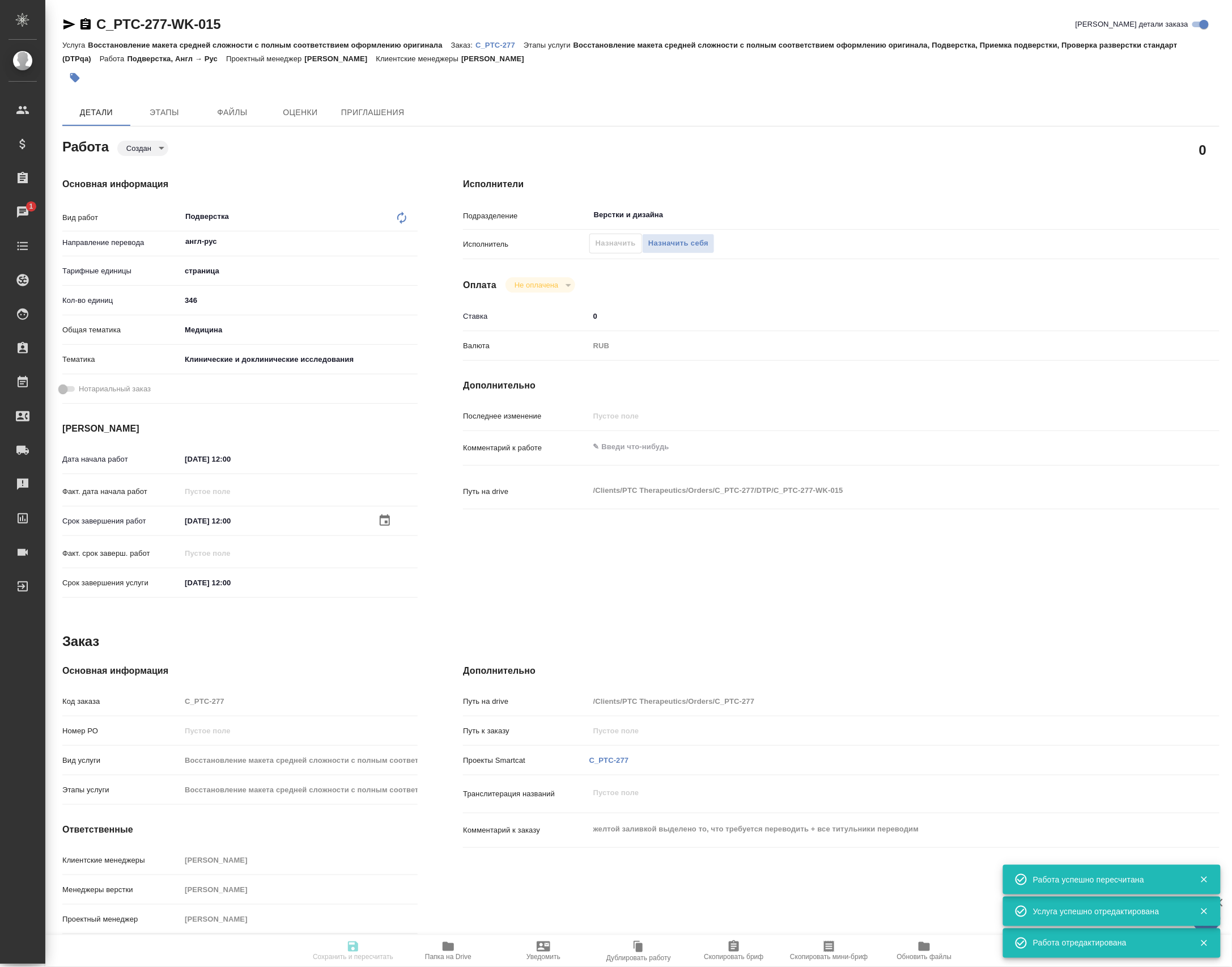
type input "Восстановление макета средней сложности с полным соответствием оформлению ориги…"
type input "[PERSON_NAME]"
type input "/Clients/PTC Therapeutics/Orders/C_PTC-277"
click at [187, 307] on input "346" at bounding box center [299, 300] width 237 height 17
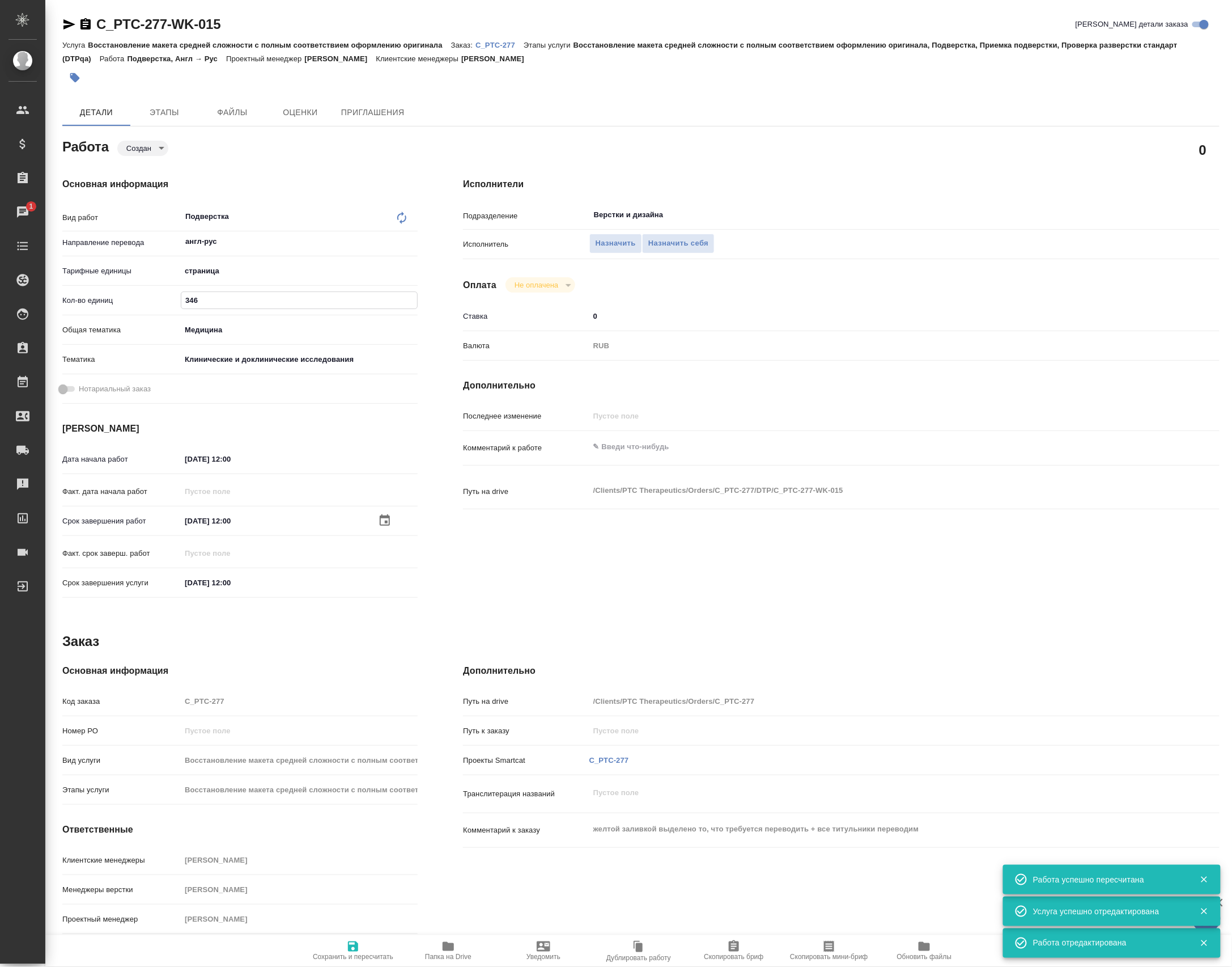
click at [187, 307] on input "346" at bounding box center [299, 300] width 236 height 17
type input "88"
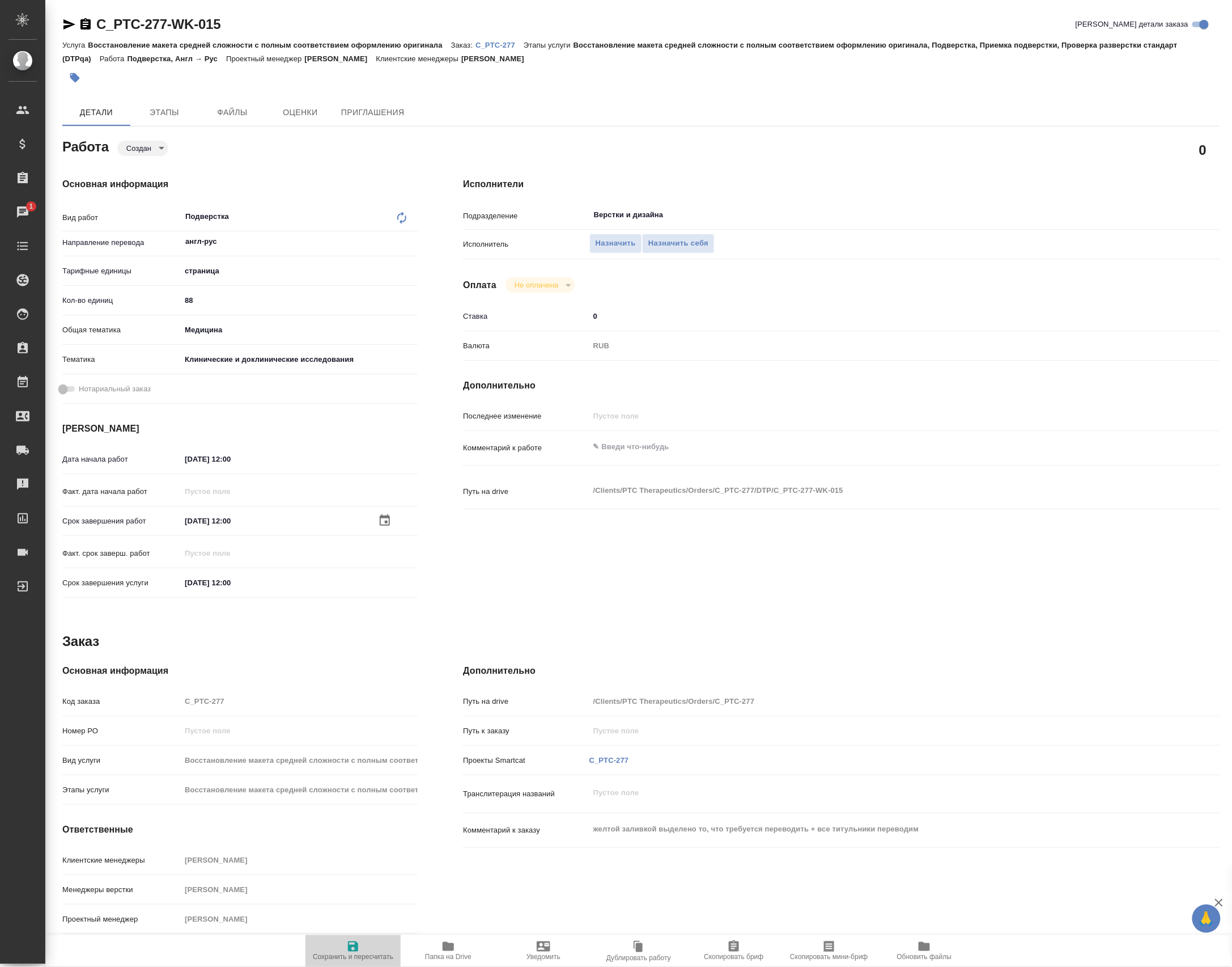
click at [327, 956] on span "Сохранить и пересчитать" at bounding box center [353, 957] width 81 height 8
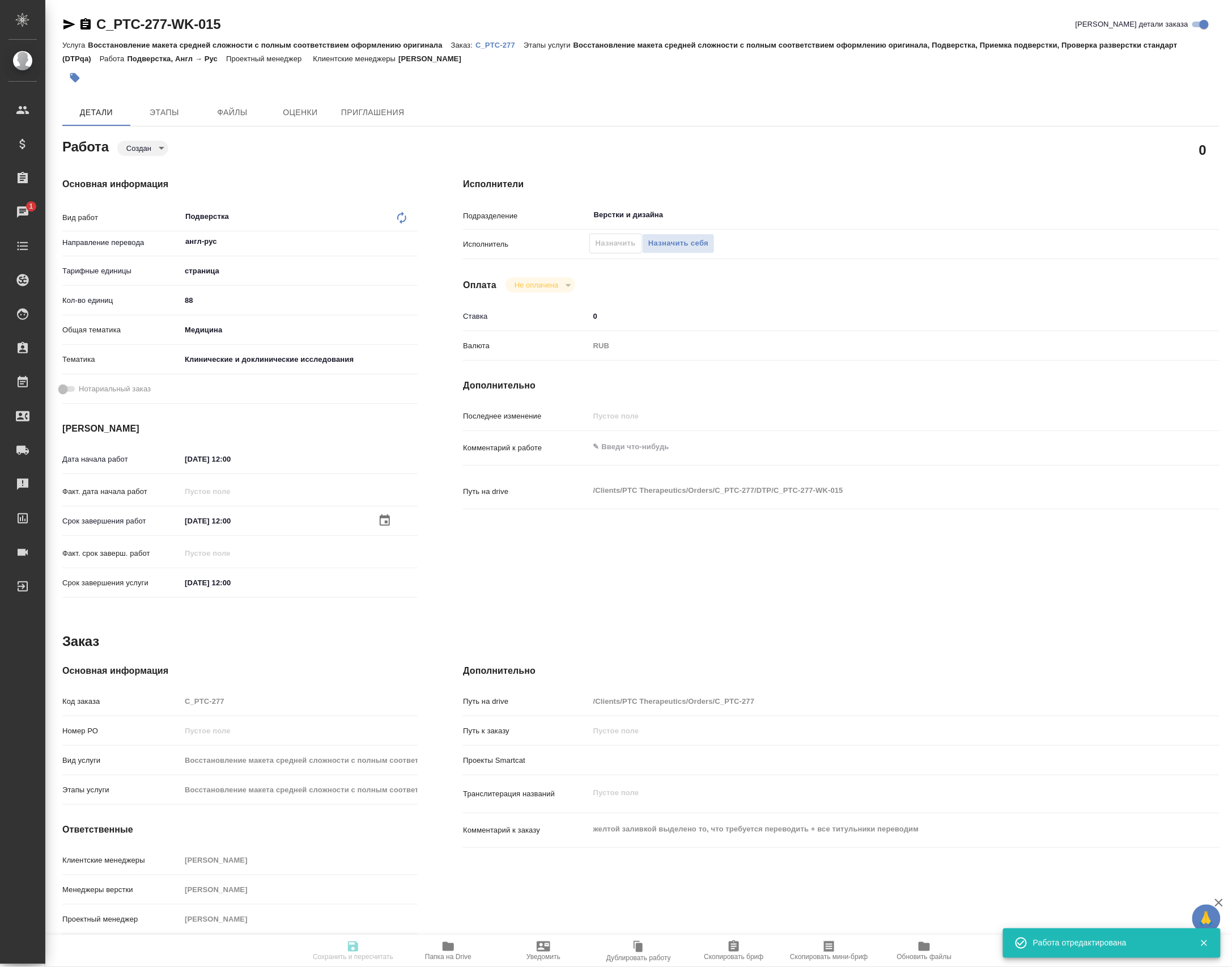
type input "created"
type input "англ-рус"
type input "5a8b1489cc6b4906c91bfdb2"
type input "88"
type input "med"
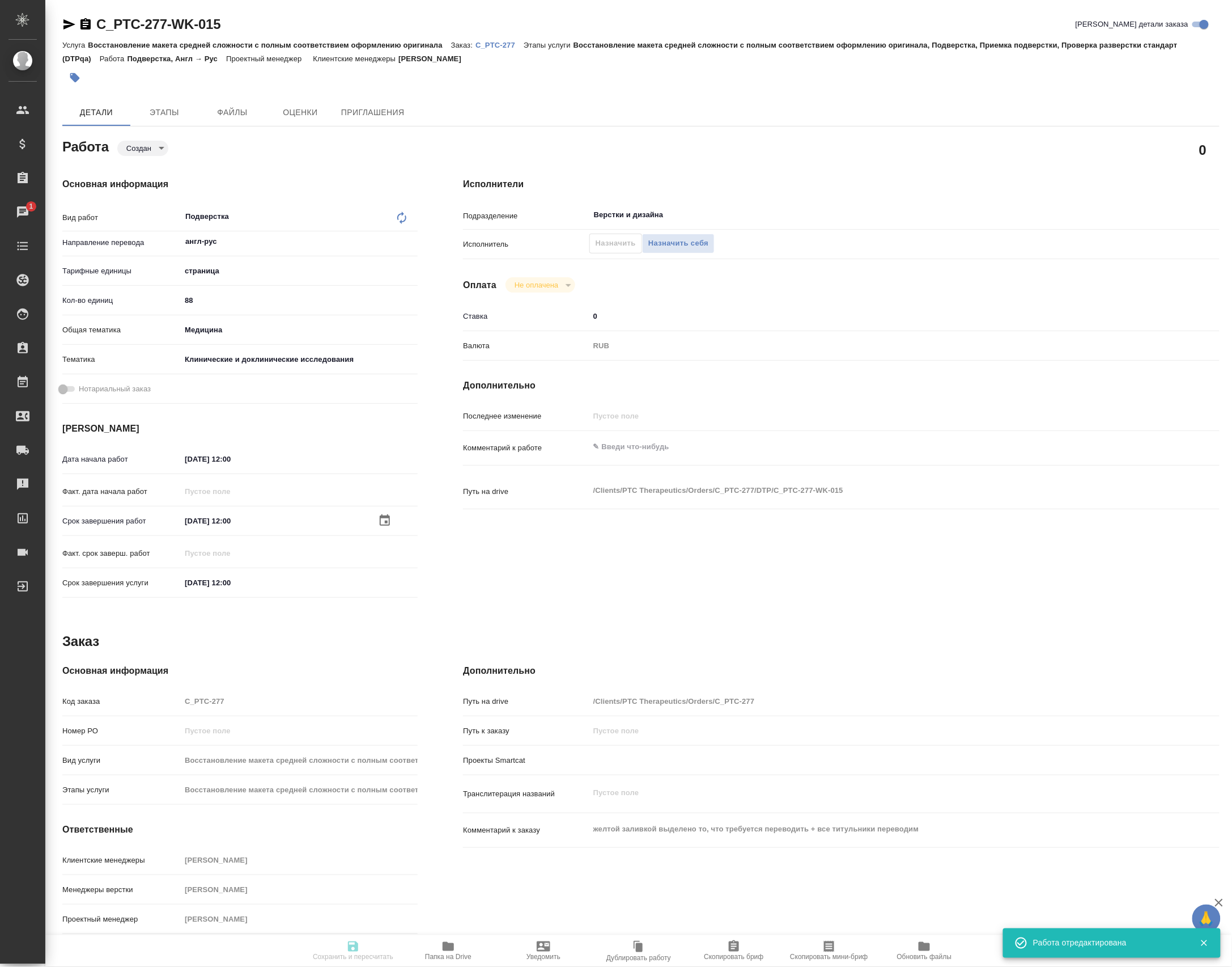
type input "5a8b8b956a9677013d343d9e"
type input "[DATE] 12:00"
type input "Верстки и дизайна"
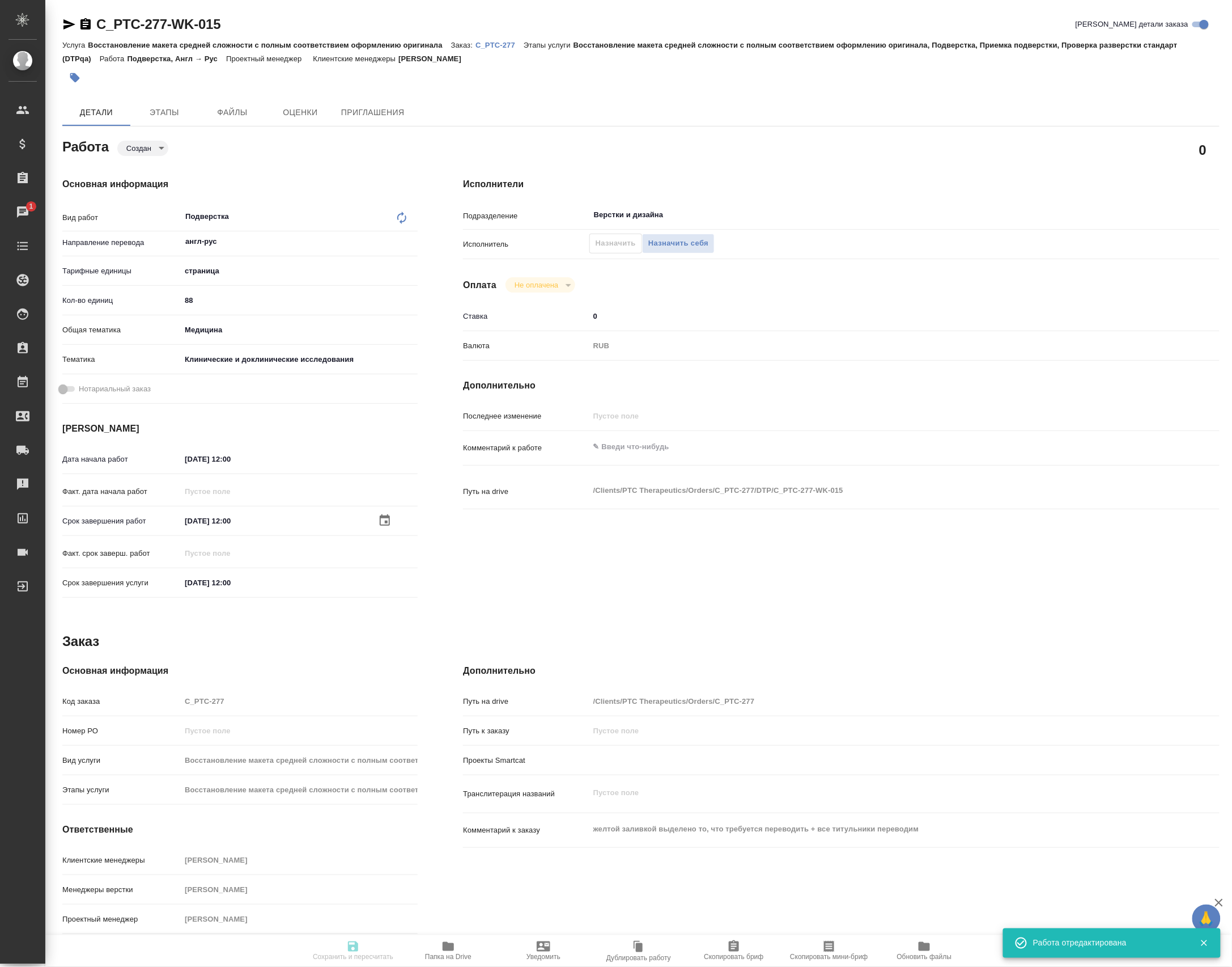
type input "notPayed"
type input "0"
type input "RUB"
type input "[PERSON_NAME]"
type input "C_PTC-277"
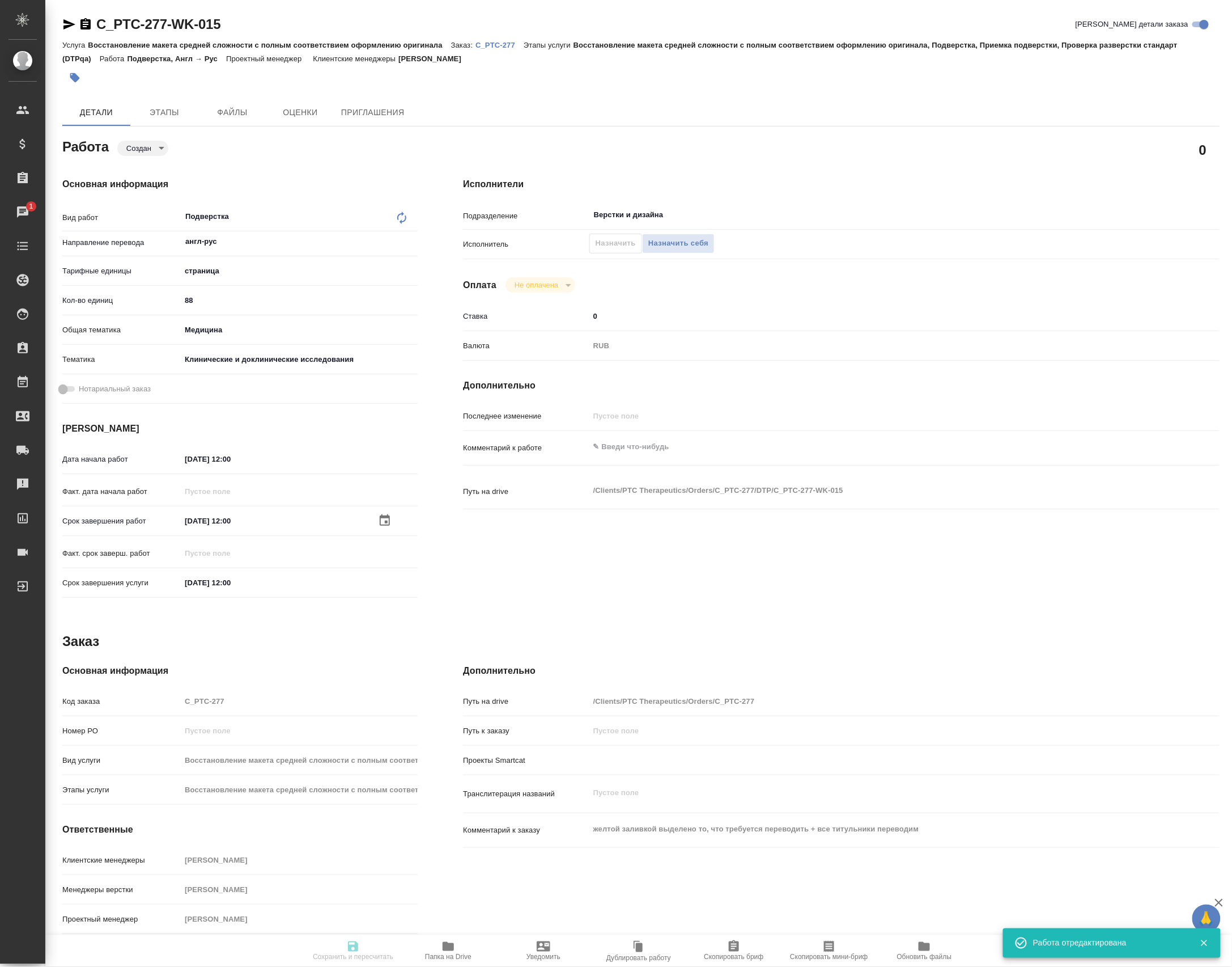
type input "Восстановление макета средней сложности с полным соответствием оформлению ориги…"
type input "[PERSON_NAME]"
type input "/Clients/PTC Therapeutics/Orders/C_PTC-277"
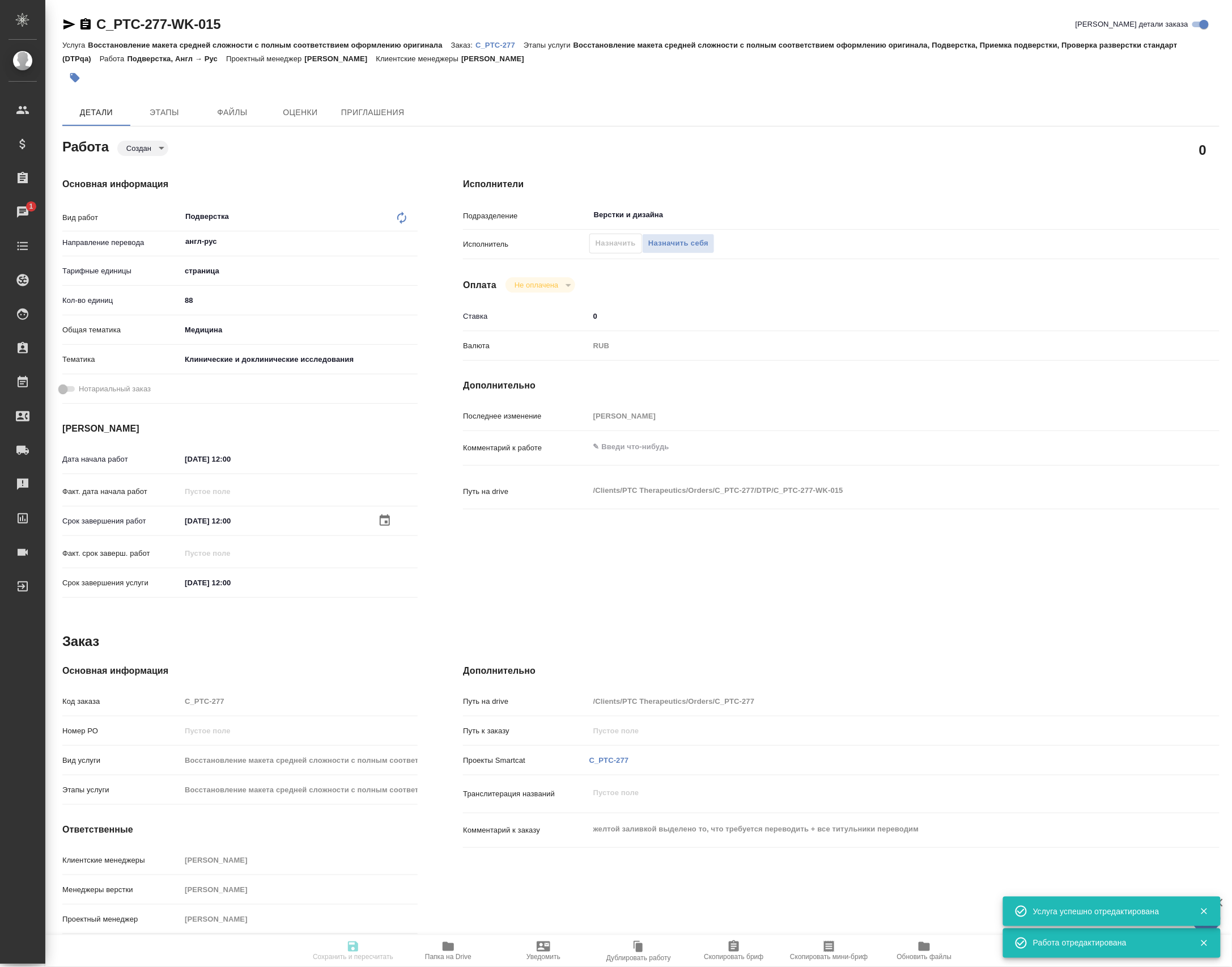
type input "created"
type input "англ-рус"
type input "5a8b1489cc6b4906c91bfdb2"
type input "88"
type input "med"
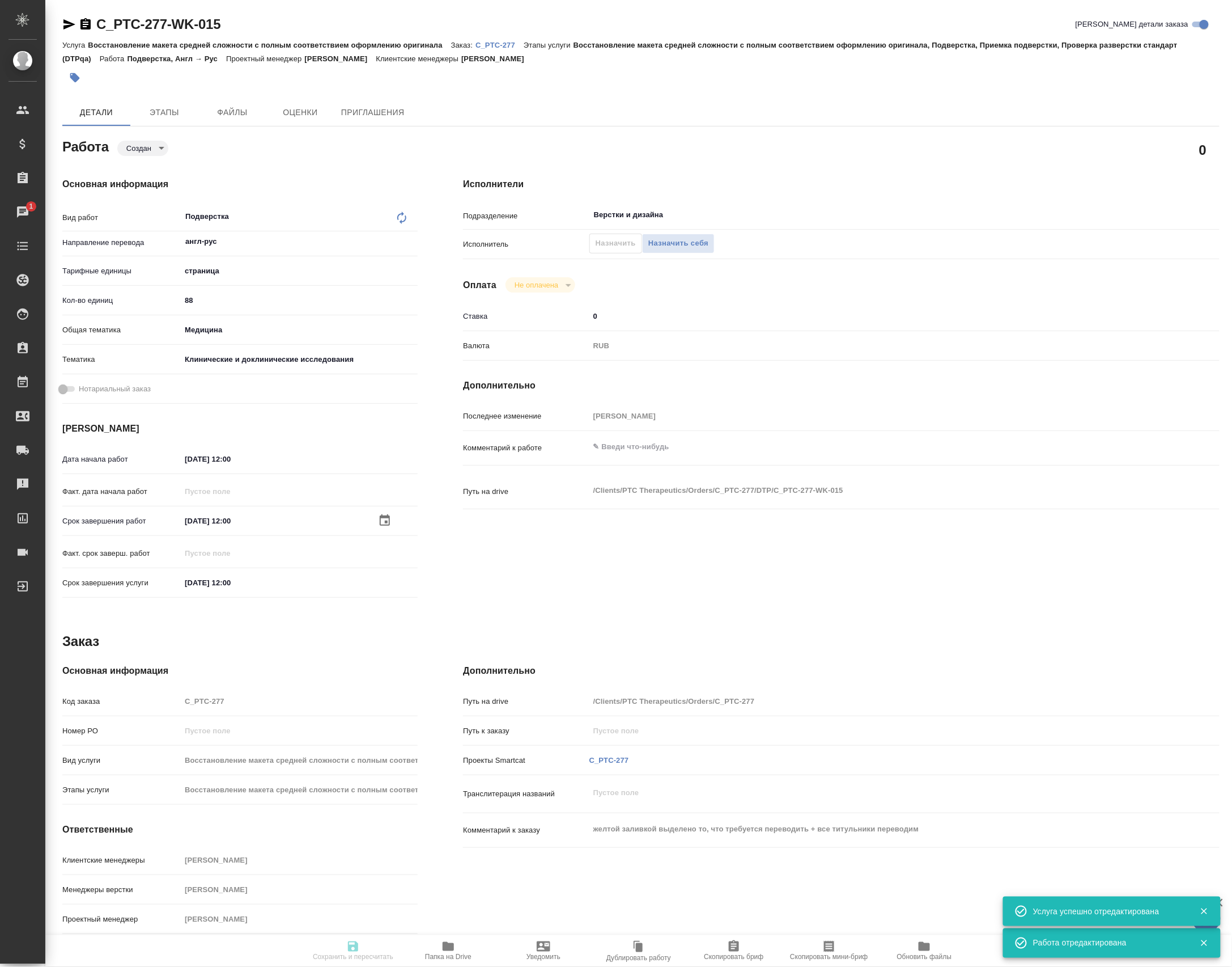
type input "5a8b8b956a9677013d343d9e"
type input "[DATE] 12:00"
type input "Верстки и дизайна"
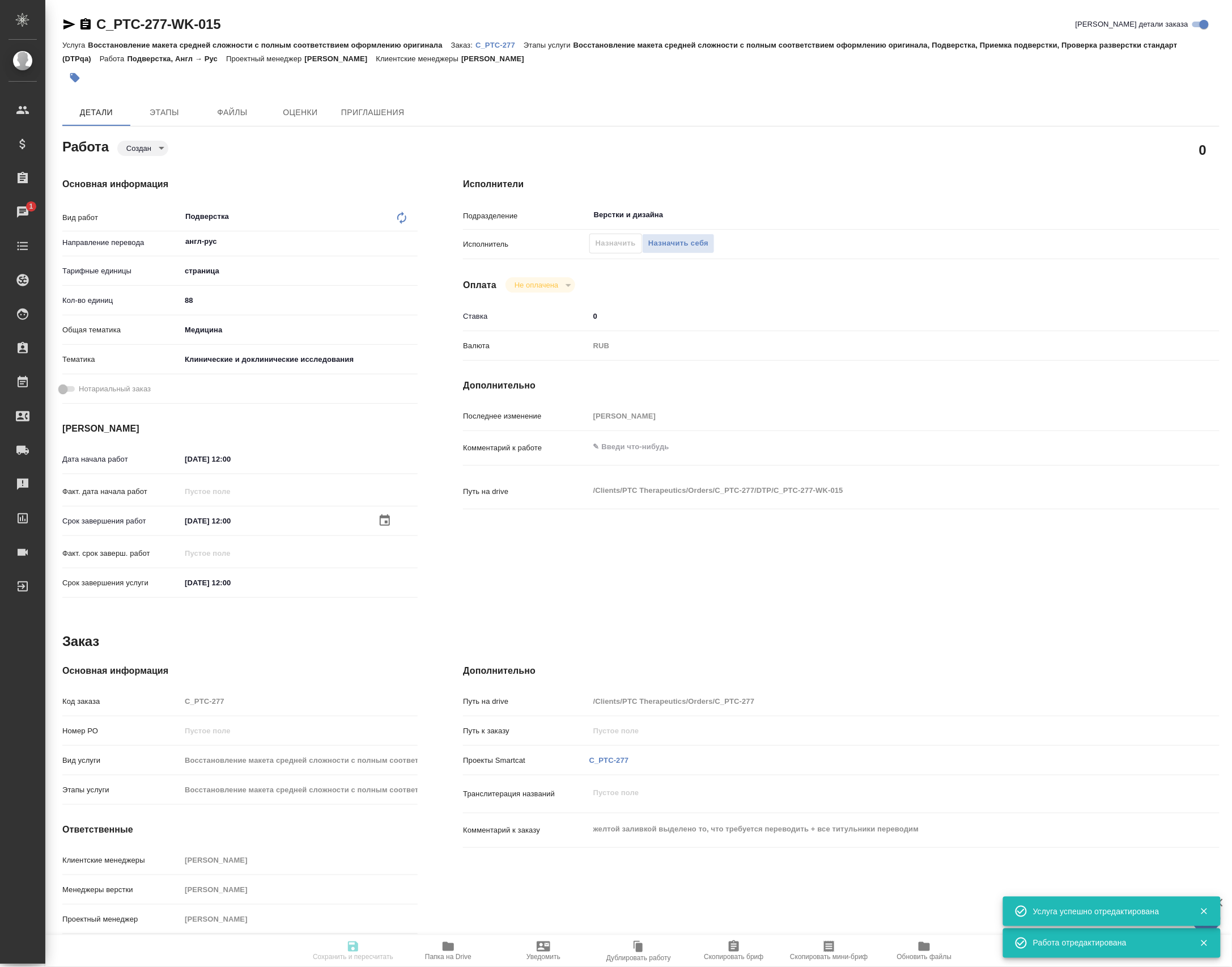
type input "notPayed"
type input "0"
type input "RUB"
type input "[PERSON_NAME]"
type input "C_PTC-277"
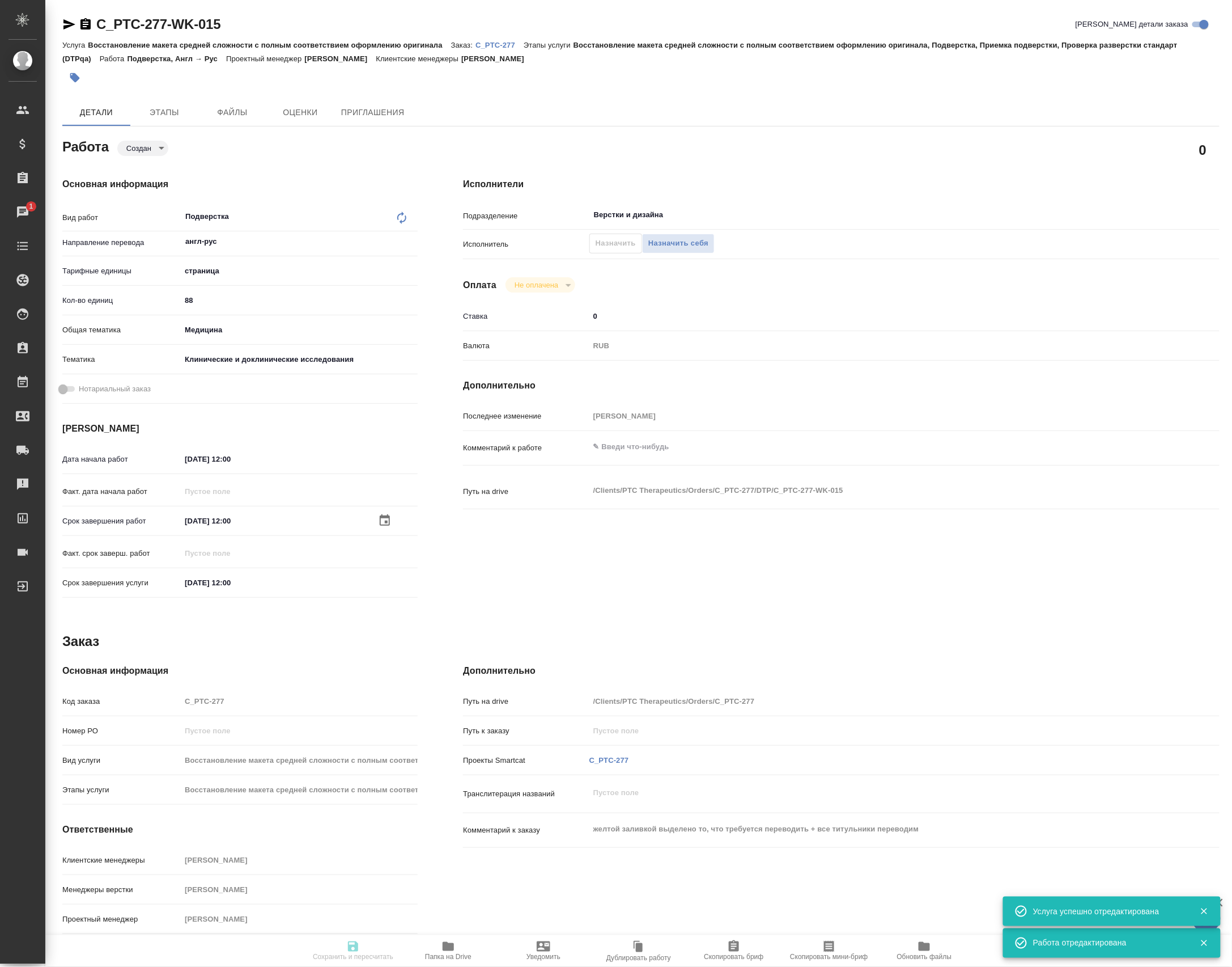
type input "Восстановление макета средней сложности с полным соответствием оформлению ориги…"
type input "[PERSON_NAME]"
type input "/Clients/PTC Therapeutics/Orders/C_PTC-277"
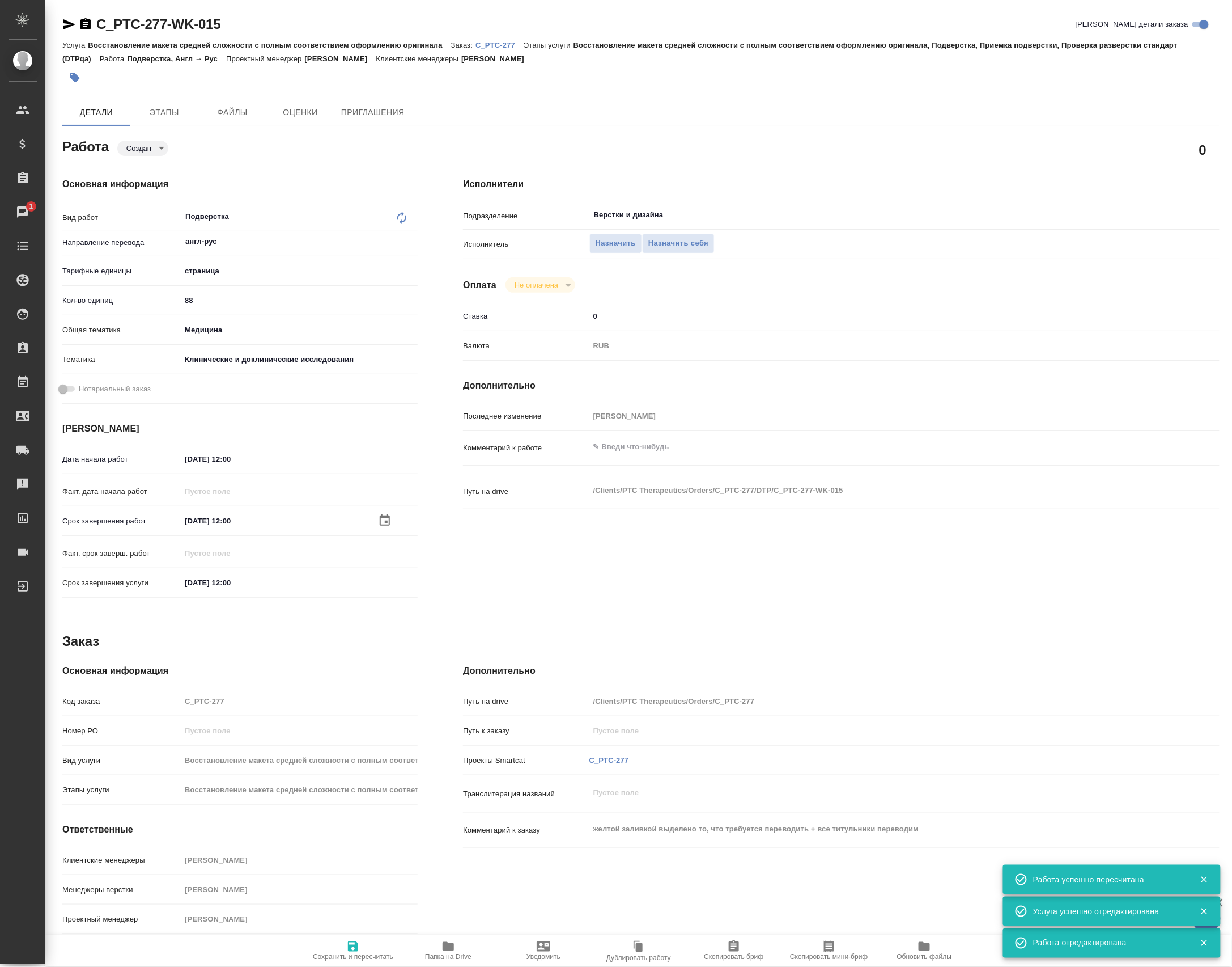
click at [604, 261] on div "Исполнитель Назначить Назначить себя" at bounding box center [842, 249] width 757 height 29
click at [615, 248] on span "Назначить" at bounding box center [616, 243] width 40 height 13
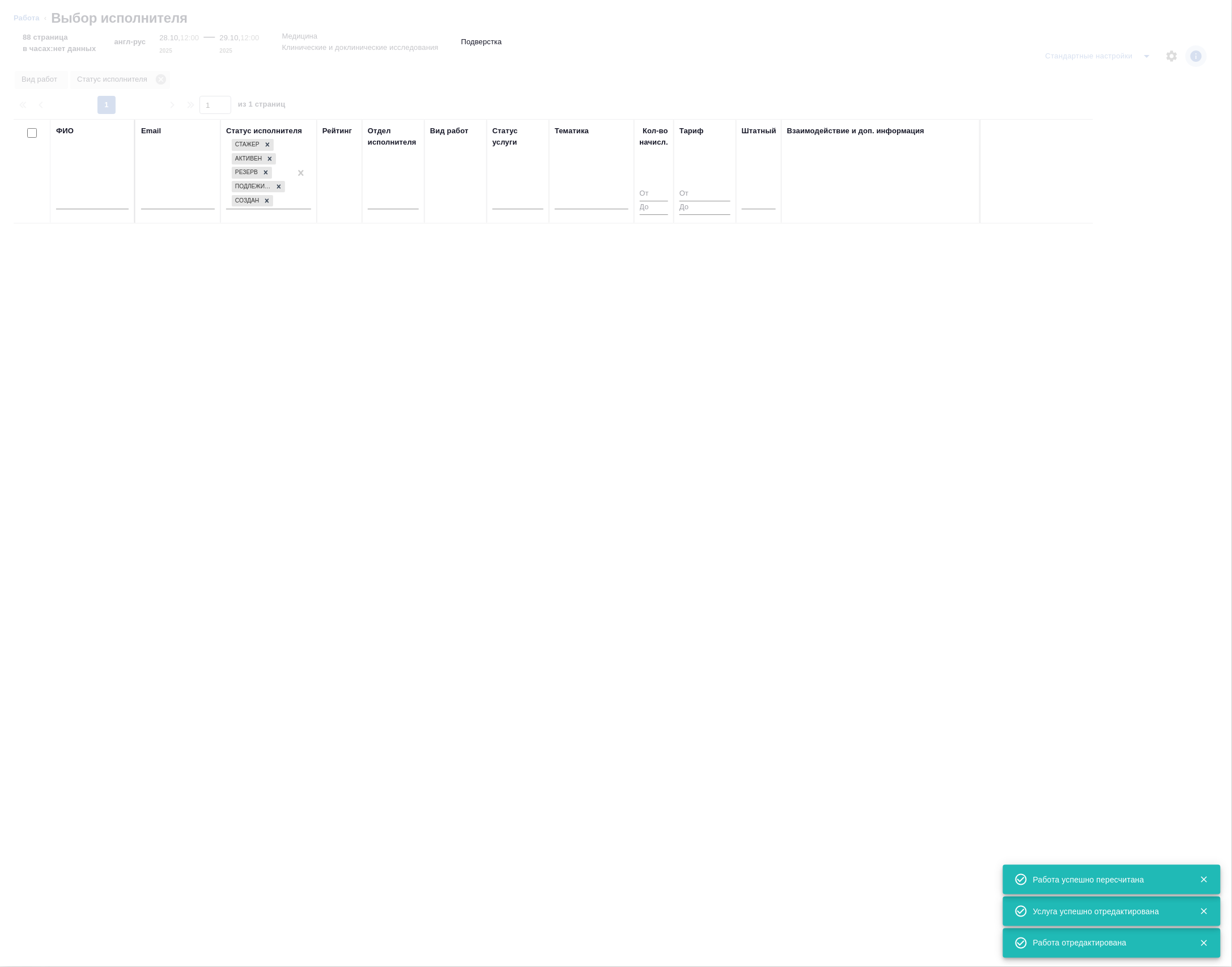
click at [89, 209] on input "text" at bounding box center [92, 202] width 72 height 14
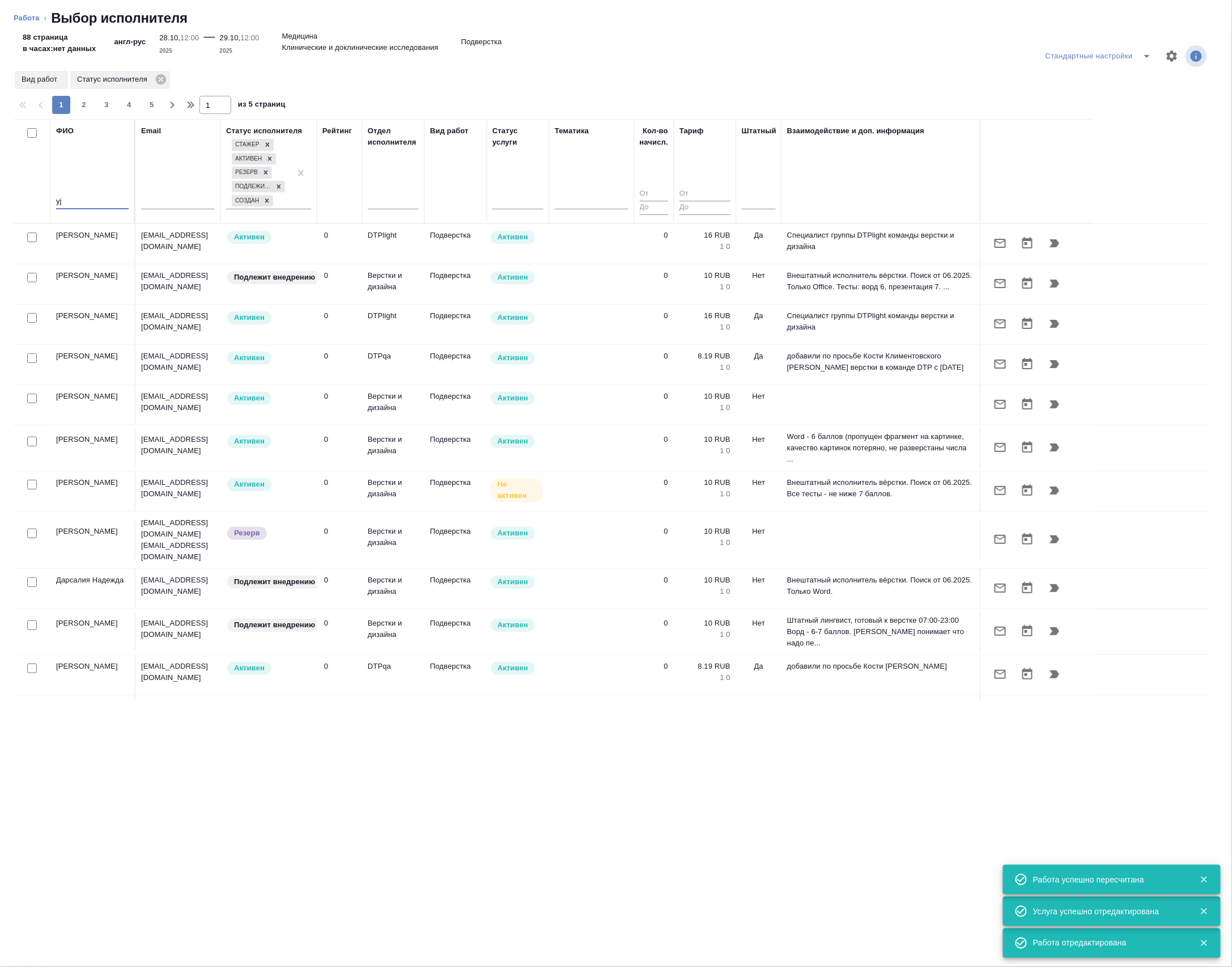
type input "y"
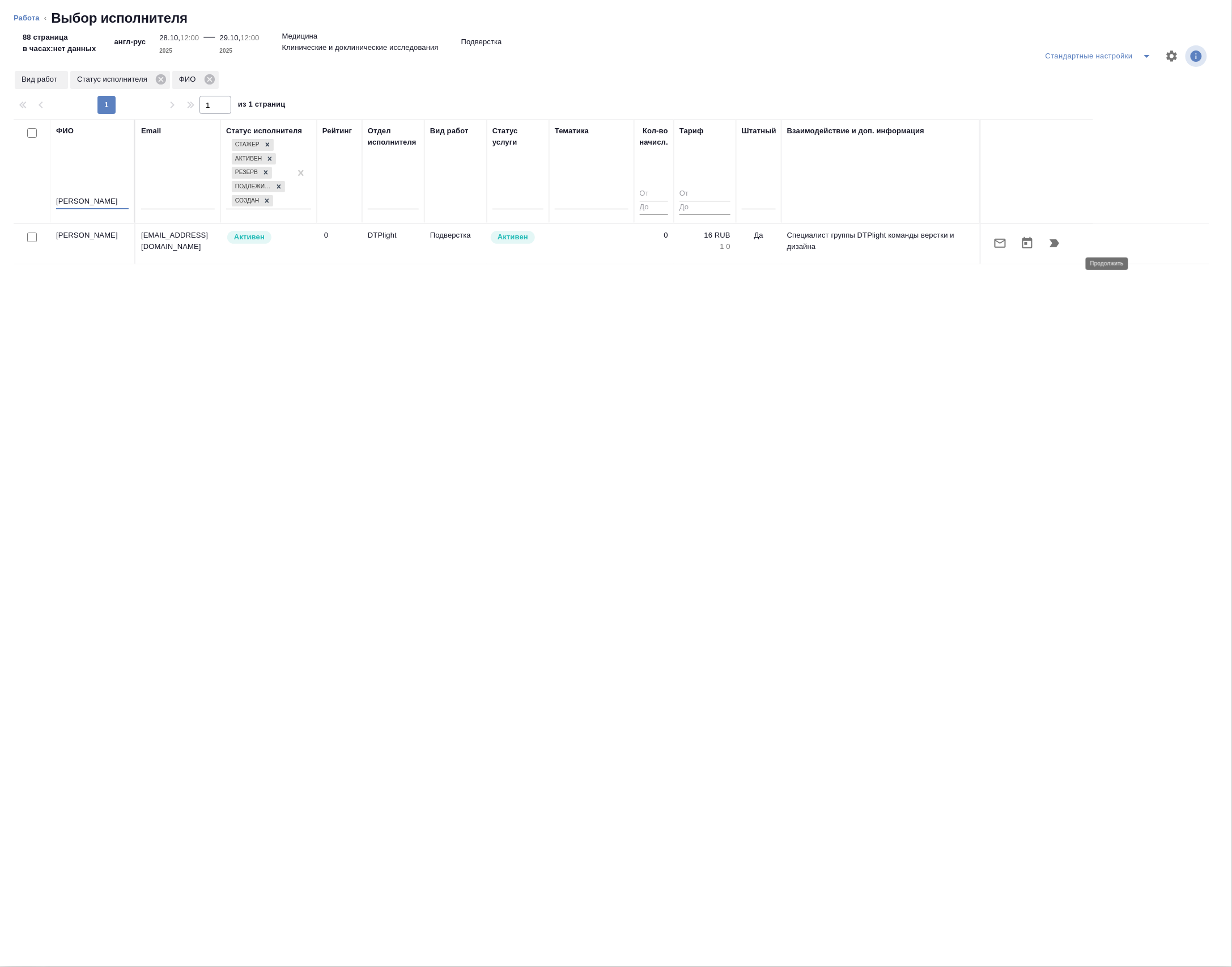
type input "носкова"
click at [1054, 250] on icon "button" at bounding box center [1055, 243] width 14 height 14
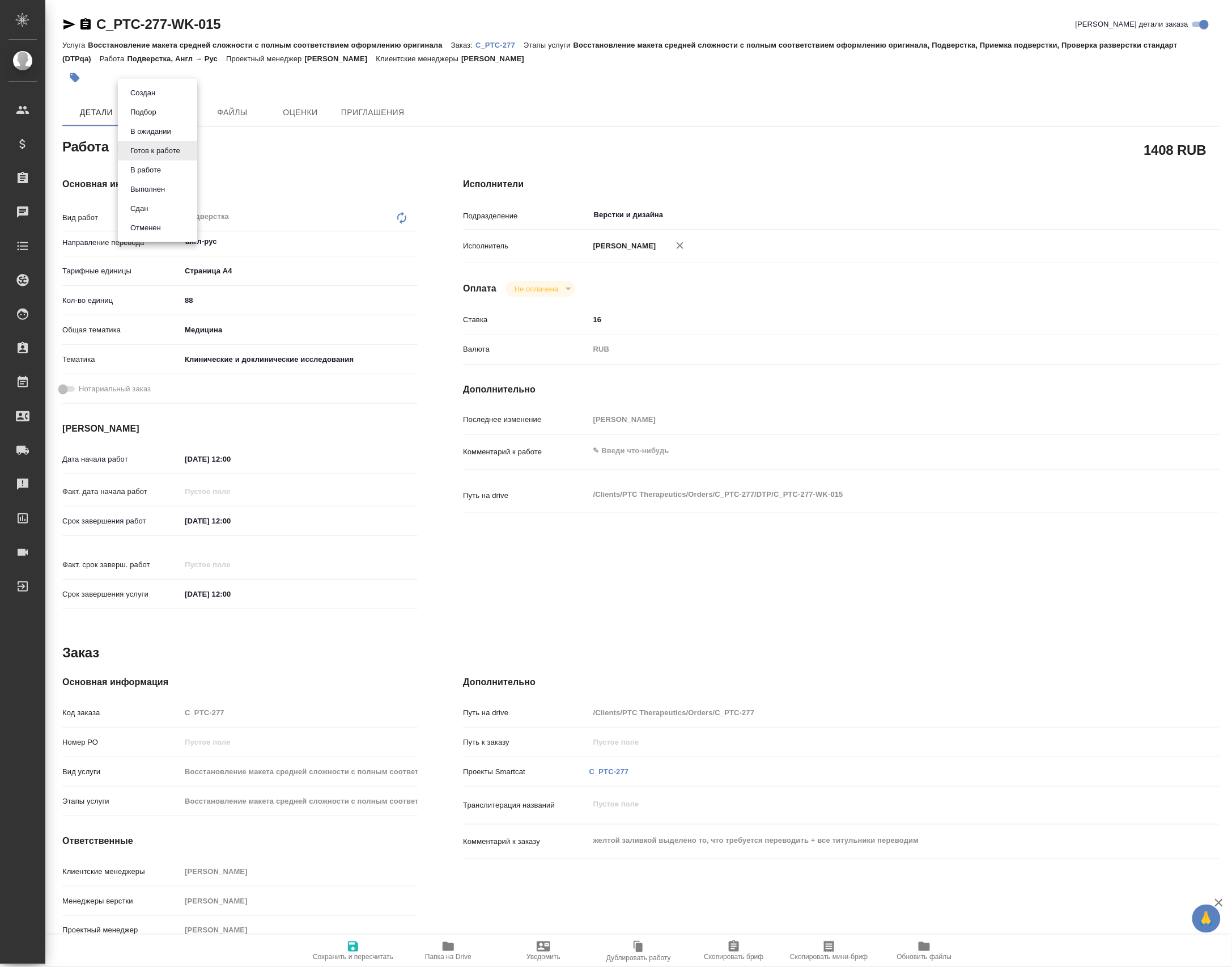
click at [182, 153] on body "🙏 .cls-1 fill:#fff; AWATERA [PERSON_NAME] Спецификации Заказы Чаты Todo Проекты…" at bounding box center [616, 484] width 1232 height 967
click at [171, 129] on button "В ожидании" at bounding box center [151, 131] width 48 height 13
type textarea "x"
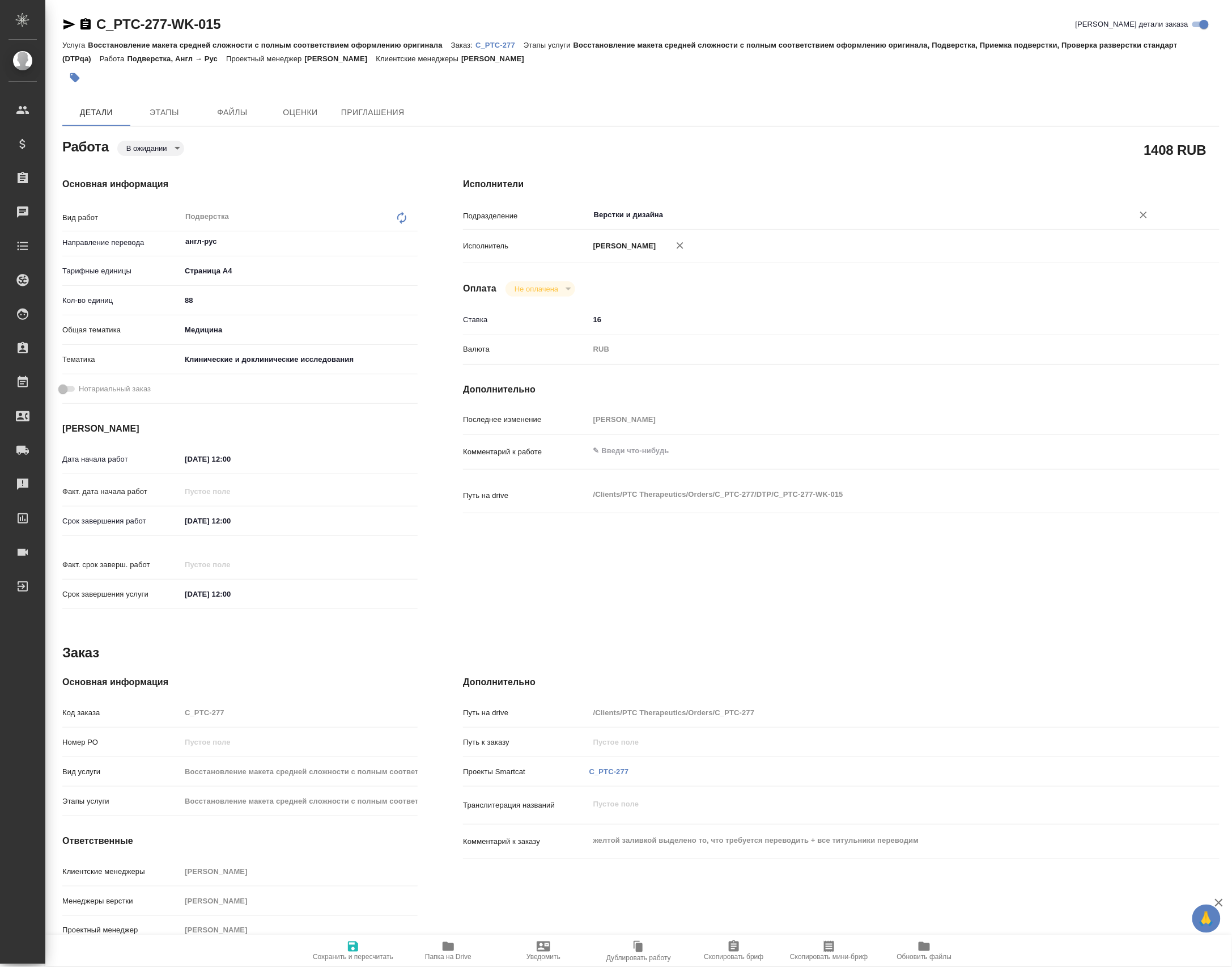
type textarea "x"
click at [654, 212] on input "Верстки и дизайна" at bounding box center [854, 215] width 523 height 14
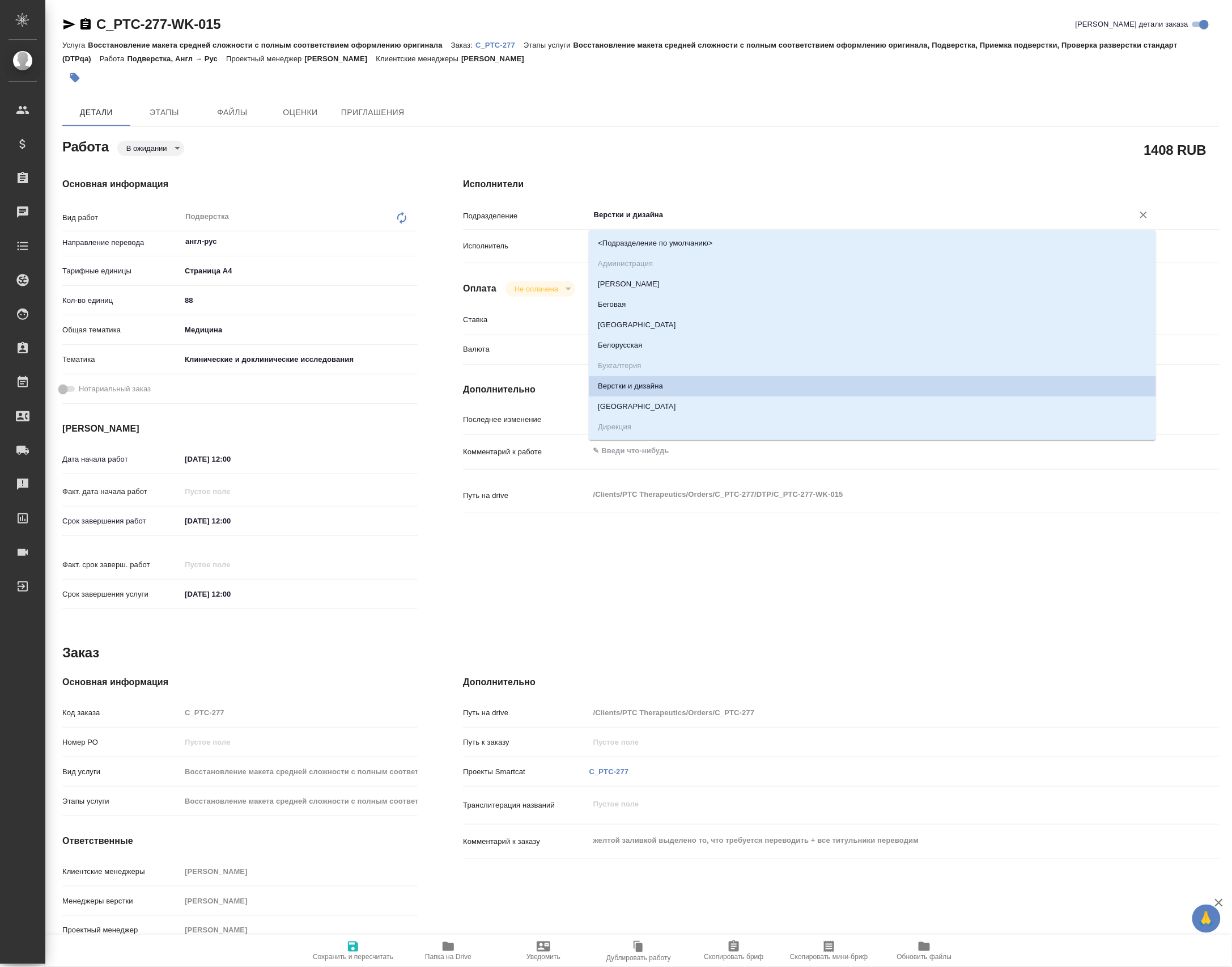
type input "d"
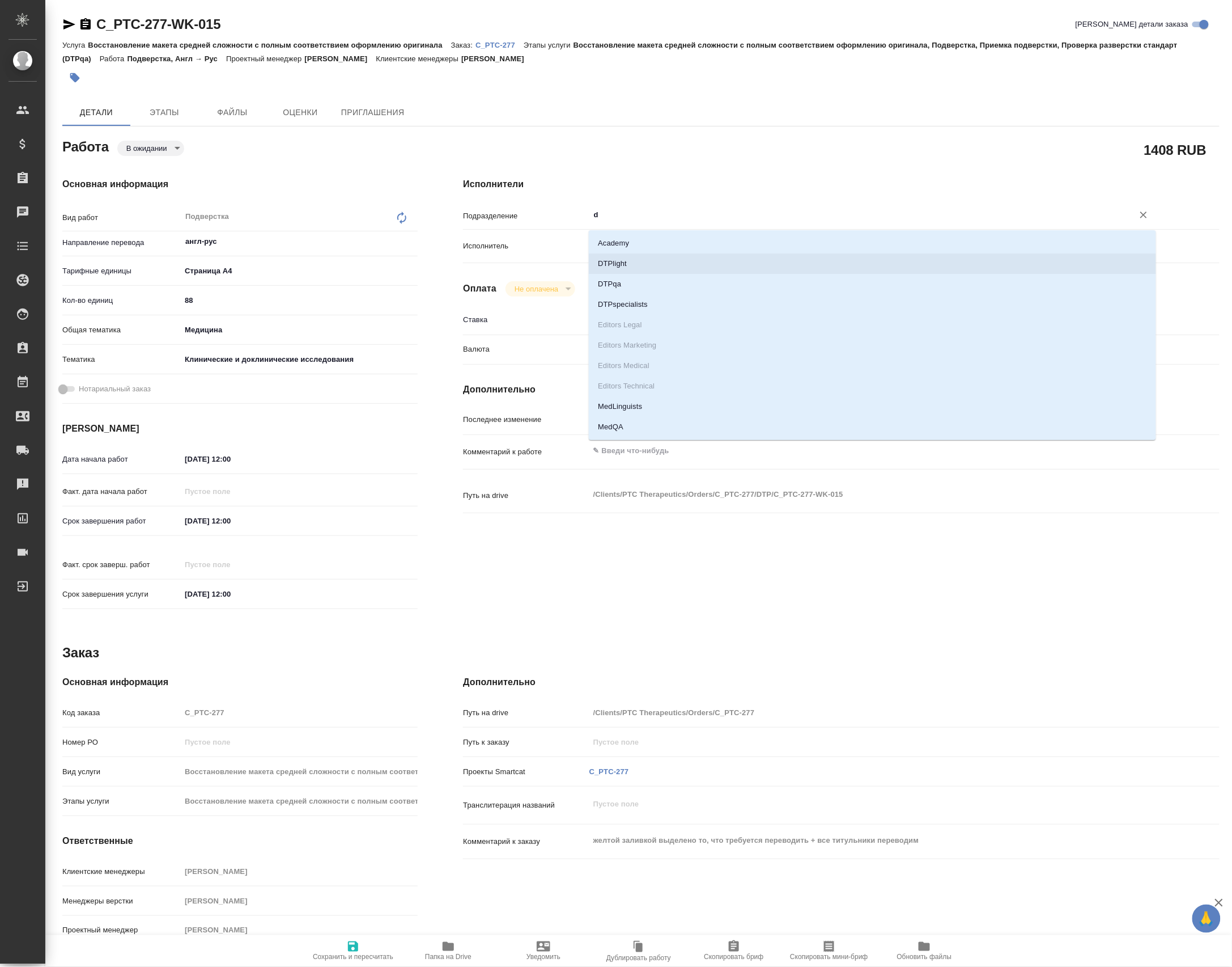
type textarea "x"
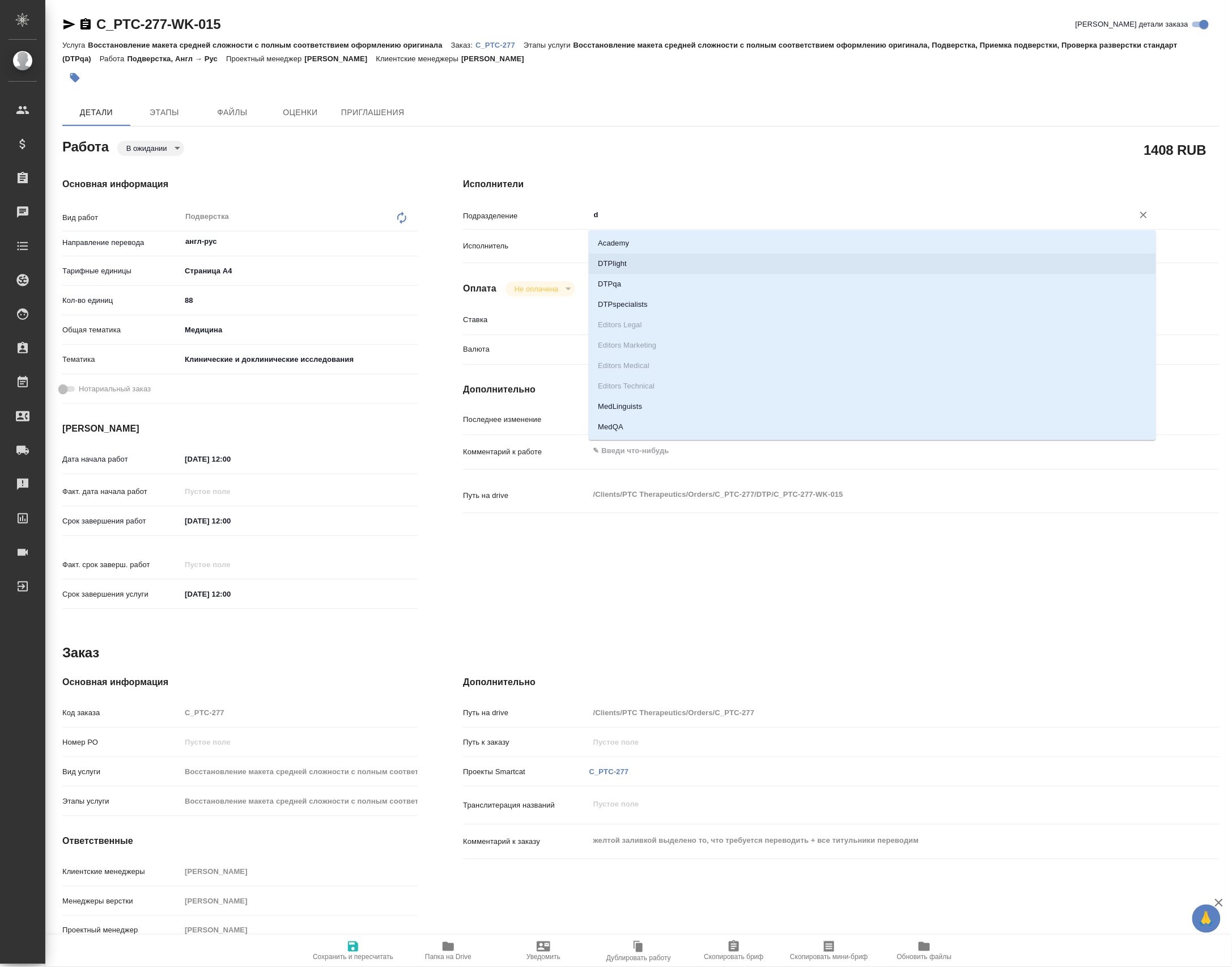
click at [662, 269] on li "DTPlight" at bounding box center [872, 263] width 567 height 20
type textarea "x"
type input "DTPlight"
type textarea "x"
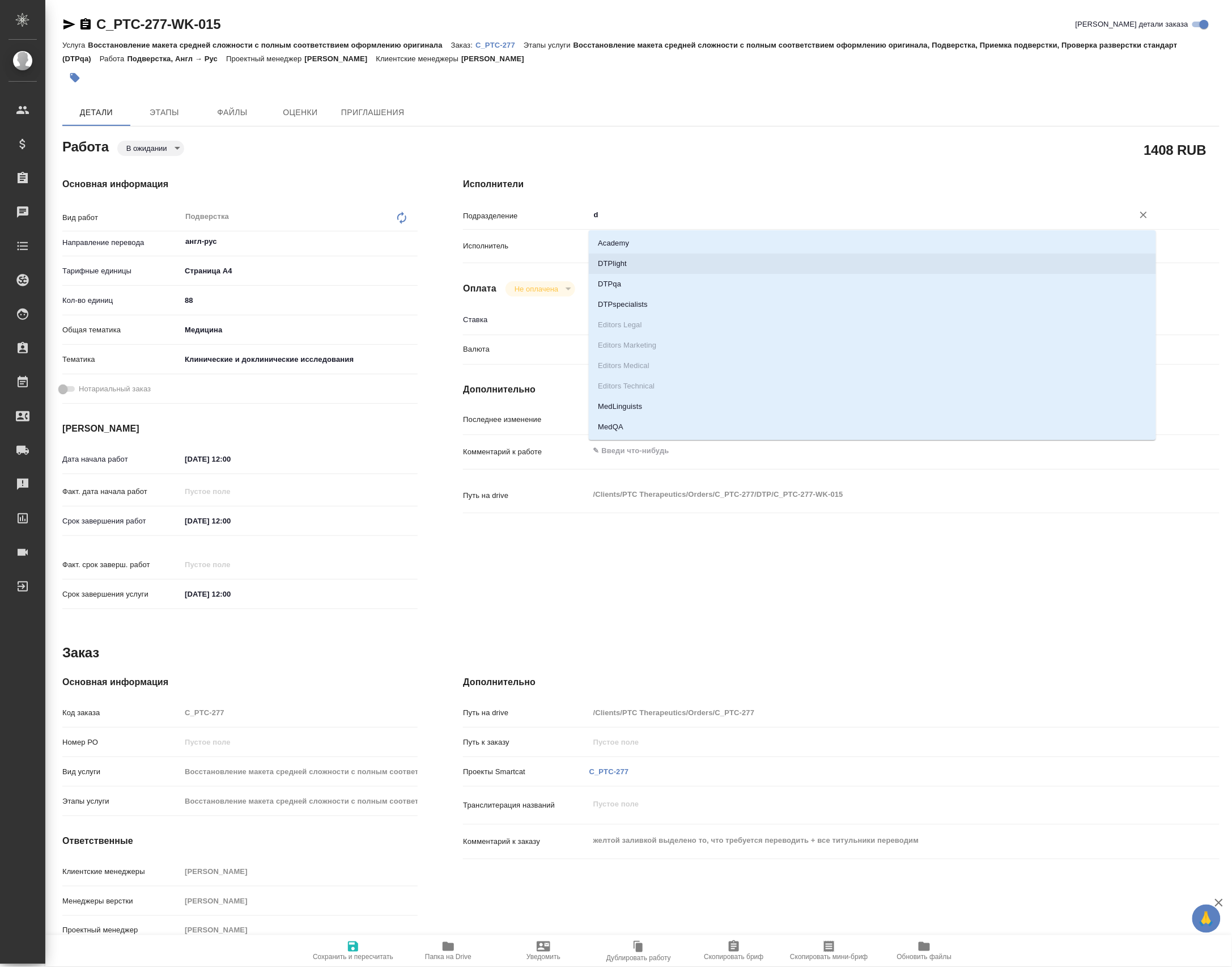
type textarea "x"
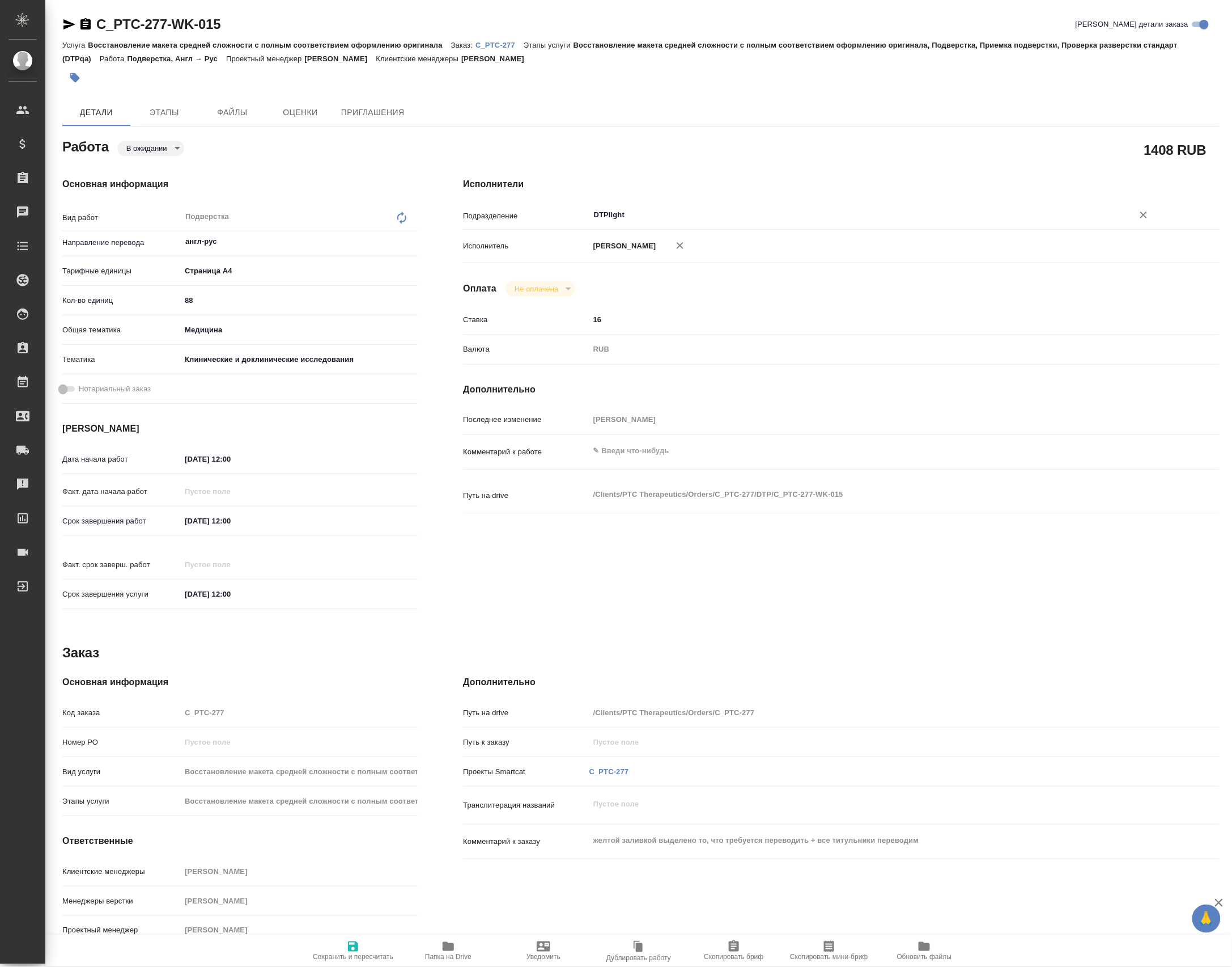
type textarea "x"
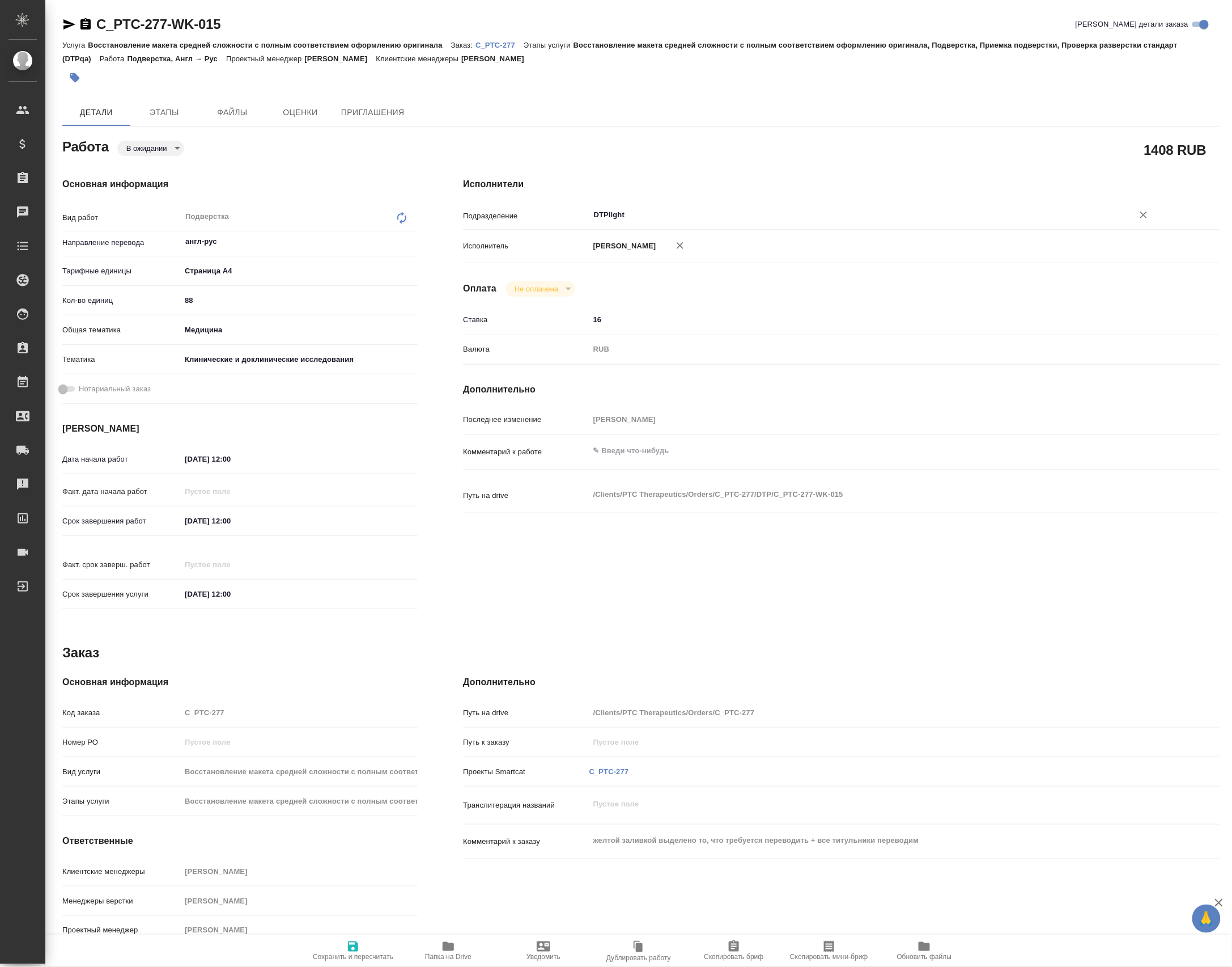
type input "DTPlight"
click at [342, 953] on span "Сохранить и пересчитать" at bounding box center [353, 957] width 81 height 8
type textarea "x"
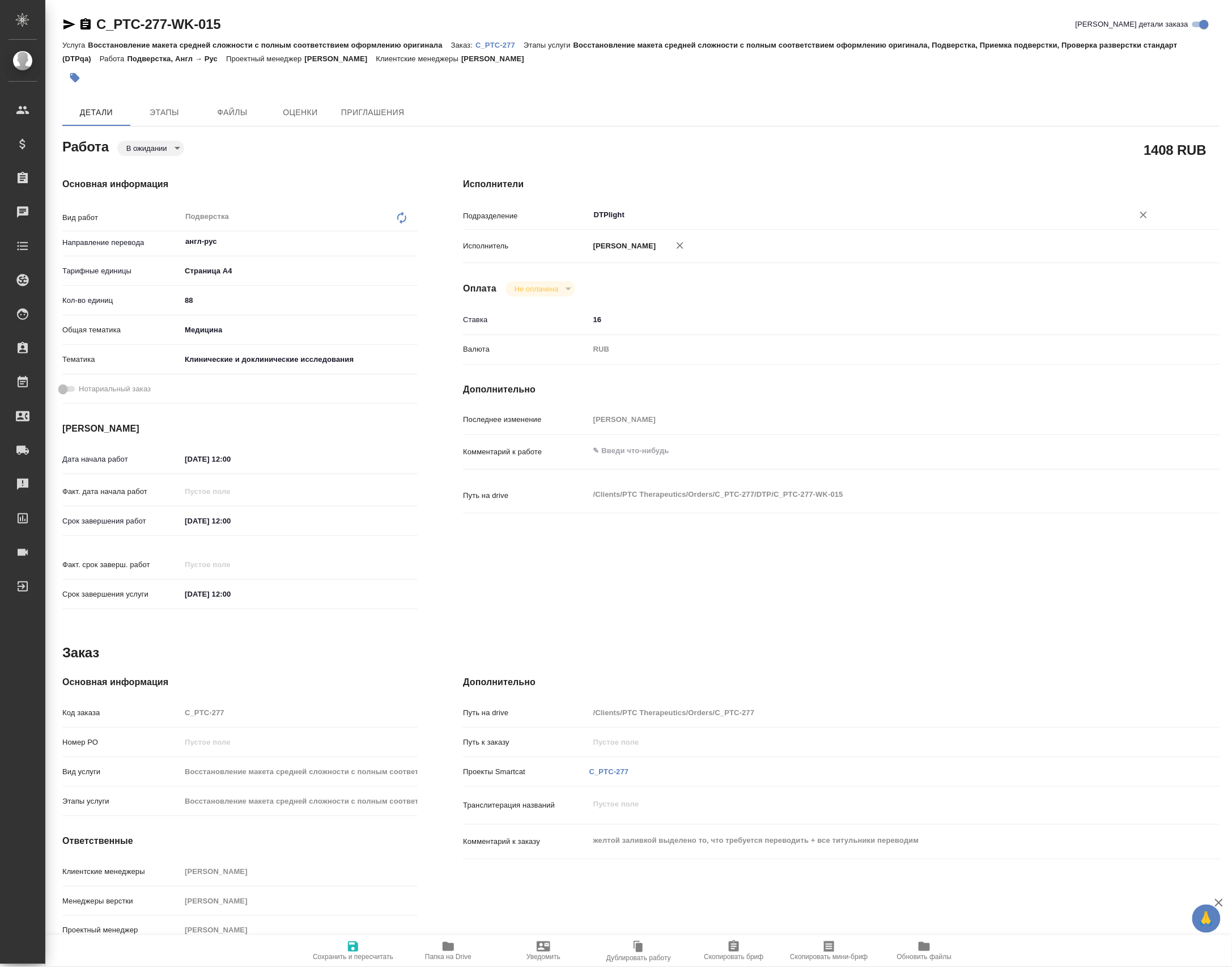
type textarea "x"
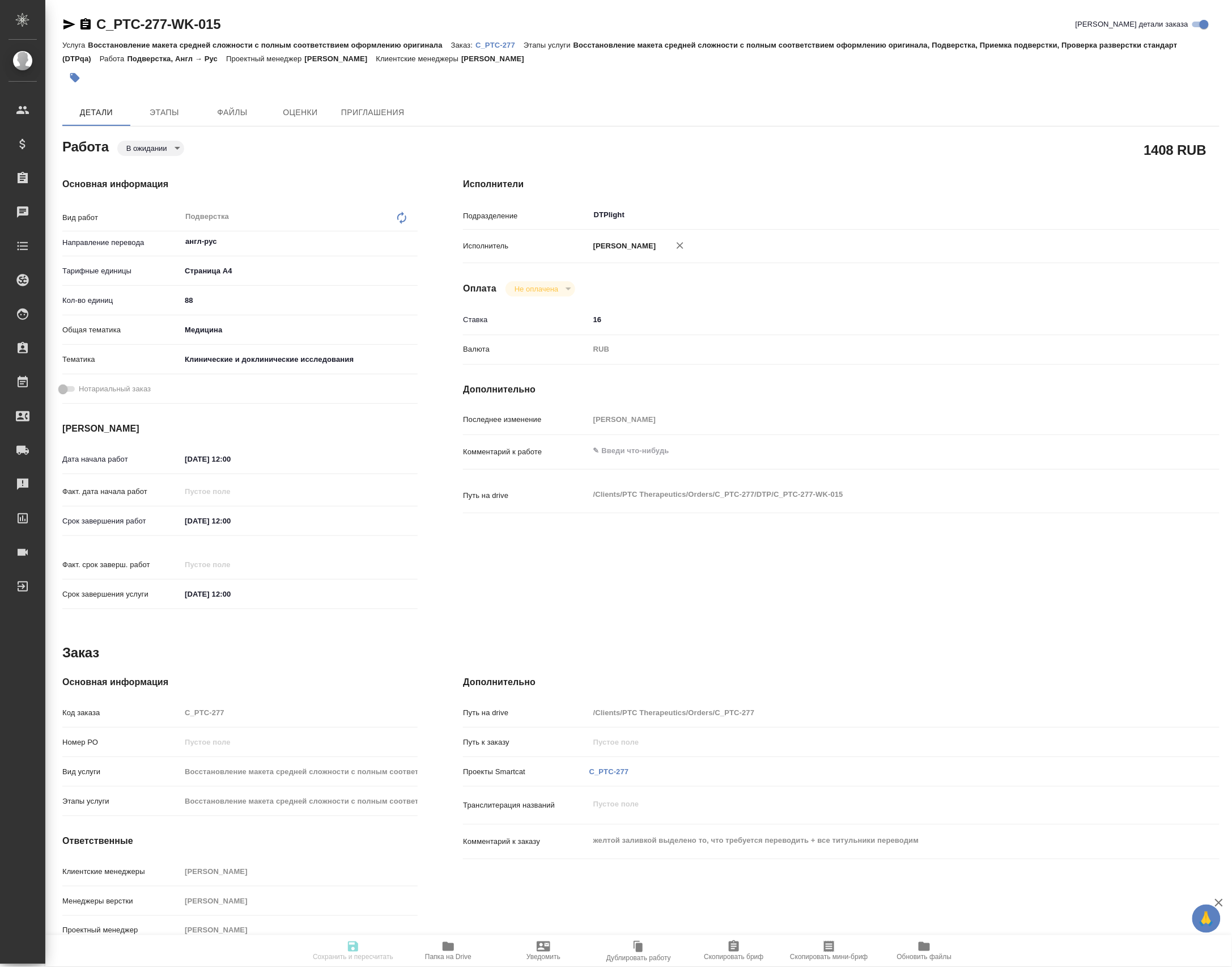
type textarea "x"
type input "pending"
type textarea "Подверстка"
type textarea "x"
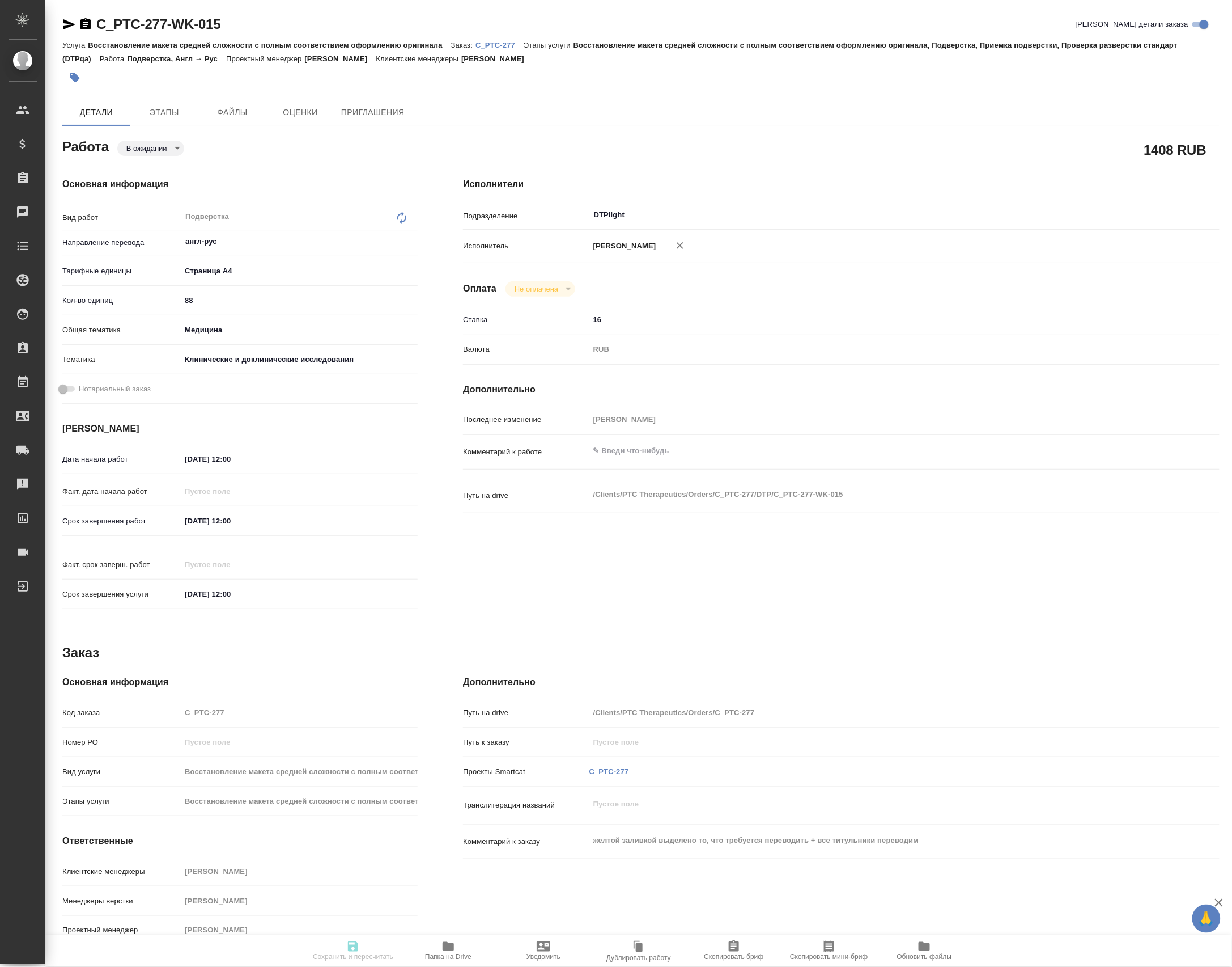
type input "англ-рус"
type input "5f036ec4e16dec2d6b59c8ff"
type input "88"
type input "med"
type input "5a8b8b956a9677013d343d9e"
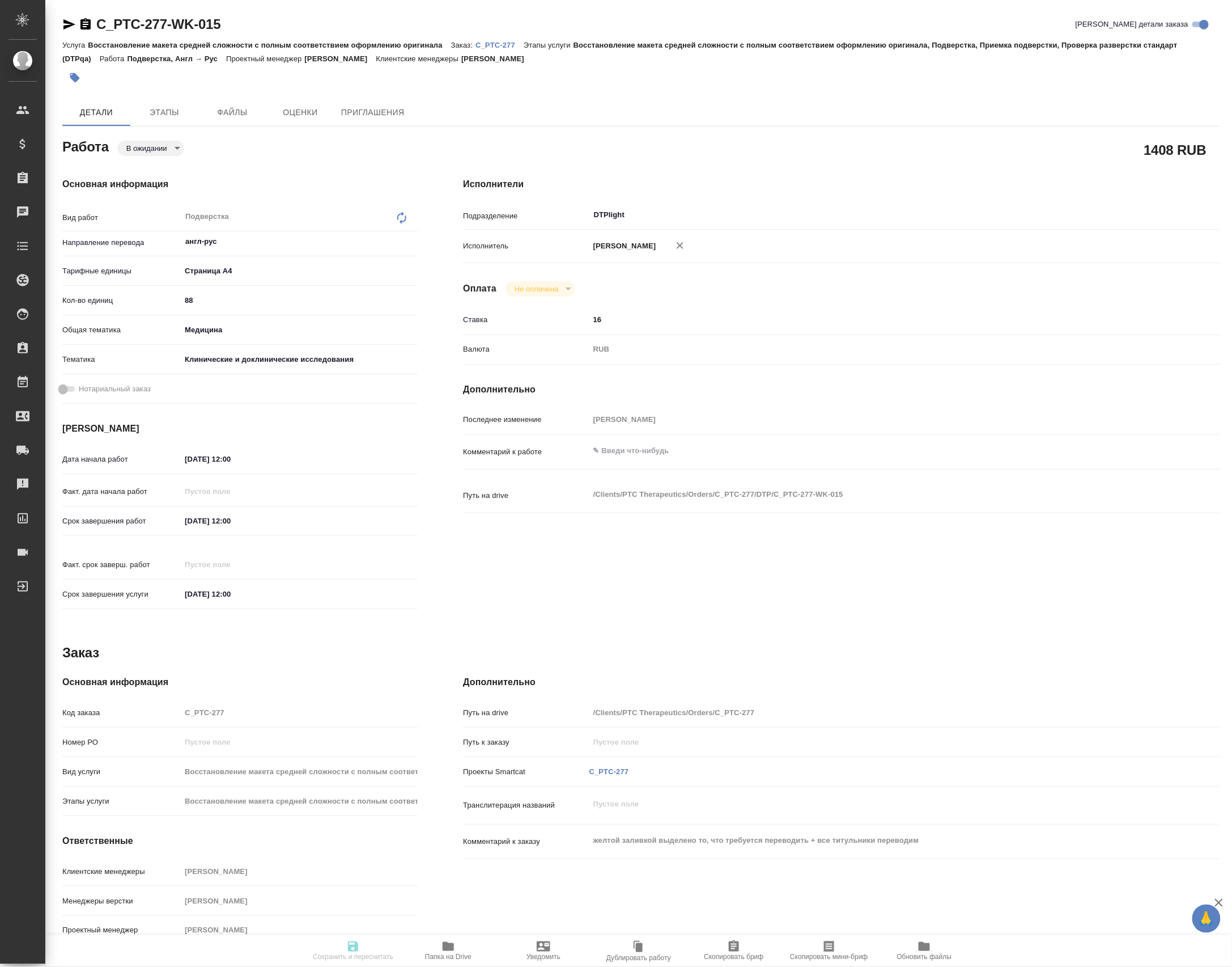
type input "[DATE] 12:00"
type input "29.10.2025 12:00"
type input "30.10.2025 12:00"
type input "DTPlight"
type input "notPayed"
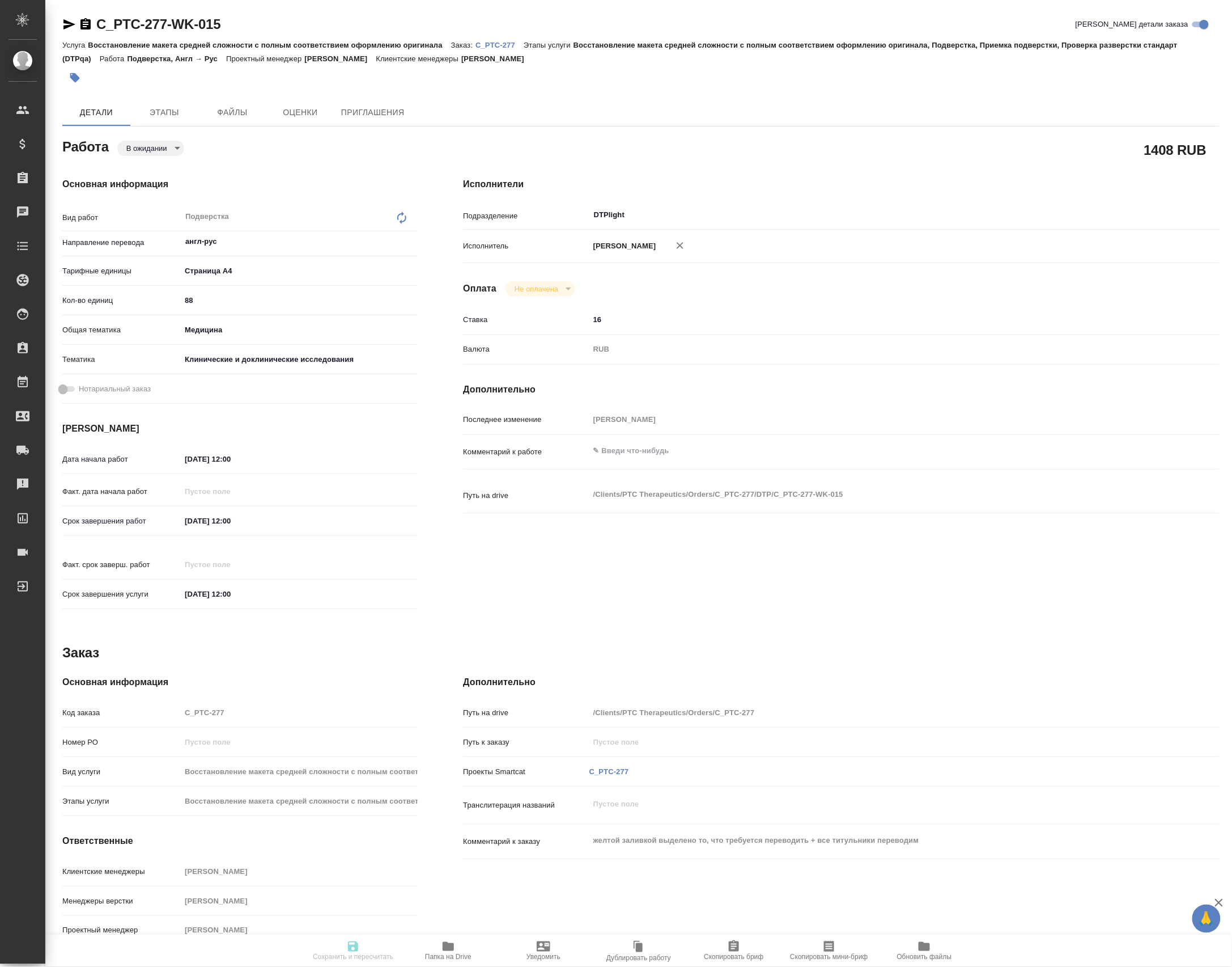
type input "16"
type input "RUB"
type input "Петрова Валерия"
type textarea "x"
type textarea "/Clients/PTC Therapeutics/Orders/C_PTC-277/DTP/C_PTC-277-WK-015"
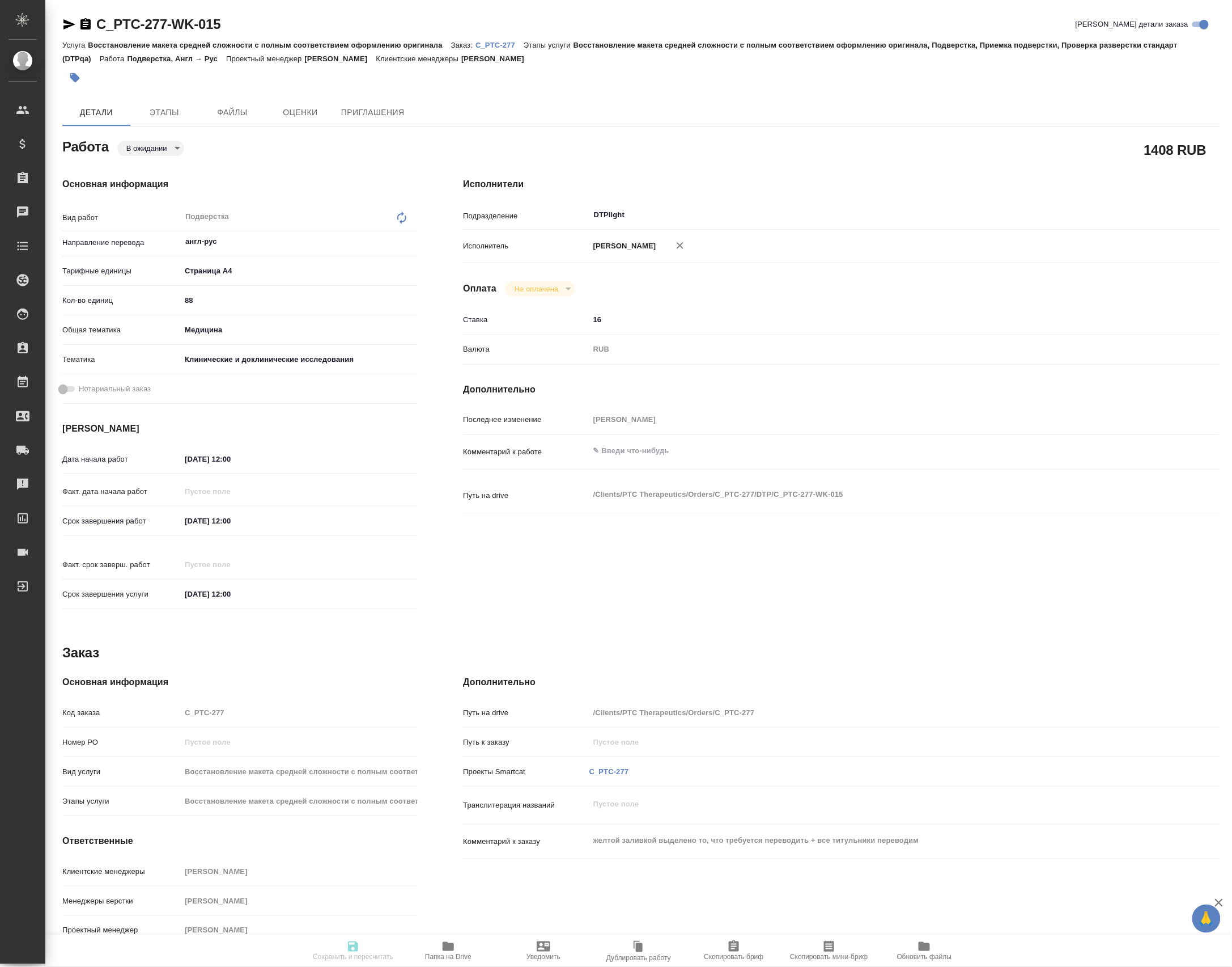
type textarea "x"
type input "C_PTC-277"
type input "Восстановление макета средней сложности с полным соответствием оформлению ориги…"
type input "Лямина Надежда"
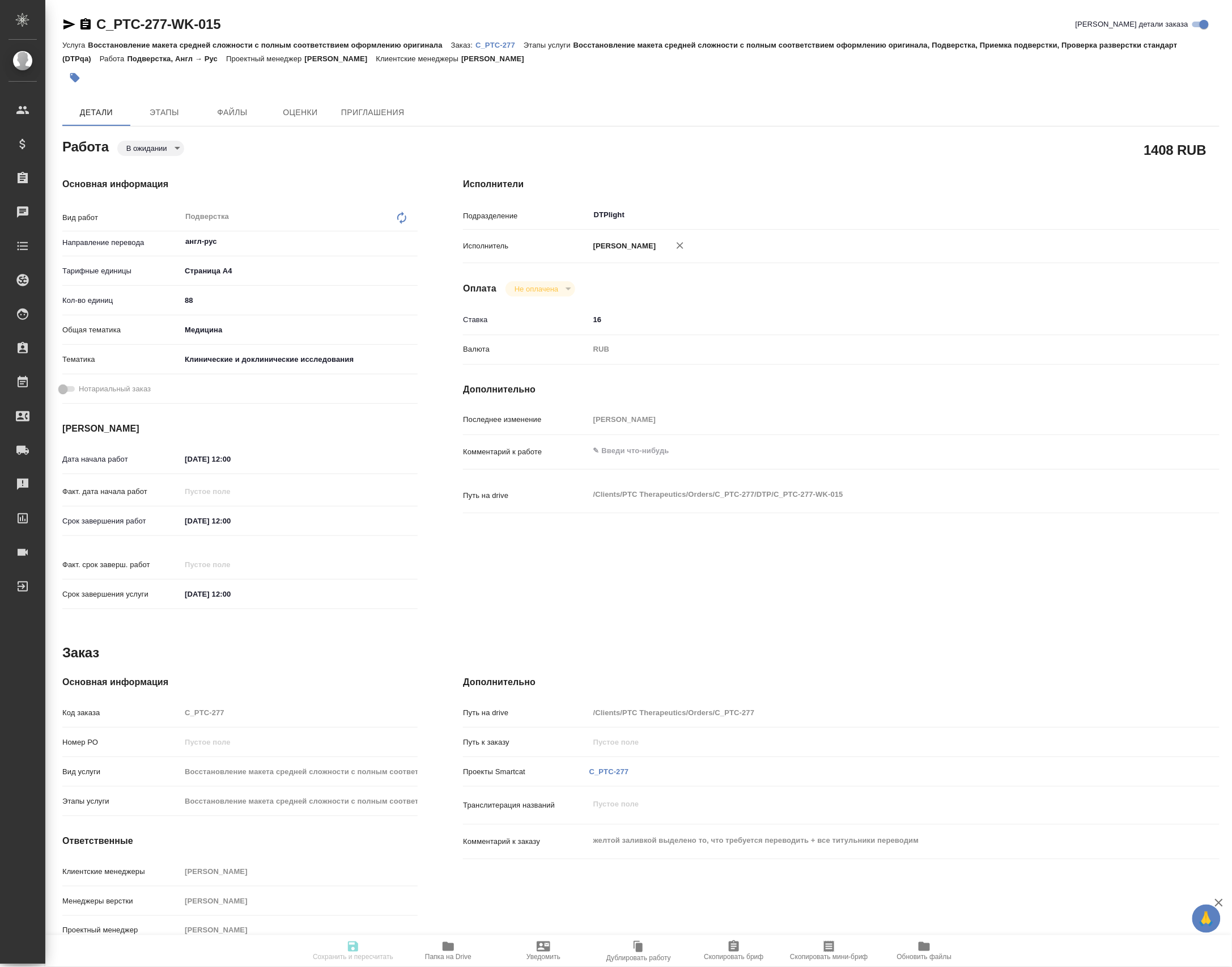
type input "[PERSON_NAME]"
type input "/Clients/PTC Therapeutics/Orders/C_PTC-277"
type textarea "x"
type textarea "желтой заливкой выделено то, что требуется переводить + все титульники переводим"
type textarea "x"
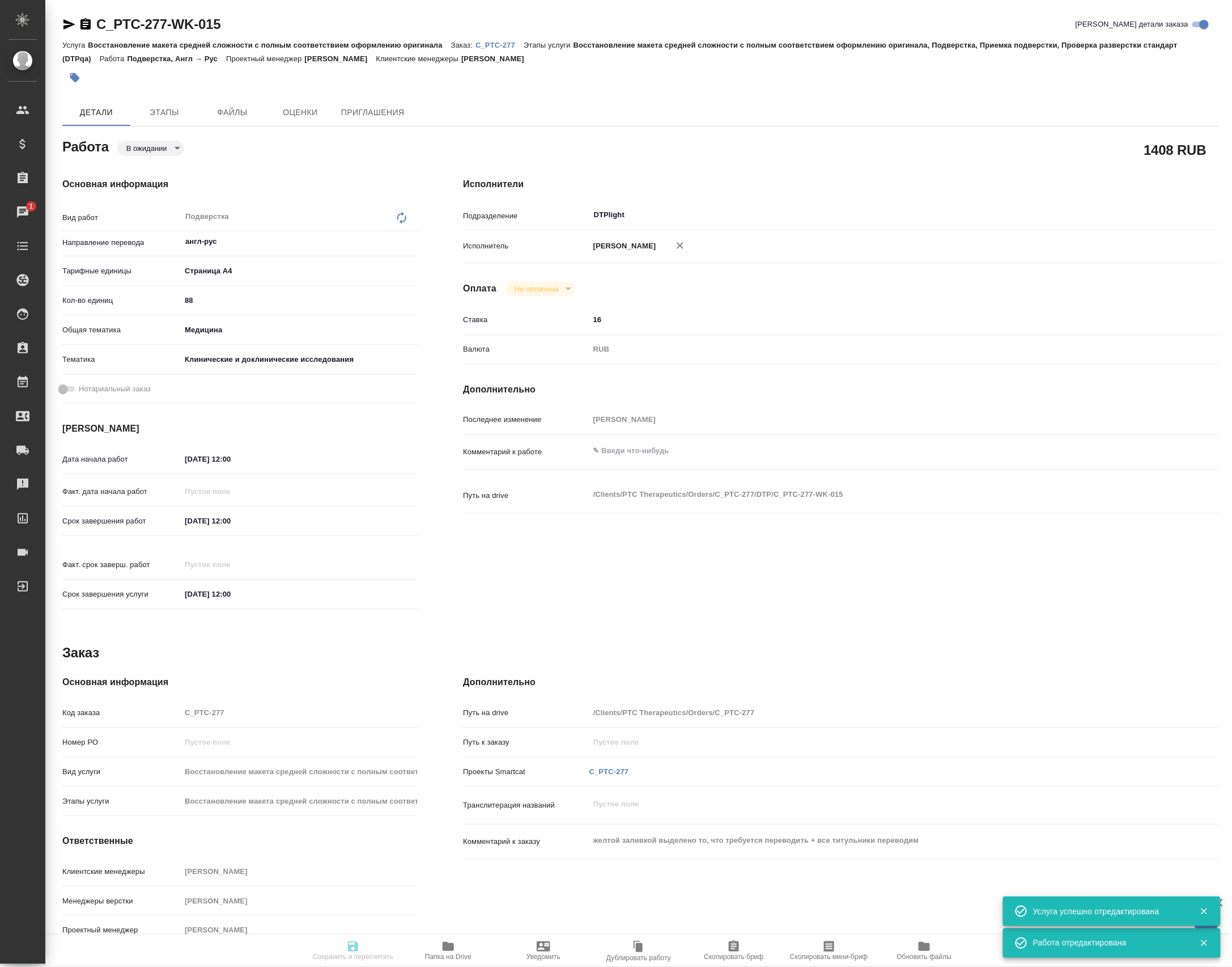
type textarea "x"
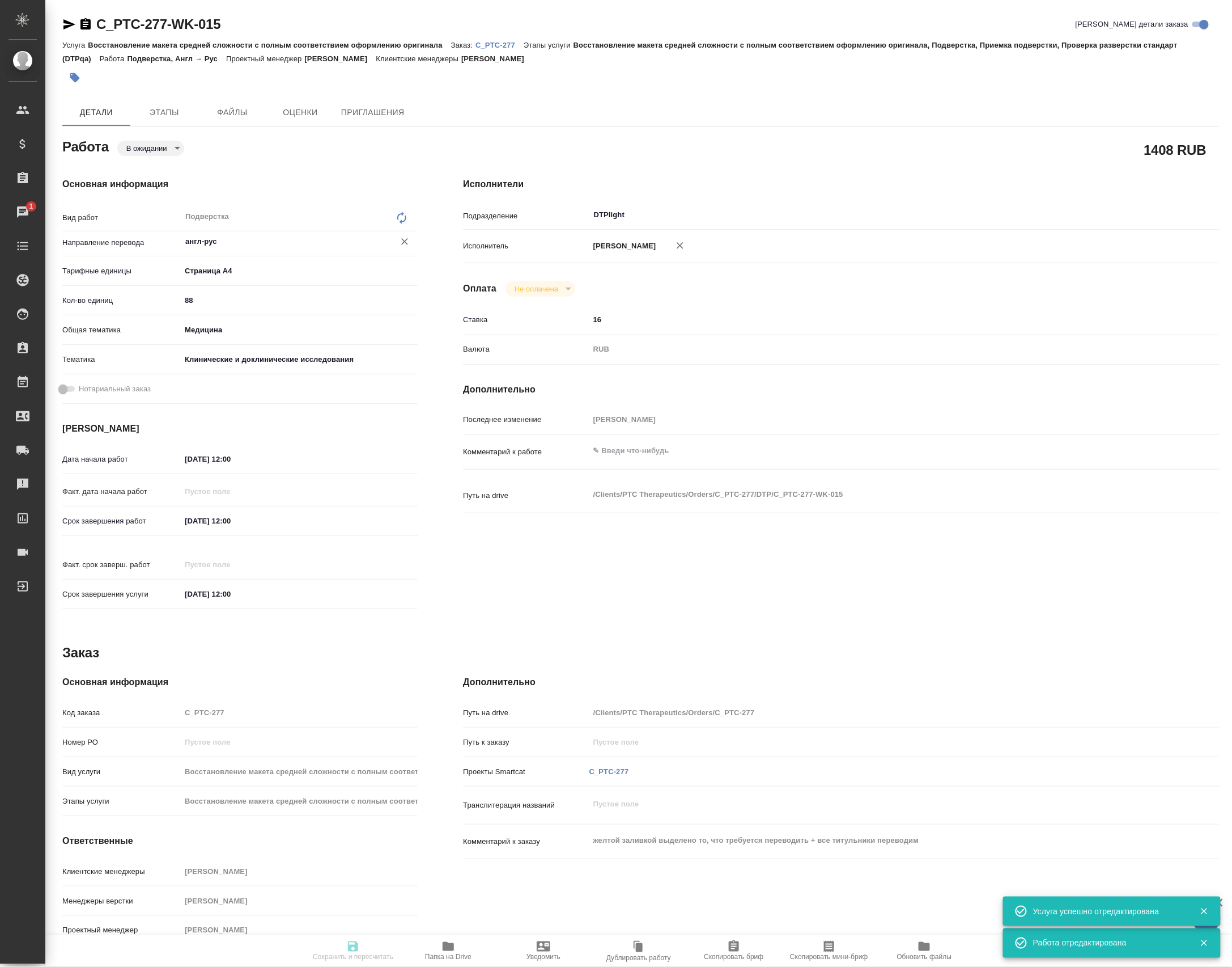
type textarea "x"
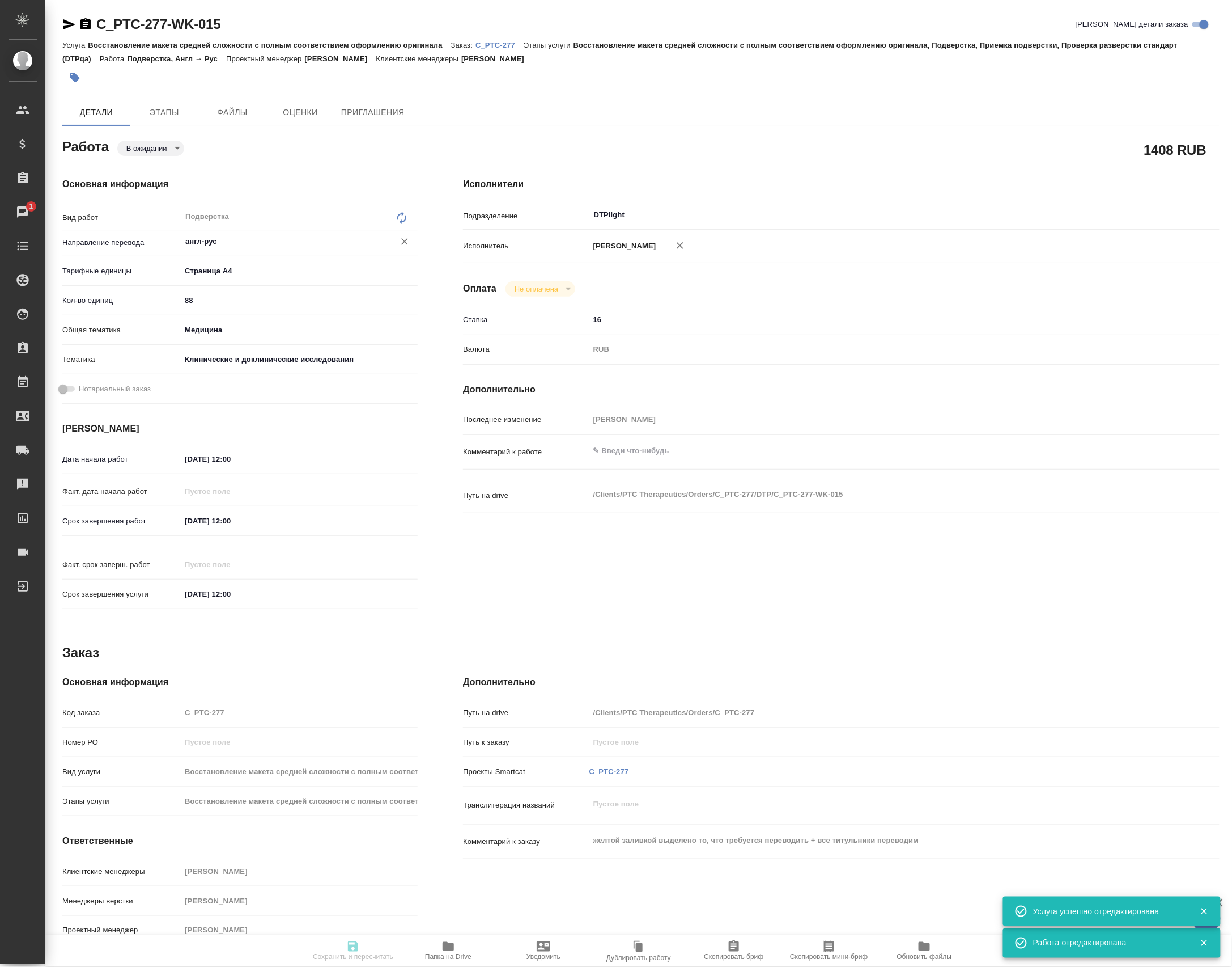
type textarea "x"
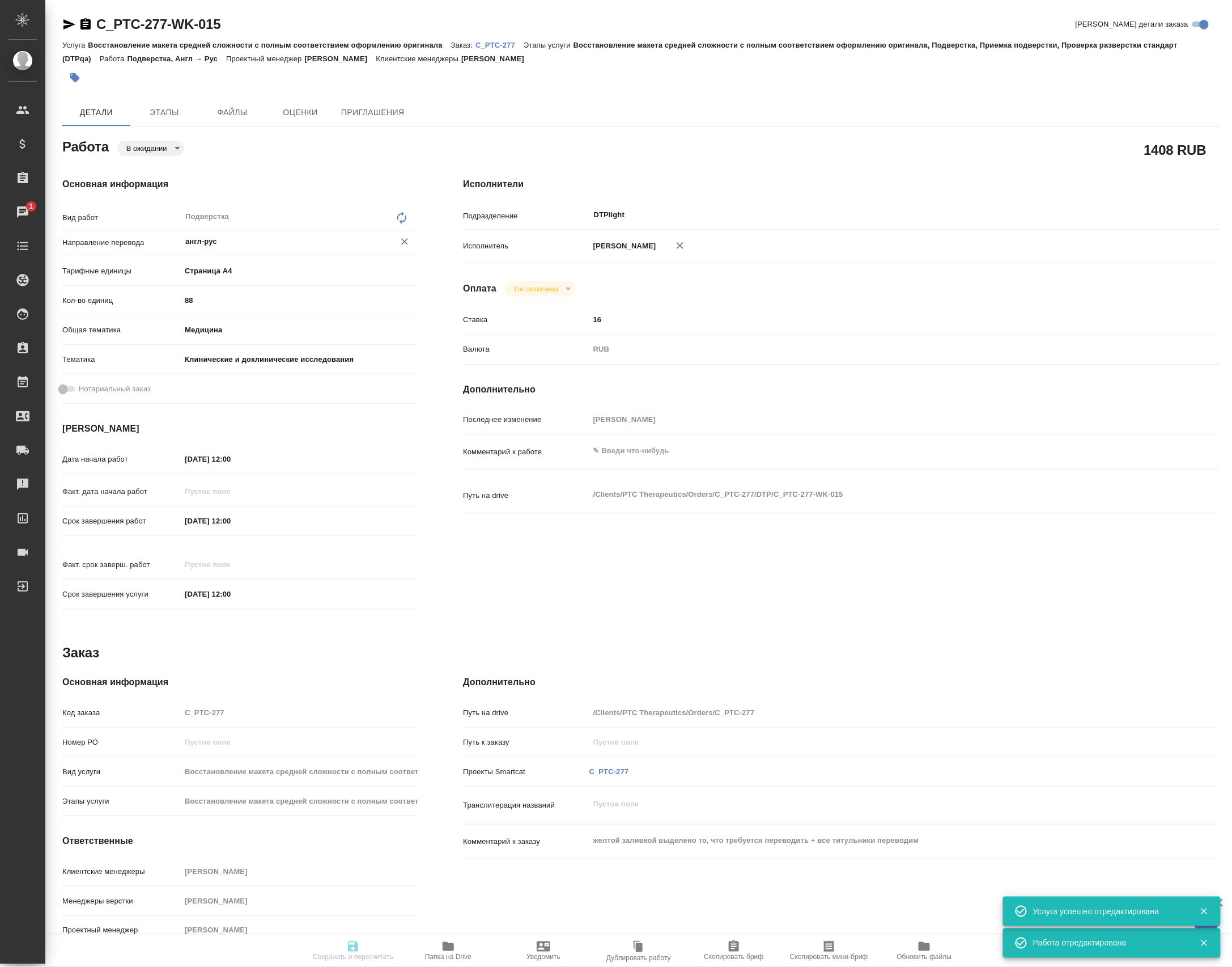
type textarea "x"
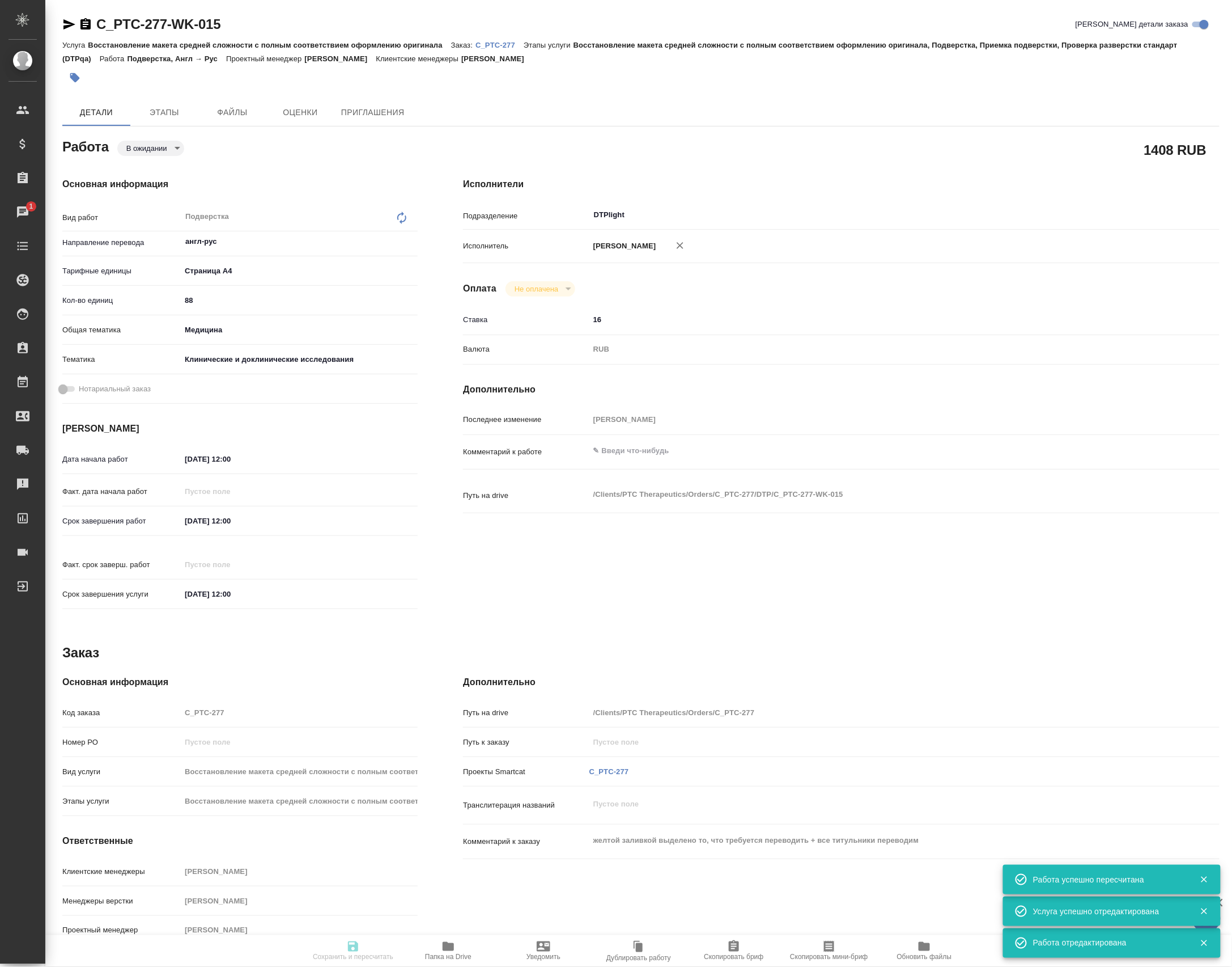
type input "pending"
type textarea "Подверстка"
type textarea "x"
type input "англ-рус"
type input "5f036ec4e16dec2d6b59c8ff"
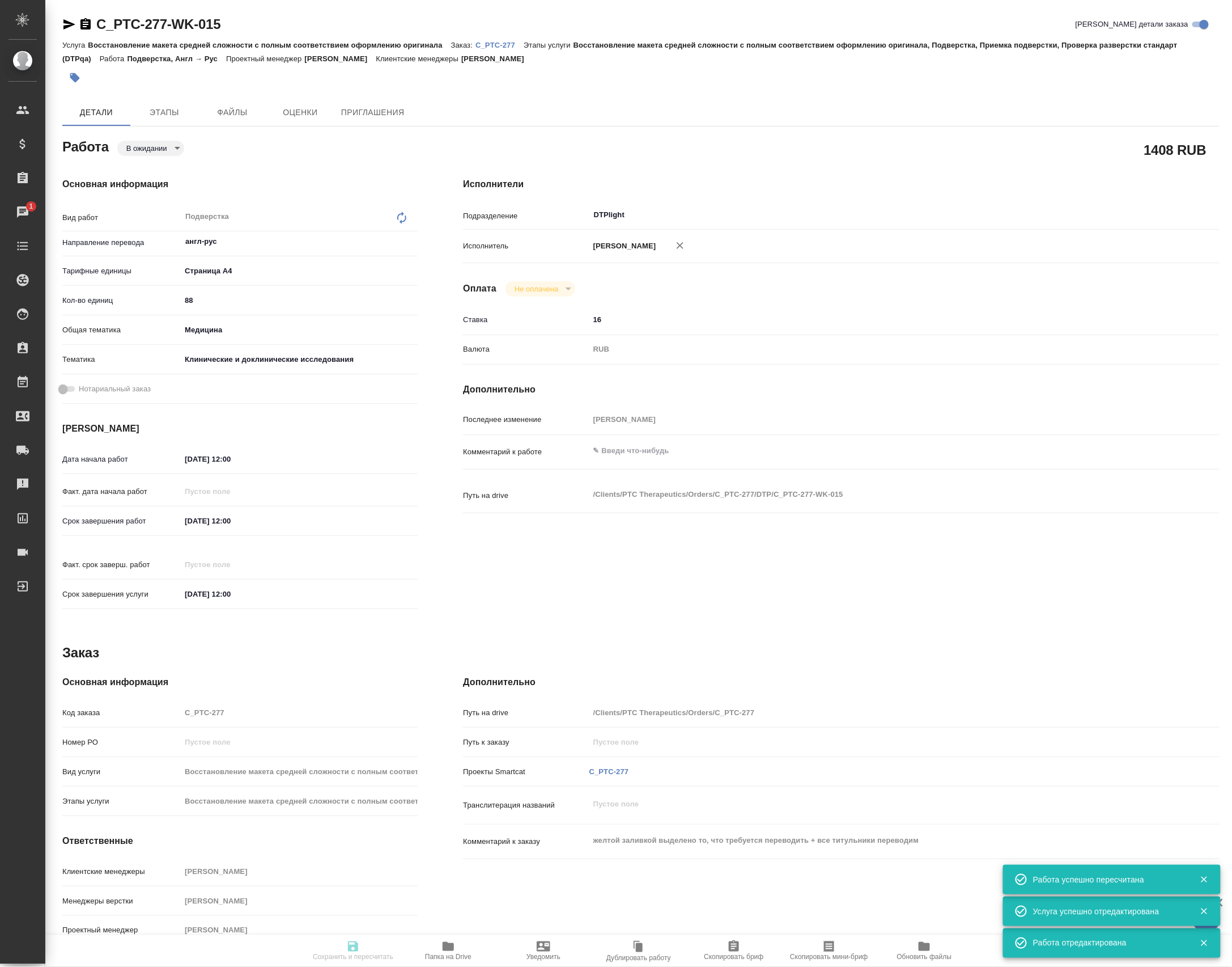
type input "88"
type input "med"
type input "5a8b8b956a9677013d343d9e"
type input "28.10.2025 12:00"
type input "29.10.2025 12:00"
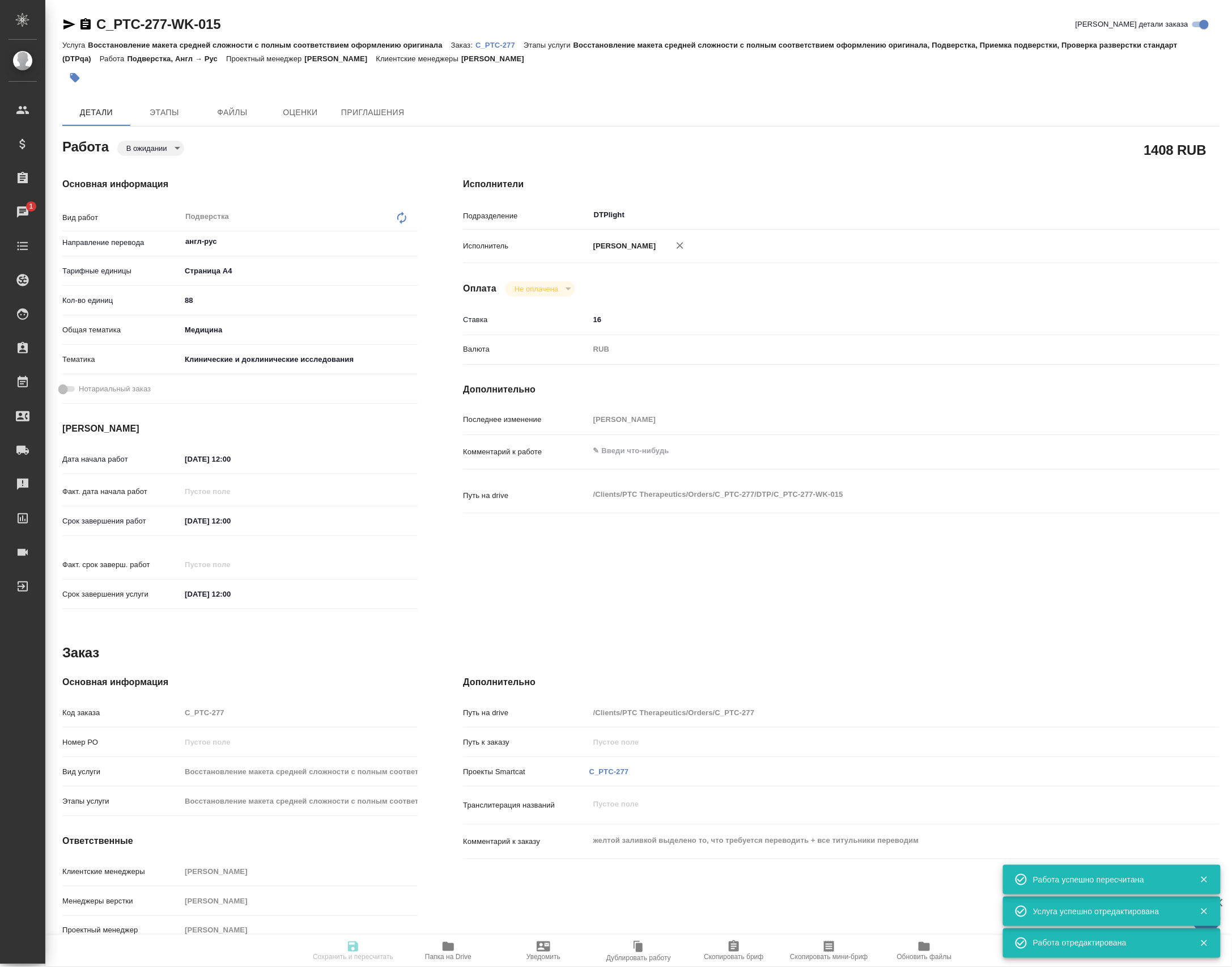
type input "30.10.2025 12:00"
type input "DTPlight"
type input "notPayed"
type input "16"
type input "RUB"
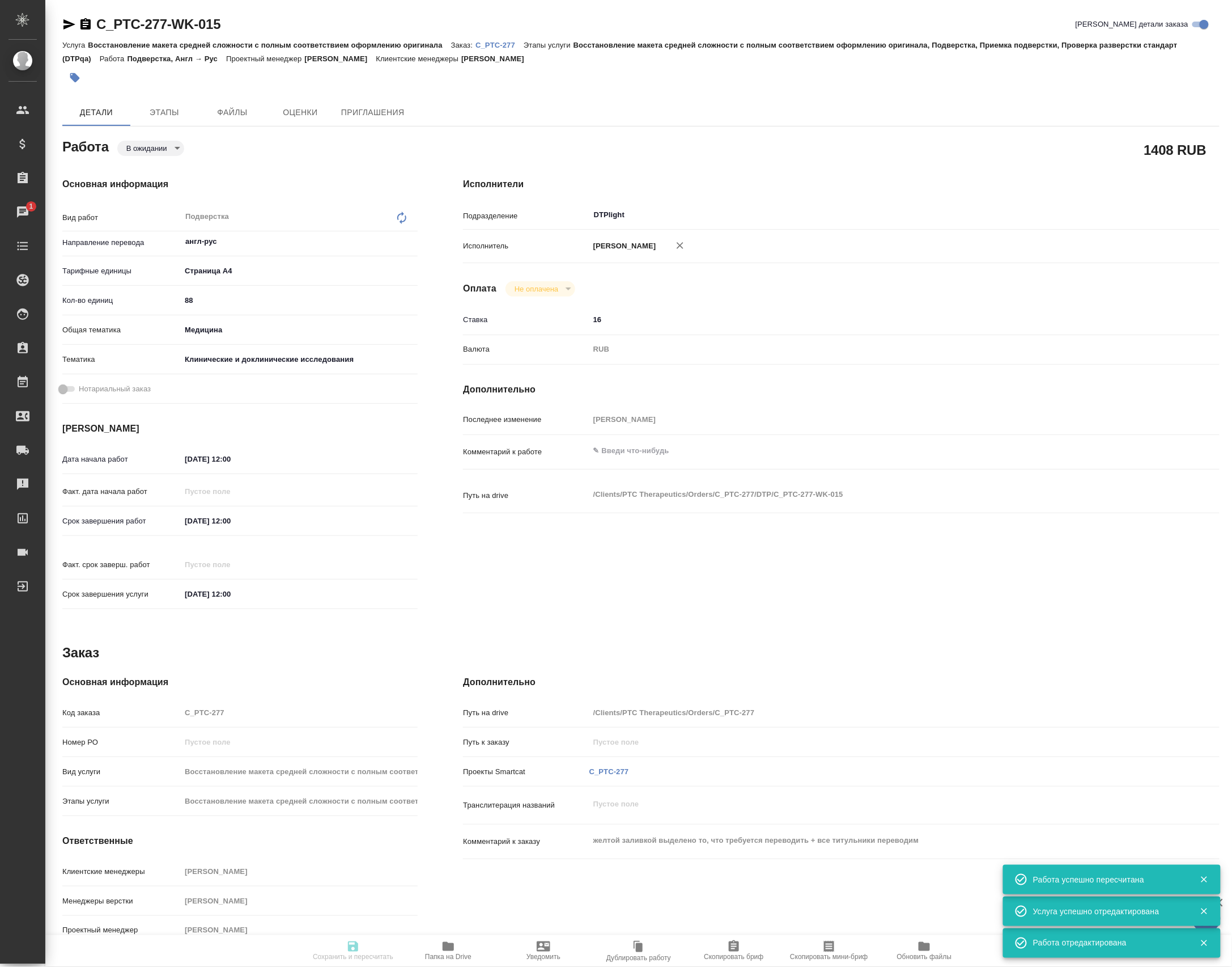
type input "Петрова Валерия"
type textarea "x"
type textarea "/Clients/PTC Therapeutics/Orders/C_PTC-277/DTP/C_PTC-277-WK-015"
type textarea "x"
type input "C_PTC-277"
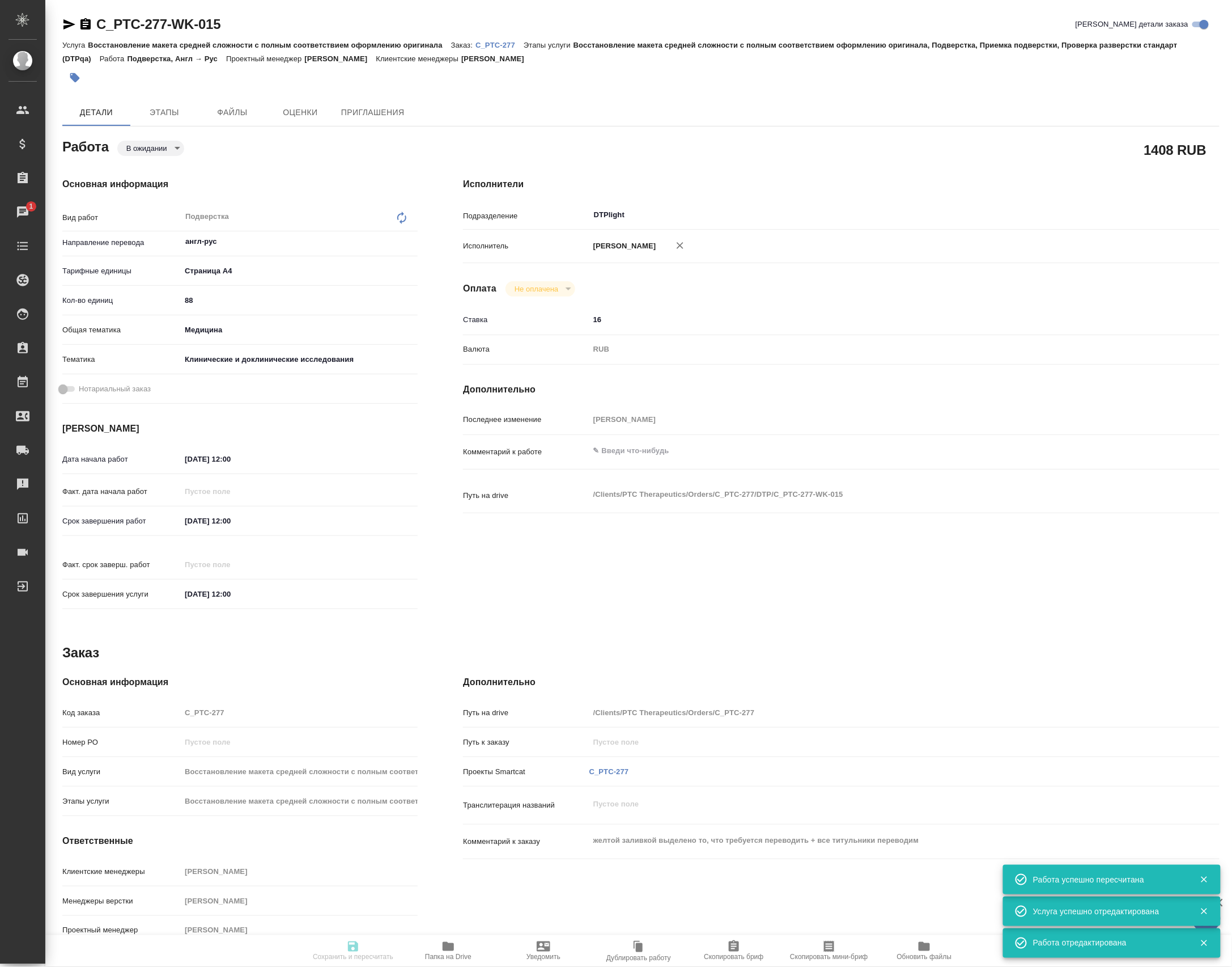
type input "Восстановление макета средней сложности с полным соответствием оформлению ориги…"
type input "Лямина Надежда"
type input "Петрова Валерия"
type input "/Clients/PTC Therapeutics/Orders/C_PTC-277"
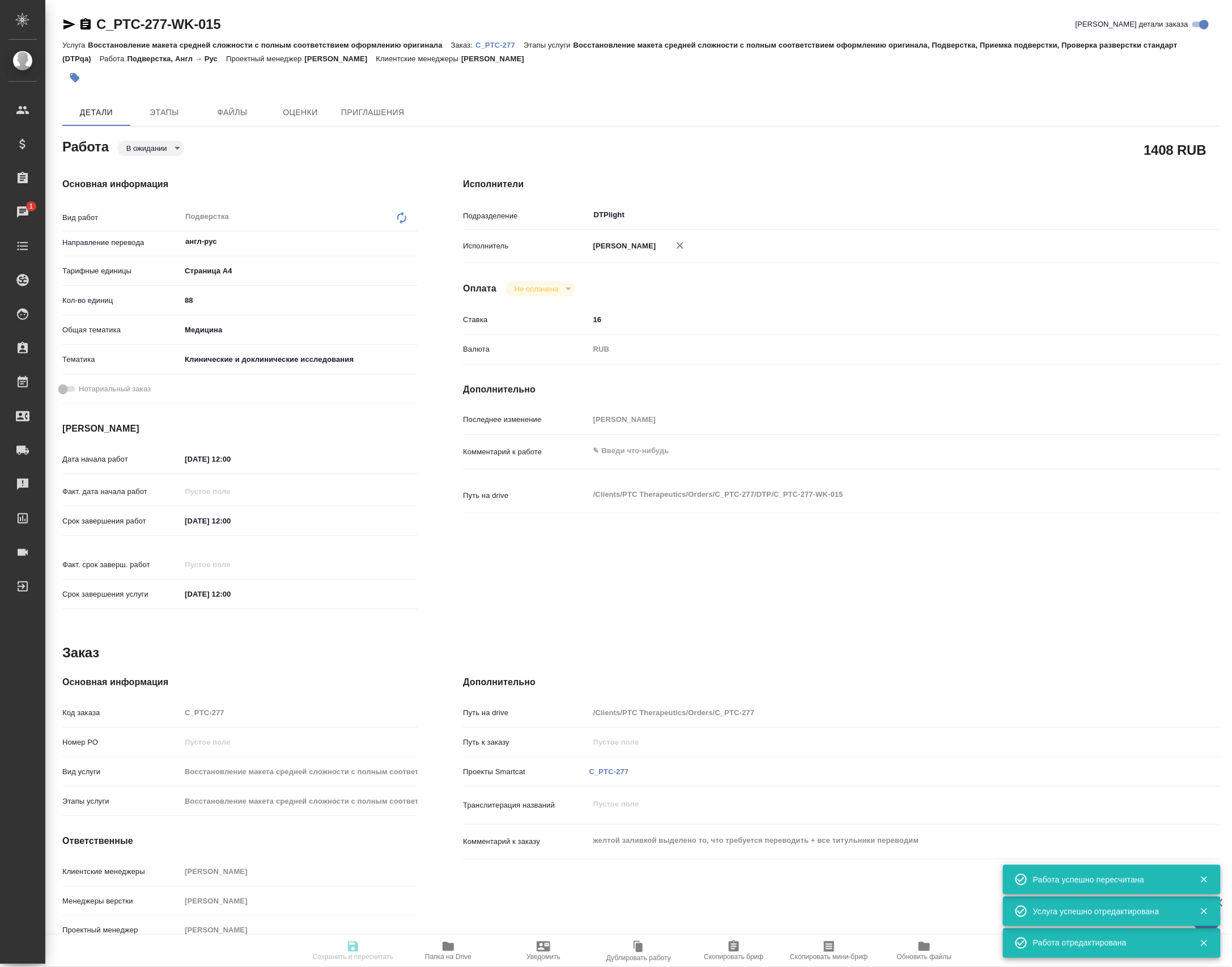
type textarea "x"
type textarea "желтой заливкой выделено то, что требуется переводить + все титульники переводим"
type textarea "x"
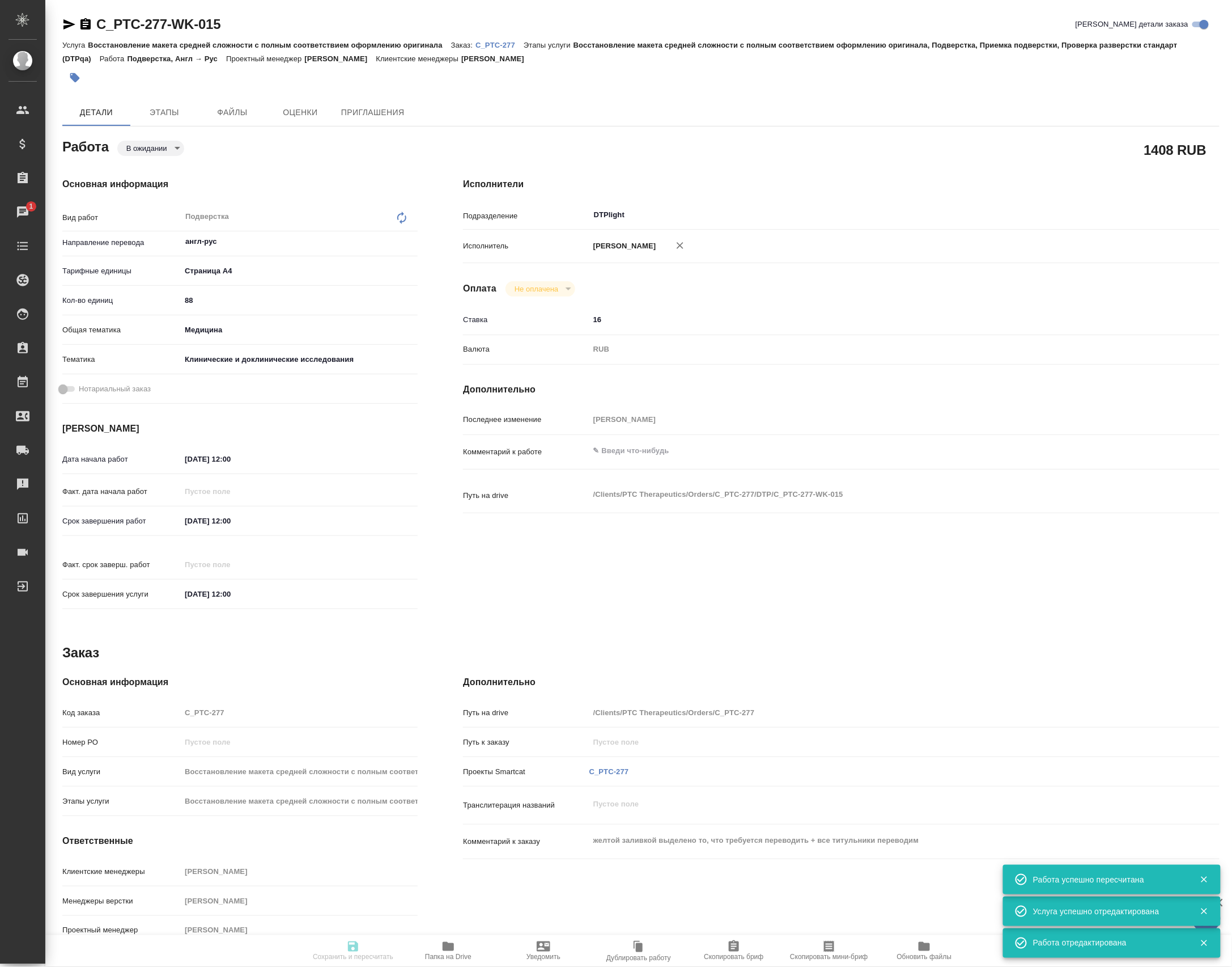
type textarea "x"
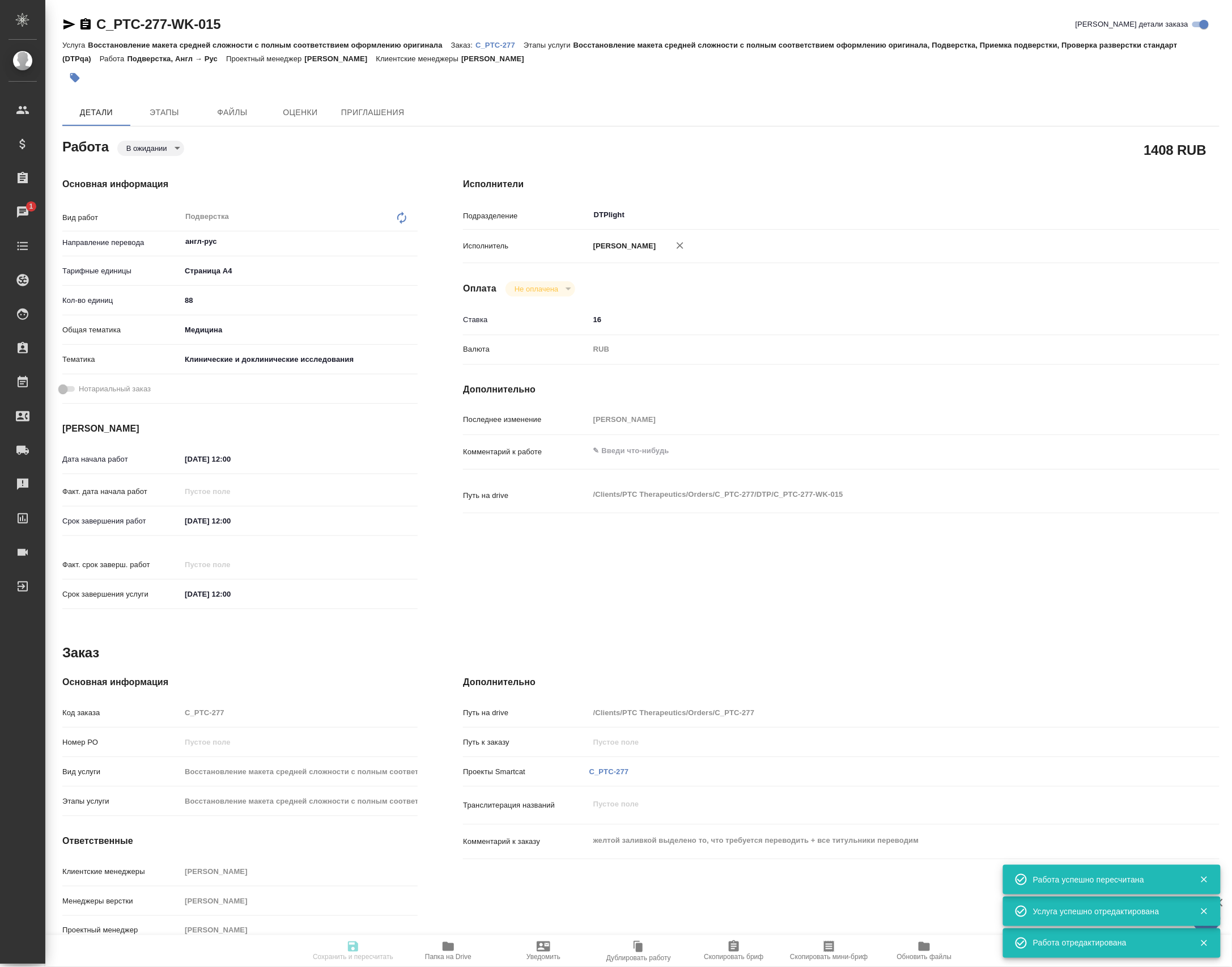
type textarea "x"
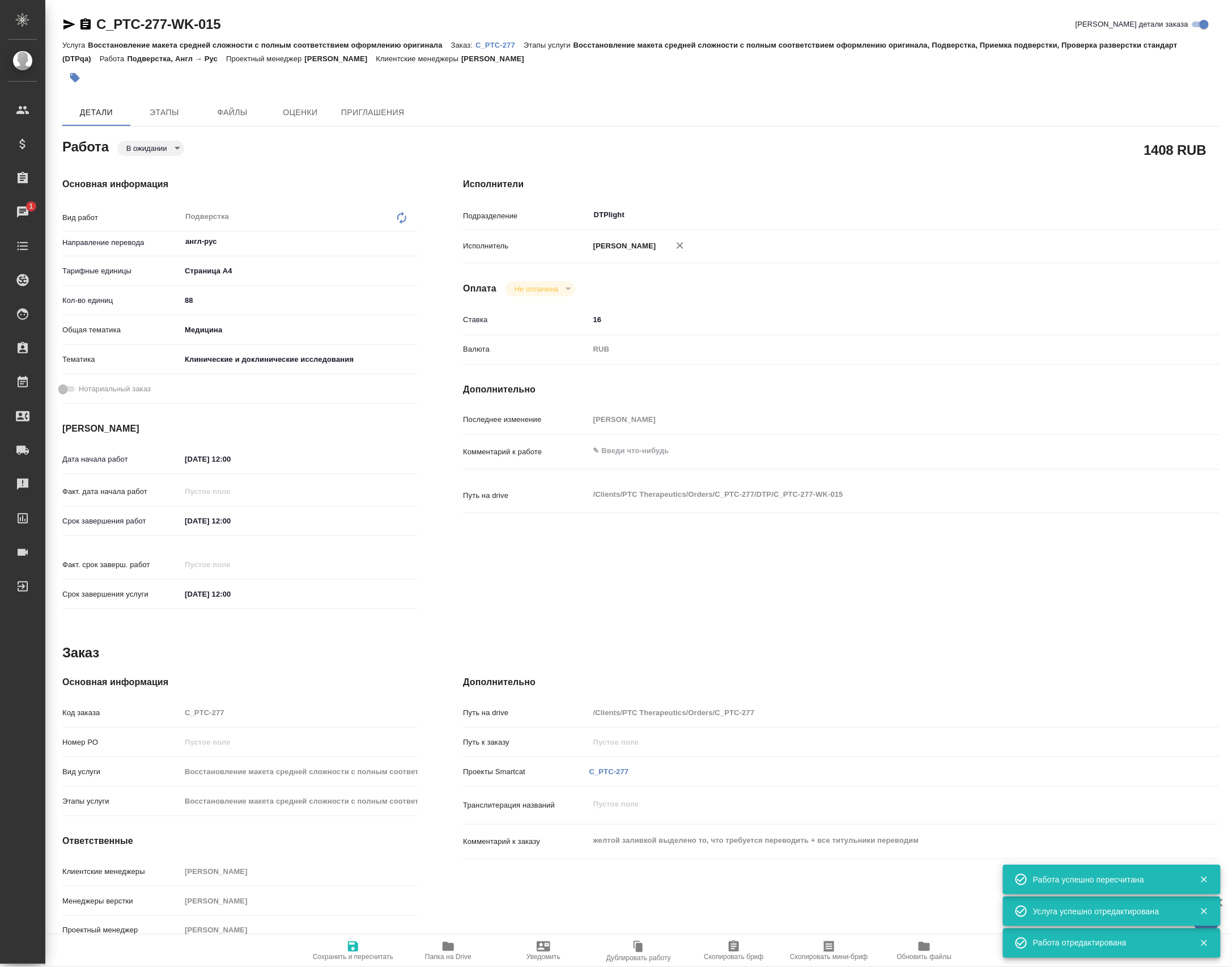
type textarea "x"
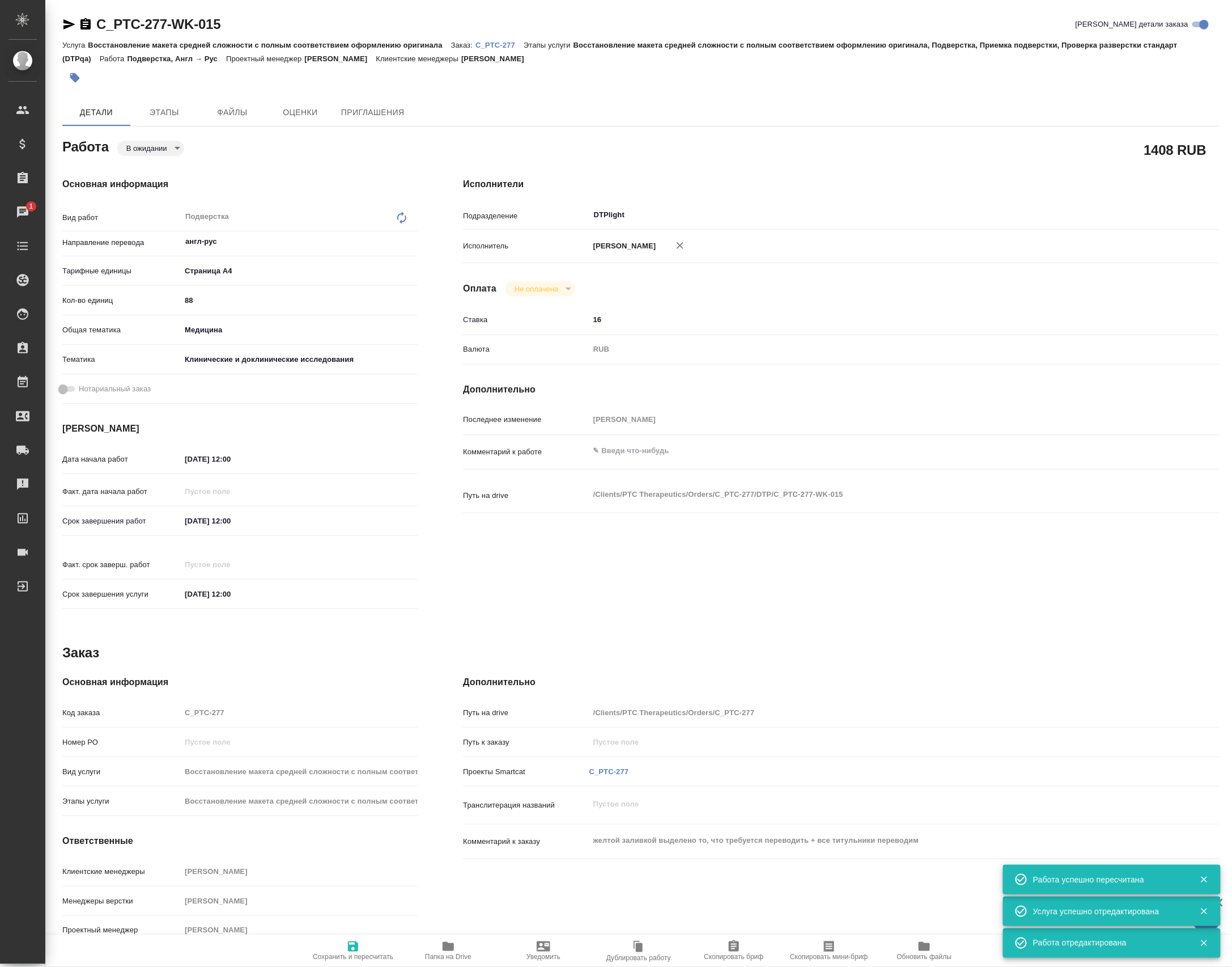
type textarea "x"
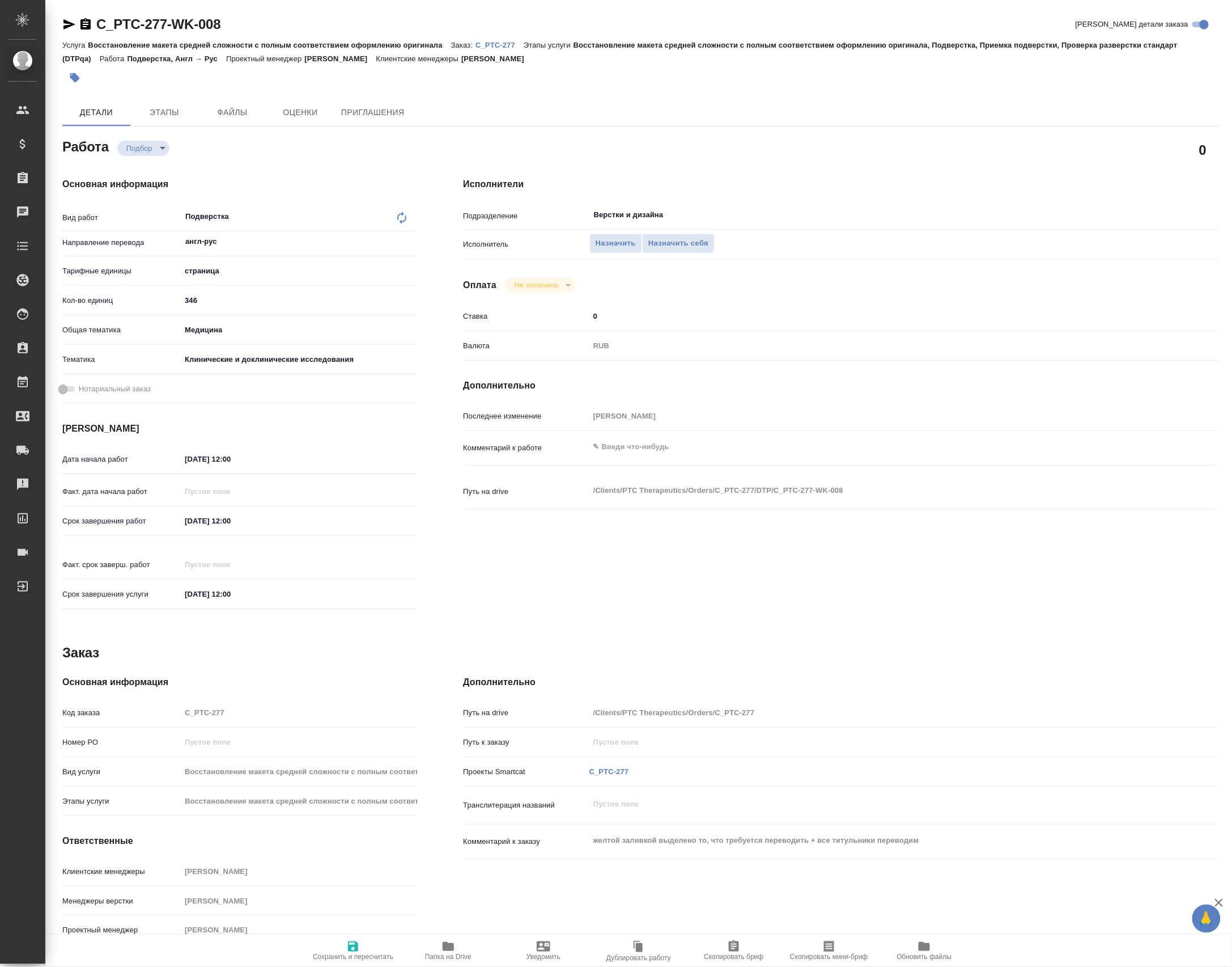
click at [195, 290] on div "Тарифные единицы страница 5a8b1489cc6b4906c91bfdb2" at bounding box center [240, 275] width 356 height 29
click at [191, 297] on input "346" at bounding box center [299, 300] width 236 height 17
type input "180"
click at [221, 522] on input "[DATE] 12:00" at bounding box center [230, 521] width 99 height 17
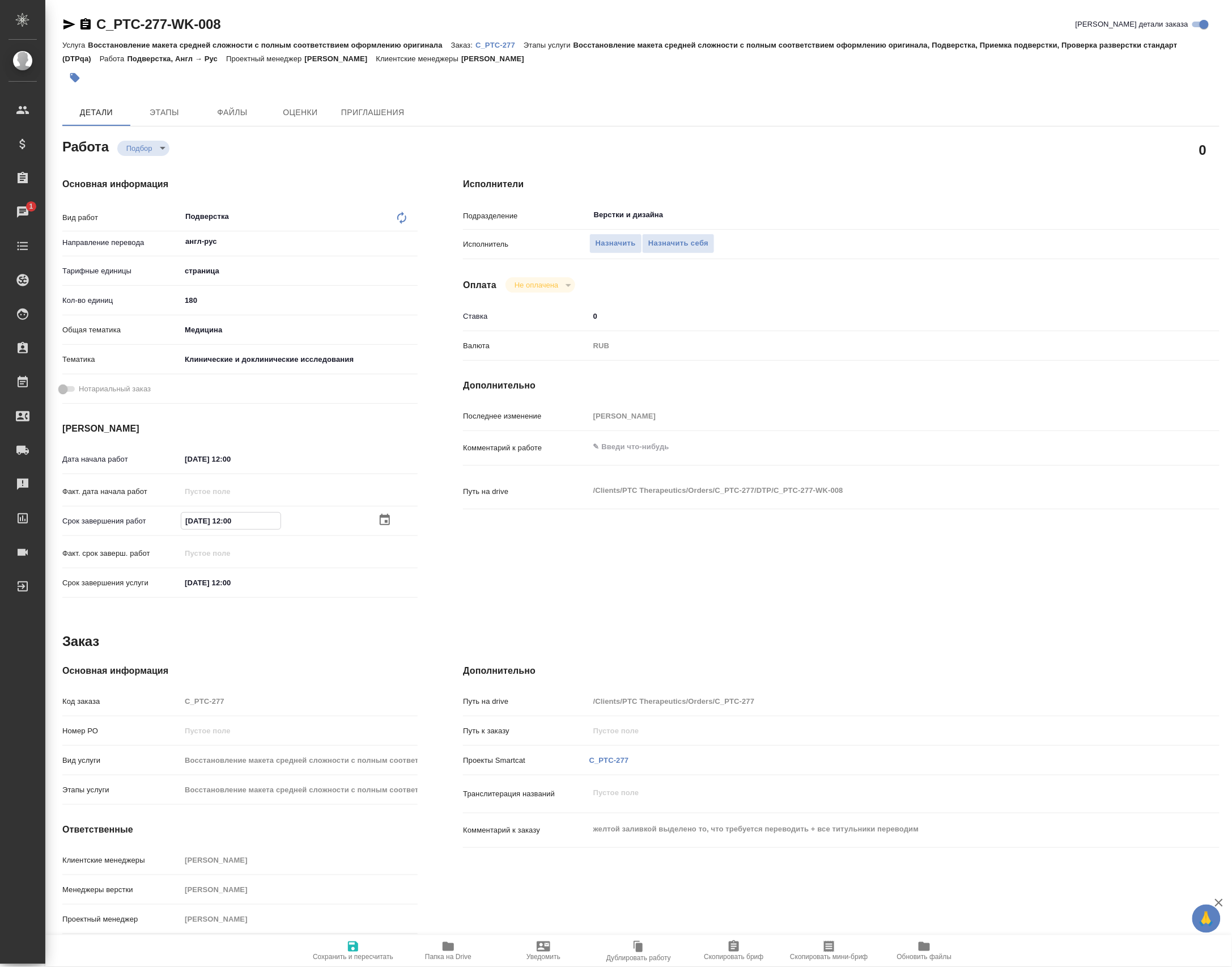
click at [378, 526] on icon "button" at bounding box center [385, 520] width 14 height 14
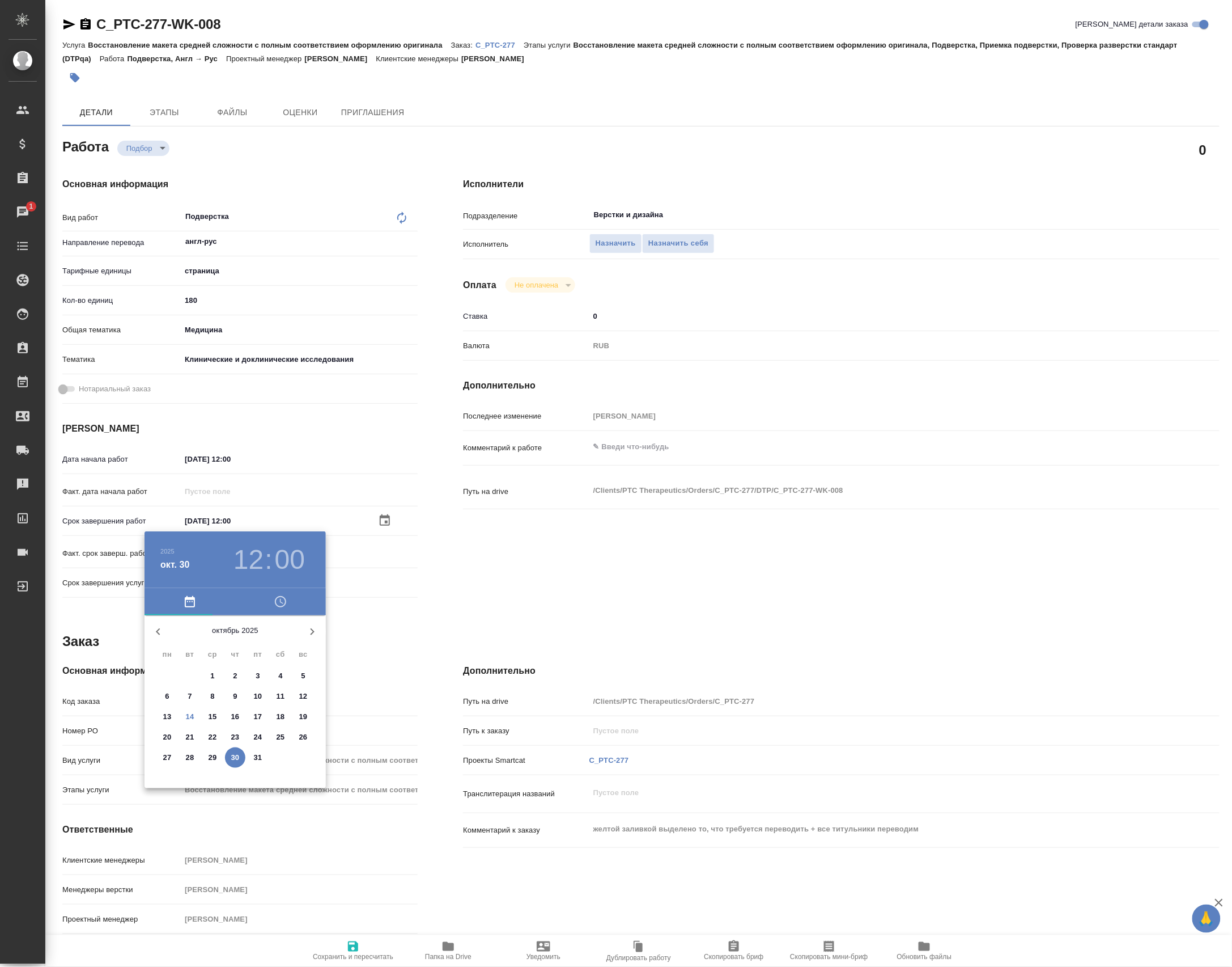
click at [211, 763] on p "29" at bounding box center [213, 757] width 8 height 11
click at [272, 724] on div at bounding box center [235, 704] width 147 height 147
type input "[DATE] 16:00"
click at [412, 613] on div at bounding box center [616, 484] width 1232 height 967
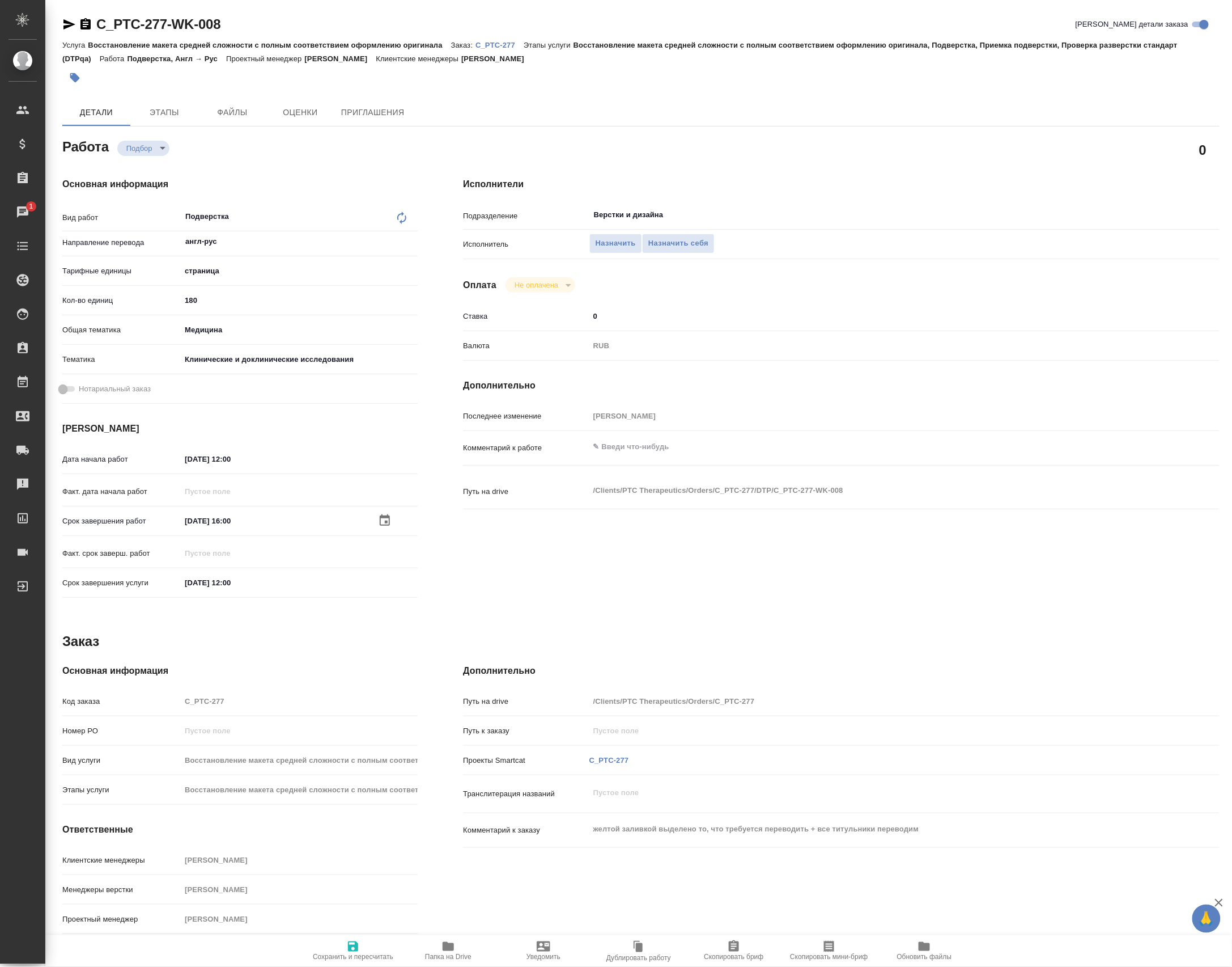
click at [353, 941] on icon "button" at bounding box center [353, 946] width 14 height 14
type input "recruiting"
type input "англ-рус"
type input "5a8b1489cc6b4906c91bfdb2"
type input "180"
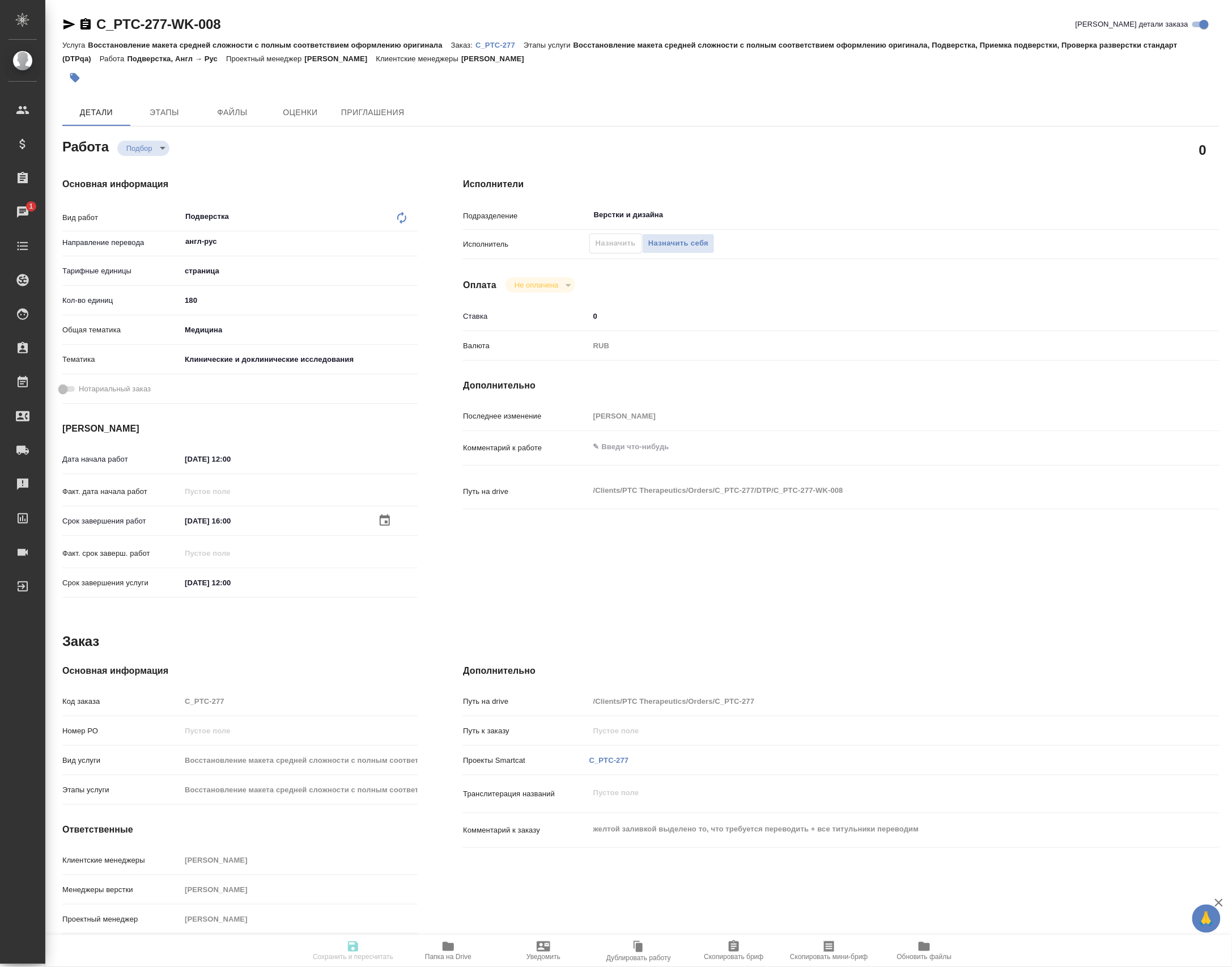
type input "med"
type input "5a8b8b956a9677013d343d9e"
type input "28.10.2025 12:00"
type input "29.10.2025 16:00"
type input "30.10.2025 12:00"
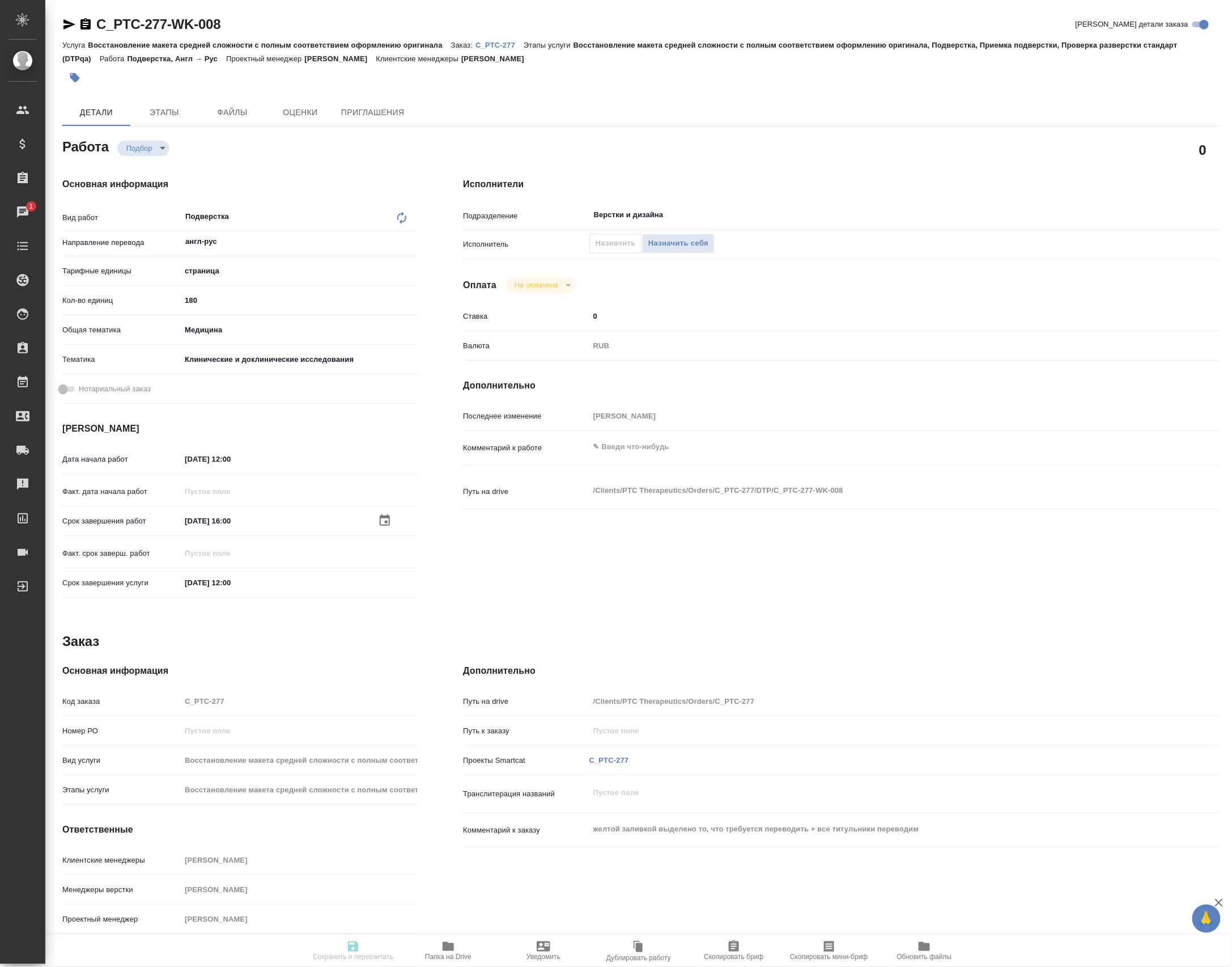
type input "Верстки и дизайна"
type input "notPayed"
type input "0"
type input "RUB"
type input "Петрова Валерия"
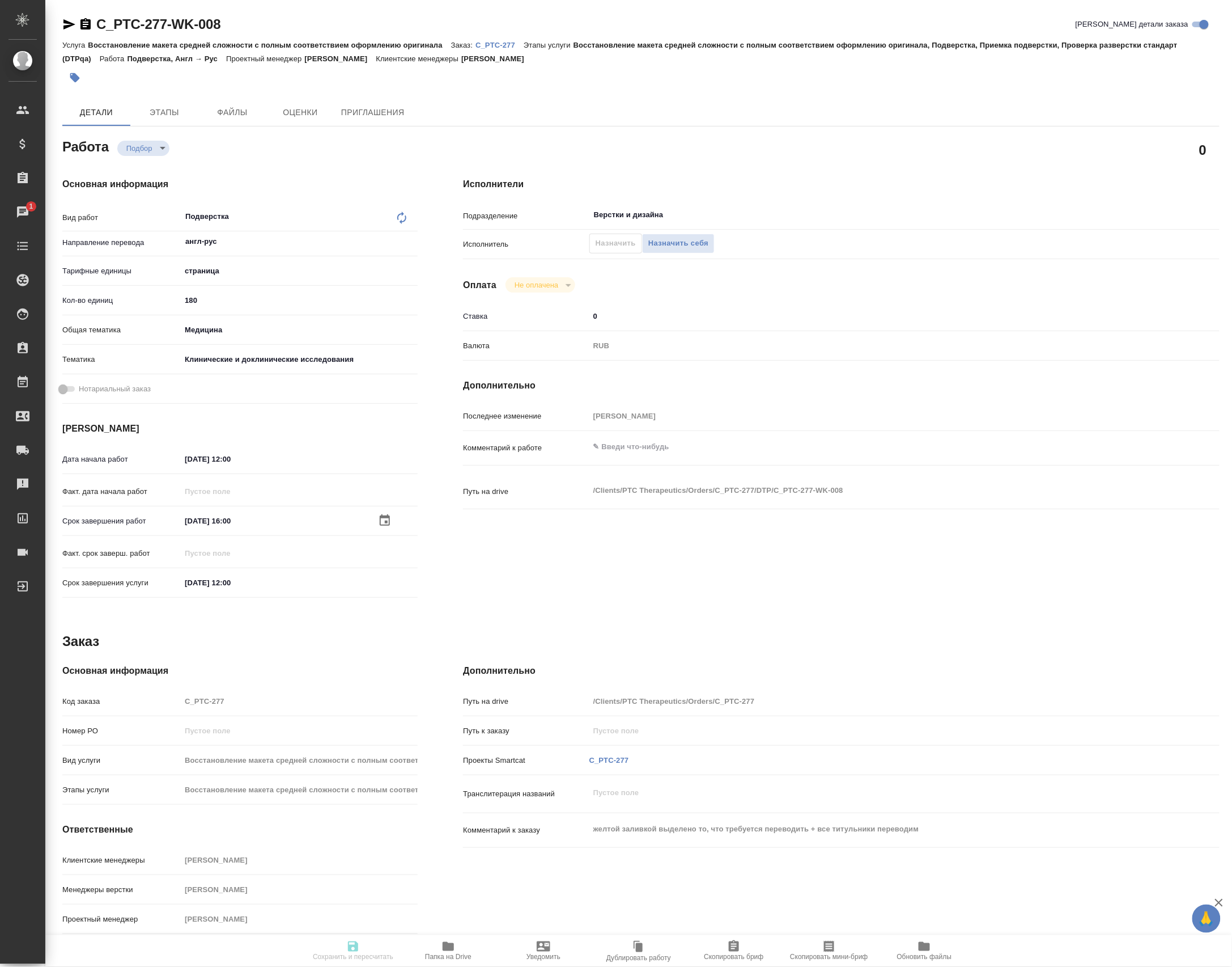
type input "C_PTC-277"
type input "Восстановление макета средней сложности с полным соответствием оформлению ориги…"
type input "Лямина Надежда"
type input "[PERSON_NAME]"
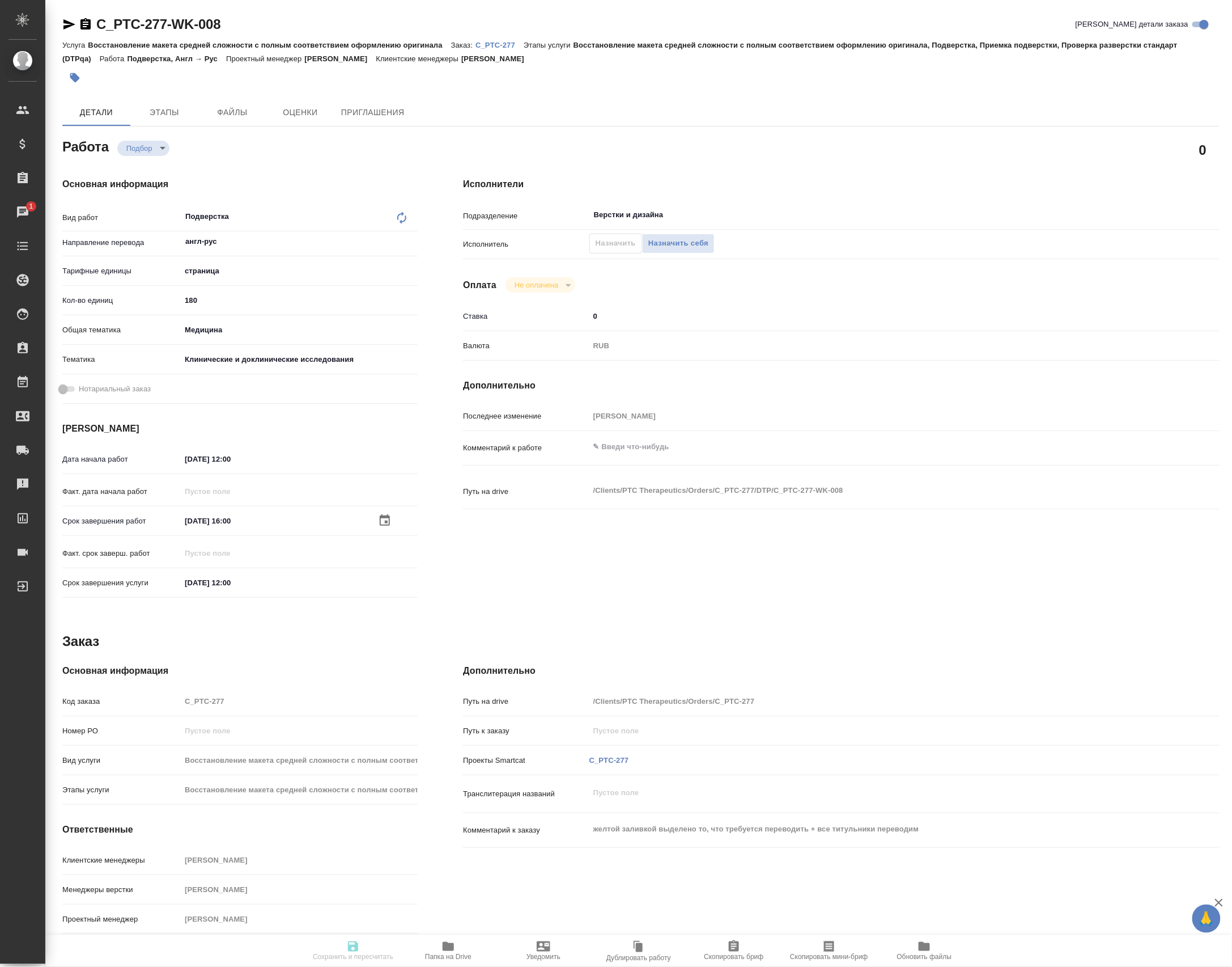
type input "/Clients/PTC Therapeutics/Orders/C_PTC-277"
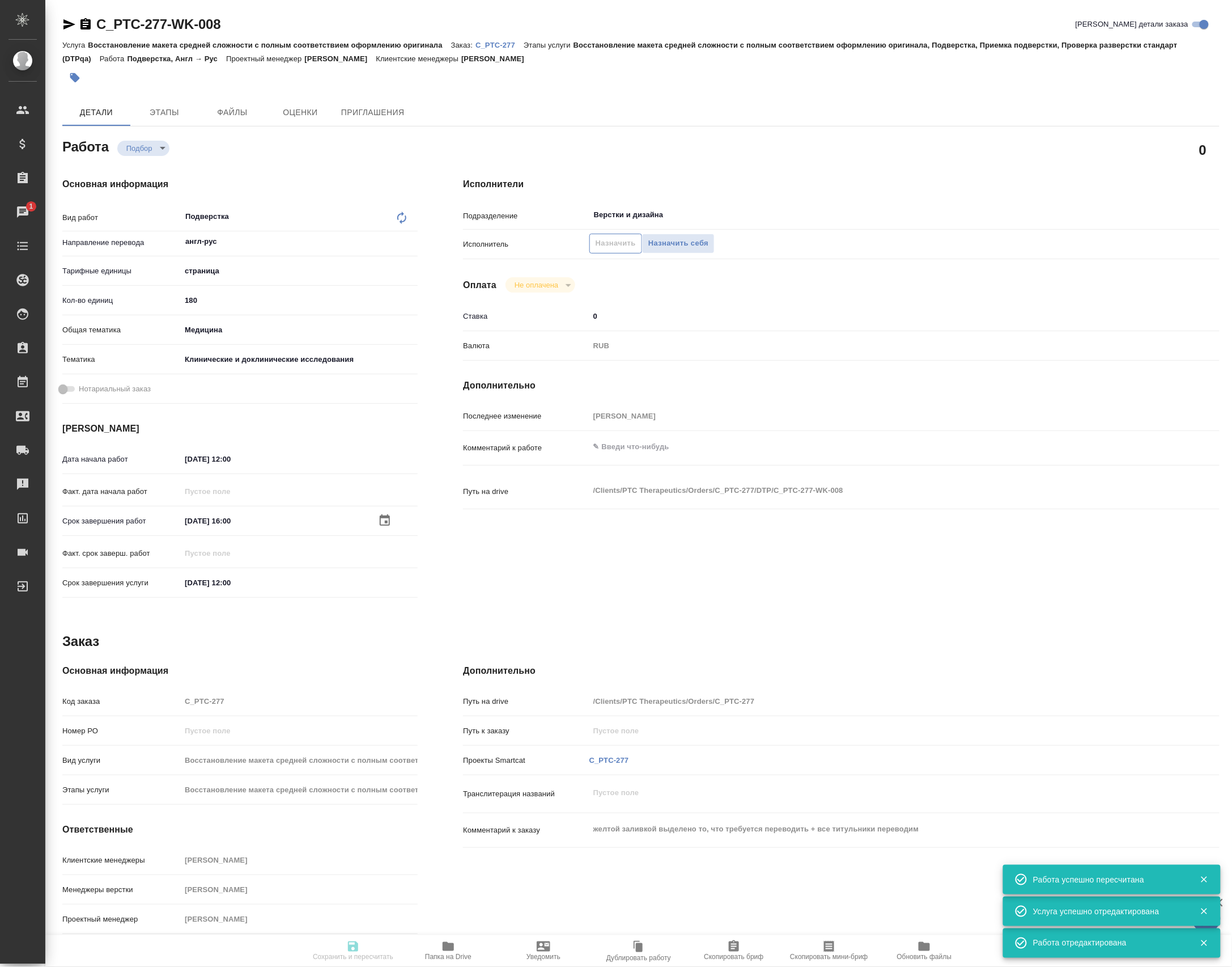
type input "recruiting"
type input "англ-рус"
type input "5a8b1489cc6b4906c91bfdb2"
type input "180"
type input "med"
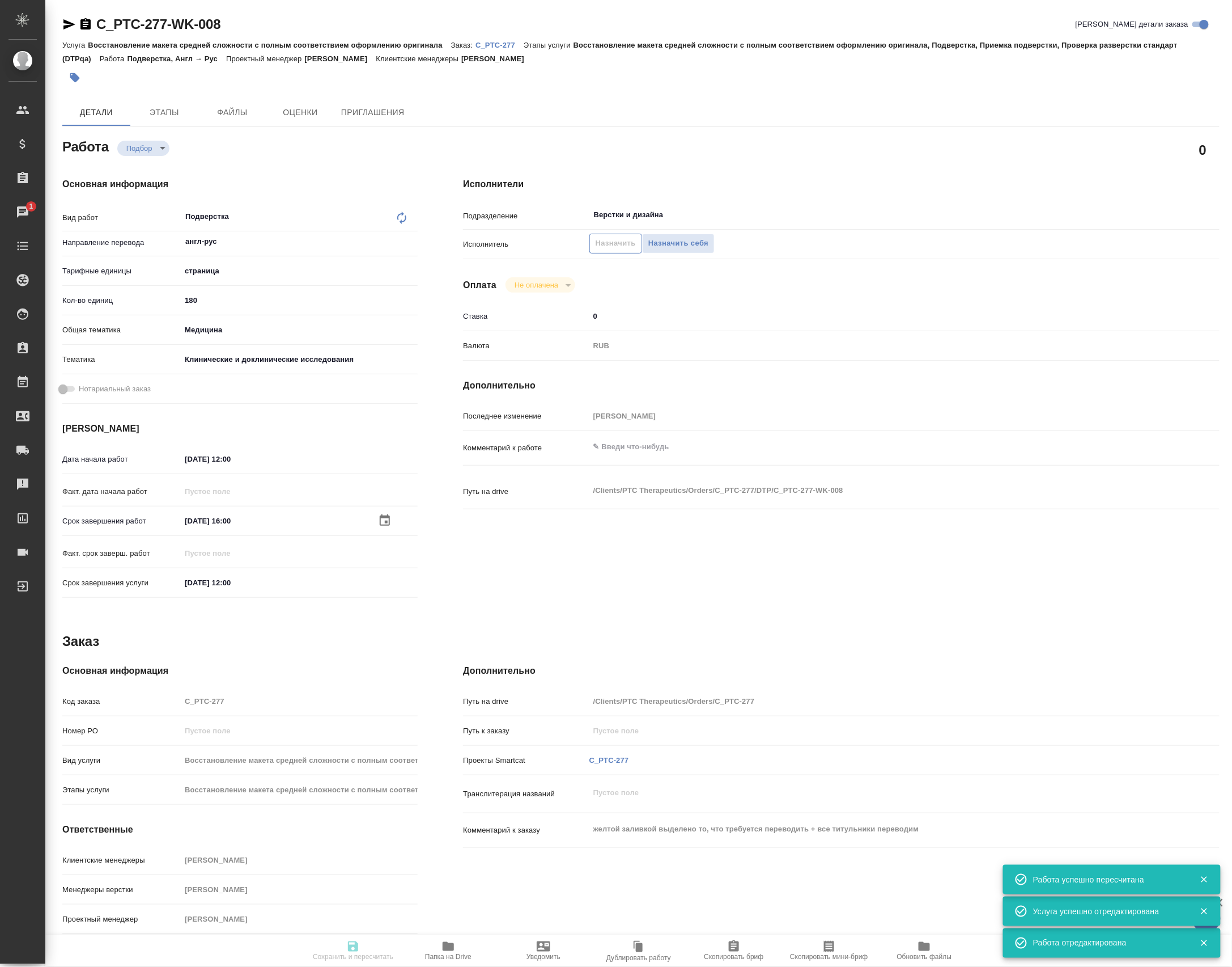
type input "5a8b8b956a9677013d343d9e"
type input "28.10.2025 12:00"
type input "29.10.2025 16:00"
type input "30.10.2025 12:00"
type input "Верстки и дизайна"
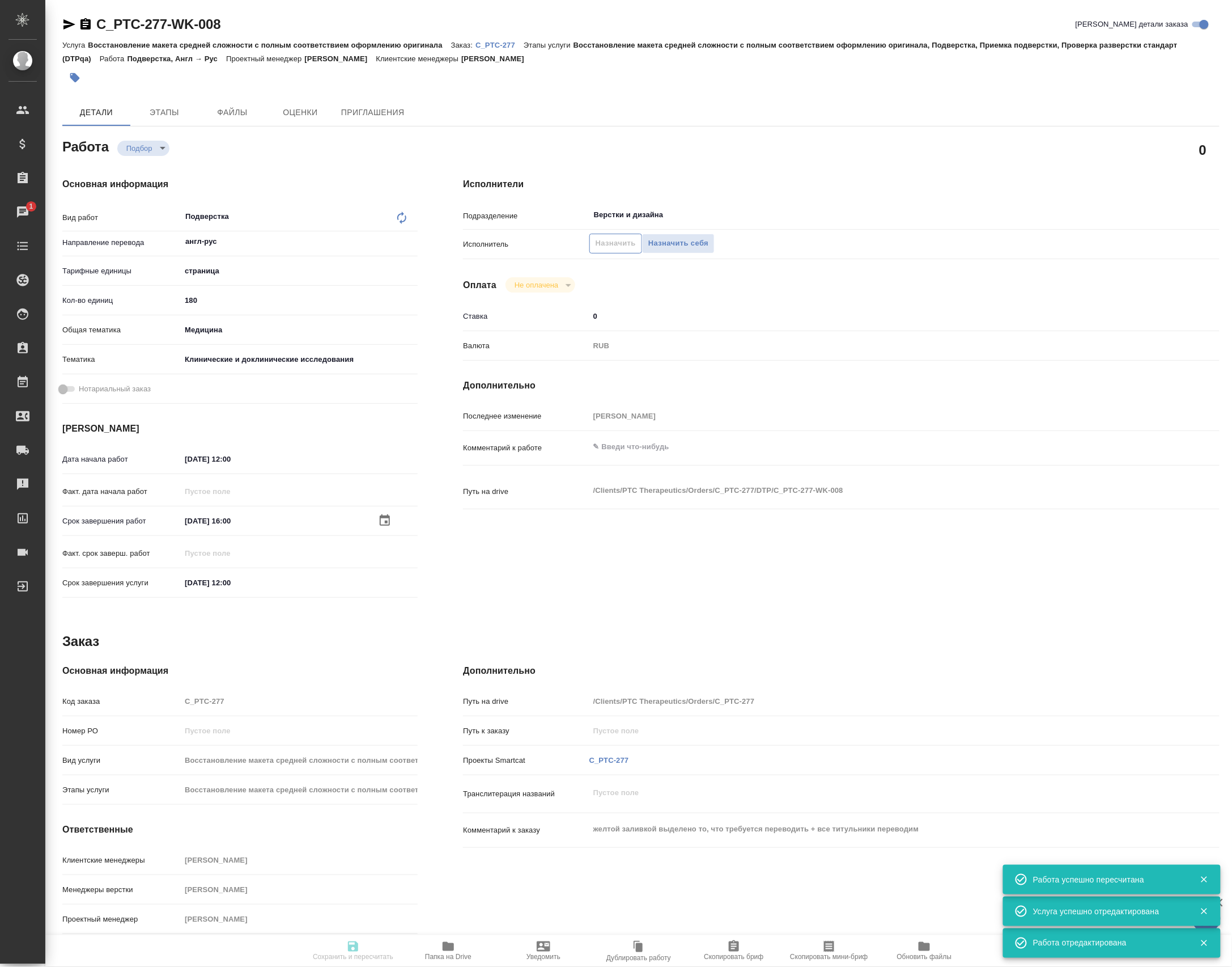
type input "notPayed"
type input "0"
type input "RUB"
type input "Петрова Валерия"
type input "C_PTC-277"
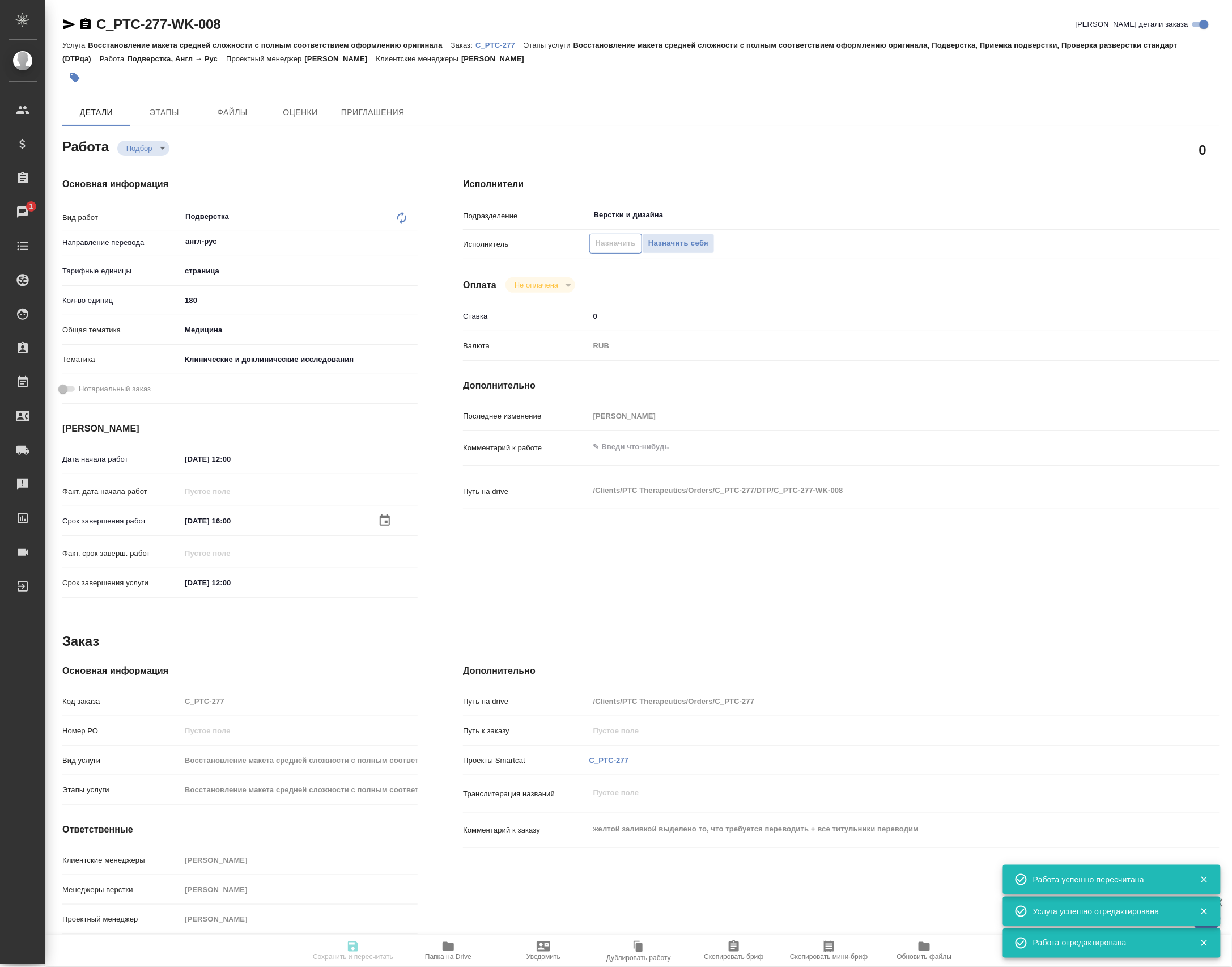
type input "Восстановление макета средней сложности с полным соответствием оформлению ориги…"
type input "Лямина Надежда"
type input "Петрова Валерия"
type input "/Clients/PTC Therapeutics/Orders/C_PTC-277"
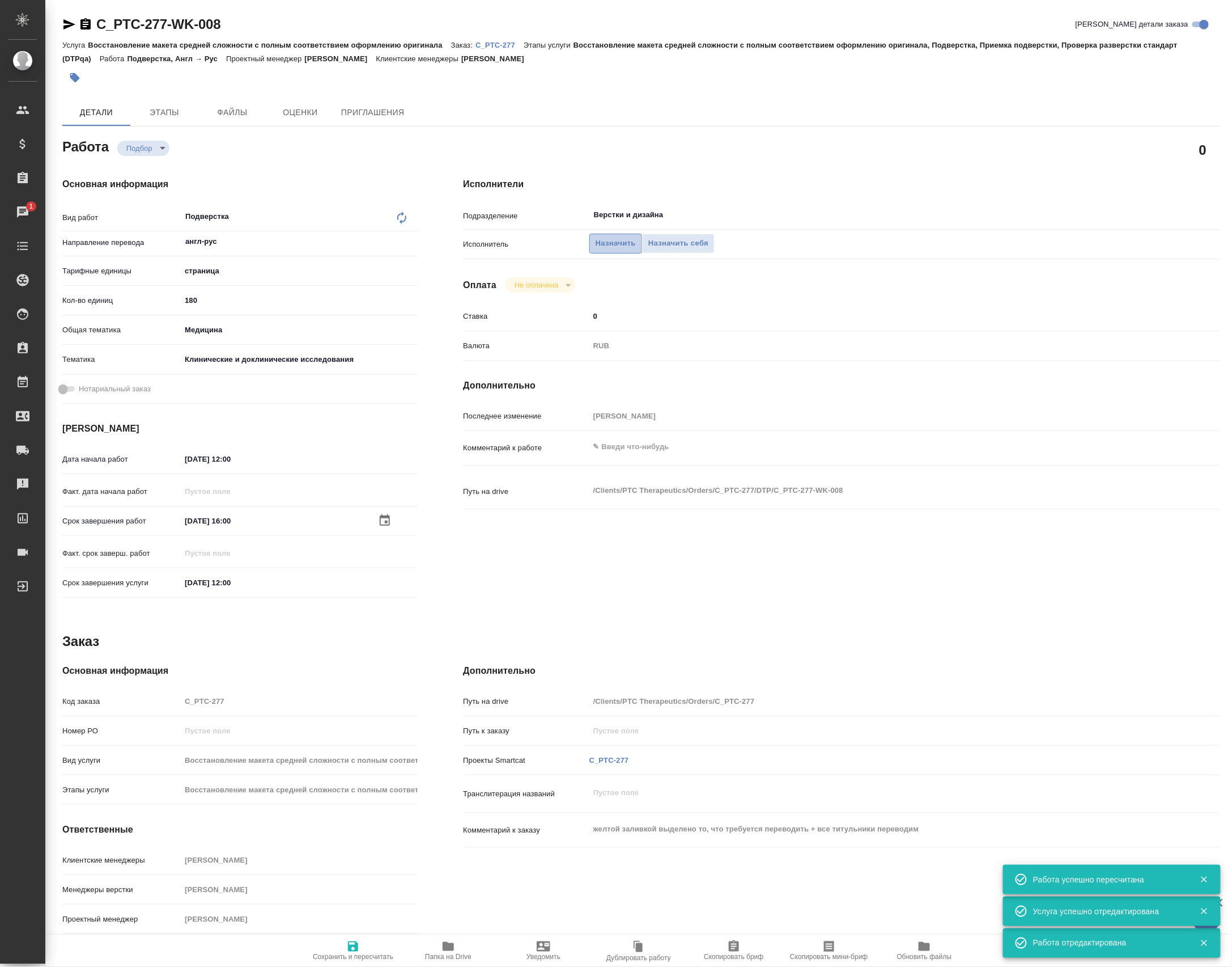
click at [618, 246] on span "Назначить" at bounding box center [616, 243] width 40 height 13
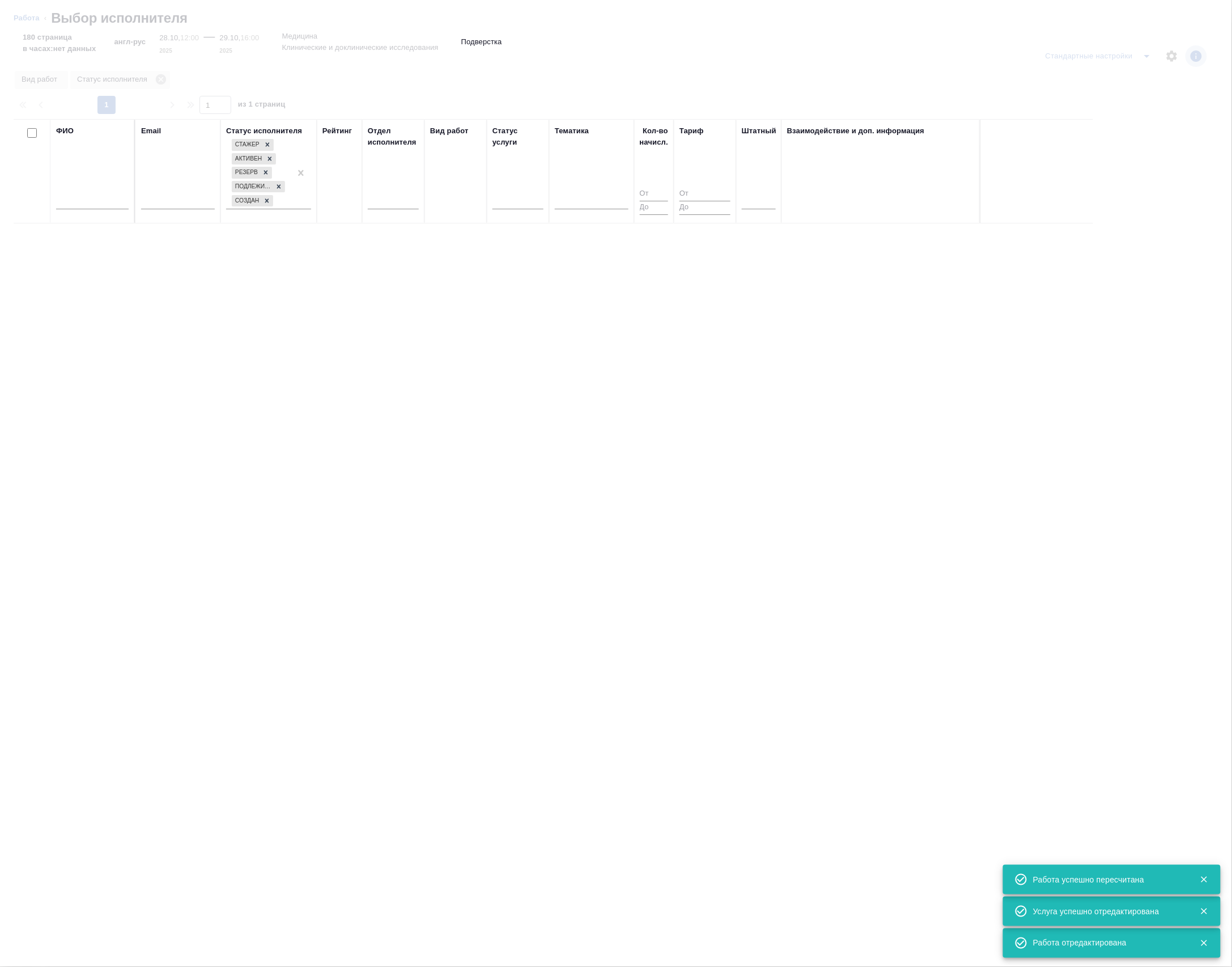
click at [80, 217] on div at bounding box center [92, 204] width 72 height 28
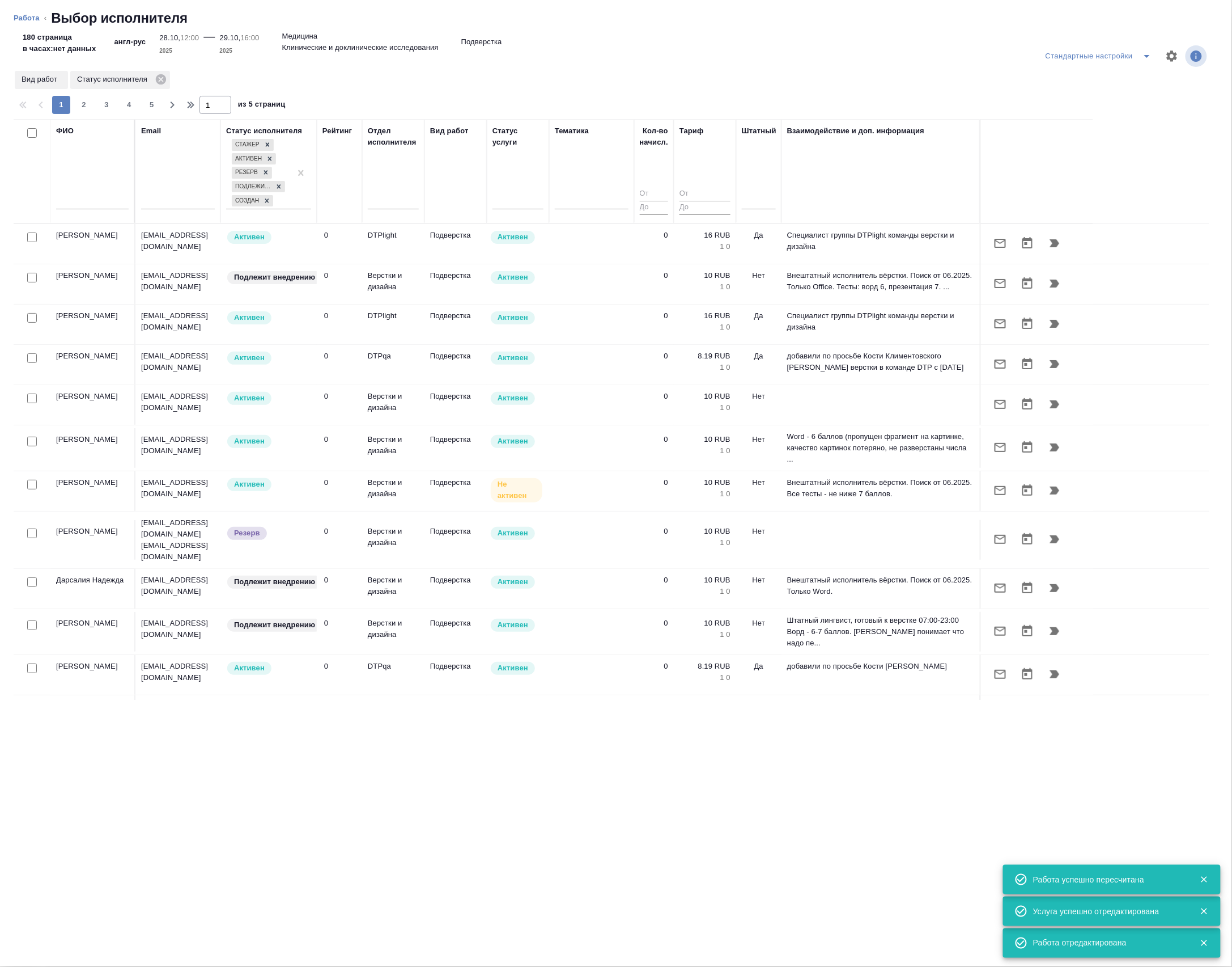
click at [74, 209] on input "text" at bounding box center [92, 202] width 72 height 14
click at [63, 209] on input "text" at bounding box center [92, 202] width 72 height 14
type input ","
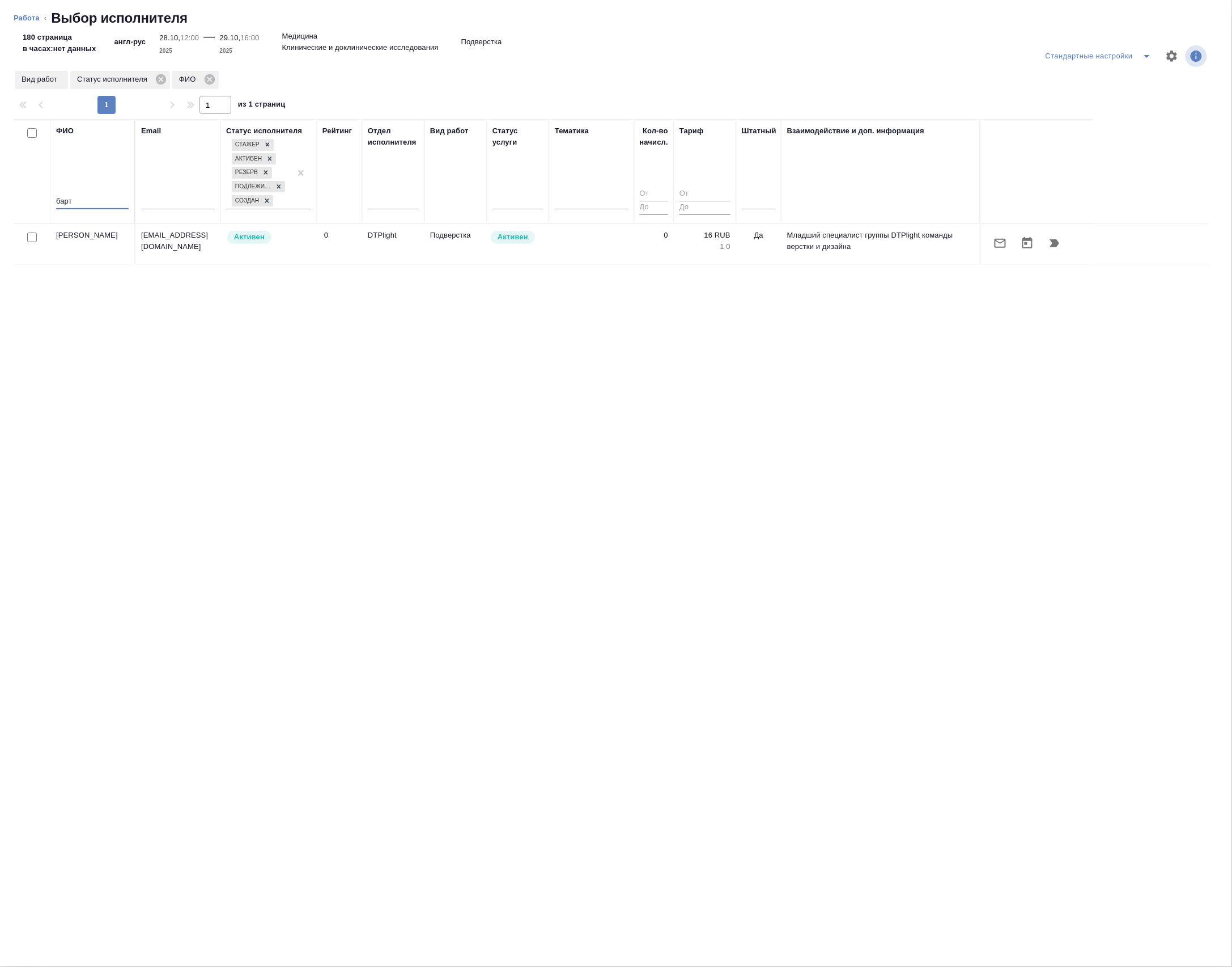
type input "барт"
click at [1060, 247] on icon "button" at bounding box center [1055, 242] width 10 height 8
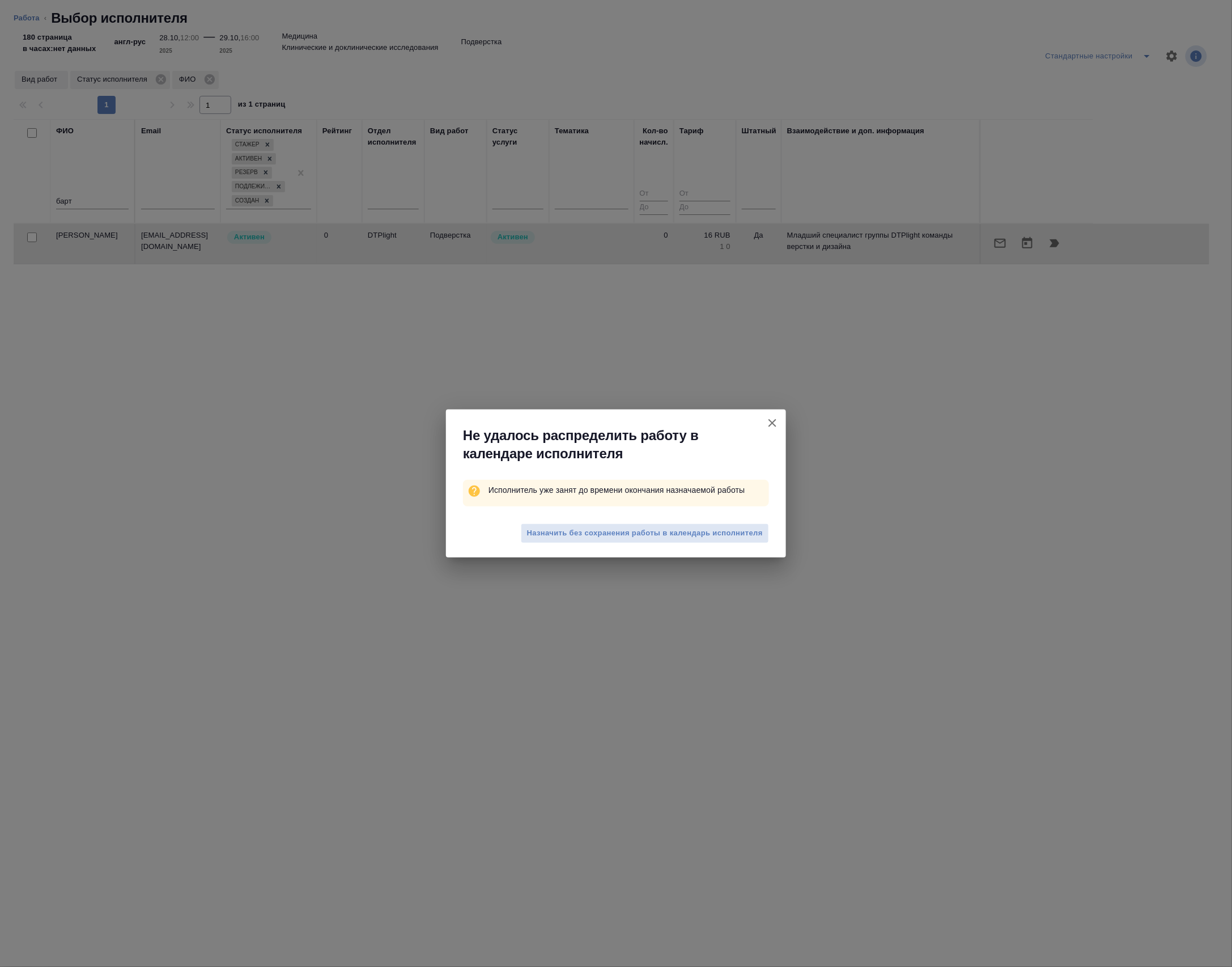
click at [547, 547] on div "Назначить без сохранения работы в календарь исполнителя" at bounding box center [616, 534] width 340 height 45
click at [551, 534] on span "Назначить без сохранения работы в календарь исполнителя" at bounding box center [645, 533] width 236 height 13
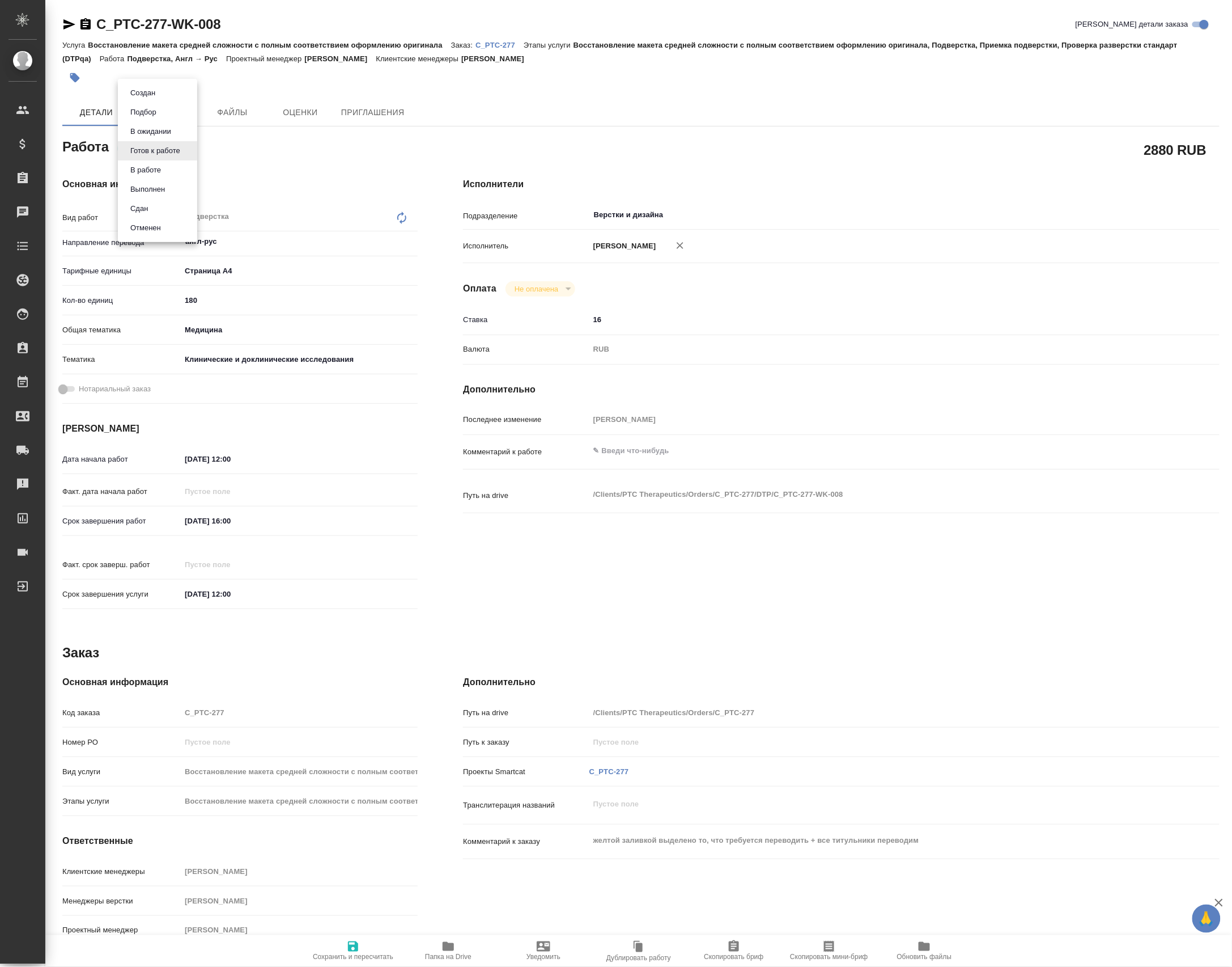
click at [161, 146] on body "🙏 .cls-1 fill:#fff; AWATERA [PERSON_NAME] Спецификации Заказы Чаты Todo Проекты…" at bounding box center [616, 484] width 1232 height 967
click at [161, 127] on button "В ожидании" at bounding box center [151, 131] width 48 height 13
type textarea "x"
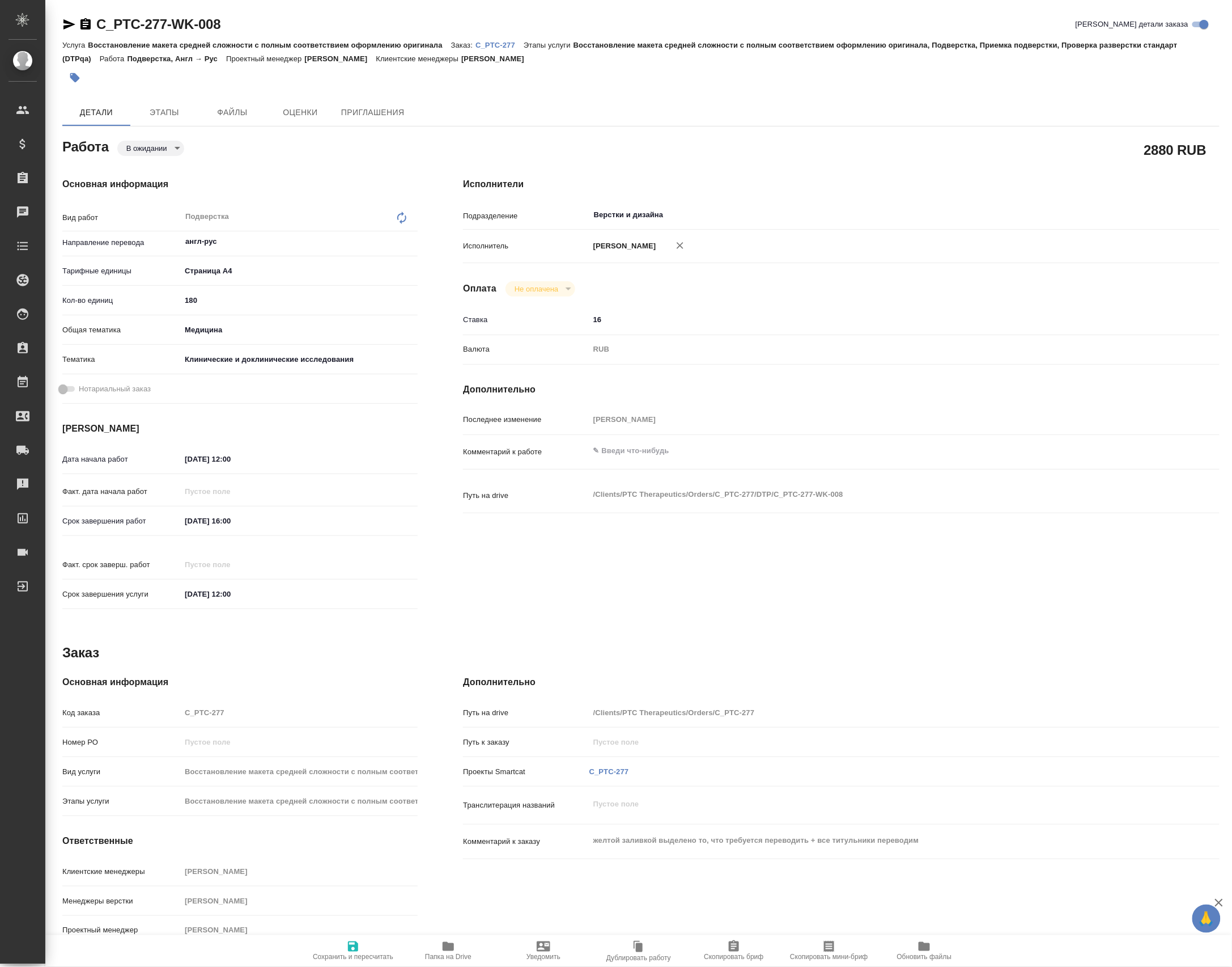
type textarea "x"
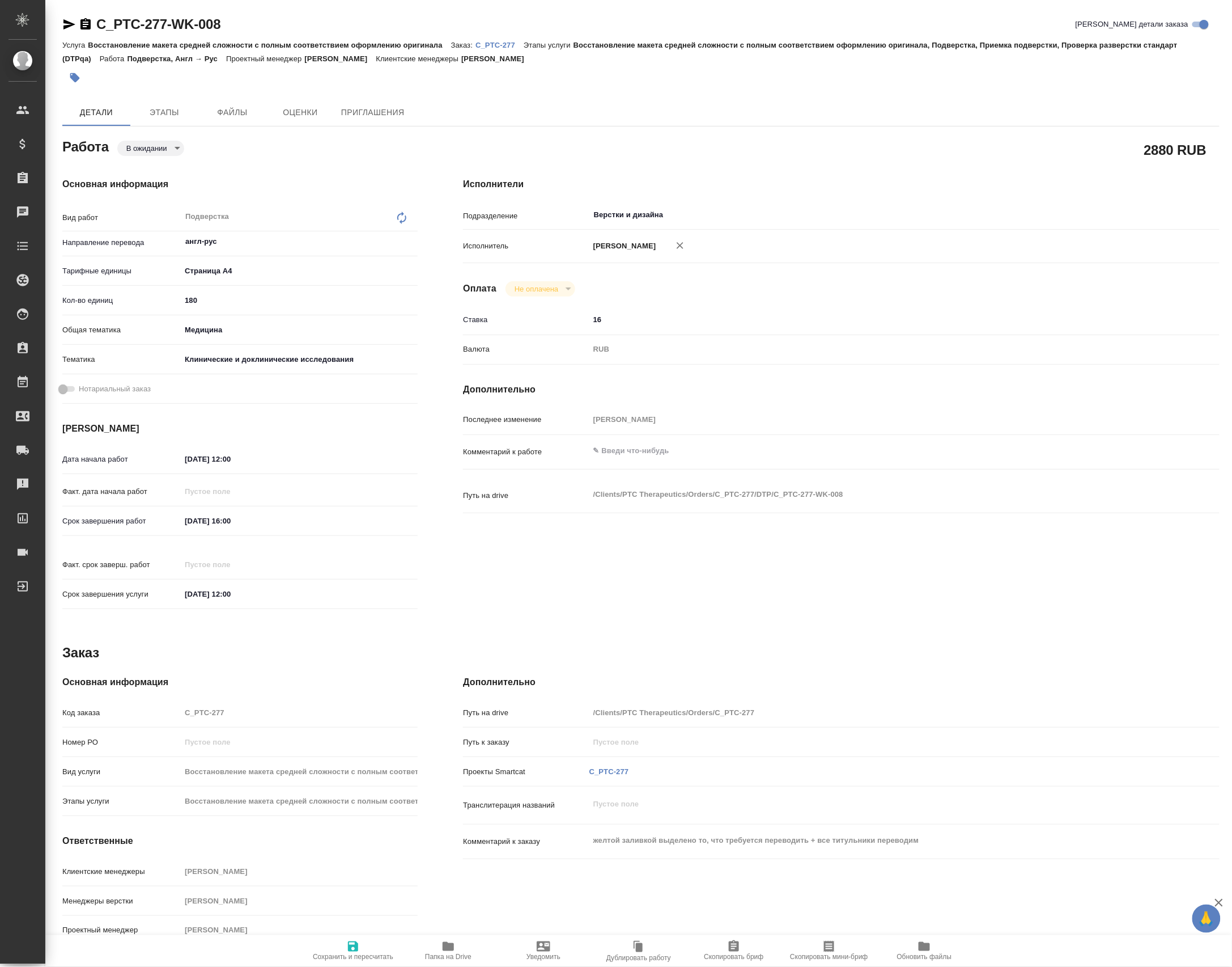
type textarea "x"
click at [642, 208] on div "Верстки и дизайна ​" at bounding box center [873, 215] width 567 height 20
type input "d"
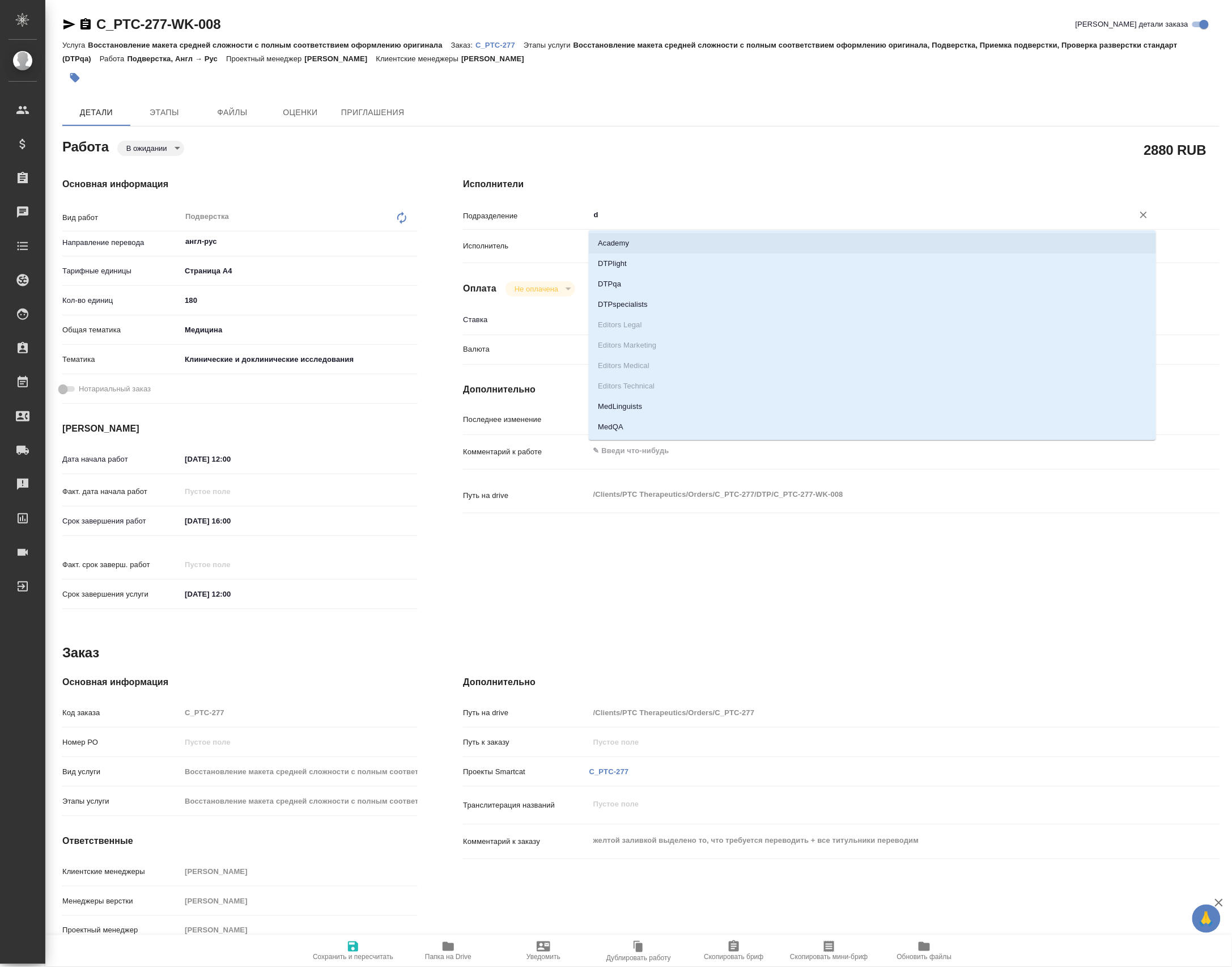
type textarea "x"
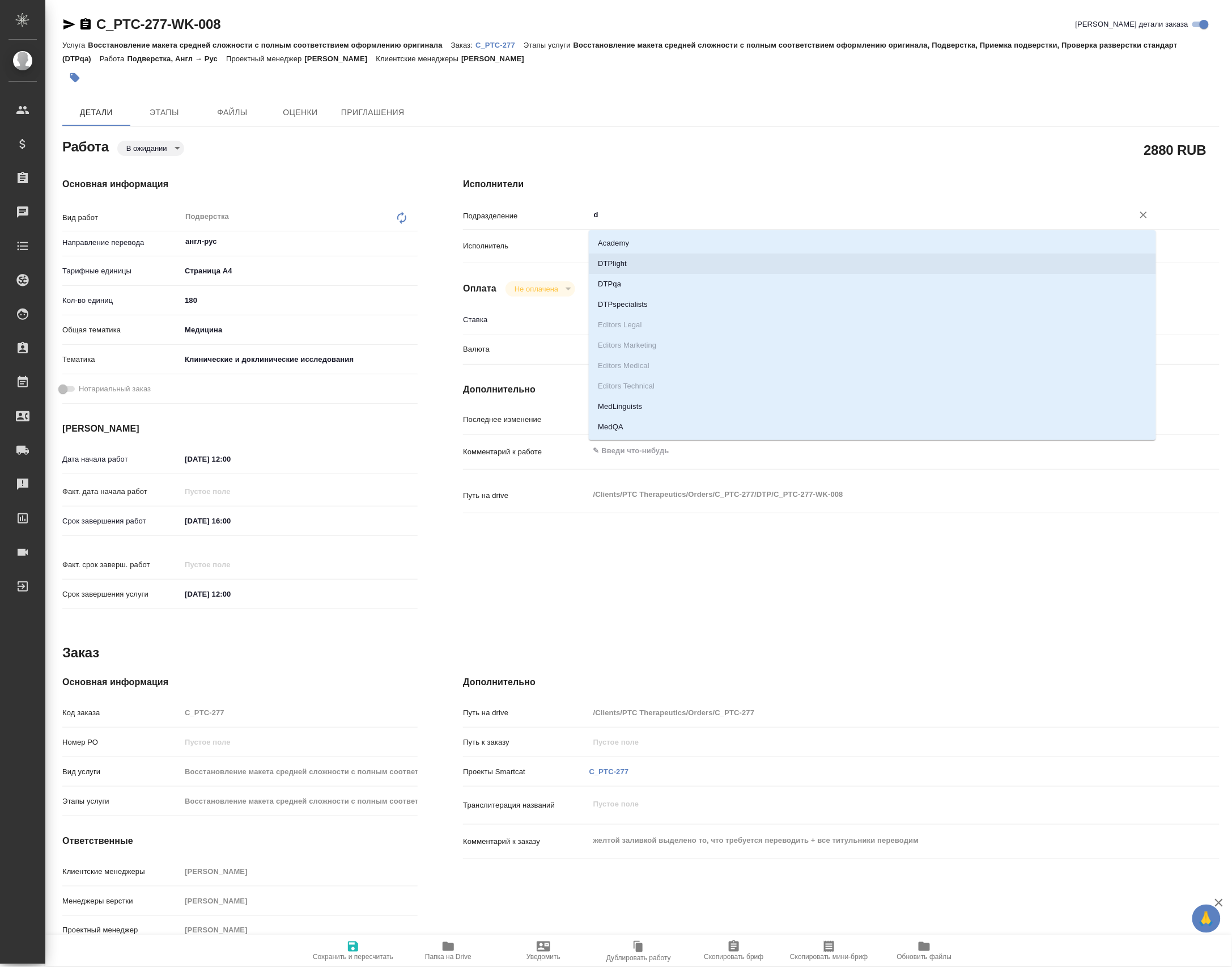
type textarea "x"
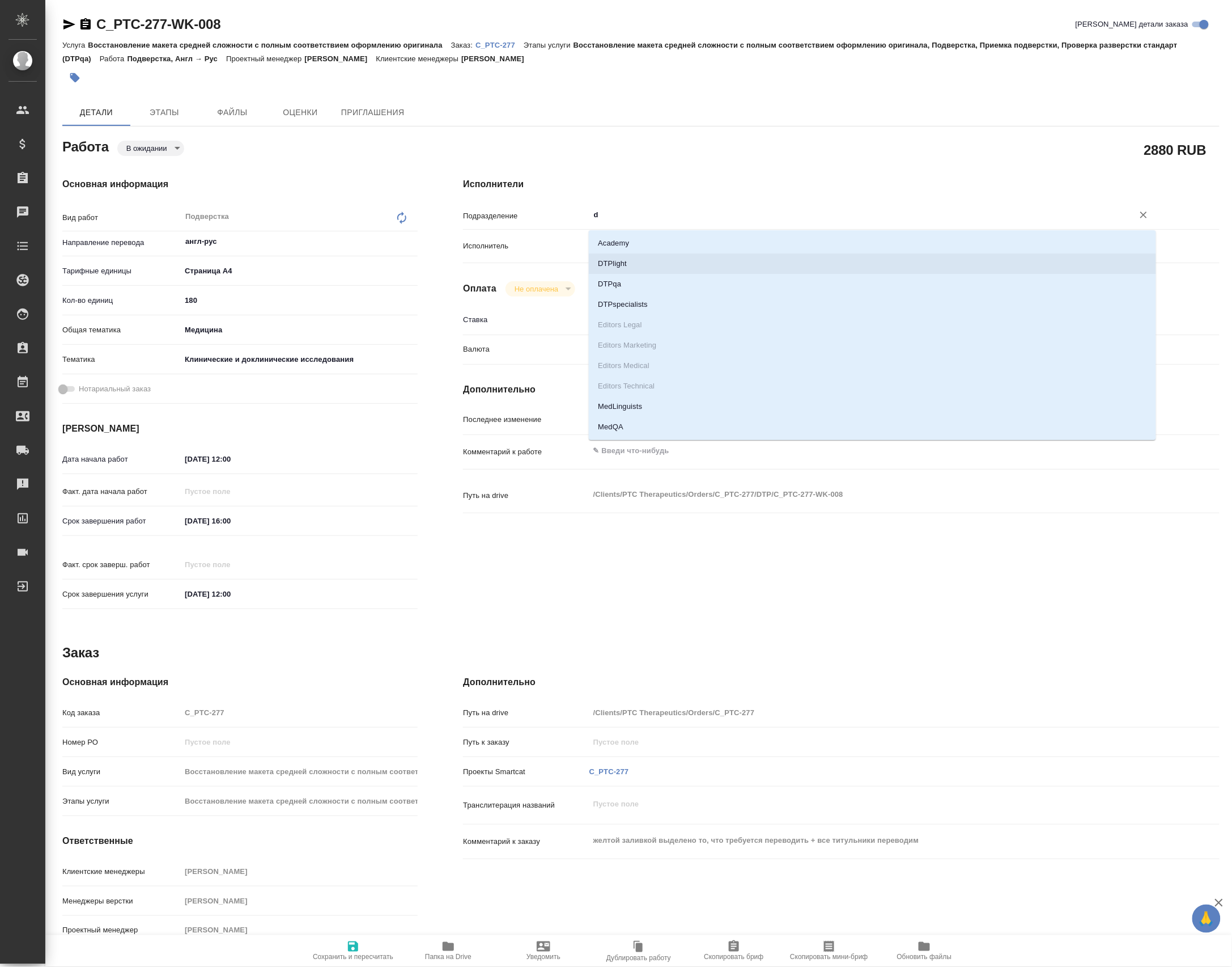
click at [649, 255] on li "DTPlight" at bounding box center [872, 263] width 567 height 20
type textarea "x"
type input "DTPlight"
type textarea "x"
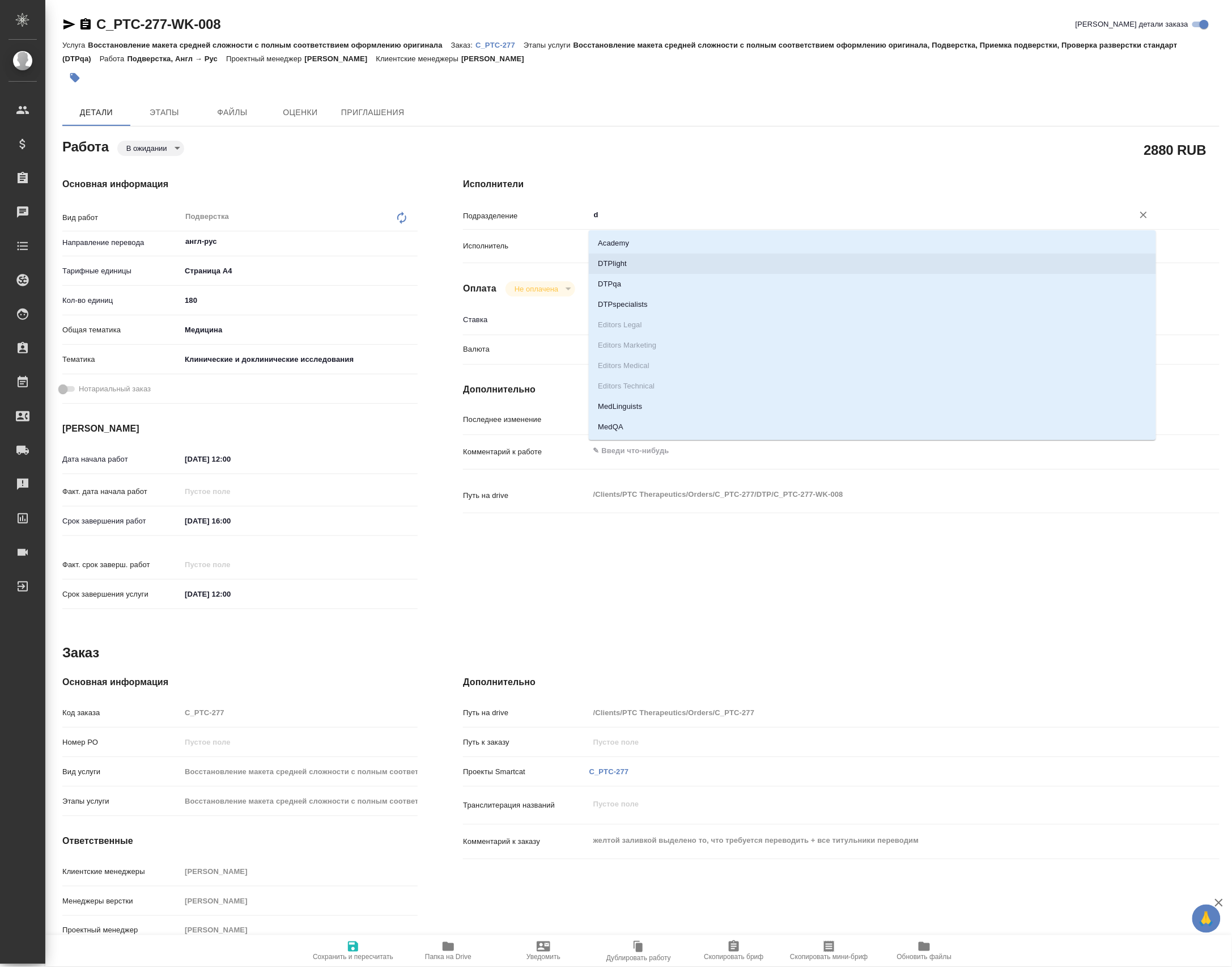
type textarea "x"
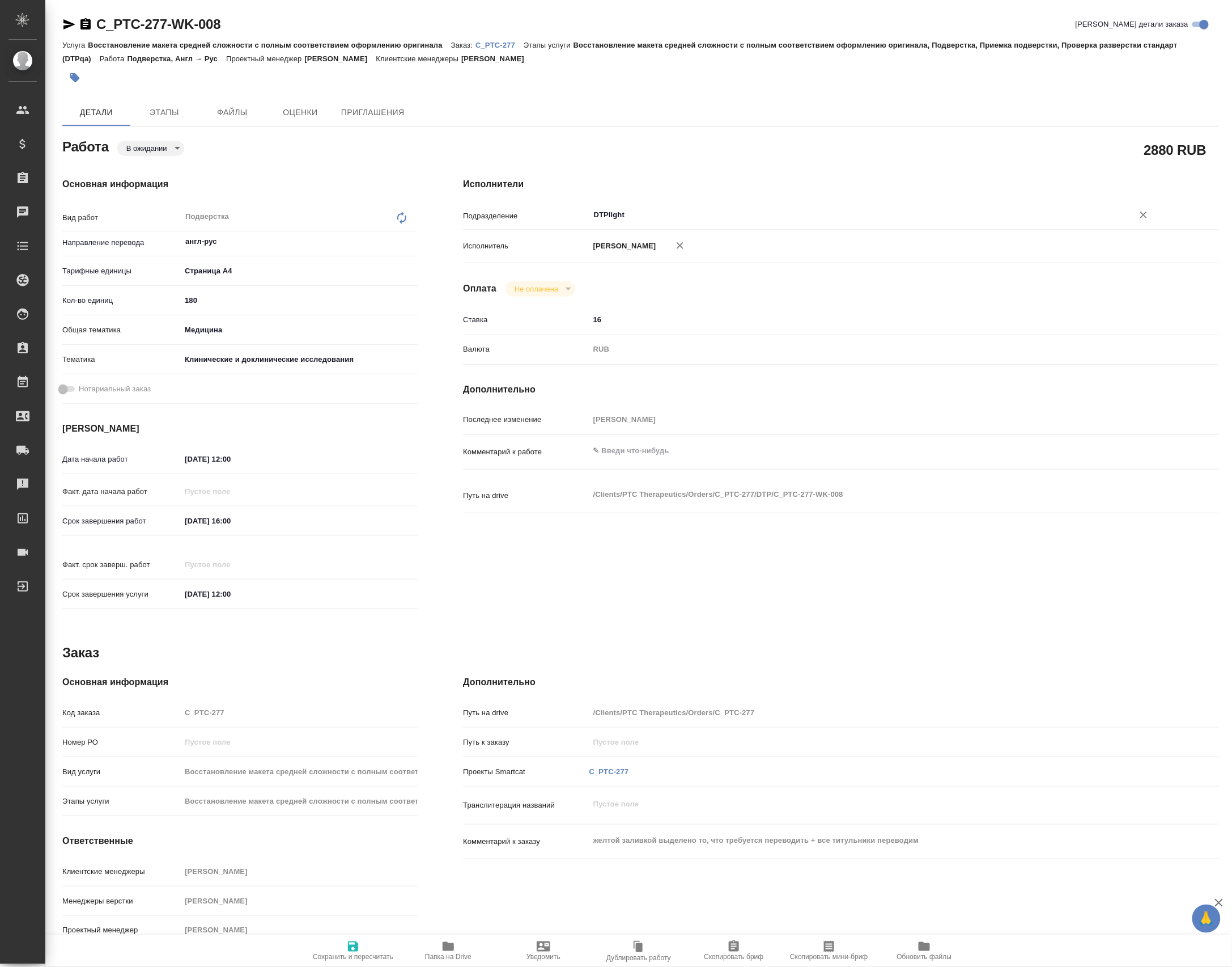
type input "DTPlight"
click at [685, 483] on div "Комментарий к работе x" at bounding box center [842, 461] width 757 height 44
drag, startPoint x: 681, startPoint y: 486, endPoint x: 674, endPoint y: 479, distance: 9.9
click at [679, 470] on hr at bounding box center [842, 469] width 757 height 1
type textarea "x"
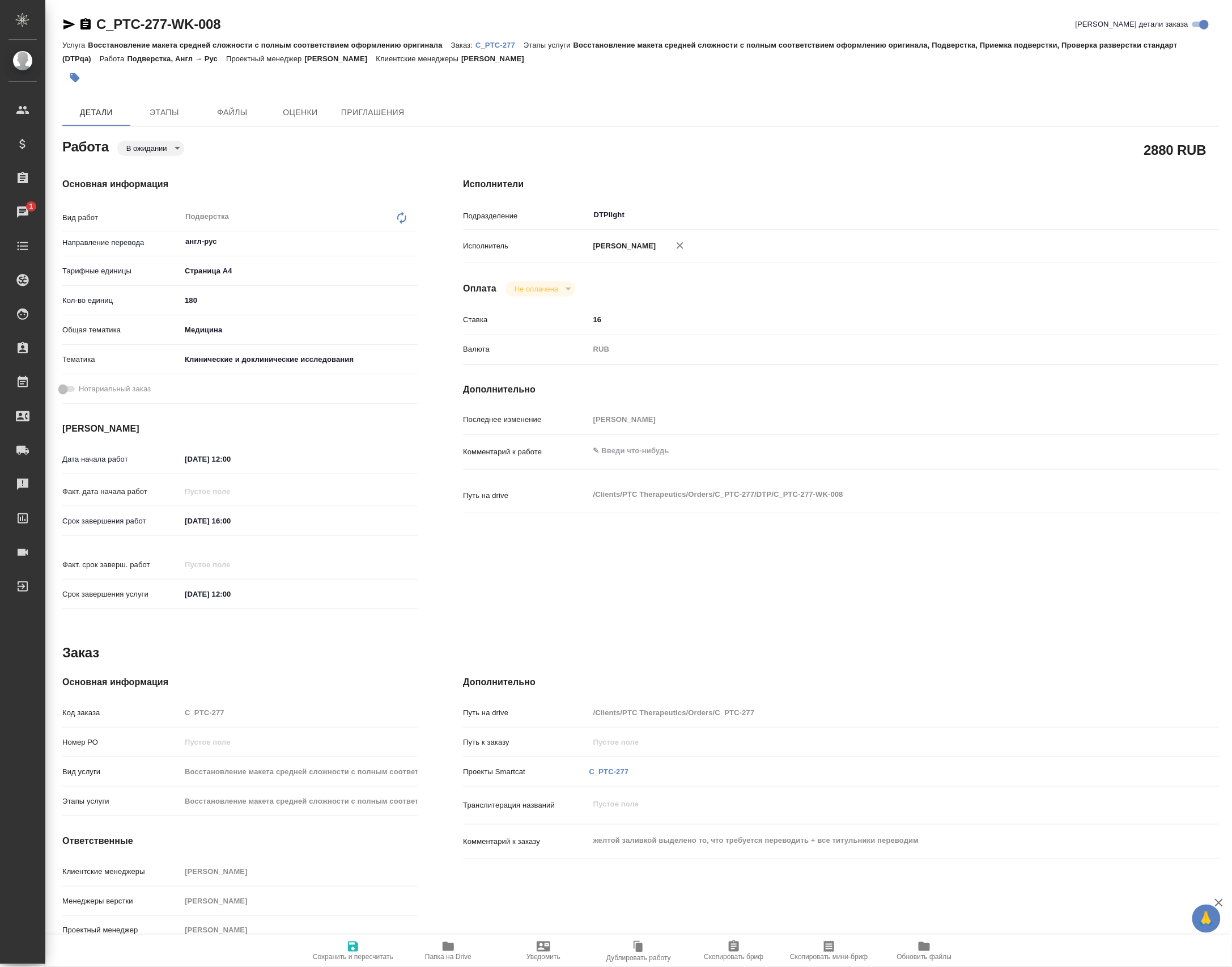
click at [669, 461] on textarea at bounding box center [873, 451] width 567 height 19
type textarea "x"
type textarea "g"
type textarea "x"
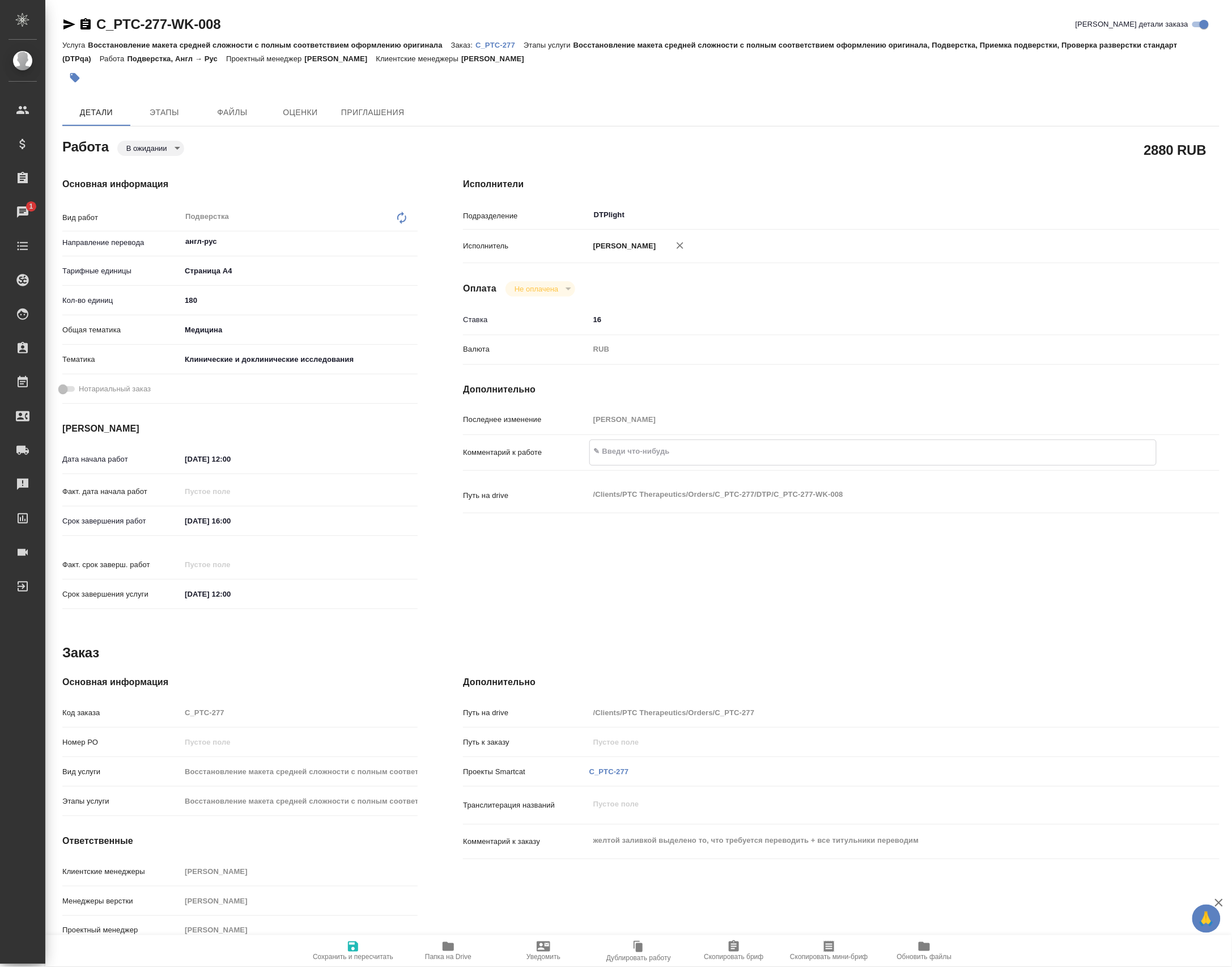
type textarea "x"
type textarea "gj"
type textarea "x"
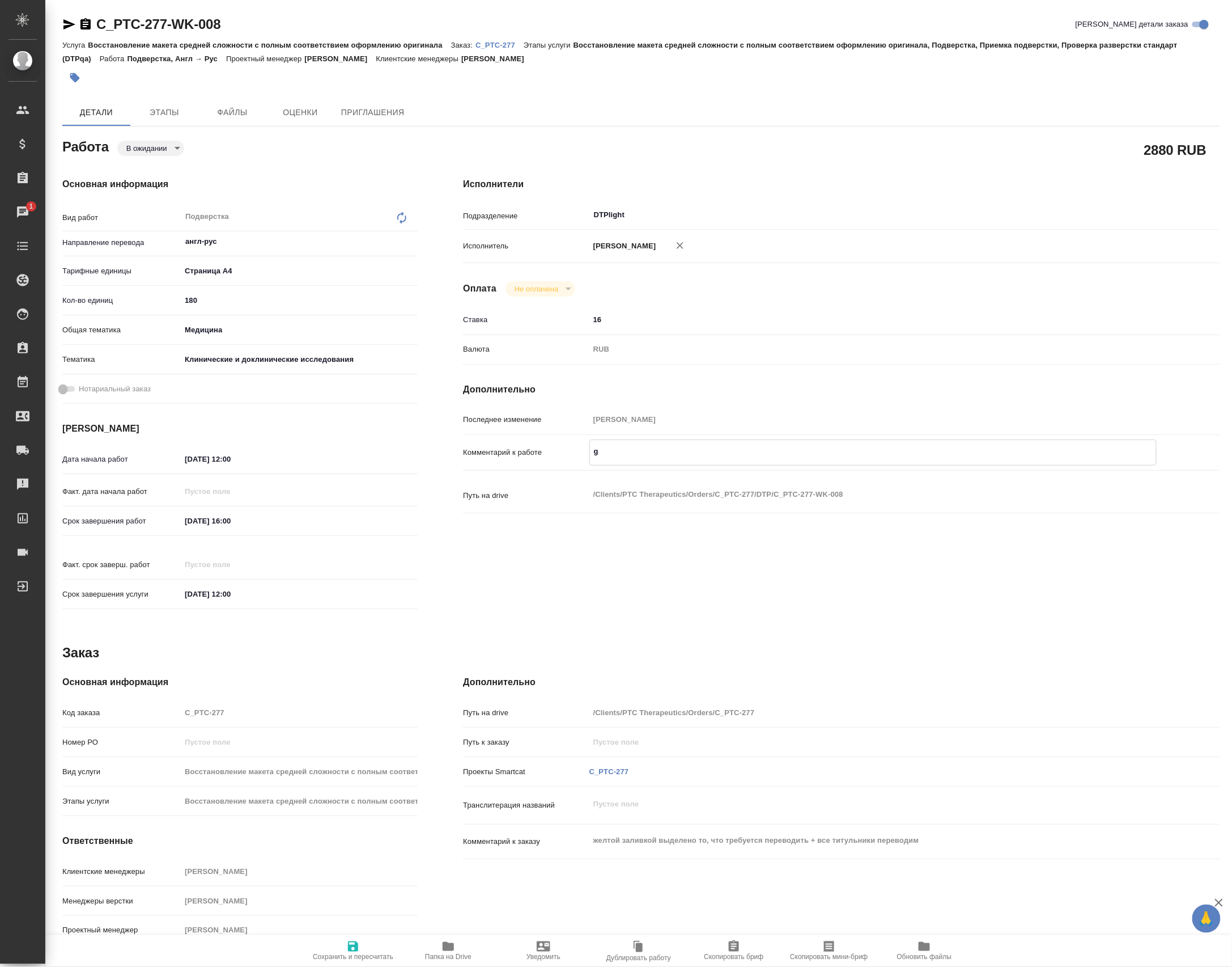
type textarea "x"
type textarea "g"
type textarea "под"
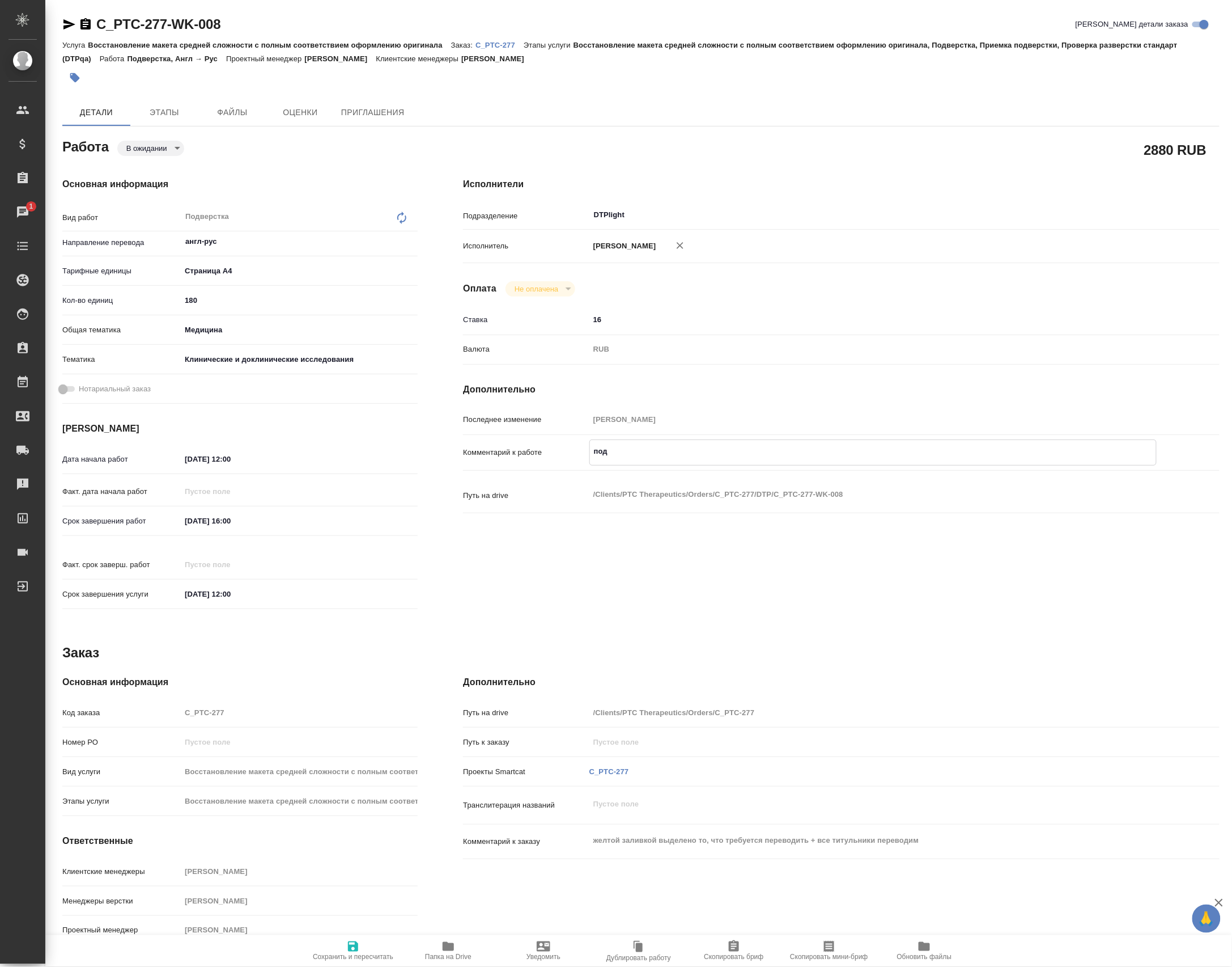
type textarea "x"
type textarea "подв"
type textarea "x"
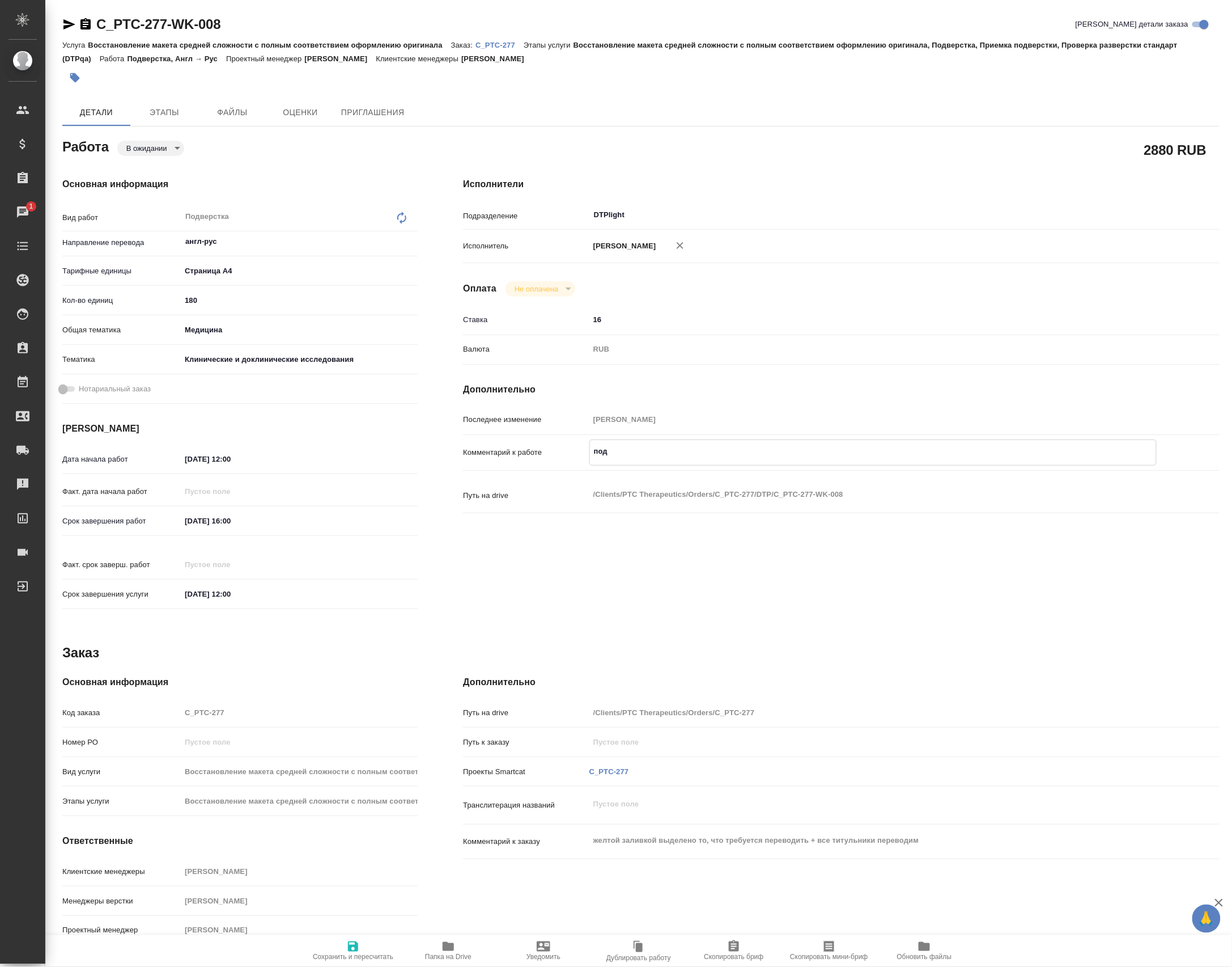
type textarea "x"
type textarea "подвер"
type textarea "x"
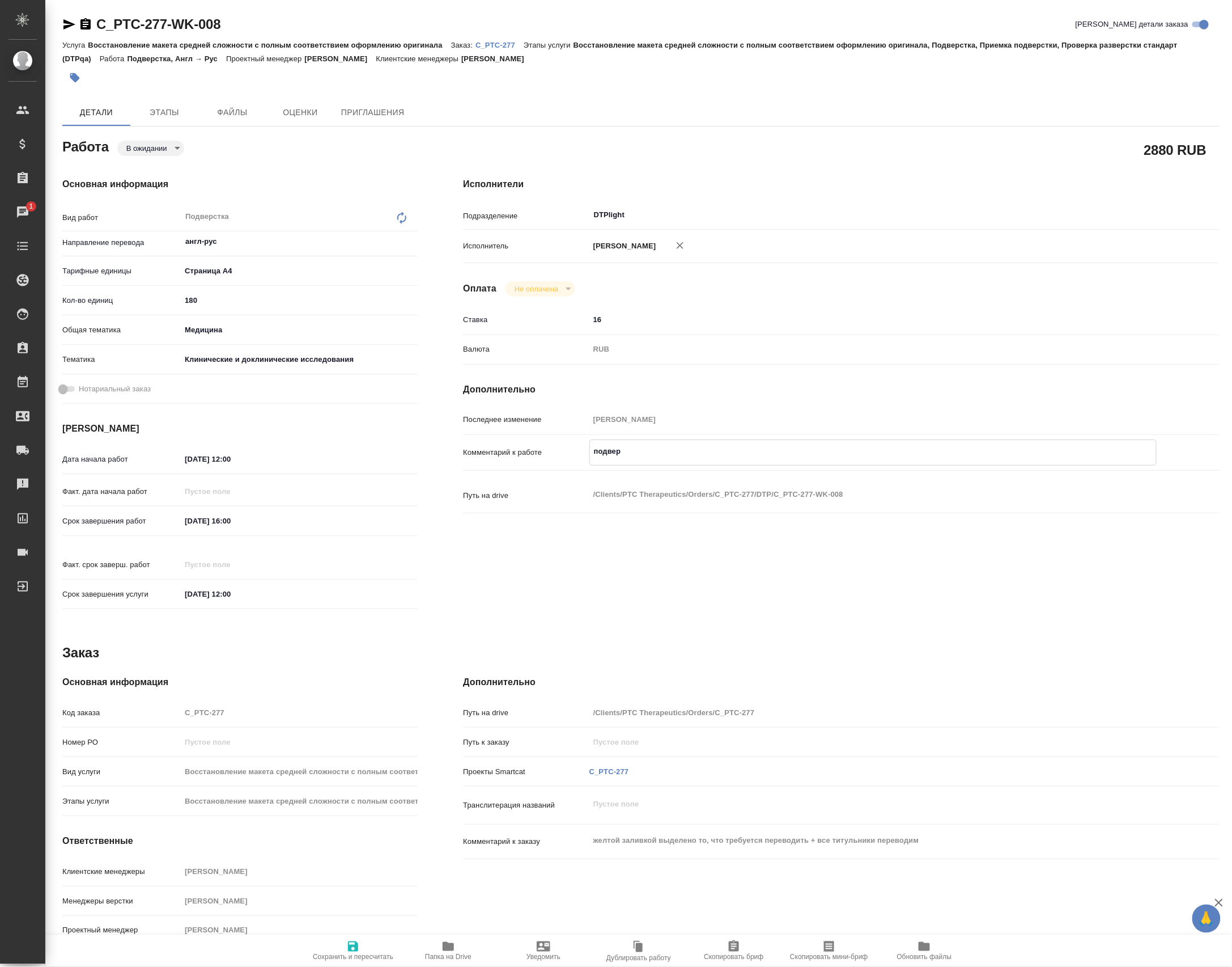
type textarea "x"
type textarea "подверс"
type textarea "x"
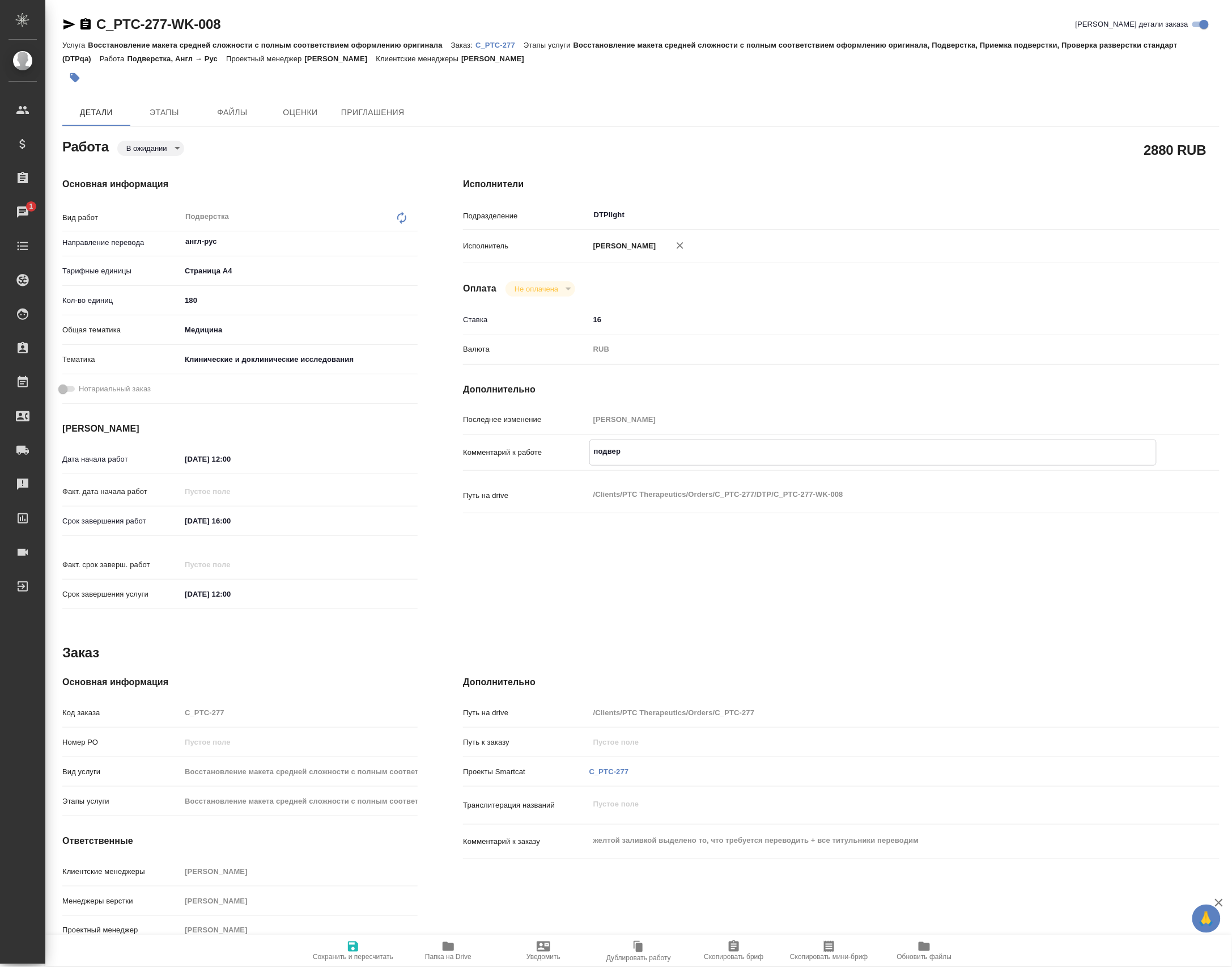
type textarea "x"
type textarea "подверст"
type textarea "x"
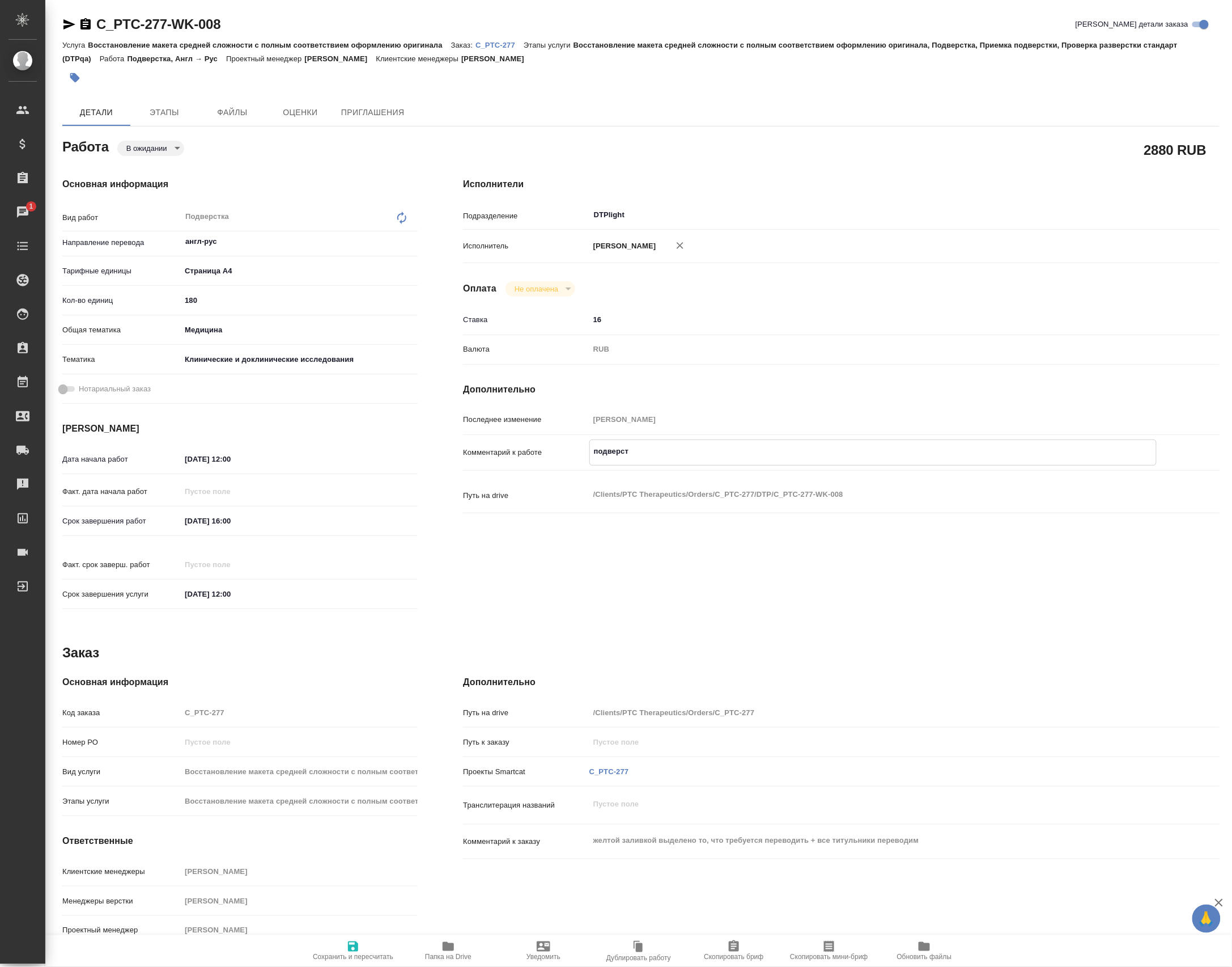
type textarea "x"
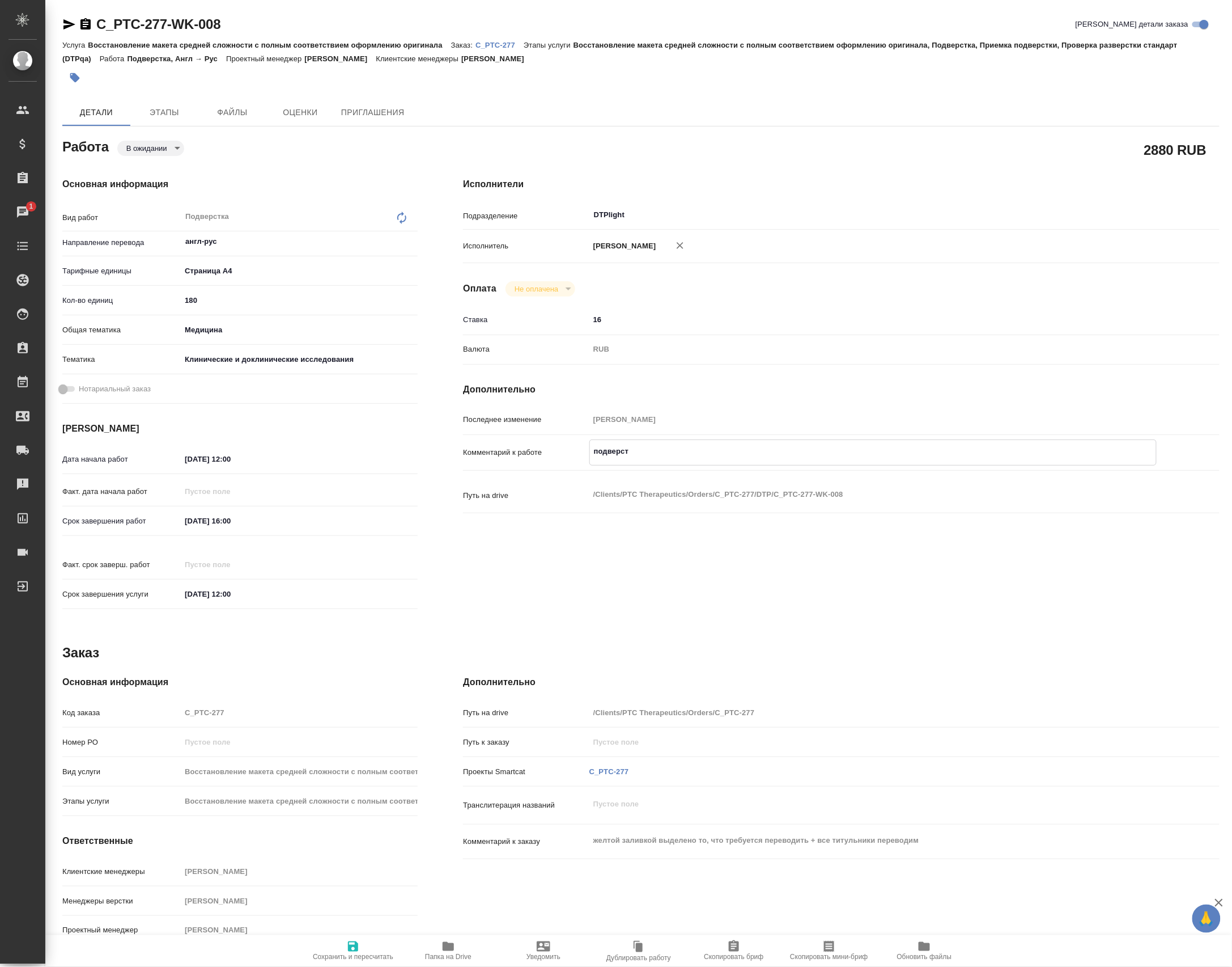
type textarea "подверста"
type textarea "x"
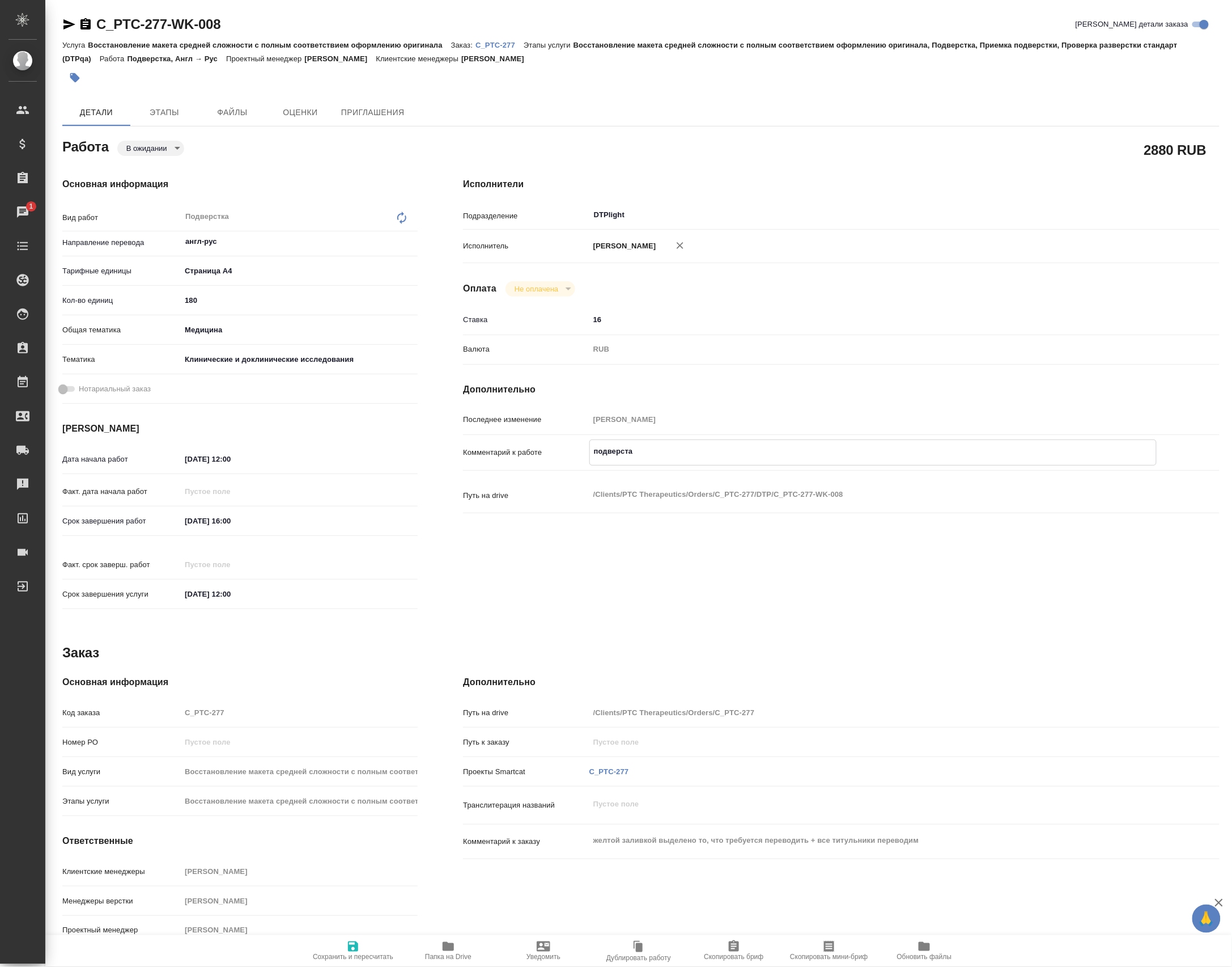
type textarea "x"
type textarea "подверстат"
type textarea "x"
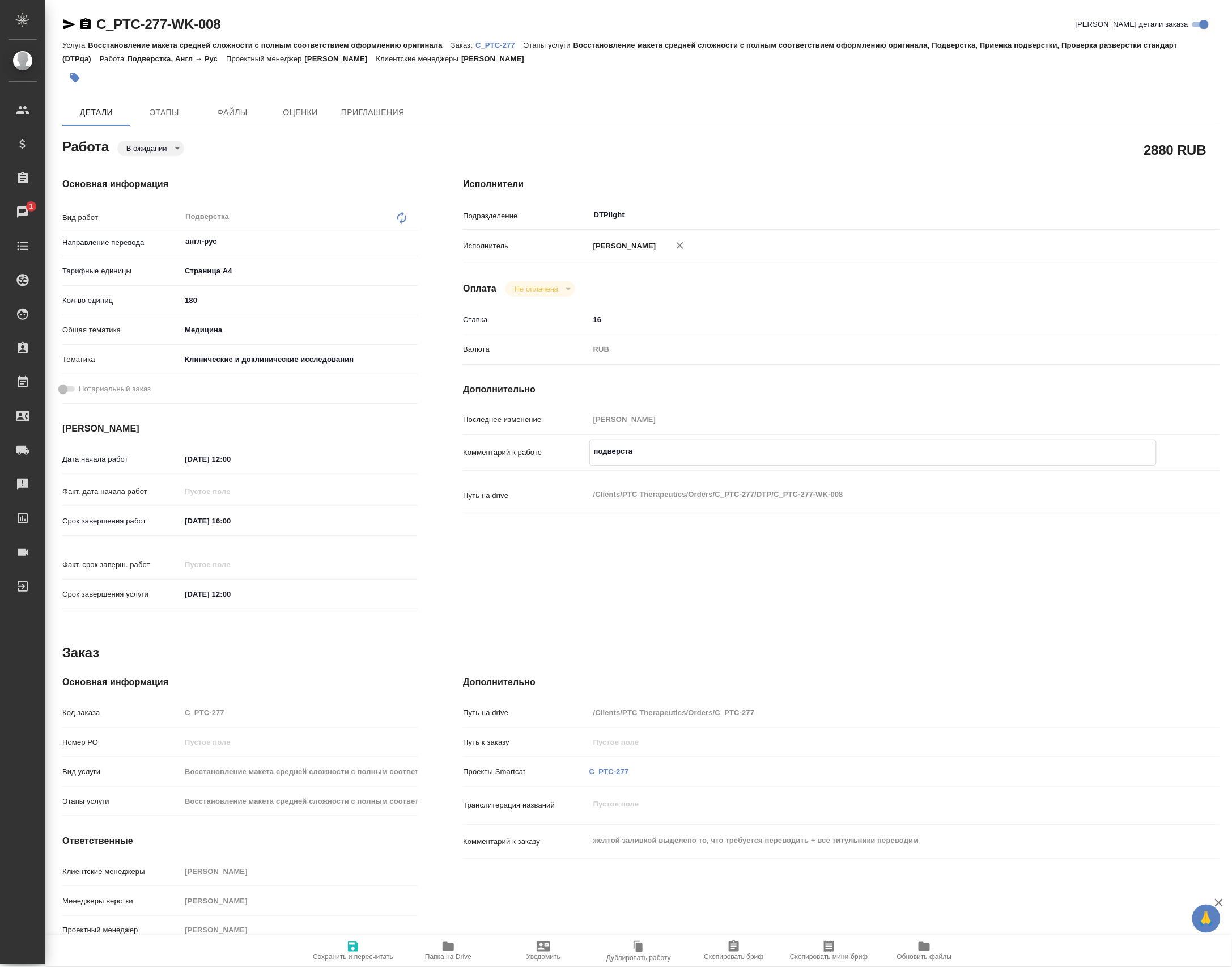
type textarea "x"
type textarea "подверстать"
type textarea "x"
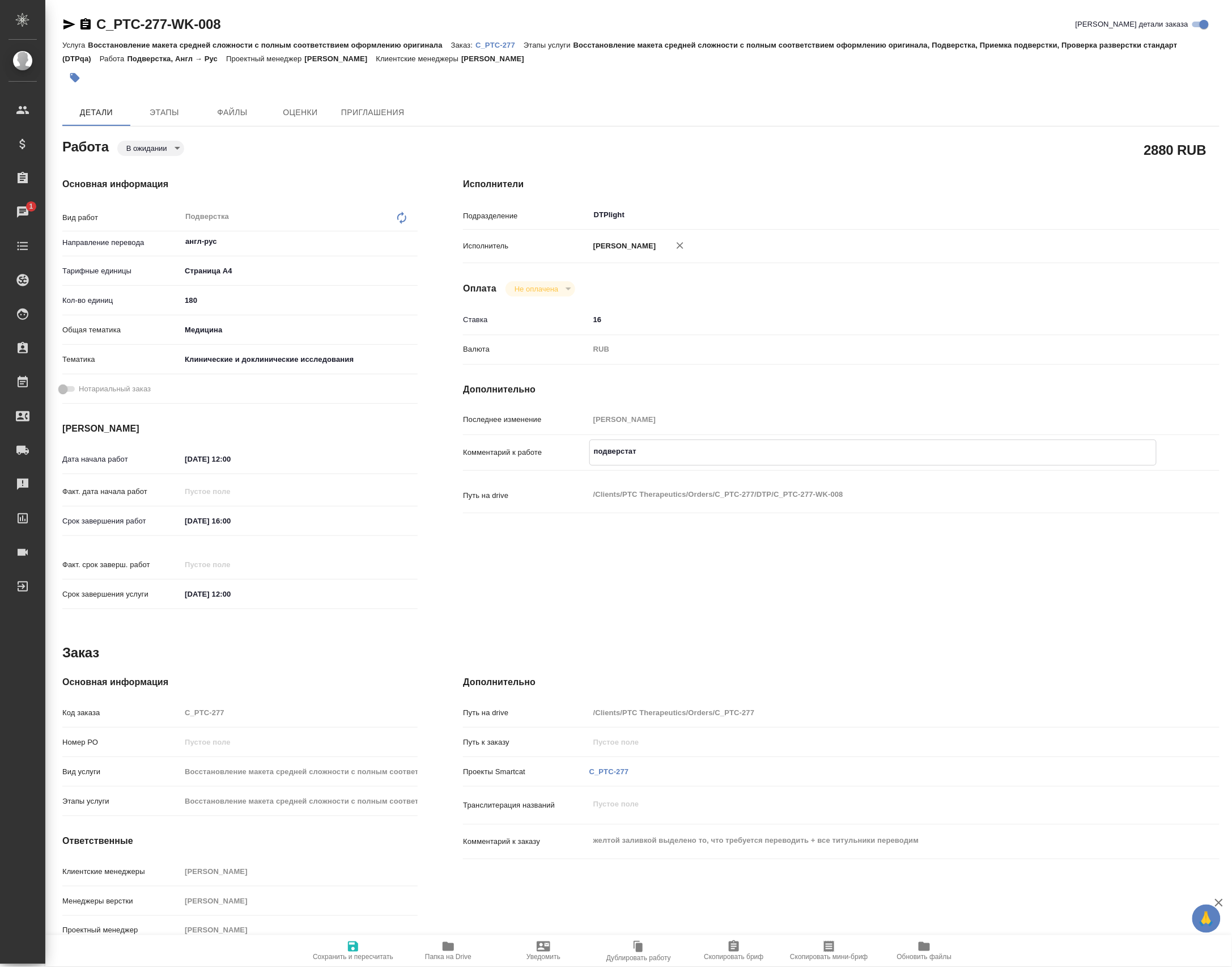
type textarea "x"
type textarea "подверстать,"
type textarea "x"
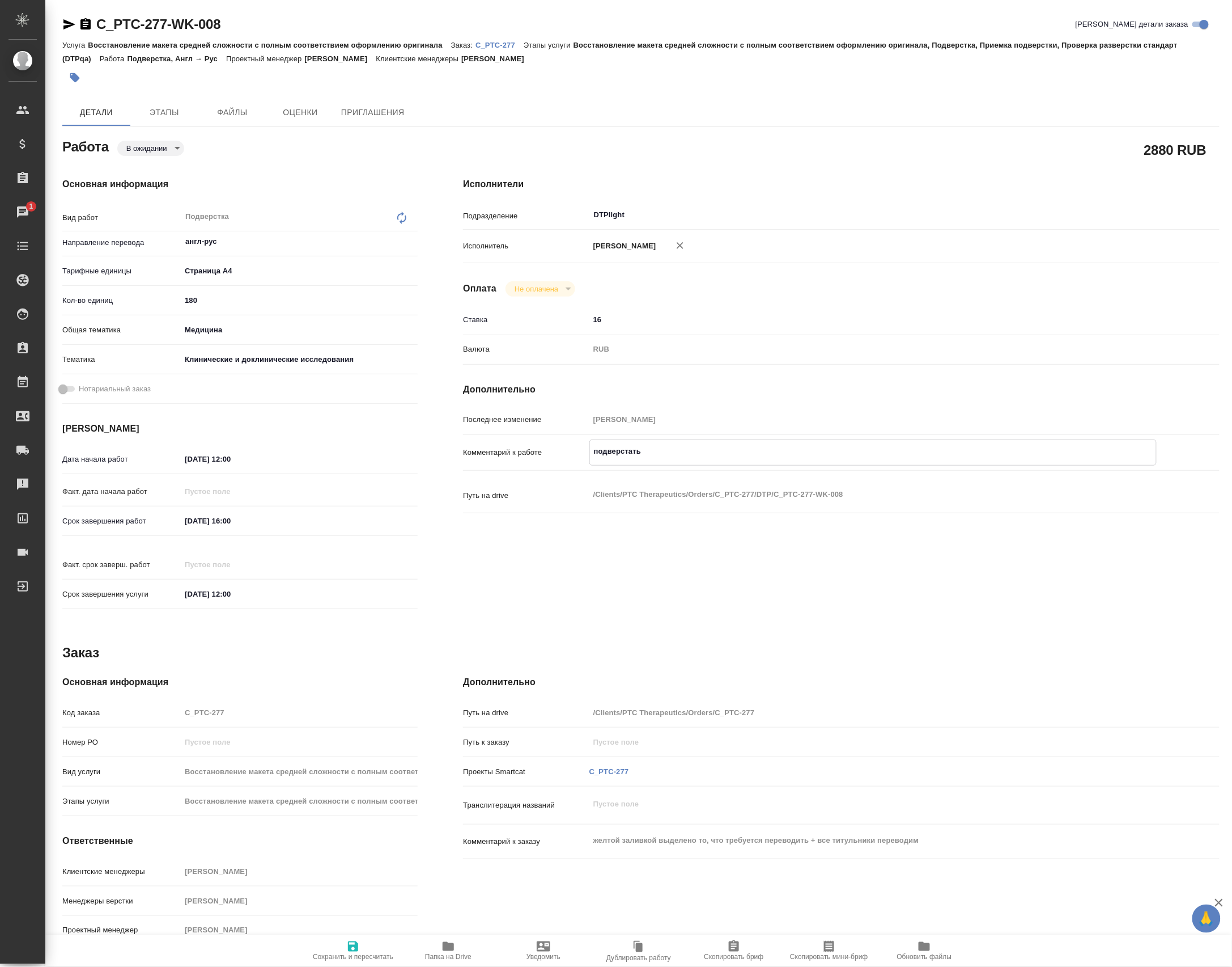
type textarea "x"
type textarea "подверстать,"
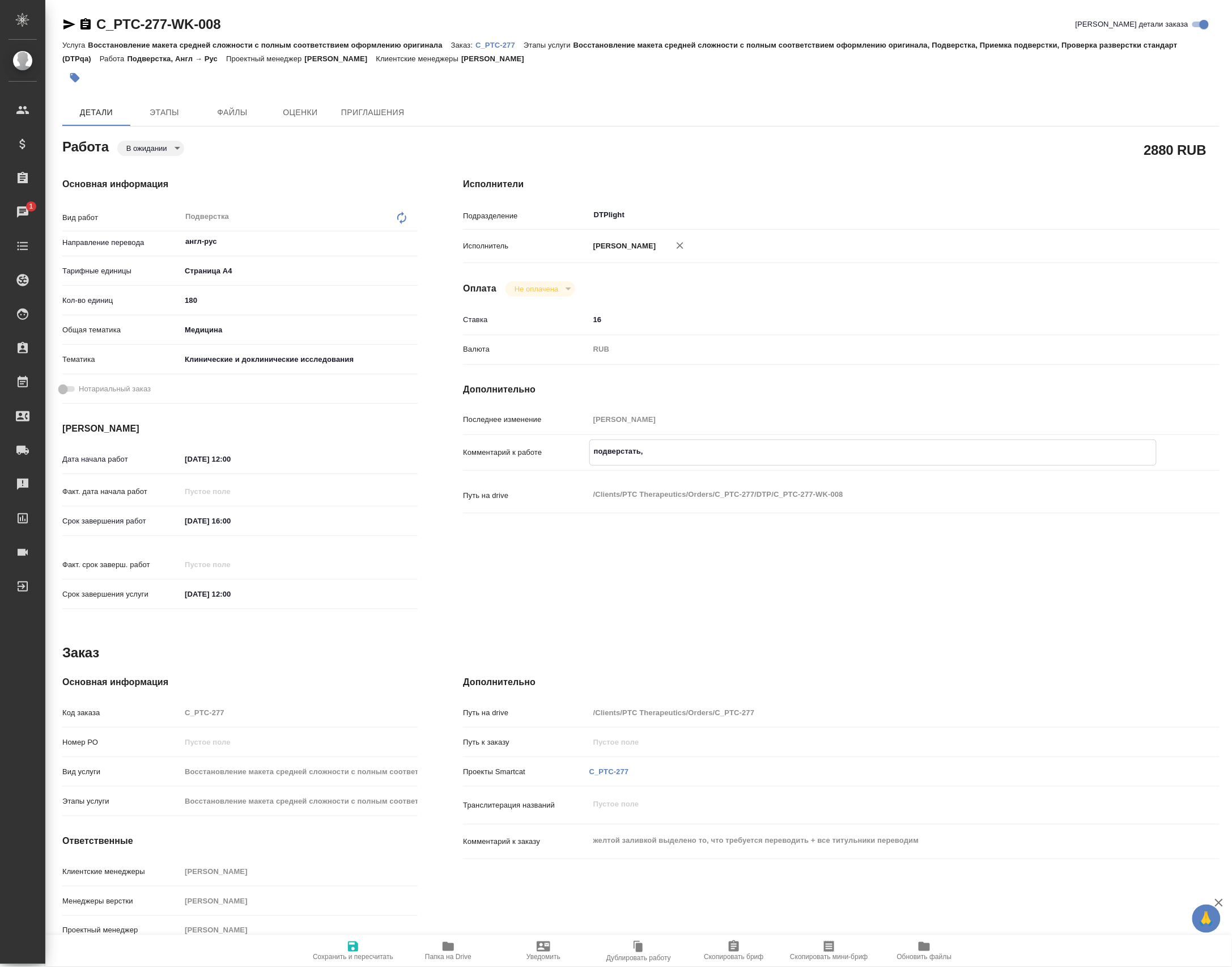
type textarea "x"
type textarea "подверстать, в"
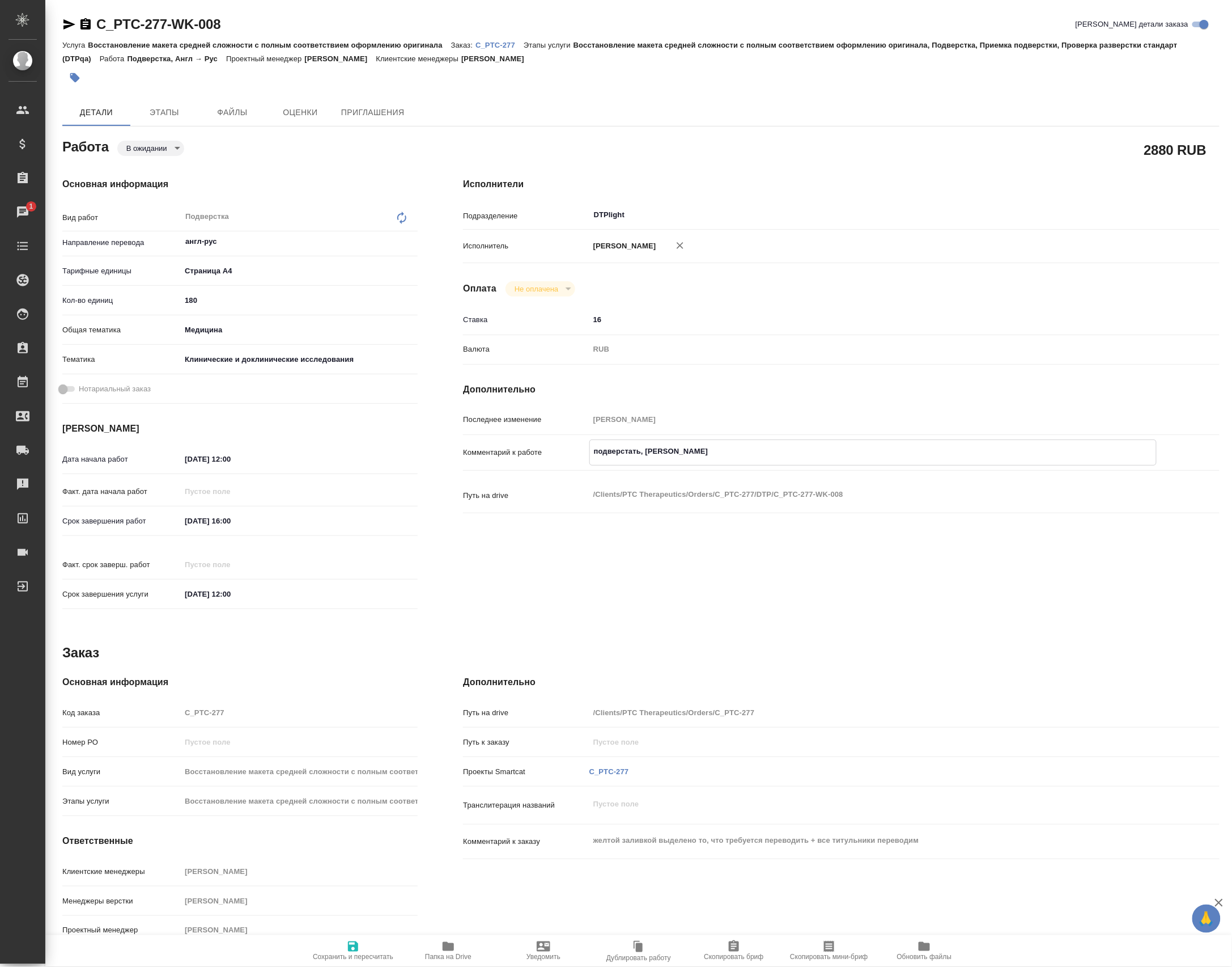
type textarea "x"
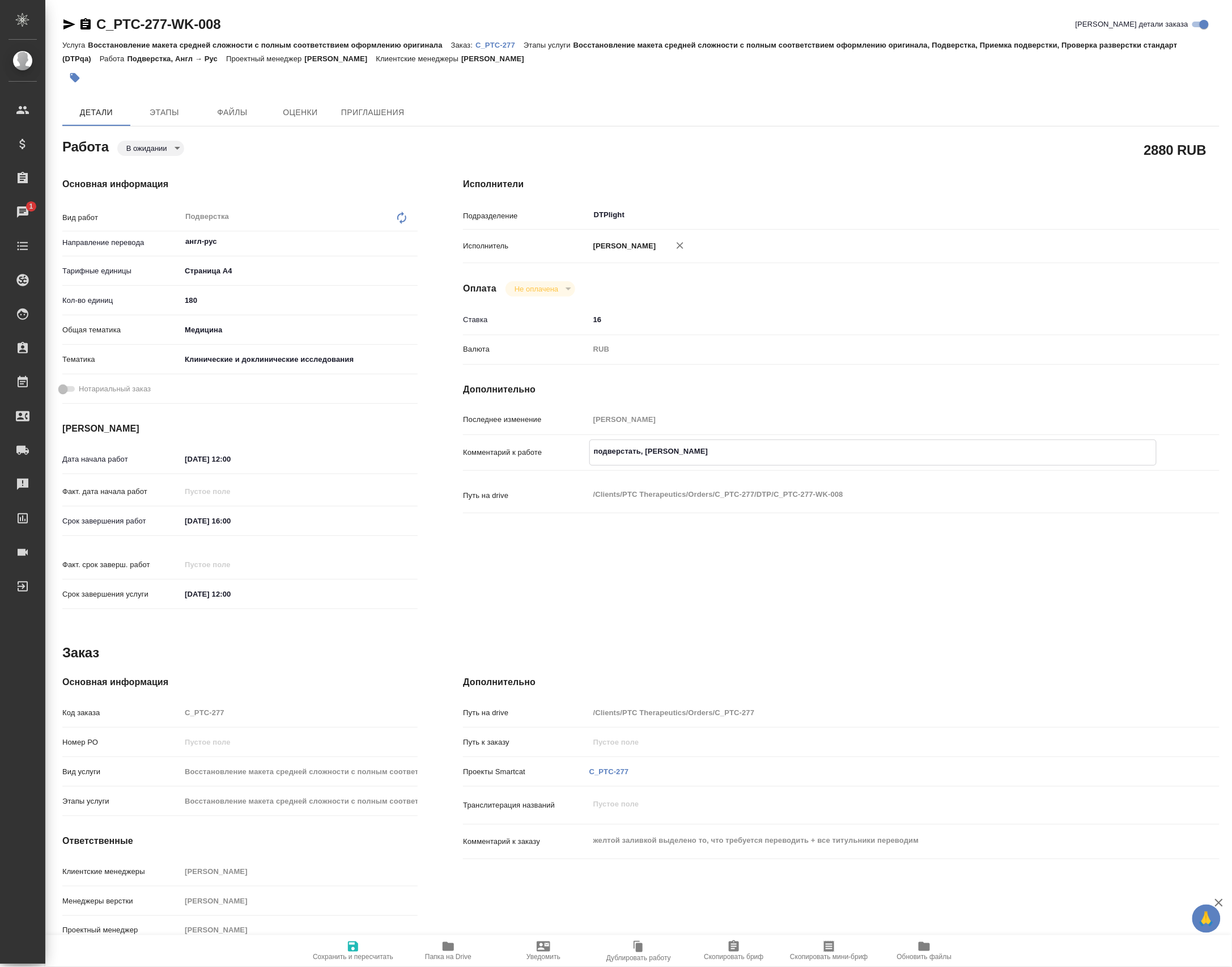
type textarea "x"
type textarea "подверстать, вы"
type textarea "x"
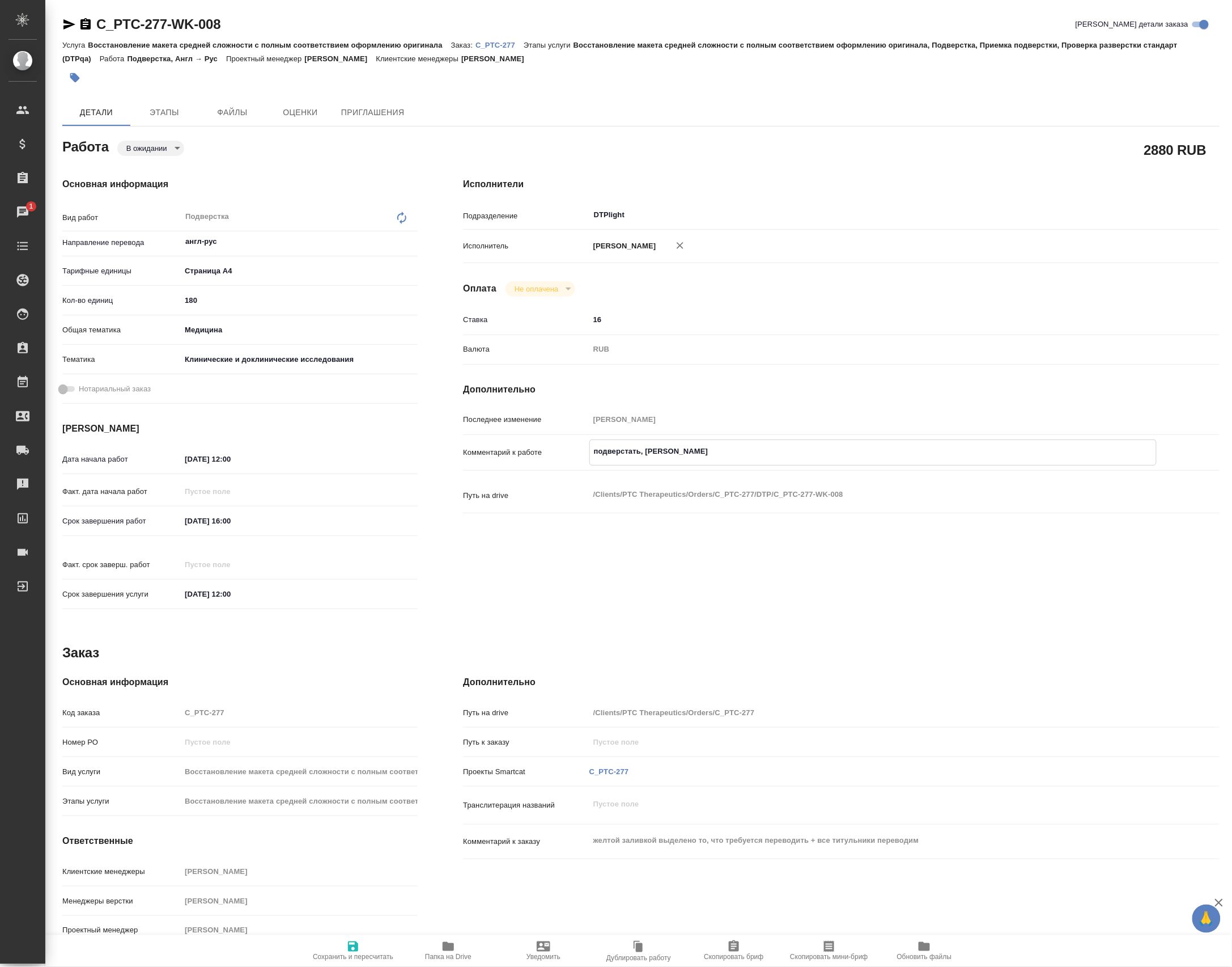
type textarea "x"
type textarea "подверстать, выл"
type textarea "x"
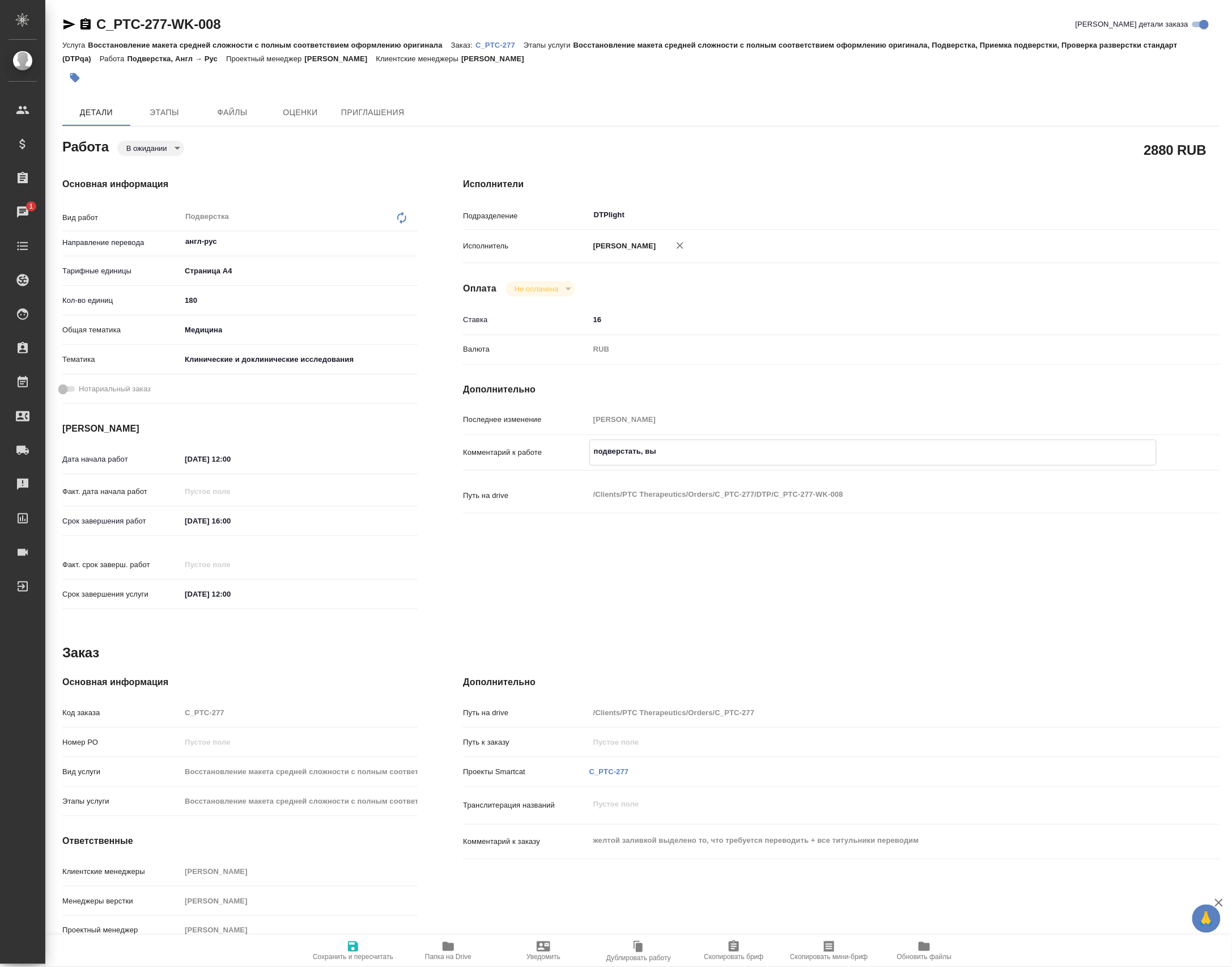
type textarea "x"
type textarea "подверстать, выло"
type textarea "x"
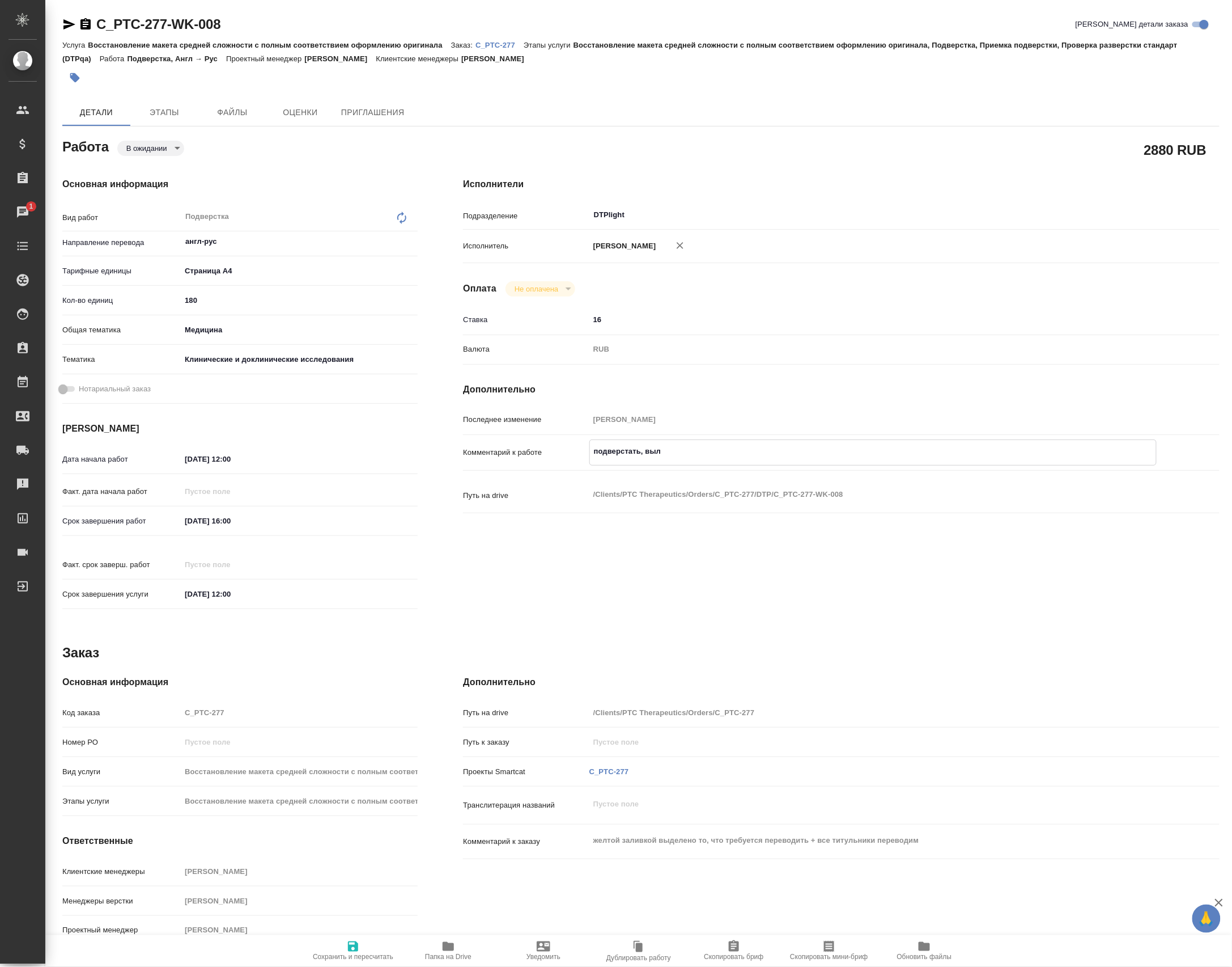
type textarea "x"
type textarea "подверстать, вылож"
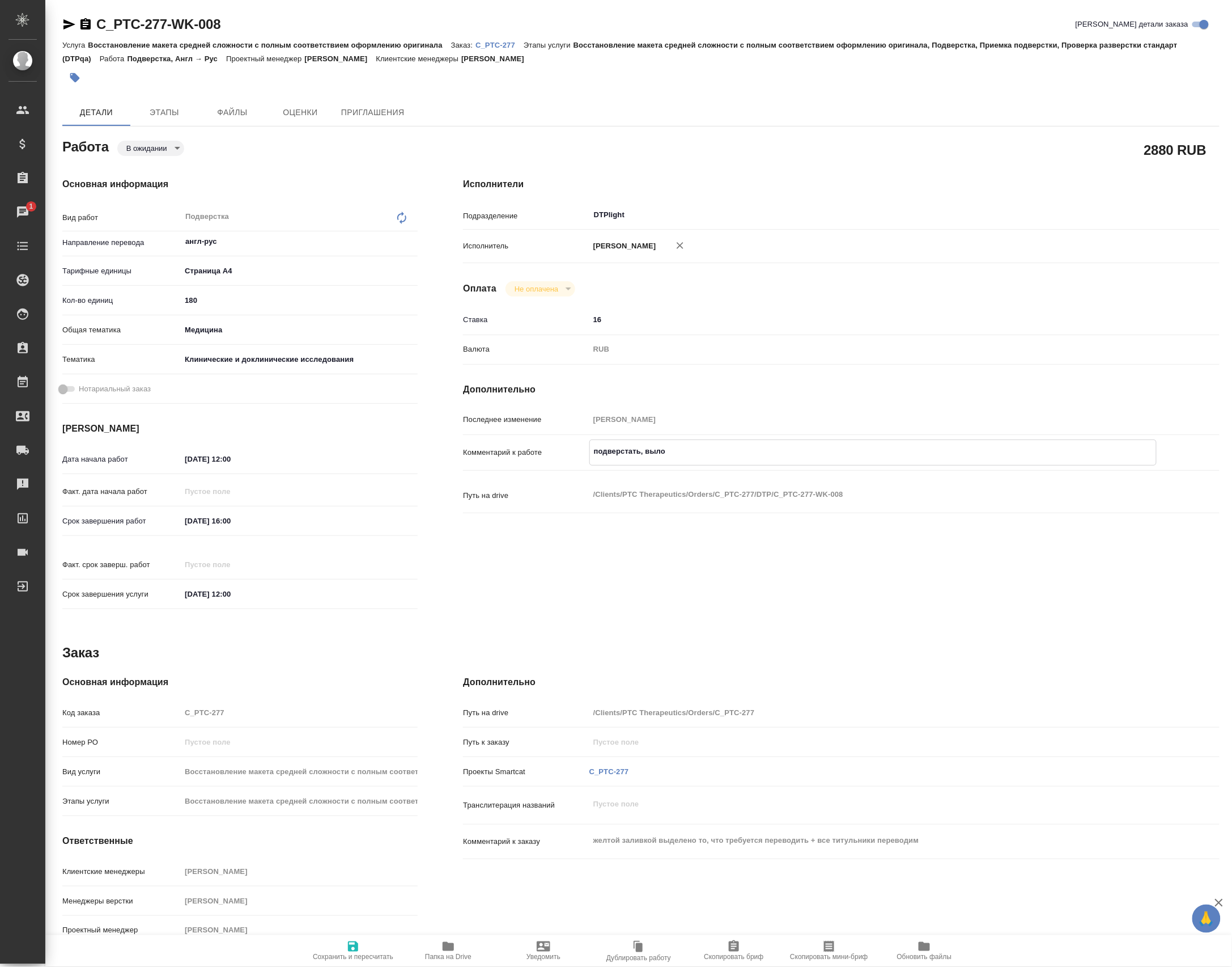
type textarea "x"
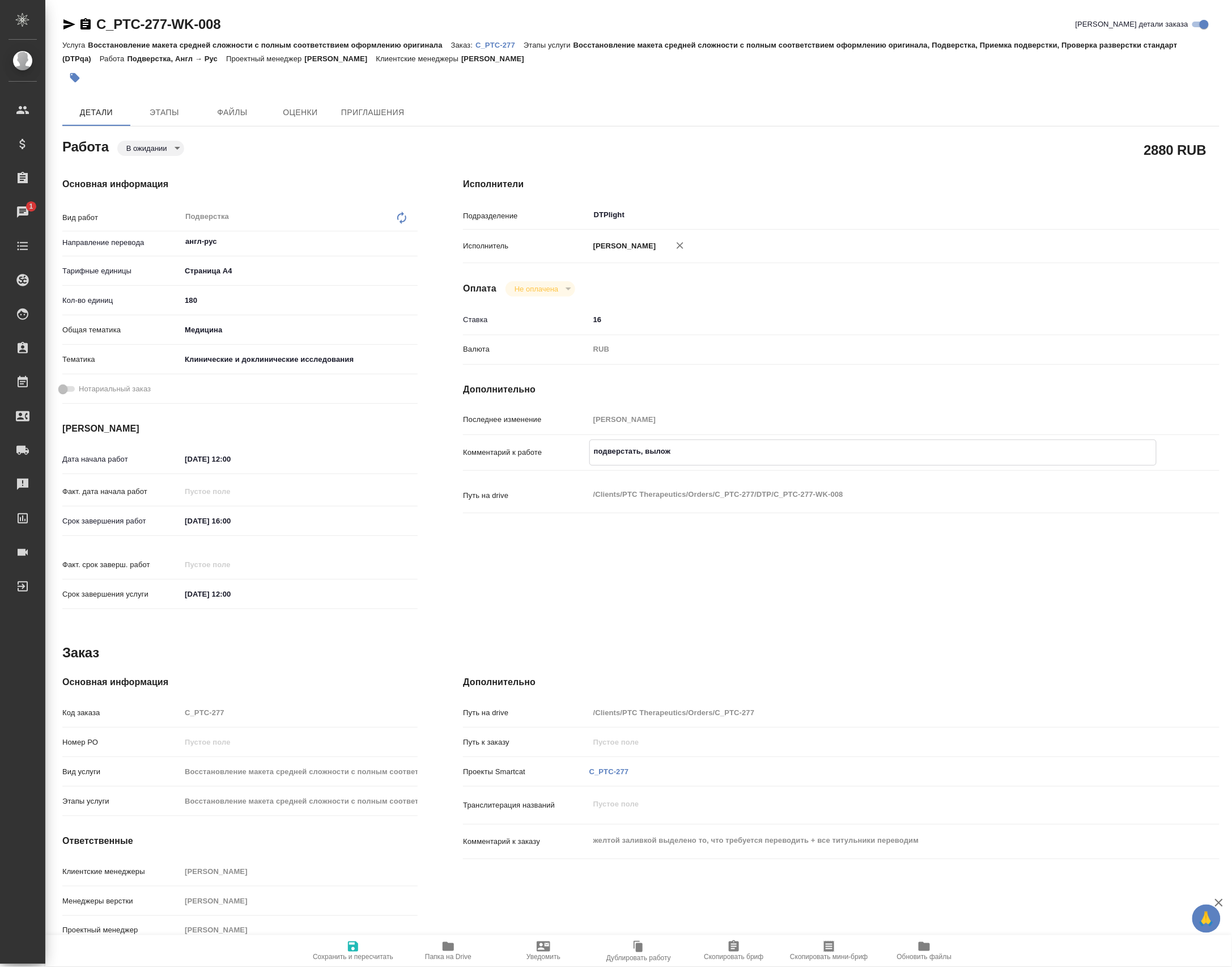
type textarea "подверстать, выложи"
type textarea "x"
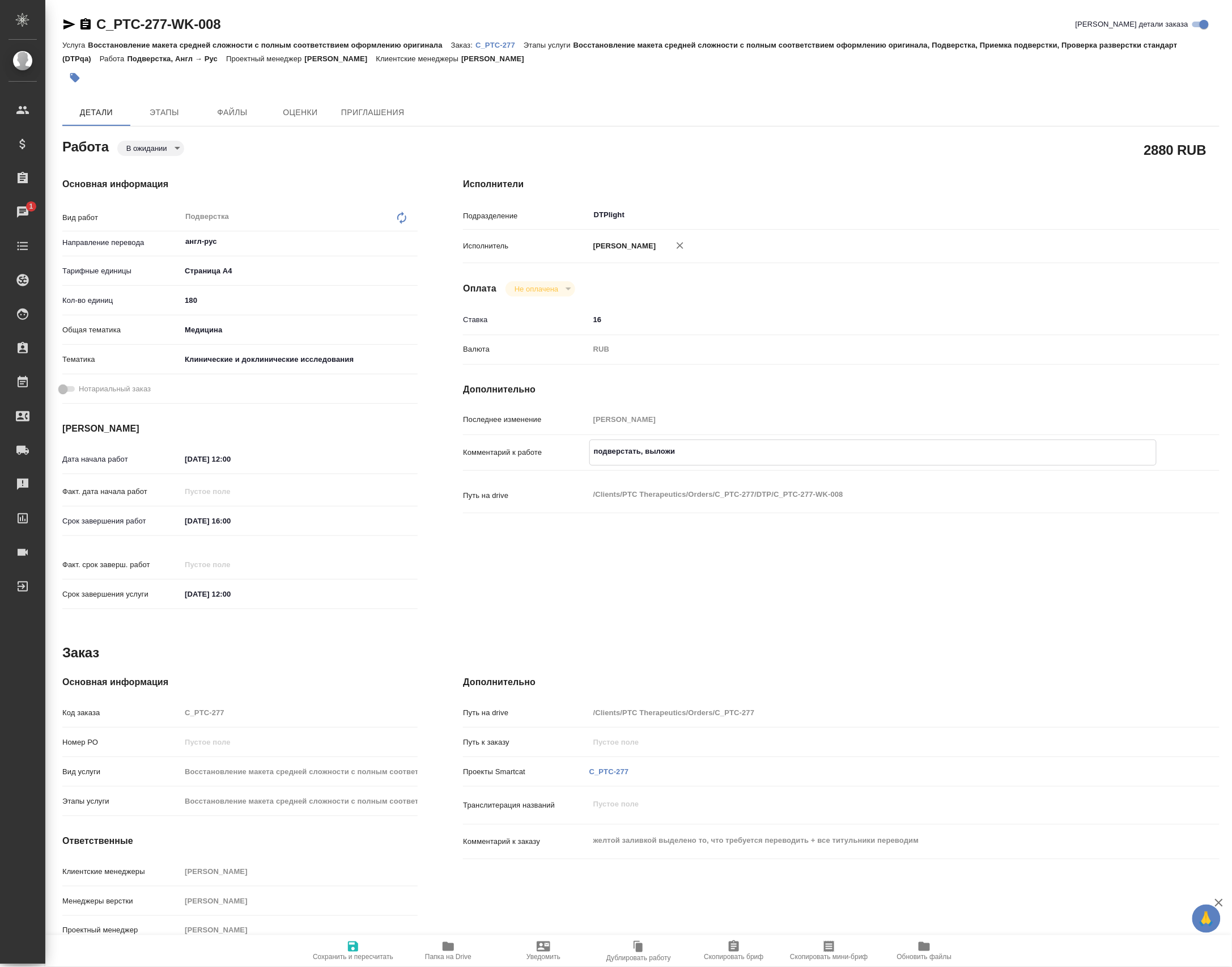
type textarea "x"
type textarea "подверстать, выложит"
type textarea "x"
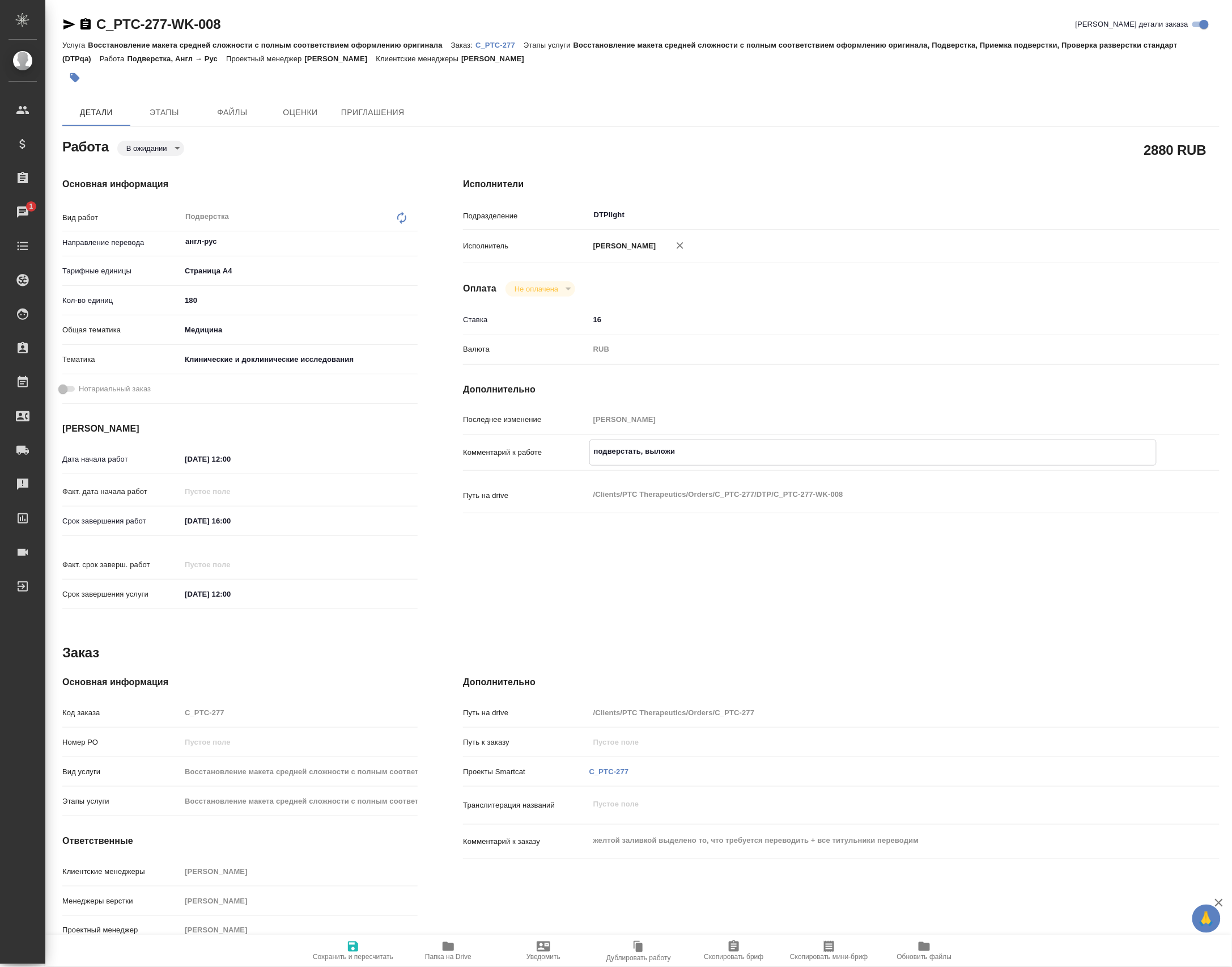
type textarea "x"
type textarea "подверстать, выложить"
type textarea "x"
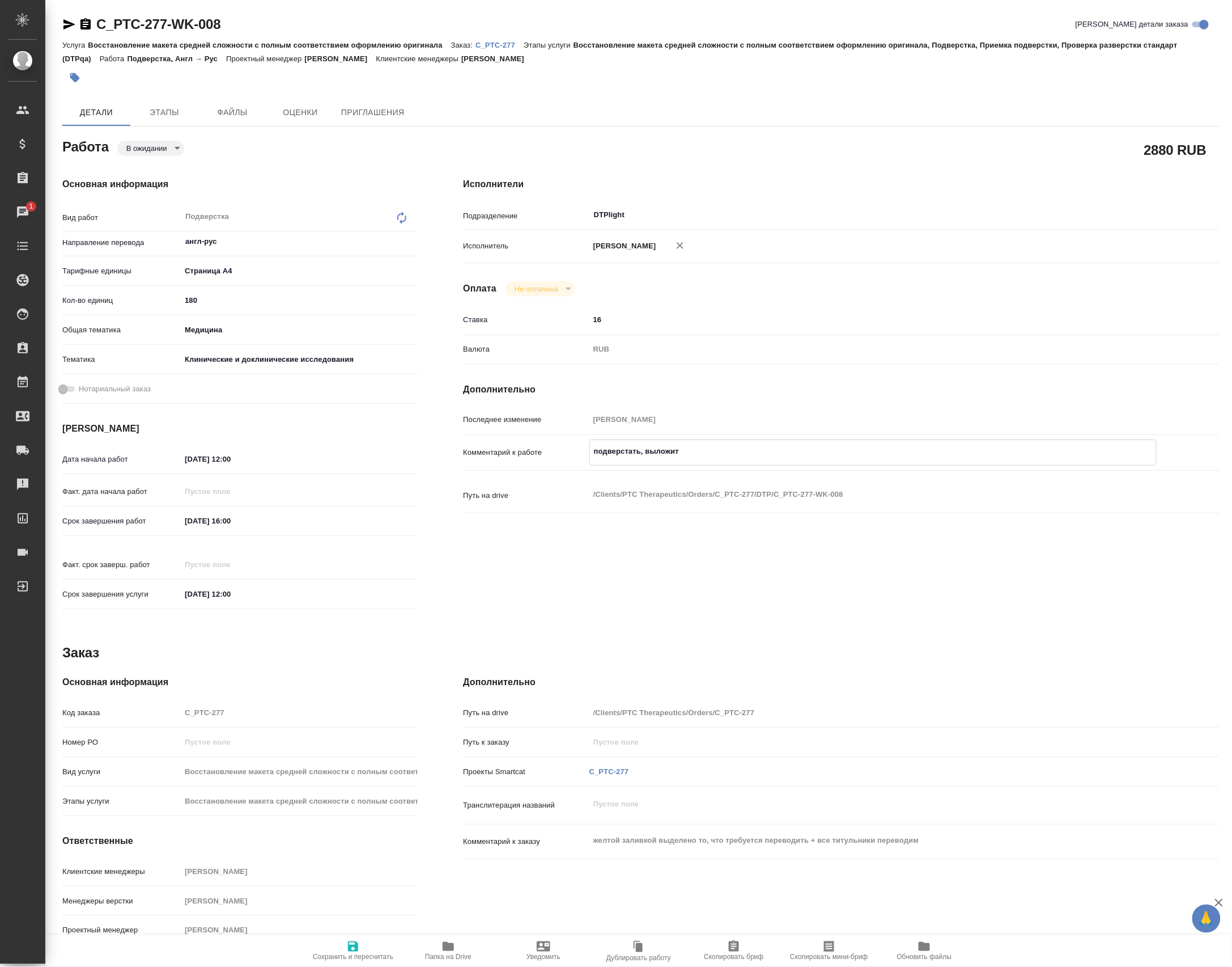
type textarea "x"
type textarea "подверстать, выложить"
type textarea "x"
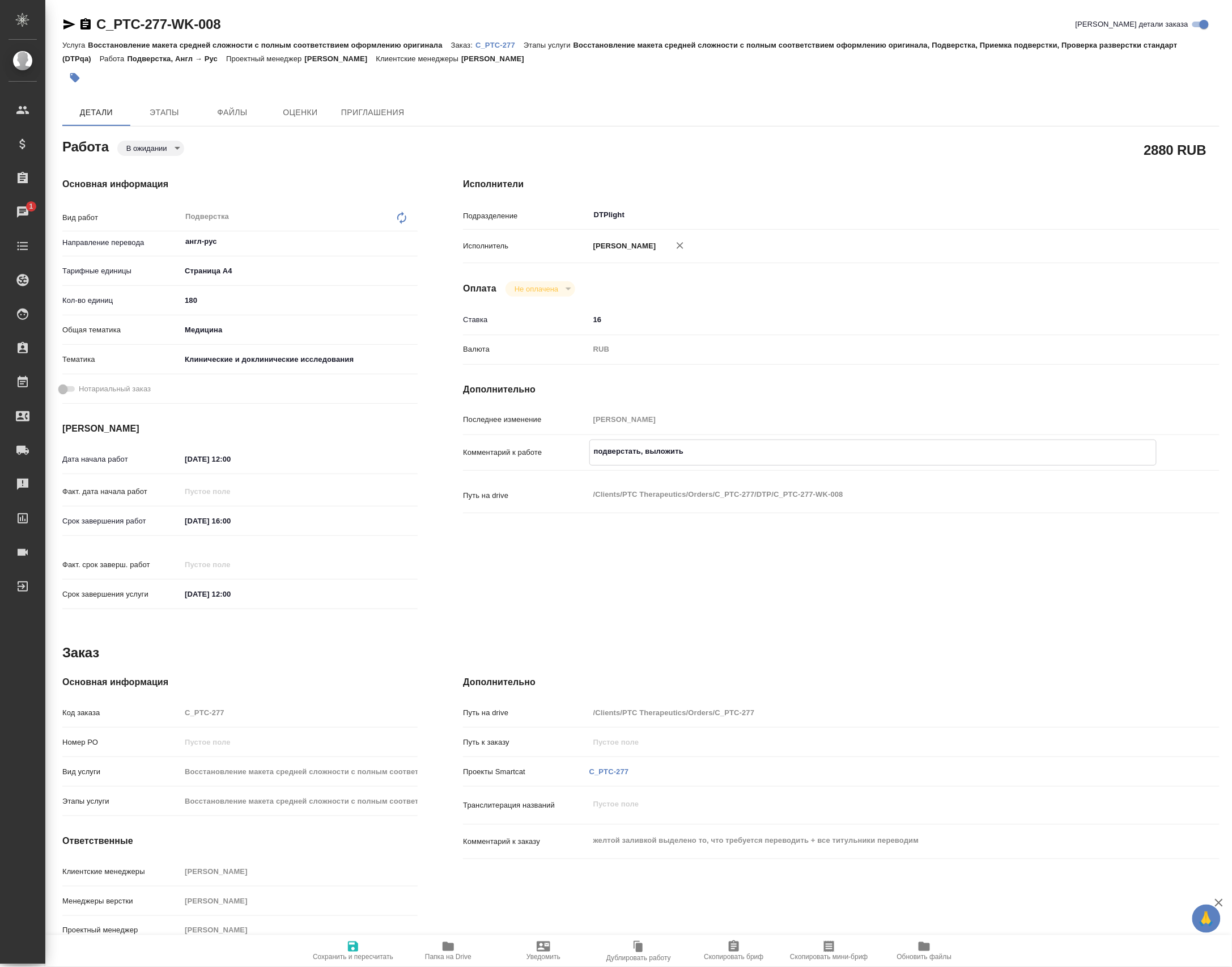
type textarea "x"
type textarea "подверстать, выложить п"
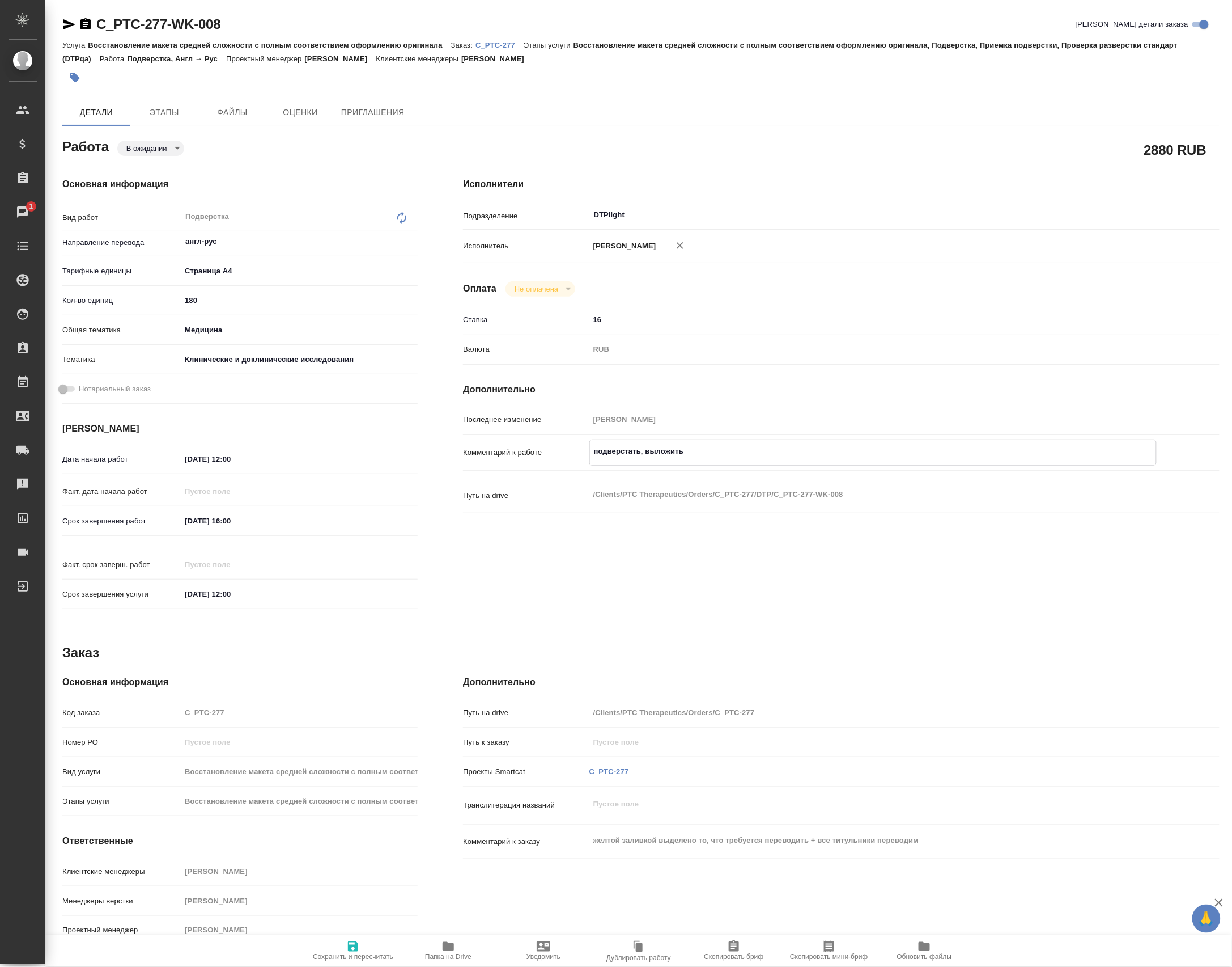
type textarea "x"
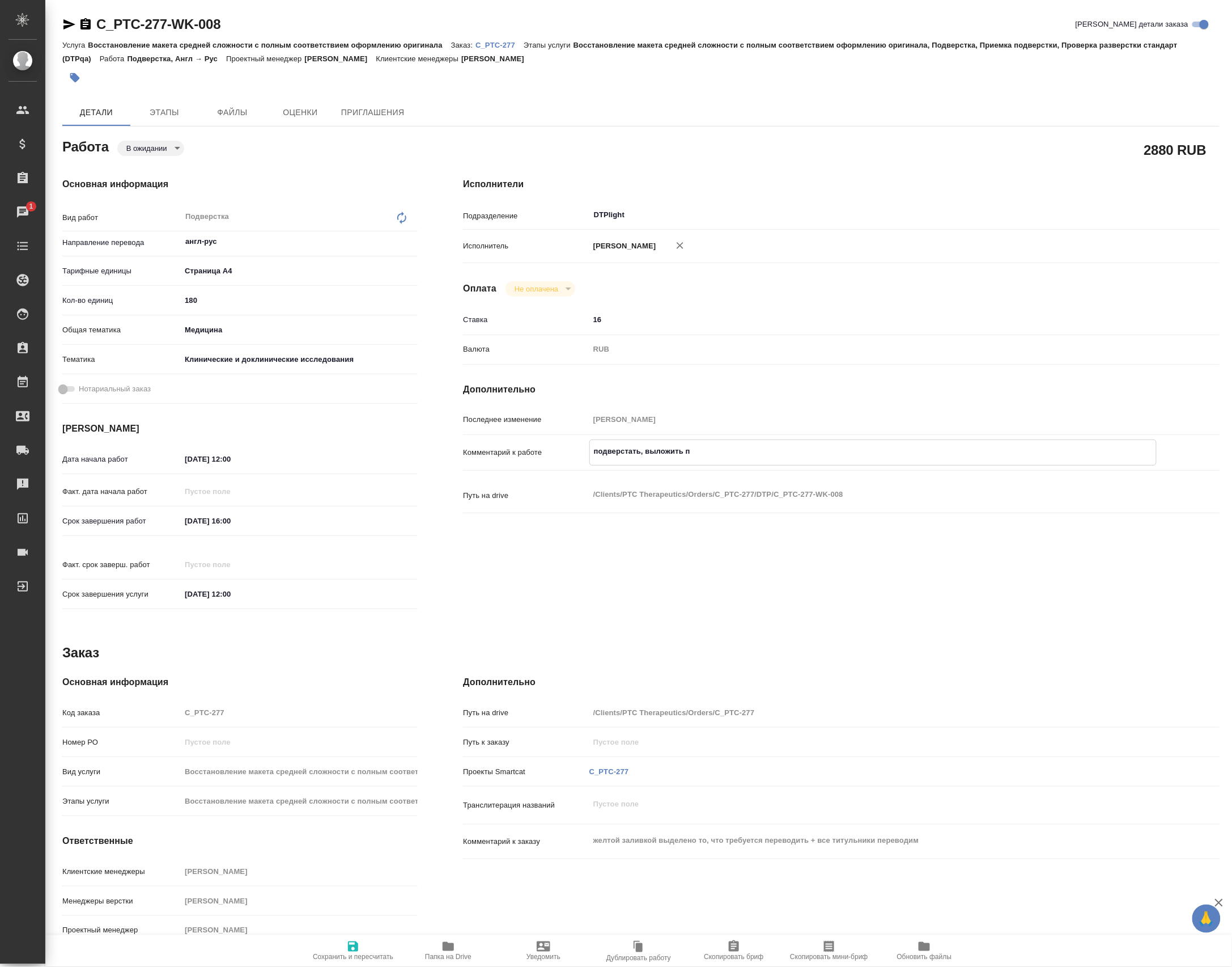
type textarea "подверстать, выложить по"
type textarea "x"
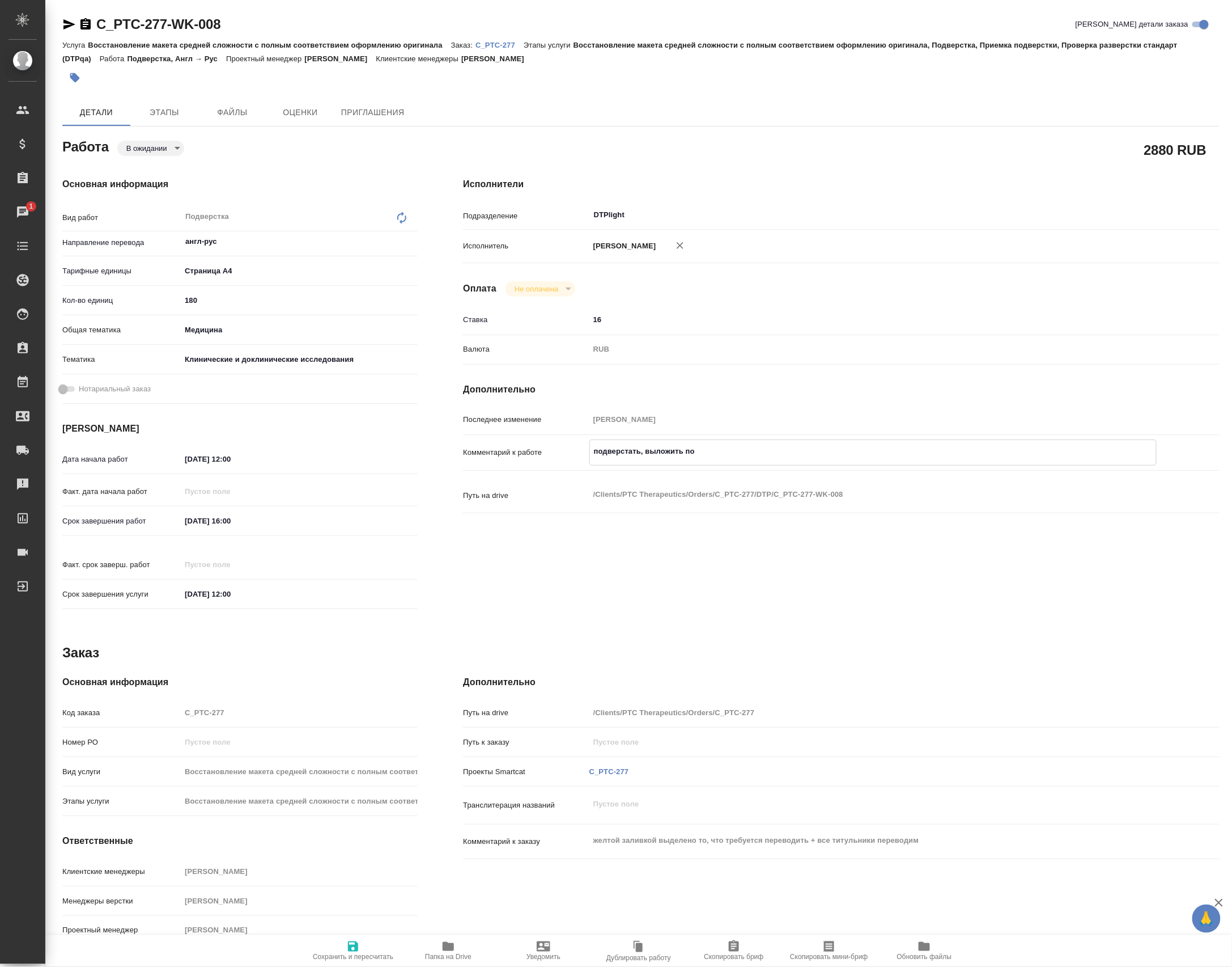
type textarea "x"
type textarea "подверстать, выложить по"
type textarea "x"
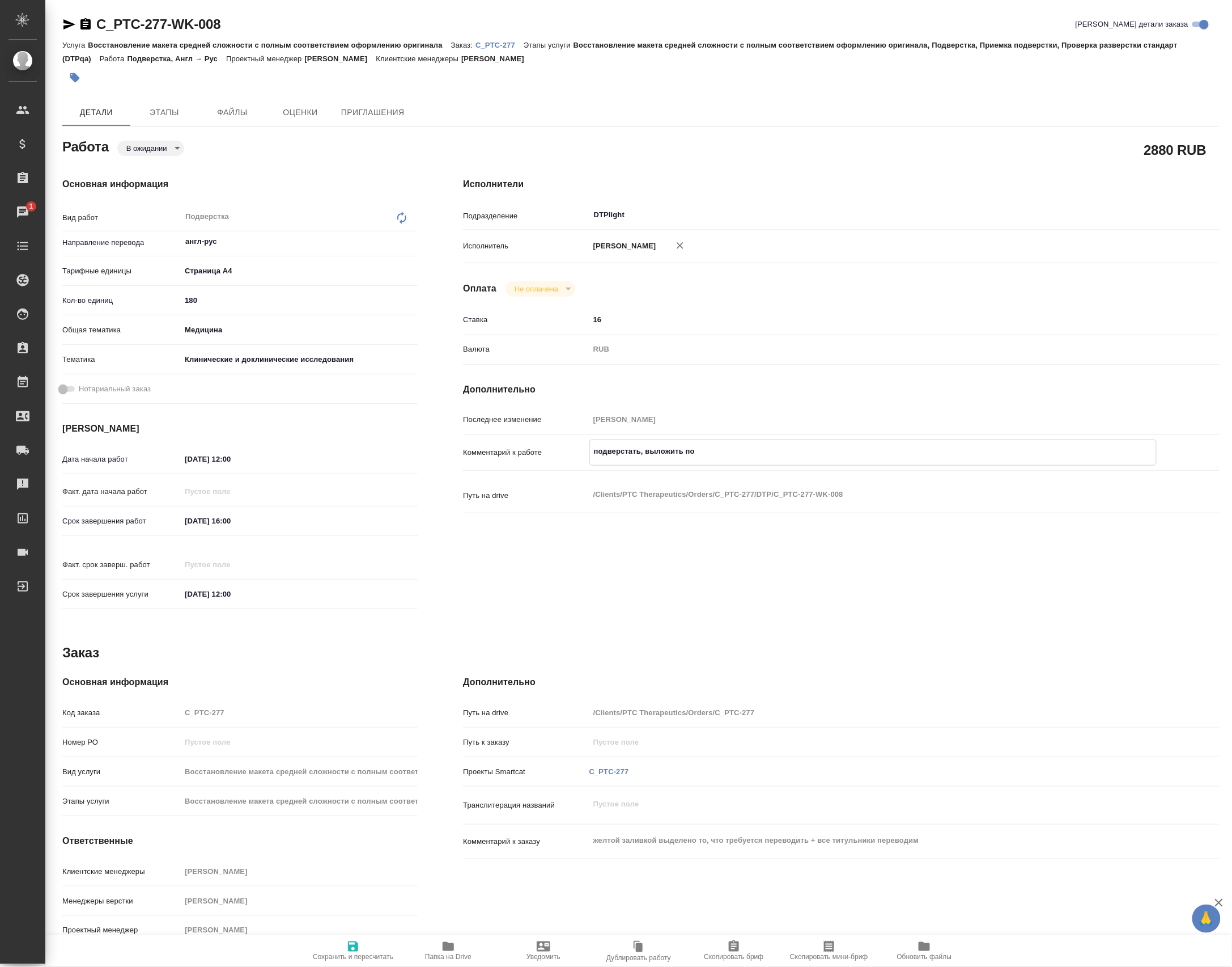
type textarea "x"
type textarea "подверстать, выложить по п"
type textarea "x"
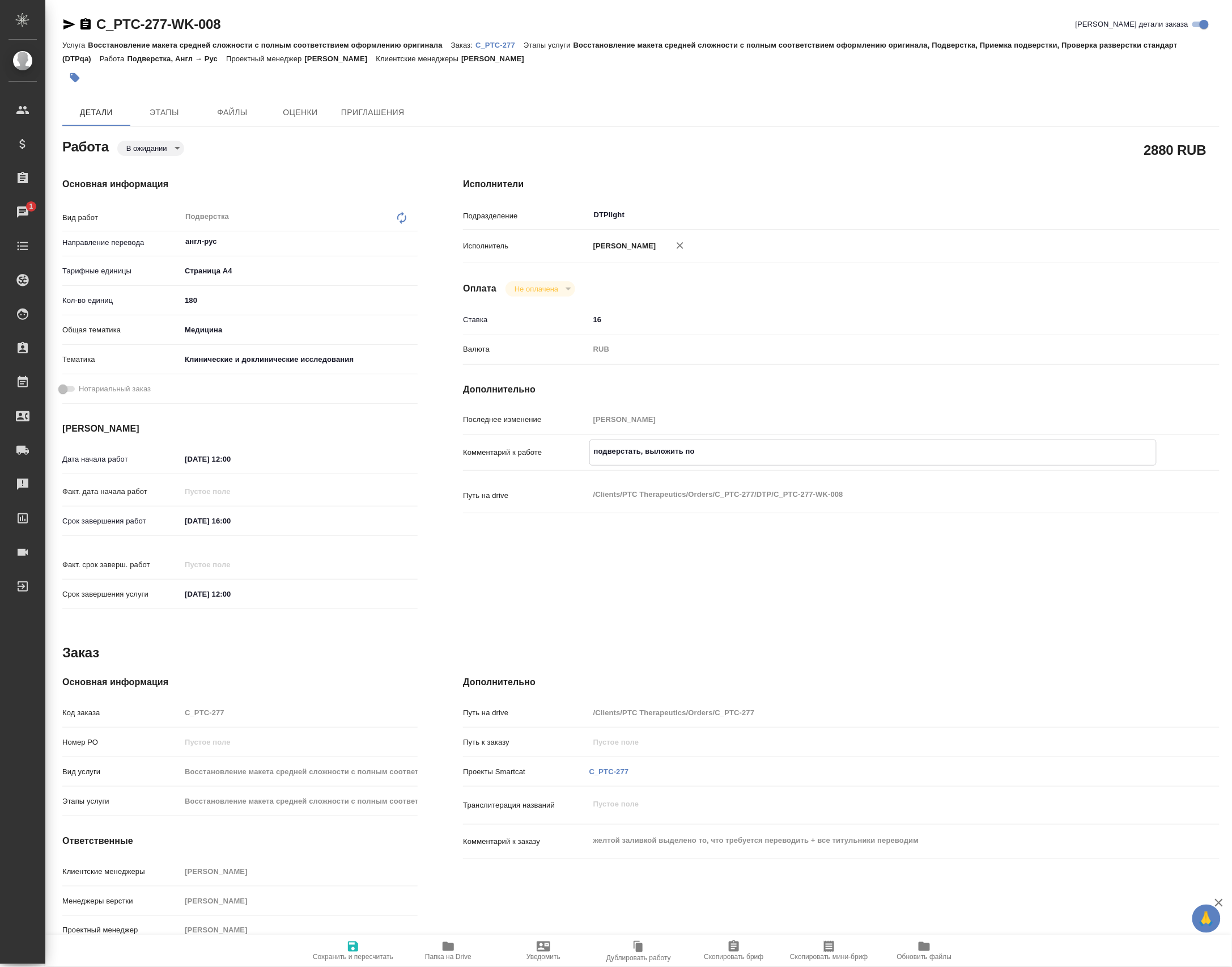
type textarea "x"
type textarea "подверстать, выложить по па"
type textarea "x"
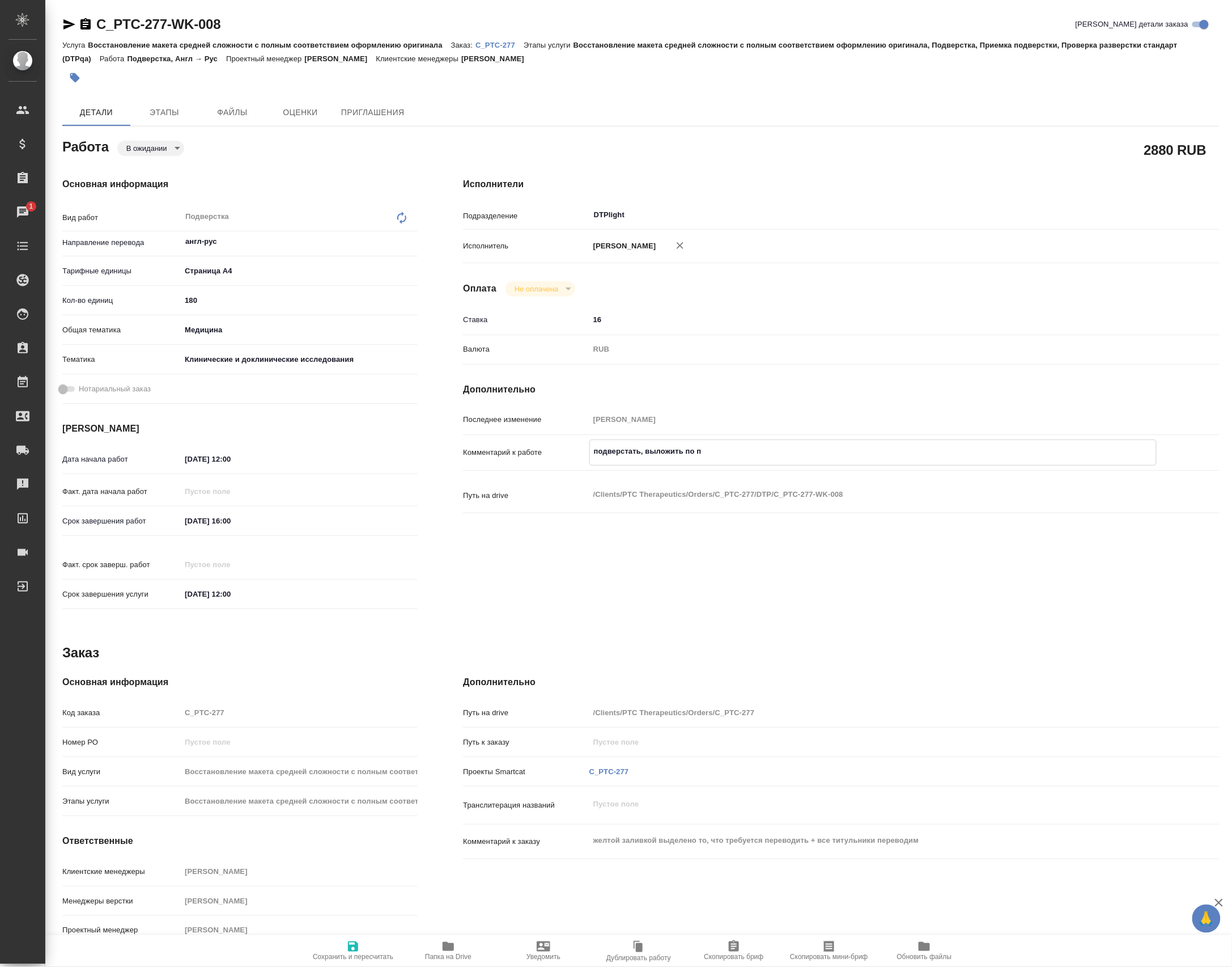
type textarea "x"
type textarea "подверстать, выложить по пап"
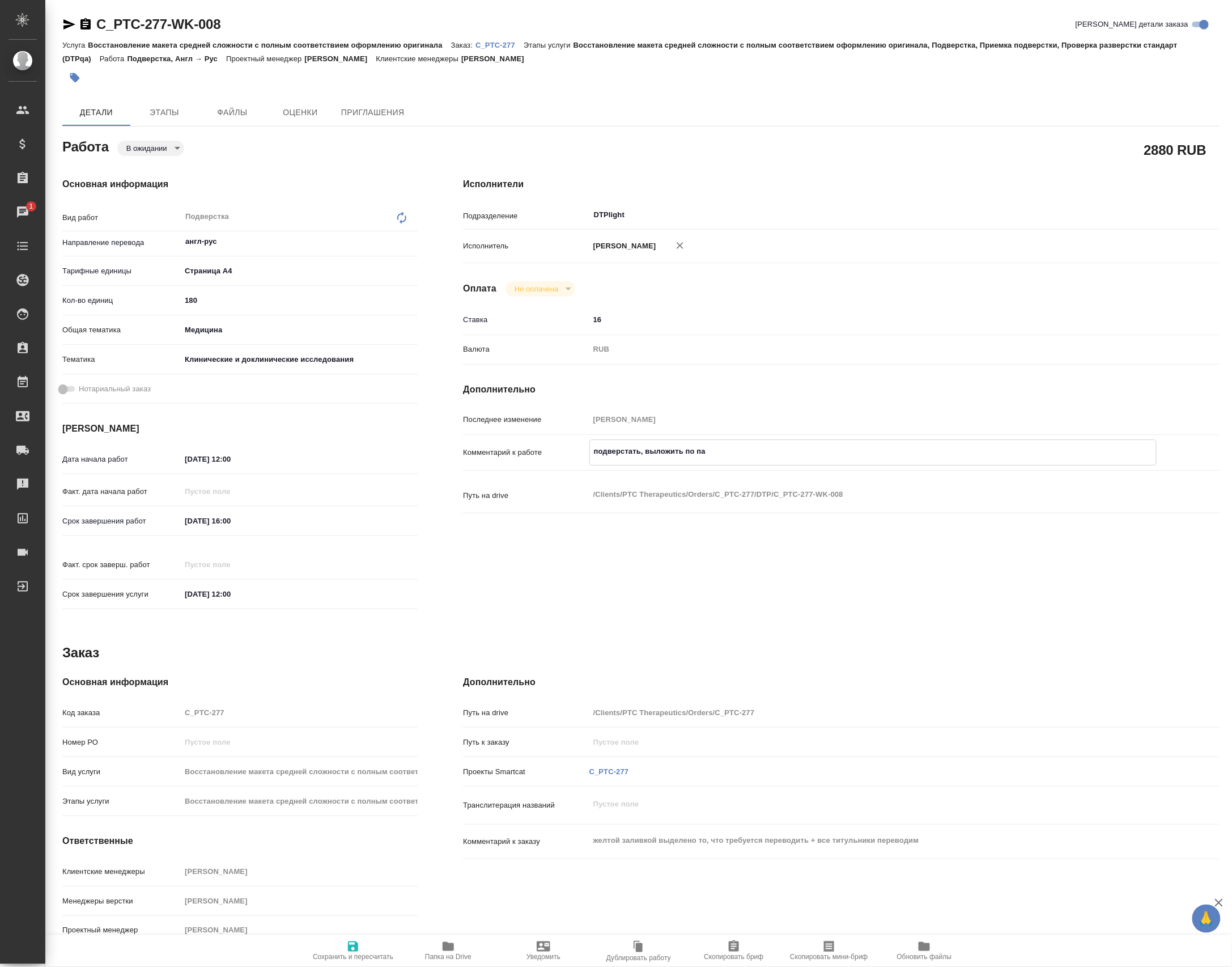
type textarea "x"
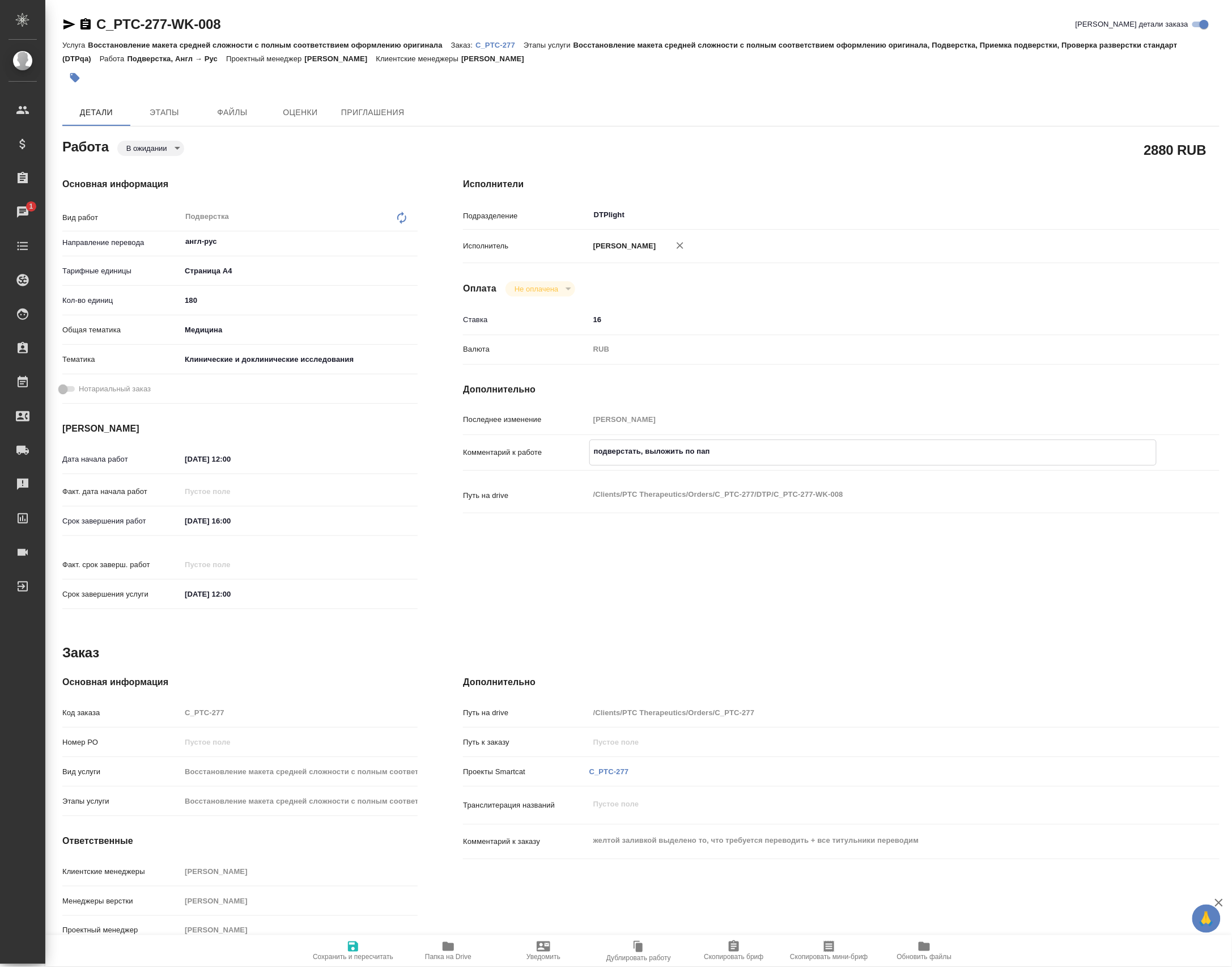
type textarea "подверстать, выложить по папк"
type textarea "x"
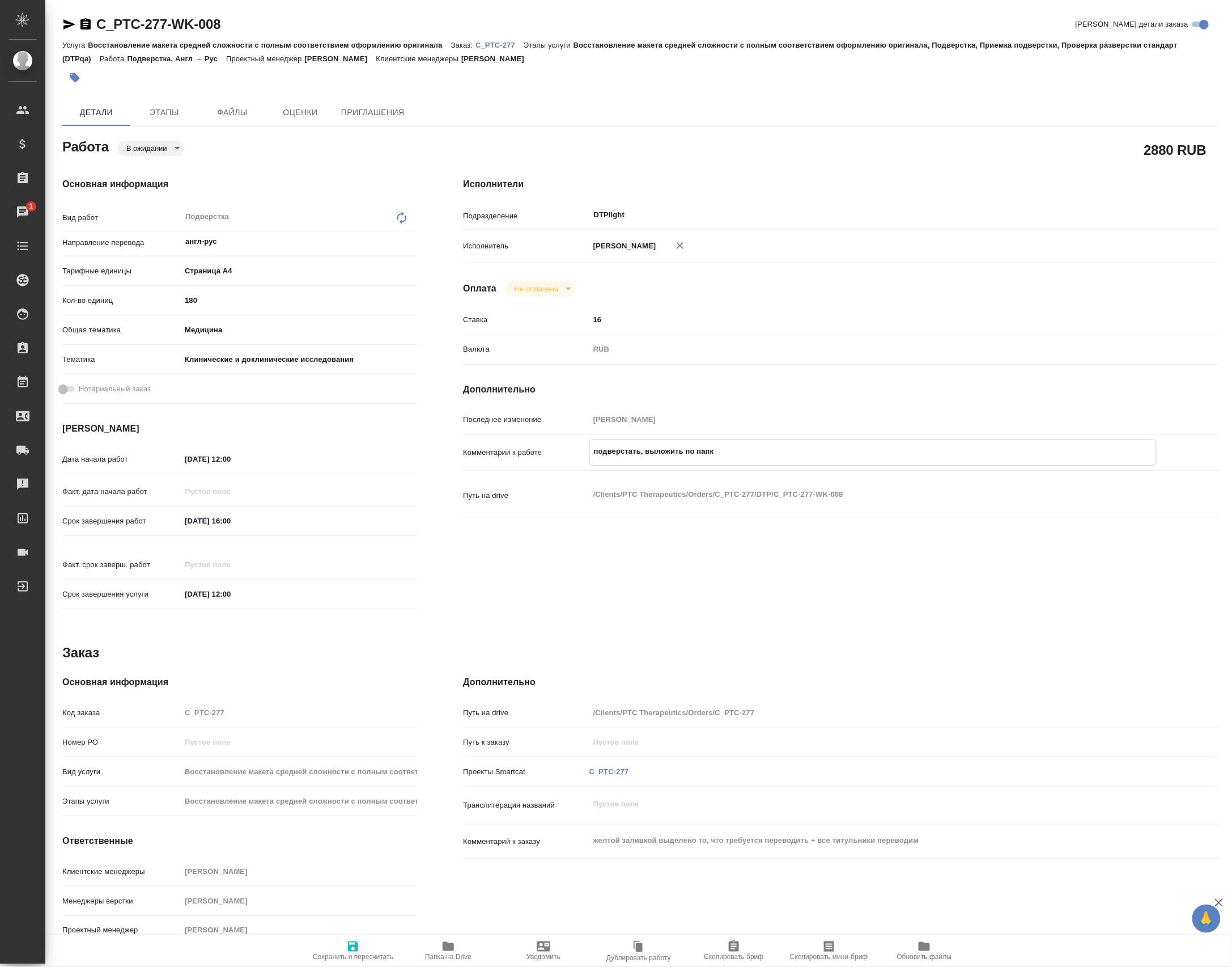
type textarea "x"
type textarea "подверстать, выложить по папка"
type textarea "x"
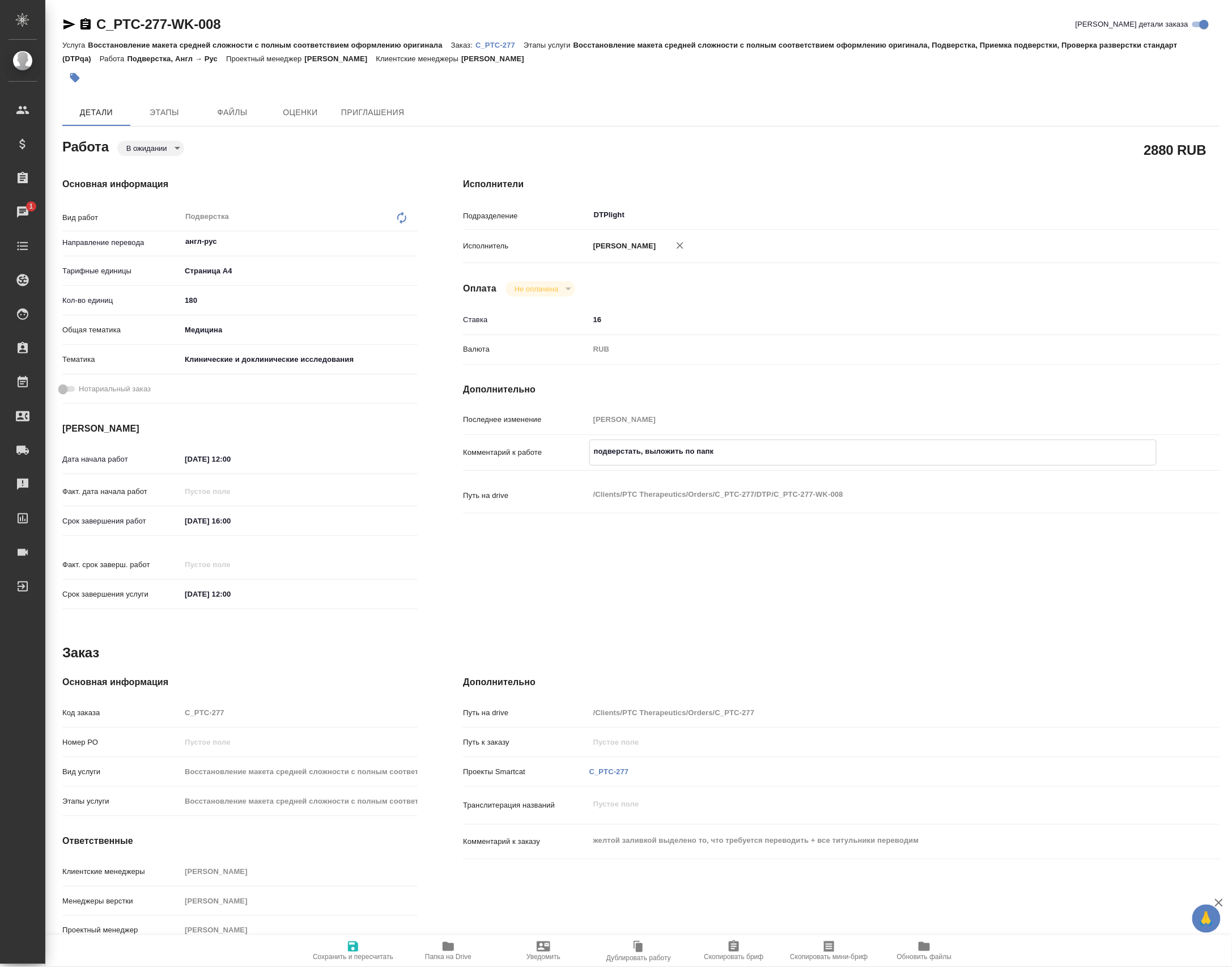
type textarea "x"
click at [371, 939] on span "Сохранить и пересчитать" at bounding box center [353, 950] width 82 height 22
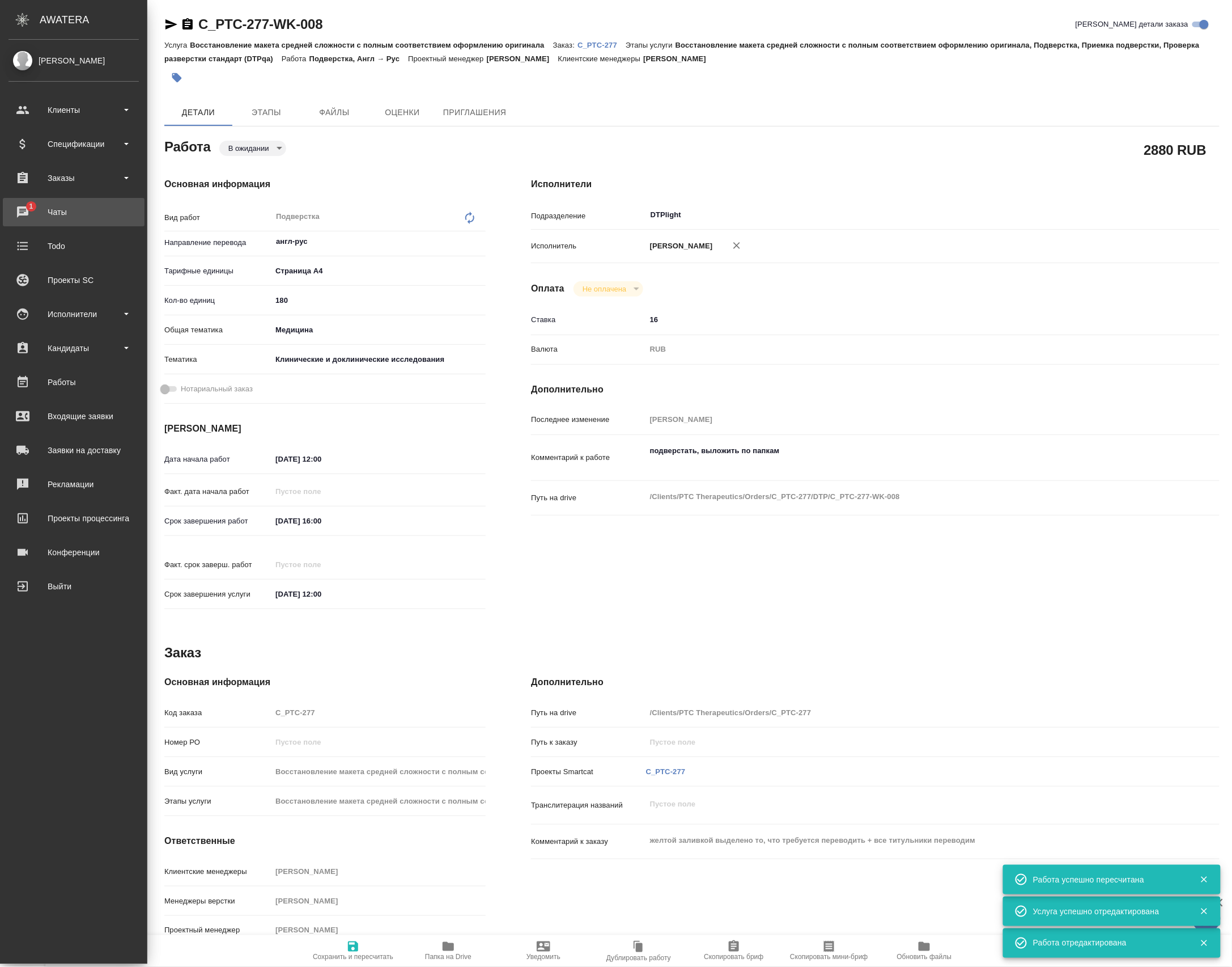
click at [40, 206] on div "Чаты" at bounding box center [74, 212] width 131 height 17
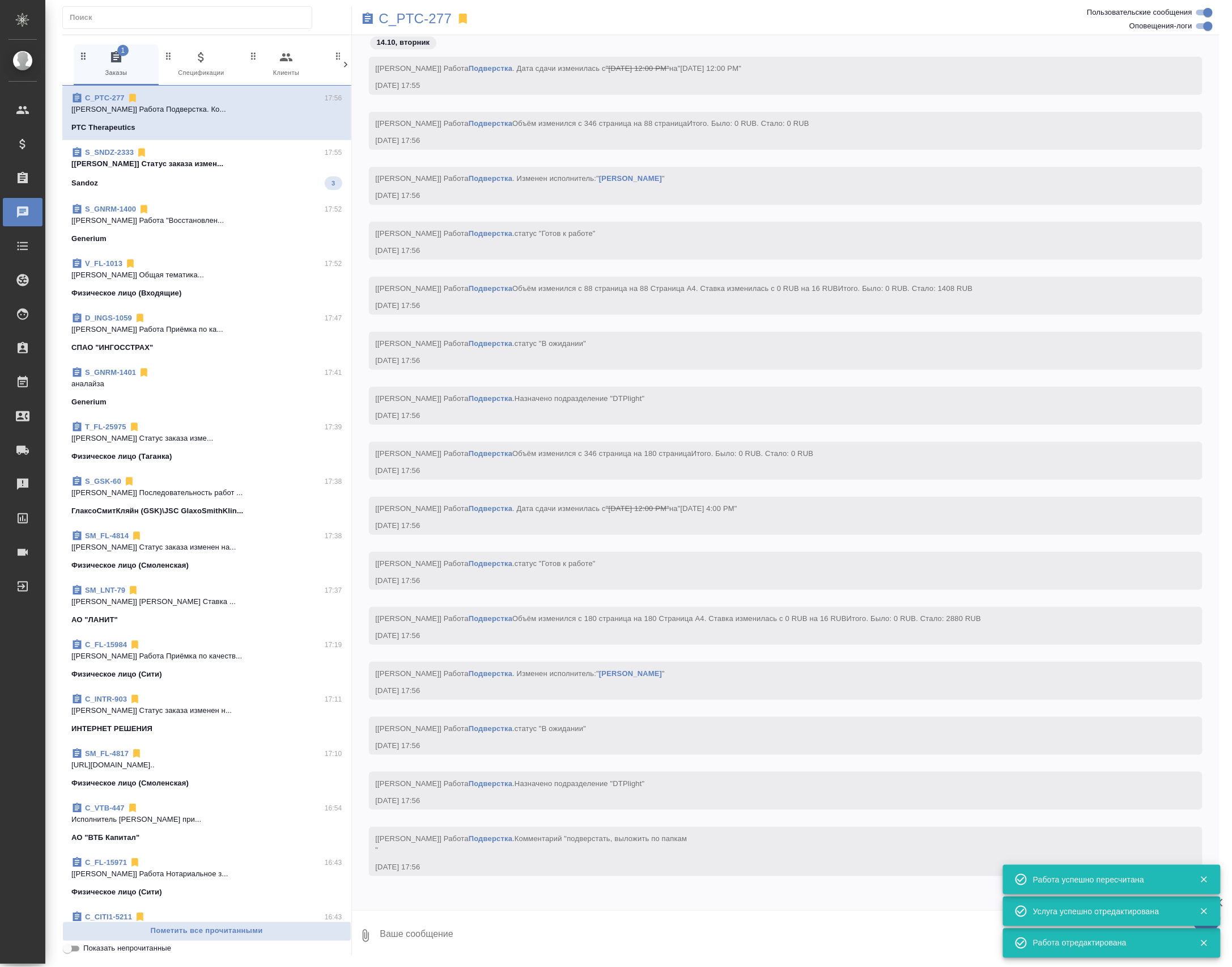
click at [270, 186] on div "Sandoz 3" at bounding box center [207, 183] width 271 height 14
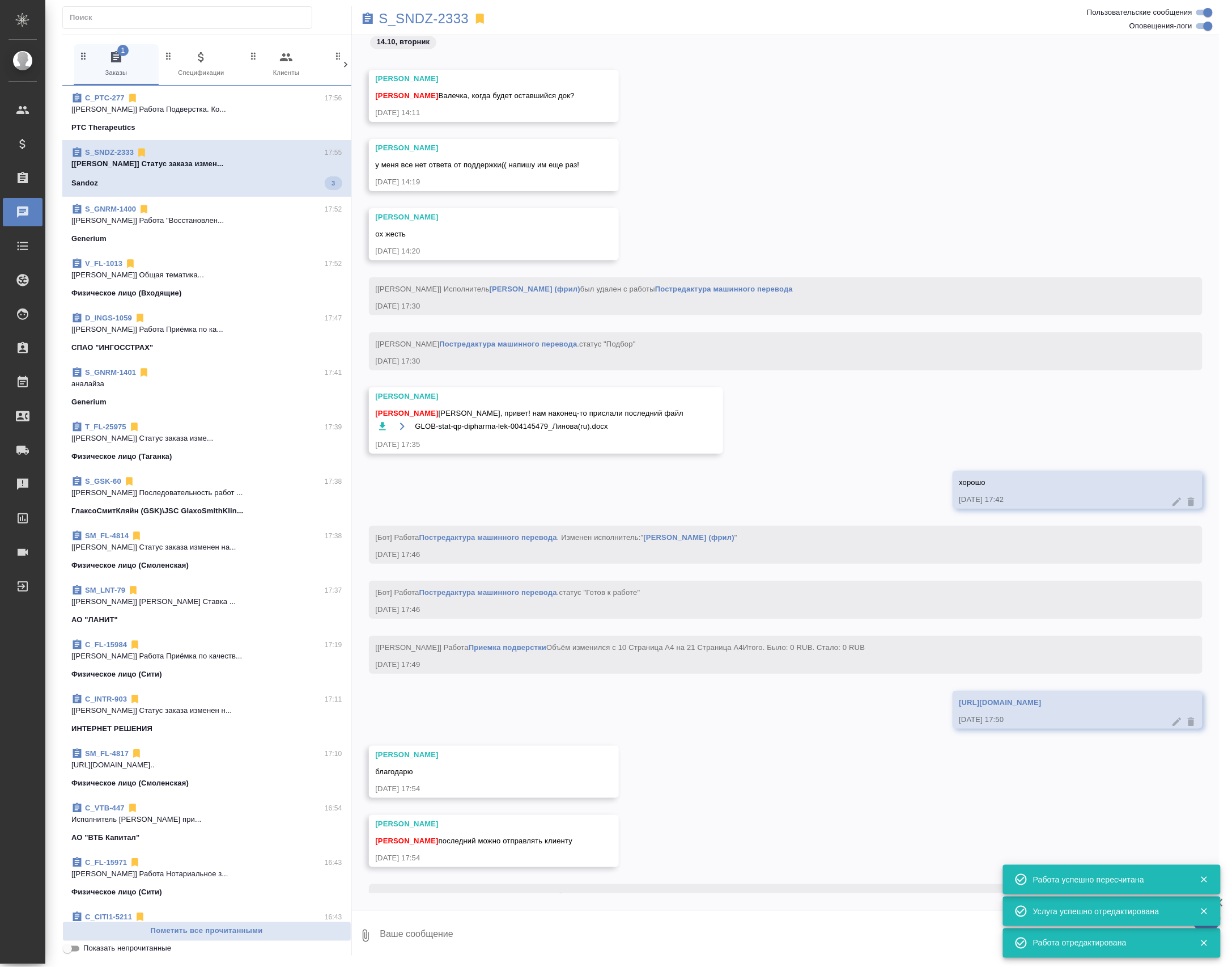
scroll to position [17657, 0]
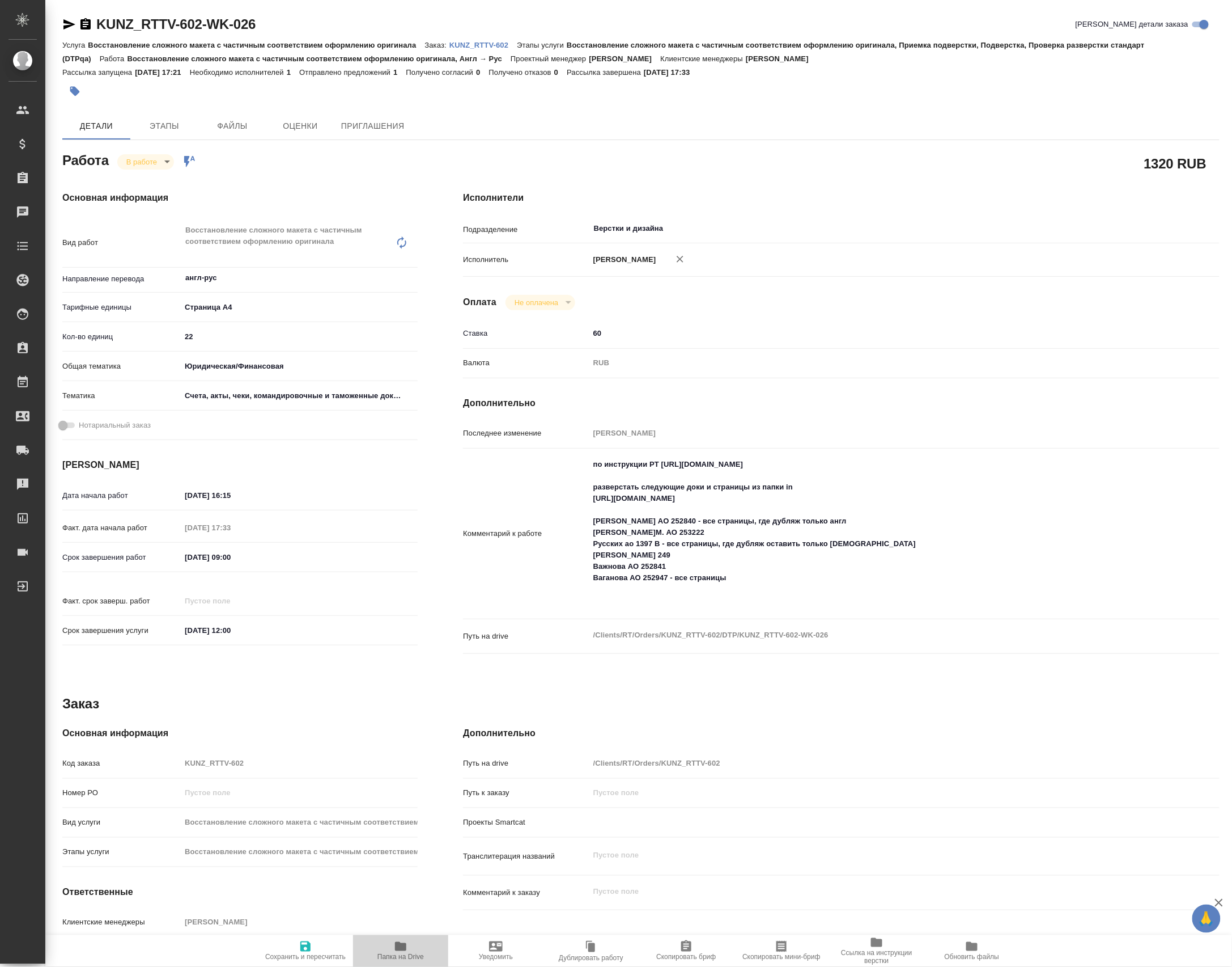
click at [422, 952] on span "Папка на Drive" at bounding box center [401, 950] width 82 height 22
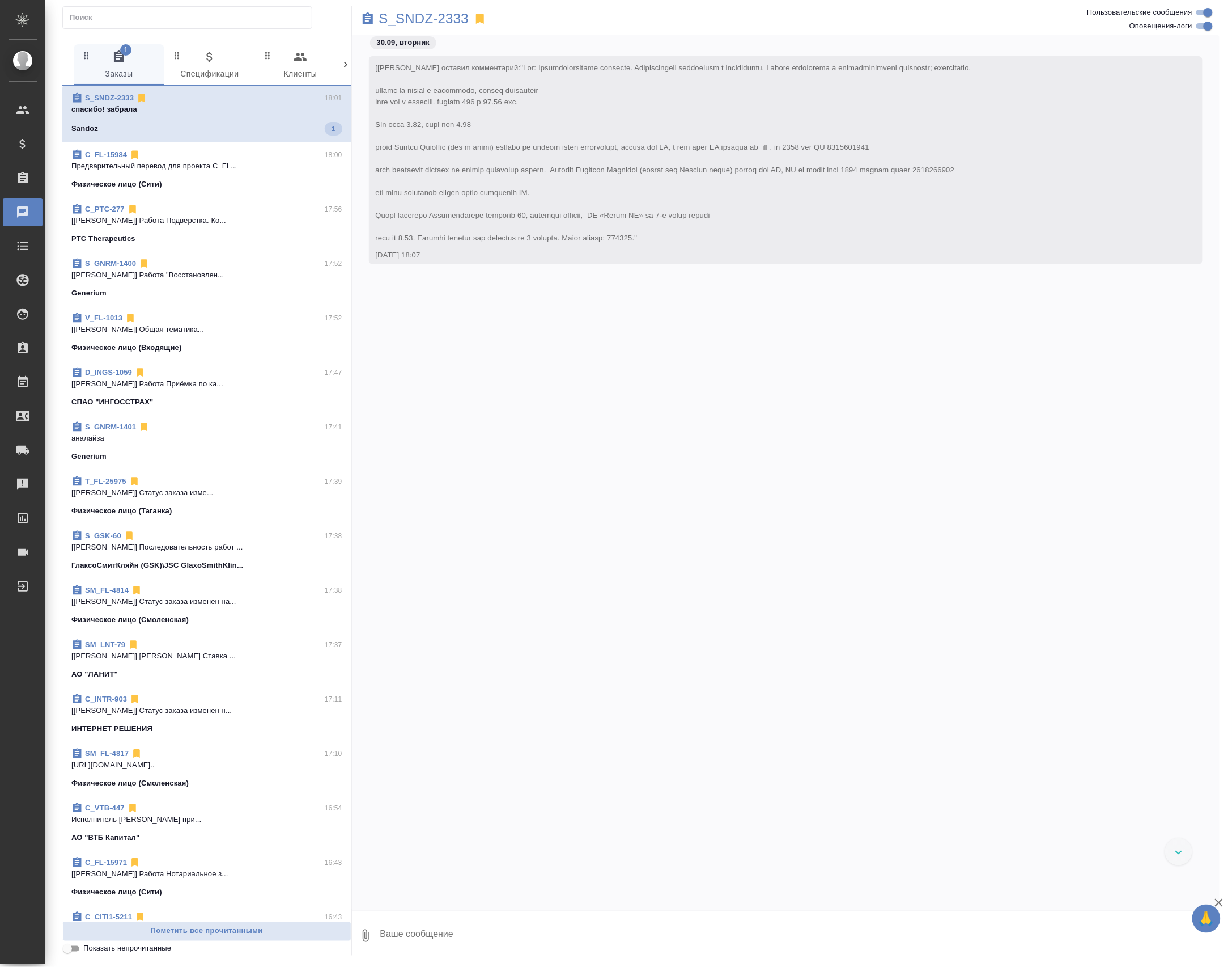
scroll to position [68928, 0]
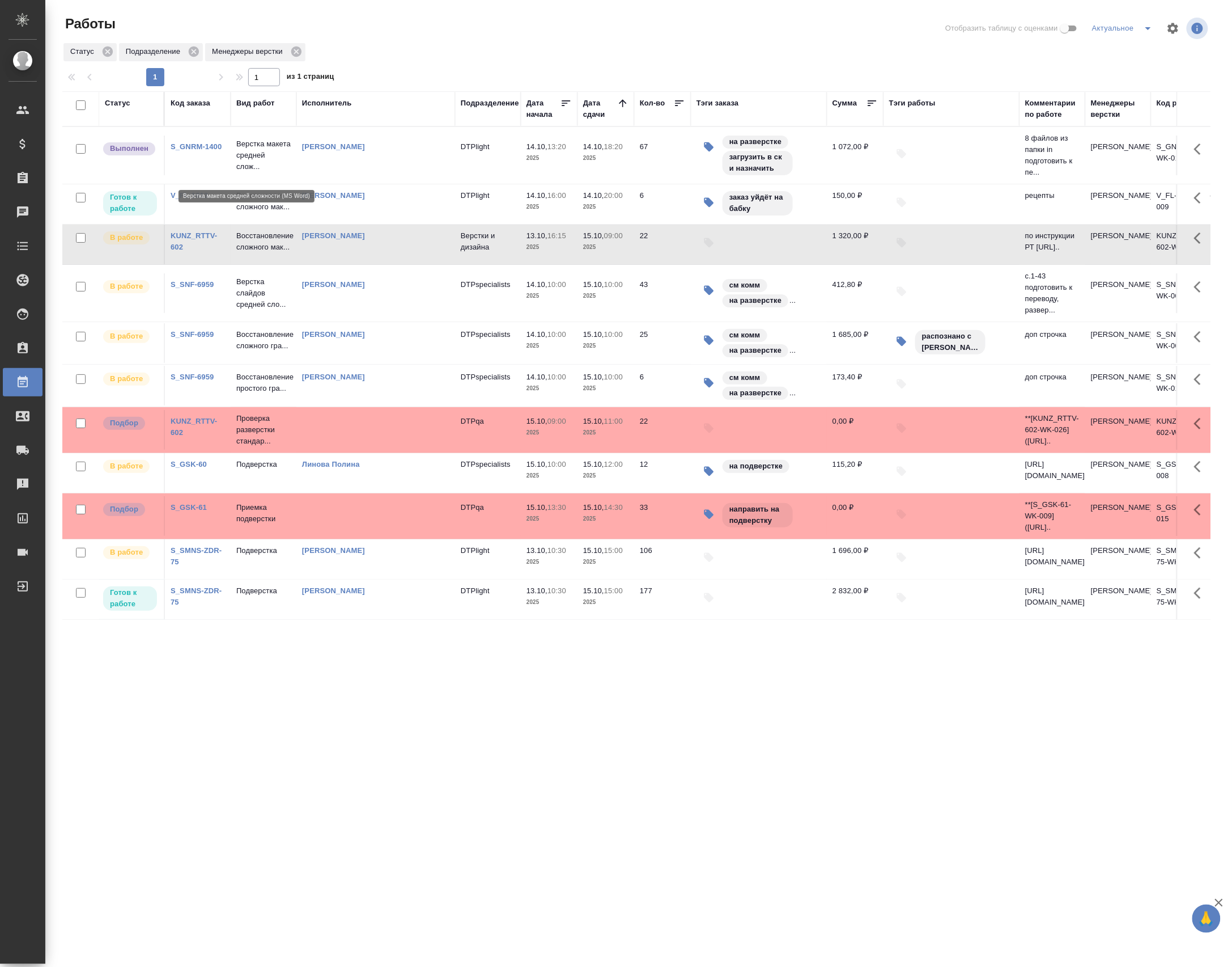
click at [256, 167] on p "Верстка макета средней слож..." at bounding box center [263, 155] width 54 height 34
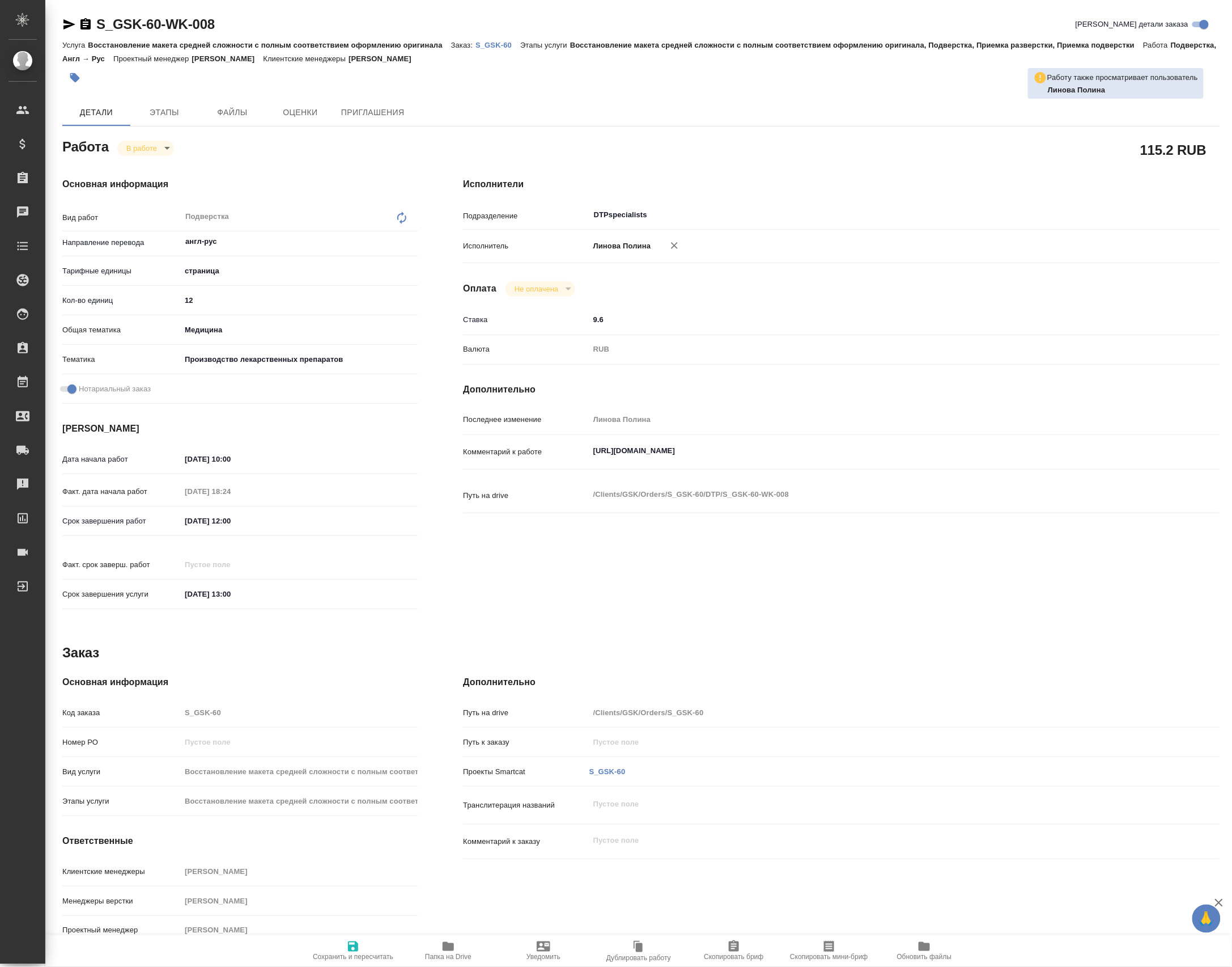
click at [473, 943] on span "Папка на Drive" at bounding box center [449, 950] width 82 height 22
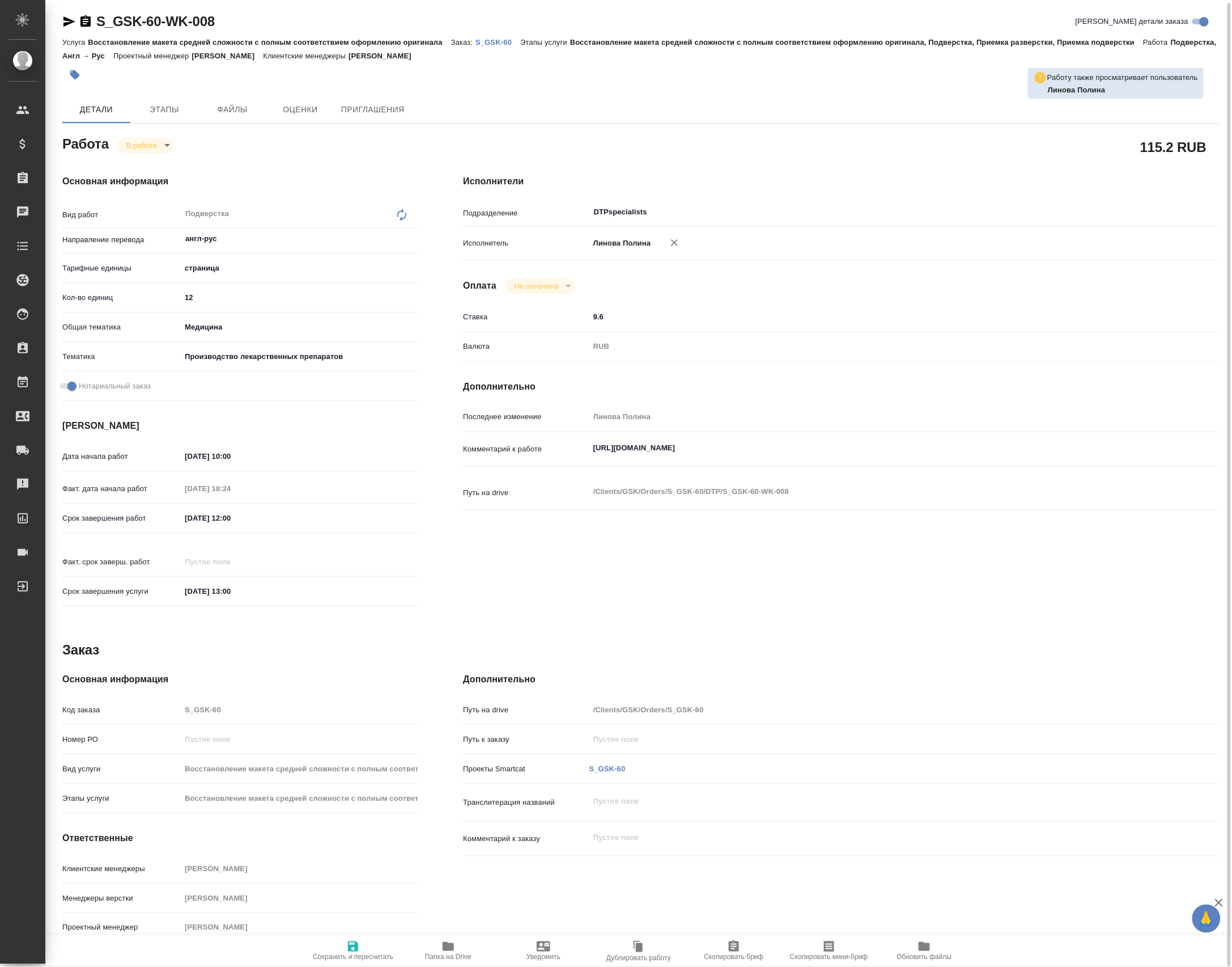
click at [485, 42] on p "S_GSK-60" at bounding box center [498, 42] width 44 height 8
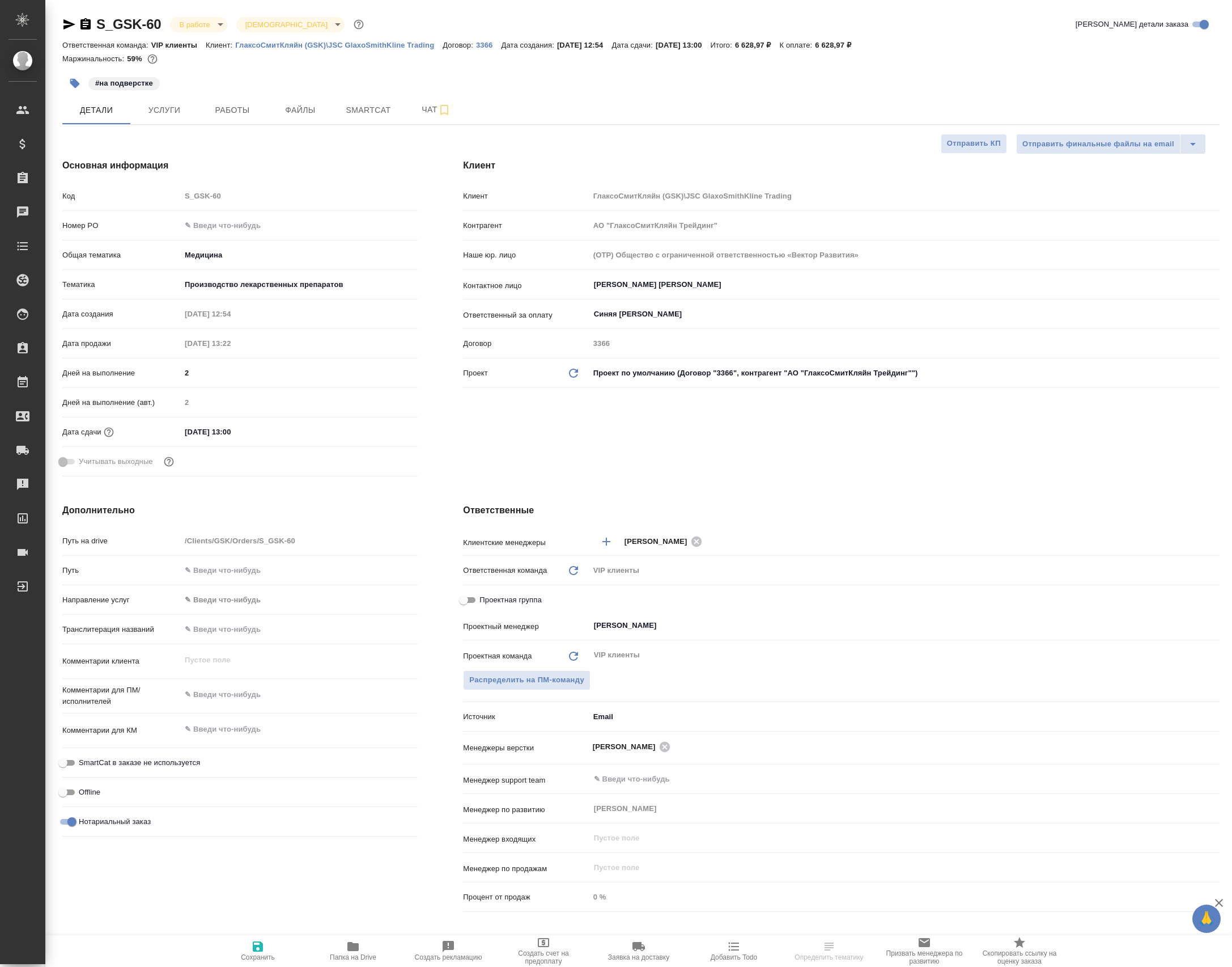
select select "RU"
click at [426, 131] on div "S_GSK-60 В работе inProgress Святая троица holyTrinity Кратко детали заказа Отв…" at bounding box center [641, 586] width 1170 height 1172
click at [415, 117] on span "Чат" at bounding box center [436, 110] width 54 height 14
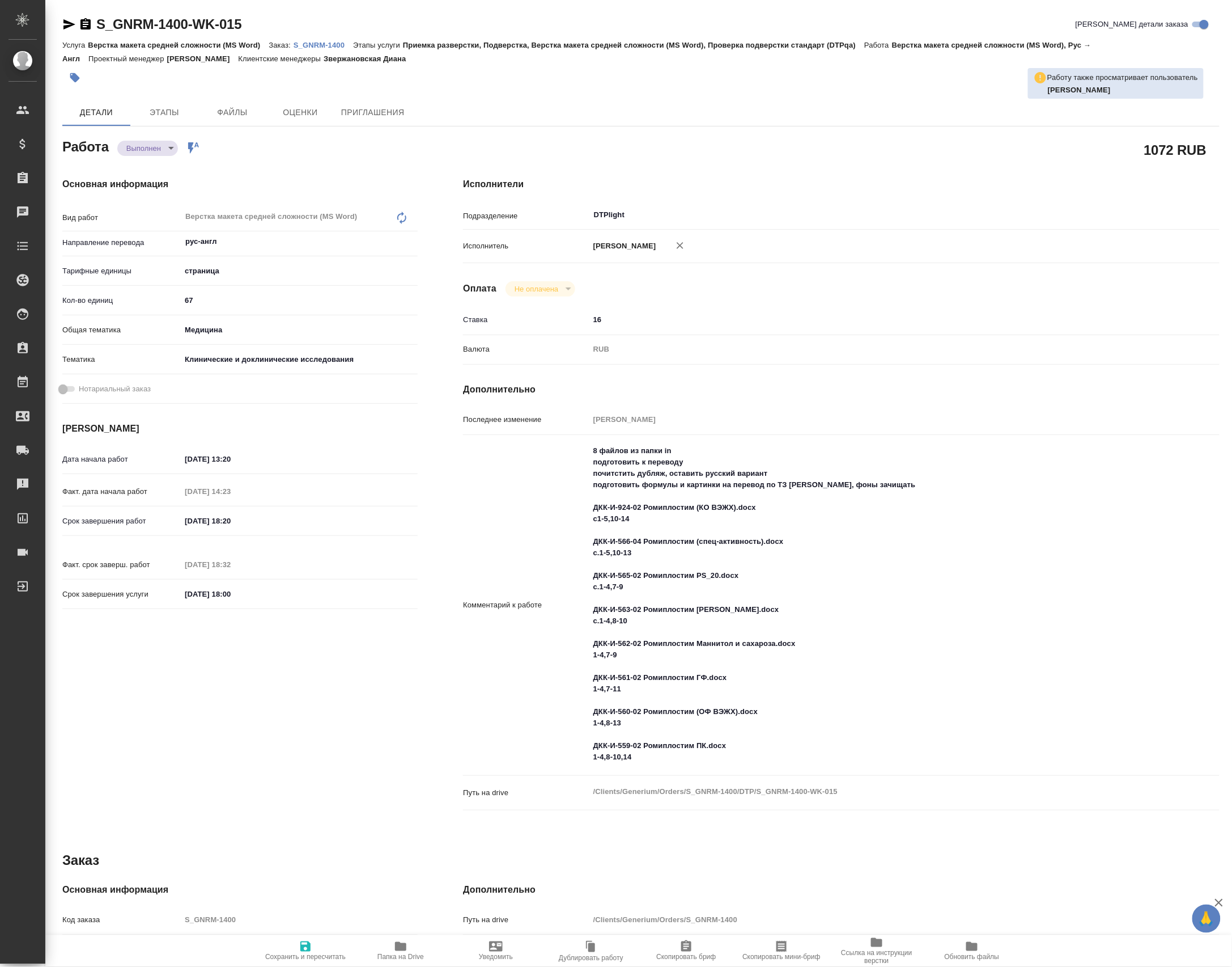
click at [156, 158] on body "🙏 .cls-1 fill:#fff; AWATERA Petrova Valeria Клиенты Спецификации Заказы Чаты To…" at bounding box center [616, 484] width 1232 height 967
click at [155, 165] on li "Сдан" at bounding box center [156, 171] width 75 height 19
type textarea "x"
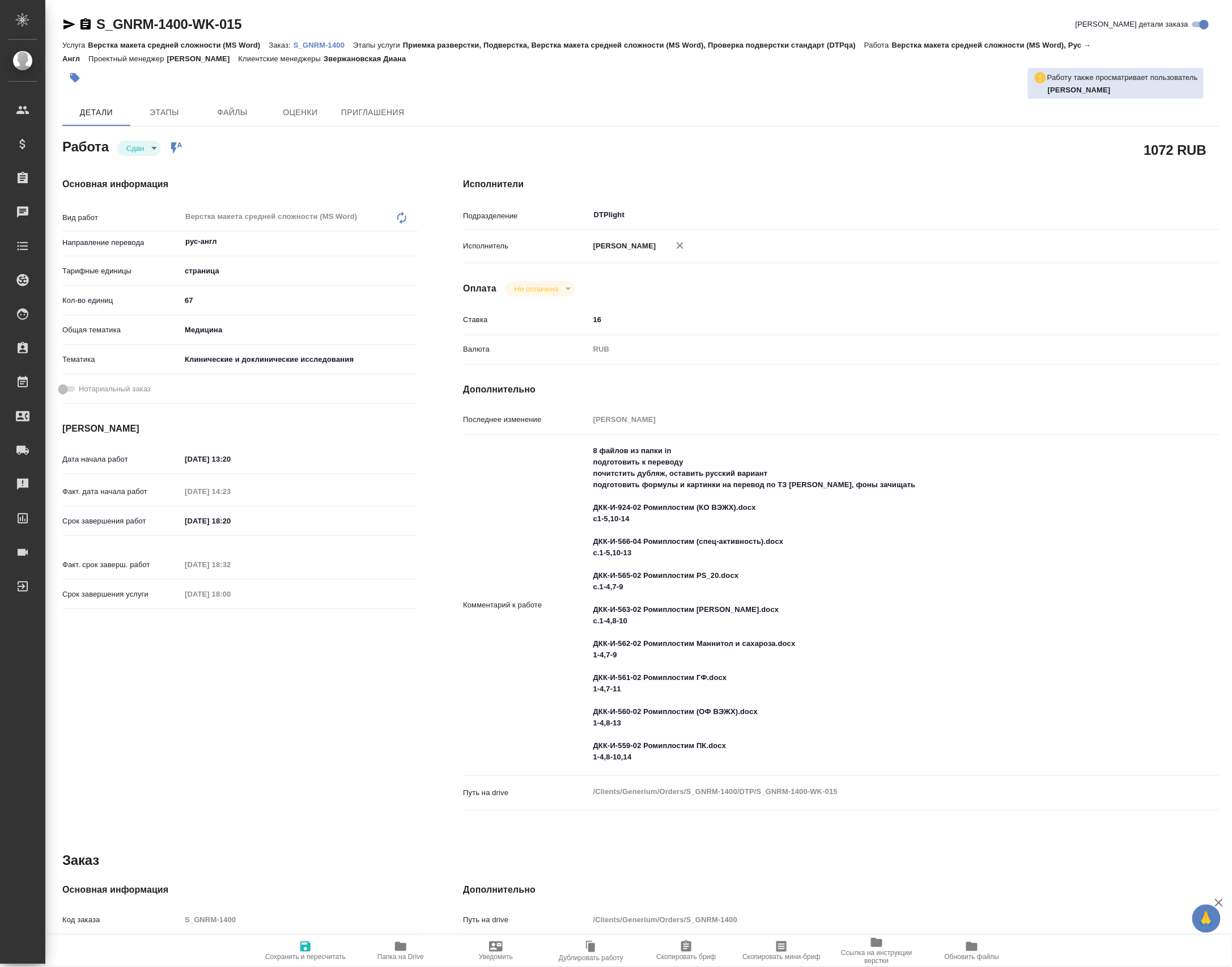
type textarea "x"
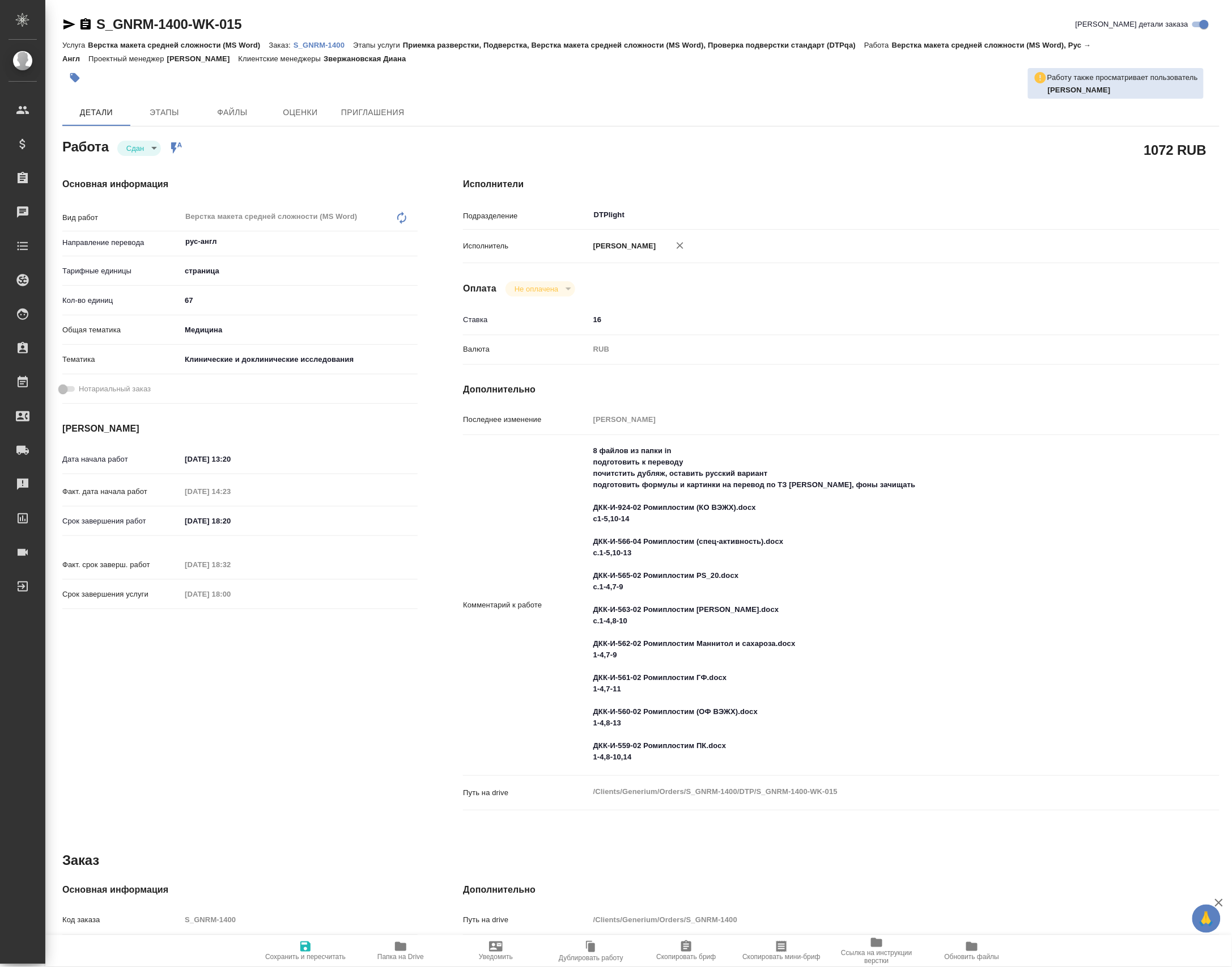
type textarea "x"
click at [419, 964] on button "Папка на Drive" at bounding box center [400, 951] width 95 height 32
click at [338, 42] on p "S_GNRM-1400" at bounding box center [324, 45] width 60 height 8
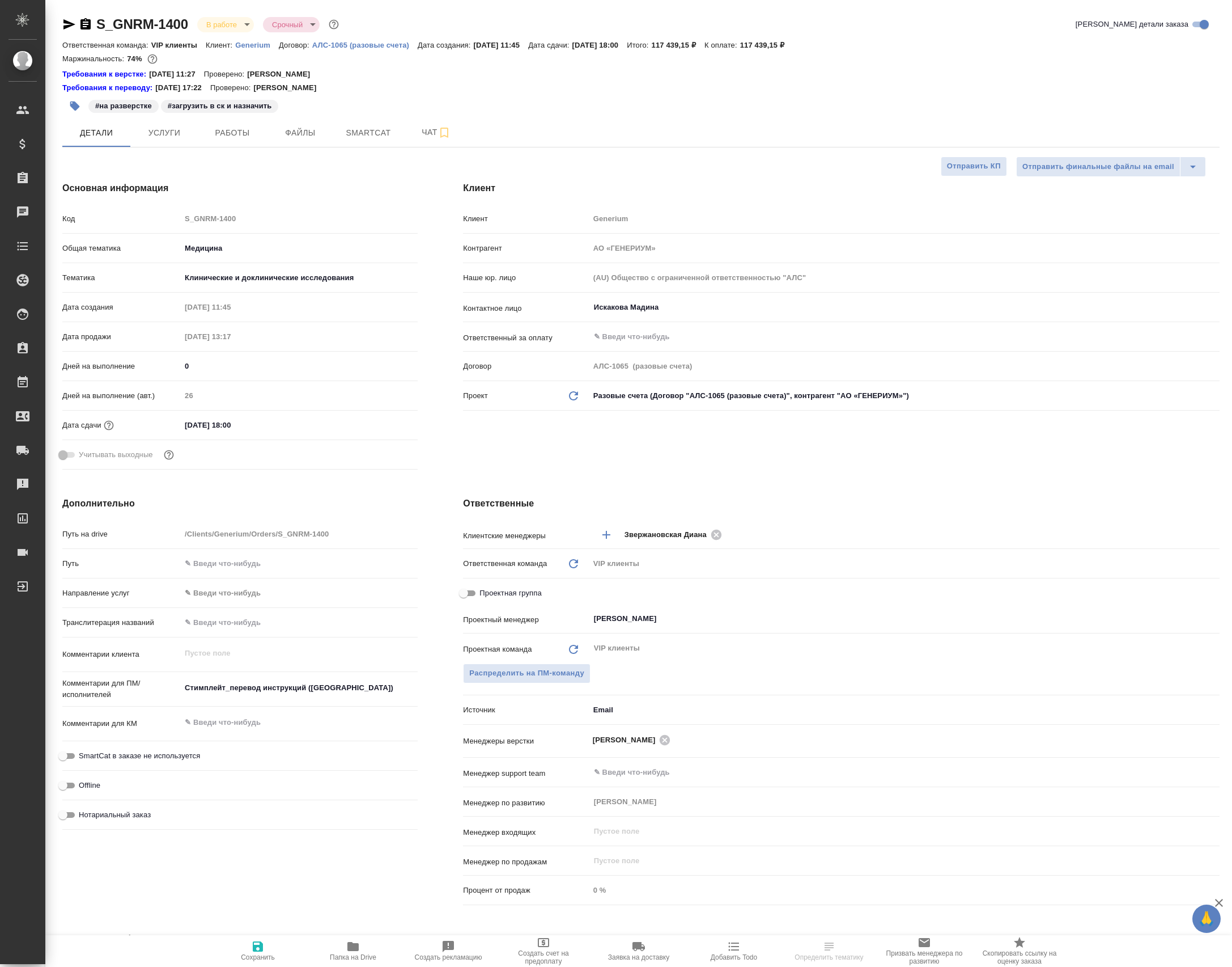
select select "RU"
click at [428, 133] on span "Чат" at bounding box center [436, 132] width 54 height 14
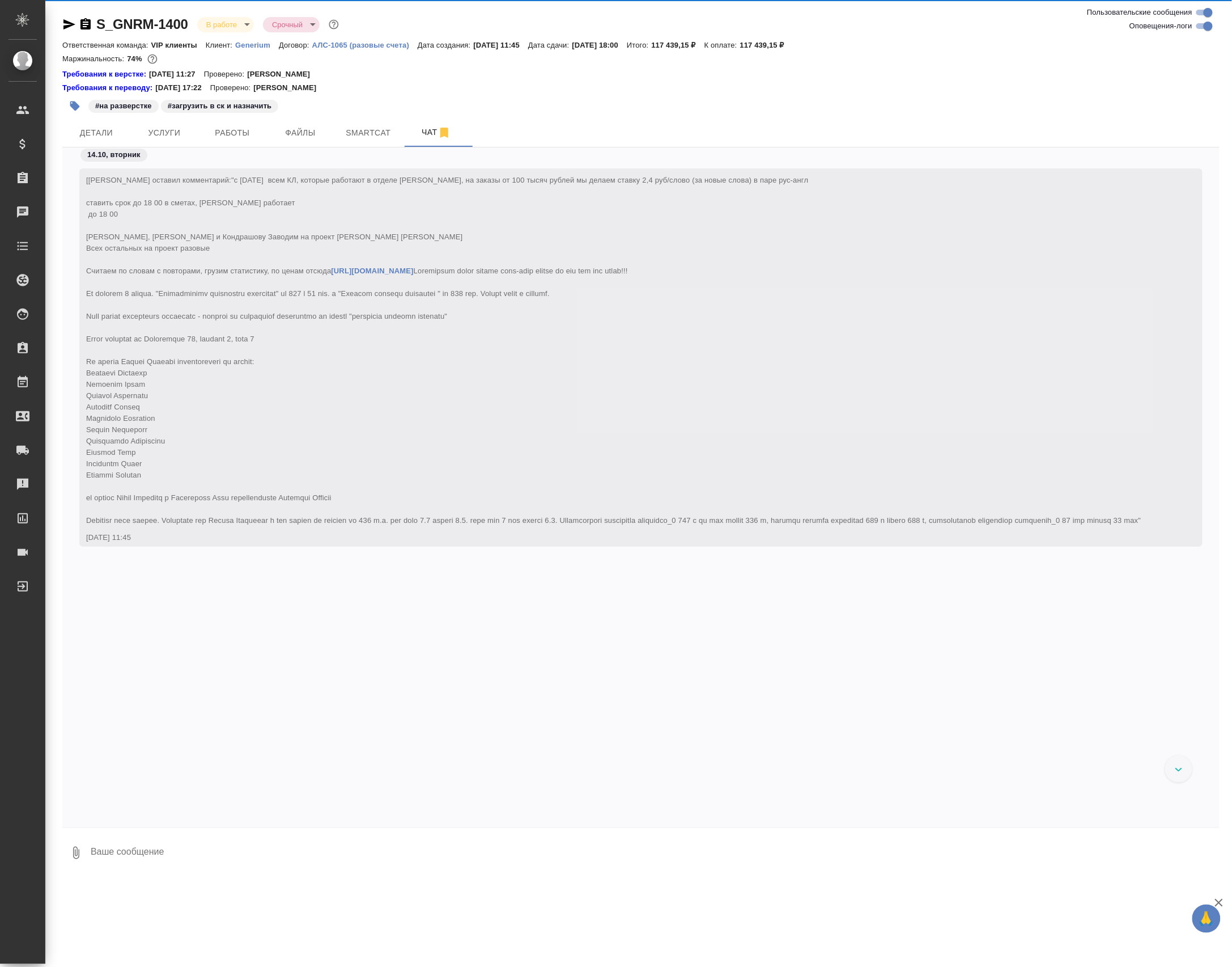
scroll to position [54764, 0]
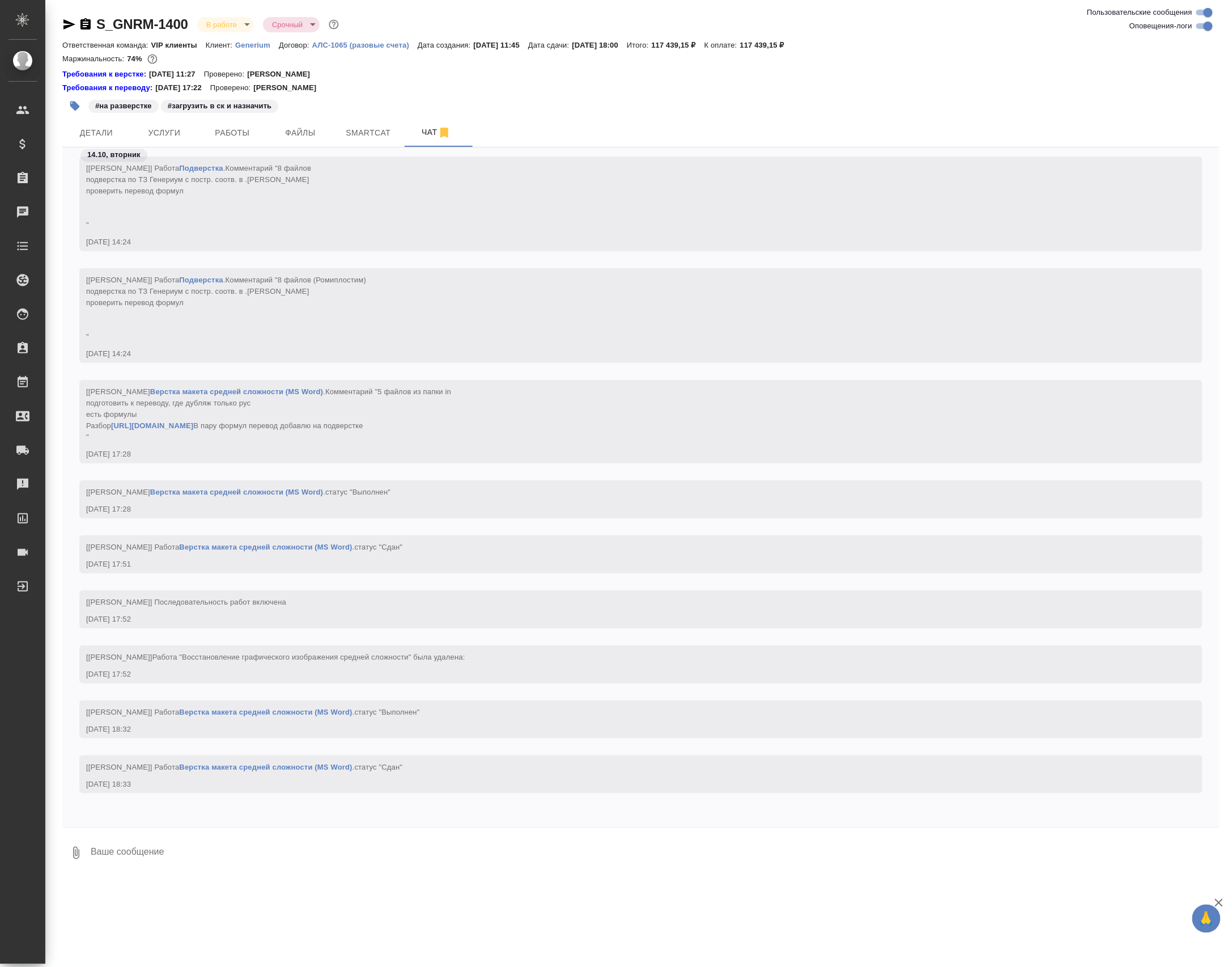
click at [121, 857] on textarea at bounding box center [654, 852] width 1130 height 38
paste textarea "https://drive.awatera.com/apps/files/files/10703287?dir=/Shares/Generium/Orders…"
type textarea "https://drive.awatera.com/apps/files/files/10703287?dir=/Shares/Generium/Orders…"
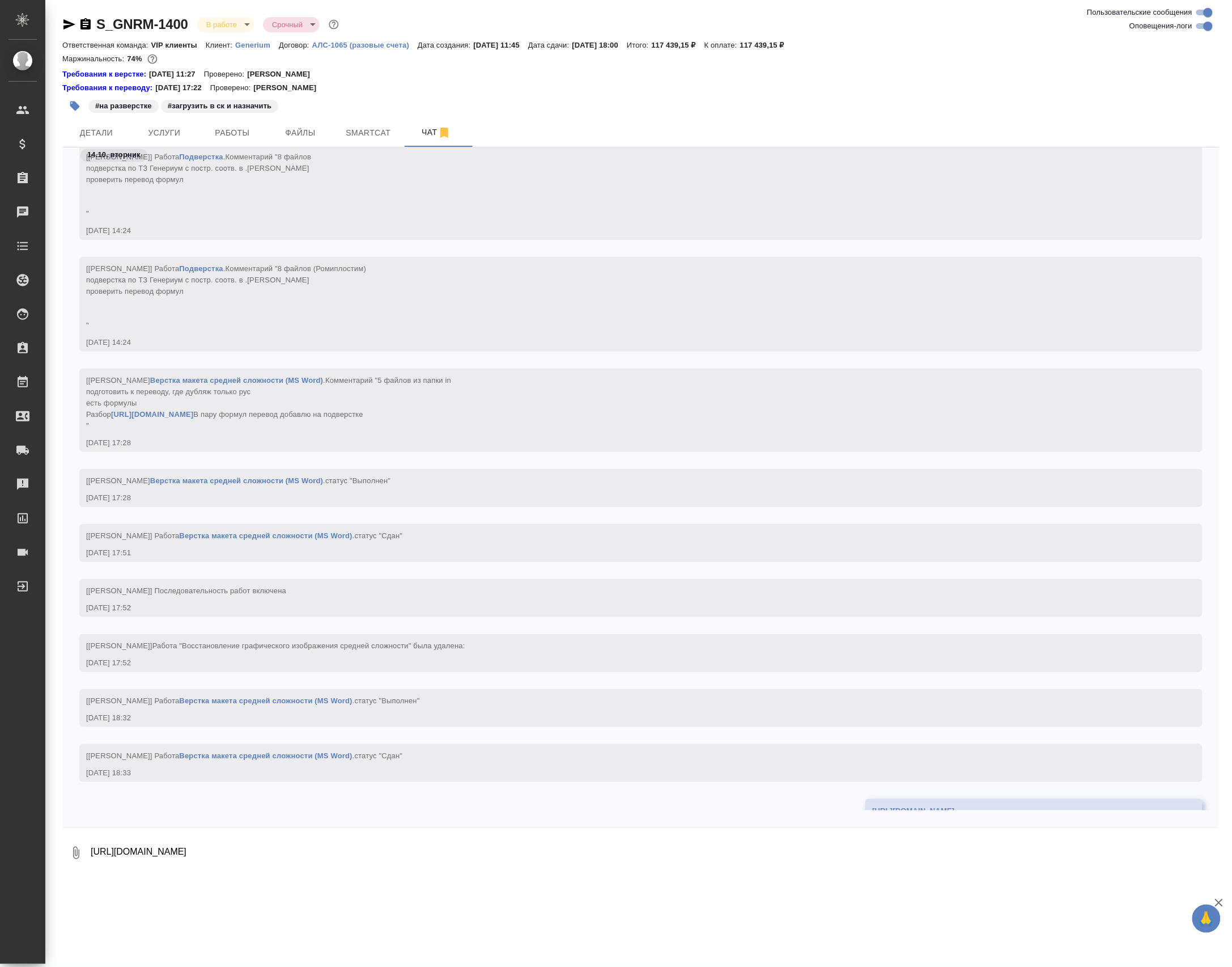
scroll to position [54819, 0]
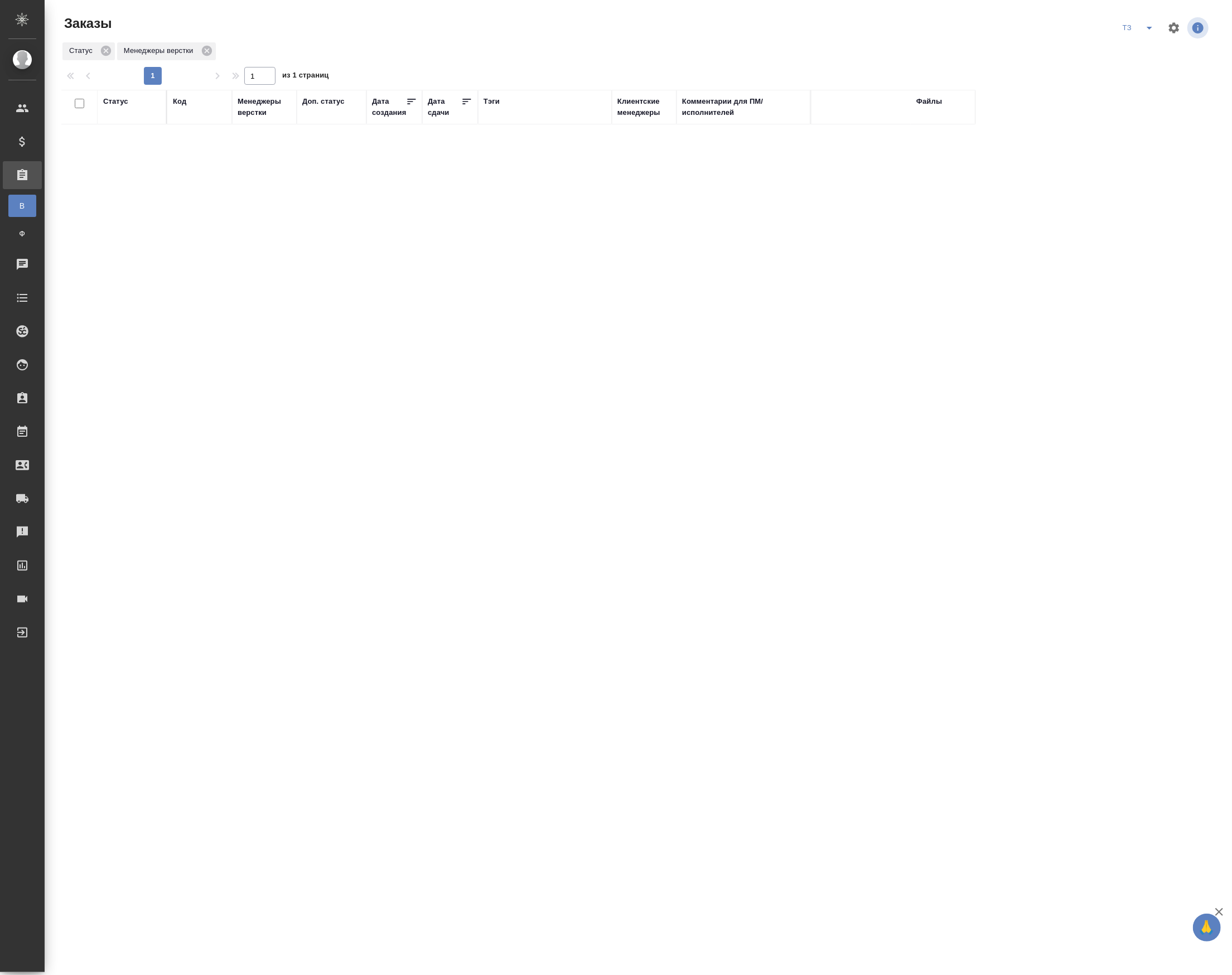
click at [202, 444] on div "Статус Код Менеджеры верстки Доп. статус Дата создания Дата сдачи Тэги Клиентск…" at bounding box center [636, 390] width 1149 height 602
